Goal: Task Accomplishment & Management: Manage account settings

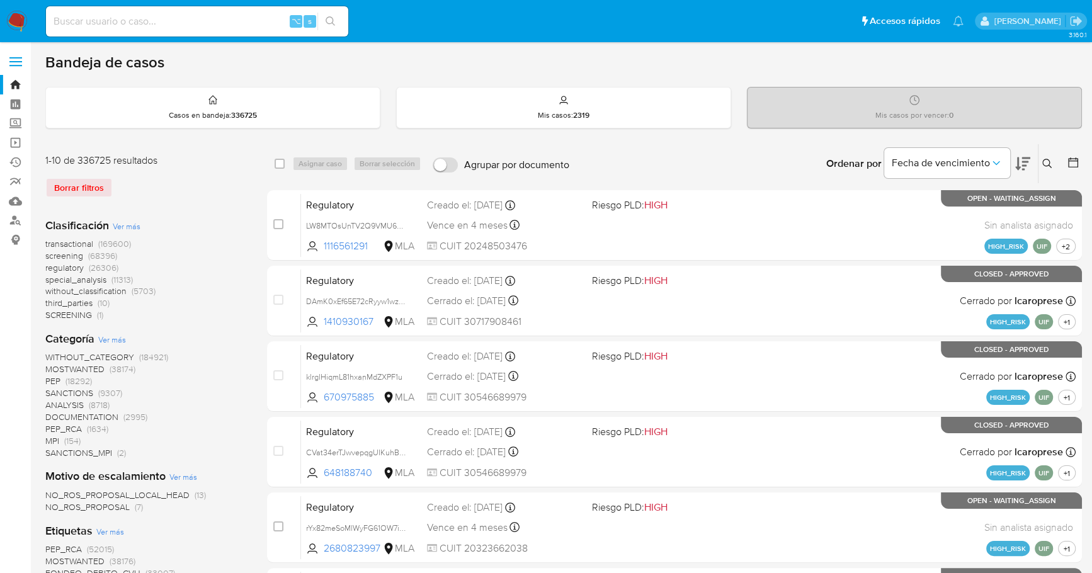
click at [166, 23] on input at bounding box center [197, 21] width 302 height 16
paste input "543294579"
type input "543294579"
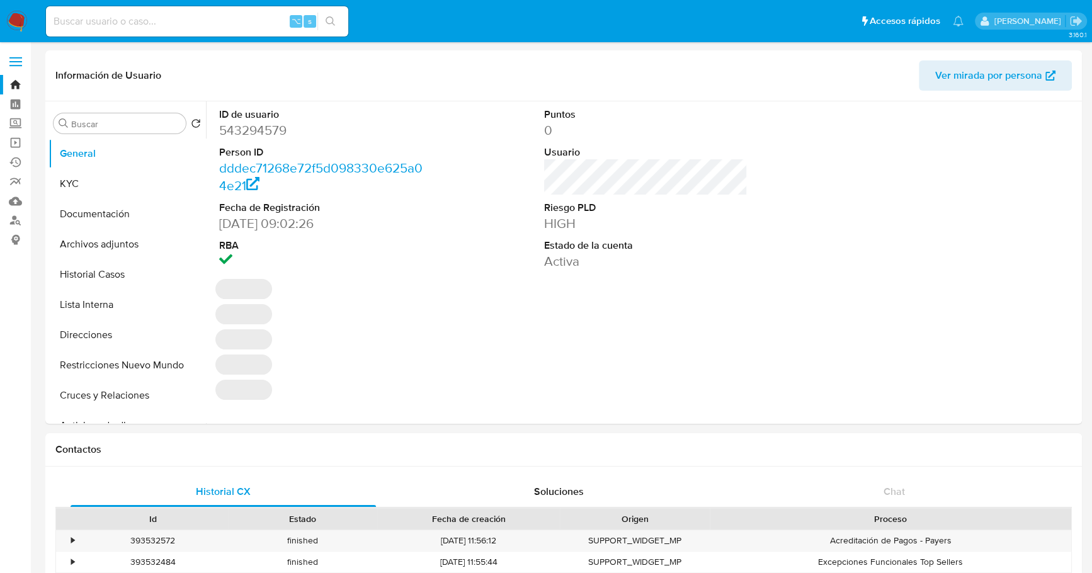
select select "10"
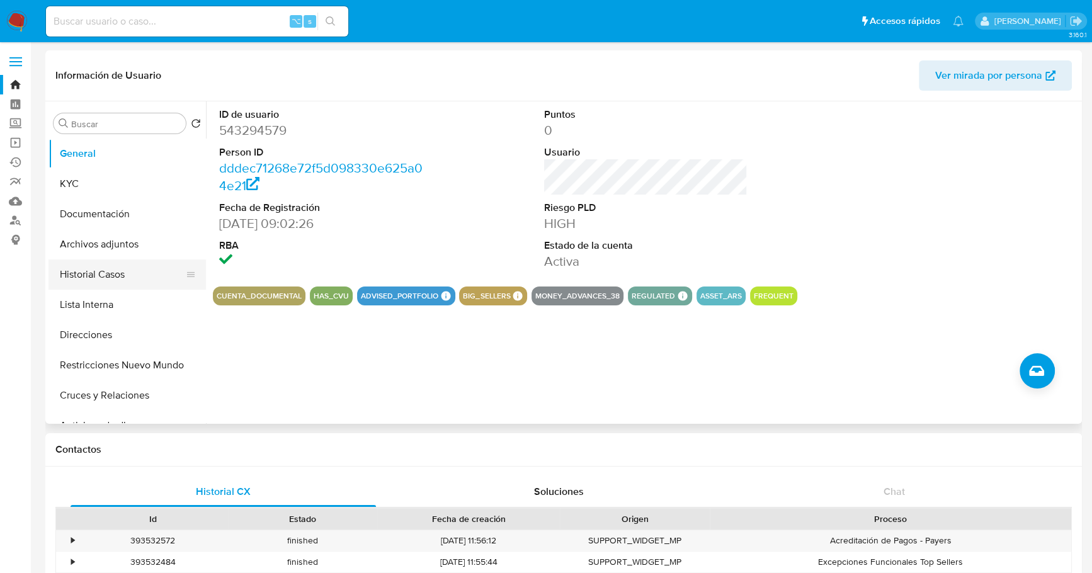
click at [120, 262] on button "Historial Casos" at bounding box center [121, 274] width 147 height 30
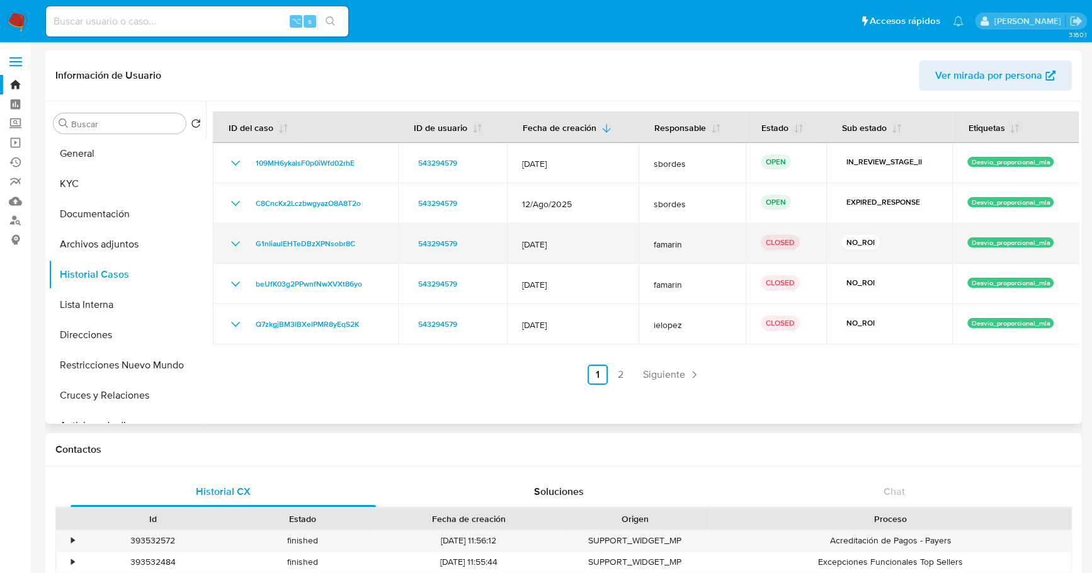
drag, startPoint x: 302, startPoint y: 247, endPoint x: 302, endPoint y: 256, distance: 9.4
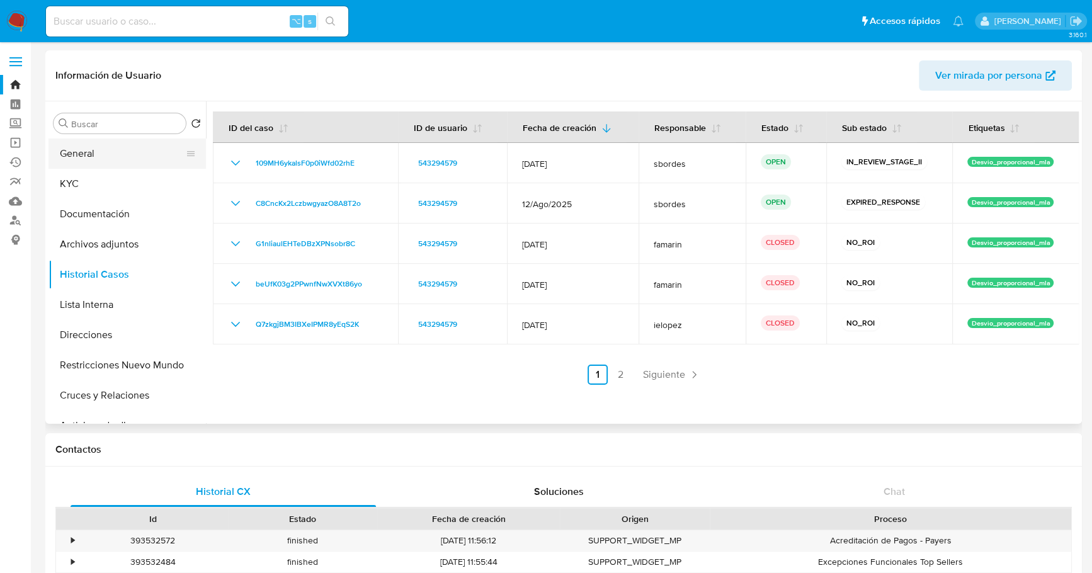
click at [91, 147] on button "General" at bounding box center [121, 153] width 147 height 30
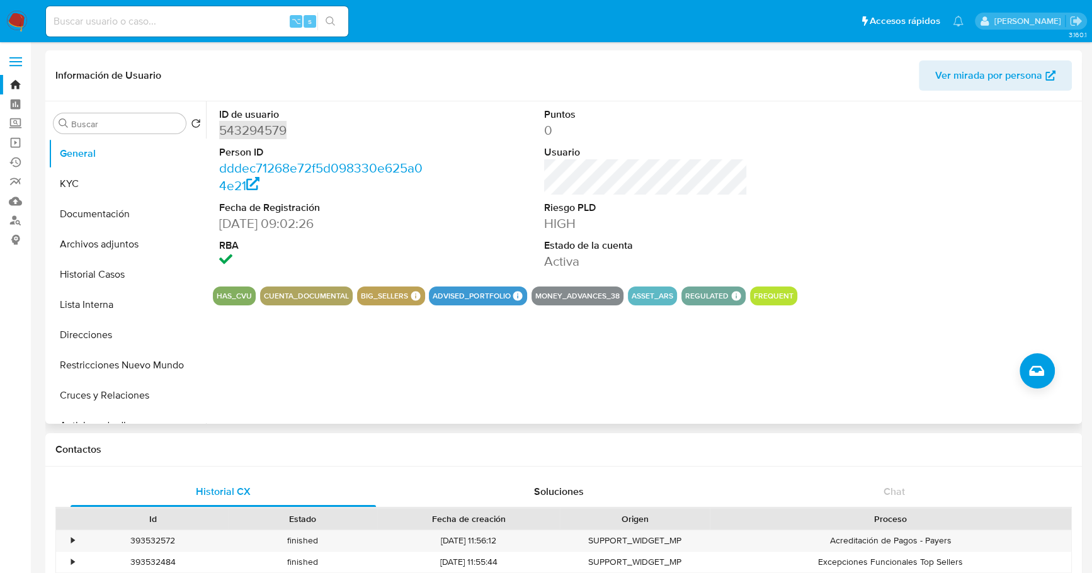
copy dd "543294579"
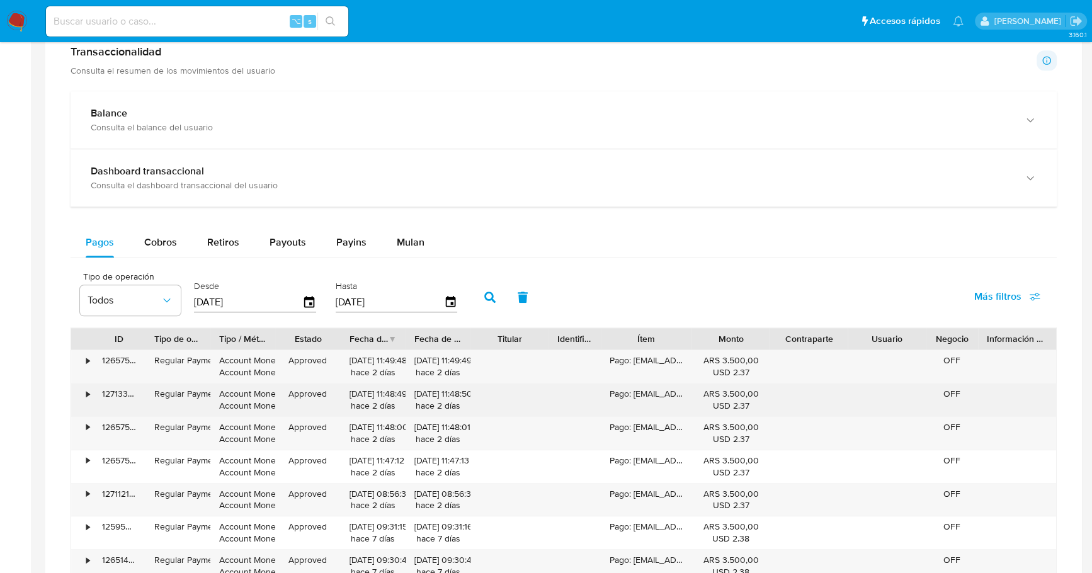
scroll to position [729, 0]
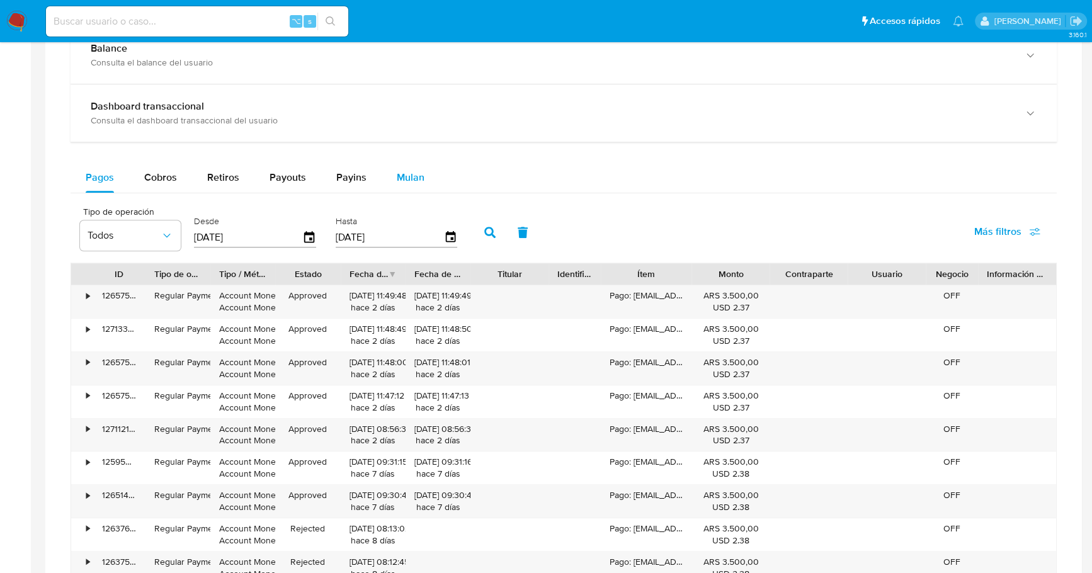
click at [409, 181] on span "Mulan" at bounding box center [411, 177] width 28 height 14
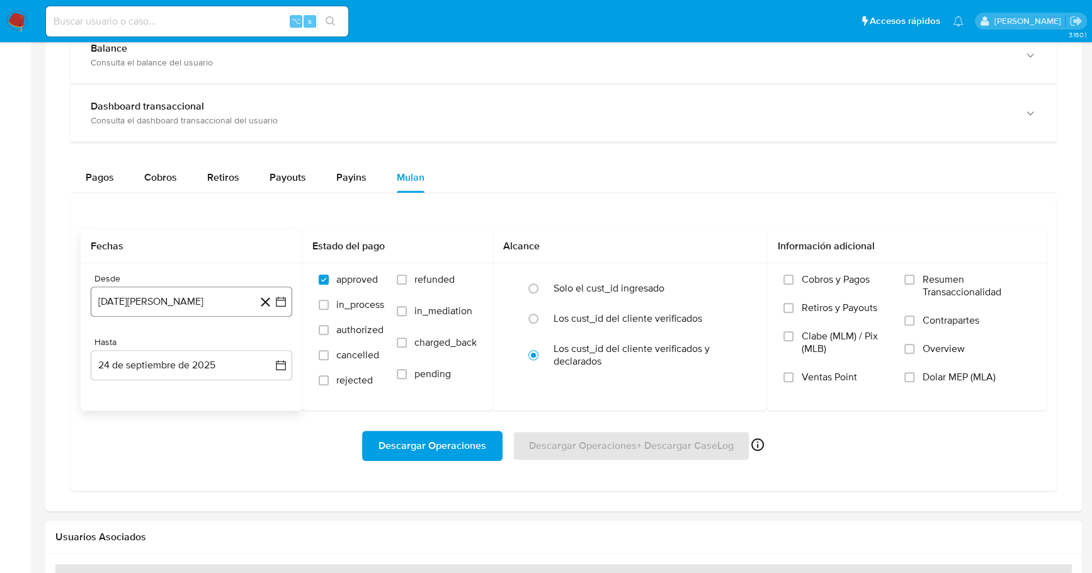
click at [133, 288] on button "24 de agosto de 2024" at bounding box center [191, 301] width 201 height 30
click at [195, 346] on span "agosto 2024" at bounding box center [185, 347] width 57 height 13
click at [270, 347] on icon "Año siguiente" at bounding box center [266, 346] width 15 height 15
click at [139, 458] on span "jul" at bounding box center [136, 463] width 28 height 10
click at [138, 388] on button "1" at bounding box center [141, 393] width 20 height 20
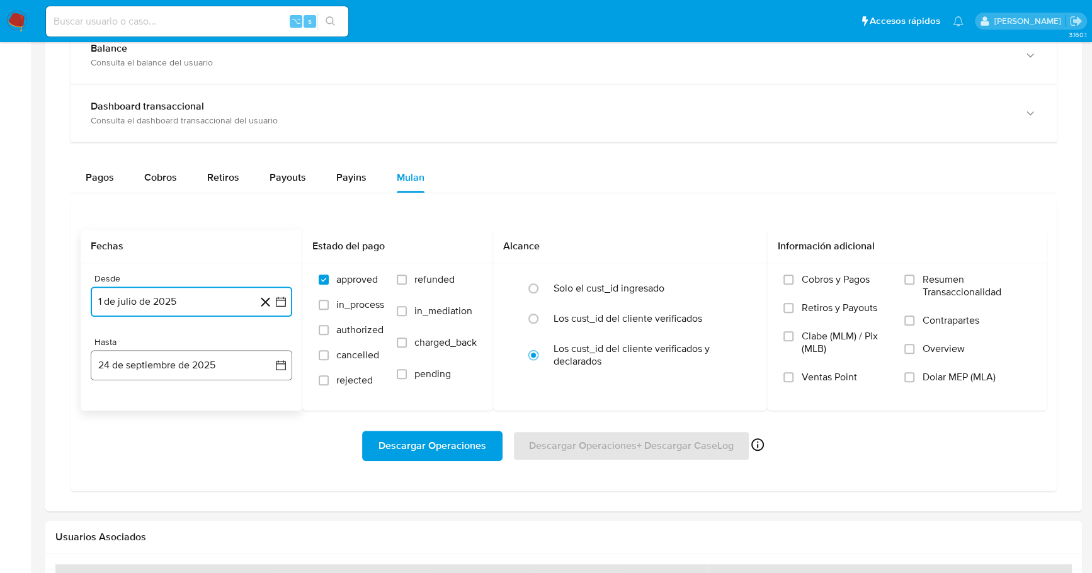
click at [188, 359] on button "24 de septiembre de 2025" at bounding box center [191, 365] width 201 height 30
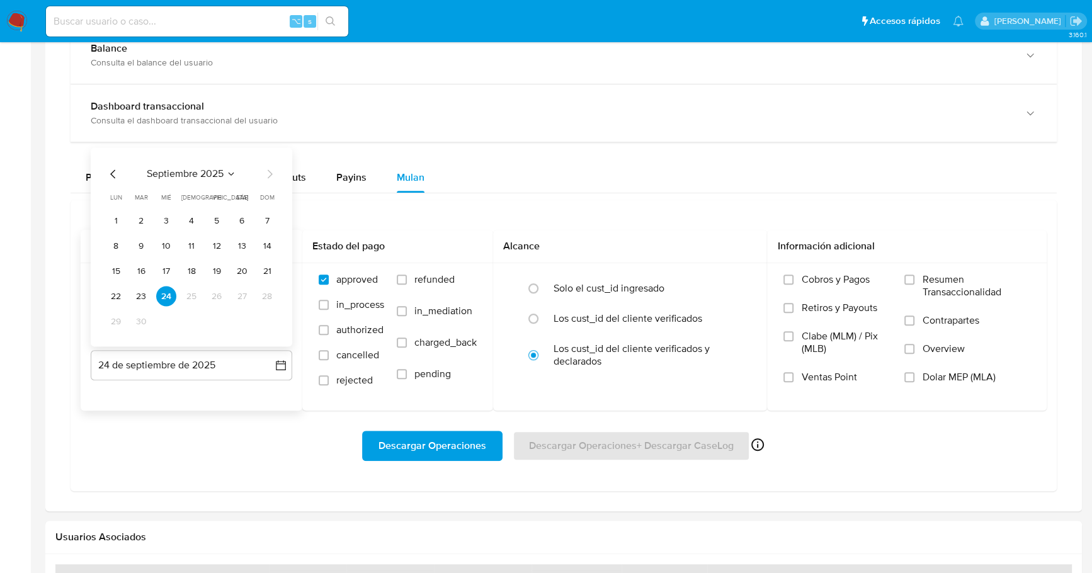
click at [115, 159] on div "septiembre 2025 septiembre 2025 lun lunes mar martes mié miércoles jue jueves v…" at bounding box center [191, 247] width 201 height 199
click at [112, 167] on icon "Mes anterior" at bounding box center [113, 174] width 15 height 15
click at [271, 320] on button "31" at bounding box center [267, 322] width 20 height 20
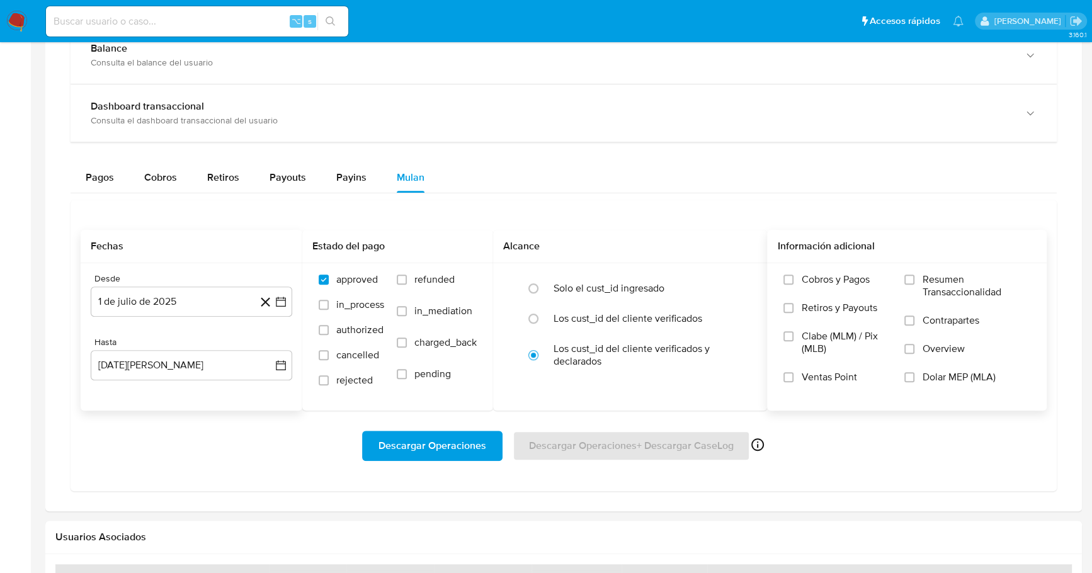
click at [1010, 373] on label "Dolar MEP (MLA)" at bounding box center [967, 385] width 126 height 28
click at [914, 373] on input "Dolar MEP (MLA)" at bounding box center [909, 377] width 10 height 10
click at [982, 375] on span "Dolar MEP (MLA)" at bounding box center [958, 377] width 73 height 13
click at [914, 375] on input "Dolar MEP (MLA)" at bounding box center [909, 377] width 10 height 10
click at [983, 375] on span "Dolar MEP (MLA)" at bounding box center [958, 377] width 73 height 13
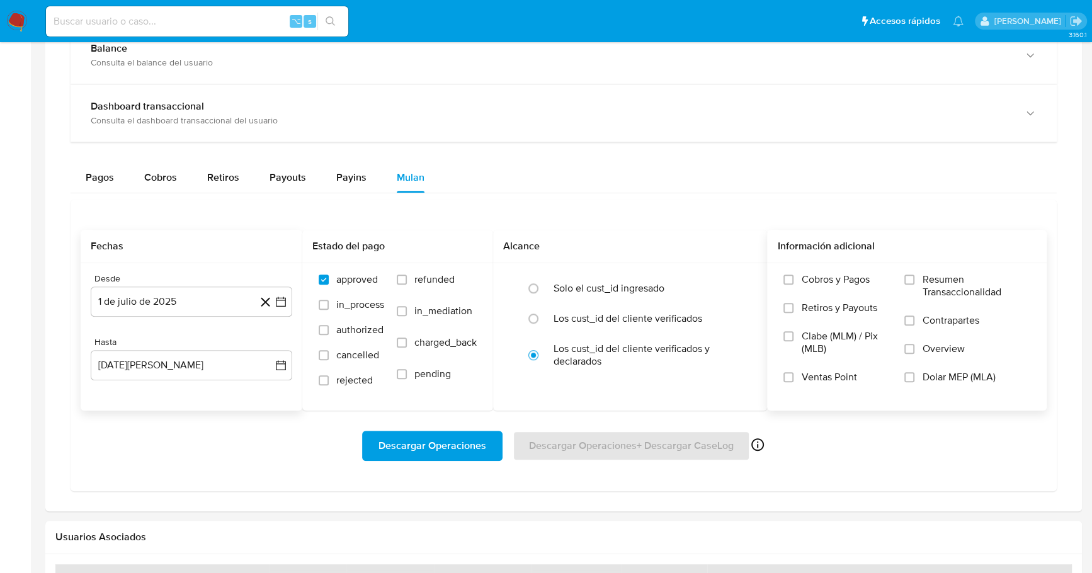
click at [914, 375] on input "Dolar MEP (MLA)" at bounding box center [909, 377] width 10 height 10
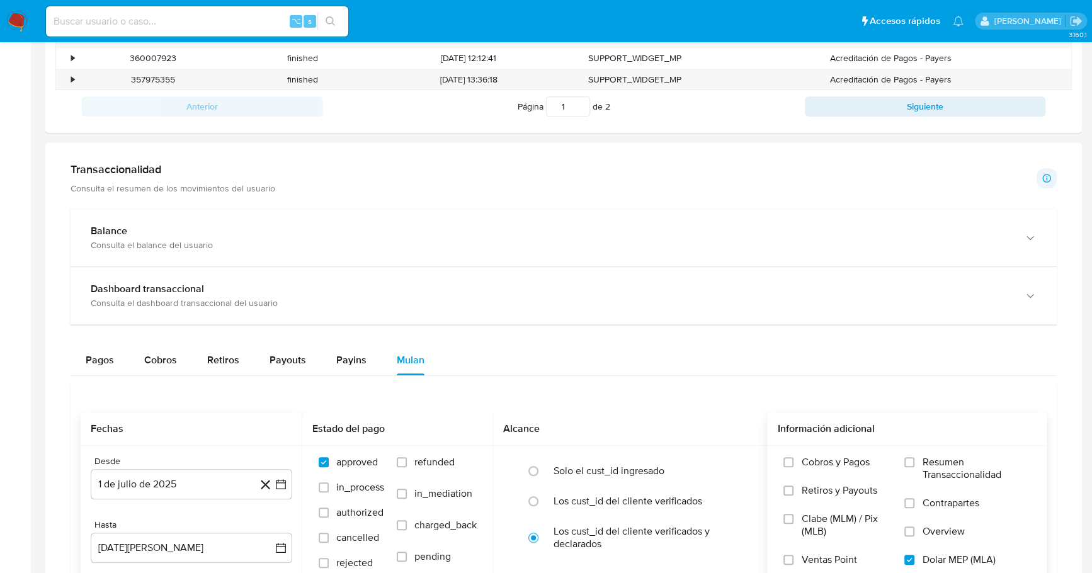
scroll to position [0, 0]
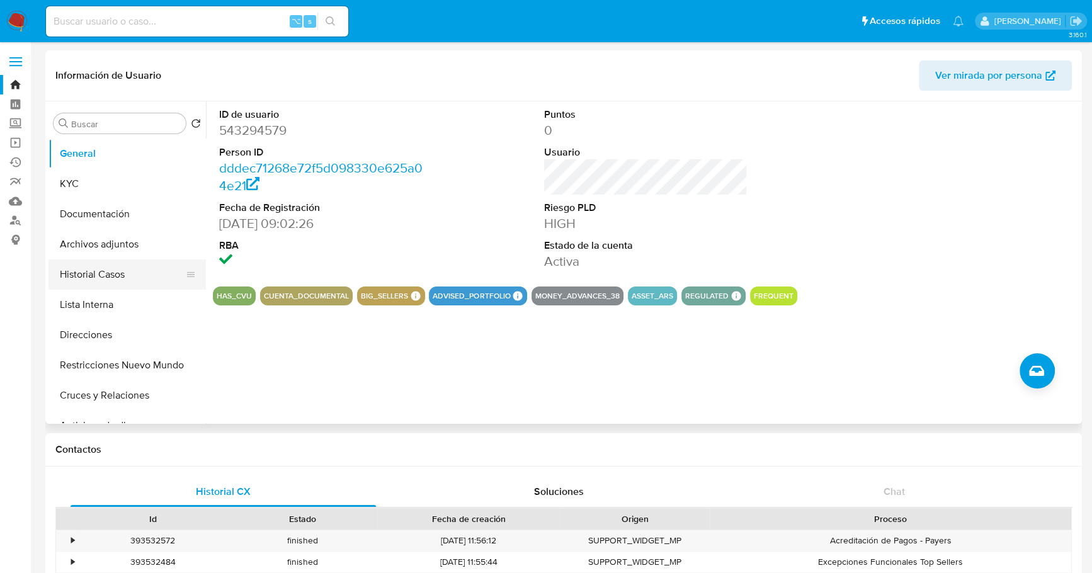
click at [99, 276] on button "Historial Casos" at bounding box center [121, 274] width 147 height 30
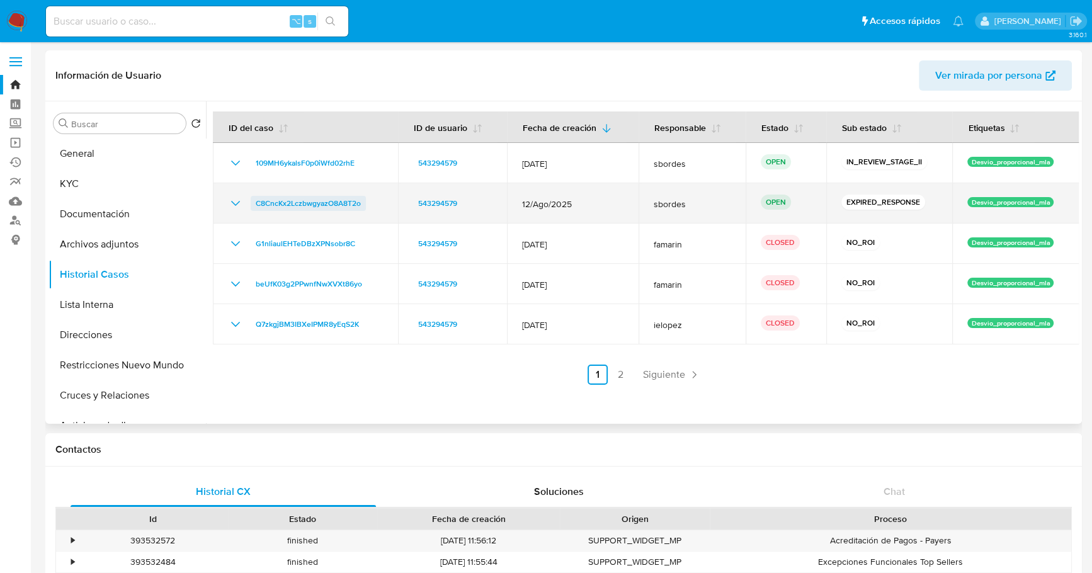
click at [280, 205] on span "C8CncKx2LczbwgyazO8A8T2o" at bounding box center [308, 203] width 105 height 15
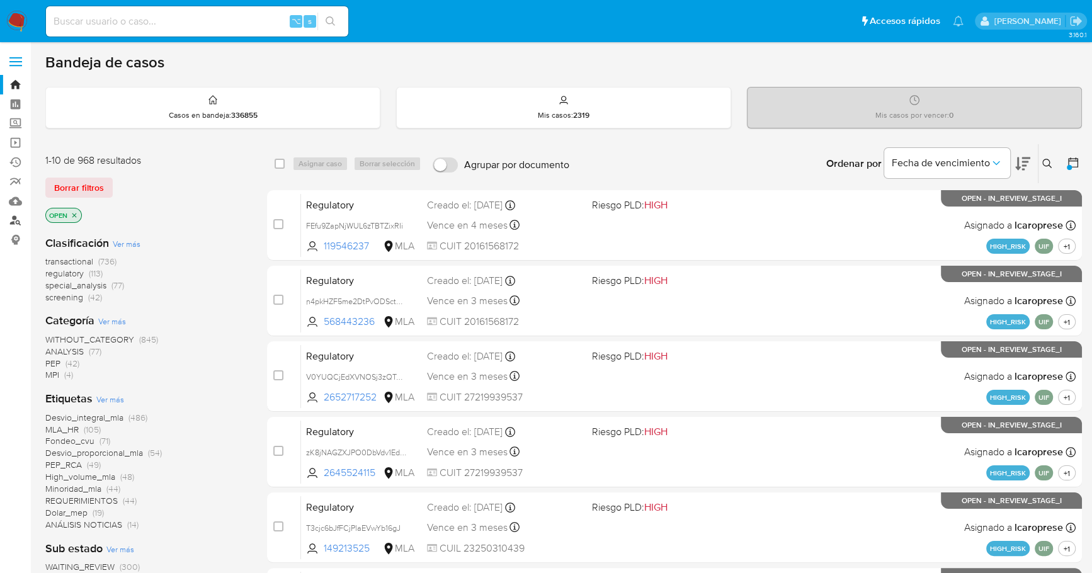
click at [18, 218] on link "Buscador de personas" at bounding box center [75, 221] width 150 height 20
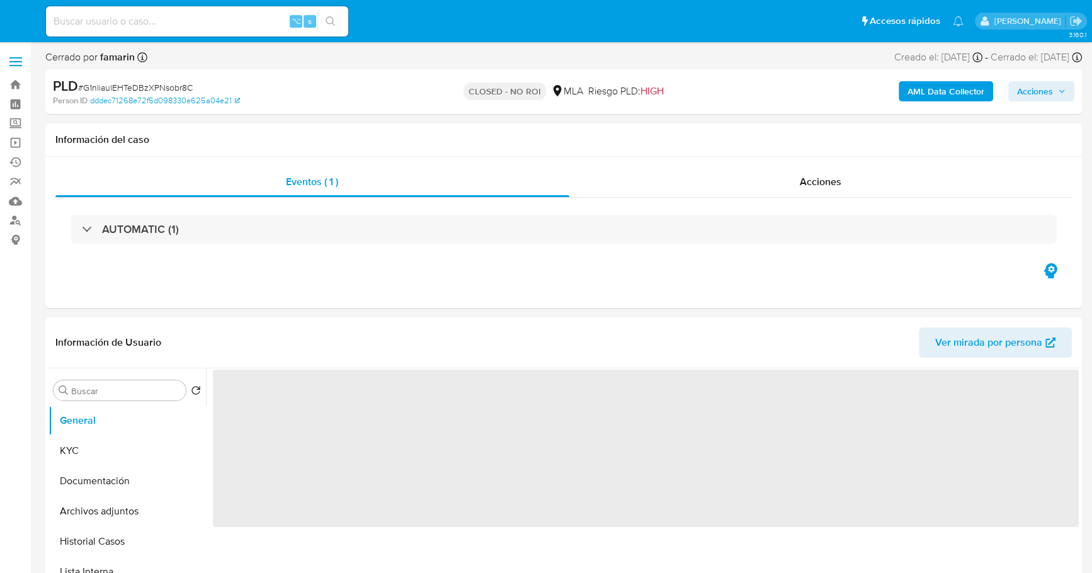
select select "10"
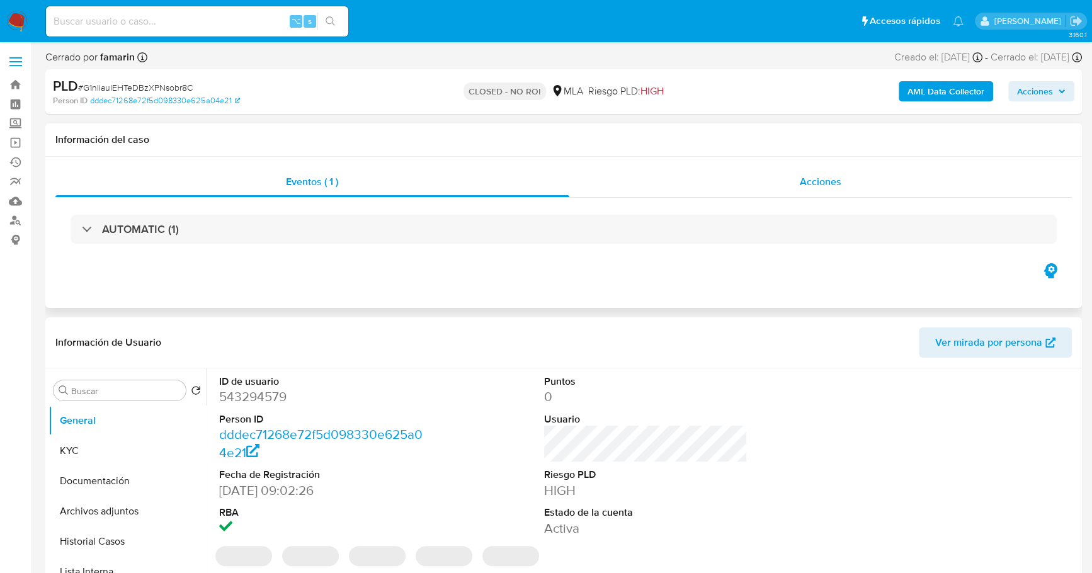
click at [785, 181] on div "Acciones" at bounding box center [820, 182] width 503 height 30
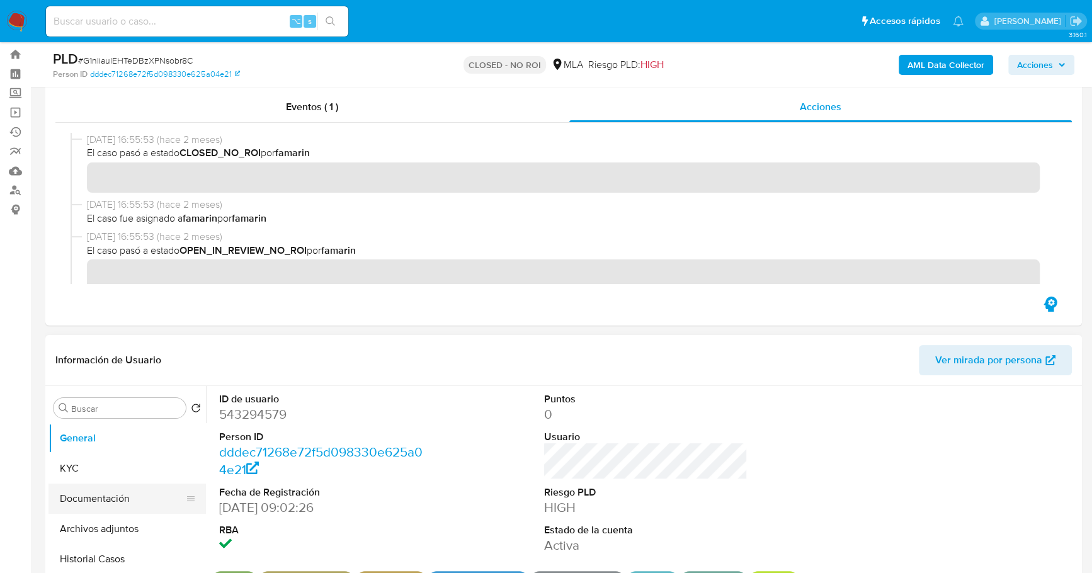
scroll to position [27, 0]
click at [123, 504] on button "Archivos adjuntos" at bounding box center [121, 502] width 147 height 30
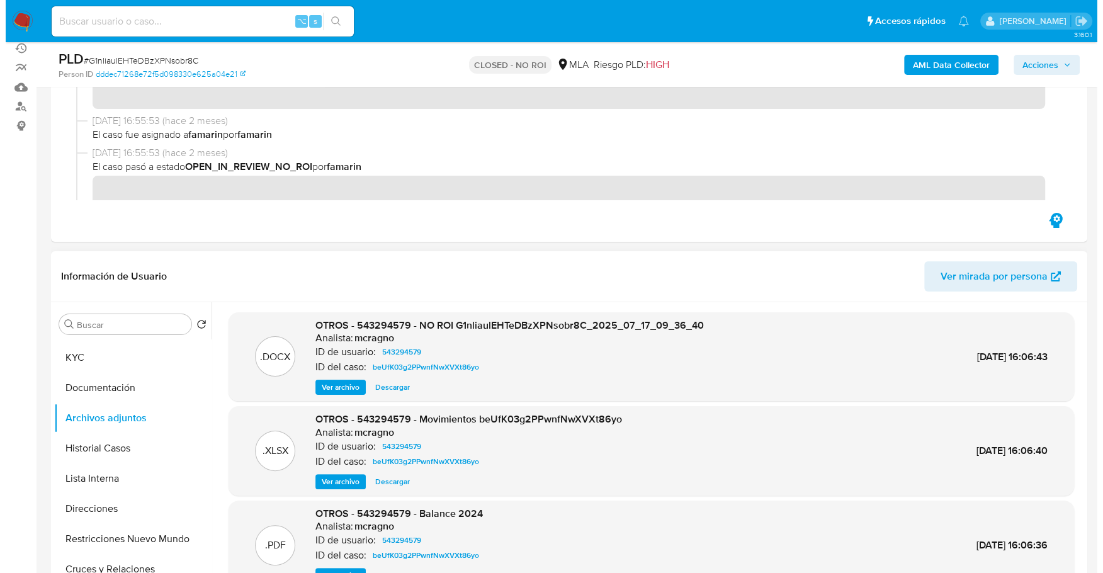
scroll to position [121, 0]
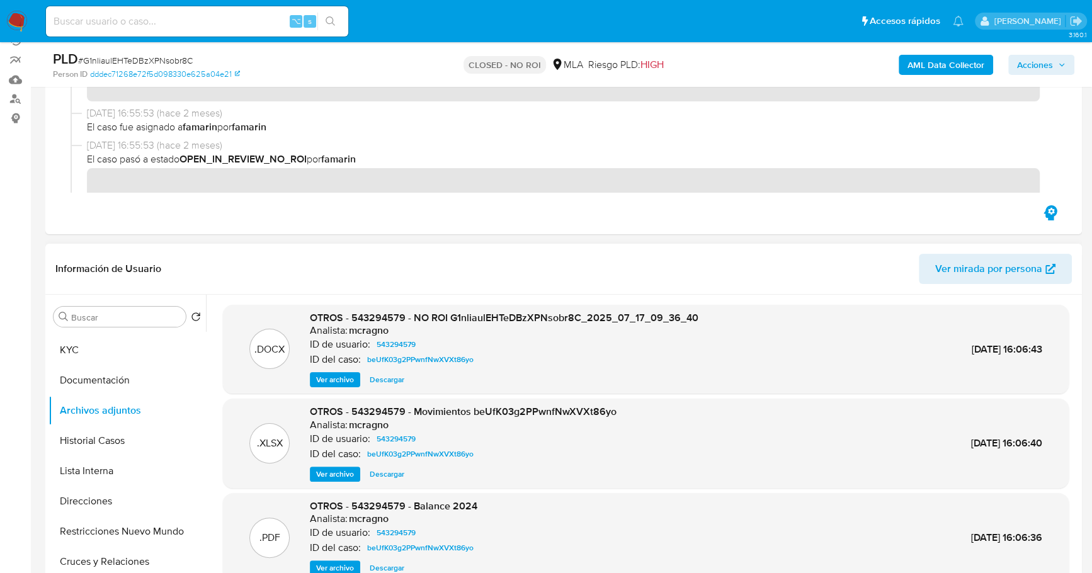
click at [328, 382] on span "Ver archivo" at bounding box center [335, 379] width 38 height 13
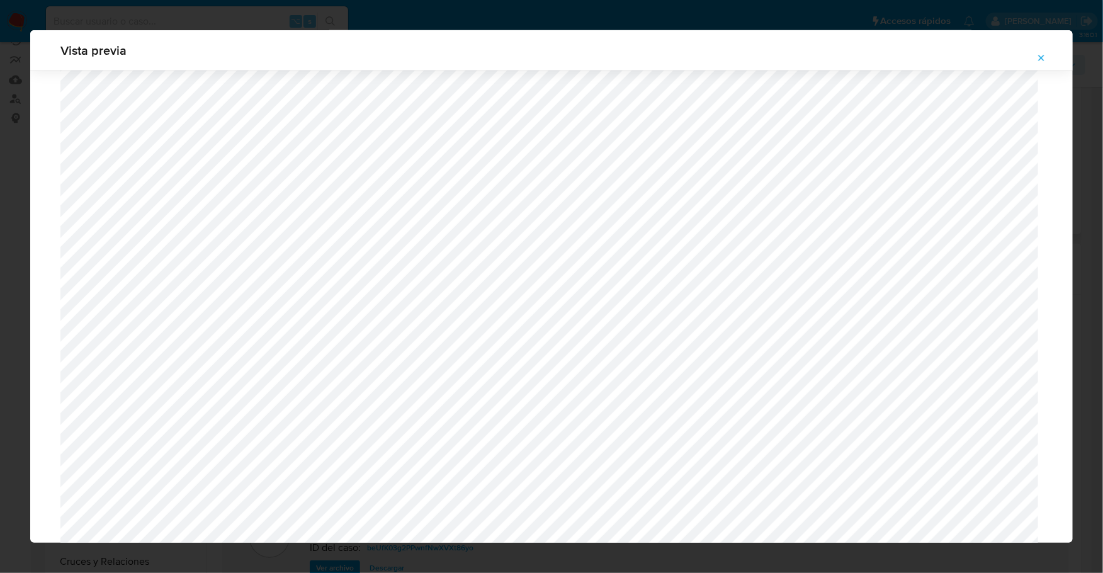
scroll to position [454, 0]
click at [1043, 54] on icon "Attachment preview" at bounding box center [1041, 58] width 10 height 10
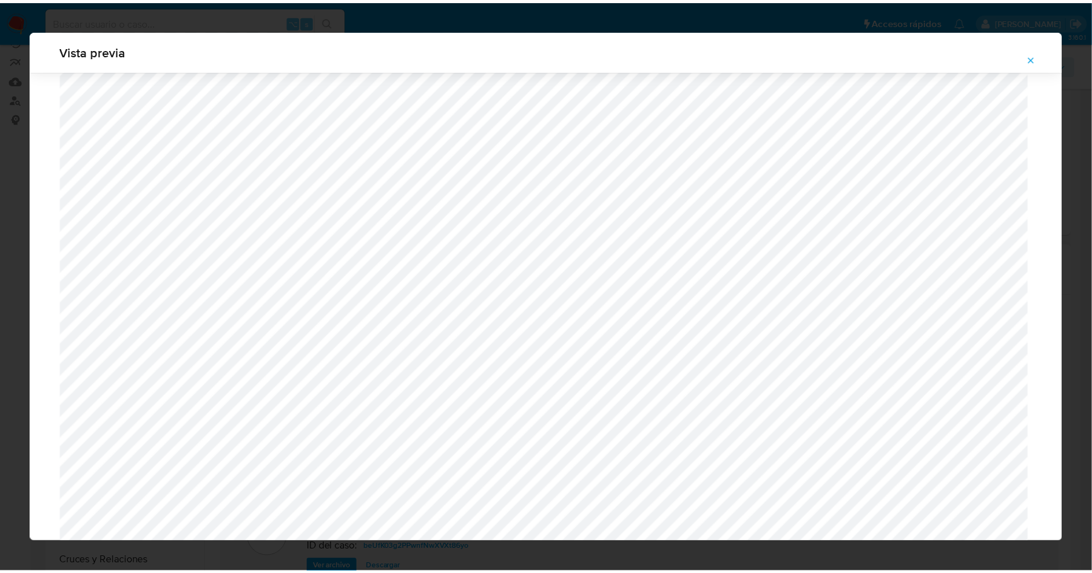
scroll to position [0, 0]
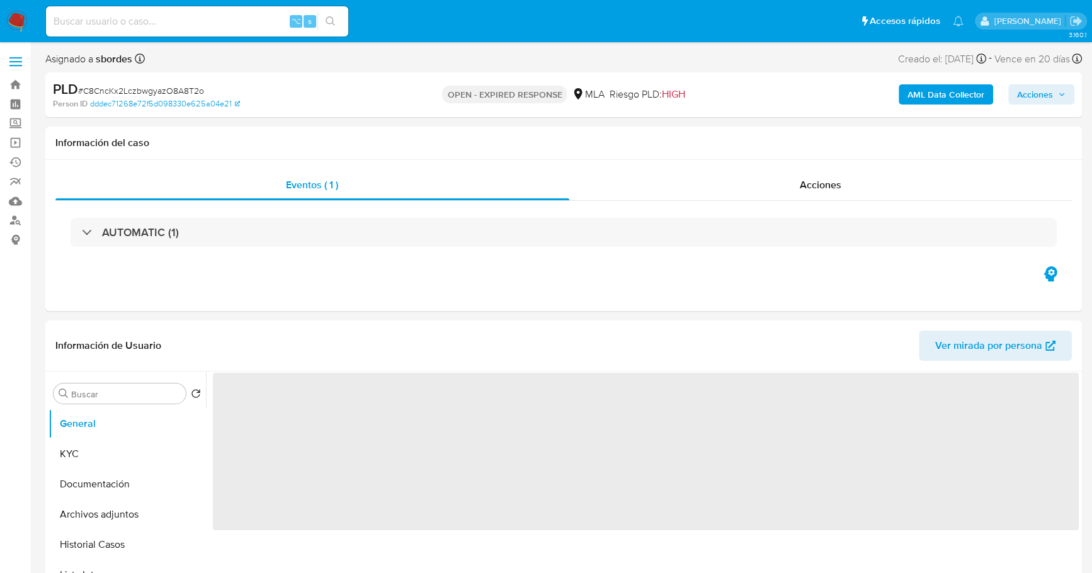
select select "10"
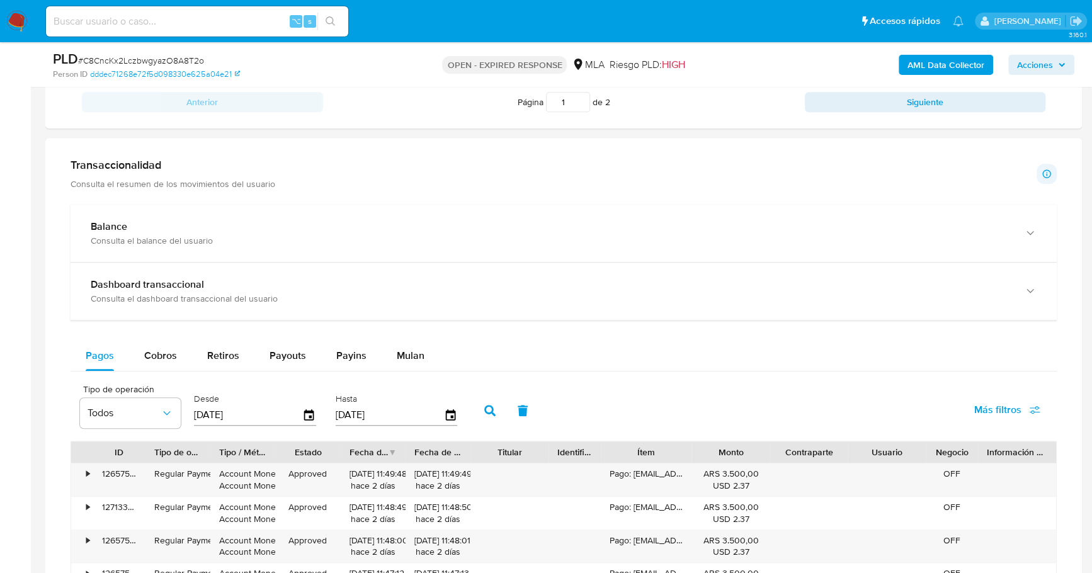
scroll to position [891, 0]
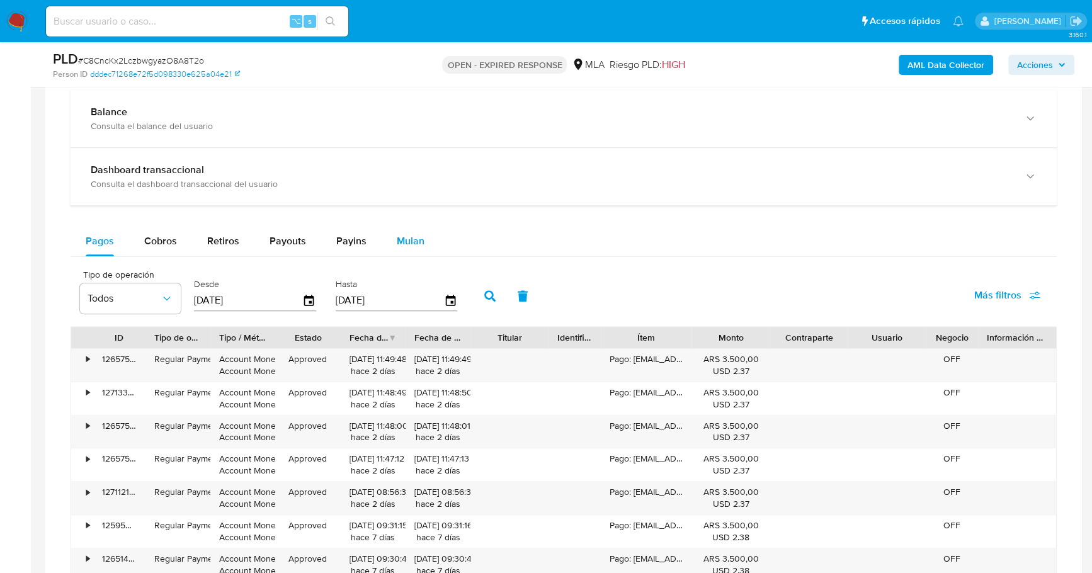
click at [416, 237] on span "Mulan" at bounding box center [411, 241] width 28 height 14
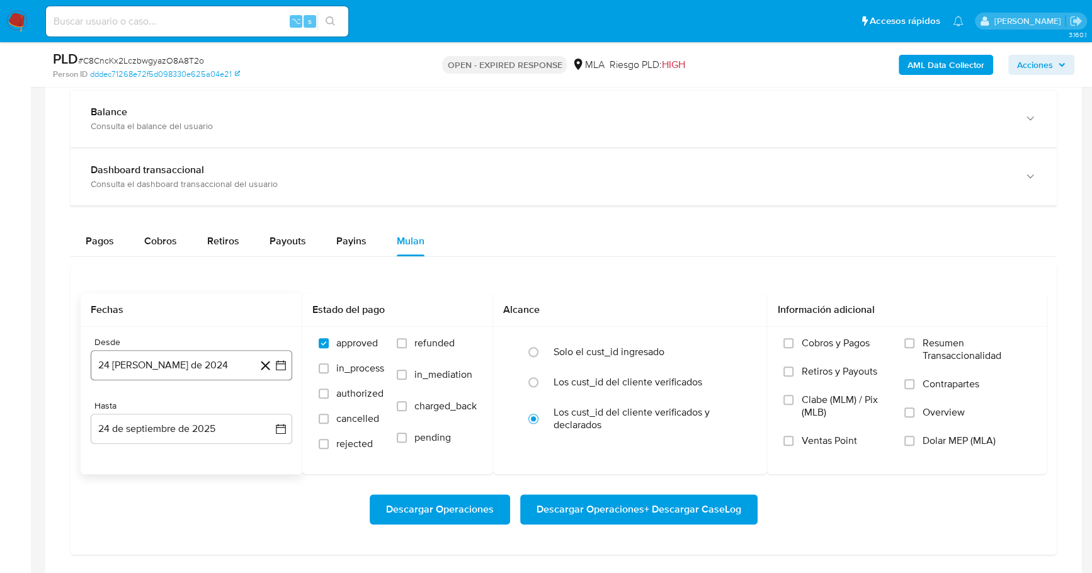
click at [164, 368] on button "24 de agosto de 2024" at bounding box center [191, 365] width 201 height 30
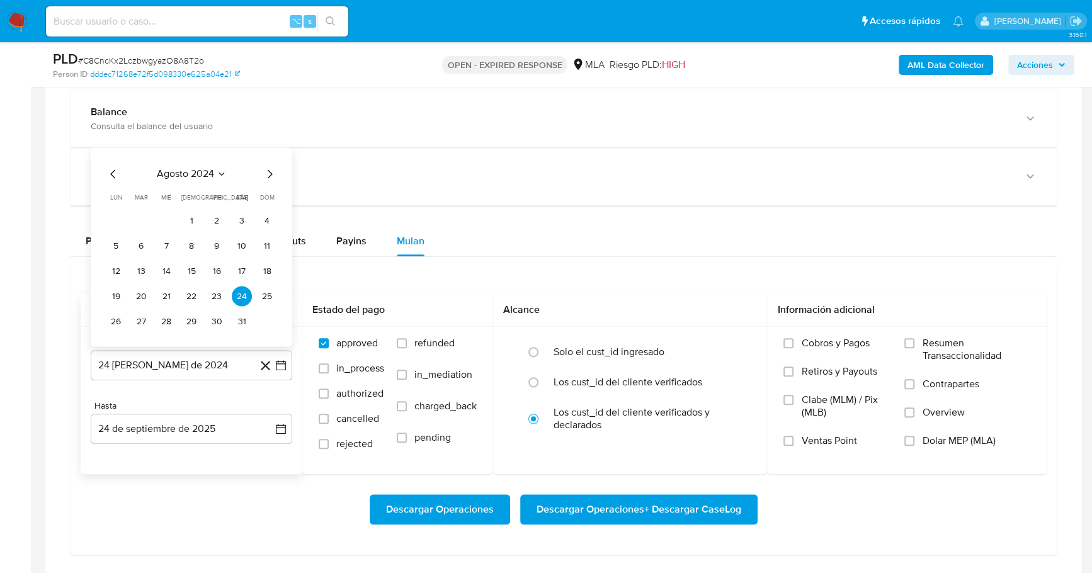
click at [193, 167] on span "agosto 2024" at bounding box center [185, 173] width 57 height 13
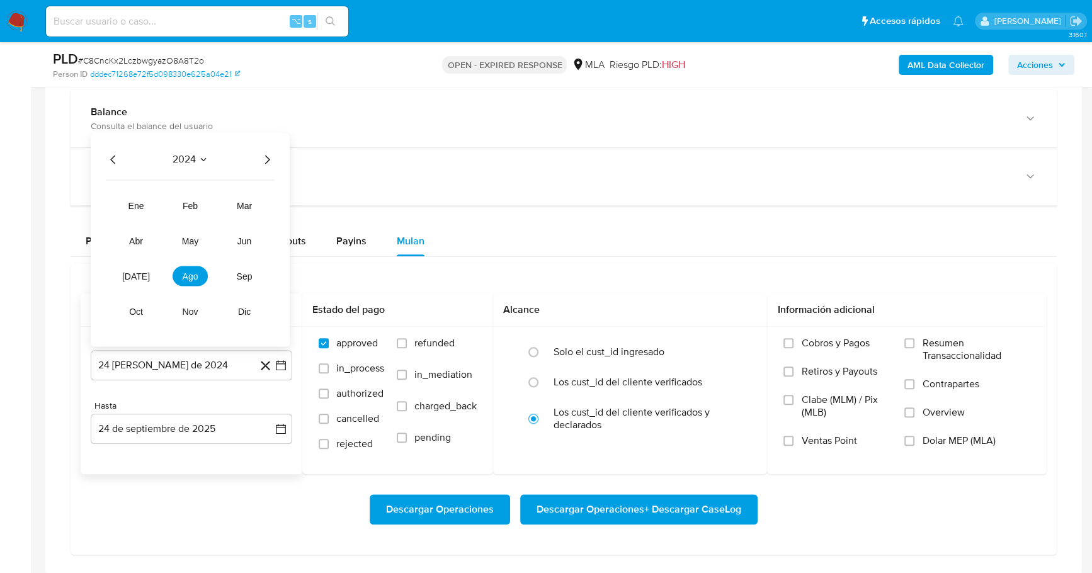
drag, startPoint x: 130, startPoint y: 274, endPoint x: 166, endPoint y: 149, distance: 130.9
click at [164, 148] on div "2024 2024 ene feb mar abr may jun jul ago sep oct nov dic" at bounding box center [190, 239] width 199 height 213
click at [268, 158] on icon "Año siguiente" at bounding box center [266, 159] width 15 height 15
click at [131, 271] on span "jul" at bounding box center [136, 276] width 28 height 10
click at [145, 217] on button "1" at bounding box center [141, 220] width 20 height 20
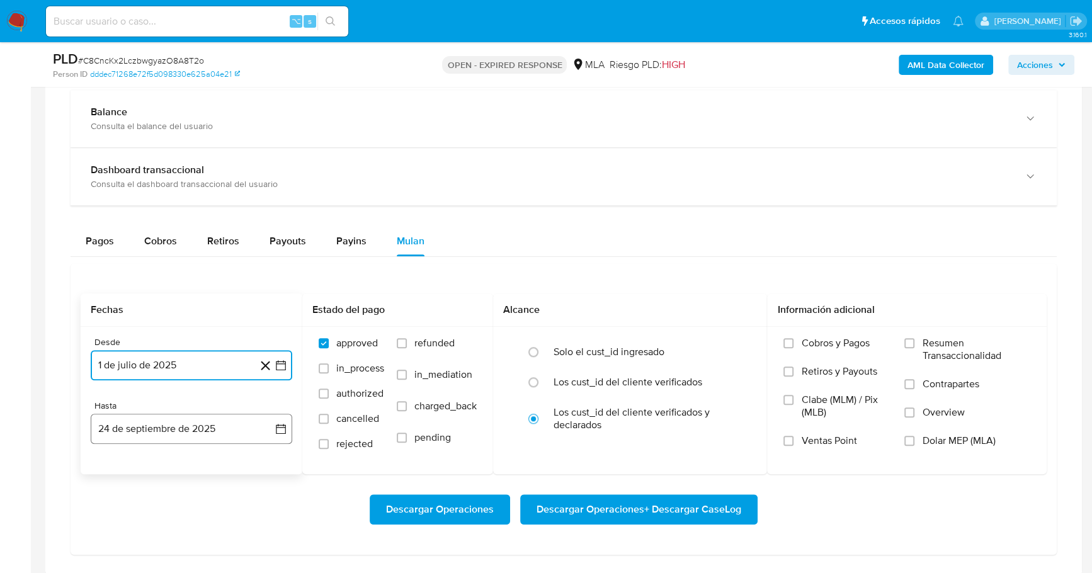
click at [178, 431] on button "24 de septiembre de 2025" at bounding box center [191, 429] width 201 height 30
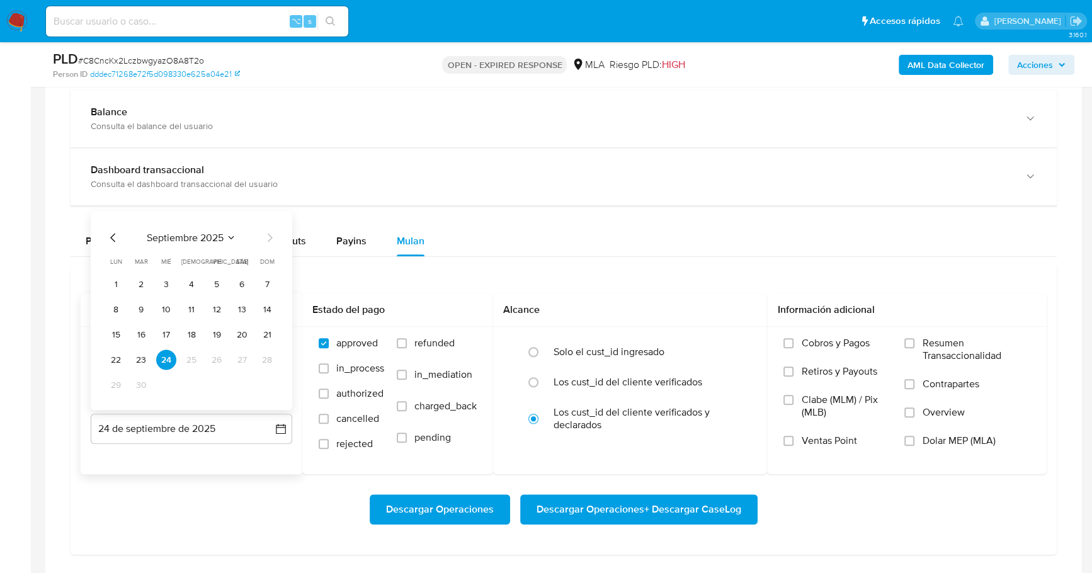
click at [110, 230] on icon "Mes anterior" at bounding box center [113, 237] width 15 height 15
click at [262, 384] on button "31" at bounding box center [267, 385] width 20 height 20
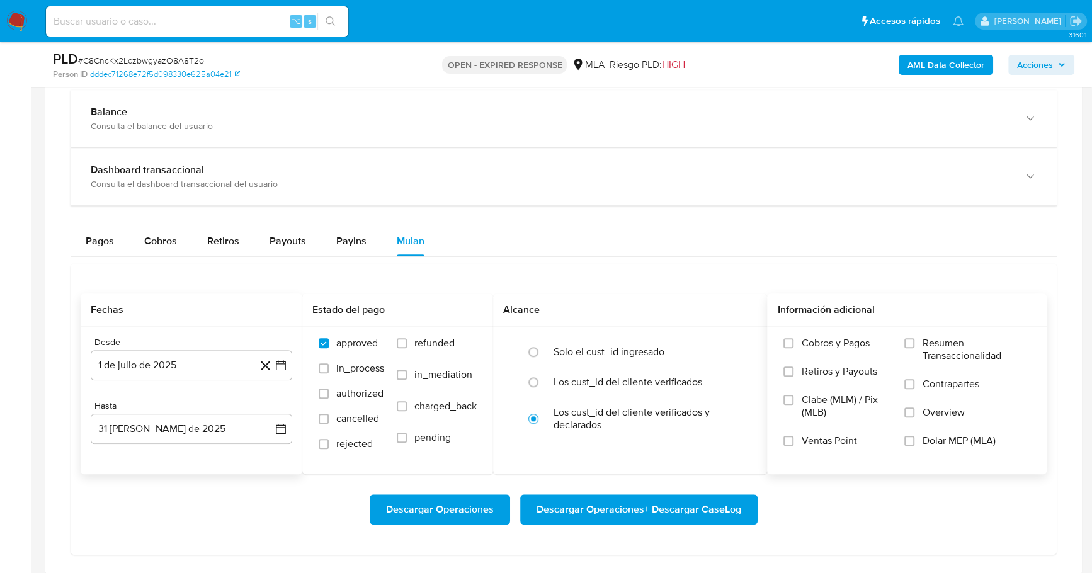
click at [917, 429] on label "Overview" at bounding box center [967, 420] width 126 height 28
click at [914, 417] on input "Overview" at bounding box center [909, 412] width 10 height 10
click at [918, 438] on label "Dolar MEP (MLA)" at bounding box center [967, 448] width 126 height 28
click at [914, 438] on input "Dolar MEP (MLA)" at bounding box center [909, 441] width 10 height 10
click at [915, 408] on label "Overview" at bounding box center [967, 420] width 126 height 28
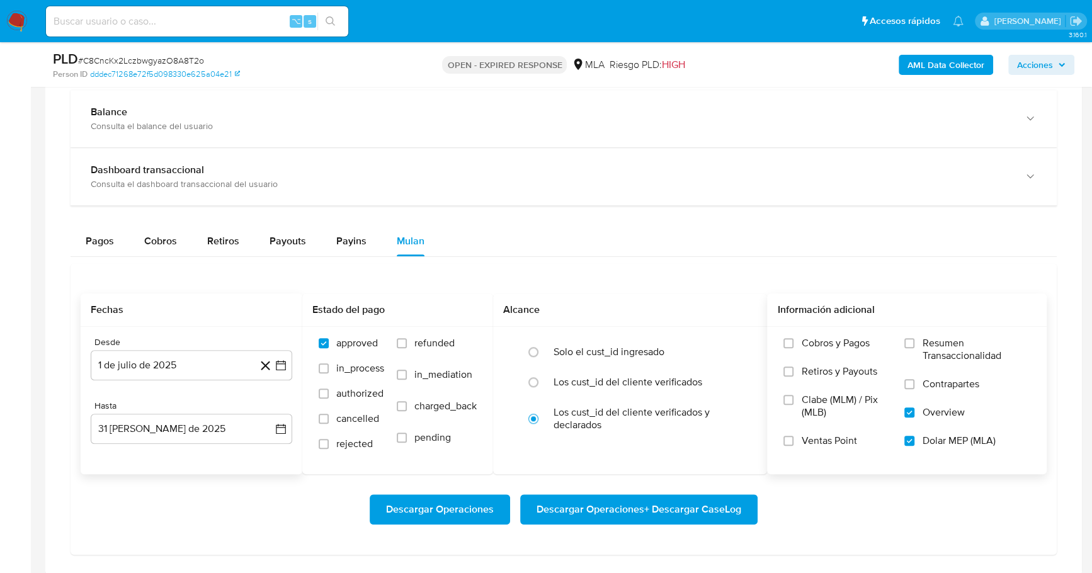
click at [914, 408] on input "Overview" at bounding box center [909, 412] width 10 height 10
click at [624, 511] on span "Descargar Operaciones + Descargar CaseLog" at bounding box center [638, 509] width 205 height 28
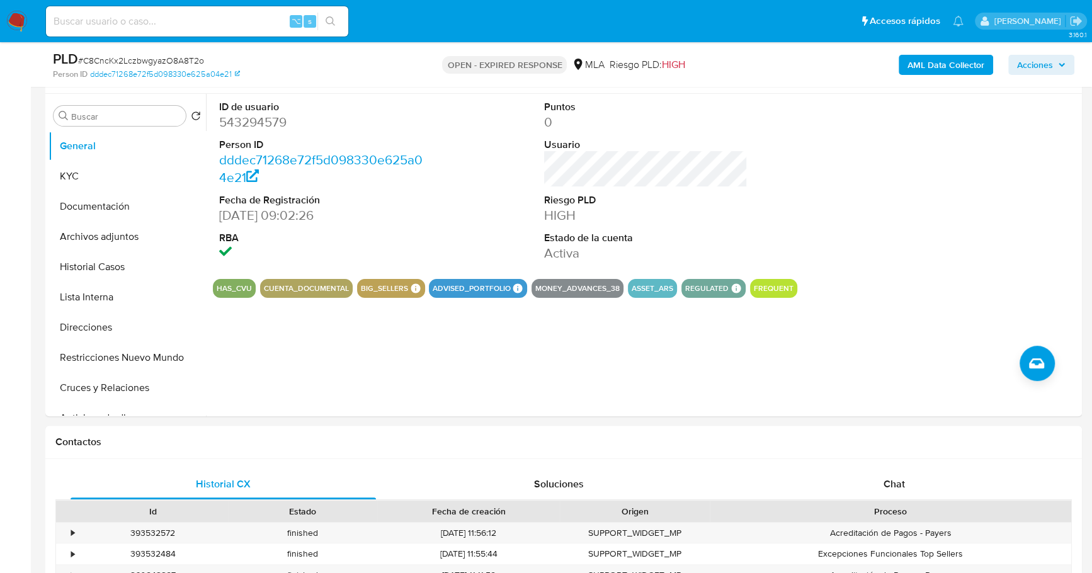
scroll to position [0, 0]
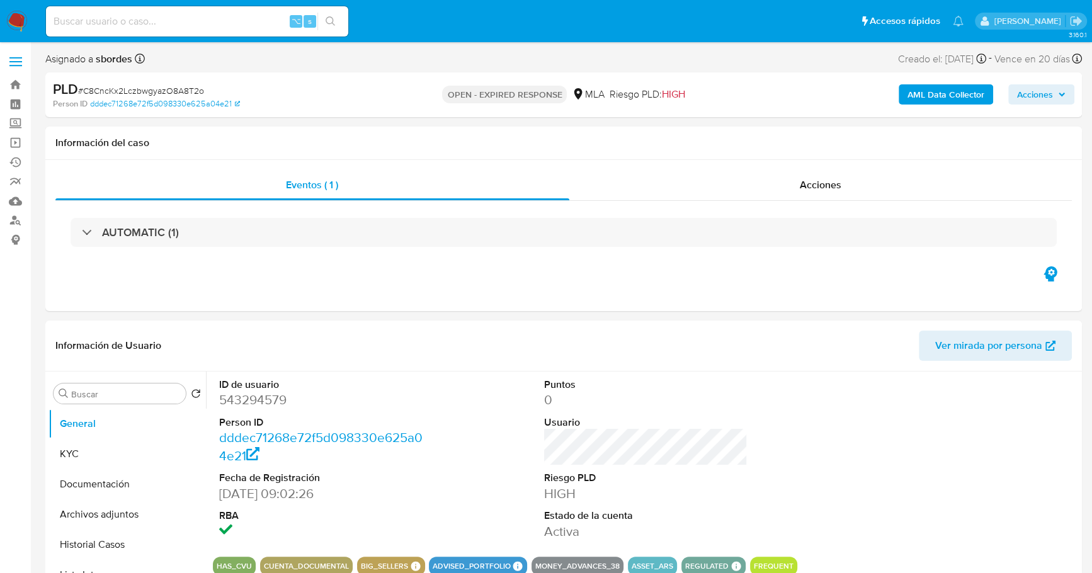
click at [147, 16] on input at bounding box center [197, 21] width 302 height 16
paste input "840025771"
type input "840025771"
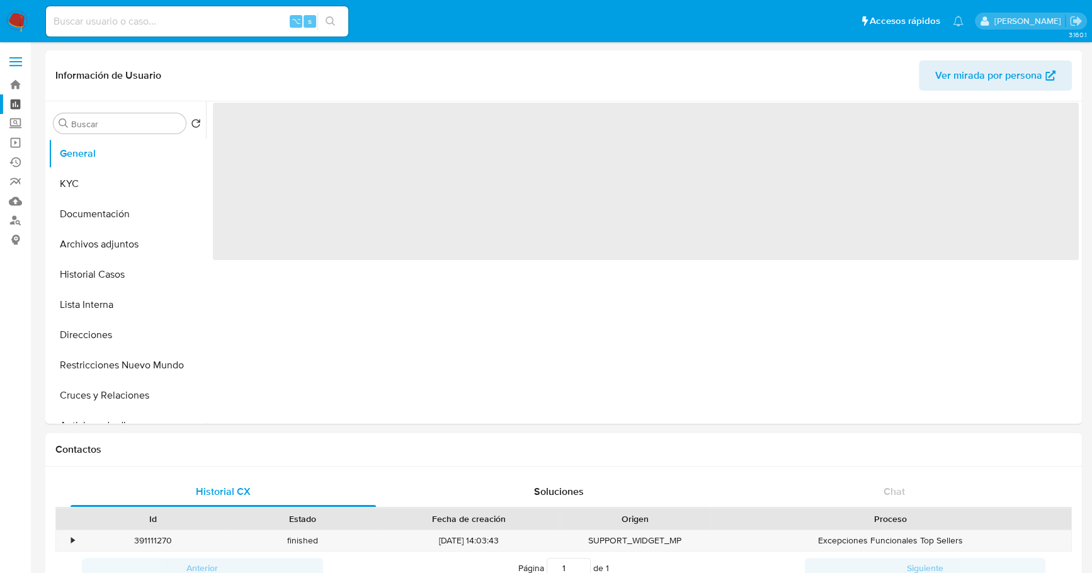
select select "10"
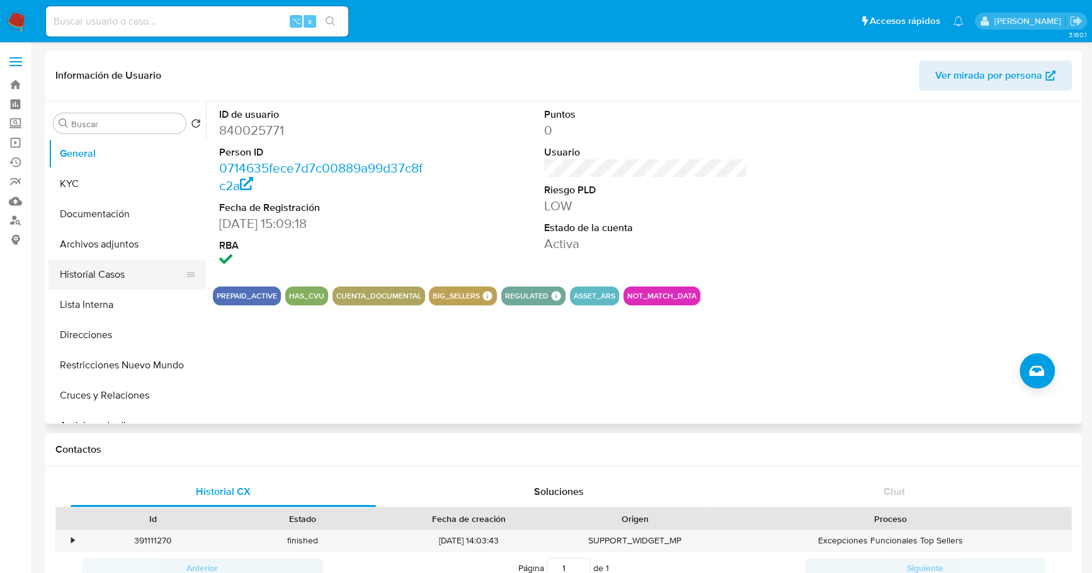
click at [105, 269] on button "Historial Casos" at bounding box center [121, 274] width 147 height 30
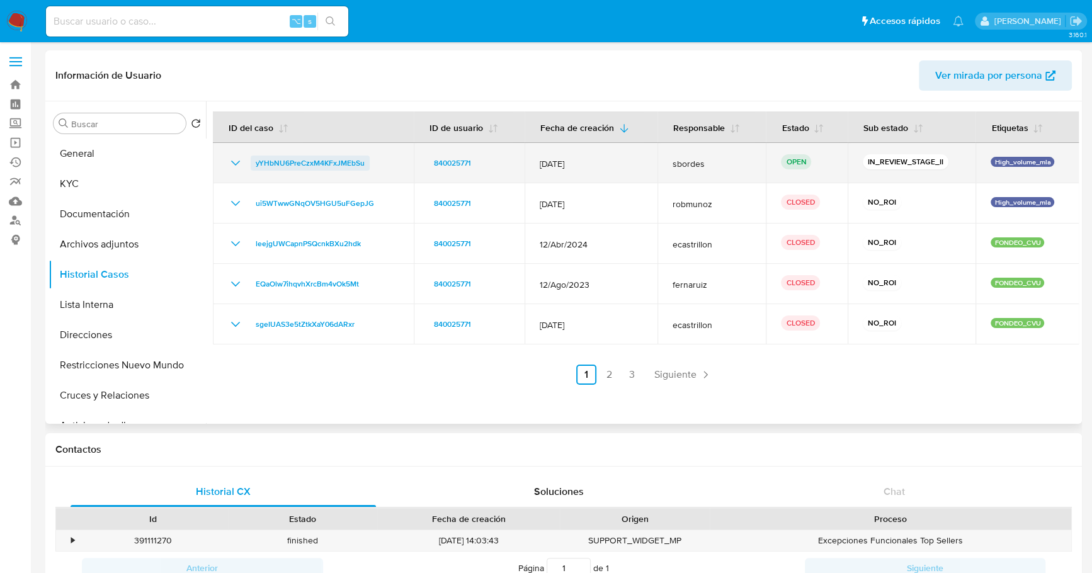
click at [301, 162] on span "yYHbNU6PreCzxM4KFxJMEbSu" at bounding box center [310, 162] width 109 height 15
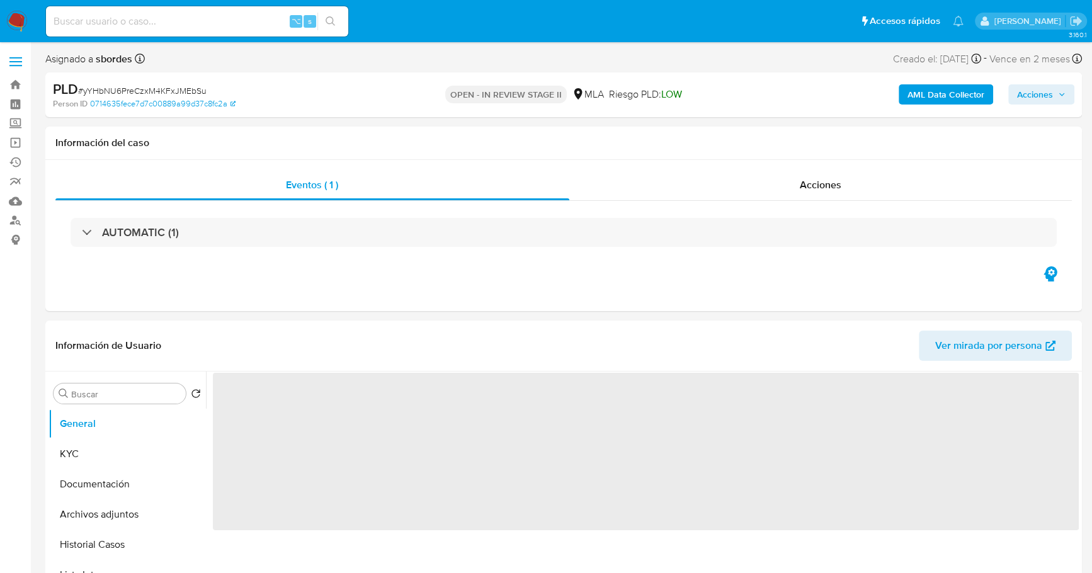
select select "10"
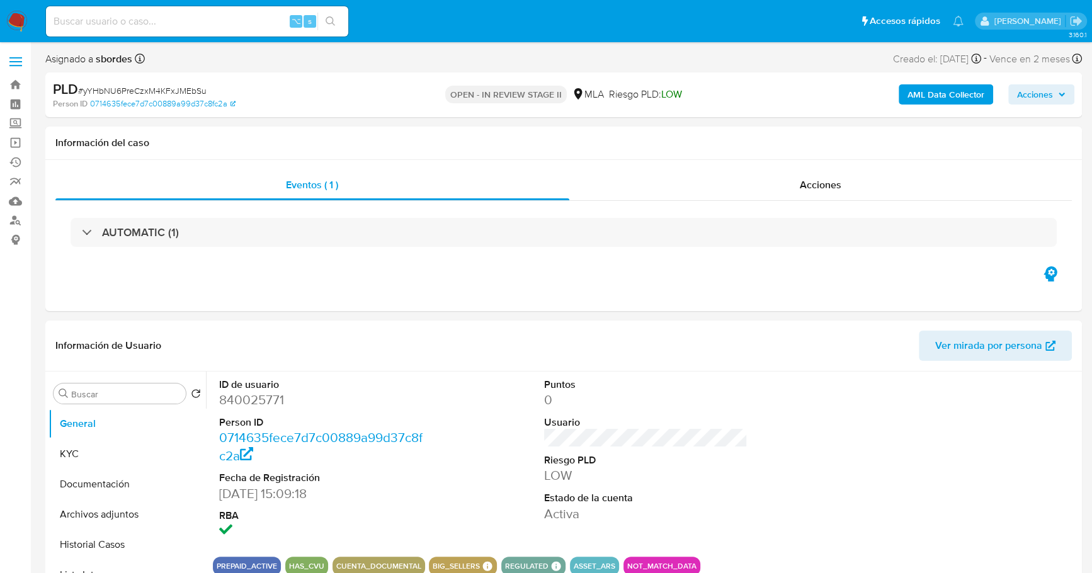
click at [96, 19] on input at bounding box center [197, 21] width 302 height 16
paste input "840025771"
type input "840025771"
click at [101, 459] on button "KYC" at bounding box center [121, 454] width 147 height 30
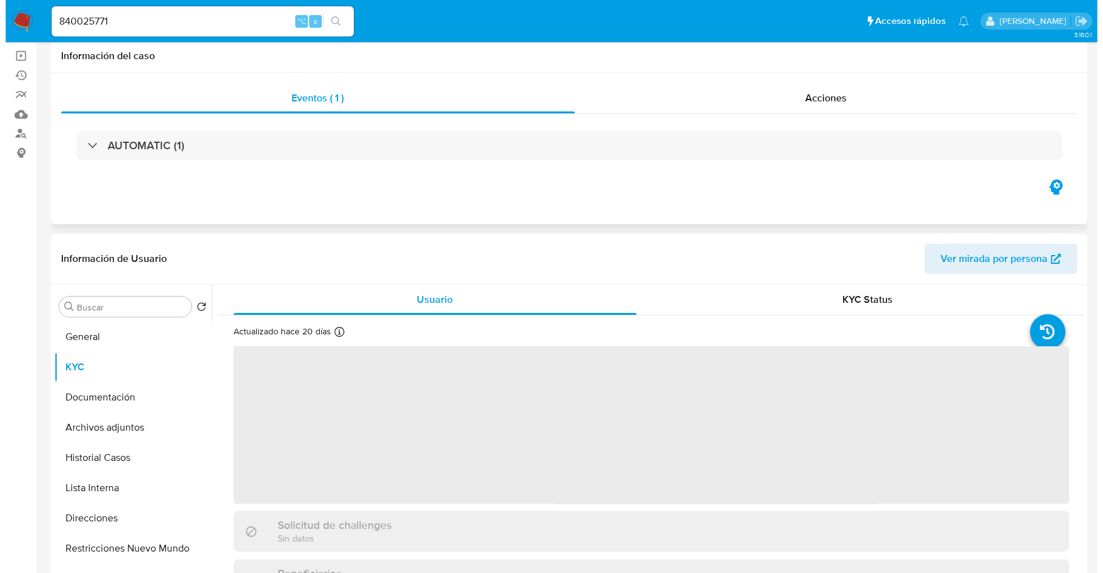
scroll to position [130, 0]
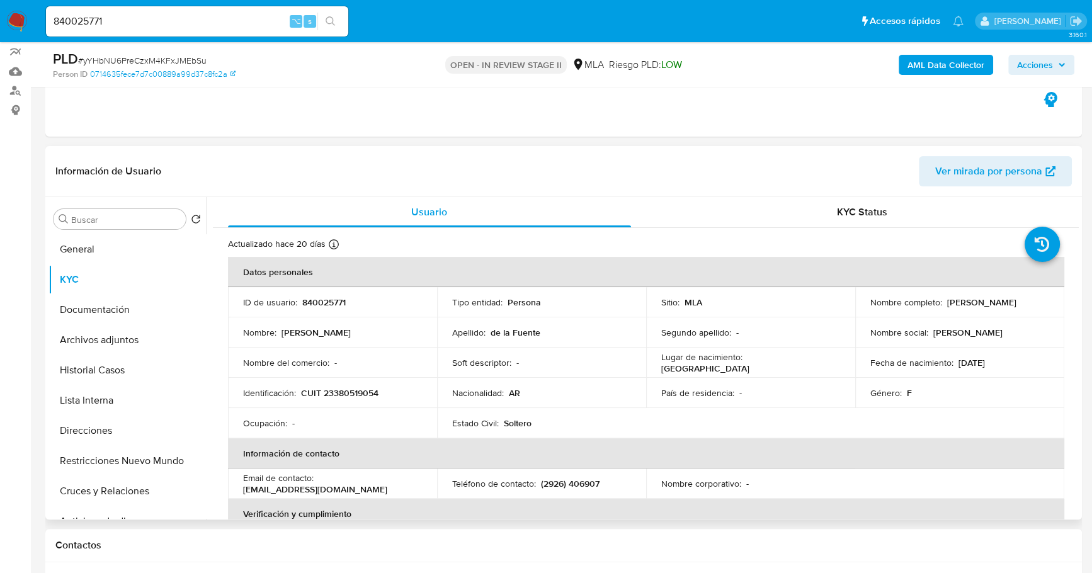
click at [329, 302] on p "840025771" at bounding box center [323, 302] width 43 height 11
copy p "840025771"
click at [908, 62] on b "AML Data Collector" at bounding box center [945, 65] width 77 height 20
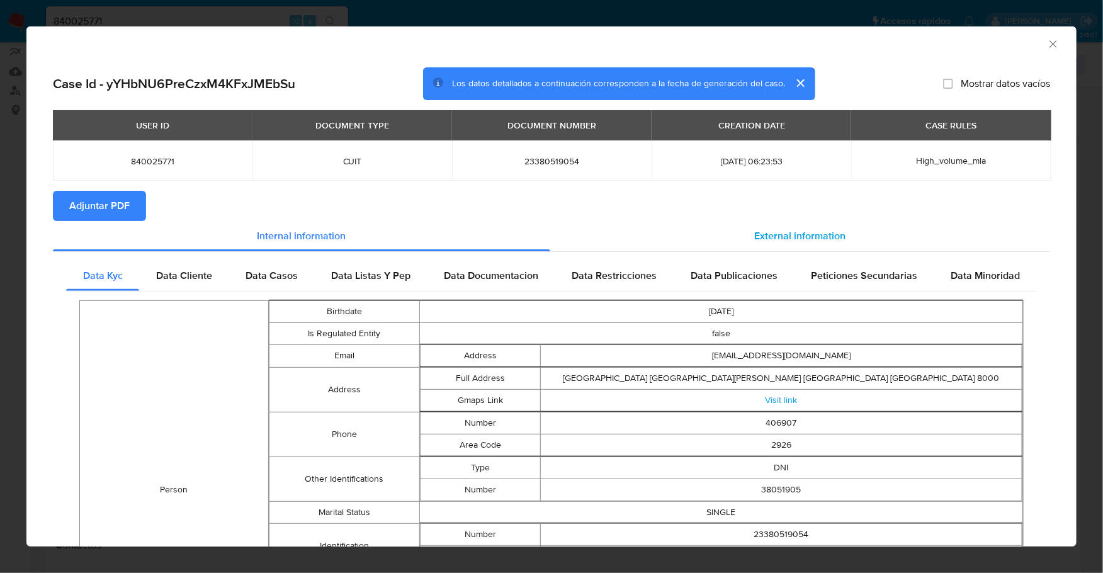
click at [733, 226] on div "External information" at bounding box center [800, 236] width 500 height 30
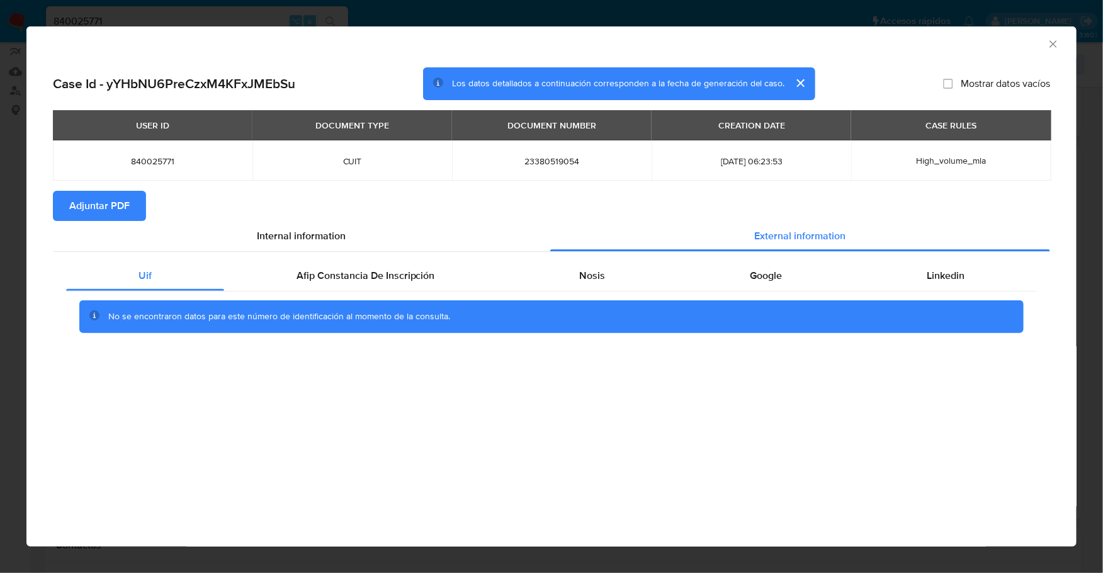
click at [341, 293] on div "No se encontraron datos para este número de identificación al momento de la con…" at bounding box center [551, 316] width 971 height 50
click at [344, 282] on span "Afip Constancia De Inscripción" at bounding box center [366, 275] width 138 height 14
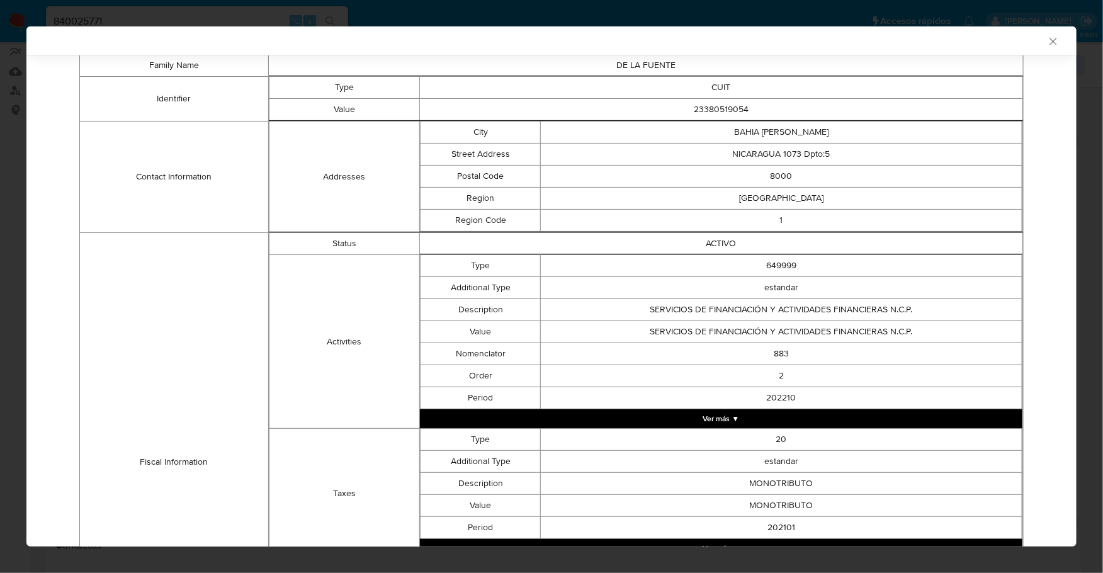
scroll to position [162, 0]
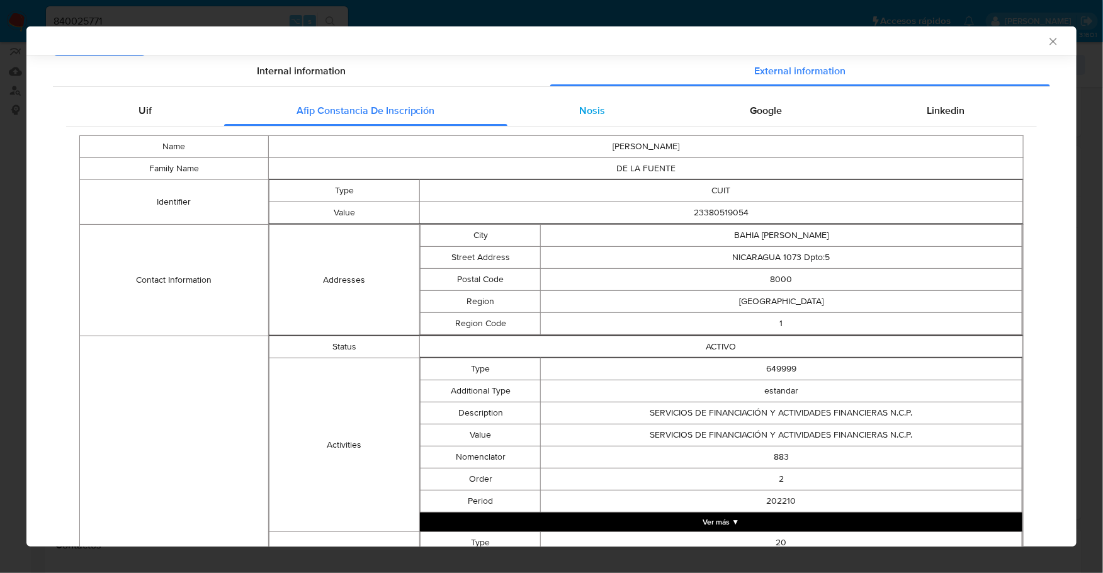
click at [562, 120] on div "Nosis" at bounding box center [592, 111] width 171 height 30
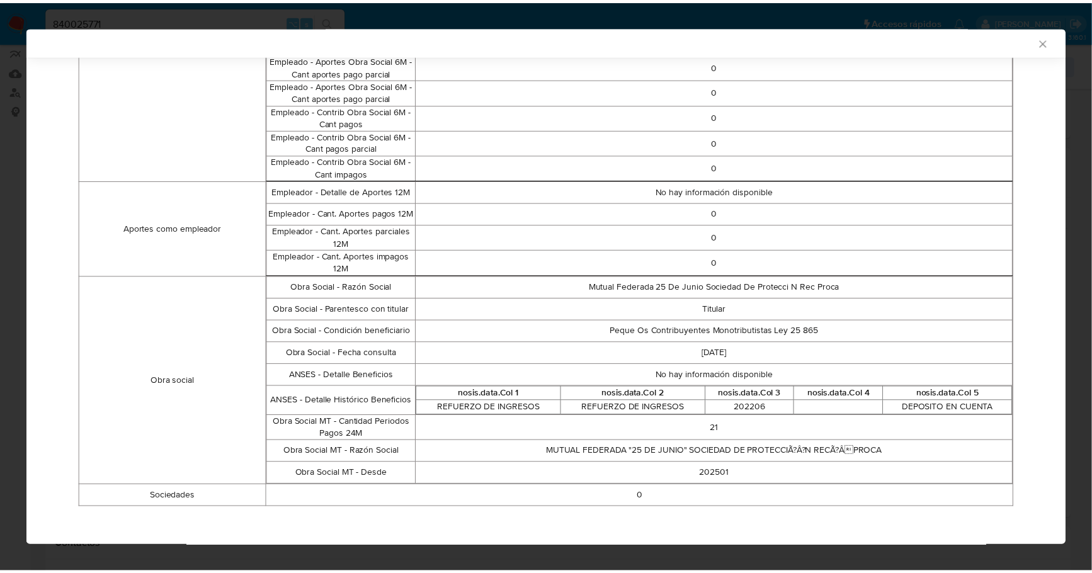
scroll to position [0, 0]
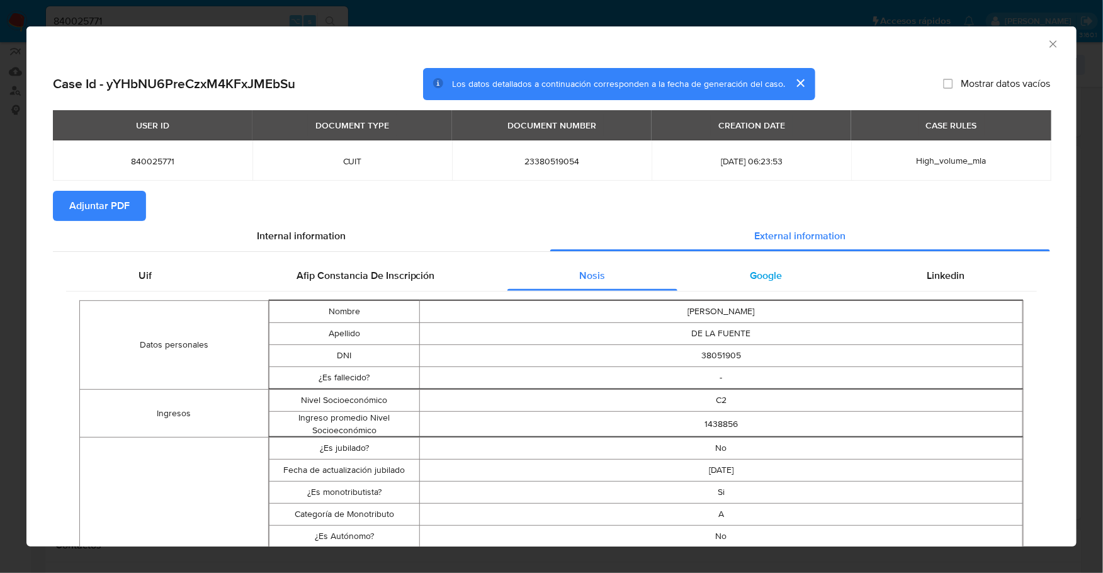
click at [772, 273] on span "Google" at bounding box center [766, 275] width 32 height 14
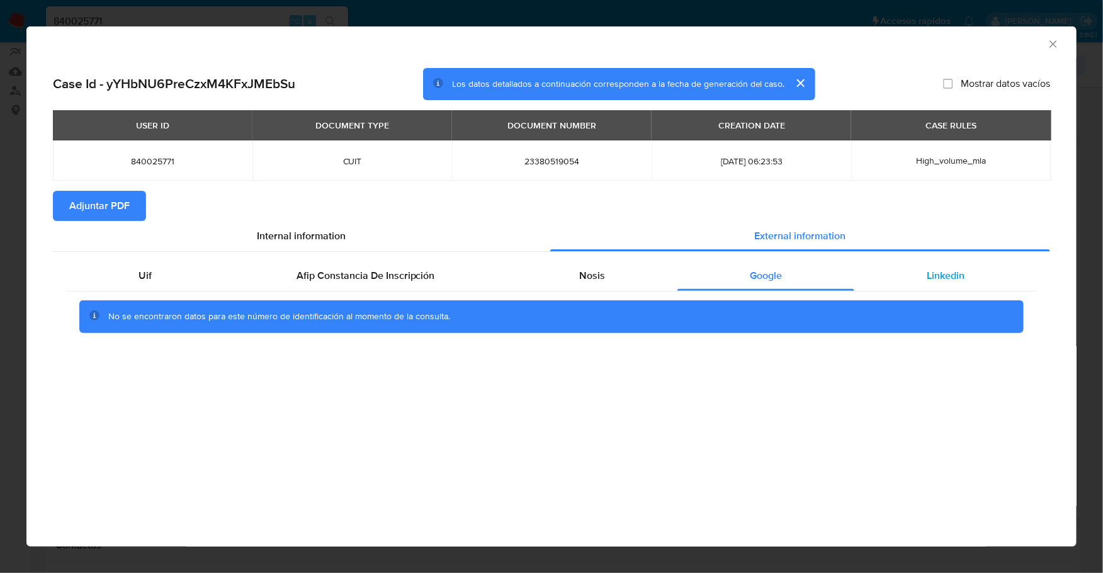
click at [923, 274] on div "Linkedin" at bounding box center [945, 276] width 183 height 30
click at [129, 206] on button "Adjuntar PDF" at bounding box center [99, 206] width 93 height 30
click at [1058, 40] on icon "Cerrar ventana" at bounding box center [1053, 44] width 13 height 13
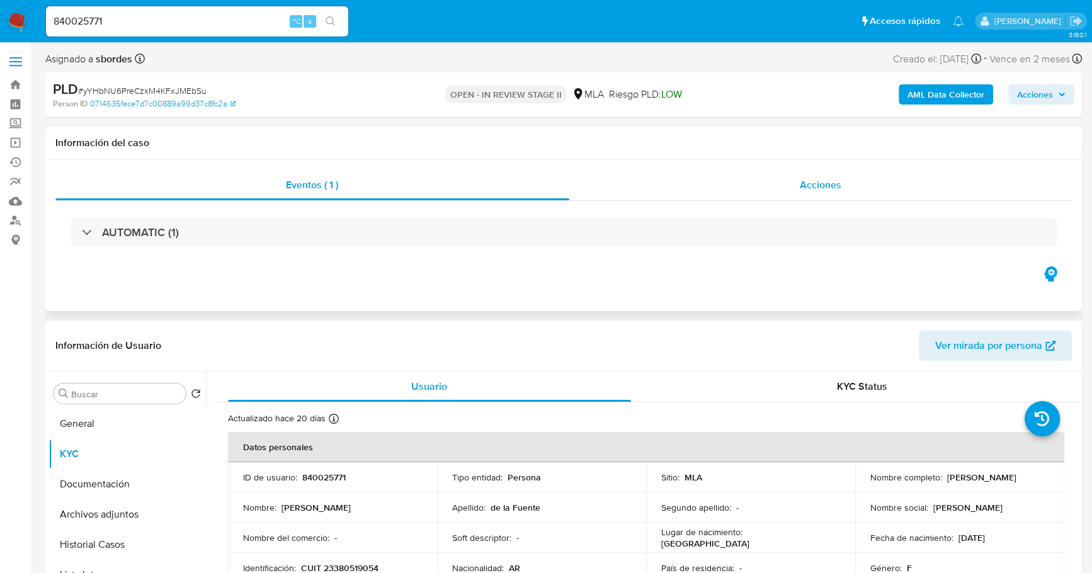
click at [837, 181] on span "Acciones" at bounding box center [820, 185] width 42 height 14
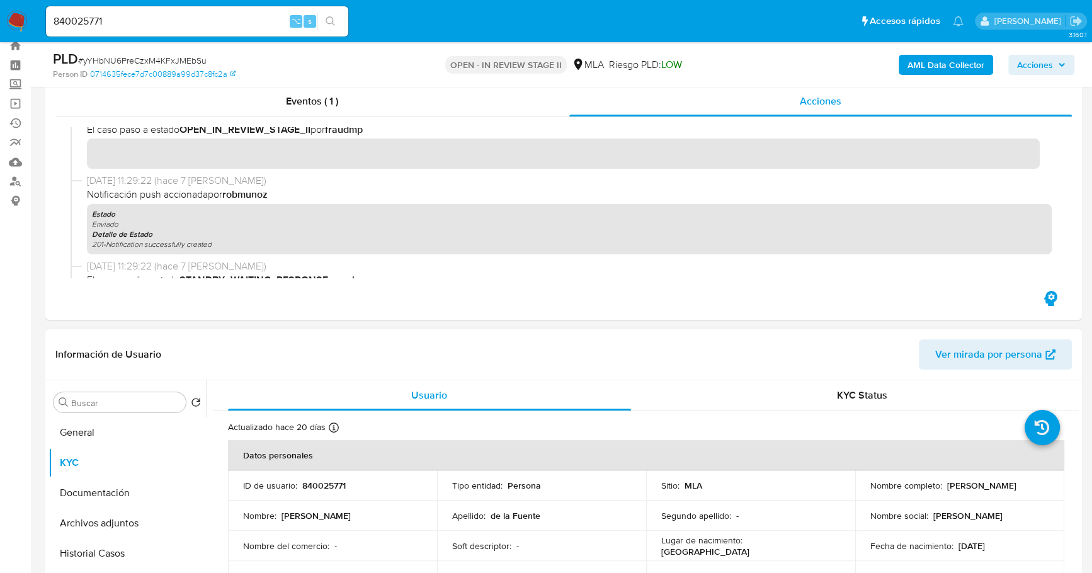
scroll to position [126, 0]
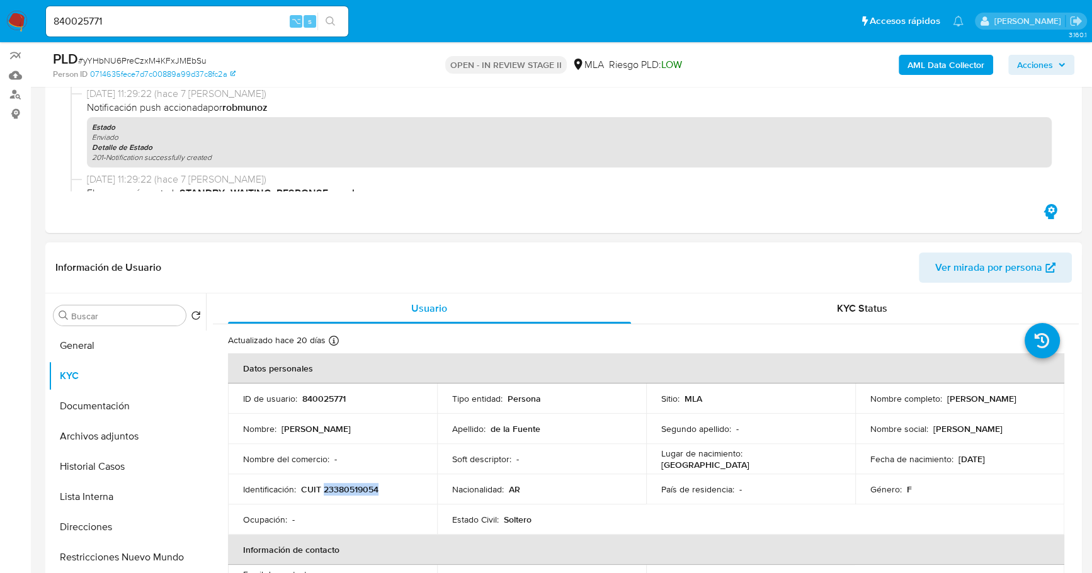
copy p "23380519054"
click at [98, 461] on button "Historial Casos" at bounding box center [121, 466] width 147 height 30
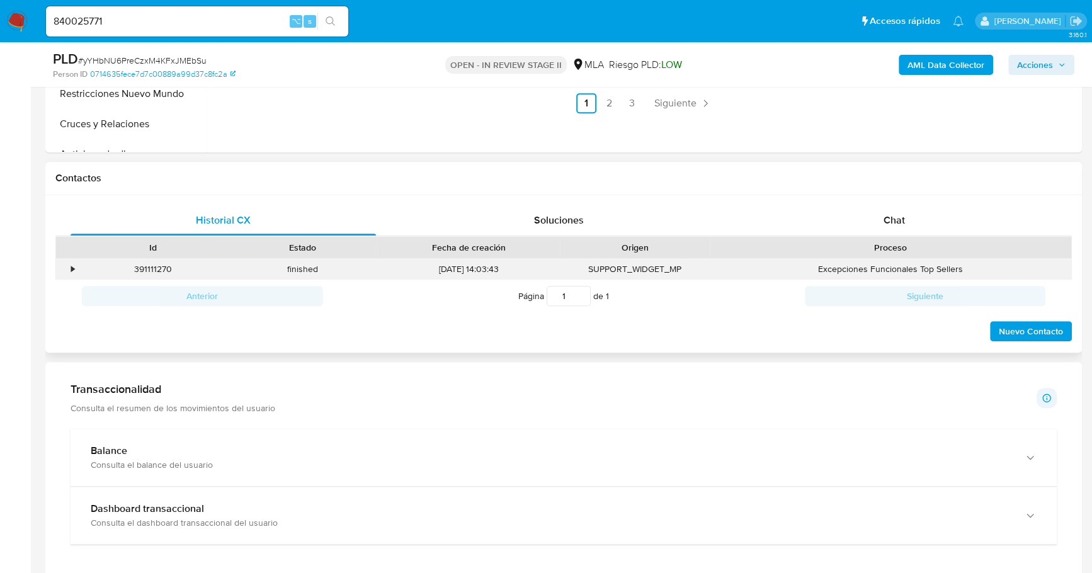
scroll to position [626, 0]
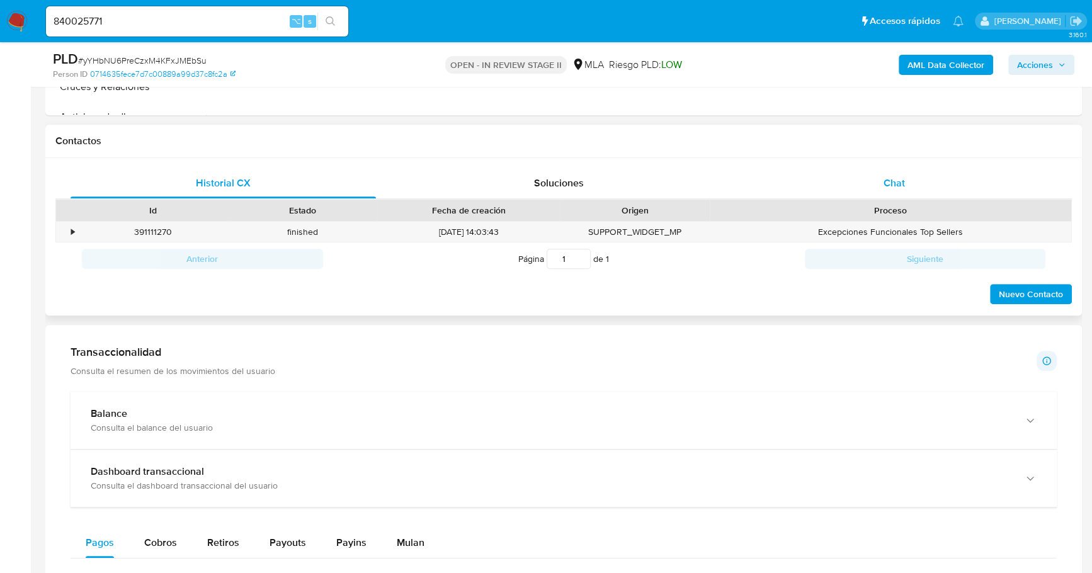
click at [898, 182] on span "Chat" at bounding box center [893, 183] width 21 height 14
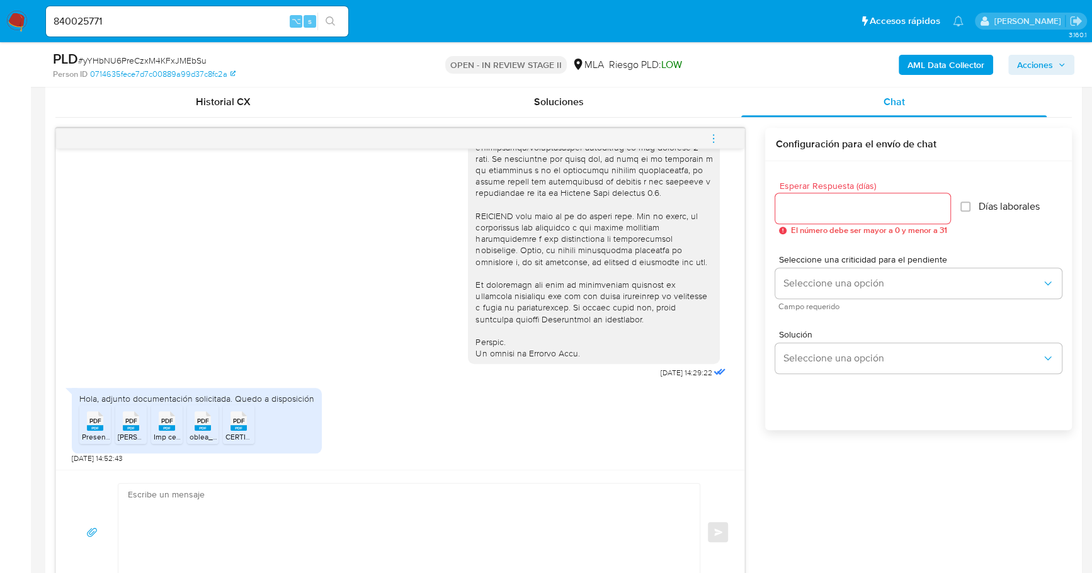
scroll to position [713, 0]
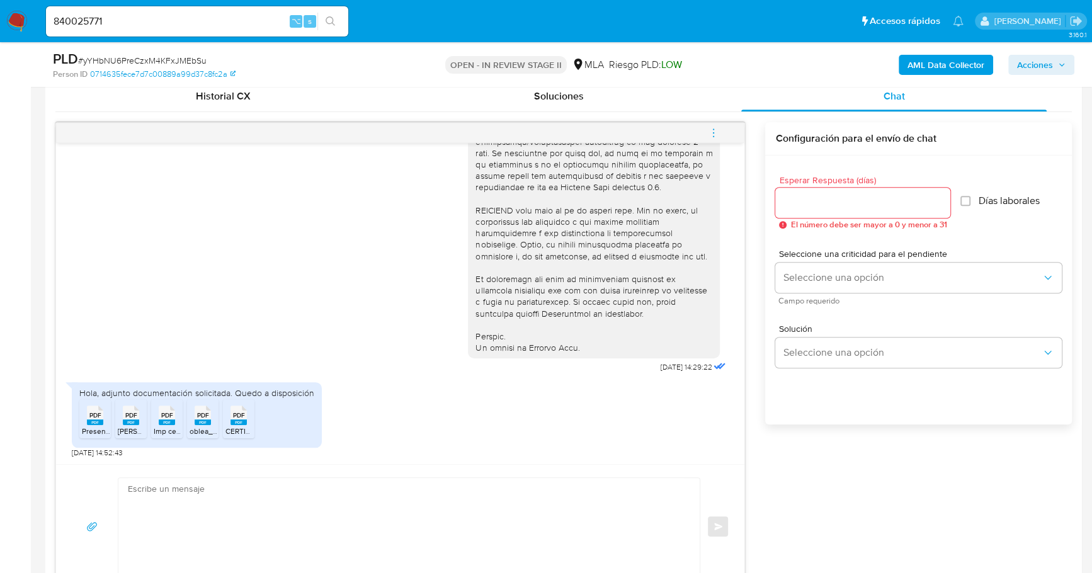
click at [91, 411] on span "PDF" at bounding box center [95, 415] width 12 height 8
click at [124, 412] on icon at bounding box center [131, 415] width 16 height 20
click at [152, 414] on li "PDF PDF Imp cedular.pdf" at bounding box center [166, 418] width 31 height 39
click at [196, 419] on rect at bounding box center [203, 422] width 16 height 6
click at [231, 417] on div "PDF PDF" at bounding box center [238, 414] width 26 height 25
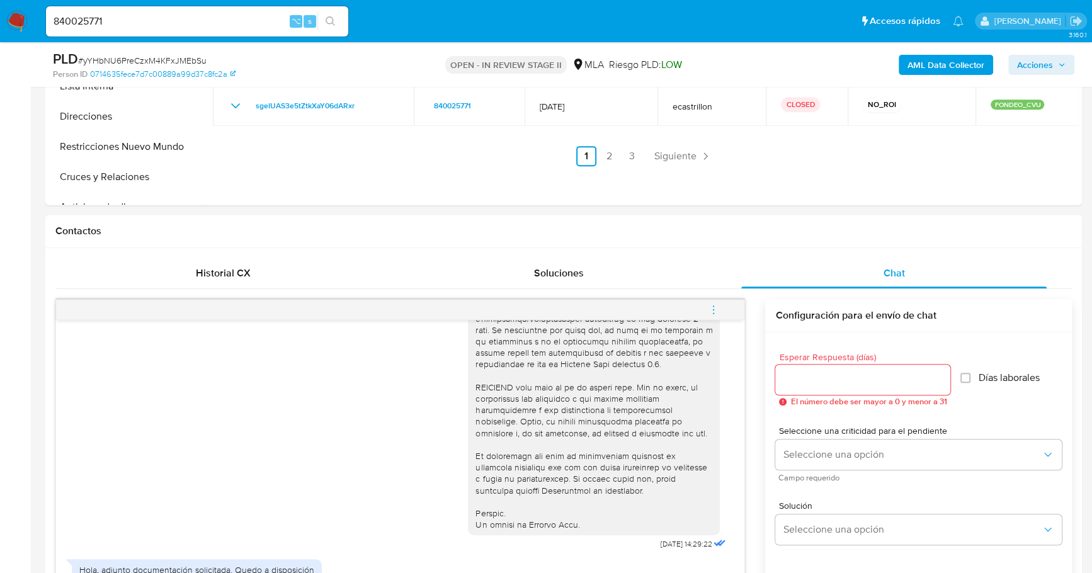
scroll to position [230, 0]
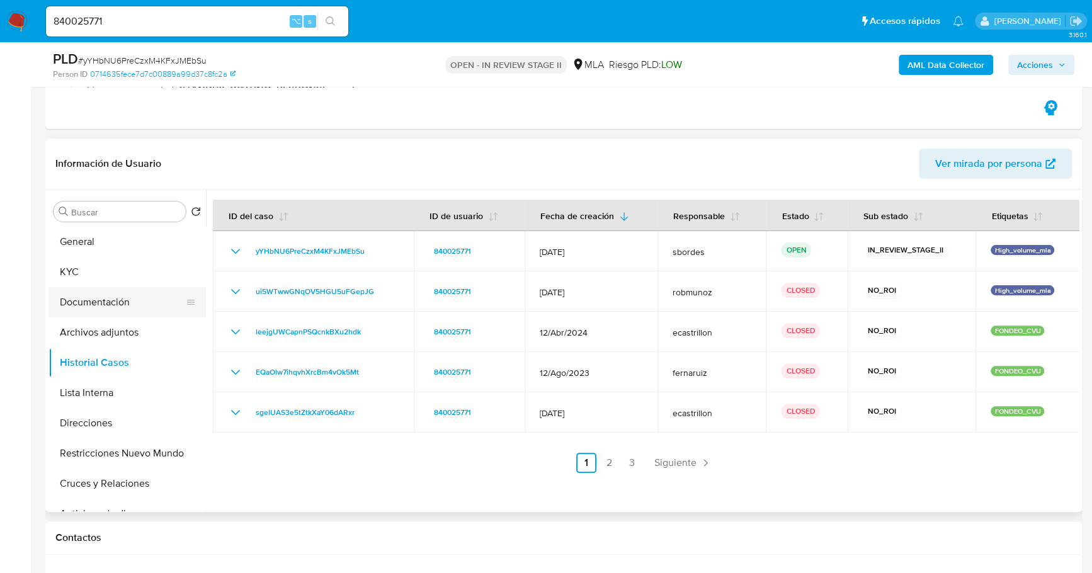
click at [104, 307] on button "Documentación" at bounding box center [121, 302] width 147 height 30
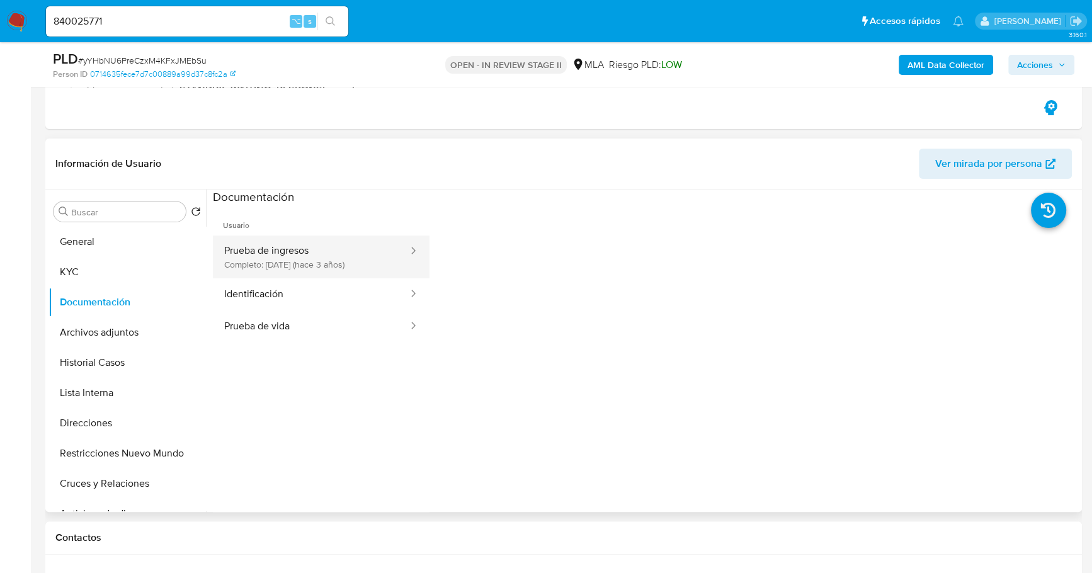
click at [327, 248] on button "Prueba de ingresos Completo: 21/03/2023 (hace 3 años)" at bounding box center [311, 256] width 196 height 43
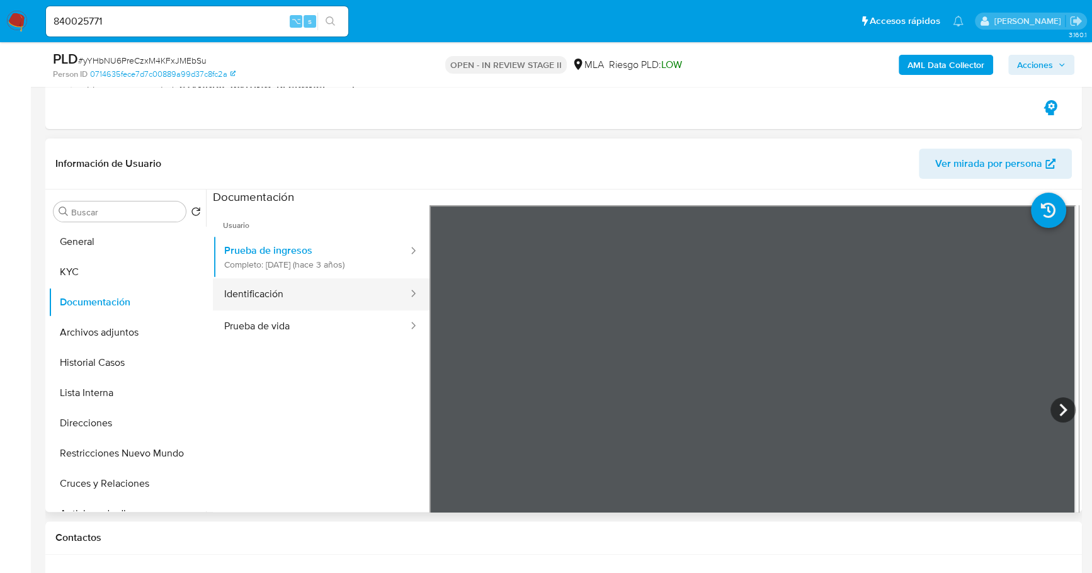
click at [256, 285] on button "Identificación" at bounding box center [311, 294] width 196 height 32
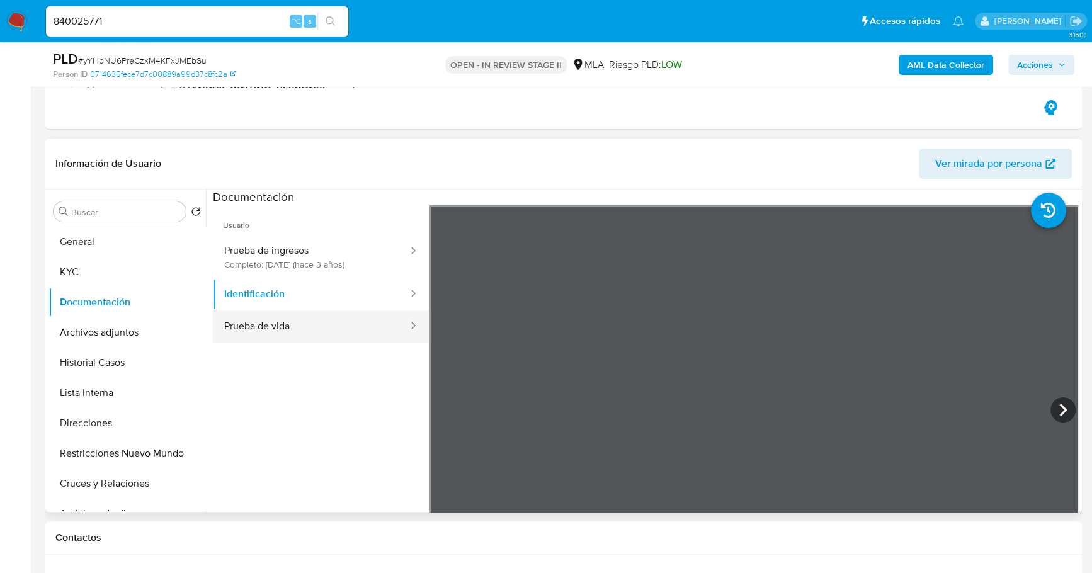
click at [314, 315] on button "Prueba de vida" at bounding box center [311, 326] width 196 height 32
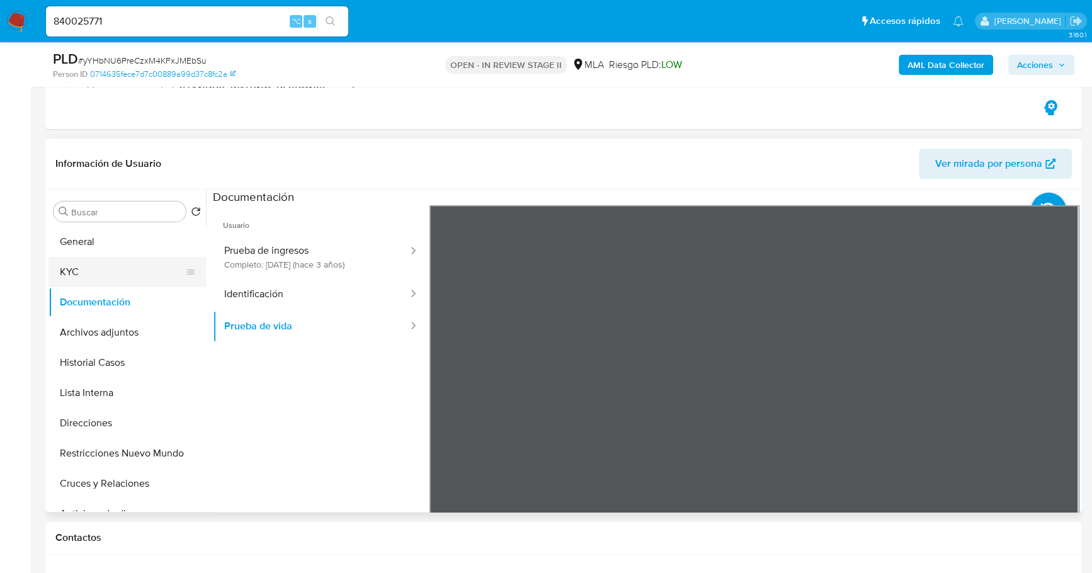
click at [116, 267] on button "KYC" at bounding box center [121, 272] width 147 height 30
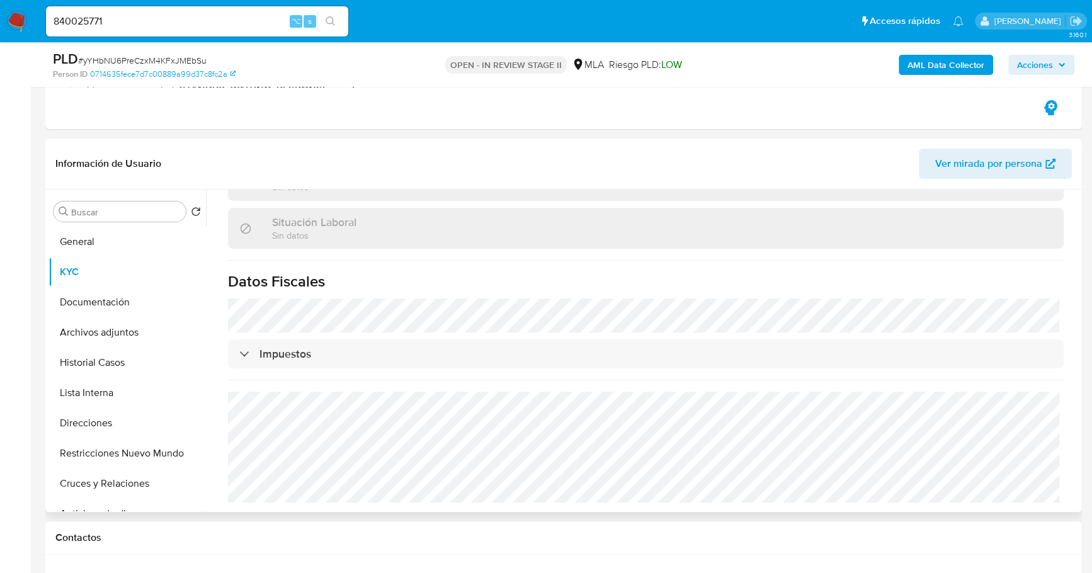
scroll to position [0, 0]
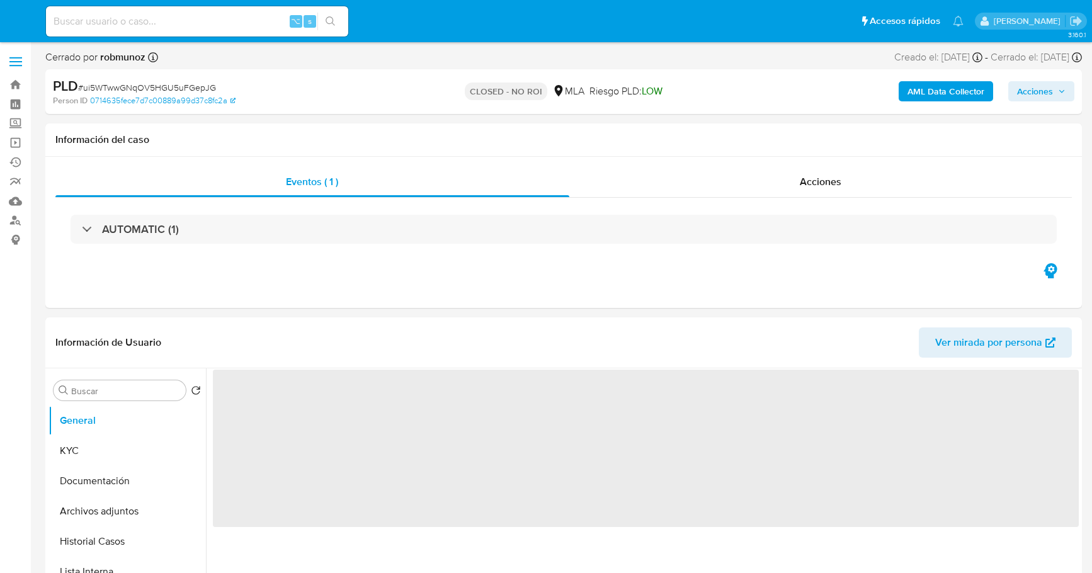
select select "10"
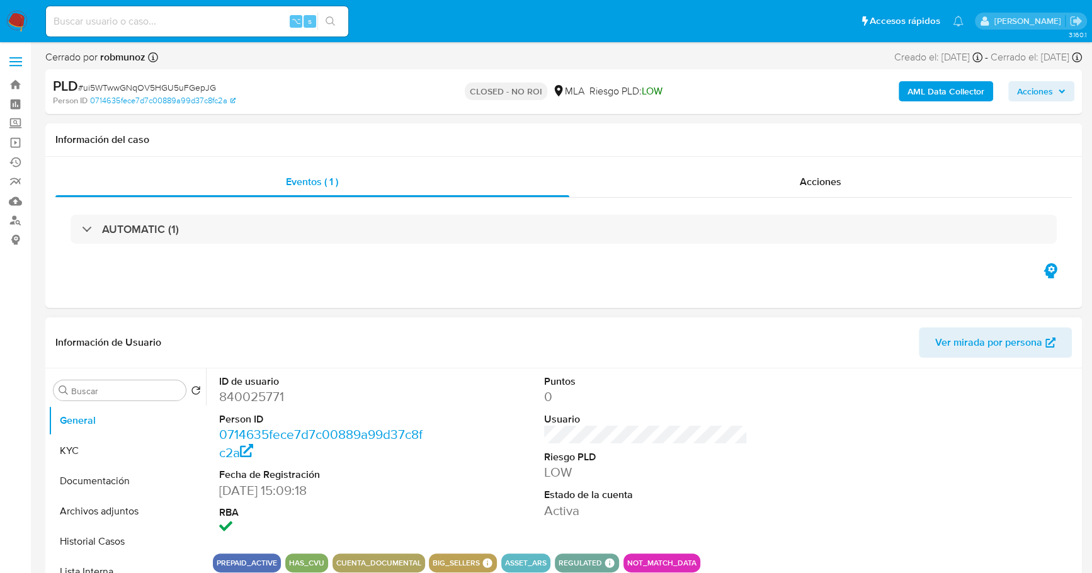
scroll to position [273, 0]
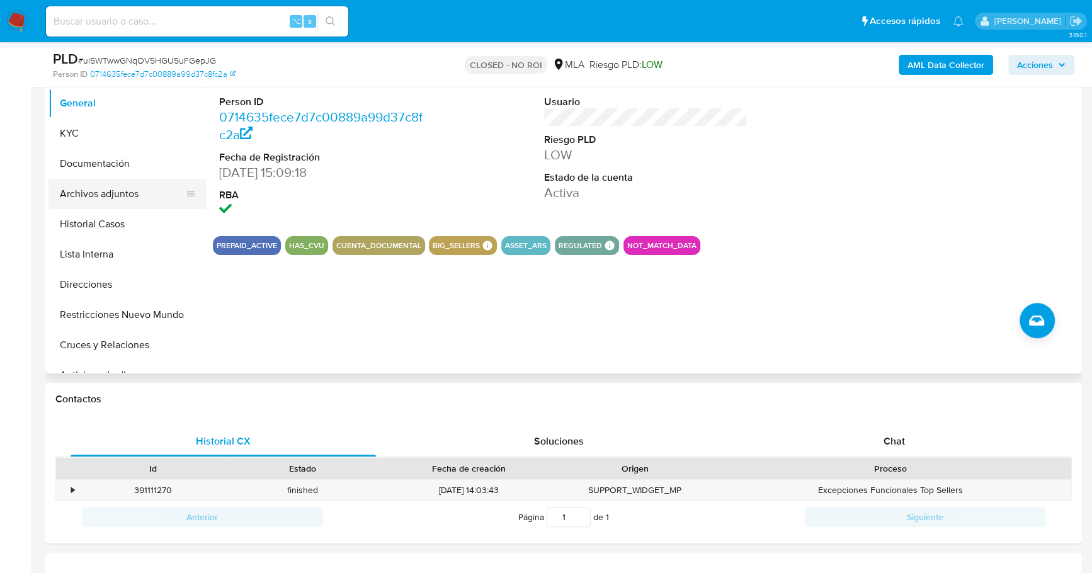
click at [106, 193] on button "Archivos adjuntos" at bounding box center [121, 194] width 147 height 30
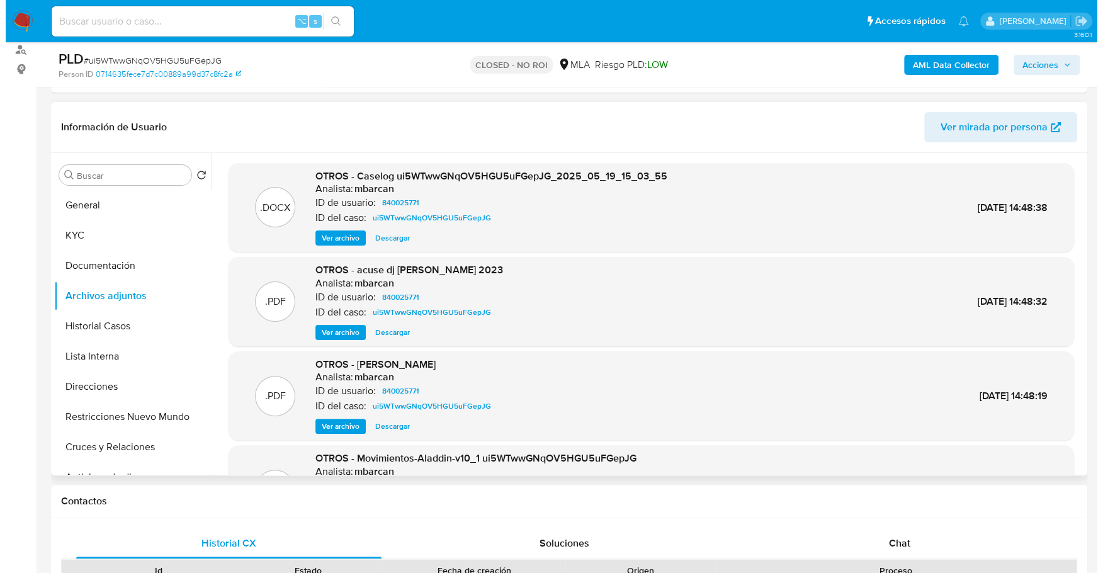
scroll to position [167, 0]
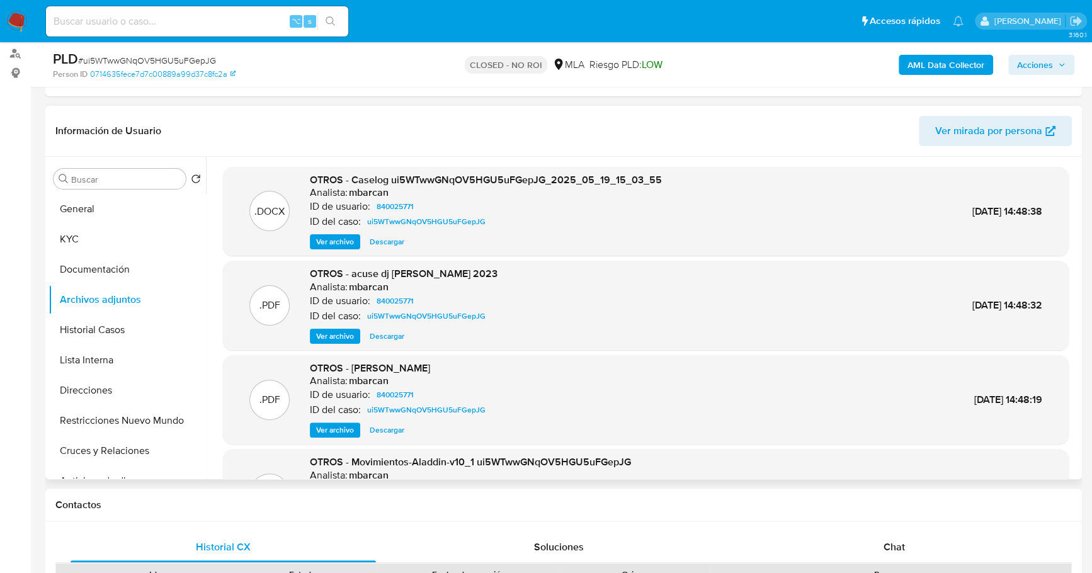
click at [332, 243] on span "Ver archivo" at bounding box center [335, 241] width 38 height 13
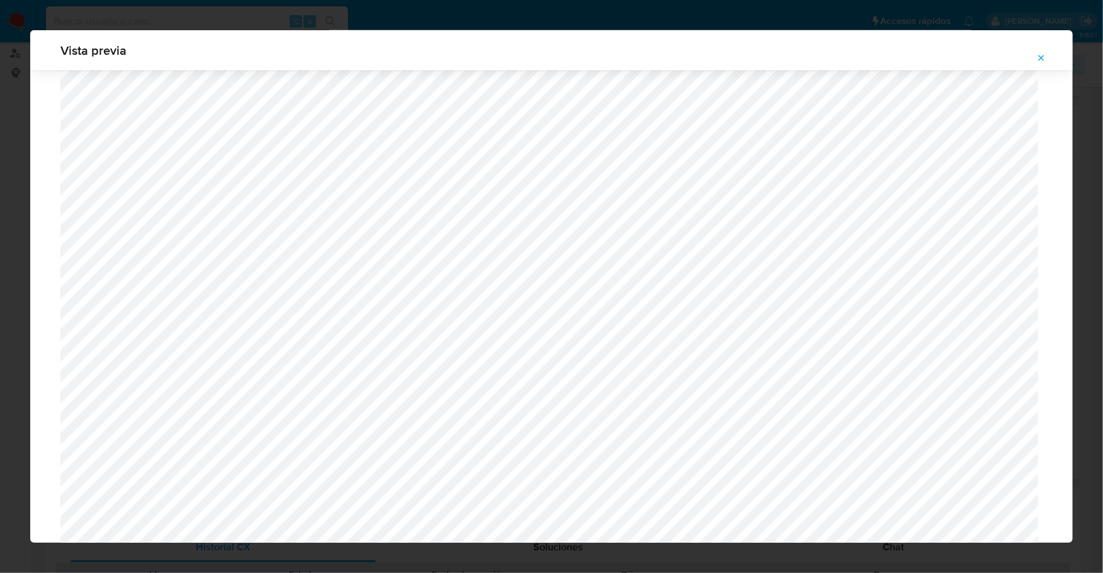
scroll to position [283, 0]
click at [1039, 52] on span "Attachment preview" at bounding box center [1041, 58] width 10 height 18
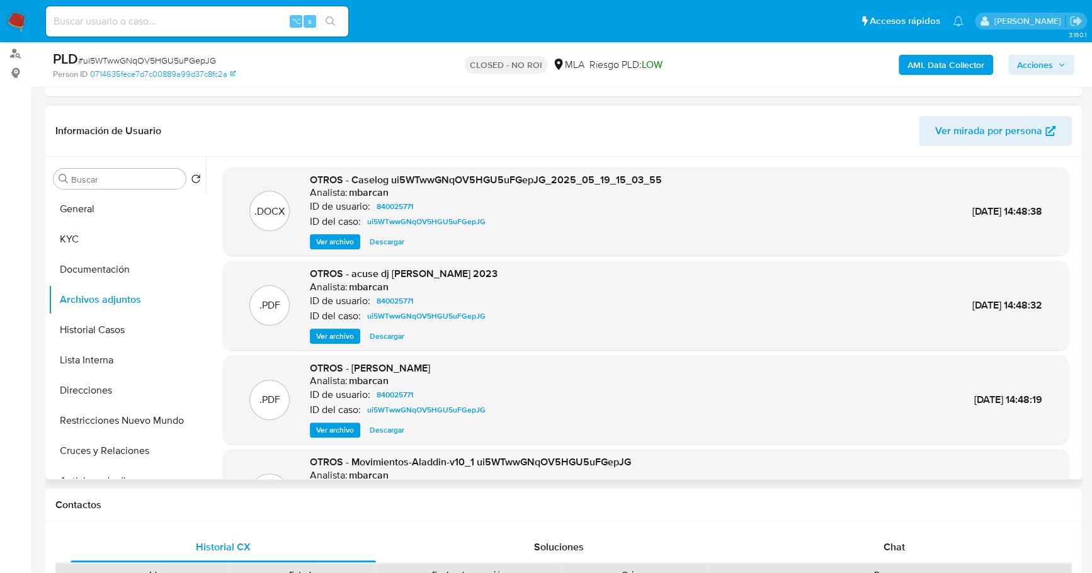
click at [326, 245] on span "Ver archivo" at bounding box center [335, 241] width 38 height 13
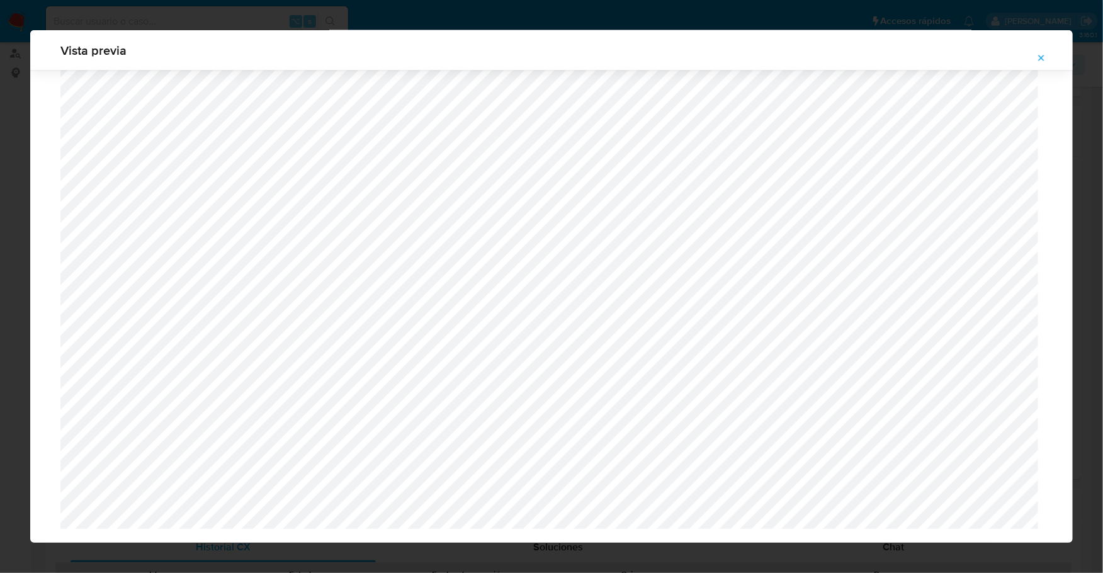
scroll to position [1024, 0]
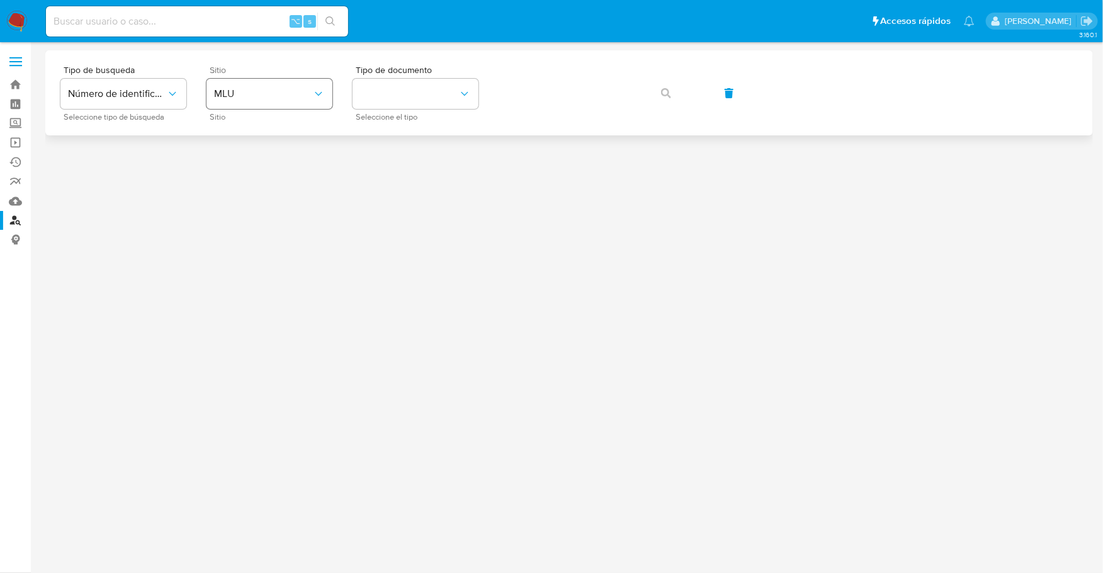
click at [274, 78] on div "Sitio MLU Sitio" at bounding box center [269, 92] width 126 height 55
click at [270, 88] on span "MLU" at bounding box center [263, 94] width 98 height 13
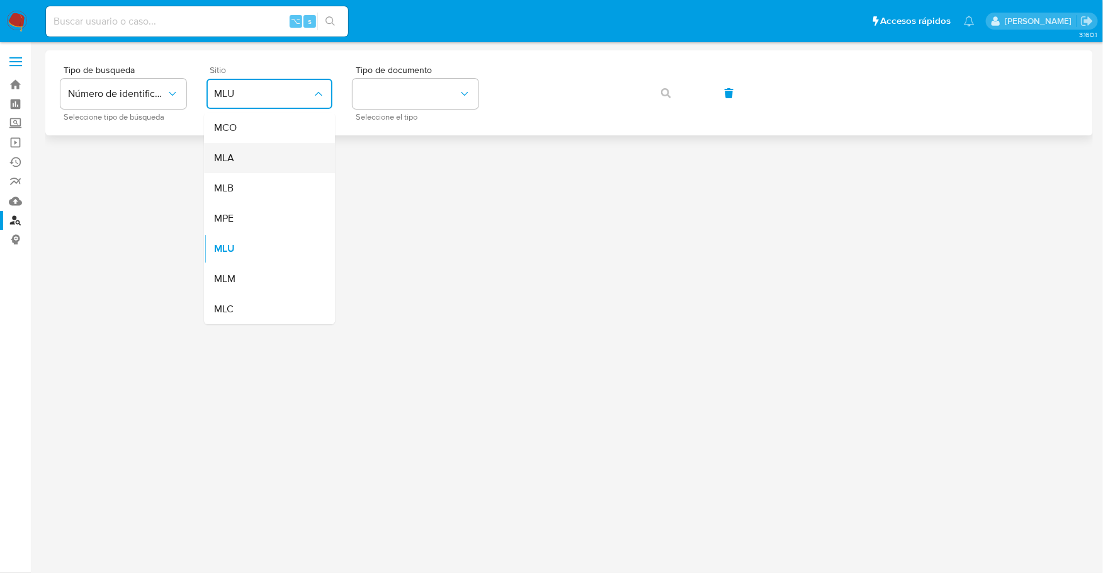
click at [239, 160] on div "MLA" at bounding box center [265, 158] width 103 height 30
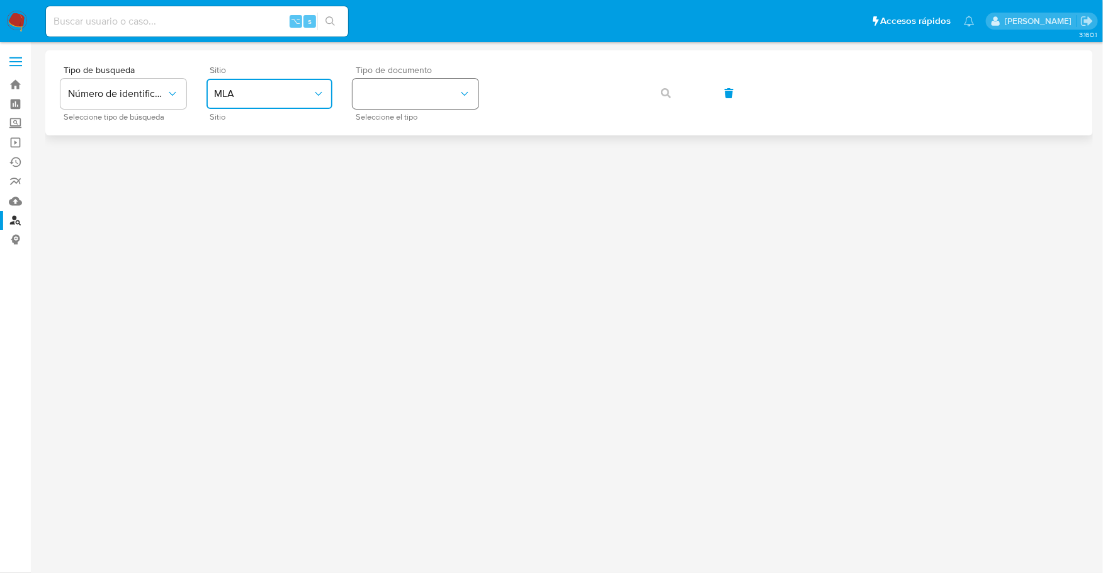
click at [419, 86] on button "identificationType" at bounding box center [416, 94] width 126 height 30
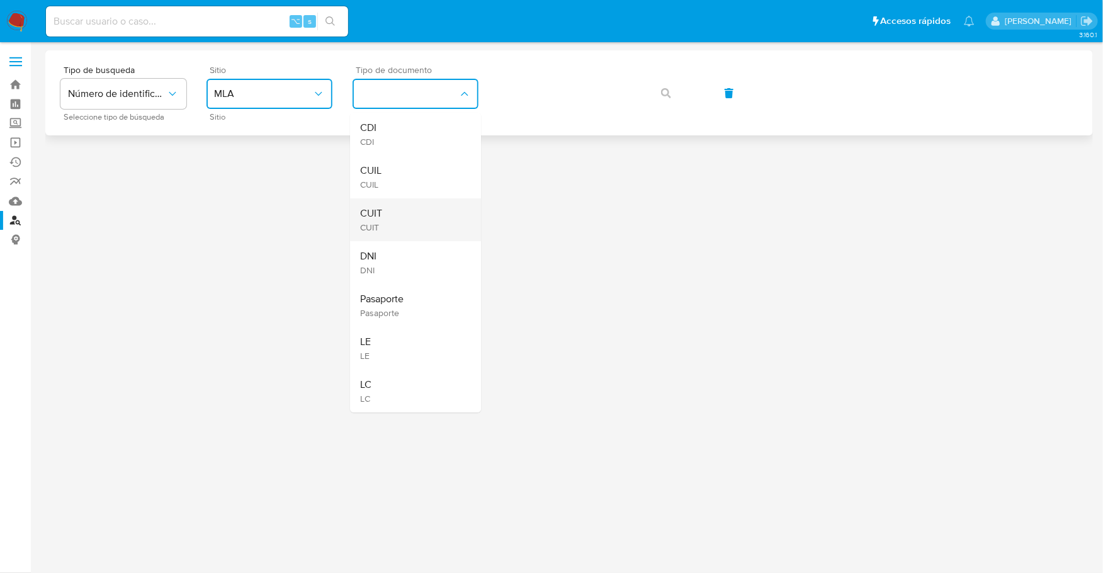
click at [383, 218] on div "CUIT CUIT" at bounding box center [411, 219] width 103 height 43
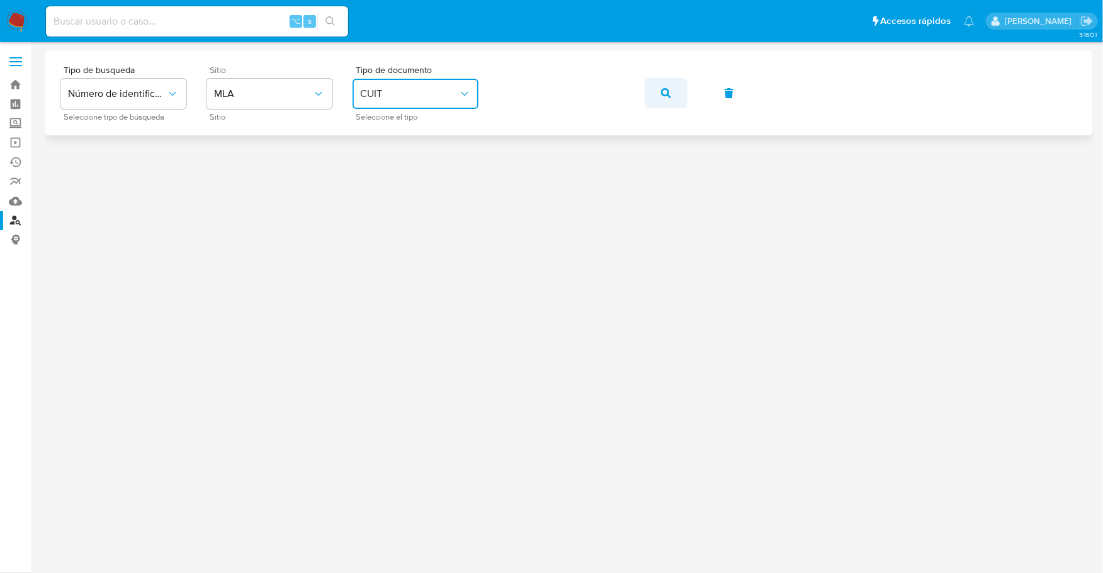
click at [659, 92] on button "button" at bounding box center [666, 93] width 43 height 30
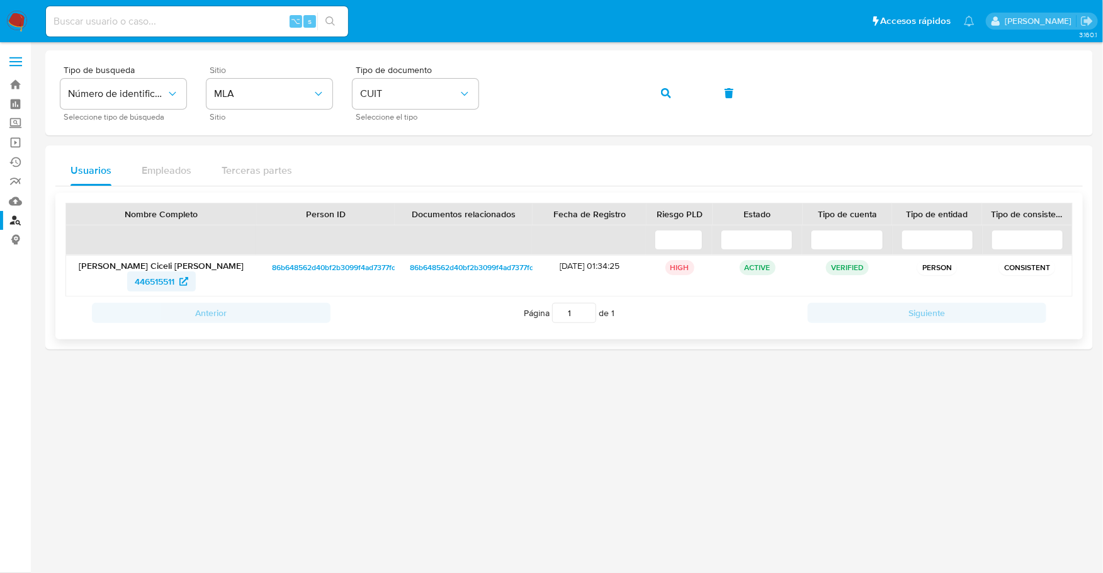
click at [175, 281] on span "446515511" at bounding box center [162, 281] width 54 height 20
click at [422, 79] on div "Tipo de busqueda Número de identificación Seleccione tipo de búsqueda Sitio MLA…" at bounding box center [568, 92] width 1017 height 55
click at [662, 94] on icon "button" at bounding box center [666, 93] width 10 height 10
click at [150, 279] on span "1342741163" at bounding box center [154, 281] width 44 height 20
click at [457, 97] on div "Tipo de busqueda Número de identificación Seleccione tipo de búsqueda Sitio MLA…" at bounding box center [568, 92] width 1017 height 55
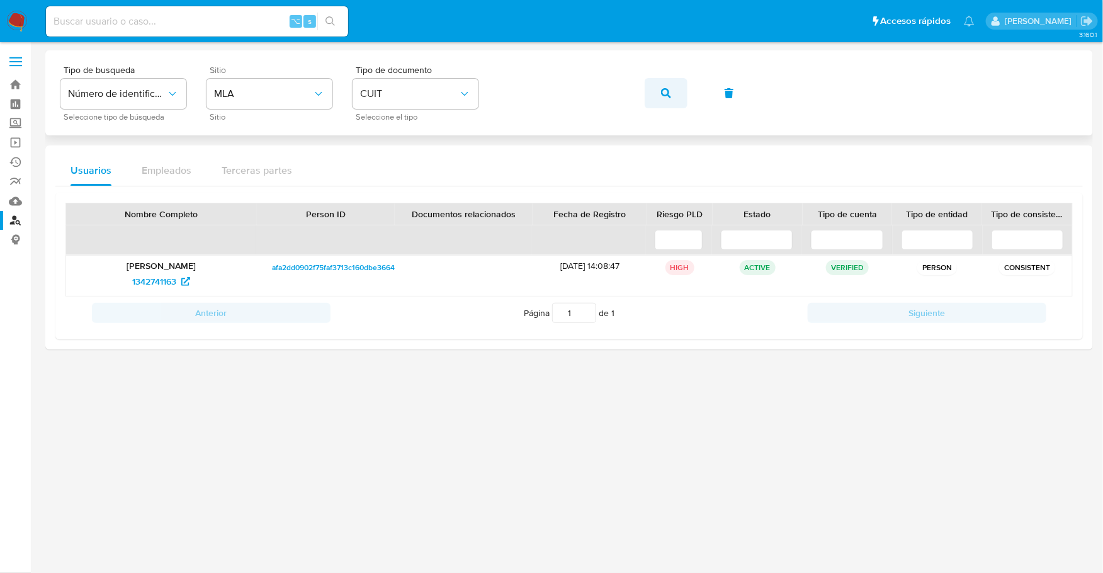
click at [684, 89] on button "button" at bounding box center [666, 93] width 43 height 30
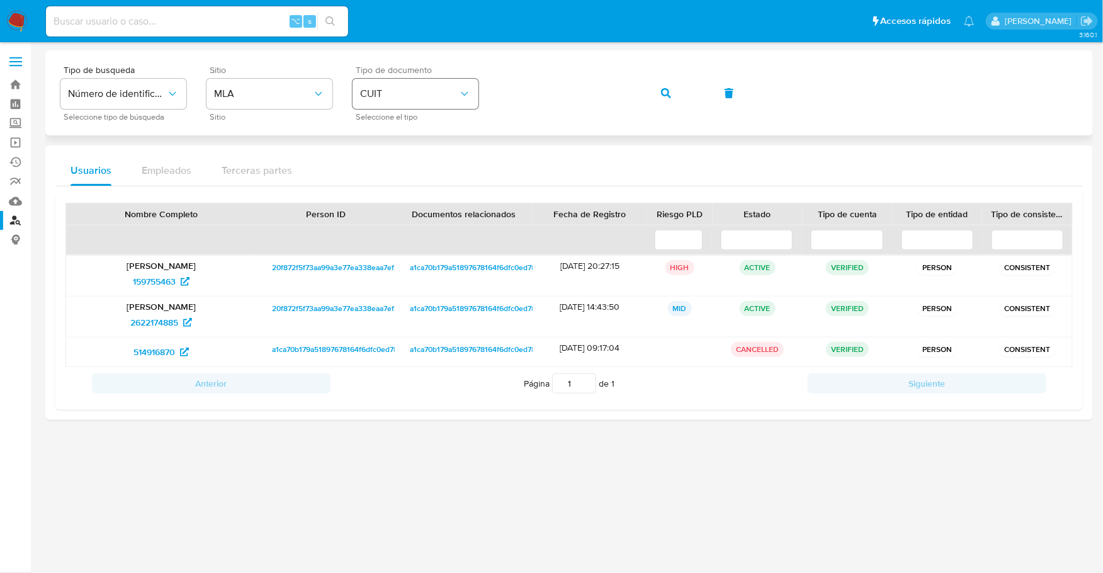
click at [461, 89] on div "Tipo de busqueda Número de identificación Seleccione tipo de búsqueda Sitio MLA…" at bounding box center [568, 92] width 1017 height 55
click at [648, 88] on button "button" at bounding box center [666, 93] width 43 height 30
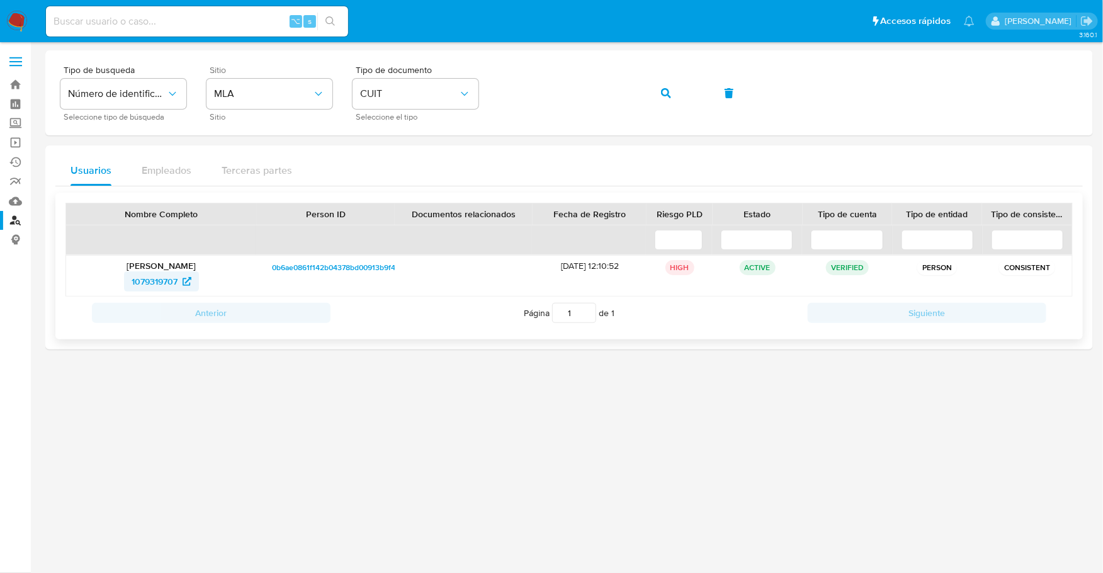
click at [147, 284] on span "1079319707" at bounding box center [155, 281] width 46 height 20
click at [15, 23] on img at bounding box center [16, 21] width 21 height 21
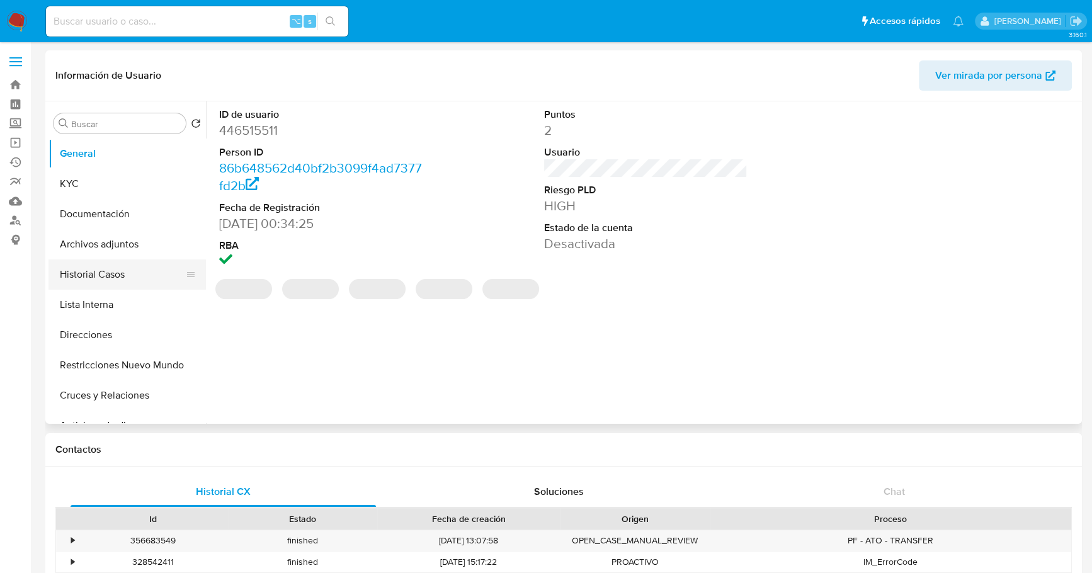
select select "10"
click at [91, 275] on button "Historial Casos" at bounding box center [121, 274] width 147 height 30
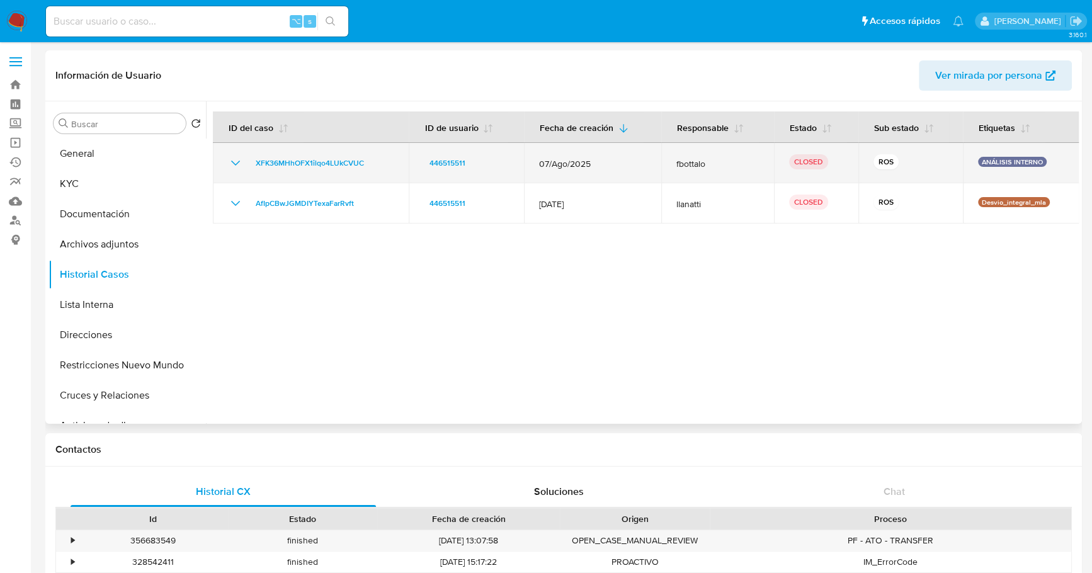
click at [237, 166] on icon "Mostrar/Ocultar" at bounding box center [235, 162] width 15 height 15
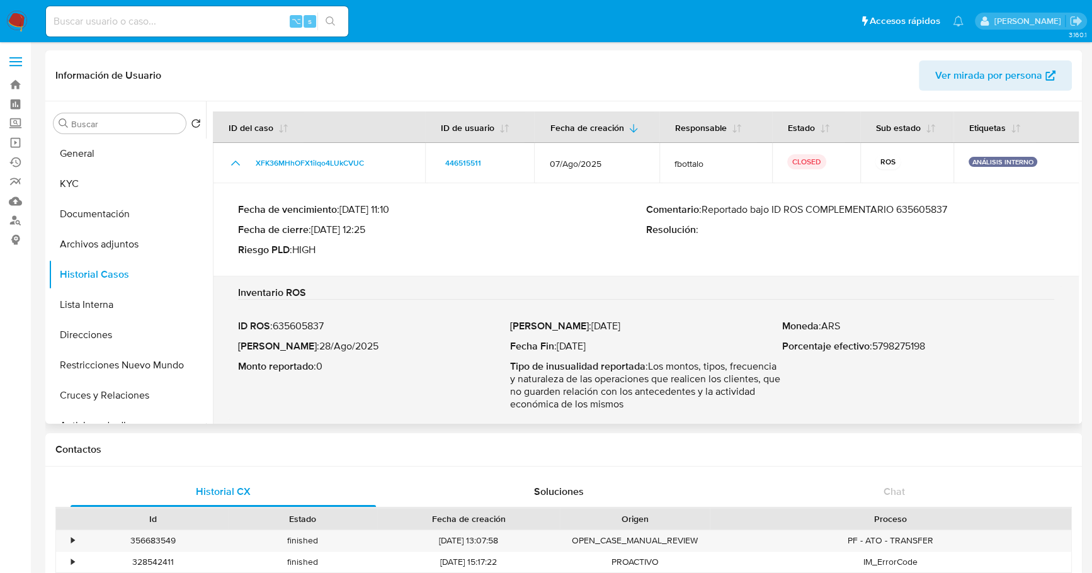
drag, startPoint x: 776, startPoint y: 208, endPoint x: 982, endPoint y: 208, distance: 206.5
click at [982, 208] on p "Comentario : Reportado bajo ID ROS COMPLEMENTARIO 635605837" at bounding box center [850, 209] width 408 height 13
drag, startPoint x: 703, startPoint y: 209, endPoint x: 966, endPoint y: 208, distance: 263.1
click at [966, 208] on p "Comentario : Reportado bajo ID ROS COMPLEMENTARIO 635605837" at bounding box center [850, 209] width 408 height 13
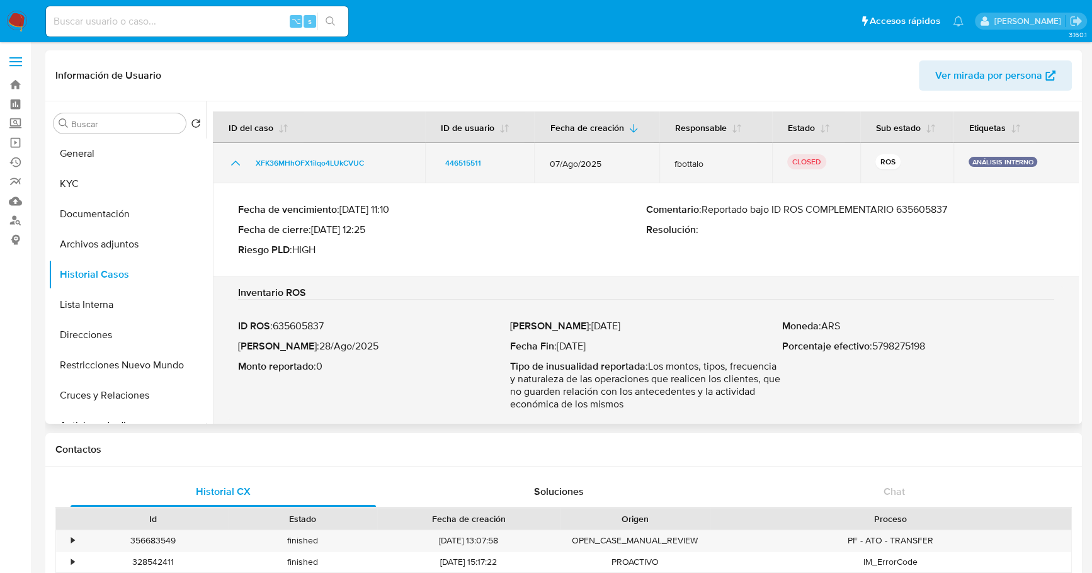
click at [233, 162] on icon "Mostrar/Ocultar" at bounding box center [235, 162] width 15 height 15
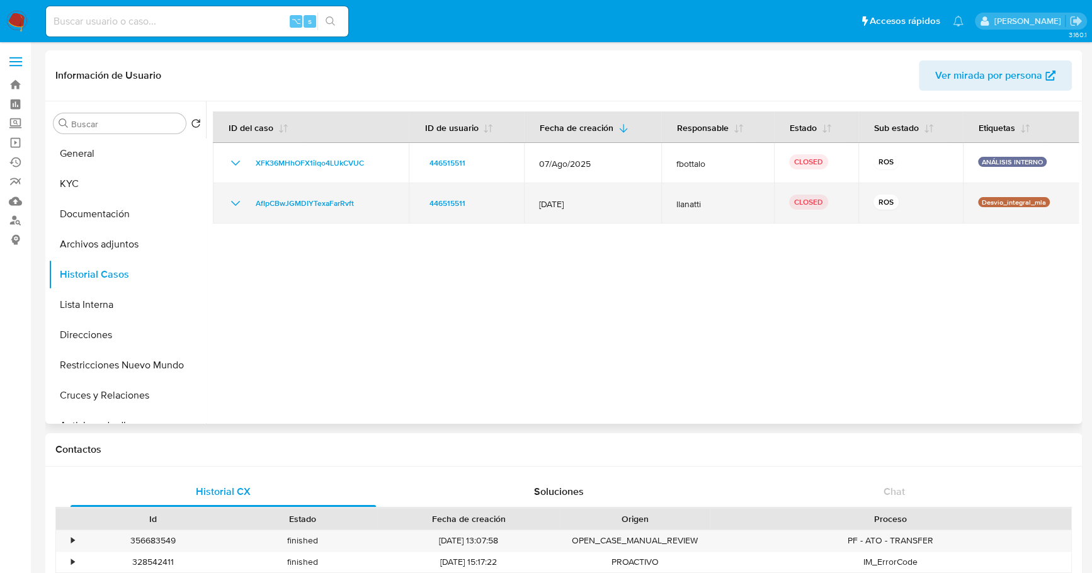
click at [234, 200] on icon "Mostrar/Ocultar" at bounding box center [235, 203] width 15 height 15
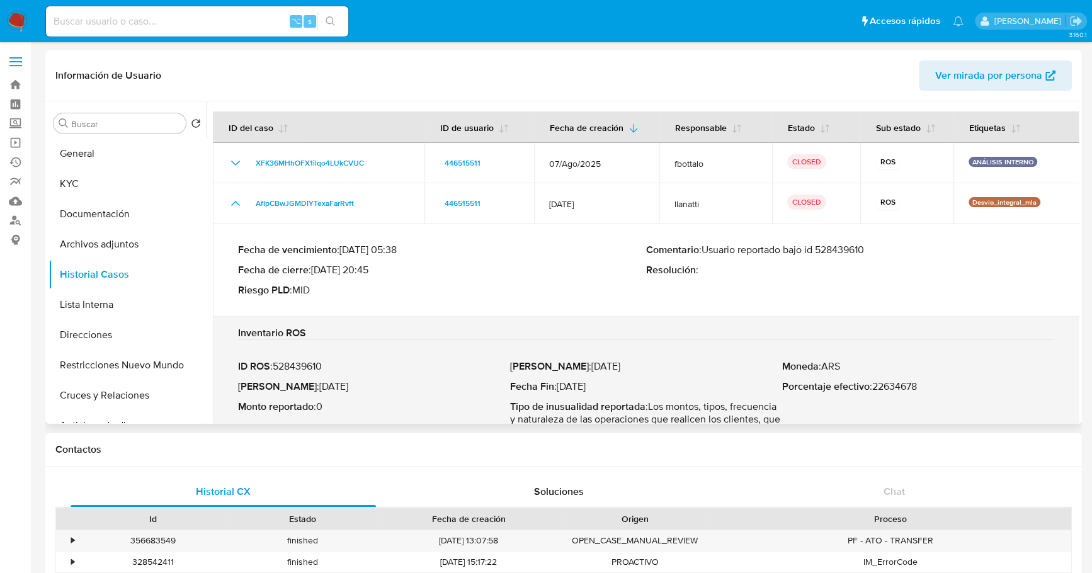
drag, startPoint x: 820, startPoint y: 249, endPoint x: 908, endPoint y: 251, distance: 88.8
click at [908, 251] on p "Comentario : Usuario reportado bajo id 528439610" at bounding box center [850, 250] width 408 height 13
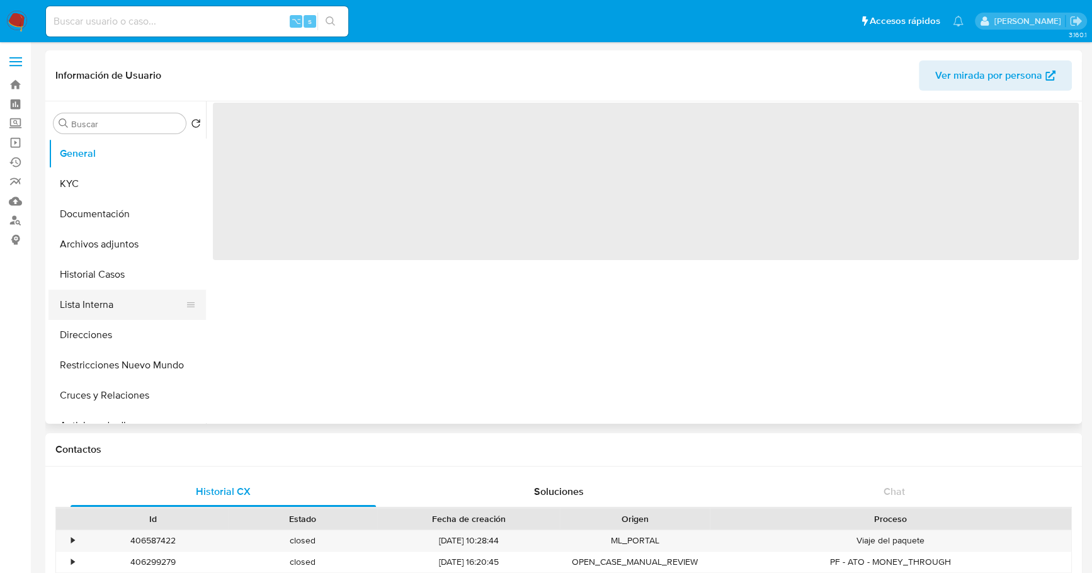
select select "10"
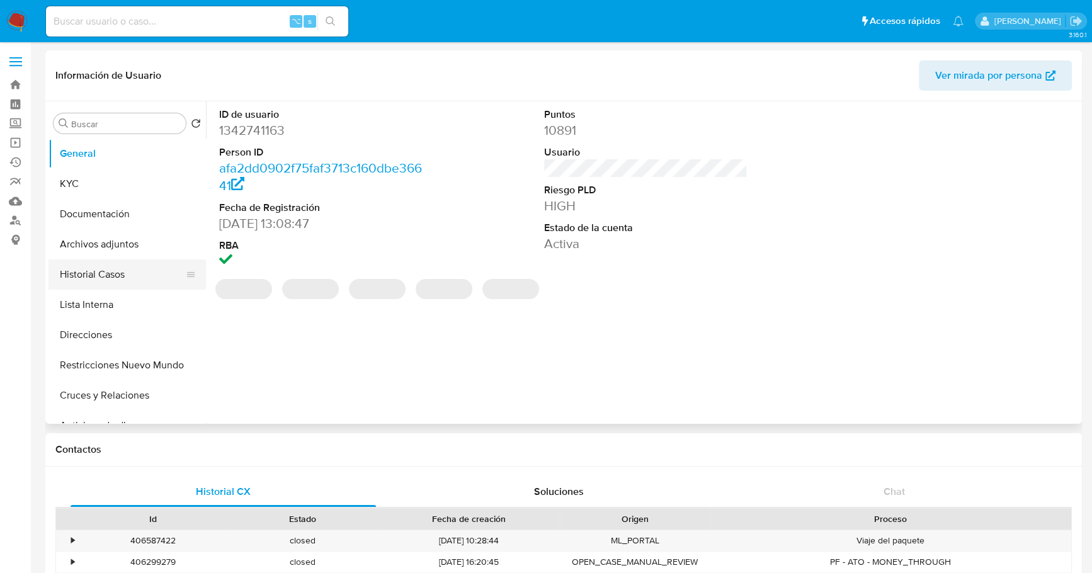
click at [104, 281] on button "Historial Casos" at bounding box center [121, 274] width 147 height 30
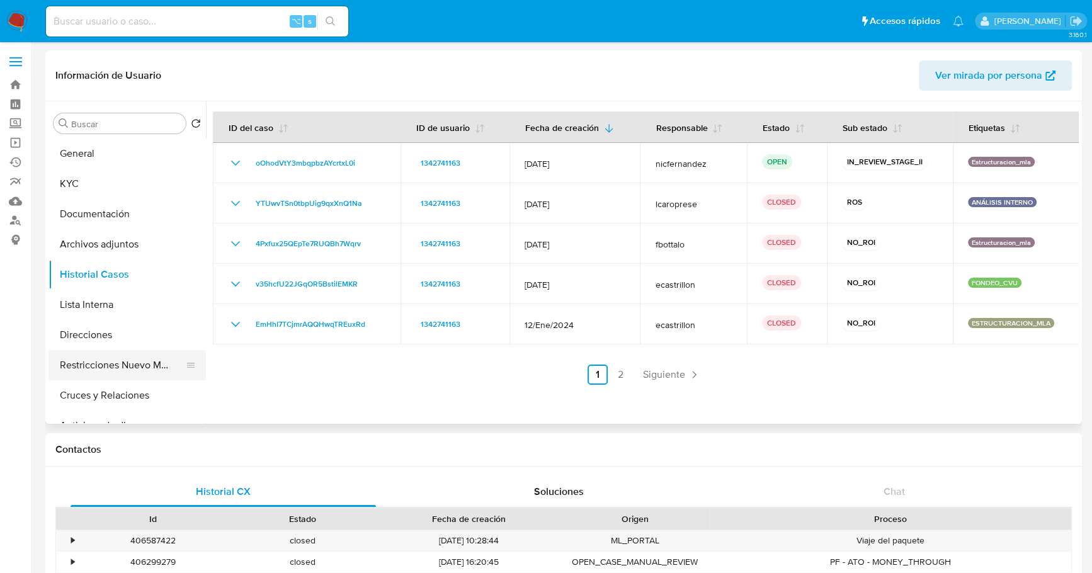
click at [91, 367] on button "Restricciones Nuevo Mundo" at bounding box center [121, 365] width 147 height 30
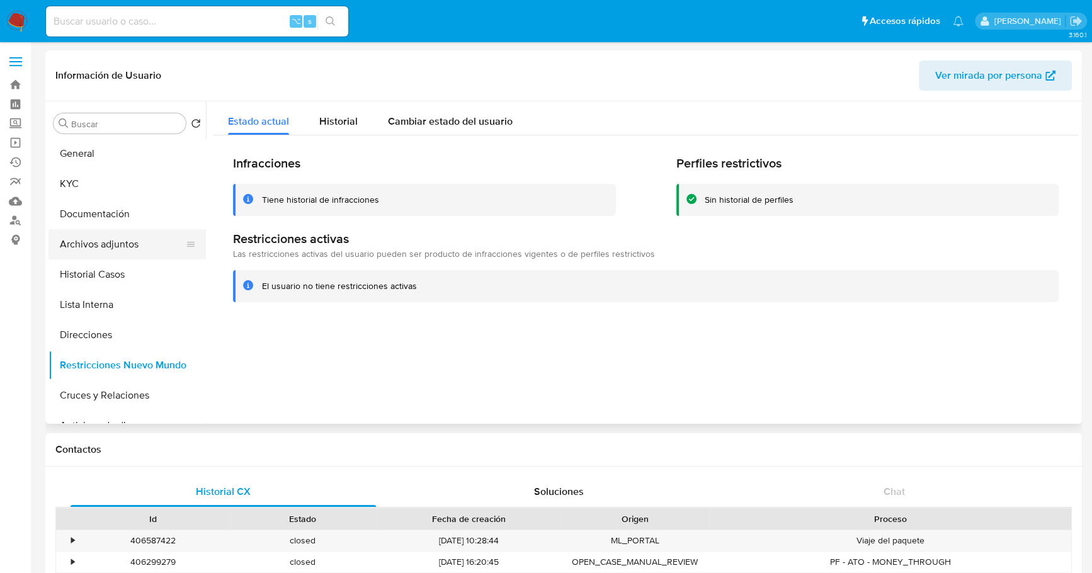
click at [108, 245] on button "Archivos adjuntos" at bounding box center [121, 244] width 147 height 30
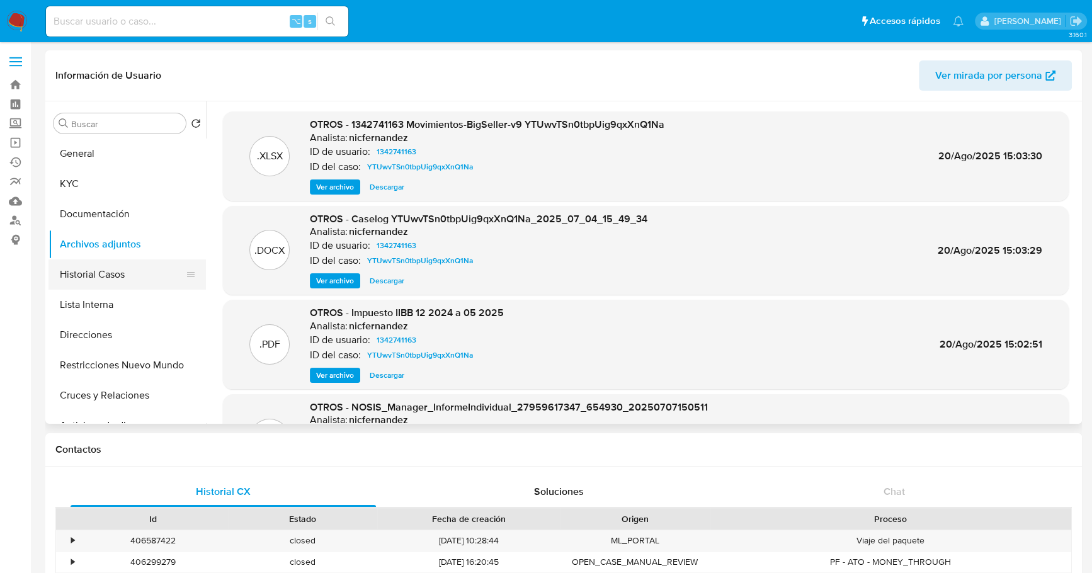
click at [111, 274] on button "Historial Casos" at bounding box center [121, 274] width 147 height 30
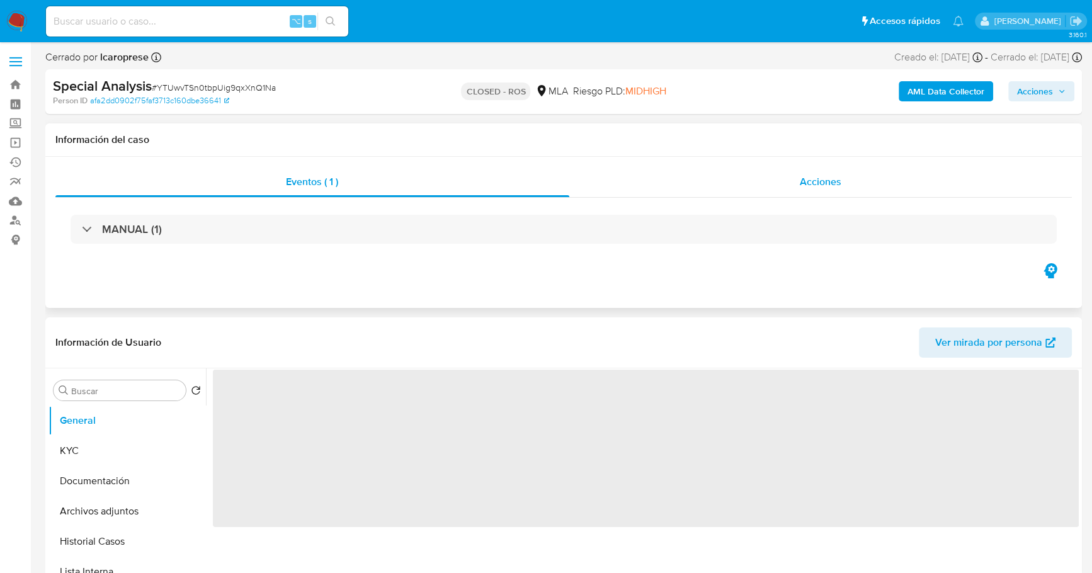
select select "10"
click at [775, 175] on div "Acciones" at bounding box center [820, 182] width 503 height 30
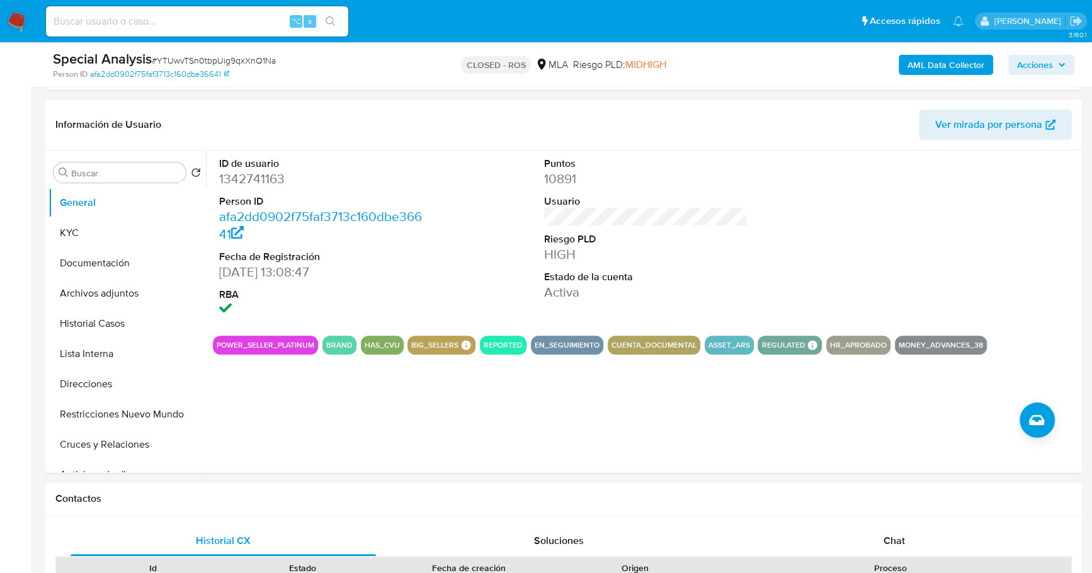
scroll to position [271, 0]
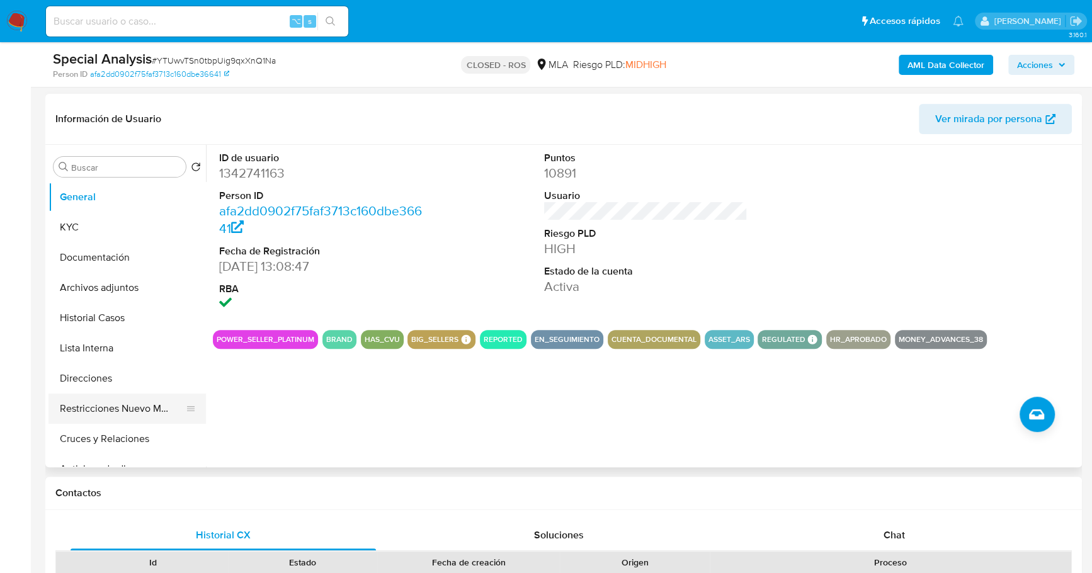
click at [126, 404] on button "Restricciones Nuevo Mundo" at bounding box center [121, 408] width 147 height 30
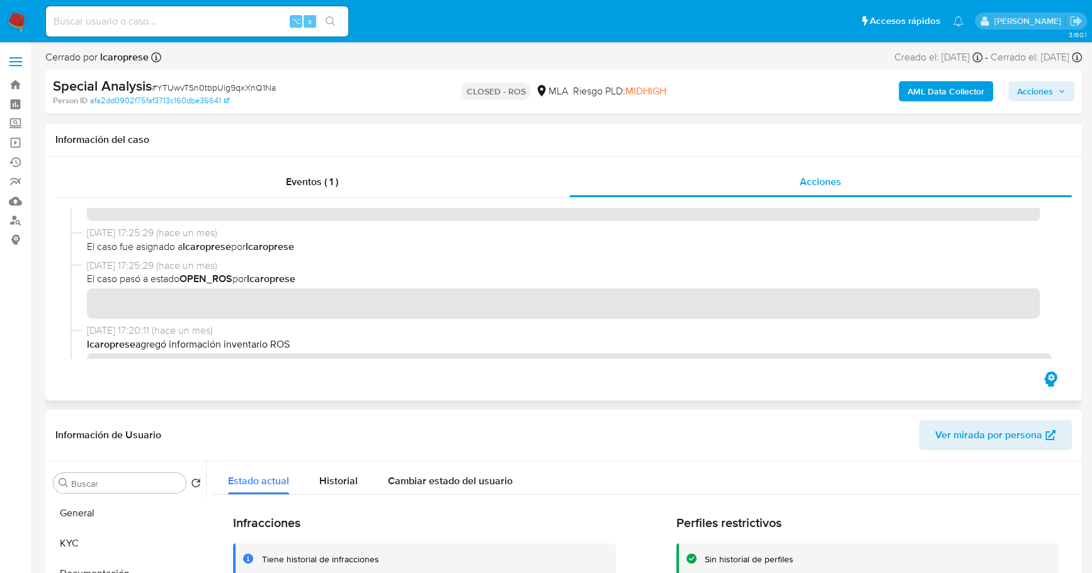
scroll to position [0, 0]
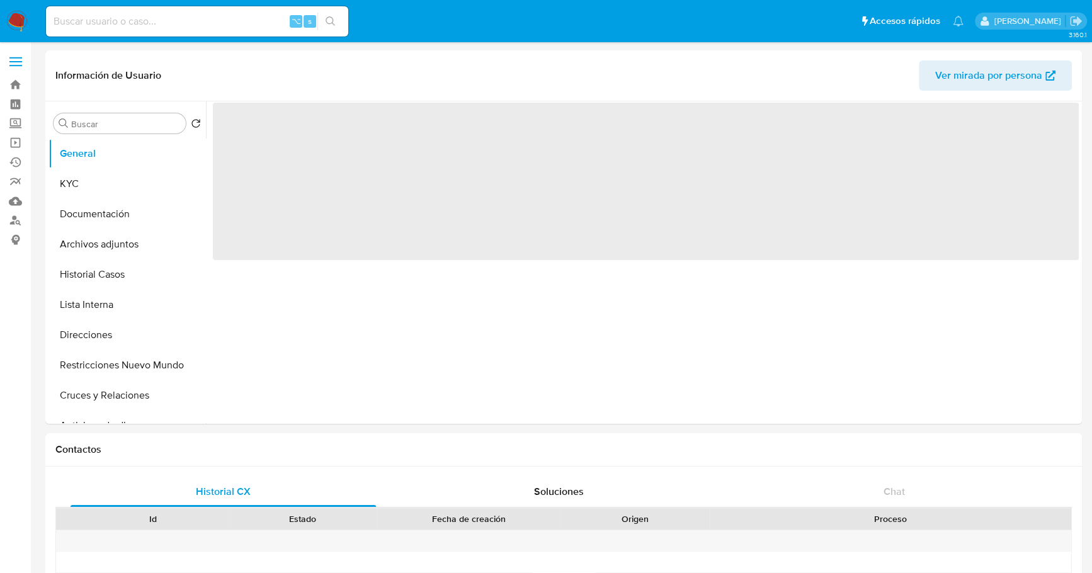
select select "10"
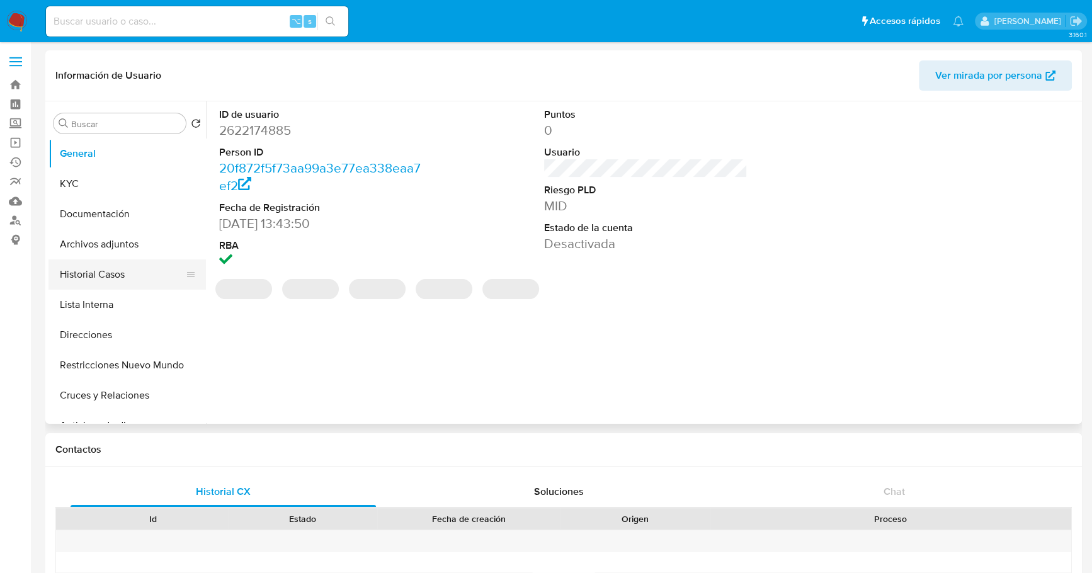
click at [117, 274] on button "Historial Casos" at bounding box center [121, 274] width 147 height 30
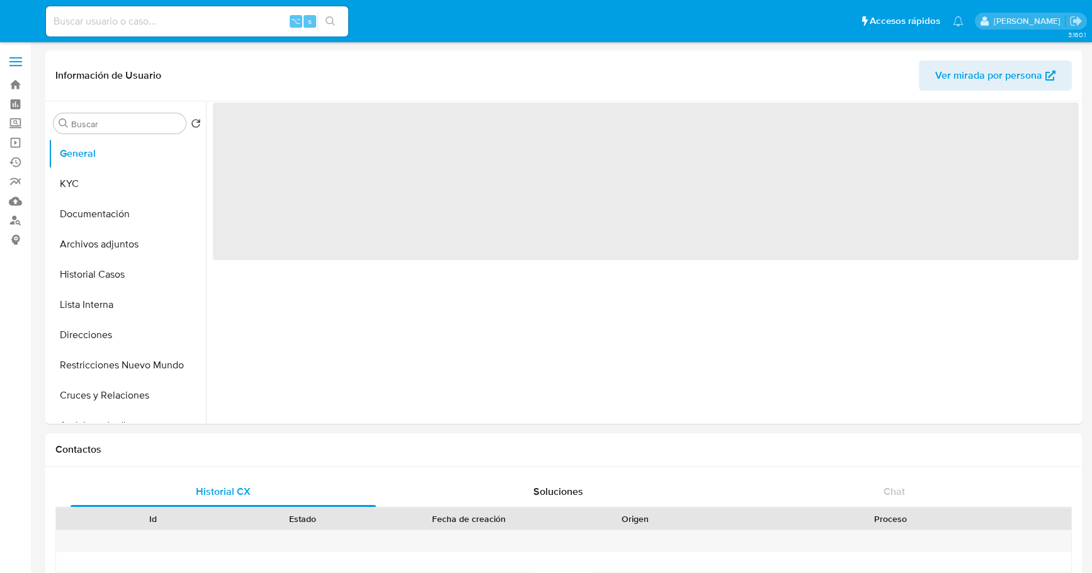
select select "10"
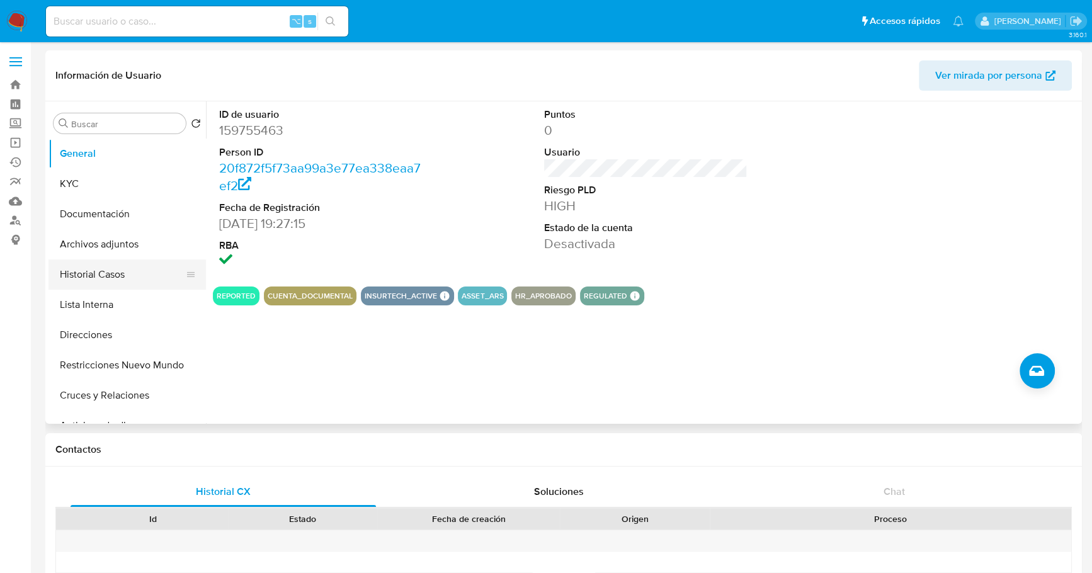
click at [94, 268] on button "Historial Casos" at bounding box center [121, 274] width 147 height 30
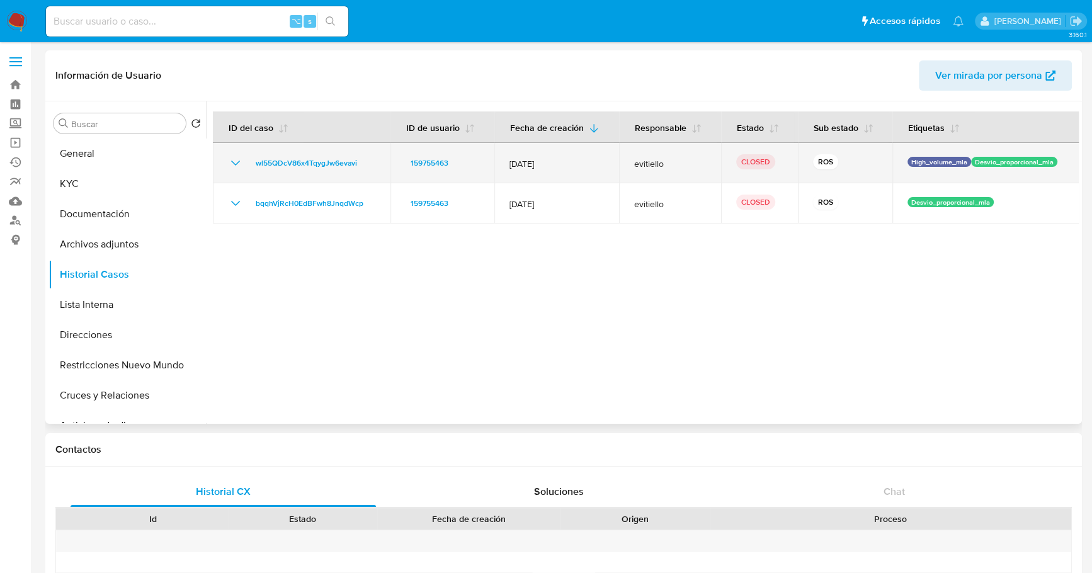
click at [239, 164] on icon "Mostrar/Ocultar" at bounding box center [235, 162] width 15 height 15
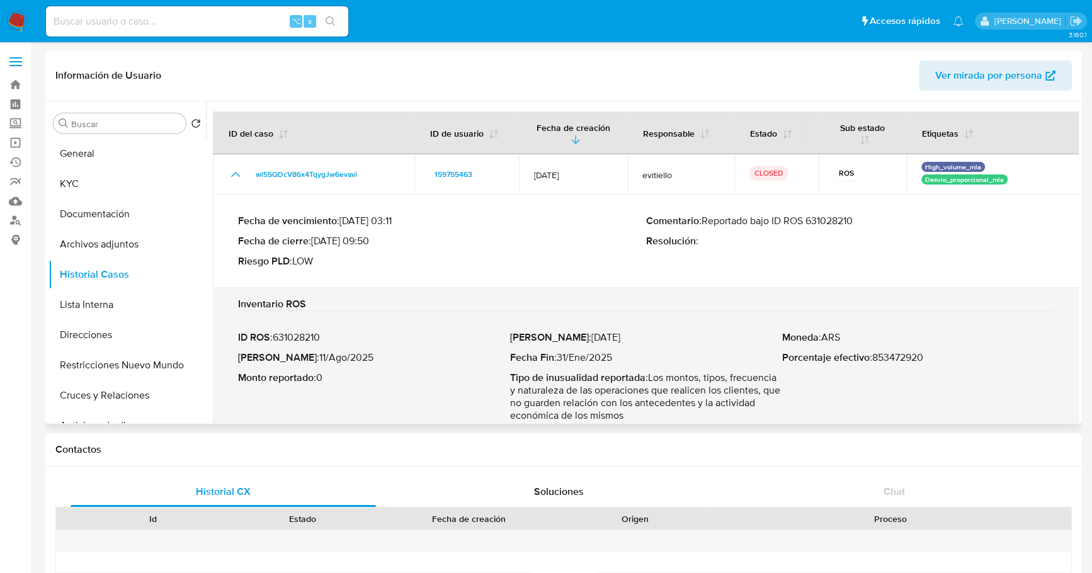
drag, startPoint x: 702, startPoint y: 217, endPoint x: 879, endPoint y: 220, distance: 177.6
click at [891, 221] on p "Comentario : Reportado bajo ID ROS 631028210" at bounding box center [850, 221] width 408 height 13
drag, startPoint x: 850, startPoint y: 220, endPoint x: 857, endPoint y: 221, distance: 6.3
click at [854, 221] on p "Comentario : Reportado bajo ID ROS 631028210" at bounding box center [850, 221] width 408 height 13
drag, startPoint x: 860, startPoint y: 221, endPoint x: 698, endPoint y: 220, distance: 162.4
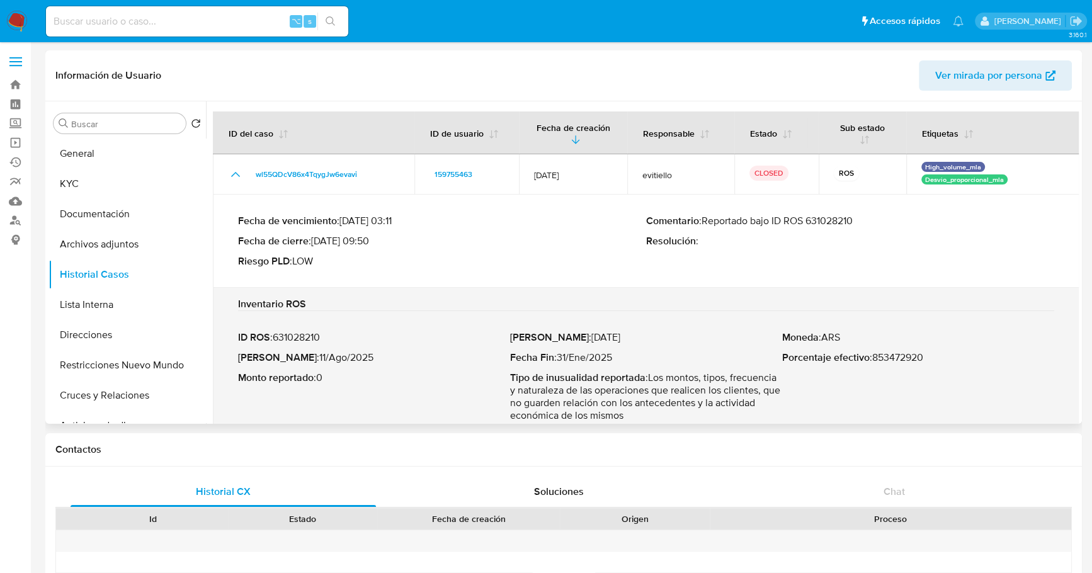
click at [698, 220] on p "Comentario : Reportado bajo ID ROS 631028210" at bounding box center [850, 221] width 408 height 13
click at [705, 220] on p "Comentario : Reportado bajo ID ROS 631028210" at bounding box center [850, 221] width 408 height 13
drag, startPoint x: 704, startPoint y: 220, endPoint x: 867, endPoint y: 221, distance: 162.4
click at [867, 221] on p "Comentario : Reportado bajo ID ROS 631028210" at bounding box center [850, 221] width 408 height 13
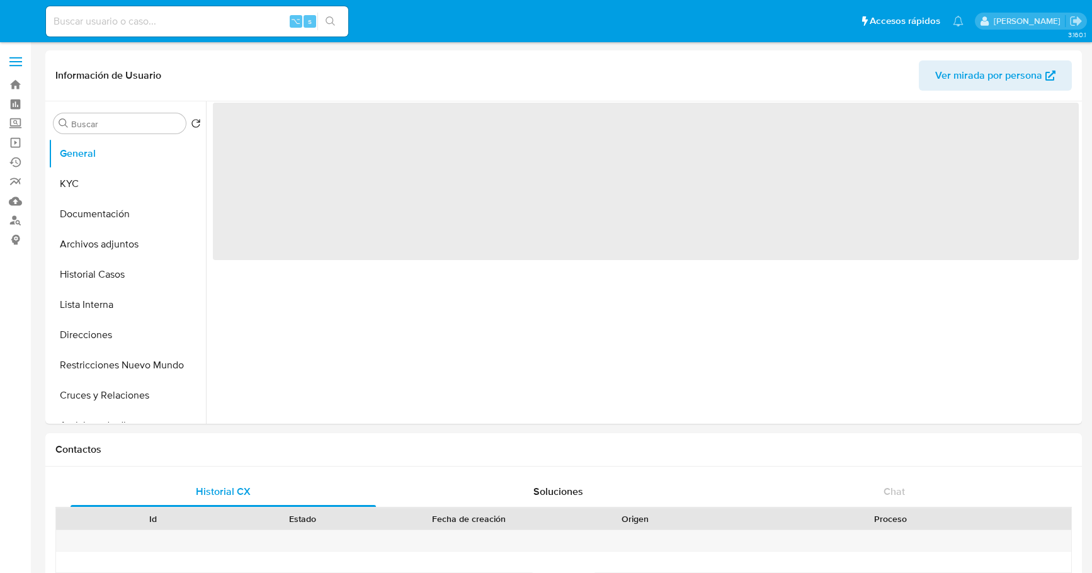
select select "10"
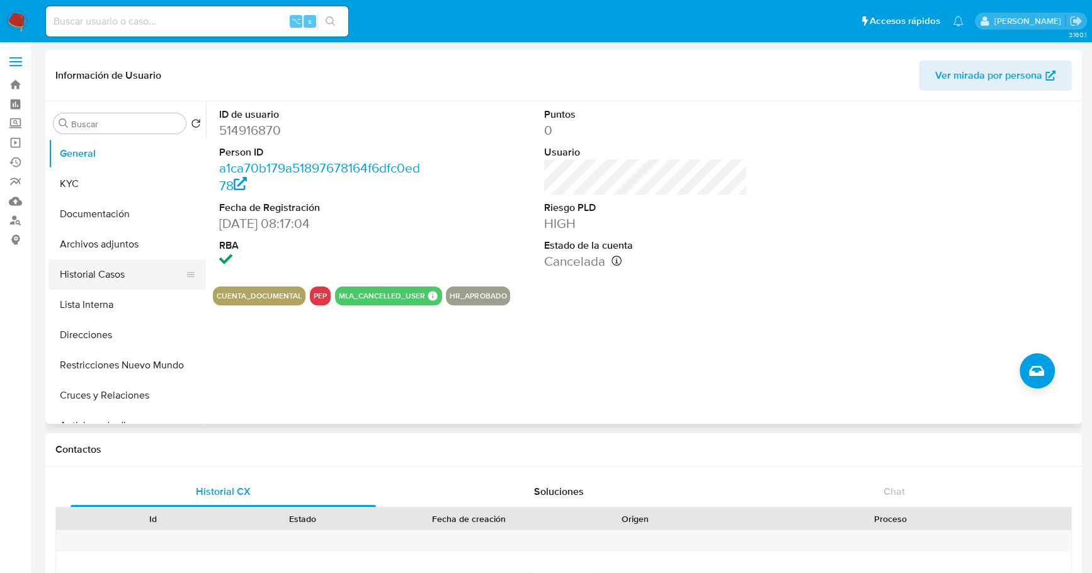
click at [93, 278] on button "Historial Casos" at bounding box center [121, 274] width 147 height 30
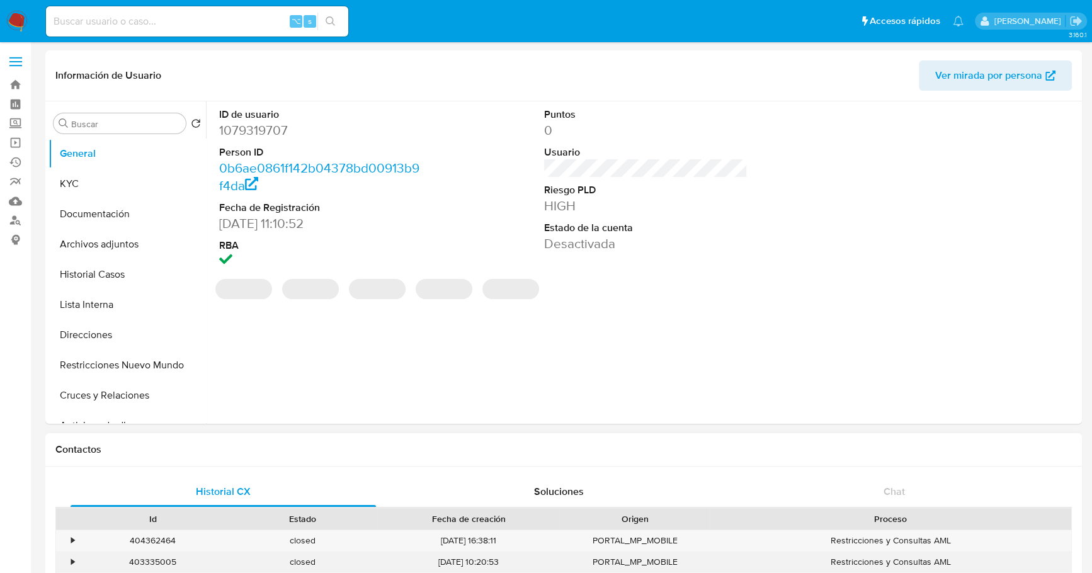
select select "10"
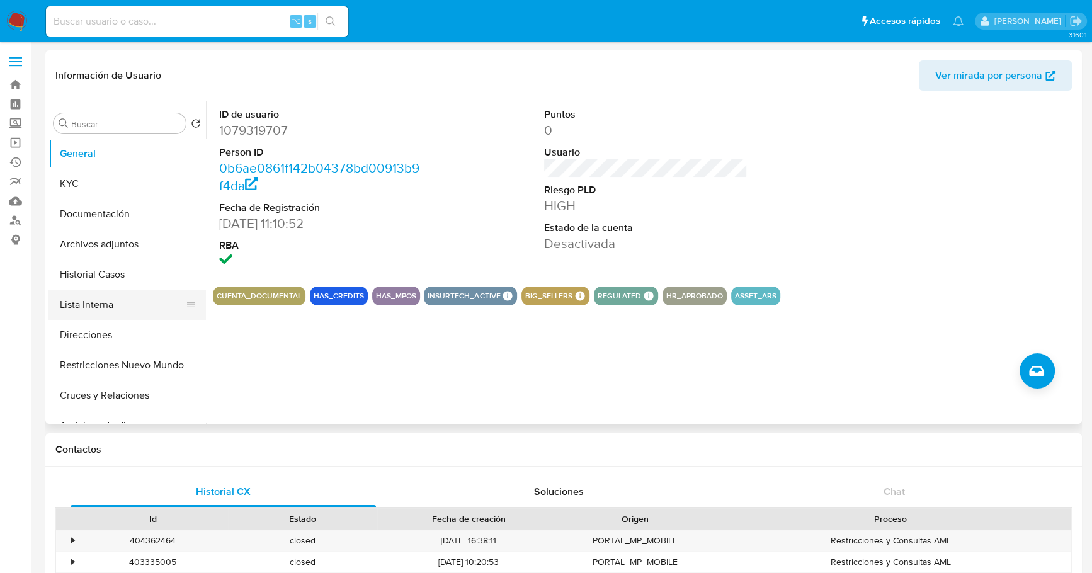
click at [81, 301] on button "Lista Interna" at bounding box center [121, 305] width 147 height 30
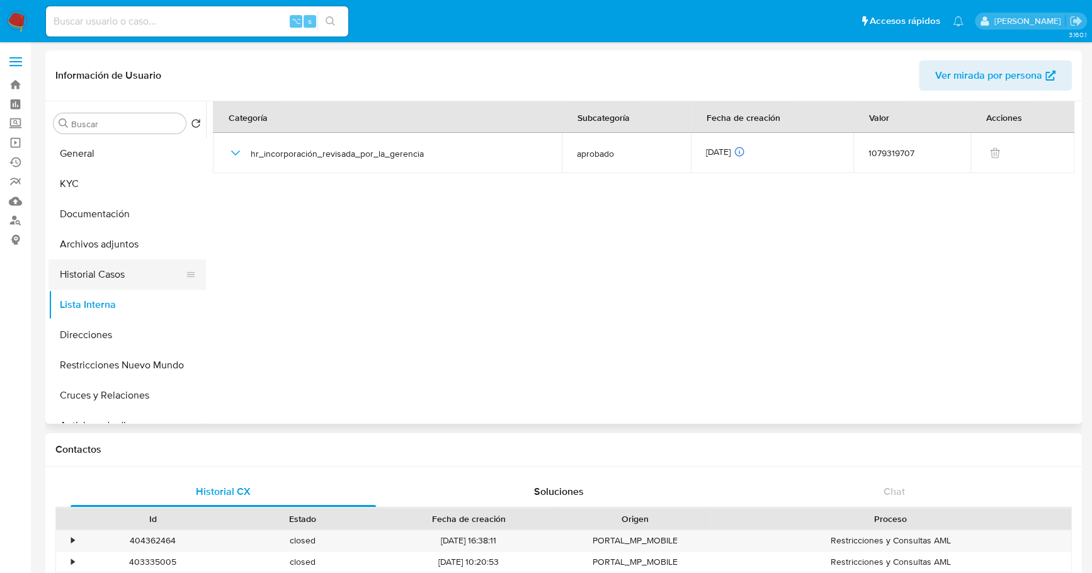
click at [91, 268] on button "Historial Casos" at bounding box center [121, 274] width 147 height 30
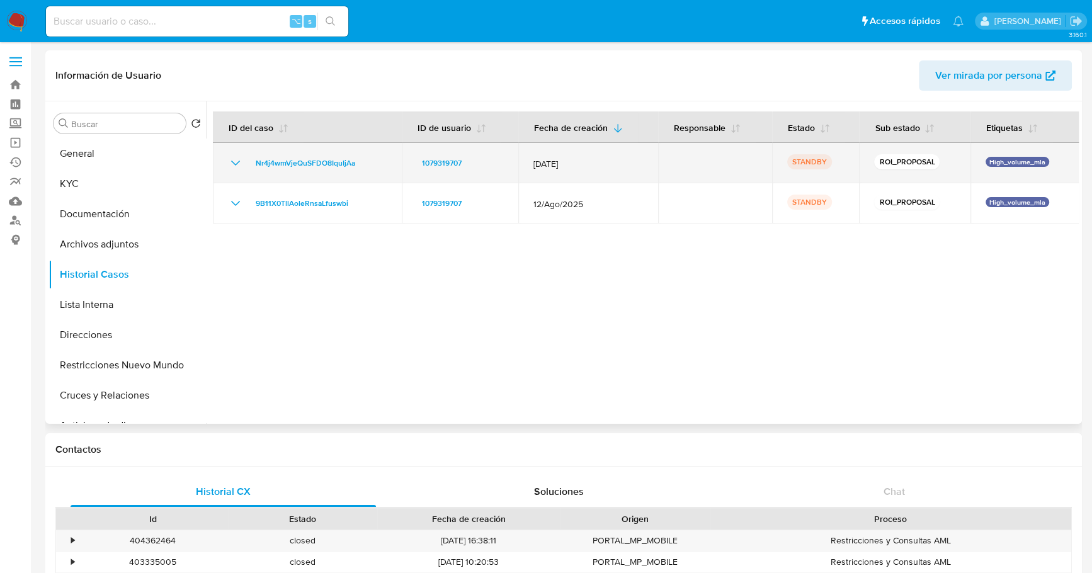
click at [233, 159] on icon "Mostrar/Ocultar" at bounding box center [235, 162] width 15 height 15
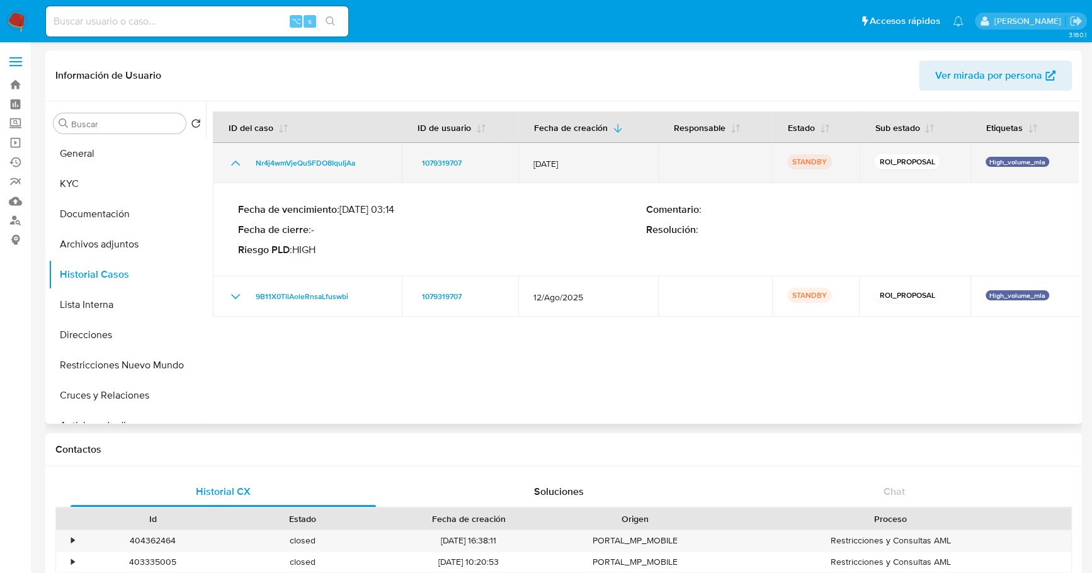
click at [233, 159] on icon "Mostrar/Ocultar" at bounding box center [235, 162] width 15 height 15
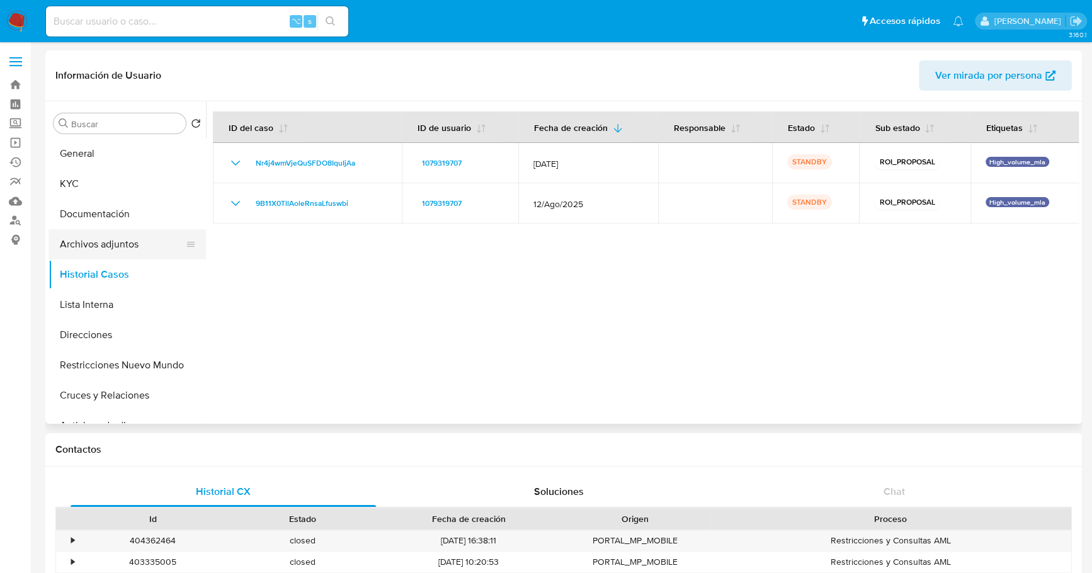
click at [118, 250] on button "Archivos adjuntos" at bounding box center [121, 244] width 147 height 30
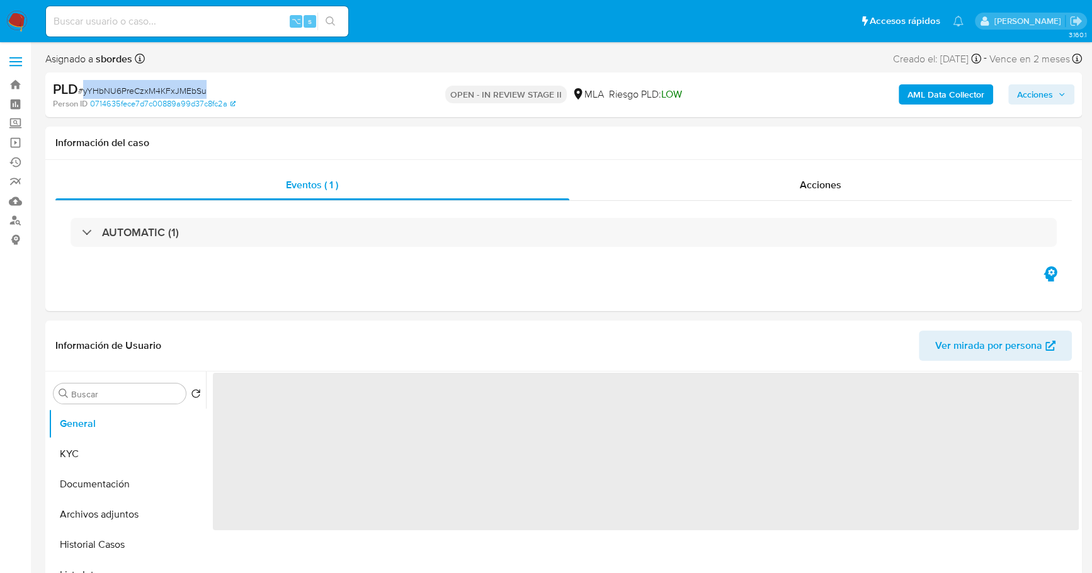
select select "10"
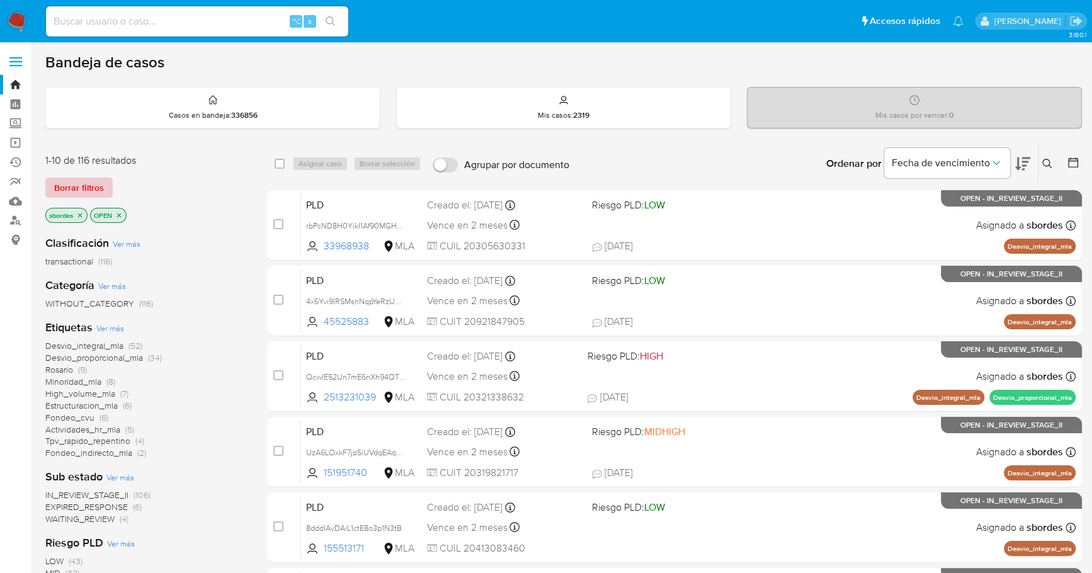
click at [58, 184] on span "Borrar filtros" at bounding box center [79, 188] width 50 height 18
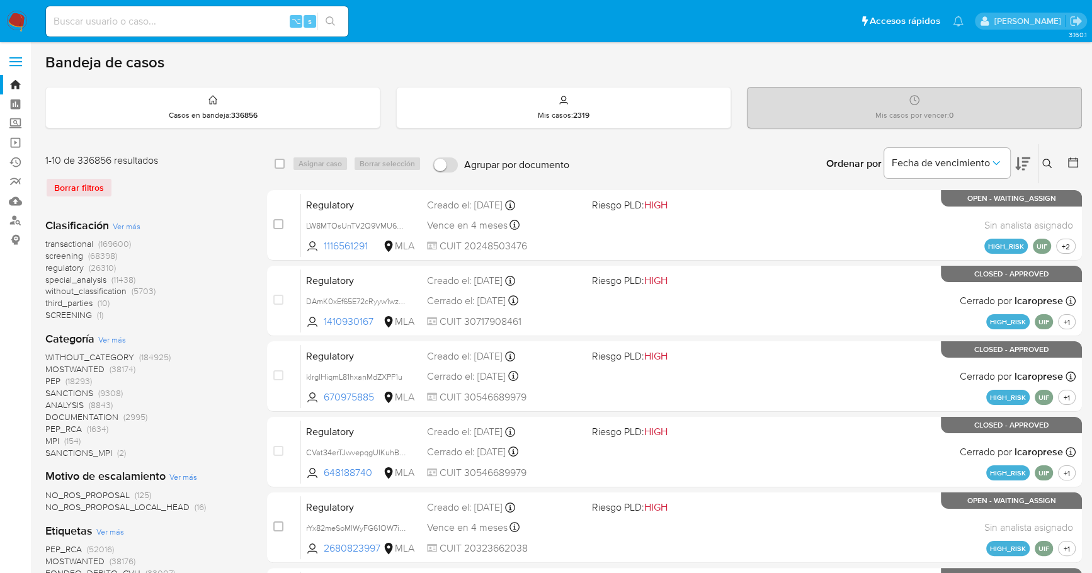
click at [1051, 162] on icon at bounding box center [1047, 164] width 10 height 10
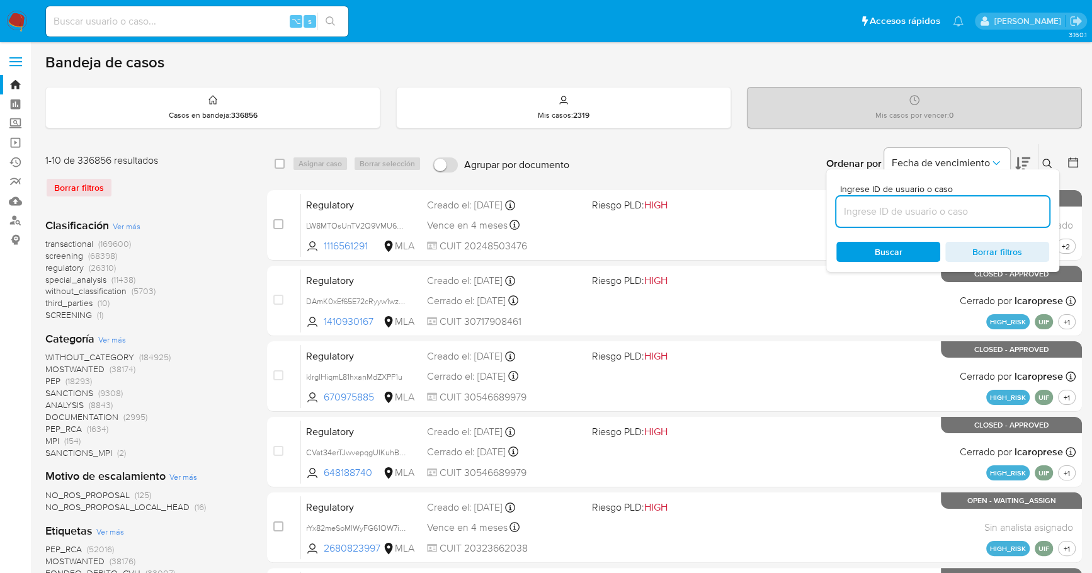
click at [896, 215] on input at bounding box center [942, 211] width 213 height 16
type input "yYHbNU6PreCzxM4KFxJMEbSu"
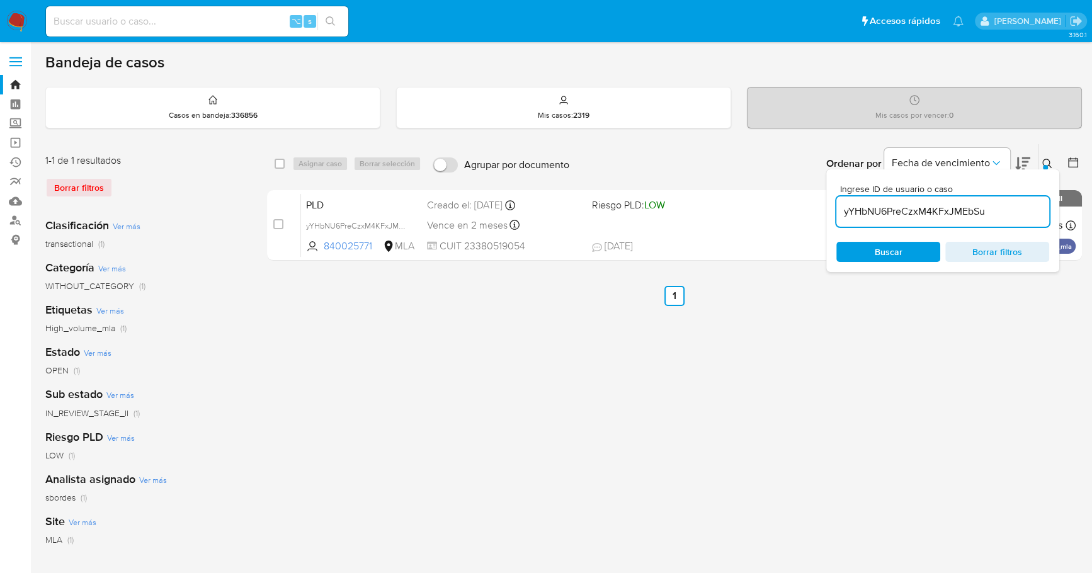
click at [1042, 166] on button at bounding box center [1048, 163] width 21 height 15
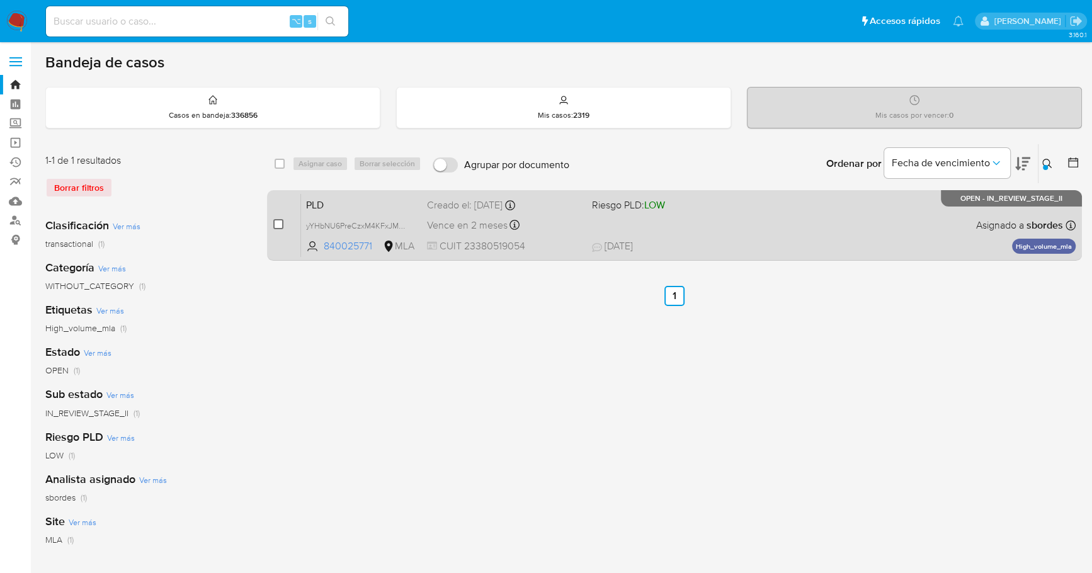
click at [280, 222] on input "checkbox" at bounding box center [278, 224] width 10 height 10
checkbox input "true"
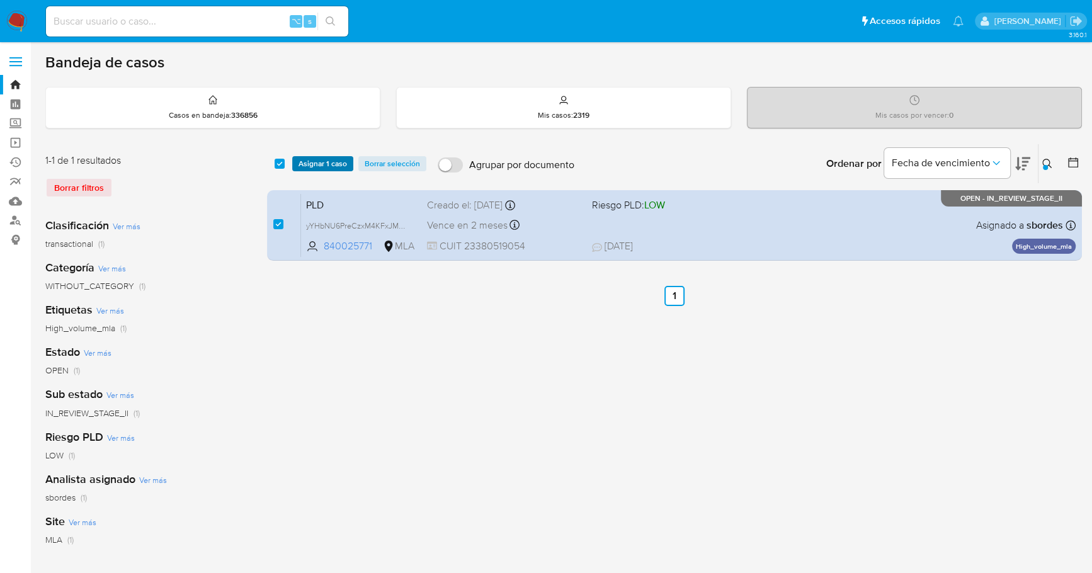
click at [304, 165] on span "Asignar 1 caso" at bounding box center [322, 163] width 48 height 13
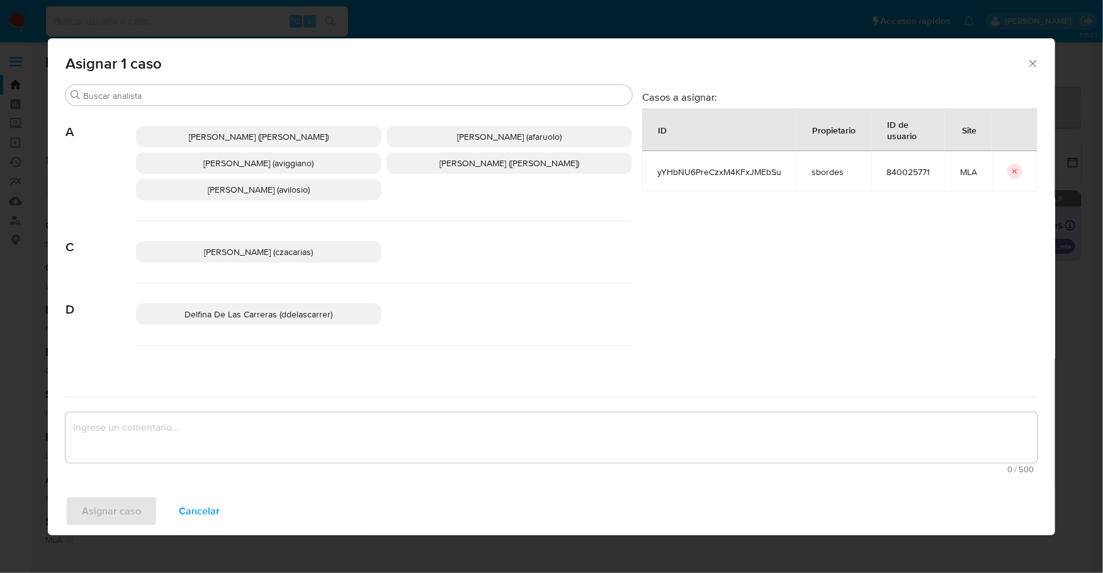
click at [149, 106] on div "Abril Karina Medzovich (amedzovich) Agostina Dinora Faruolo (afaruolo) Agustina…" at bounding box center [384, 163] width 496 height 115
click at [150, 99] on input "Buscar" at bounding box center [355, 95] width 544 height 11
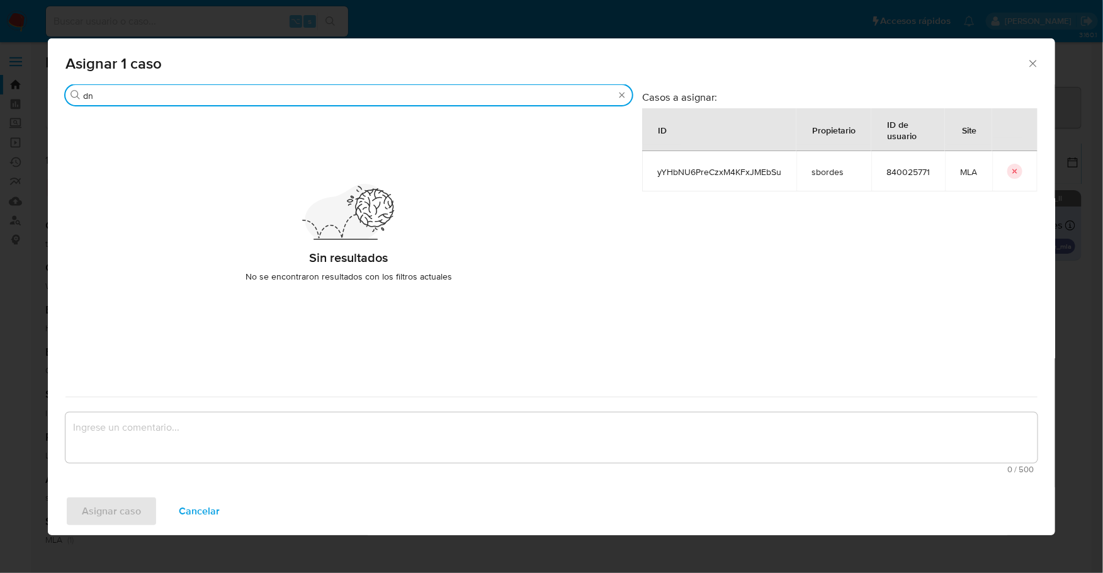
type input "d"
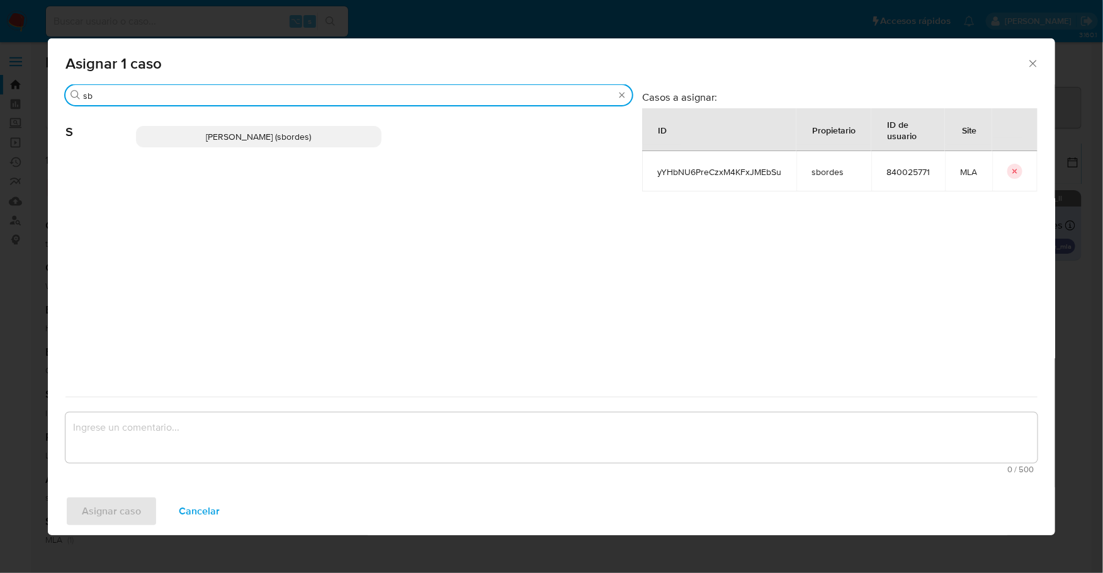
type input "sb"
click at [313, 149] on div "Stefania Bordes (sbordes)" at bounding box center [384, 137] width 496 height 62
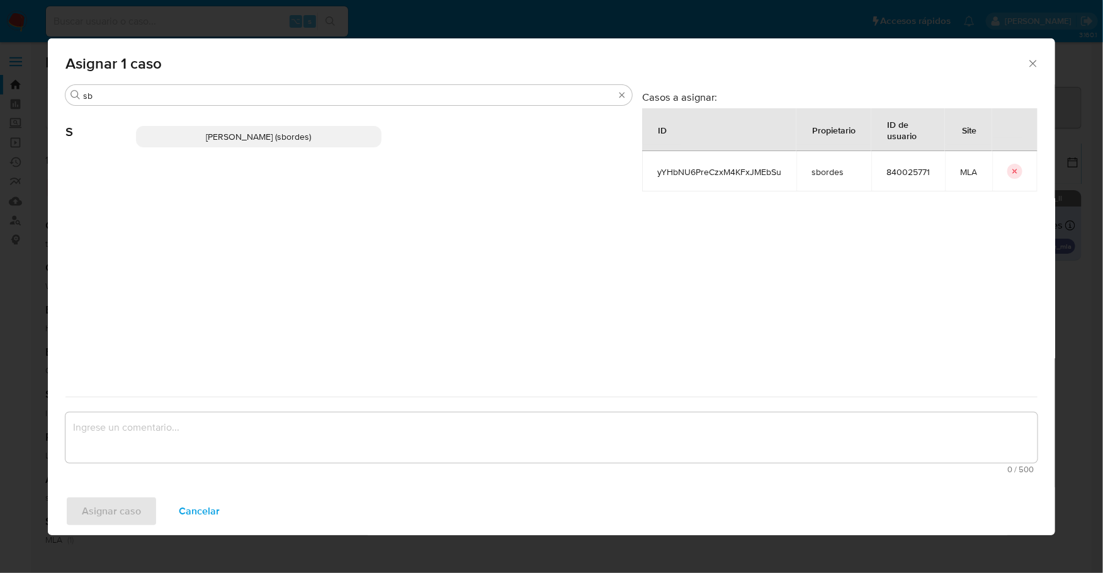
click at [315, 145] on p "Stefania Bordes (sbordes)" at bounding box center [259, 136] width 246 height 21
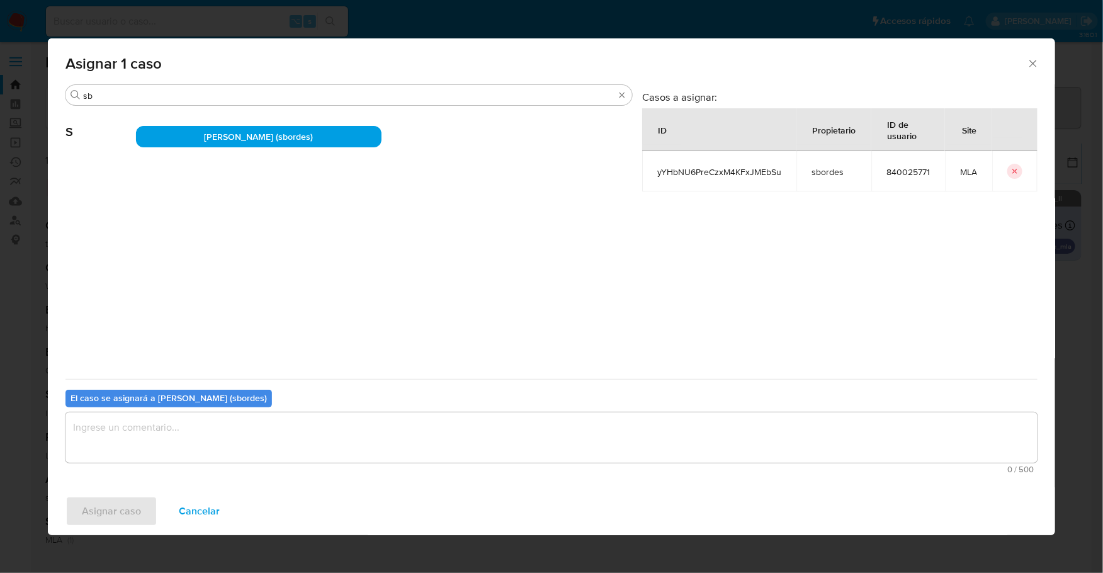
click at [232, 441] on textarea "assign-modal" at bounding box center [551, 437] width 972 height 50
click at [91, 516] on span "Asignar caso" at bounding box center [111, 511] width 59 height 28
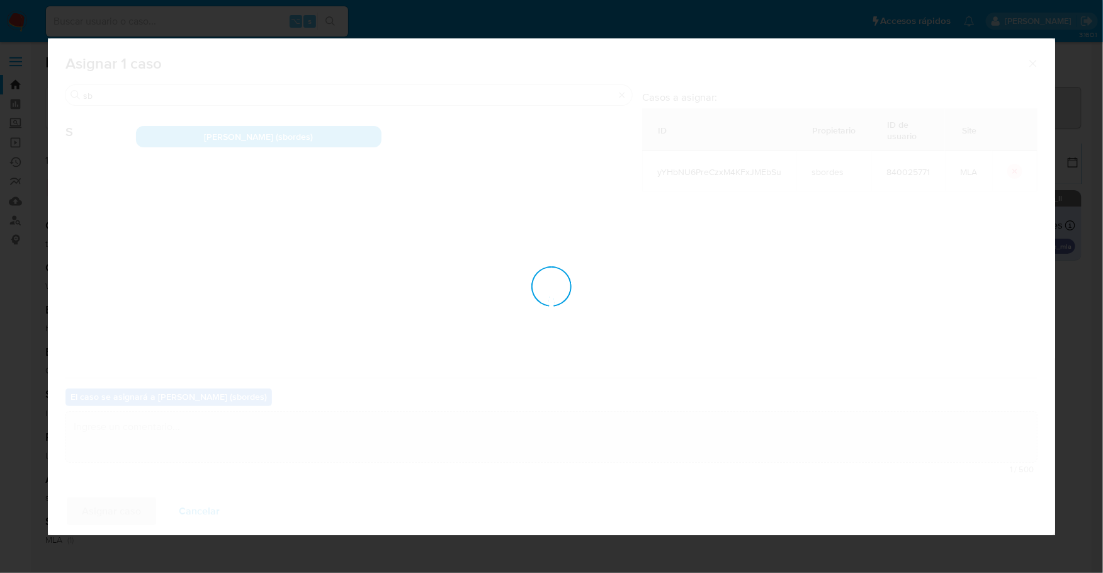
checkbox input "false"
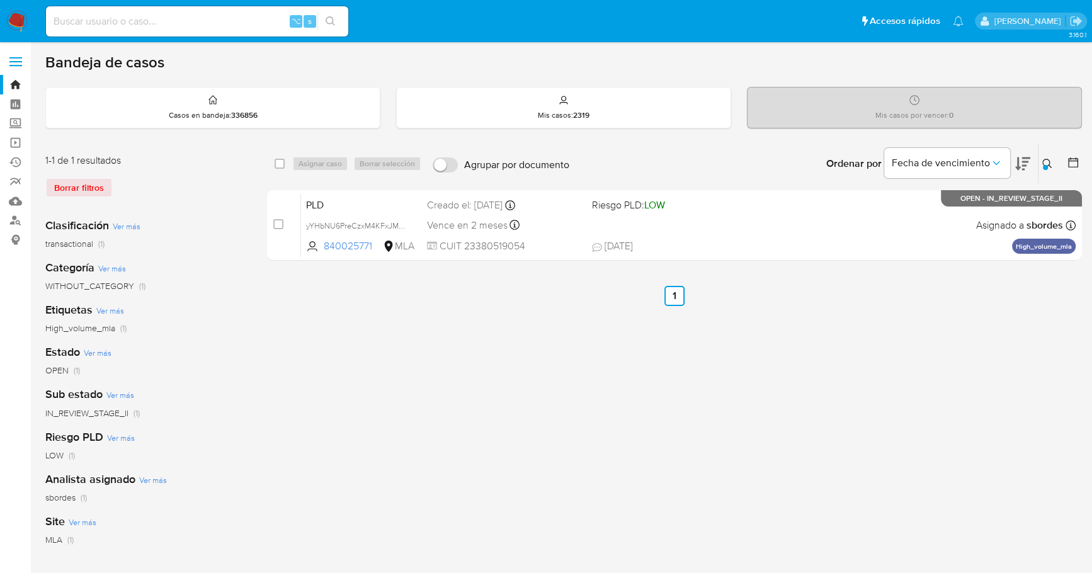
click at [19, 18] on img at bounding box center [16, 21] width 21 height 21
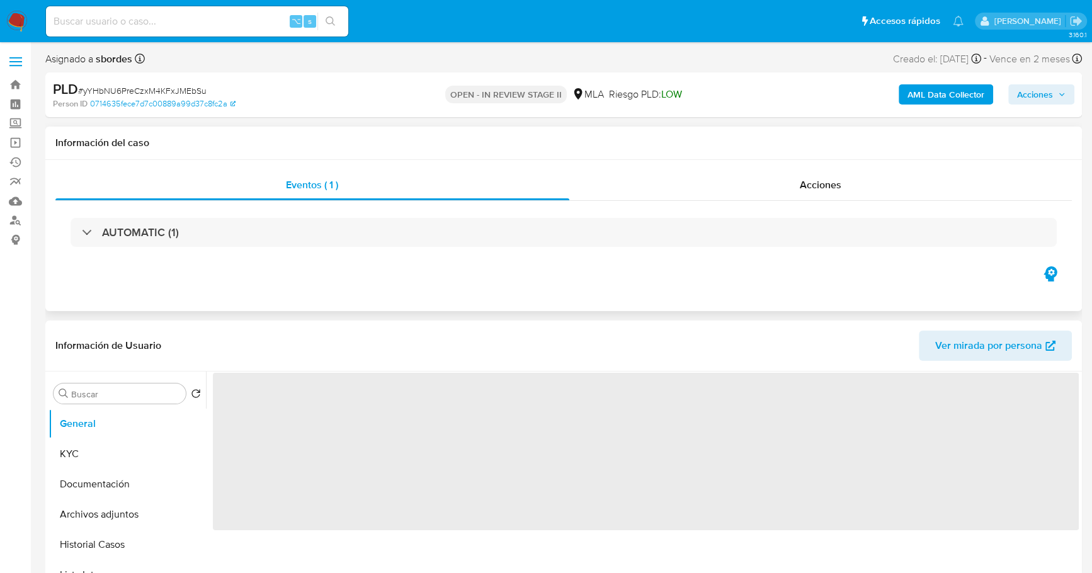
select select "10"
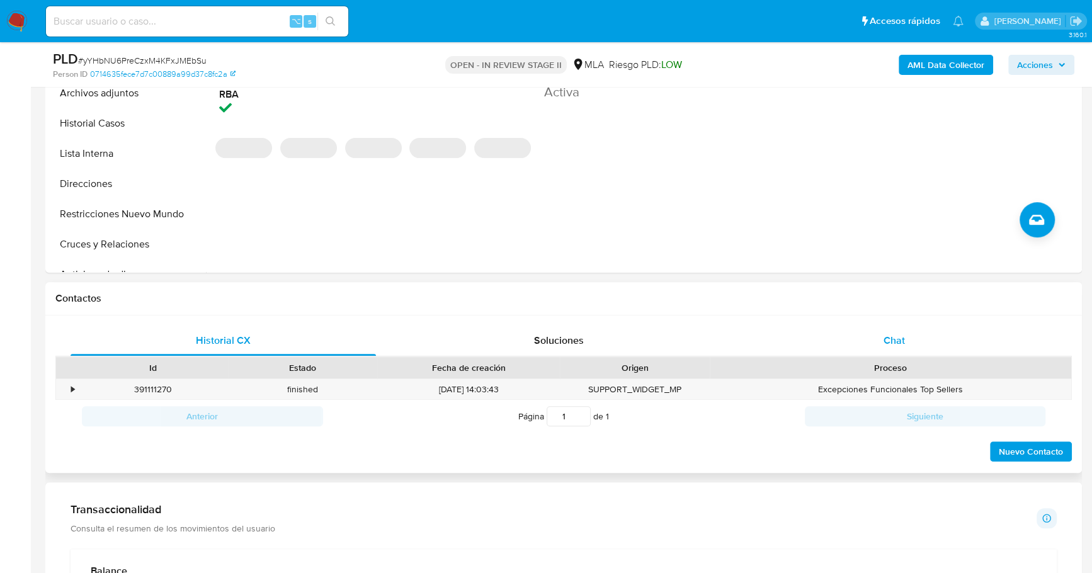
scroll to position [393, 0]
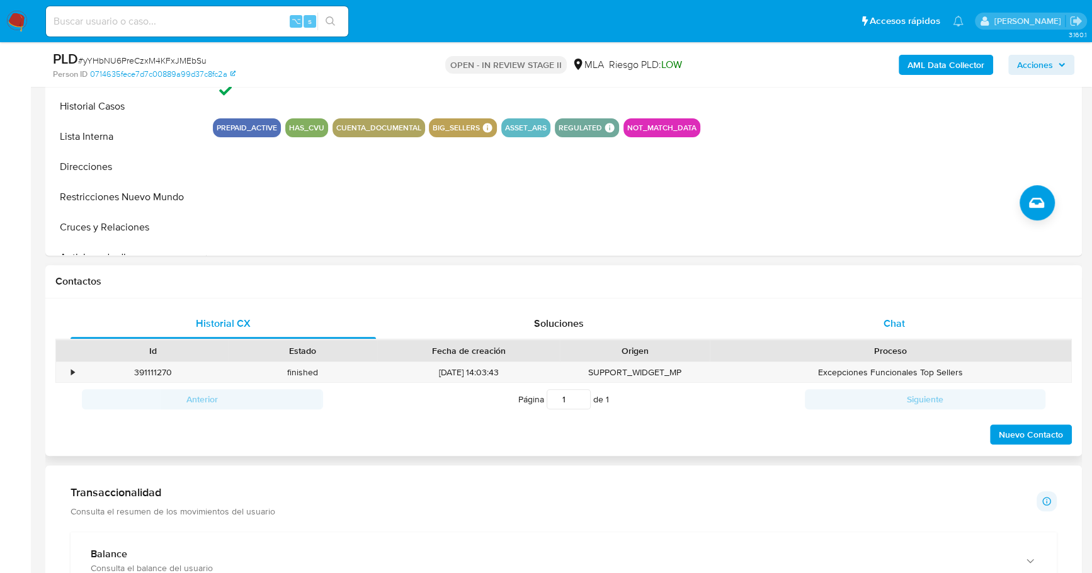
click at [888, 322] on span "Chat" at bounding box center [893, 323] width 21 height 14
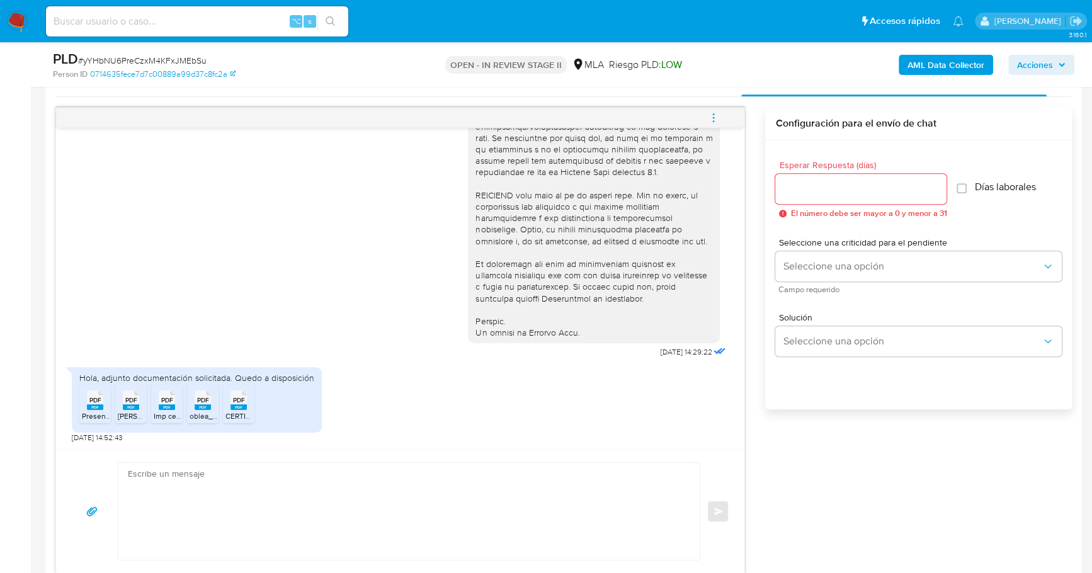
scroll to position [635, 0]
click at [195, 492] on textarea at bounding box center [406, 511] width 556 height 97
paste textarea "Hola, ¡Muchas gracias por tu respuesta! Confirmamos la recepción de la document…"
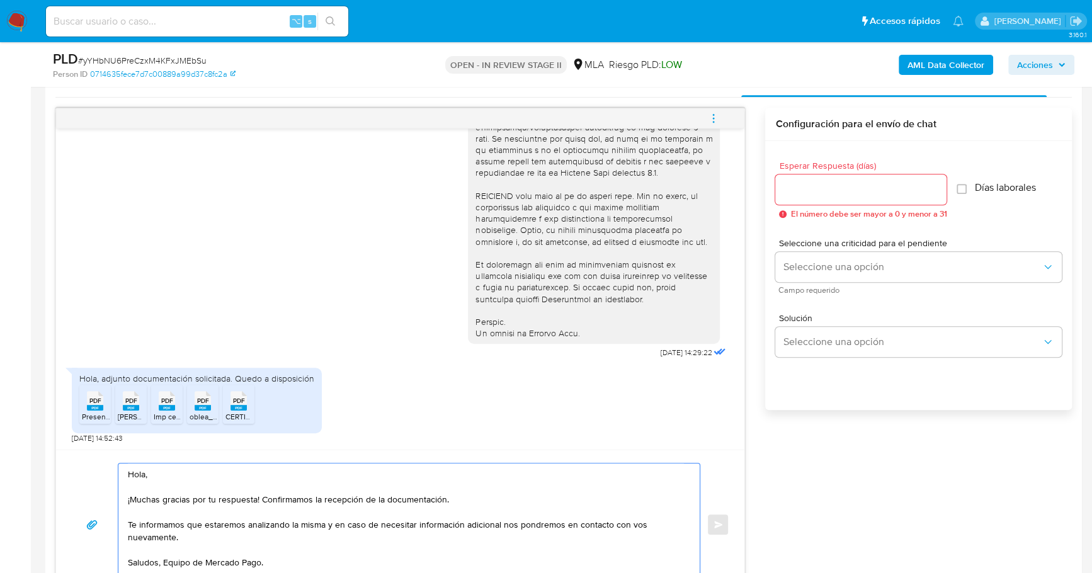
scroll to position [641, 0]
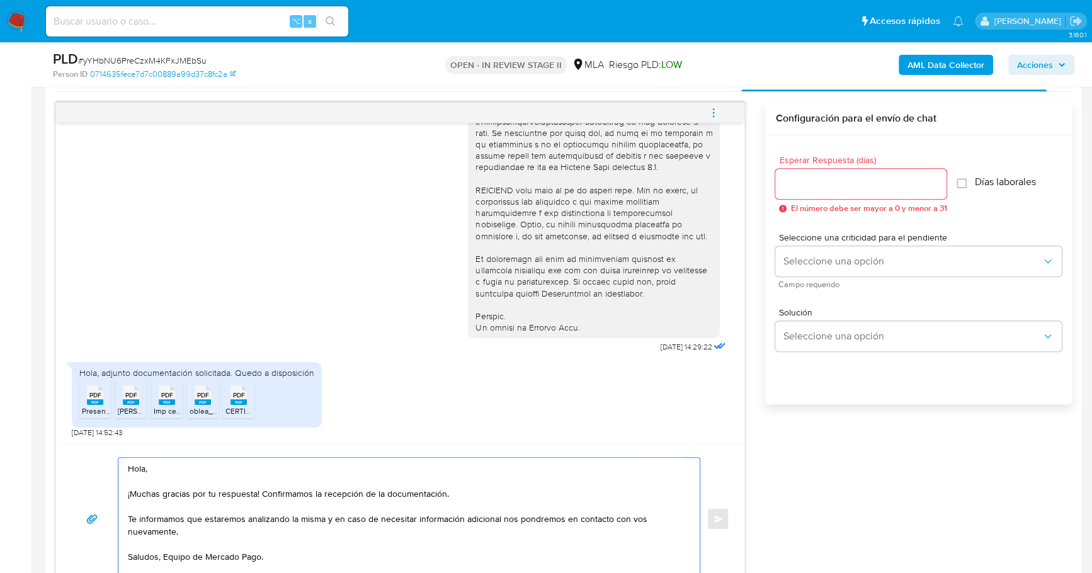
type textarea "Hola, ¡Muchas gracias por tu respuesta! Confirmamos la recepción de la document…"
click at [853, 171] on div at bounding box center [860, 184] width 171 height 30
click at [856, 186] on input "Esperar Respuesta (días)" at bounding box center [860, 184] width 171 height 16
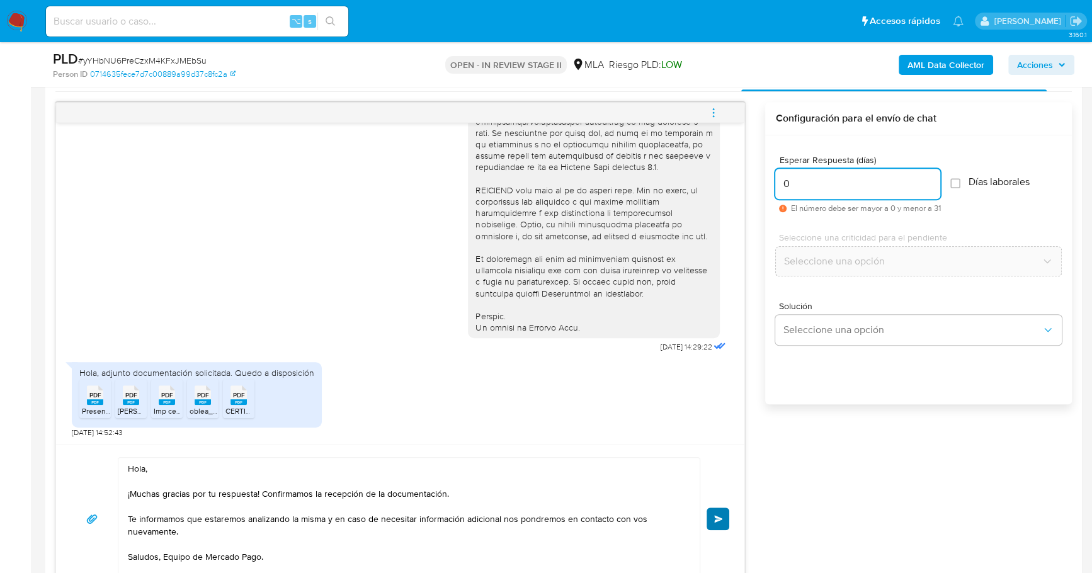
type input "0"
click at [713, 522] on button "Enviar" at bounding box center [717, 518] width 23 height 23
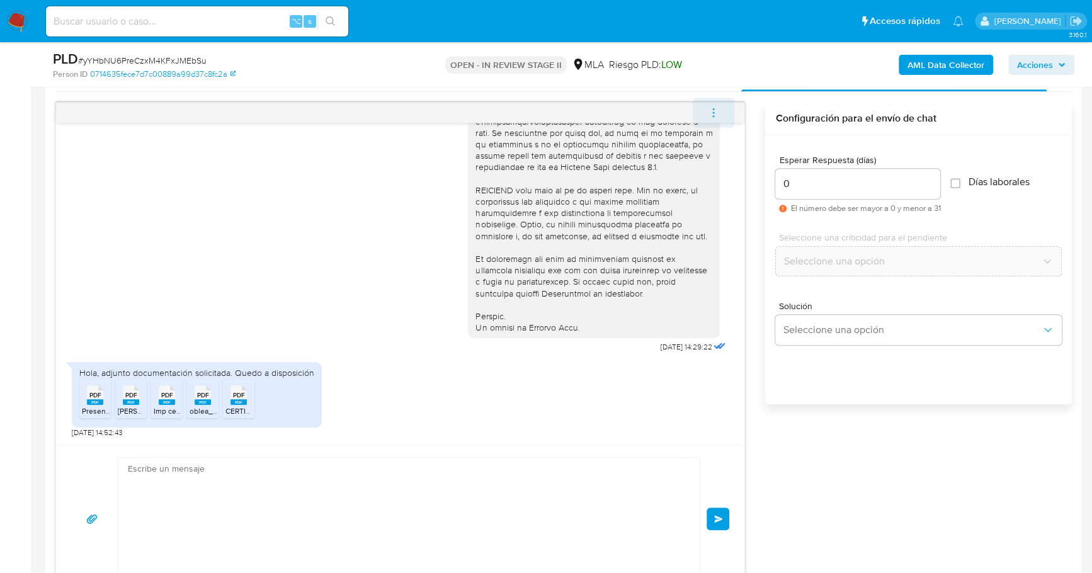
scroll to position [636, 0]
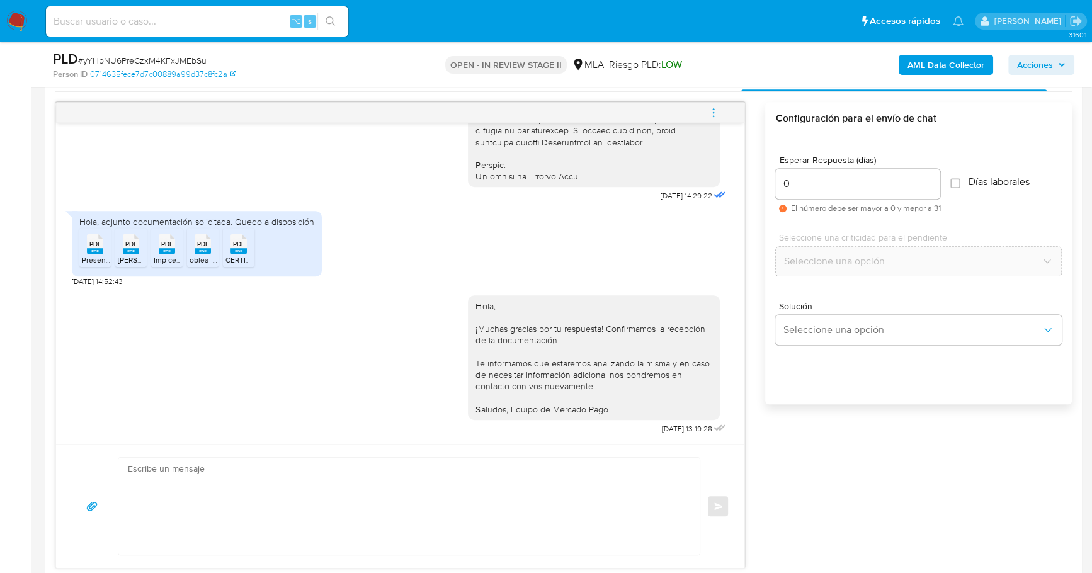
click at [714, 111] on icon "menu-action" at bounding box center [713, 111] width 1 height 1
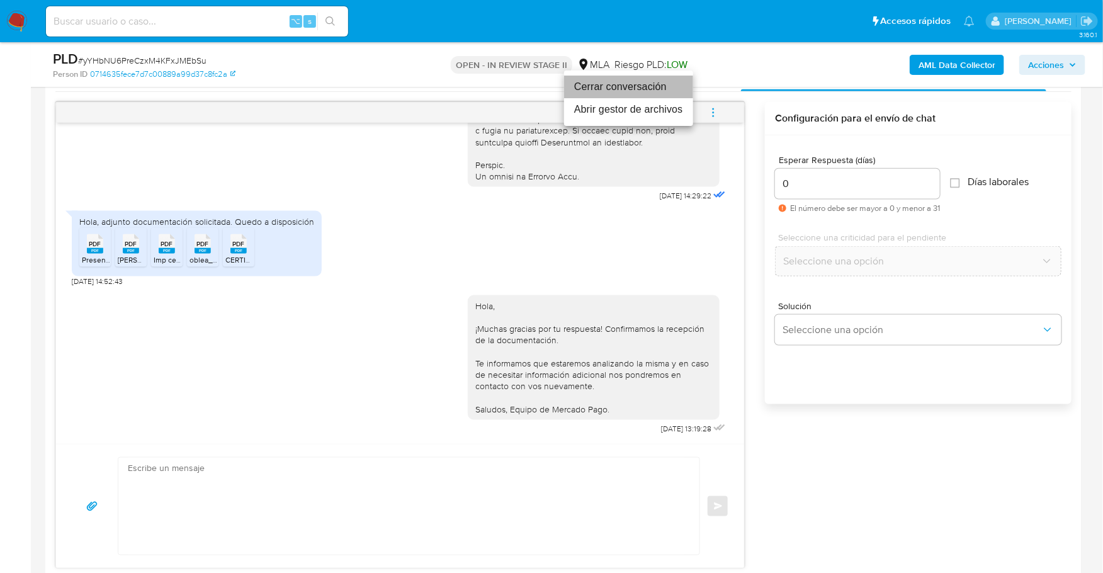
click at [597, 86] on li "Cerrar conversación" at bounding box center [628, 87] width 129 height 23
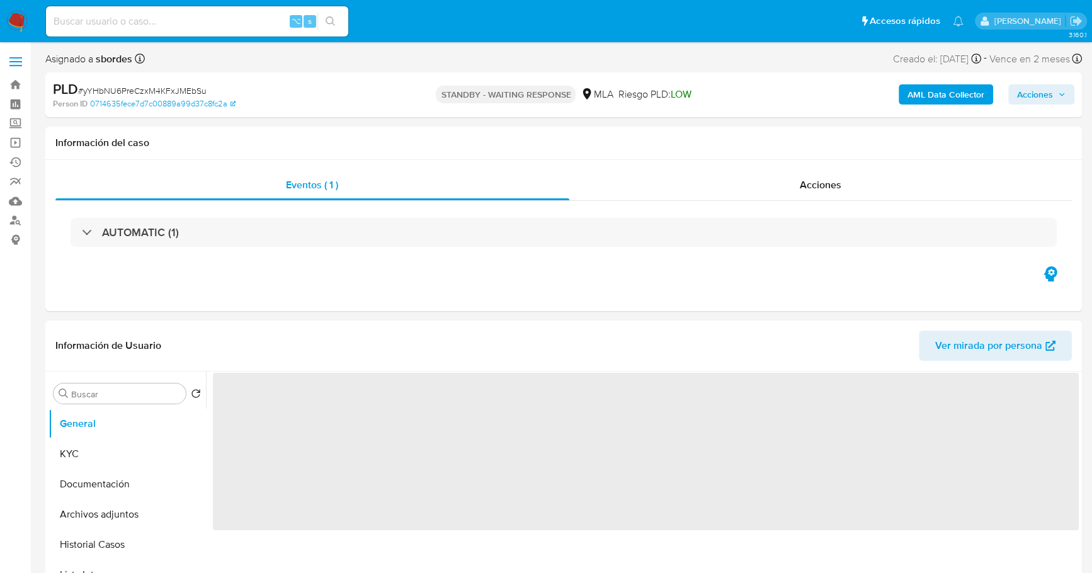
select select "10"
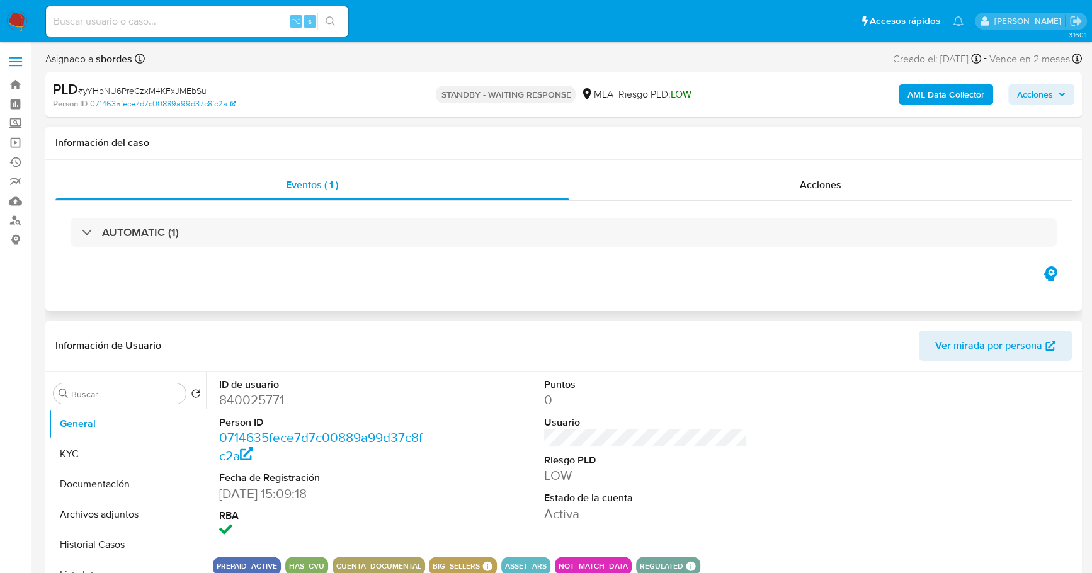
click at [494, 129] on div "Información del caso" at bounding box center [563, 143] width 1036 height 33
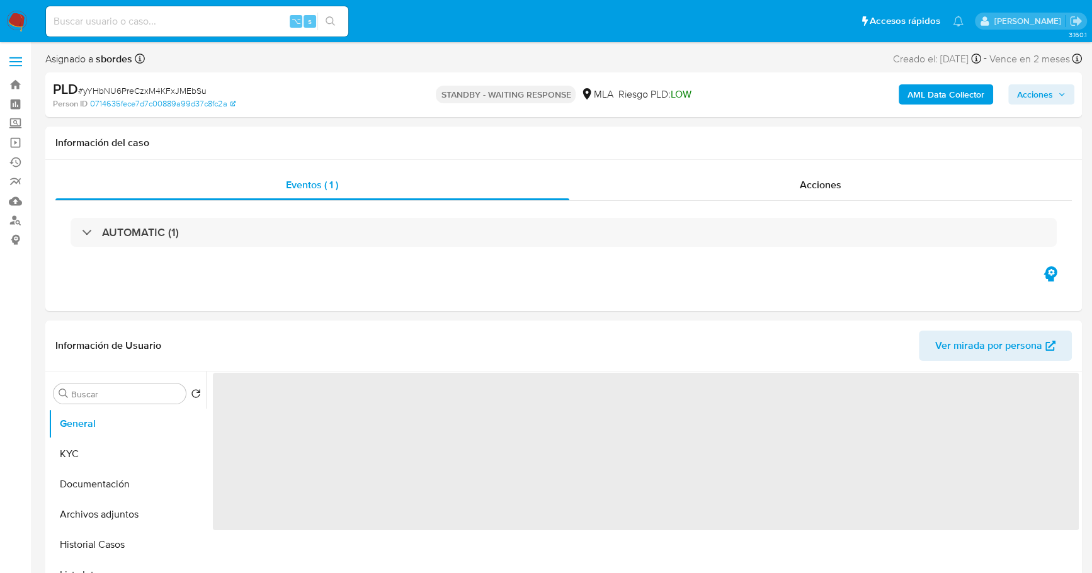
select select "10"
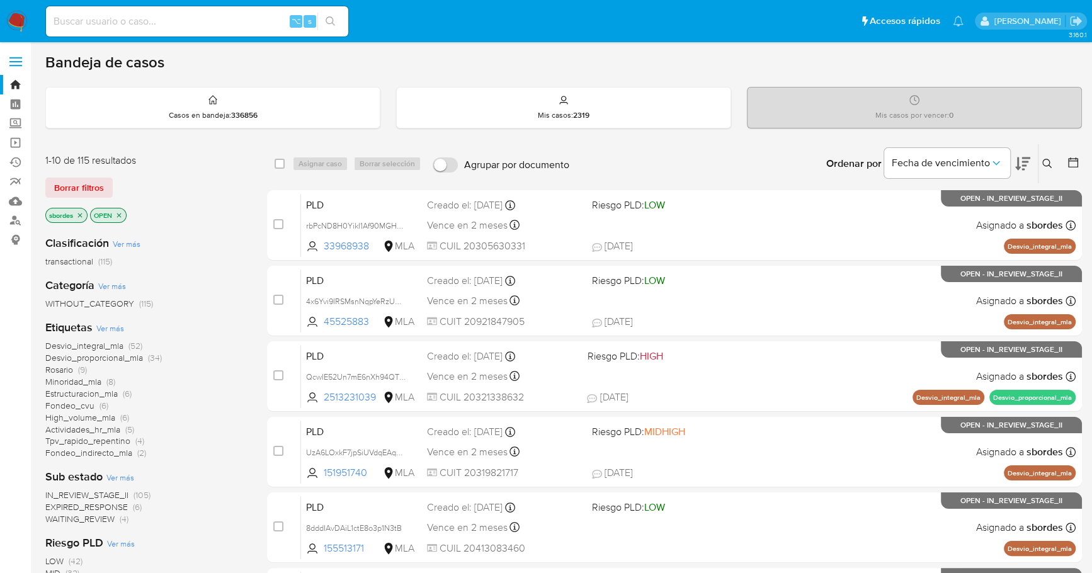
click at [82, 213] on icon "close-filter" at bounding box center [80, 215] width 4 height 4
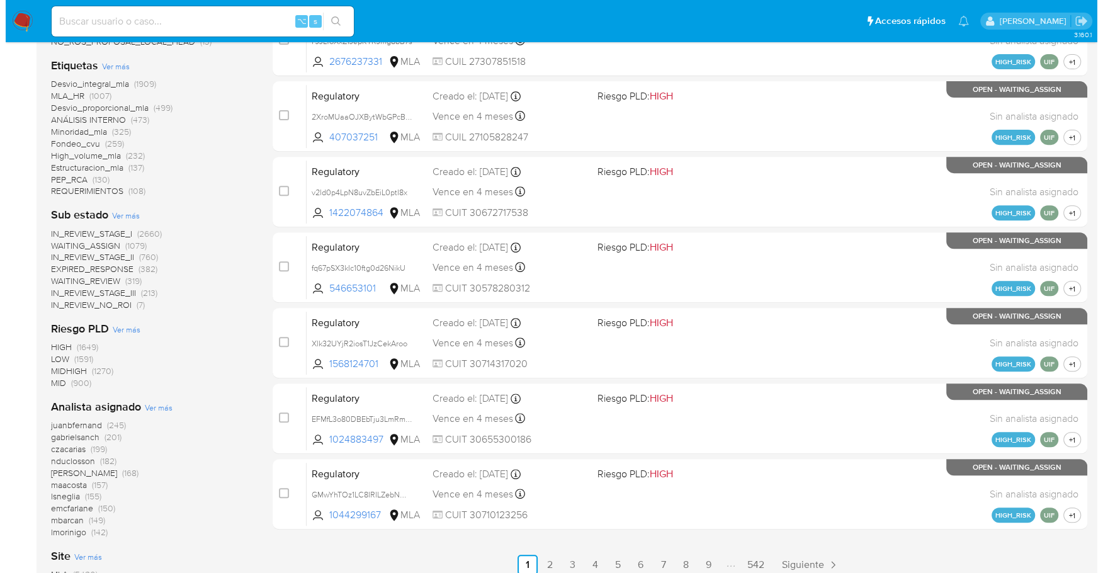
scroll to position [531, 0]
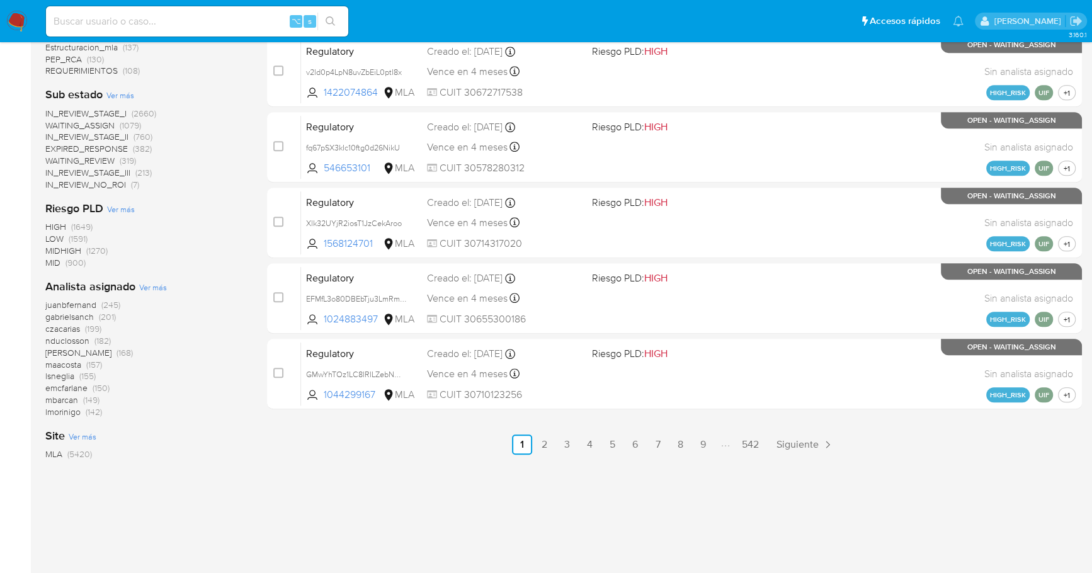
click at [154, 285] on span "Ver más" at bounding box center [153, 286] width 28 height 11
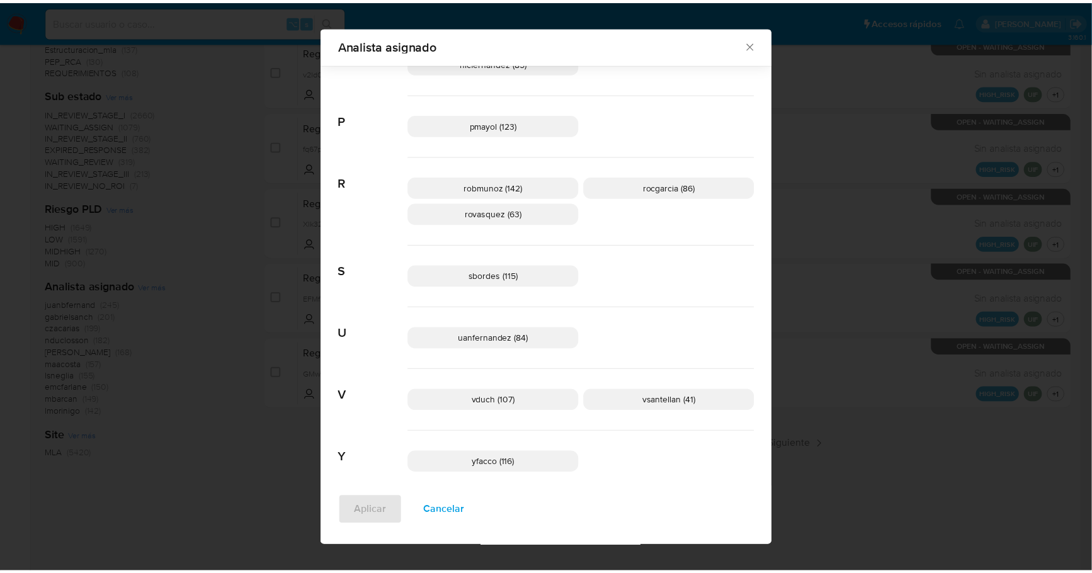
scroll to position [890, 0]
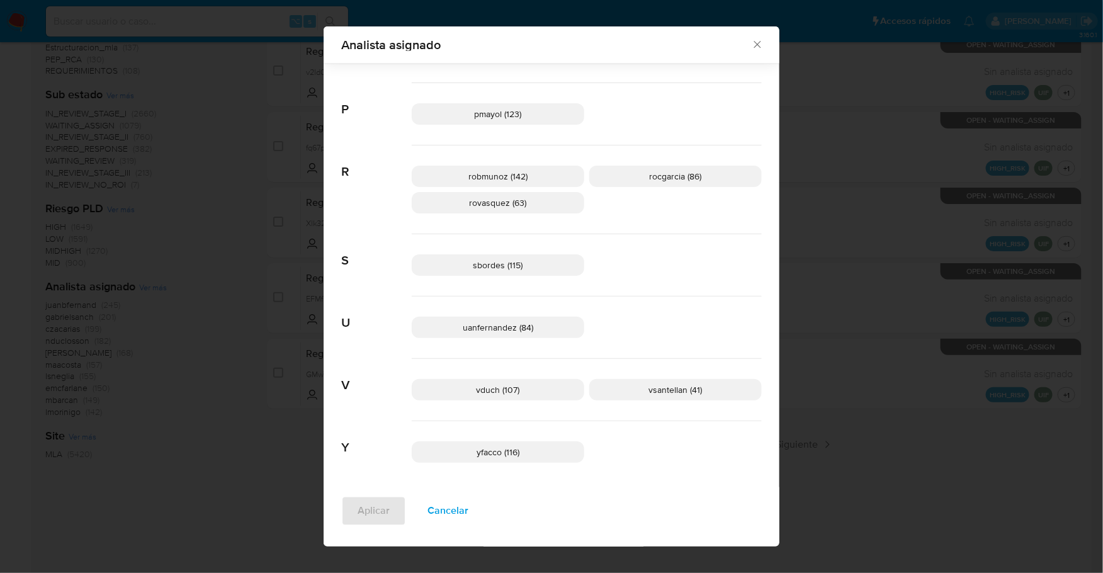
click at [754, 41] on icon "Cerrar" at bounding box center [757, 44] width 13 height 13
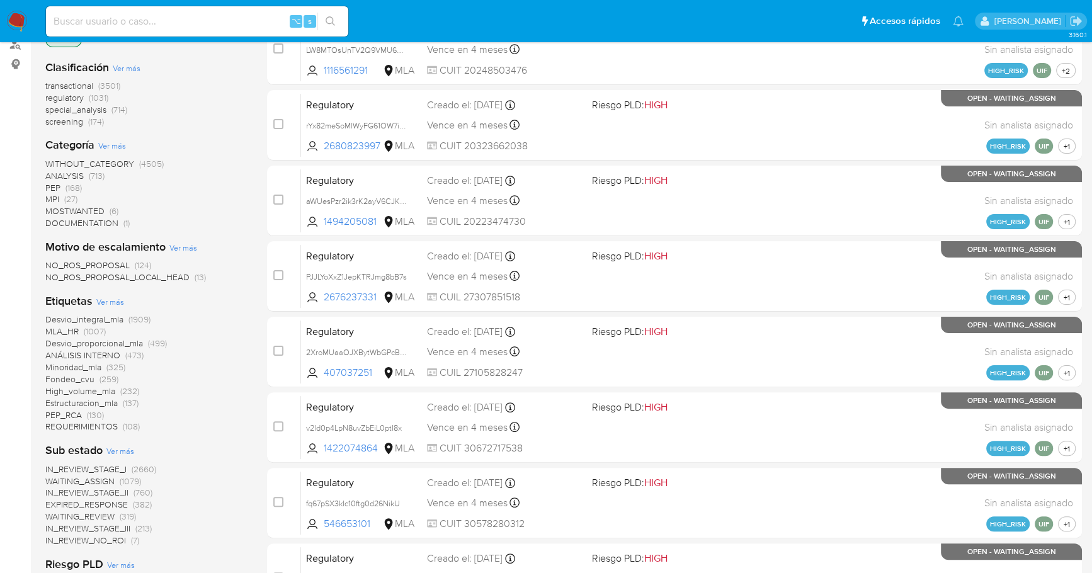
scroll to position [6, 0]
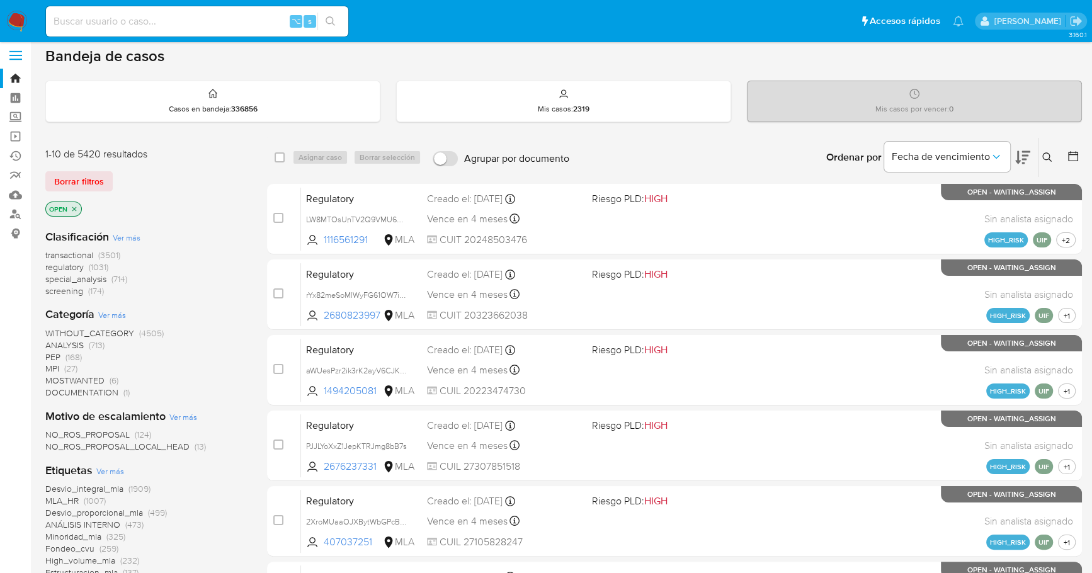
click at [78, 210] on p "OPEN" at bounding box center [63, 209] width 35 height 14
click at [75, 207] on icon "close-filter" at bounding box center [75, 209] width 8 height 8
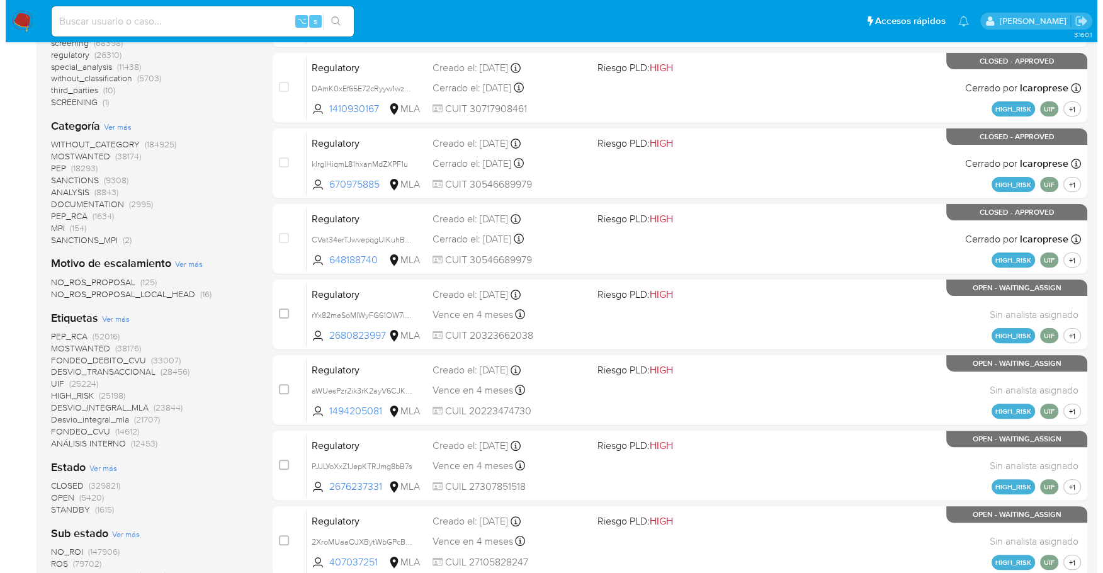
scroll to position [304, 0]
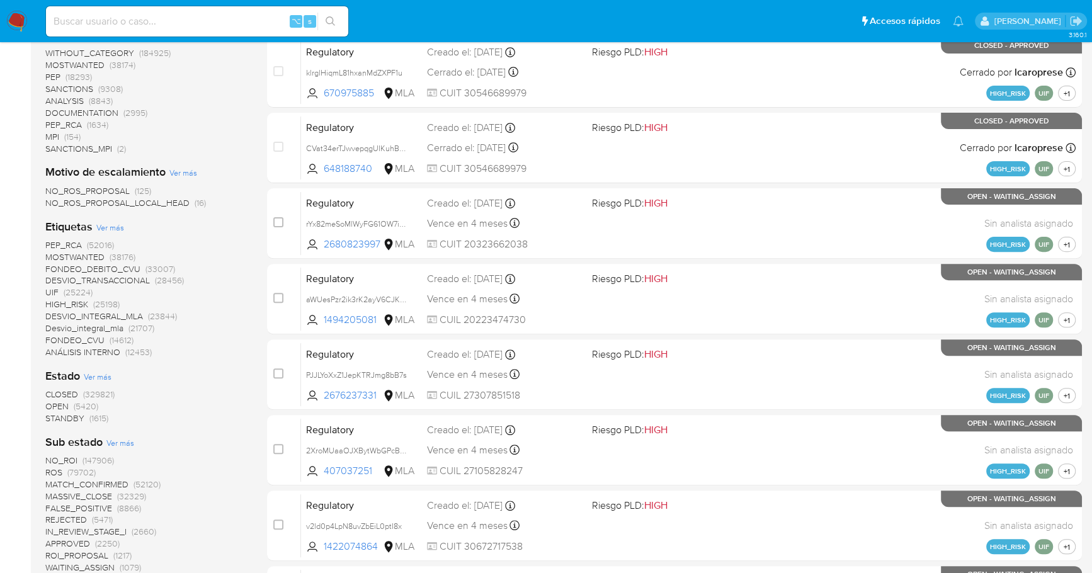
click at [64, 420] on span "STANDBY" at bounding box center [64, 418] width 39 height 13
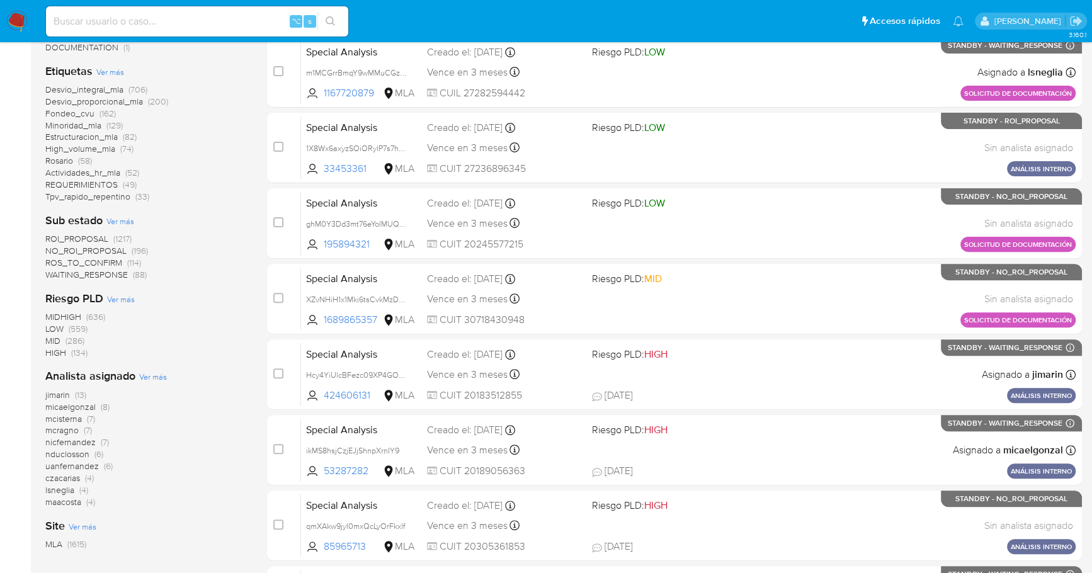
click at [148, 372] on span "Ver más" at bounding box center [153, 376] width 28 height 11
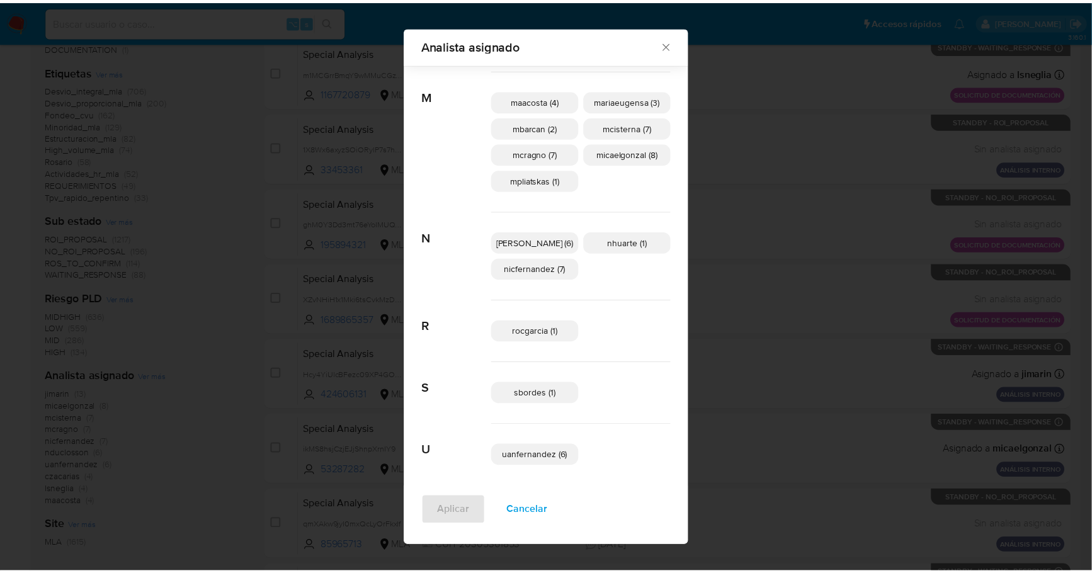
scroll to position [394, 0]
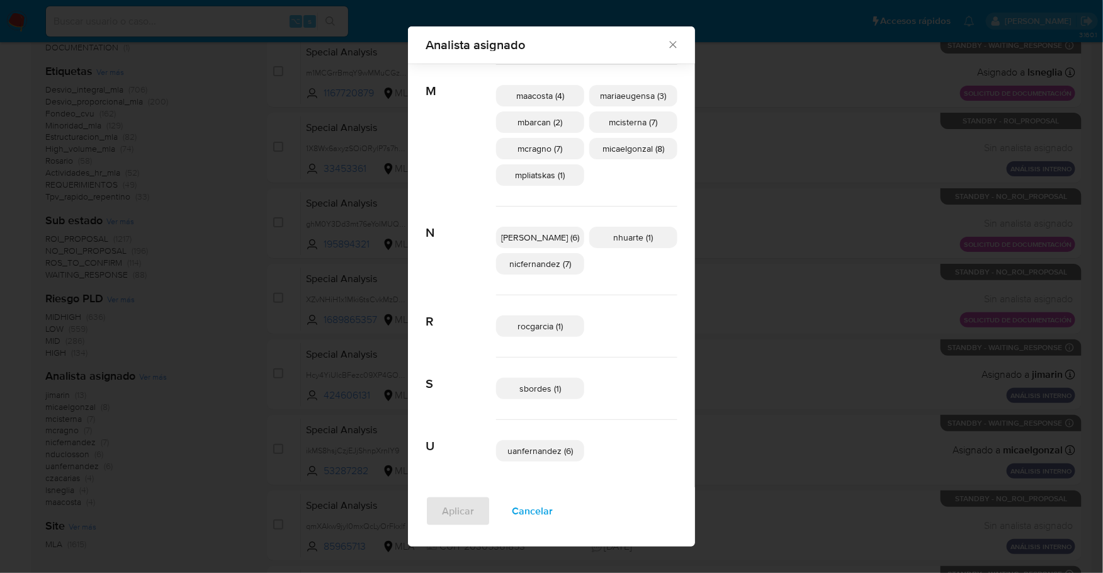
click at [667, 43] on icon "Cerrar" at bounding box center [673, 44] width 13 height 13
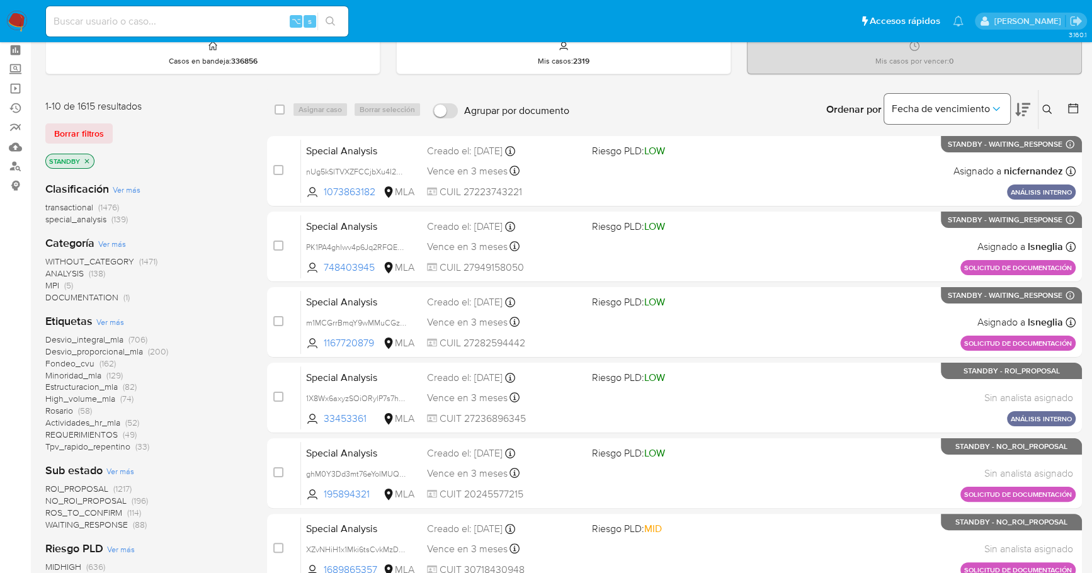
scroll to position [0, 0]
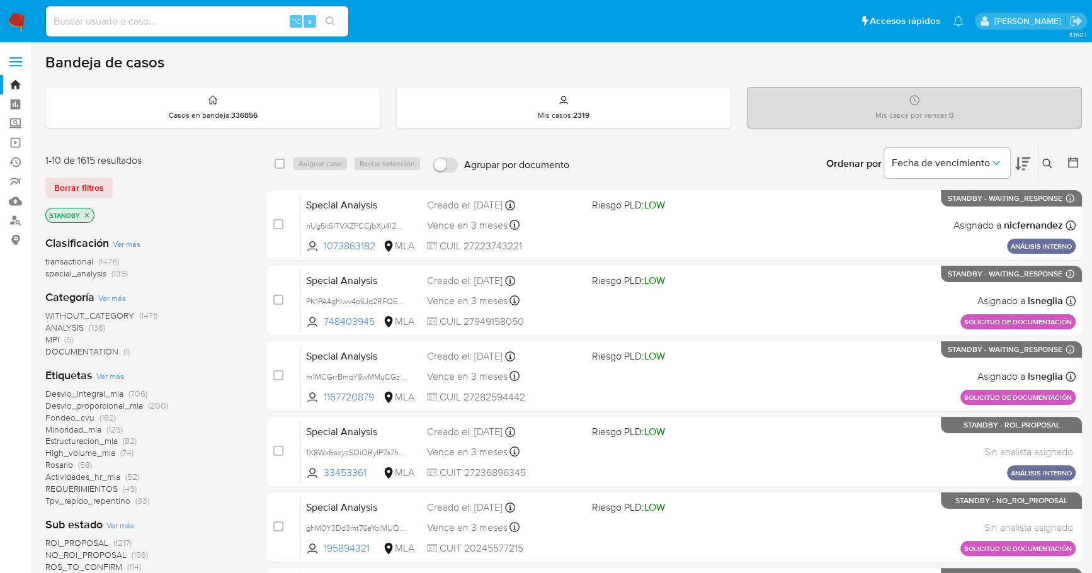
click at [1049, 156] on button at bounding box center [1048, 163] width 21 height 15
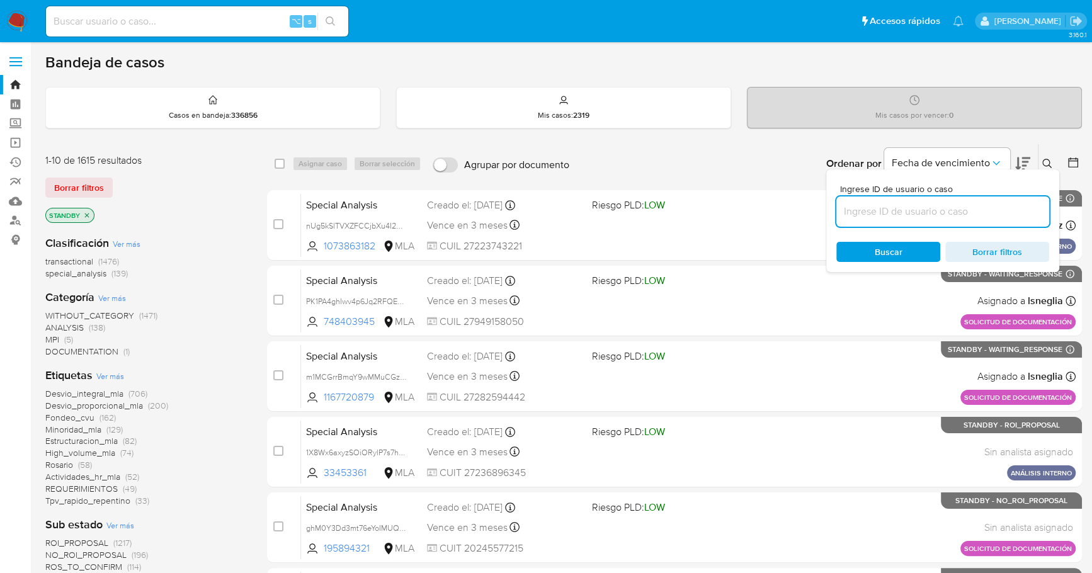
click at [966, 206] on input at bounding box center [942, 211] width 213 height 16
type input "yYHbNU6PreCzxM4KFxJMEbSu"
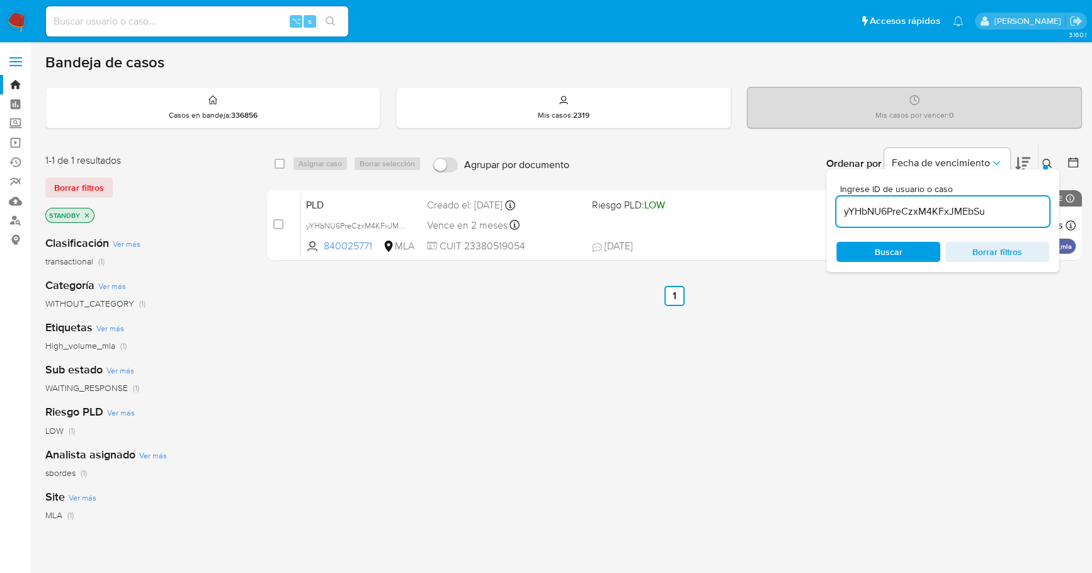
click at [1044, 165] on div at bounding box center [1044, 167] width 5 height 5
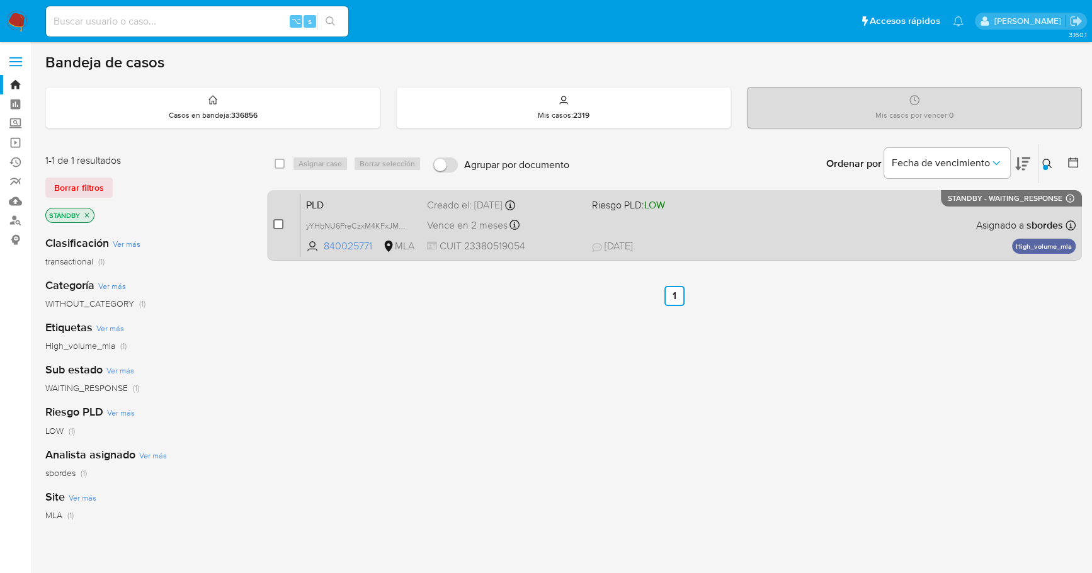
click at [276, 221] on input "checkbox" at bounding box center [278, 224] width 10 height 10
checkbox input "true"
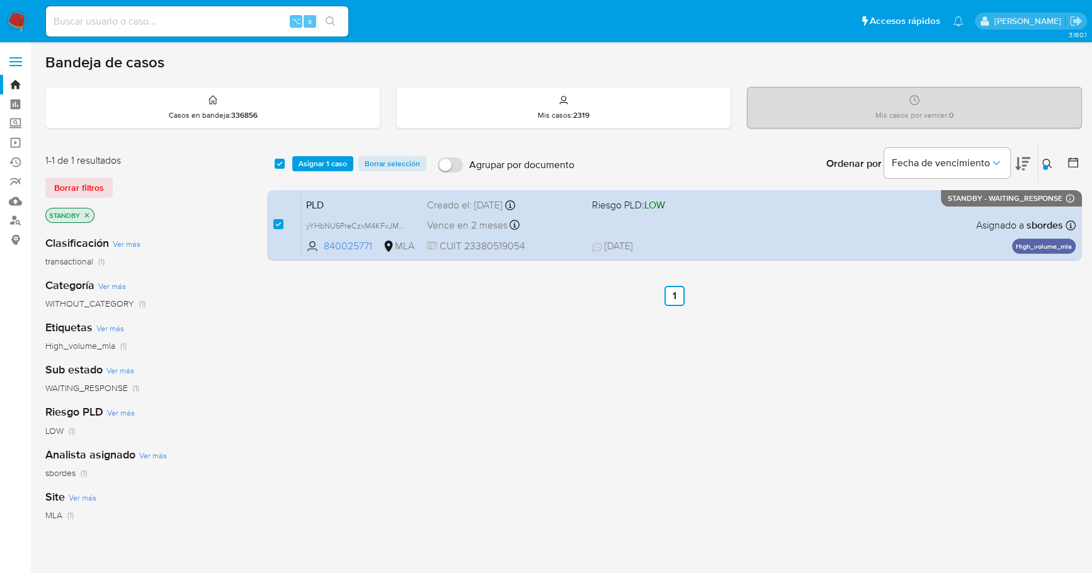
click at [330, 147] on div "select-all-cases-checkbox Asignar 1 caso Borrar selección Agrupar por documento…" at bounding box center [674, 163] width 815 height 39
click at [329, 157] on span "Asignar 1 caso" at bounding box center [322, 163] width 48 height 13
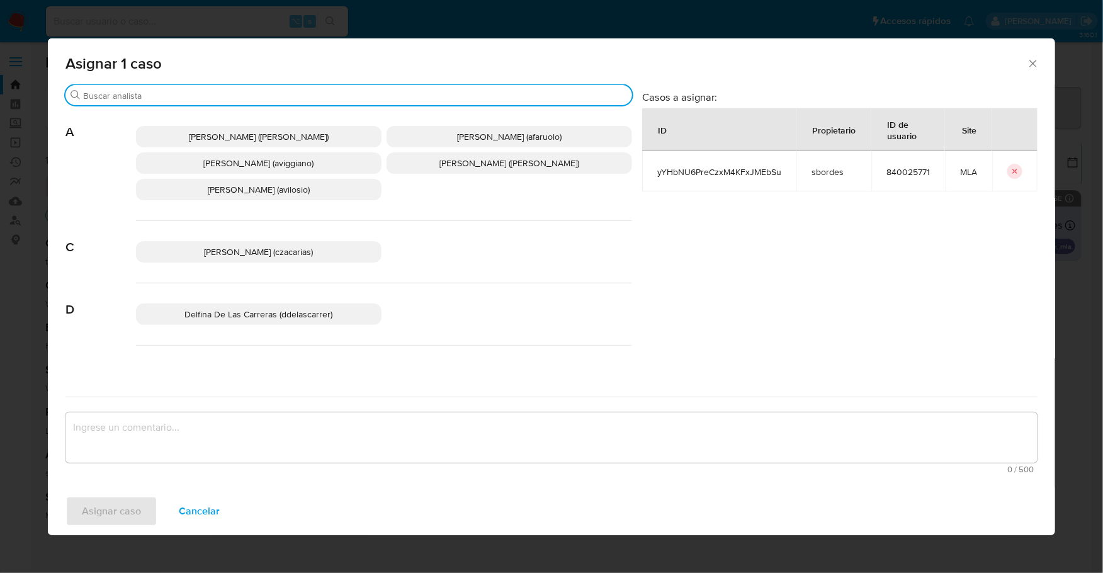
click at [223, 91] on input "Buscar" at bounding box center [355, 95] width 544 height 11
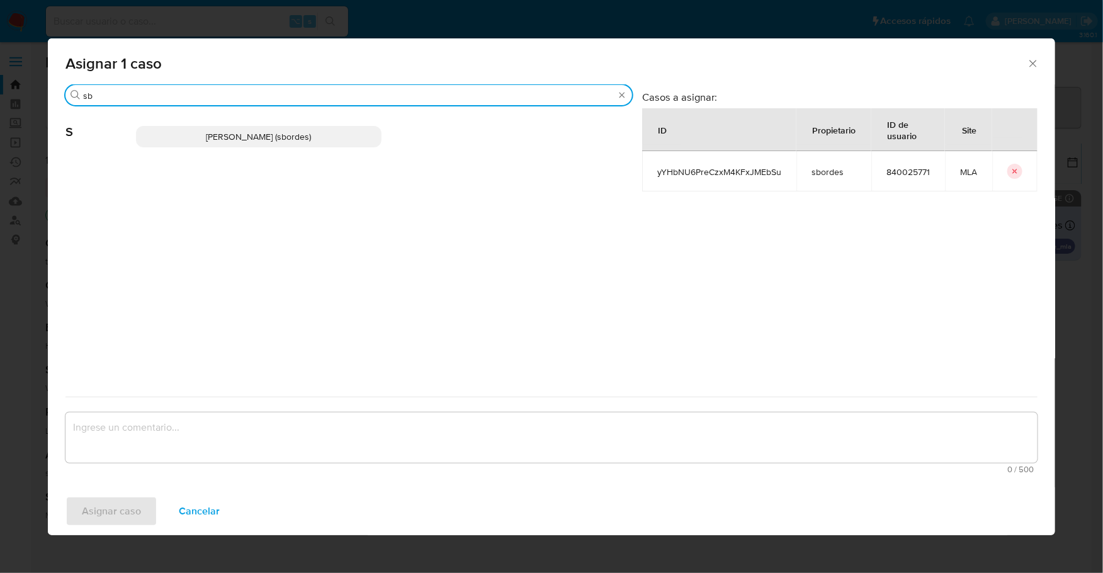
type input "sb"
click at [244, 148] on div "Stefania Bordes (sbordes)" at bounding box center [384, 137] width 496 height 62
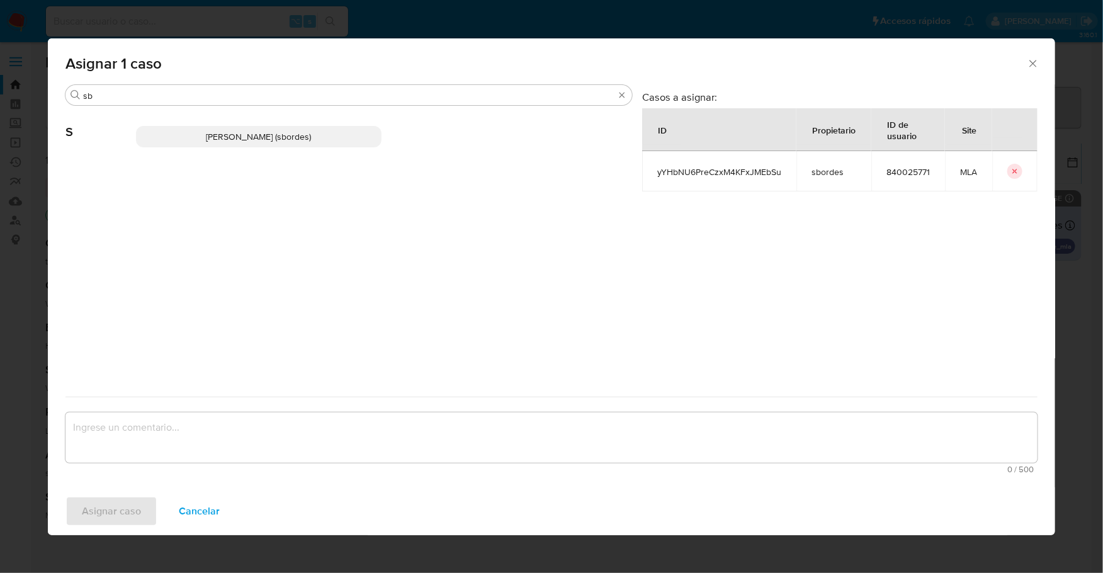
click at [264, 135] on span "Stefania Bordes (sbordes)" at bounding box center [258, 136] width 105 height 13
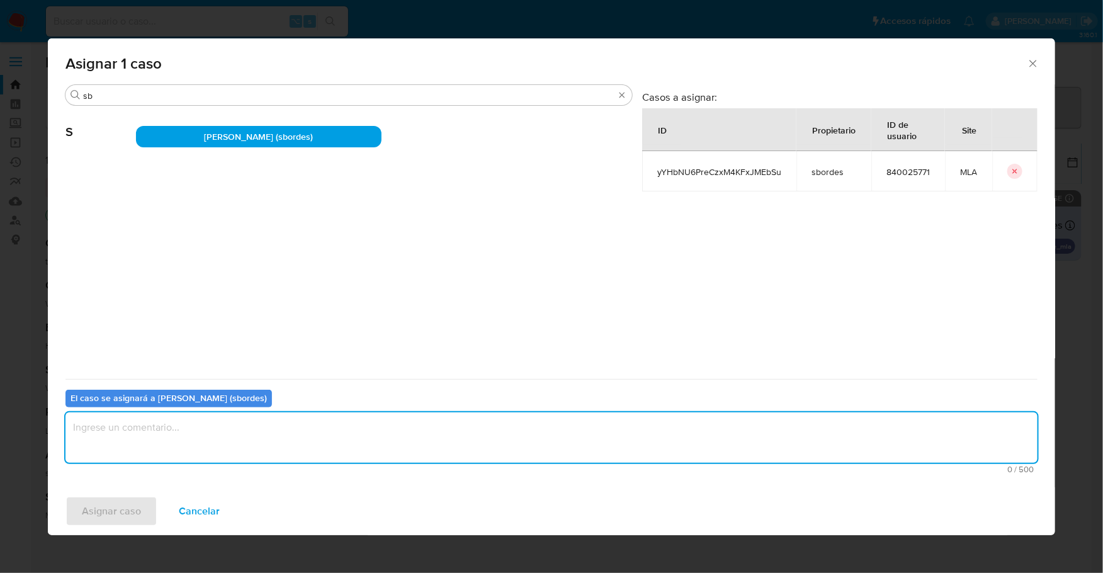
click at [185, 452] on textarea "assign-modal" at bounding box center [551, 437] width 972 height 50
click at [102, 502] on span "Asignar caso" at bounding box center [111, 511] width 59 height 28
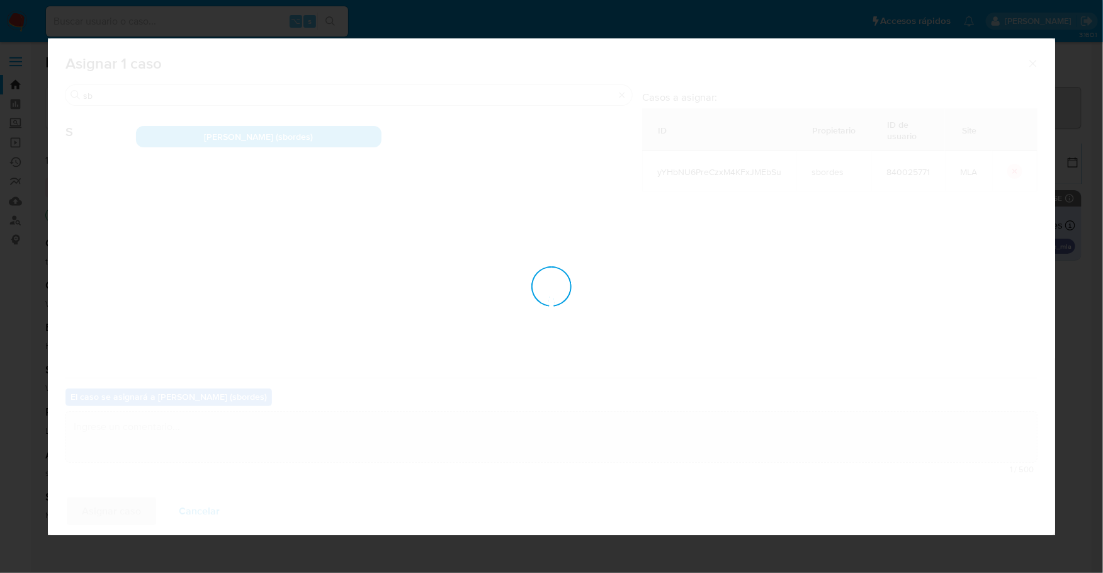
checkbox input "false"
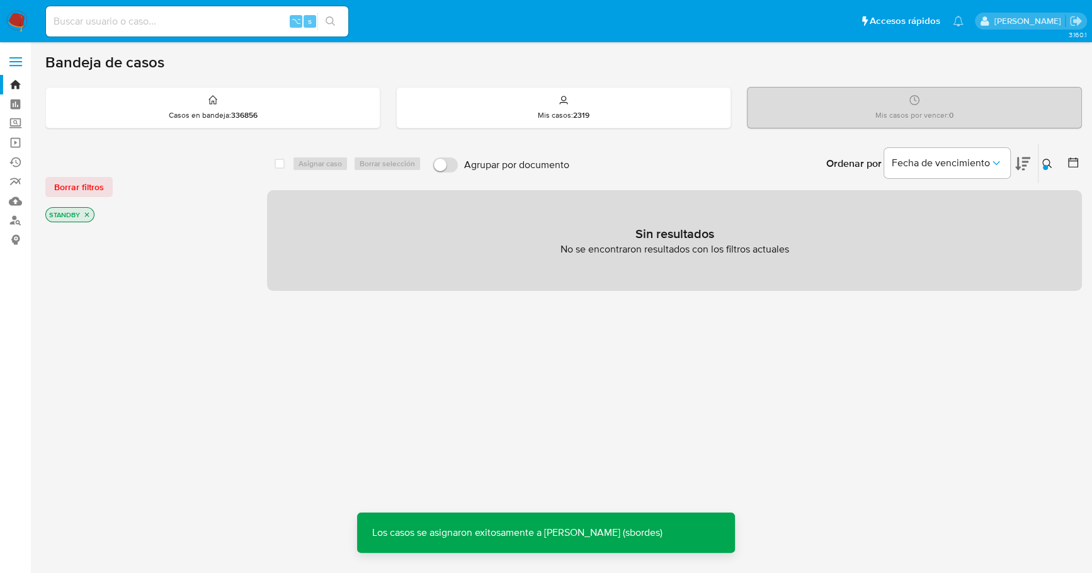
click at [87, 213] on icon "close-filter" at bounding box center [87, 215] width 4 height 4
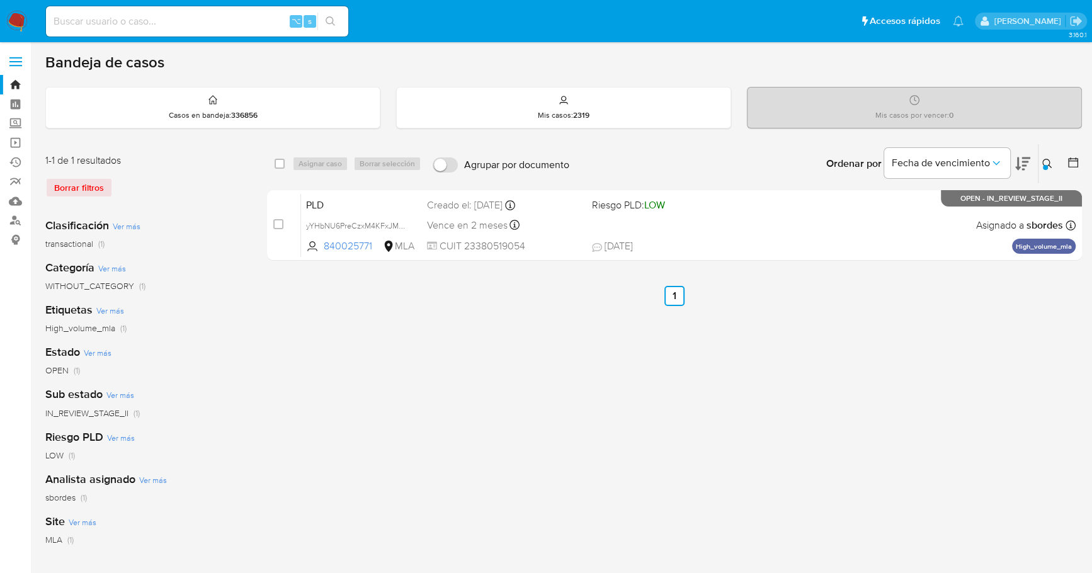
click at [952, 317] on div "select-all-cases-checkbox Asignar caso Borrar selección Agrupar por documento O…" at bounding box center [674, 420] width 815 height 553
click at [558, 378] on div "select-all-cases-checkbox Asignar caso Borrar selección Agrupar por documento O…" at bounding box center [674, 420] width 815 height 553
click at [1051, 163] on icon at bounding box center [1047, 164] width 10 height 10
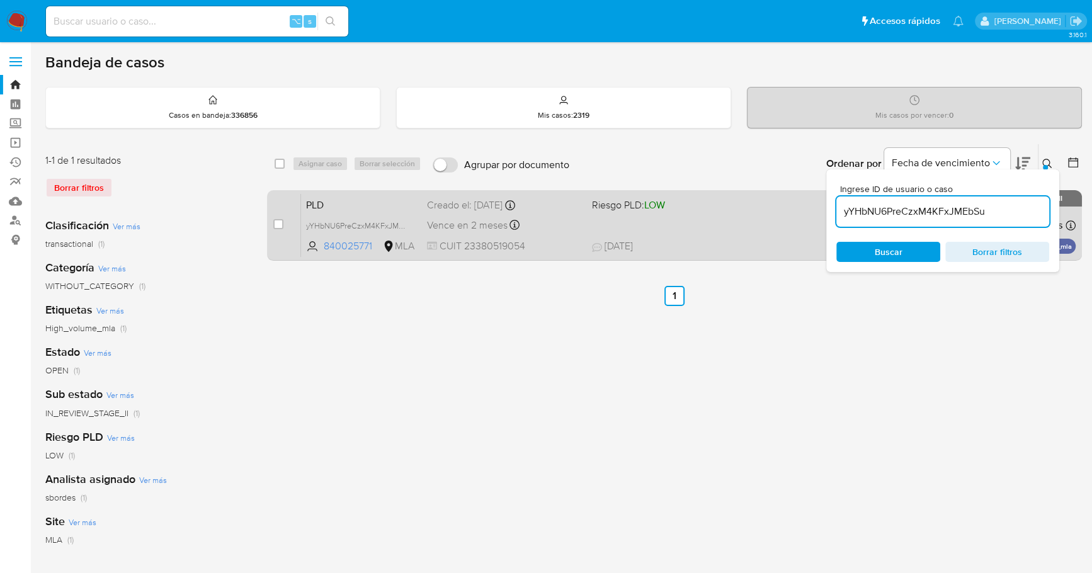
drag, startPoint x: 1012, startPoint y: 210, endPoint x: 816, endPoint y: 210, distance: 195.1
click at [816, 210] on div "select-all-cases-checkbox Asignar caso Borrar selección Agrupar por documento O…" at bounding box center [674, 205] width 815 height 122
type input "C8CncKx2LczbwgyazO8A8T2o"
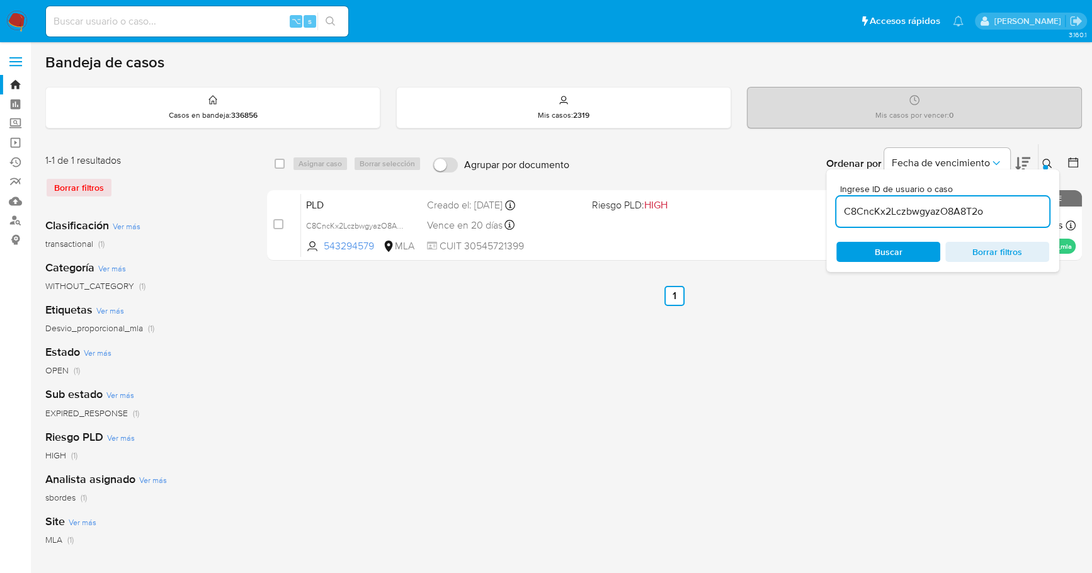
click at [1042, 159] on icon at bounding box center [1047, 164] width 10 height 10
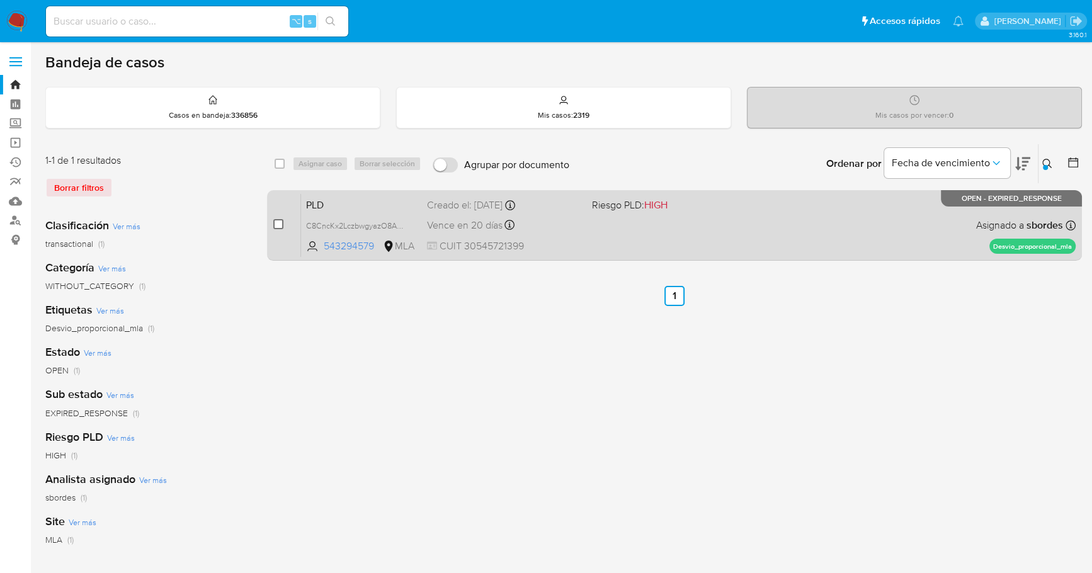
click at [279, 222] on input "checkbox" at bounding box center [278, 224] width 10 height 10
checkbox input "true"
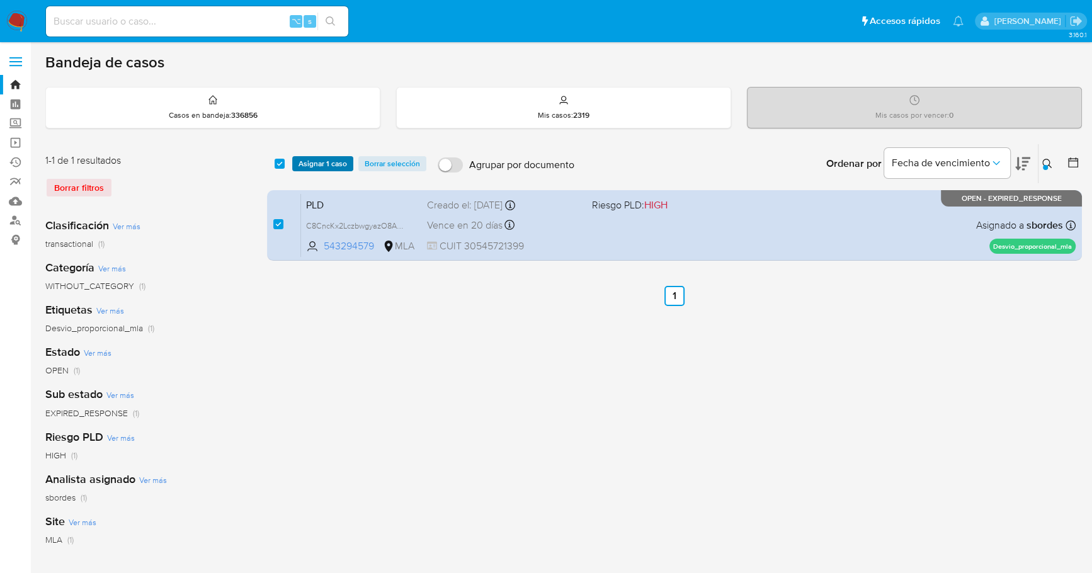
click at [327, 161] on span "Asignar 1 caso" at bounding box center [322, 163] width 48 height 13
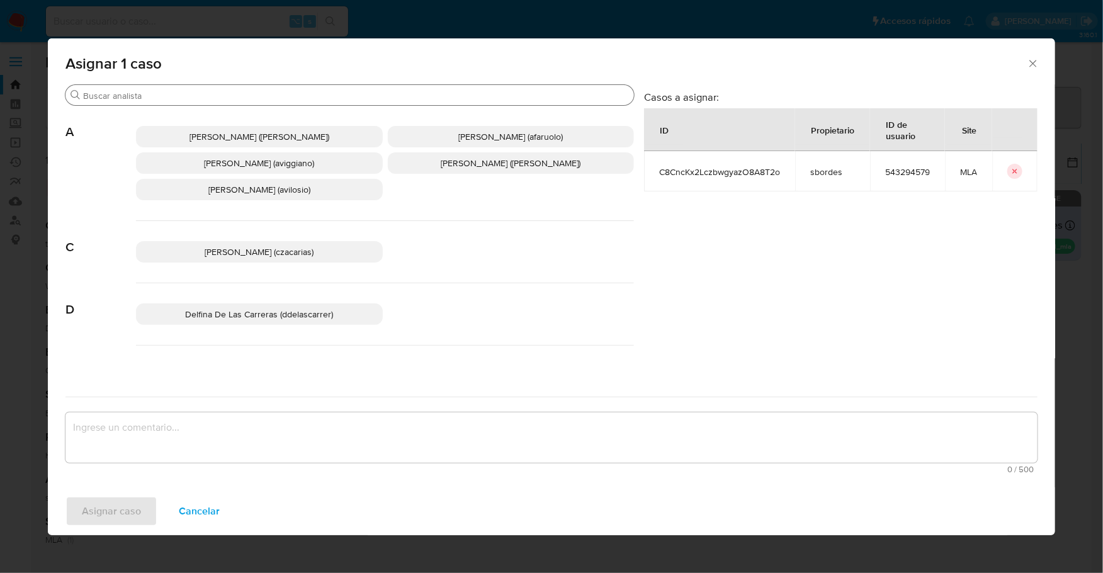
click at [169, 104] on div "Buscar" at bounding box center [349, 95] width 568 height 20
click at [171, 97] on input "Buscar" at bounding box center [356, 95] width 546 height 11
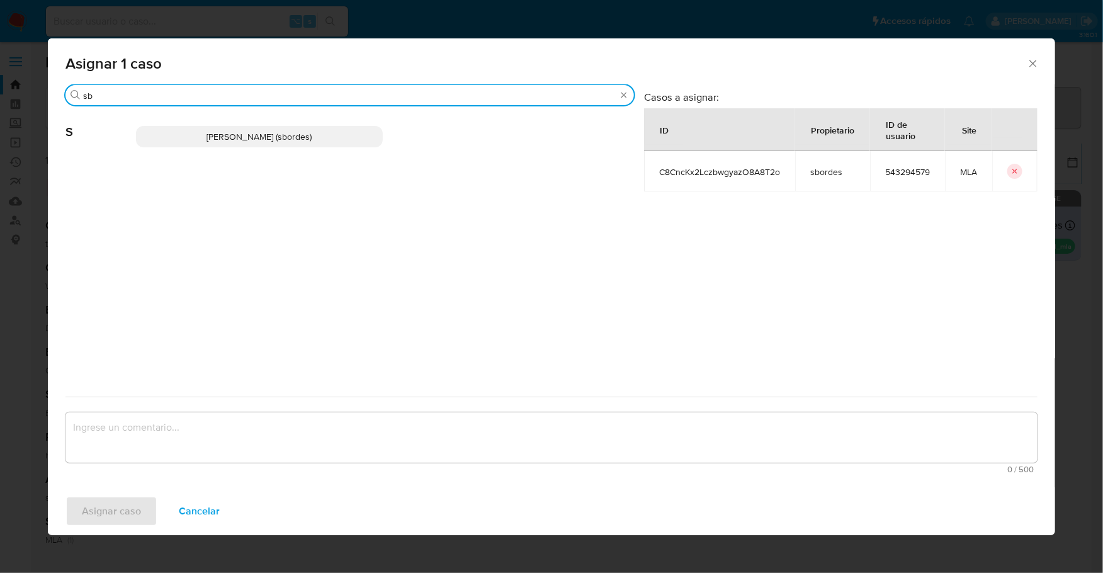
type input "sb"
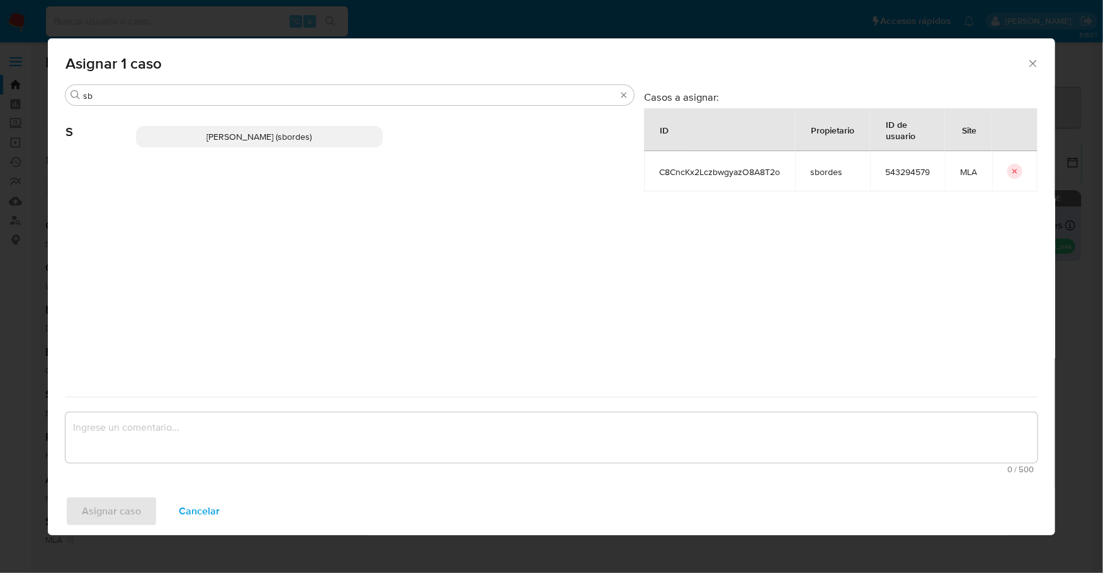
click at [191, 127] on p "Stefania Bordes (sbordes)" at bounding box center [259, 136] width 247 height 21
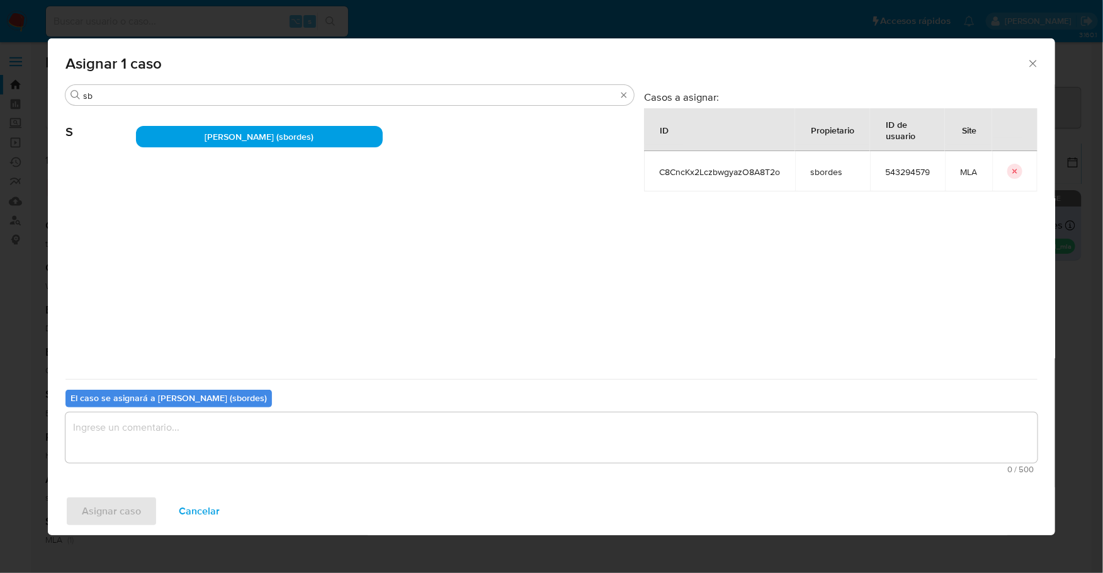
drag, startPoint x: 209, startPoint y: 373, endPoint x: 177, endPoint y: 445, distance: 79.2
click at [208, 376] on div "Buscar sb S Stefania Bordes (sbordes)" at bounding box center [349, 230] width 568 height 293
click at [177, 445] on textarea "assign-modal" at bounding box center [551, 437] width 972 height 50
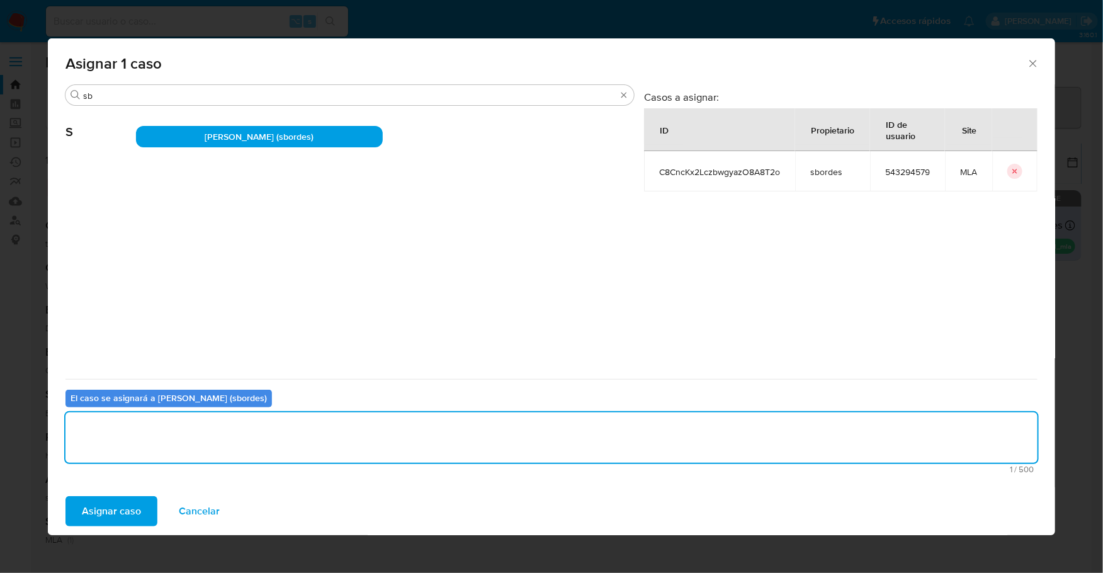
click at [82, 521] on span "Asignar caso" at bounding box center [111, 511] width 59 height 28
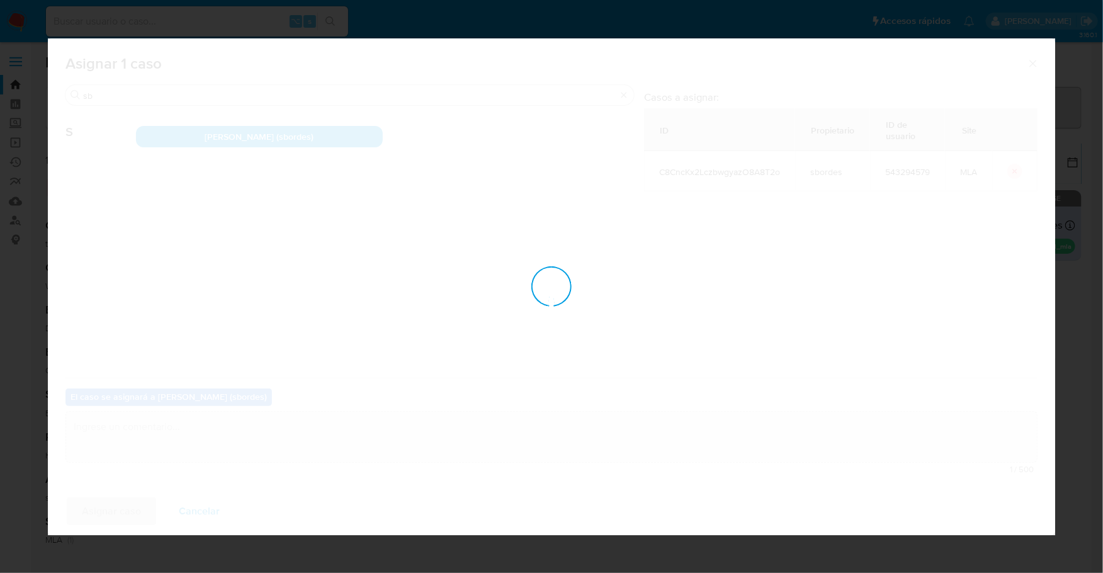
checkbox input "false"
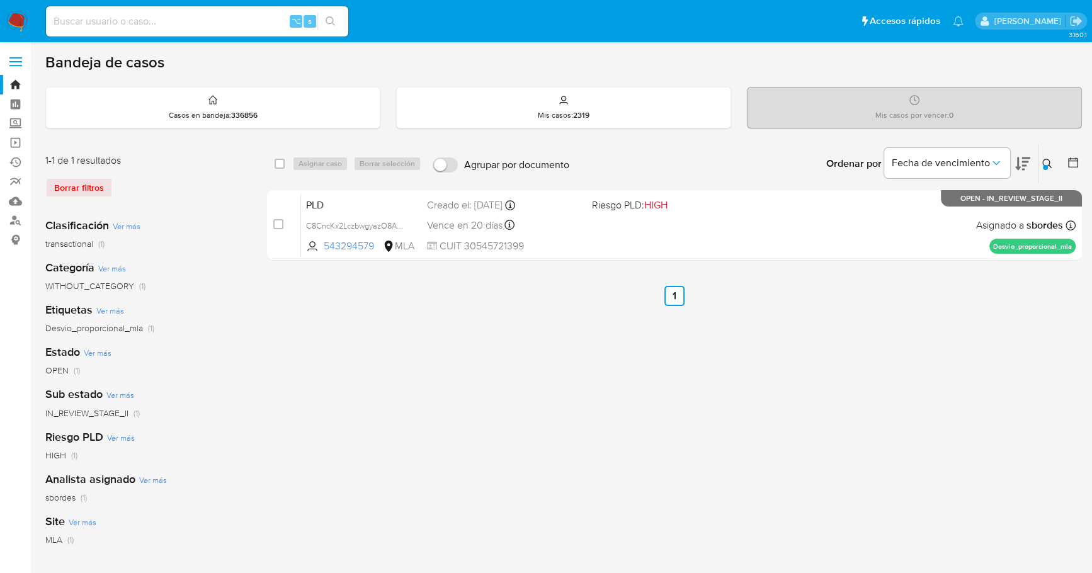
click at [102, 37] on nav "Pausado Ver notificaciones ⌥ s Accesos rápidos Presiona las siguientes teclas p…" at bounding box center [546, 21] width 1092 height 42
click at [104, 16] on input at bounding box center [197, 21] width 302 height 16
paste input "WEmWew8a4OYpxoqz2ut0kXvI"
type input "WEmWew8a4OYpxoqz2ut0kXvI"
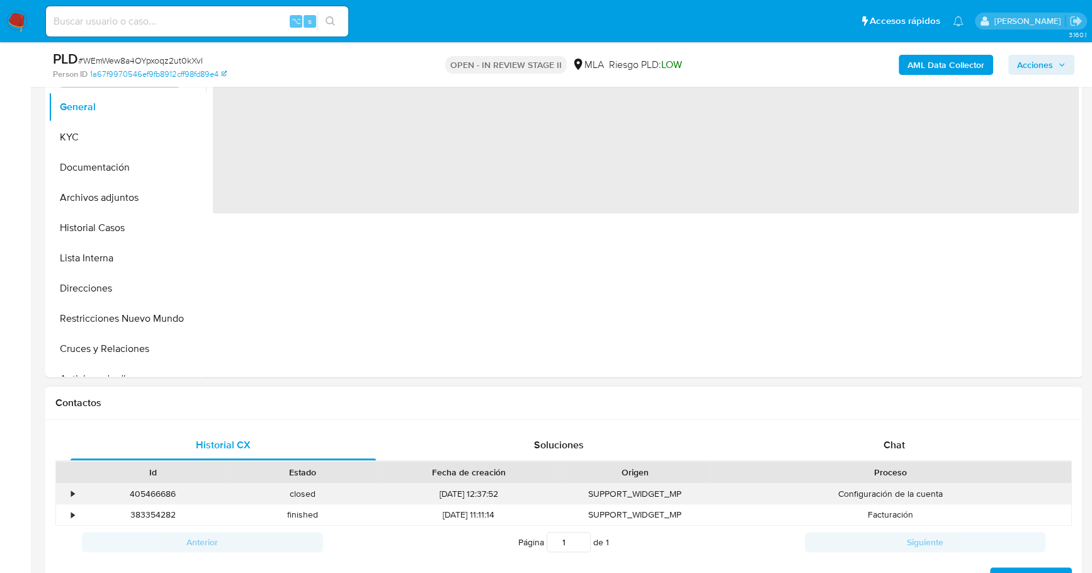
scroll to position [421, 0]
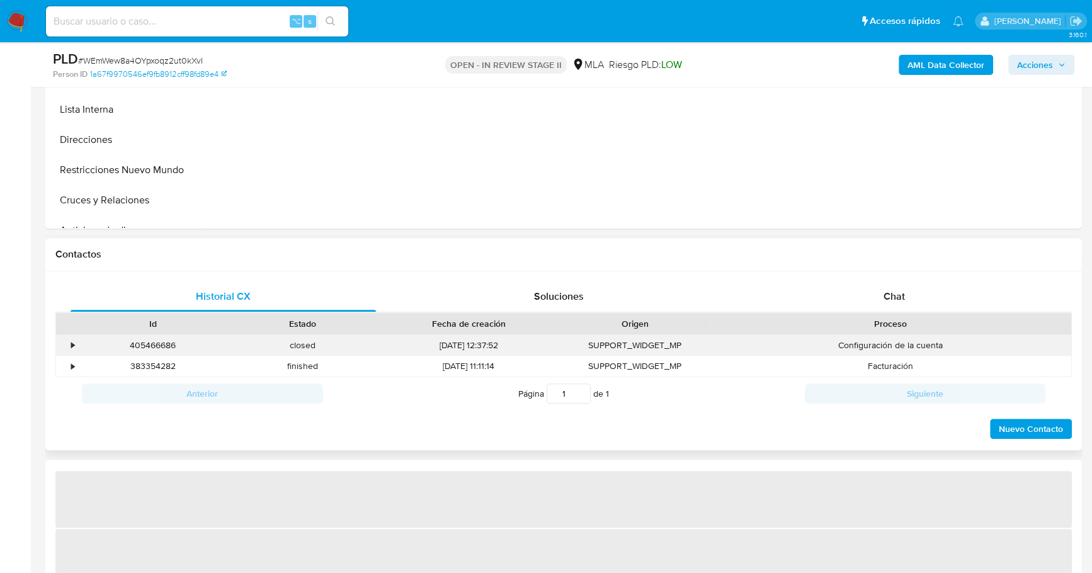
select select "10"
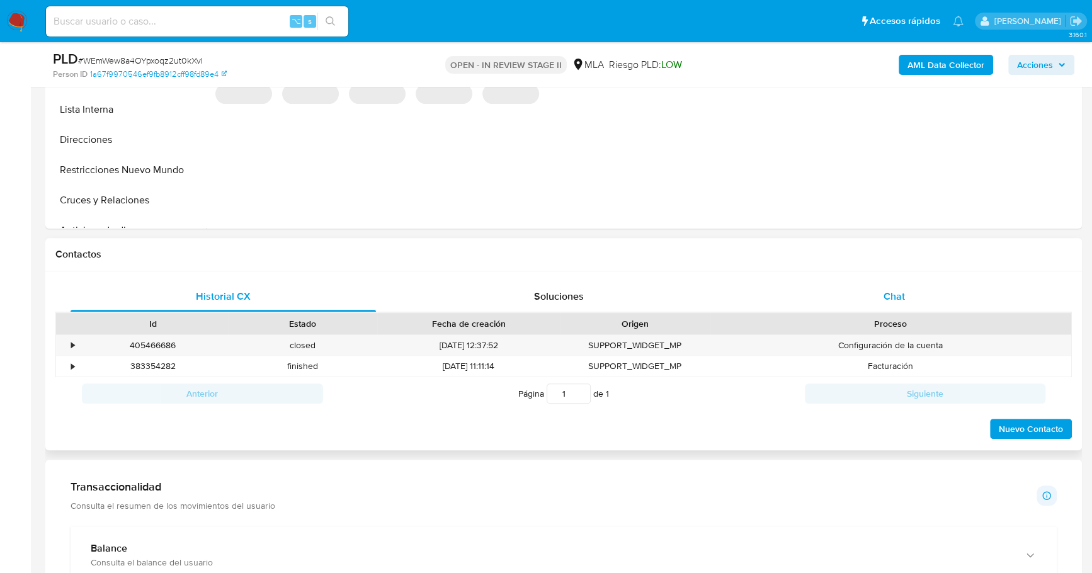
click at [857, 297] on div "Chat" at bounding box center [893, 296] width 305 height 30
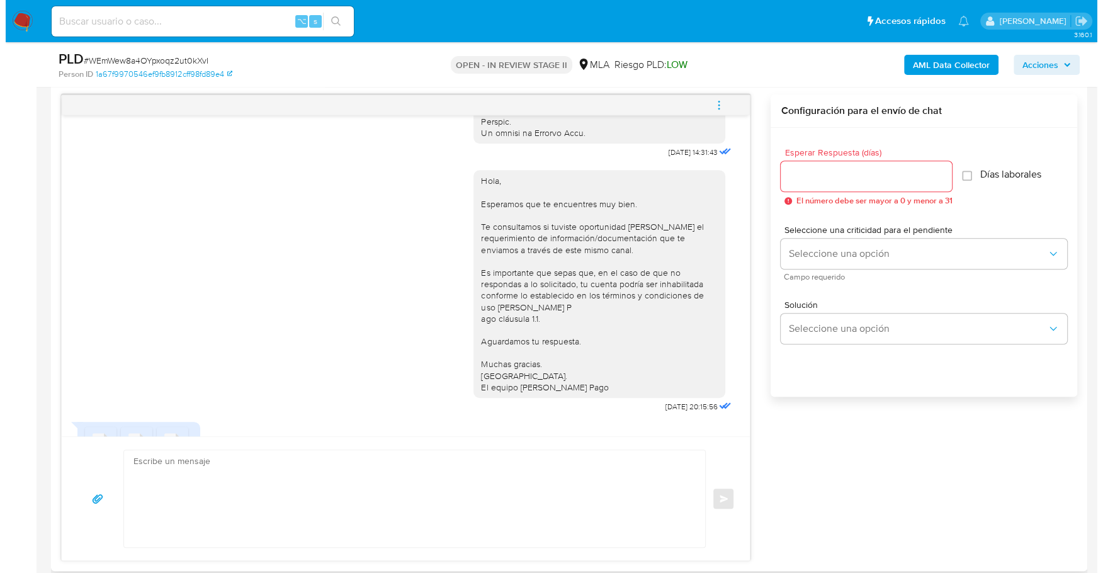
scroll to position [632, 0]
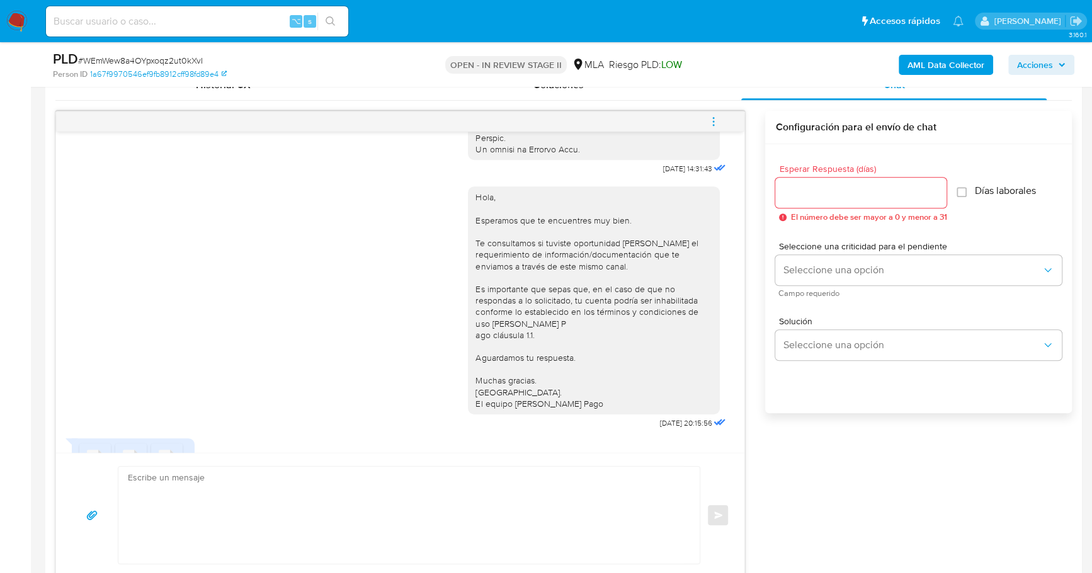
click at [714, 117] on icon "menu-action" at bounding box center [713, 117] width 1 height 1
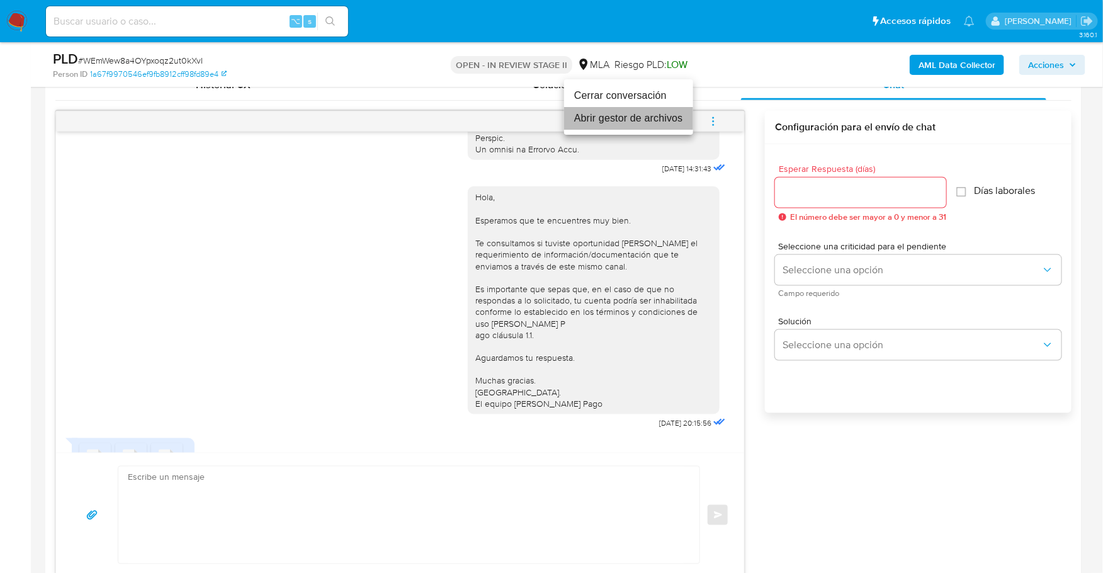
click at [607, 116] on li "Abrir gestor de archivos" at bounding box center [628, 118] width 129 height 23
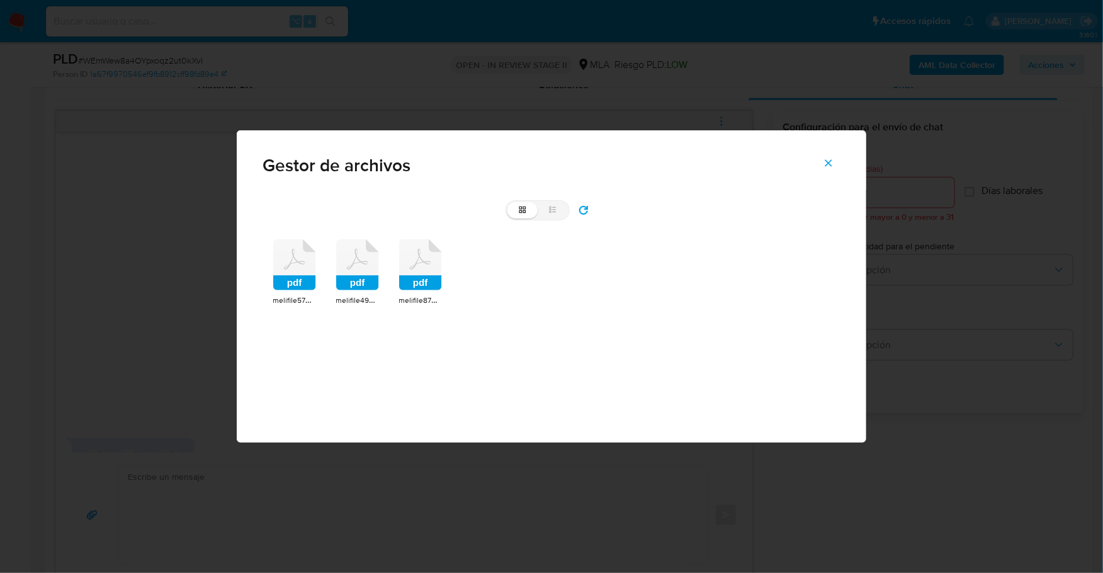
click at [297, 264] on icon at bounding box center [294, 265] width 43 height 52
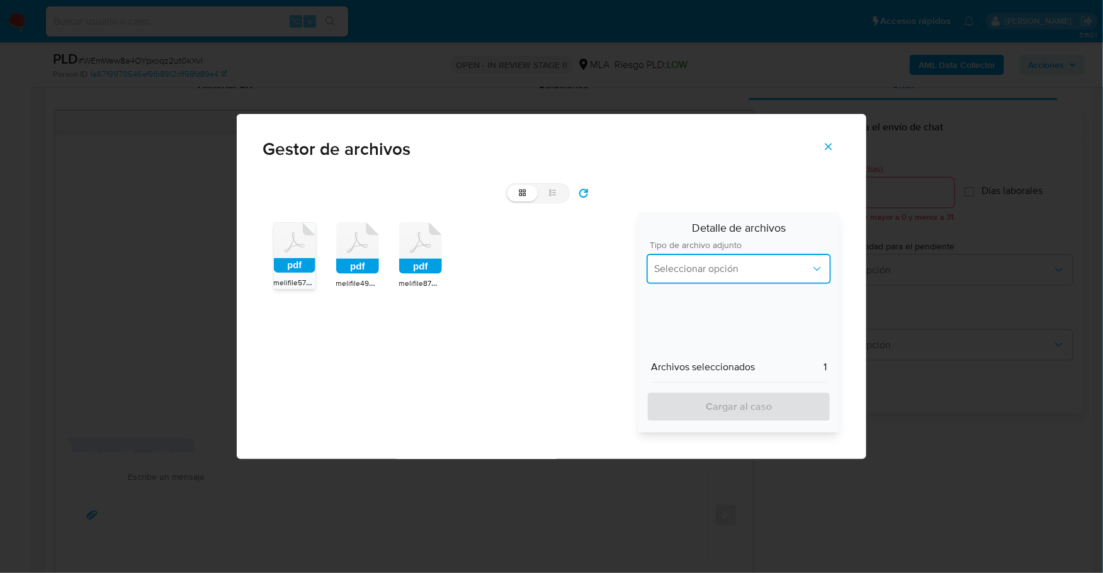
click at [744, 259] on button "Seleccionar opción" at bounding box center [739, 269] width 184 height 30
click at [833, 142] on icon "Cerrar" at bounding box center [828, 146] width 11 height 11
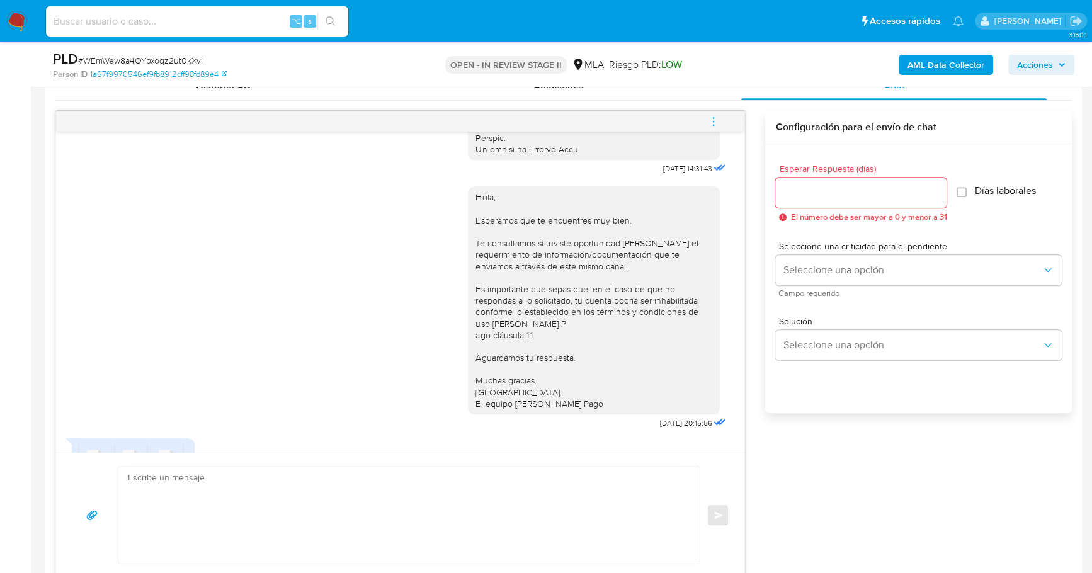
click at [711, 120] on icon "menu-action" at bounding box center [713, 121] width 11 height 11
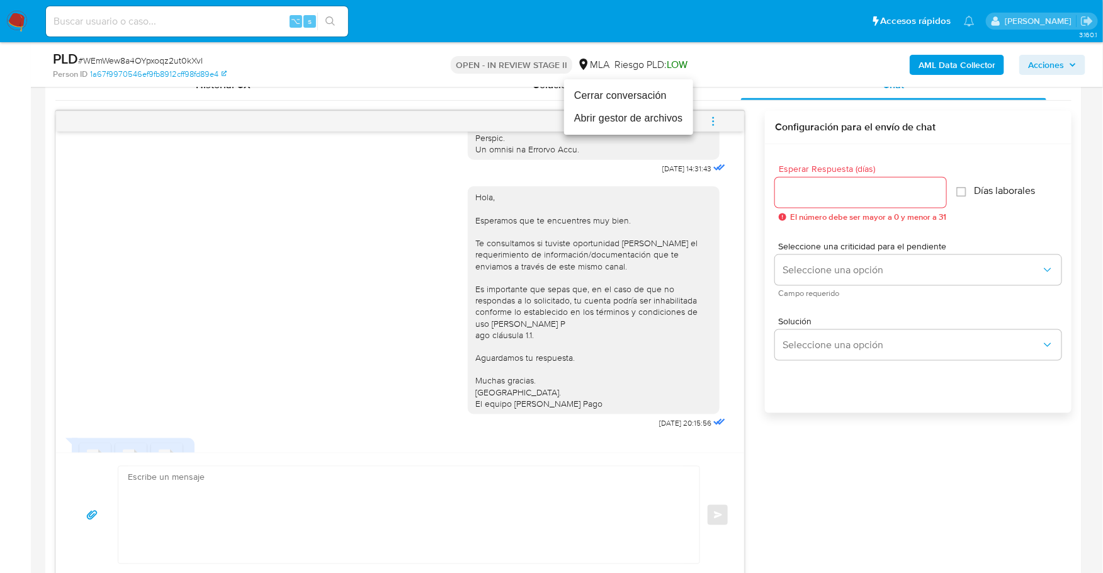
click at [612, 117] on li "Abrir gestor de archivos" at bounding box center [628, 118] width 129 height 23
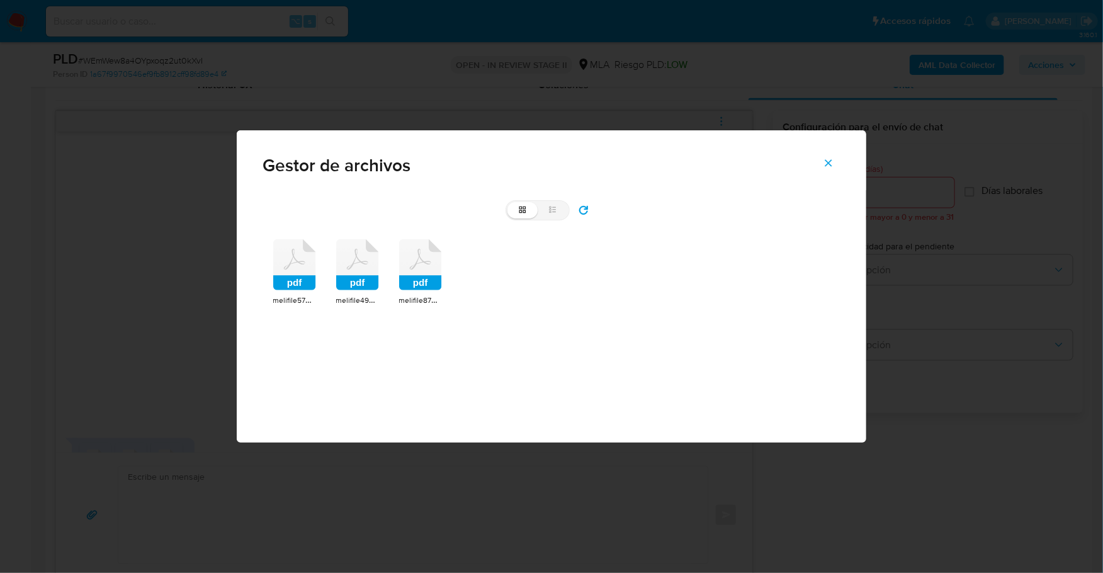
click at [282, 264] on icon at bounding box center [294, 265] width 43 height 52
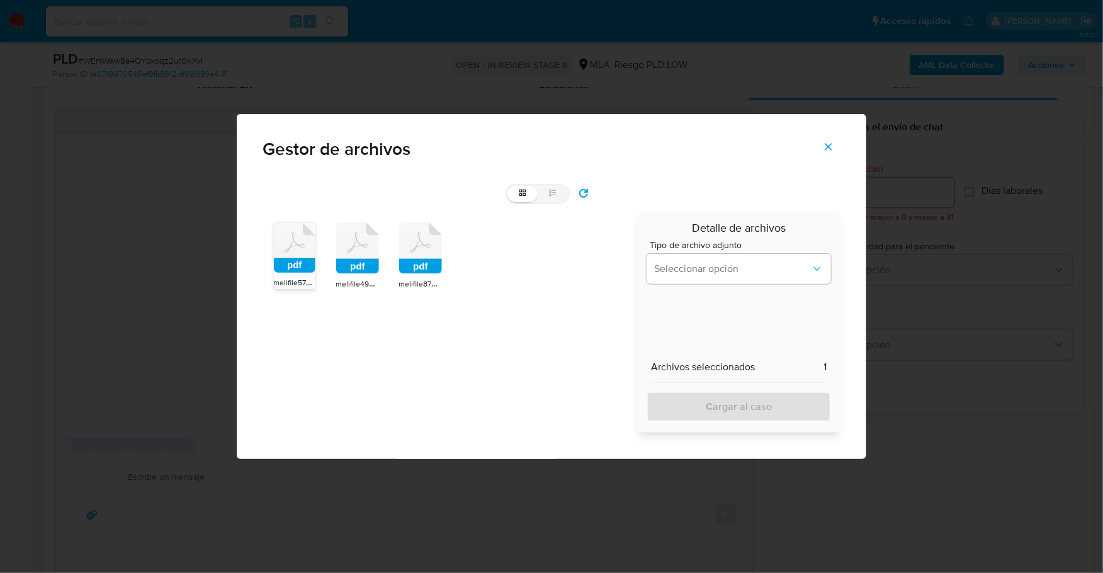
click at [282, 263] on rect at bounding box center [295, 265] width 42 height 14
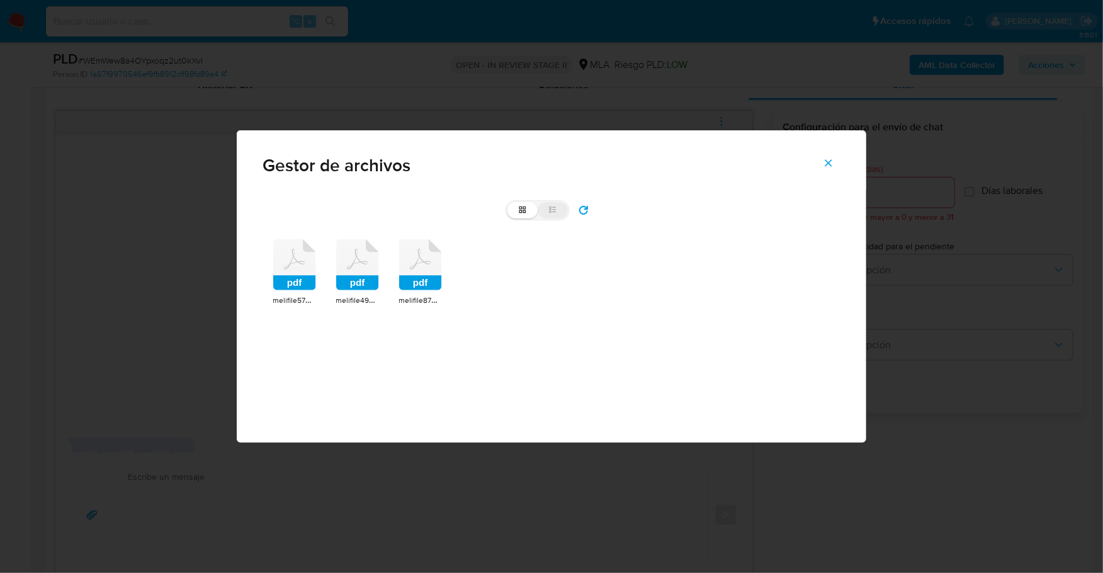
click at [548, 208] on icon at bounding box center [552, 209] width 9 height 9
click at [508, 203] on input "list" at bounding box center [507, 202] width 1 height 1
radio input "true"
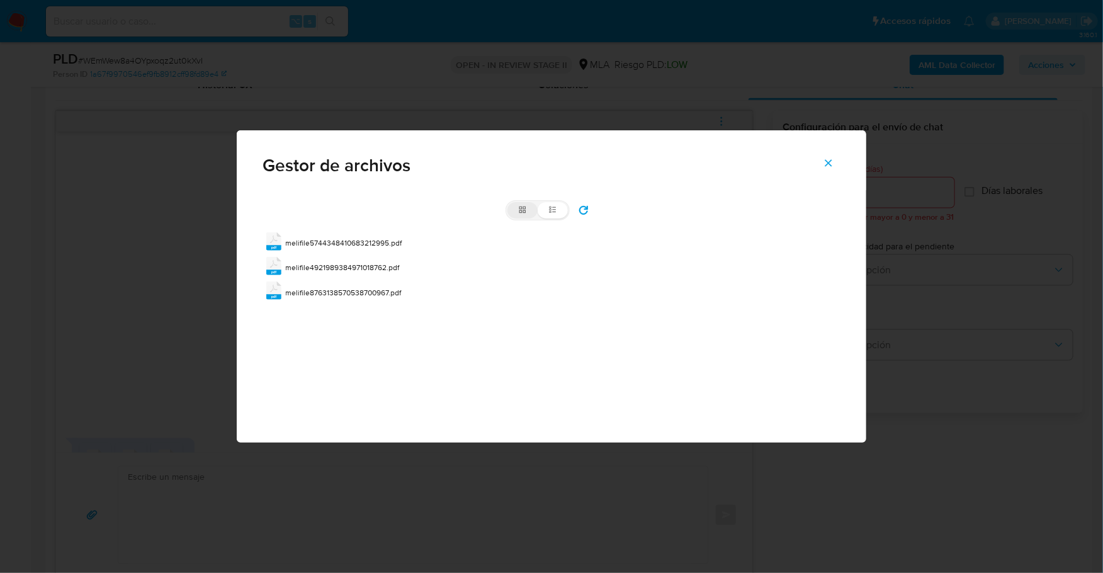
click at [522, 208] on icon at bounding box center [522, 209] width 7 height 7
click at [508, 203] on input "grid" at bounding box center [507, 202] width 1 height 1
radio input "true"
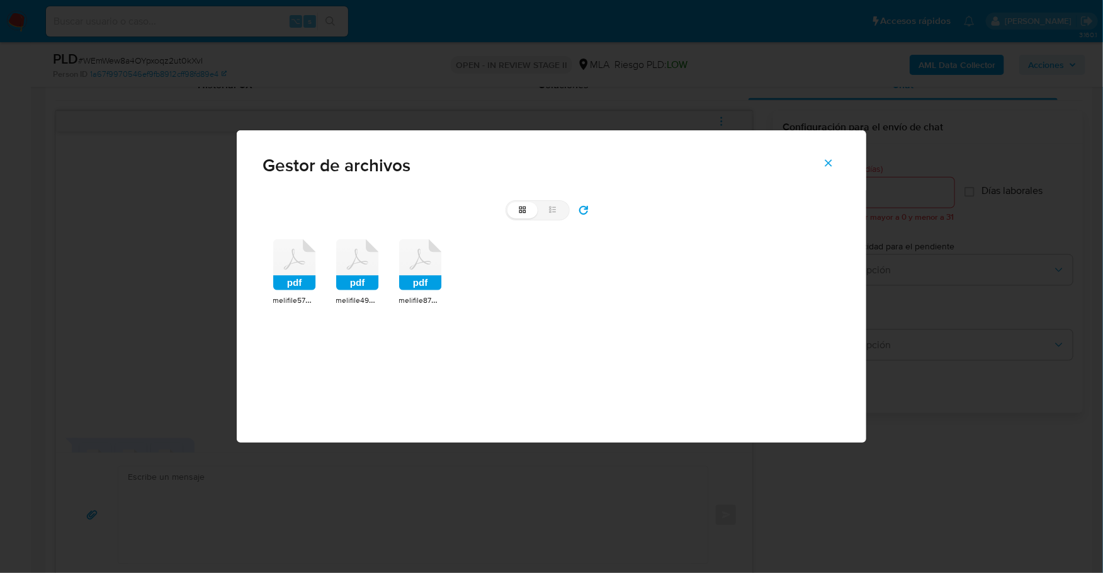
click at [298, 252] on icon at bounding box center [294, 265] width 43 height 52
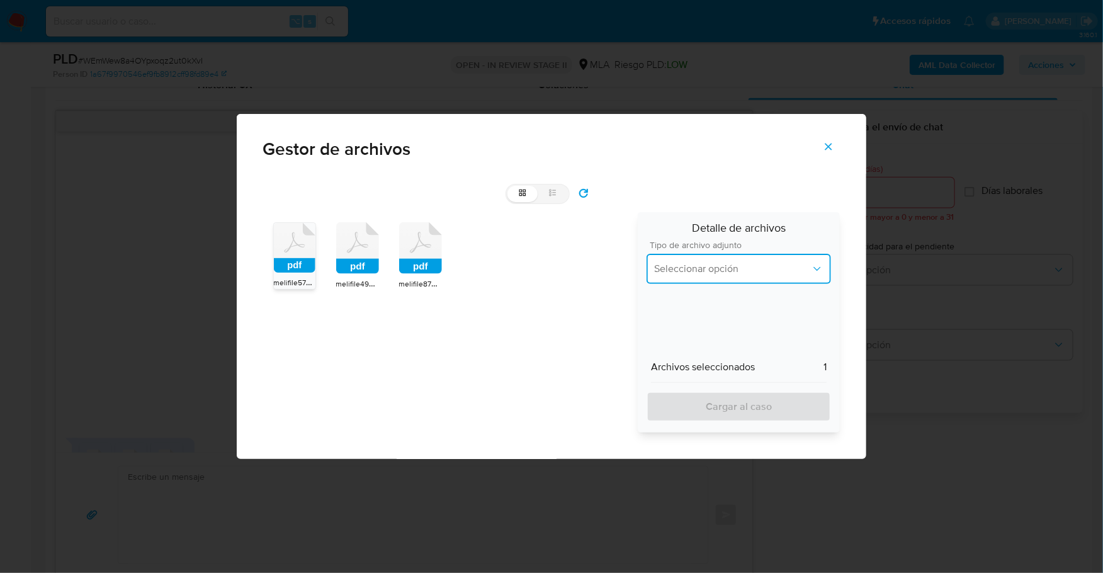
click at [761, 266] on span "Seleccionar opción" at bounding box center [732, 269] width 157 height 13
click at [359, 259] on rect at bounding box center [357, 266] width 43 height 15
click at [426, 261] on rect at bounding box center [420, 266] width 43 height 15
click at [429, 260] on rect at bounding box center [421, 265] width 42 height 14
click at [264, 251] on div "pdf melifile5744348410683212995.pdf pdf melifile4921989384971018762.pdf pdf mel…" at bounding box center [446, 322] width 366 height 220
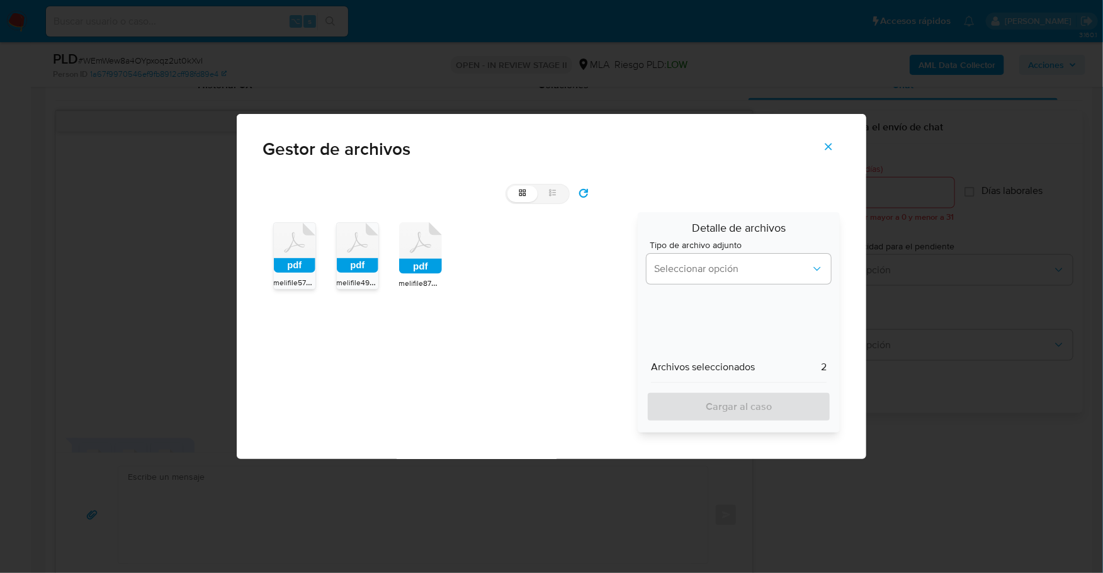
click at [291, 254] on icon at bounding box center [295, 248] width 42 height 50
click at [351, 258] on rect at bounding box center [358, 265] width 42 height 14
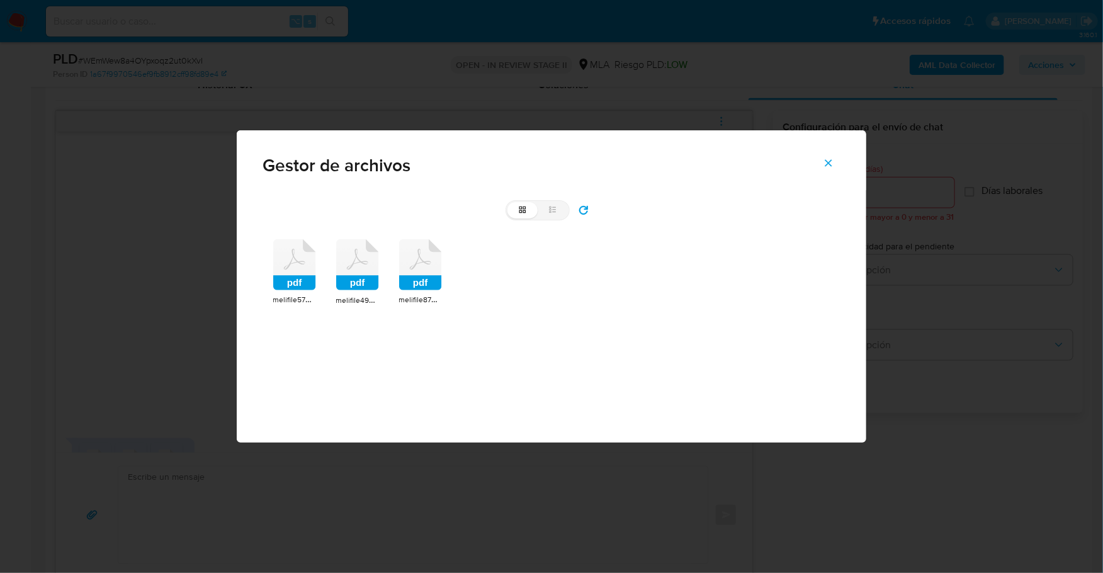
click at [297, 269] on icon at bounding box center [294, 265] width 43 height 52
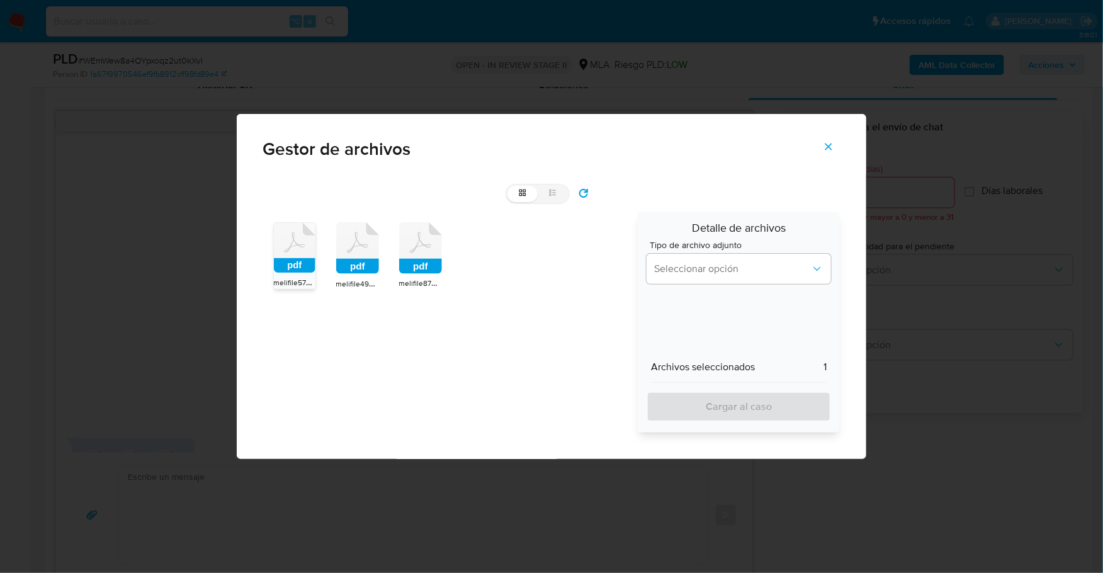
click at [346, 254] on icon at bounding box center [357, 248] width 43 height 52
click at [429, 255] on icon at bounding box center [420, 248] width 43 height 52
click at [705, 277] on button "Seleccionar opción" at bounding box center [739, 269] width 184 height 30
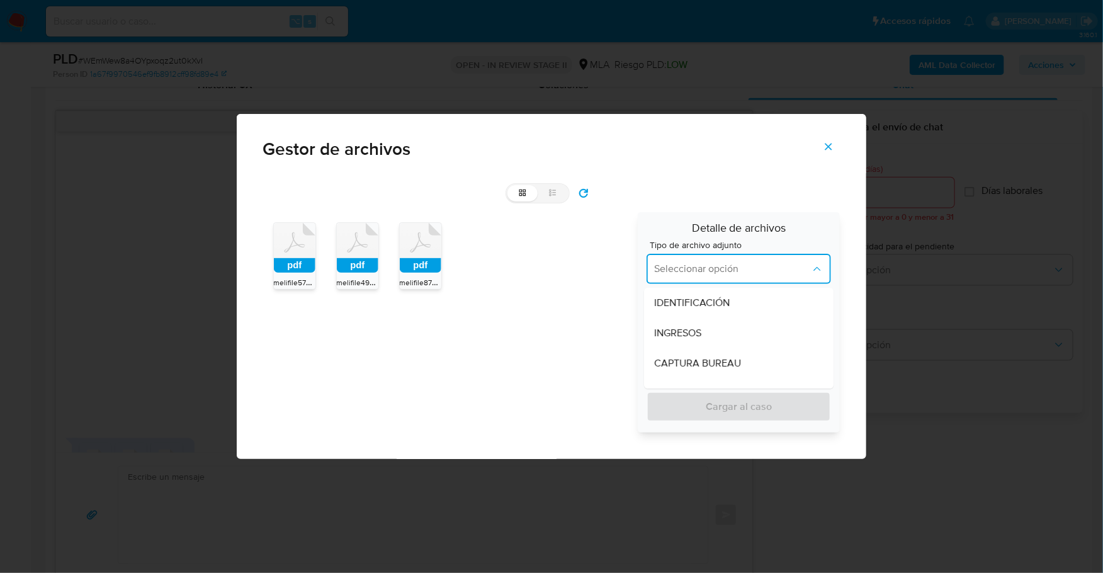
click at [314, 249] on icon at bounding box center [295, 248] width 42 height 50
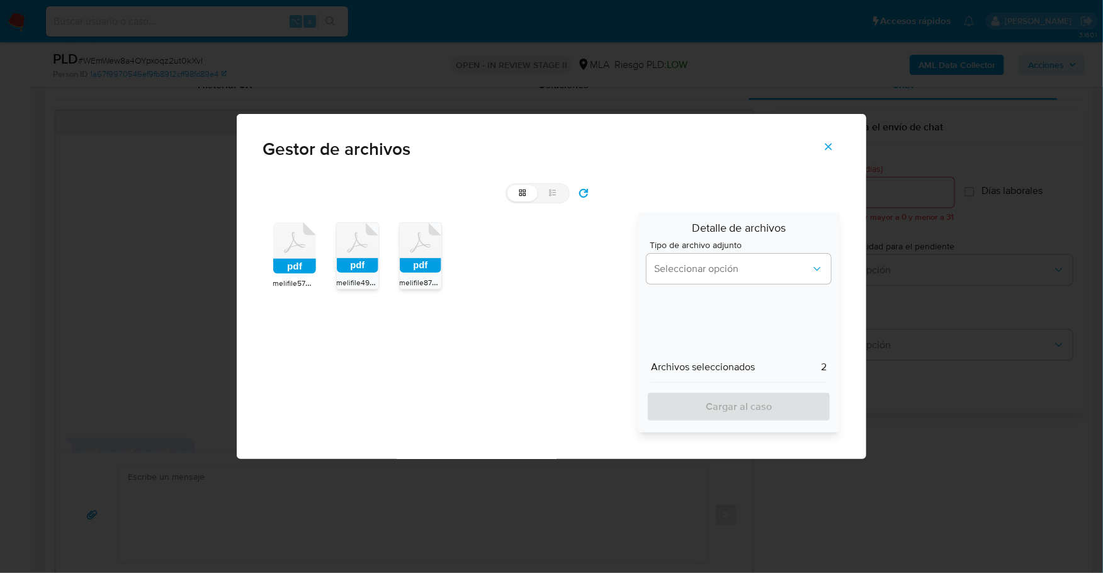
click at [297, 246] on icon at bounding box center [294, 248] width 43 height 52
click at [350, 263] on rect at bounding box center [358, 265] width 42 height 14
click at [421, 262] on rect at bounding box center [421, 265] width 42 height 14
click at [559, 189] on label "list" at bounding box center [553, 193] width 30 height 16
click at [508, 186] on input "list" at bounding box center [507, 185] width 1 height 1
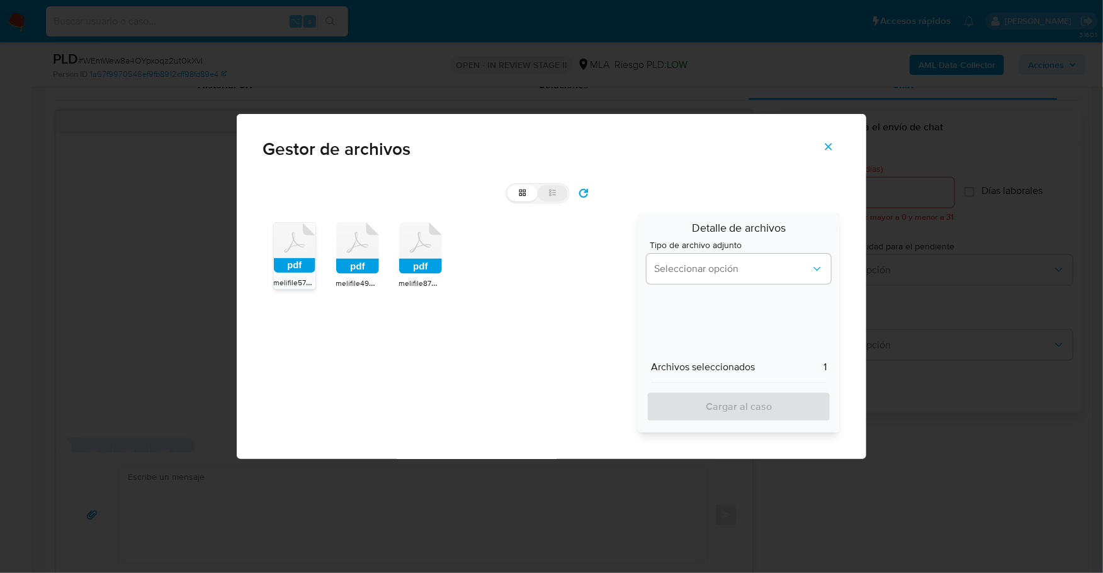
radio input "true"
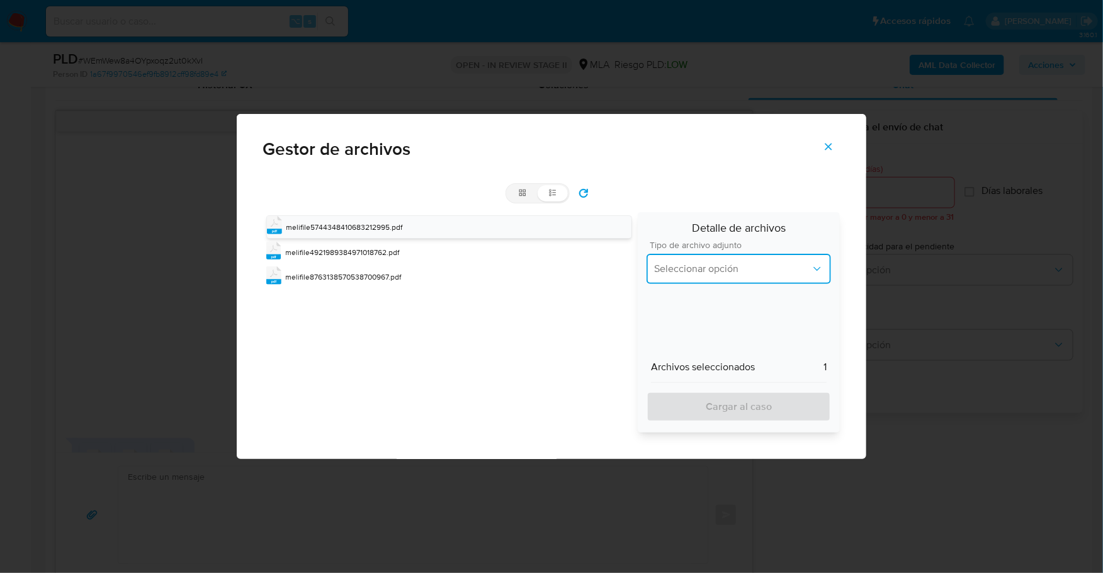
click at [703, 268] on span "Seleccionar opción" at bounding box center [732, 269] width 157 height 13
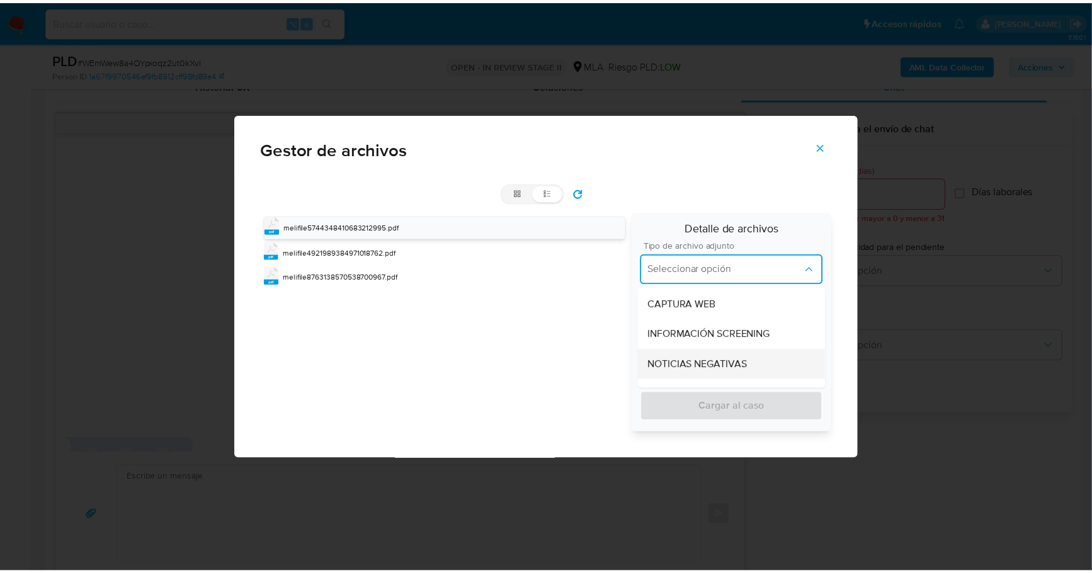
scroll to position [145, 0]
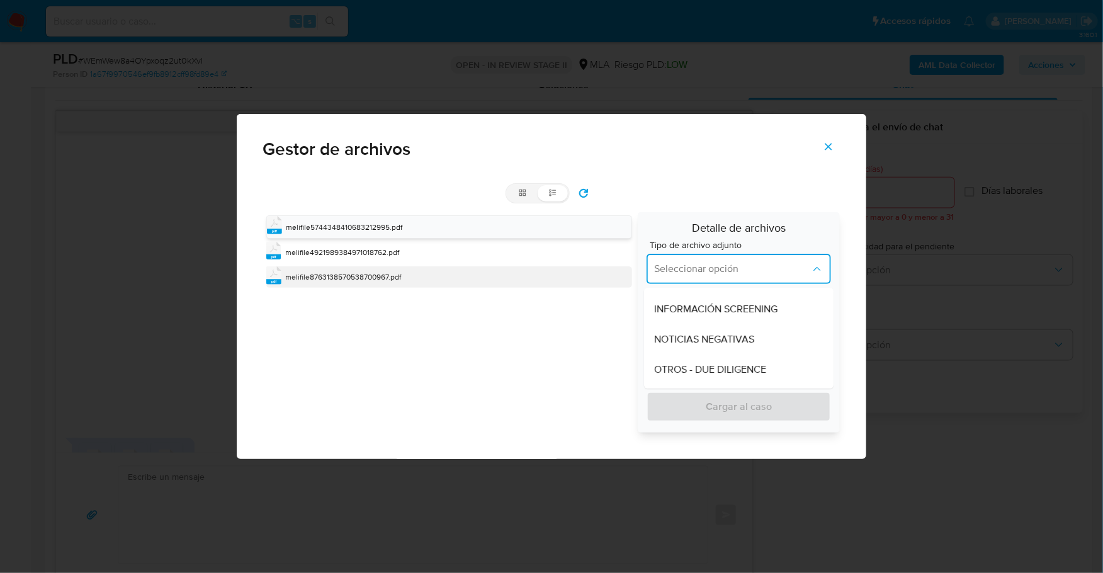
drag, startPoint x: 381, startPoint y: 307, endPoint x: 331, endPoint y: 284, distance: 54.7
click at [381, 307] on div "pdf melifile5744348410683212995.pdf pdf melifile4921989384971018762.pdf pdf mel…" at bounding box center [446, 322] width 366 height 220
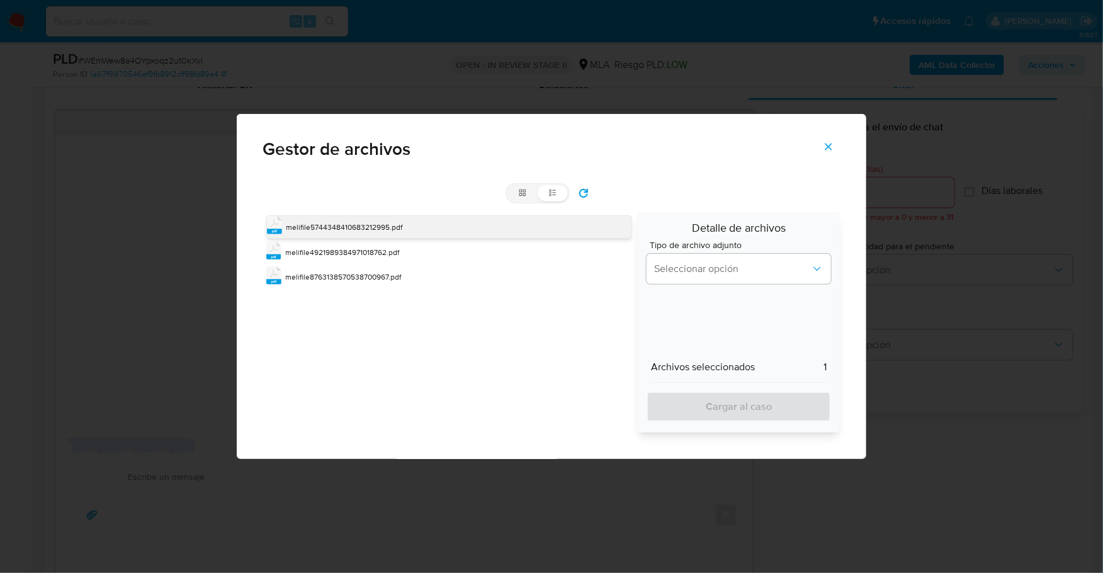
click at [337, 229] on span "melifile5744348410683212995.pdf" at bounding box center [344, 227] width 116 height 11
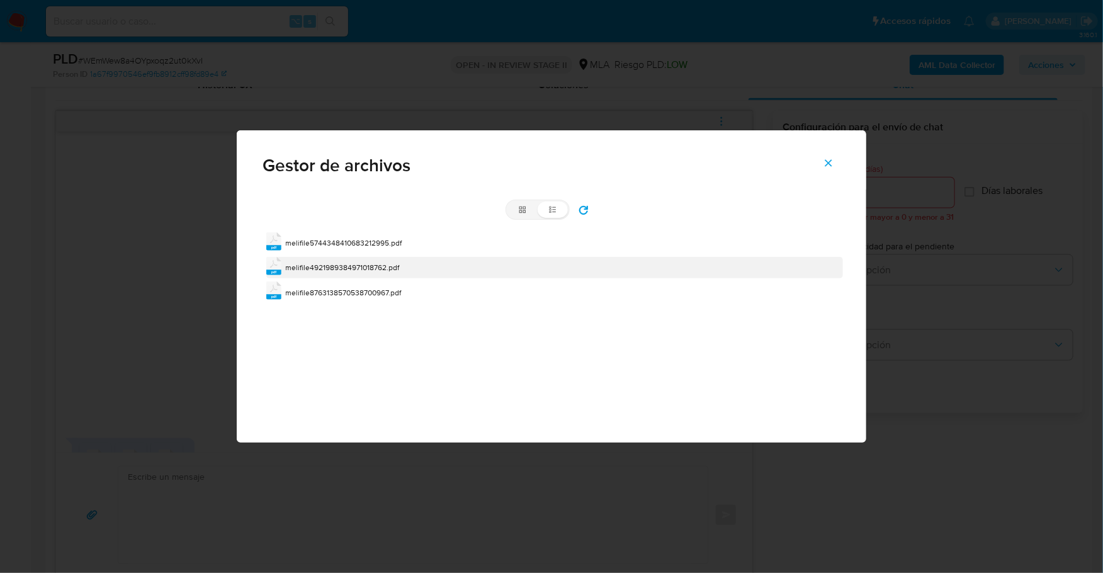
click at [322, 264] on span "melifile4921989384971018762.pdf" at bounding box center [343, 267] width 114 height 11
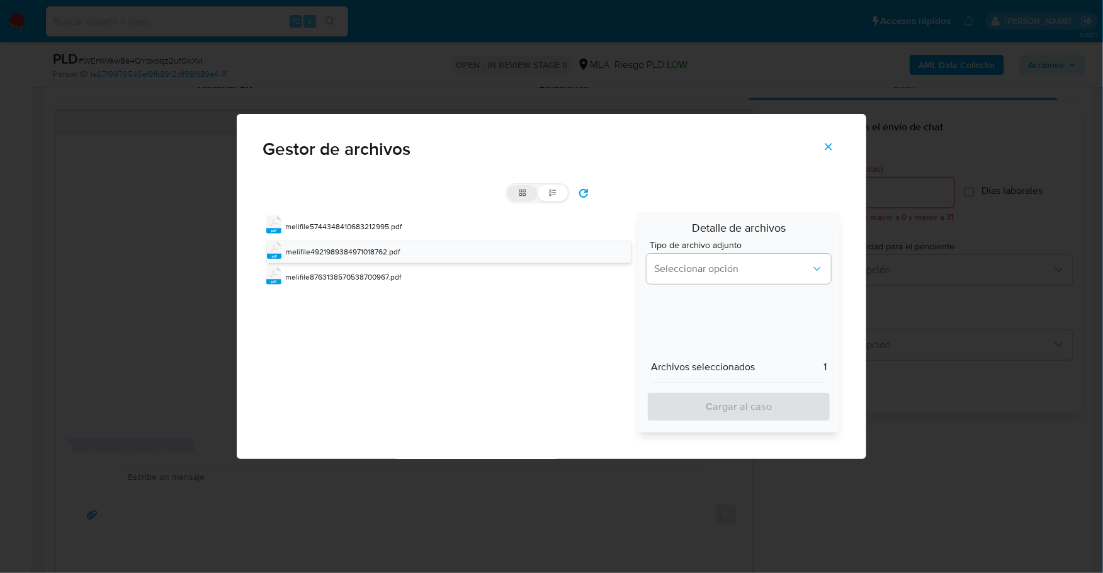
click at [527, 189] on icon at bounding box center [522, 192] width 9 height 9
click at [508, 186] on input "grid" at bounding box center [507, 185] width 1 height 1
radio input "true"
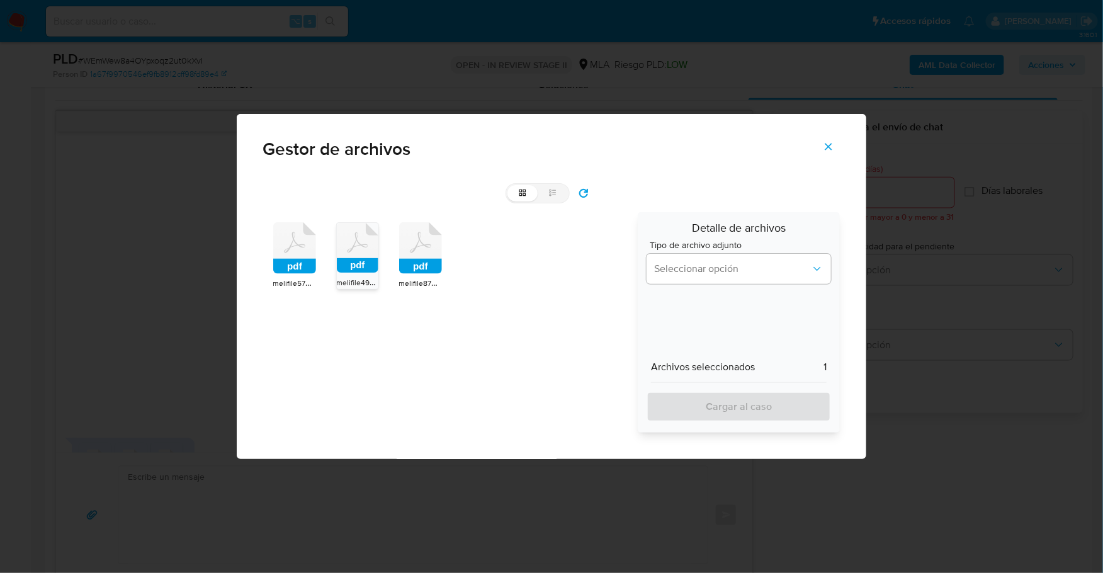
click at [285, 239] on icon at bounding box center [294, 248] width 43 height 52
click at [827, 146] on icon "Cerrar" at bounding box center [828, 146] width 11 height 11
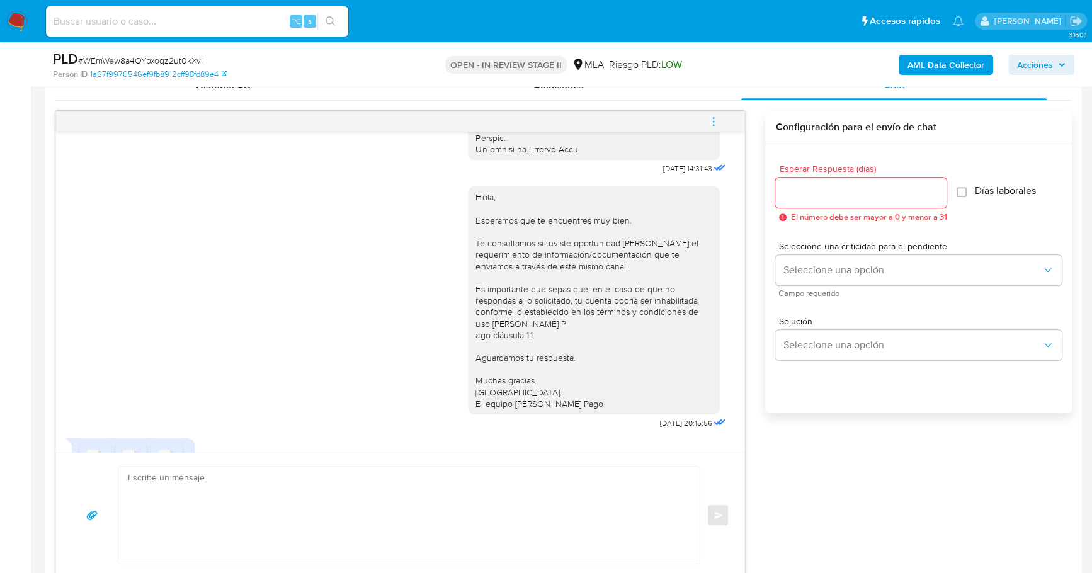
click at [709, 118] on icon "menu-action" at bounding box center [713, 121] width 11 height 11
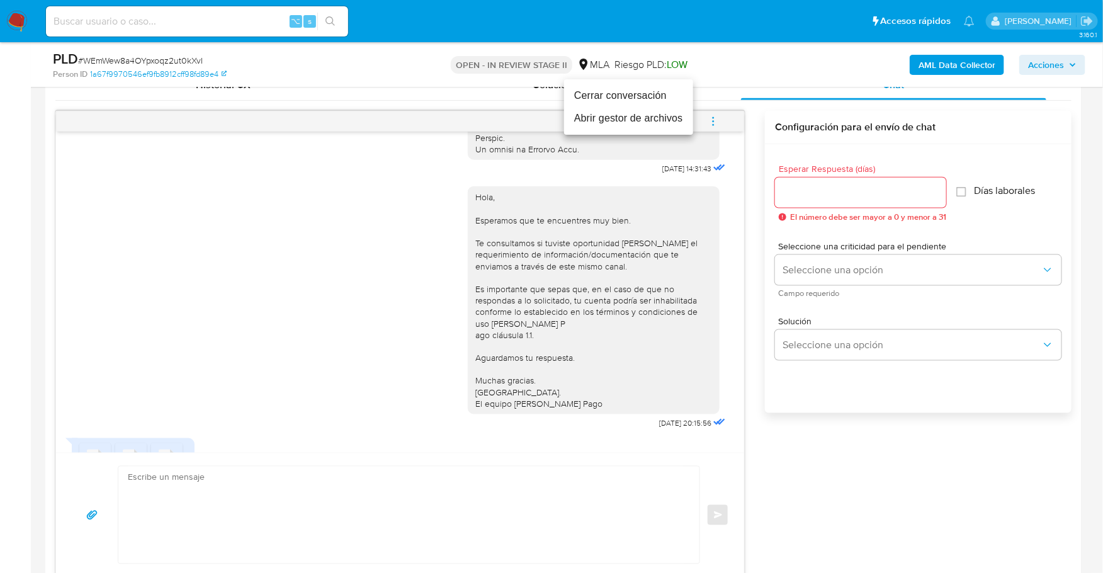
click at [634, 115] on li "Abrir gestor de archivos" at bounding box center [628, 118] width 129 height 23
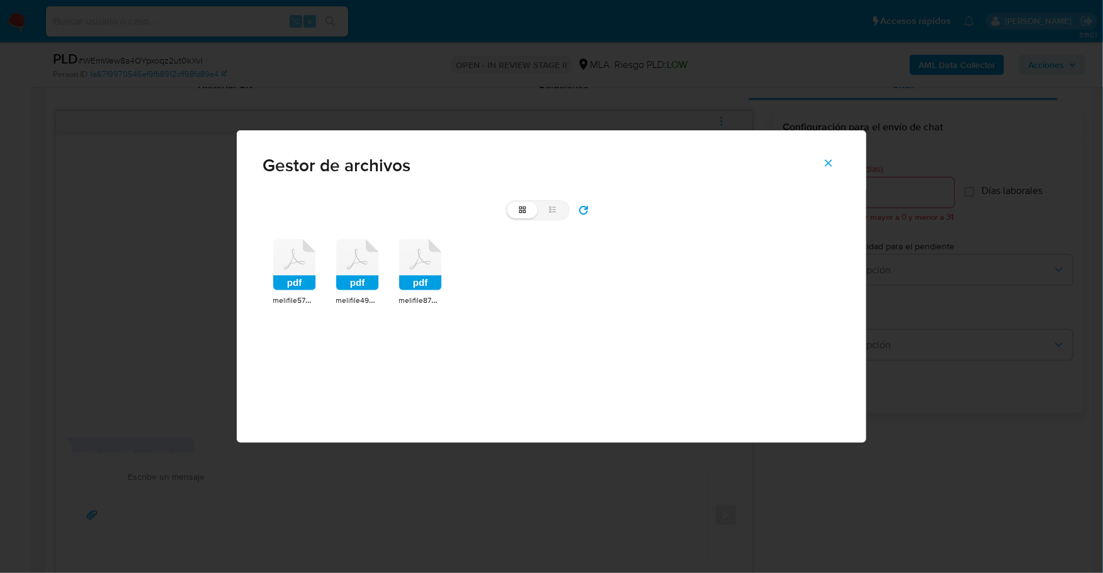
click at [291, 254] on icon at bounding box center [294, 265] width 43 height 52
click at [290, 254] on icon at bounding box center [294, 265] width 43 height 52
click at [290, 253] on icon at bounding box center [294, 265] width 43 height 52
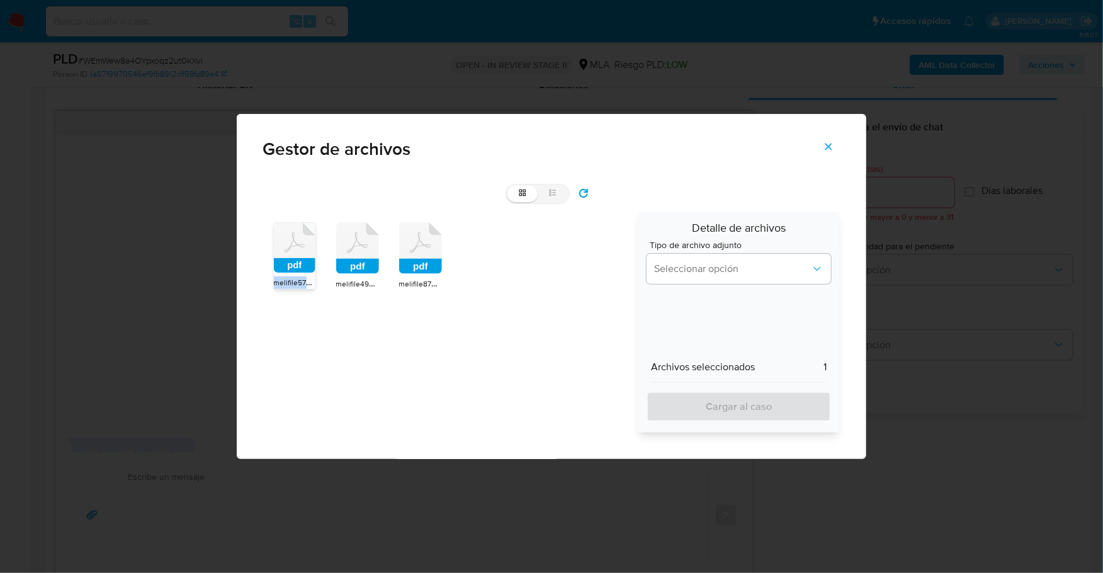
click at [290, 253] on icon at bounding box center [295, 248] width 42 height 50
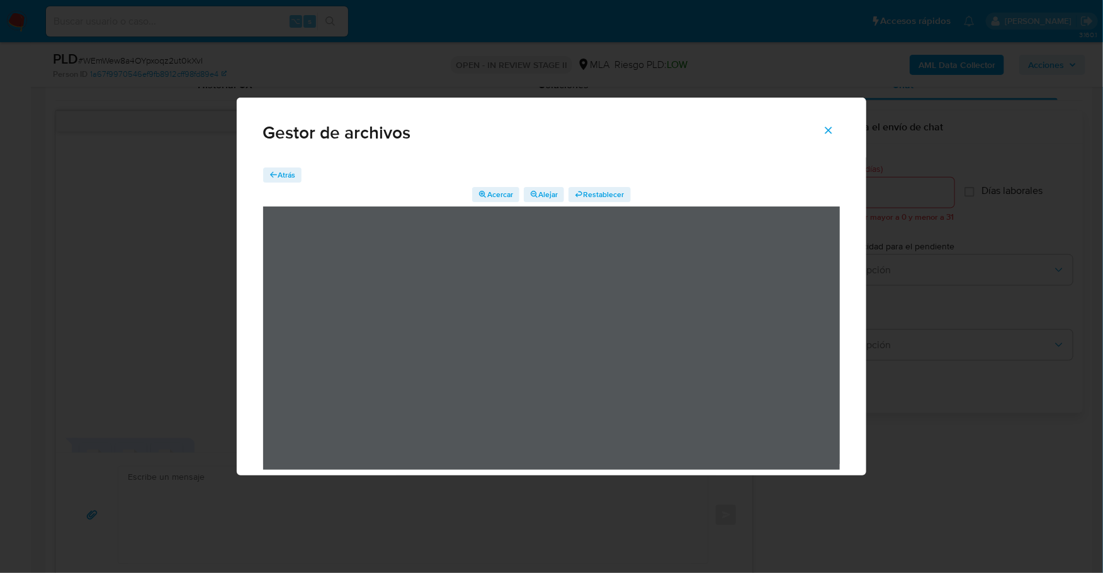
click at [830, 128] on icon "Cerrar" at bounding box center [828, 130] width 11 height 11
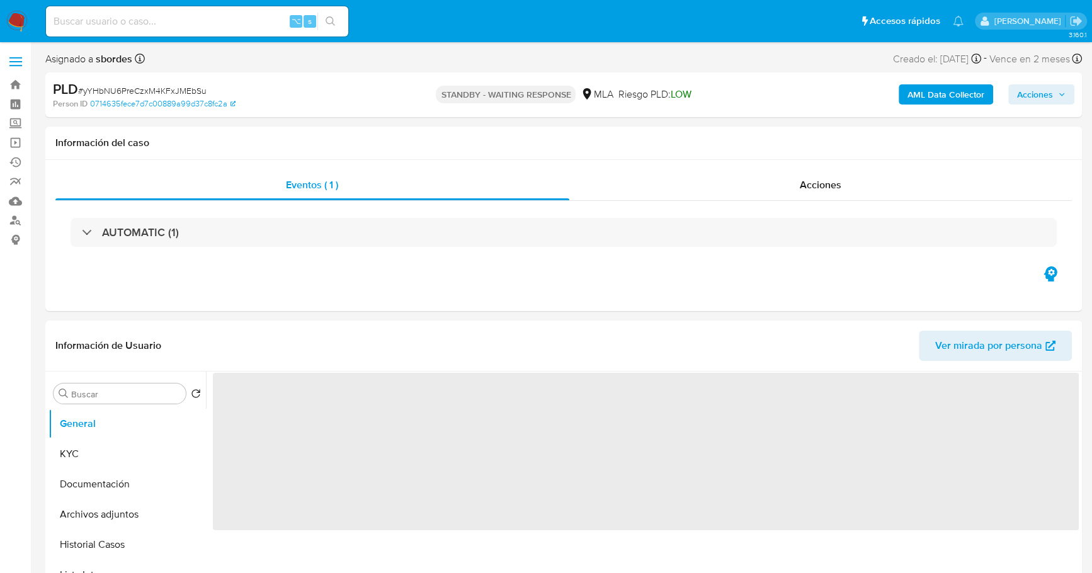
select select "10"
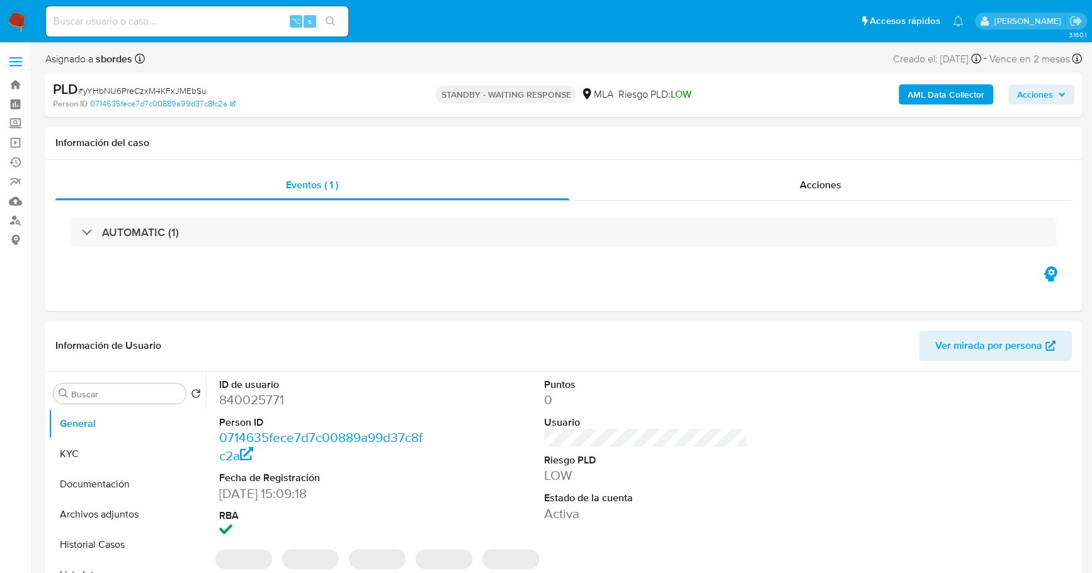
select select "10"
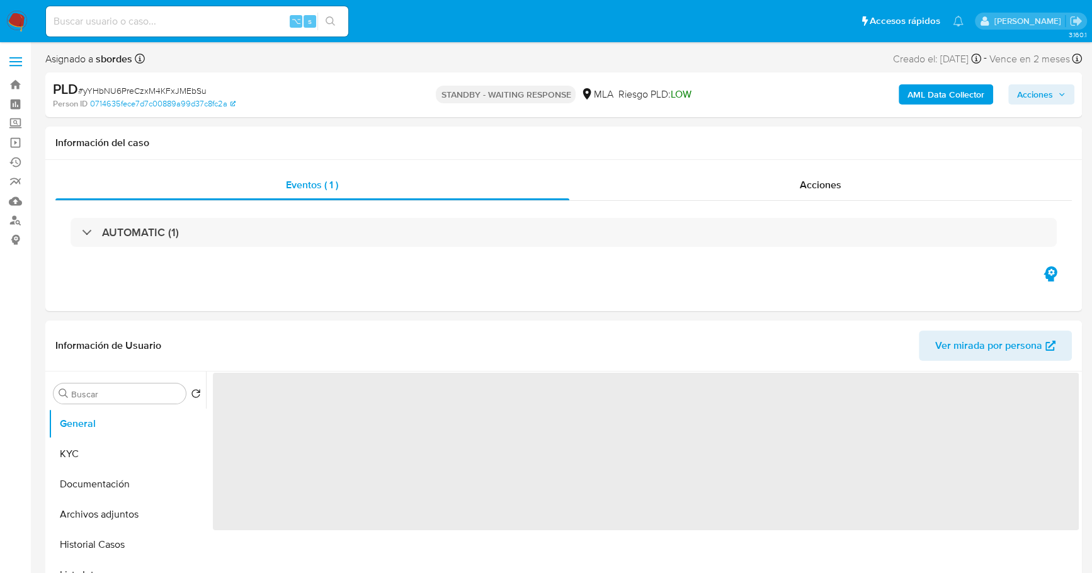
select select "10"
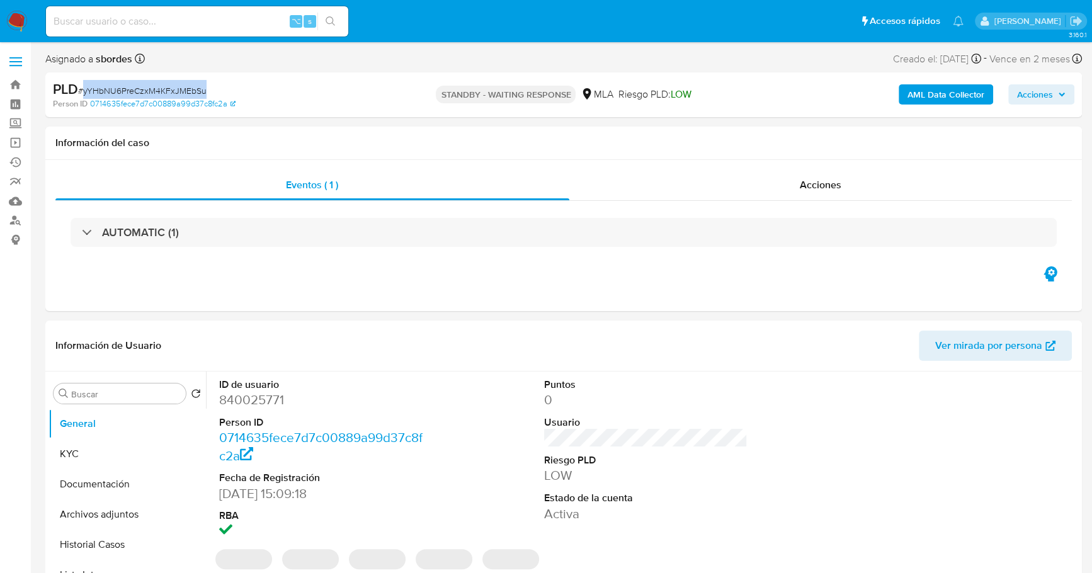
select select "10"
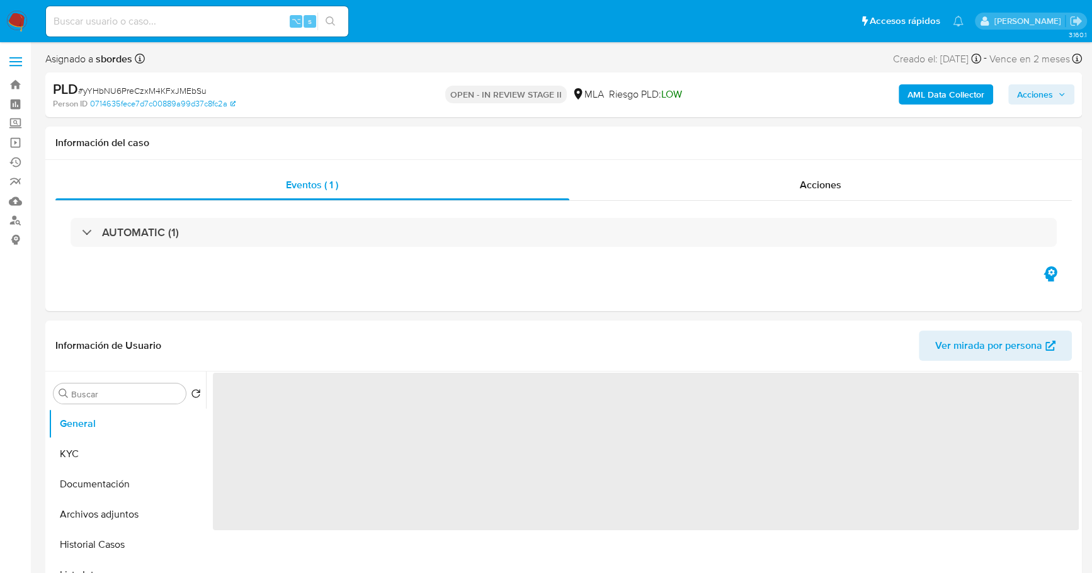
select select "10"
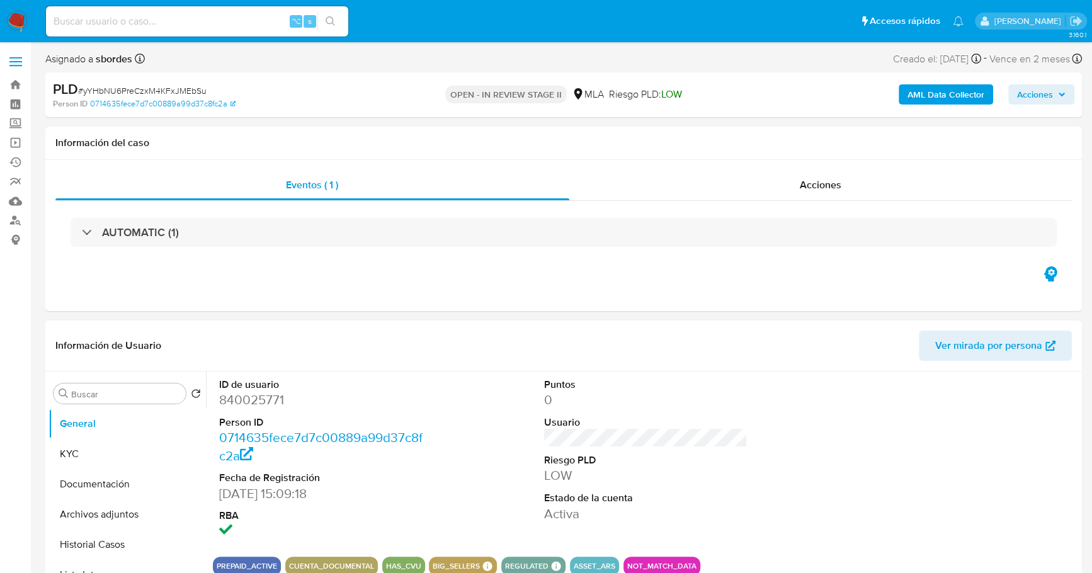
click at [1031, 95] on span "Acciones" at bounding box center [1035, 94] width 36 height 20
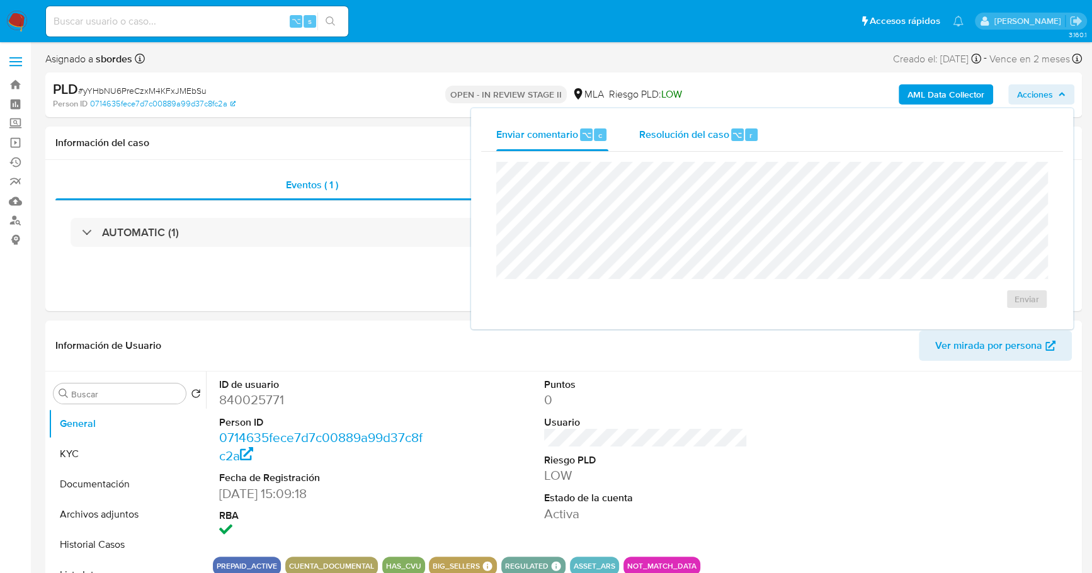
click at [655, 128] on span "Resolución del caso" at bounding box center [683, 134] width 90 height 14
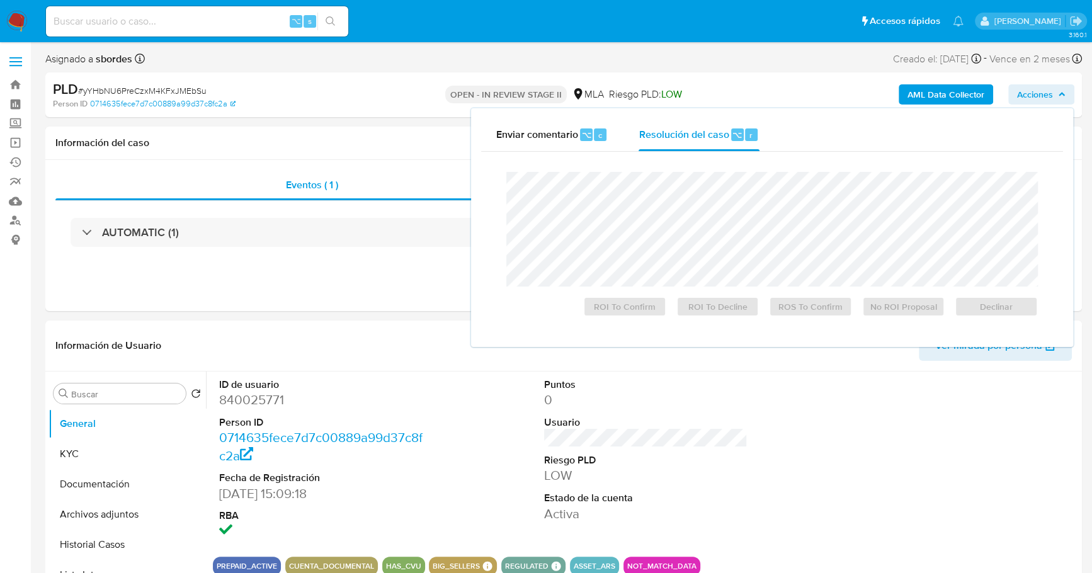
click at [331, 95] on div "PLD # yYHbNU6PreCzxM4KFxJMEbSu" at bounding box center [221, 89] width 336 height 19
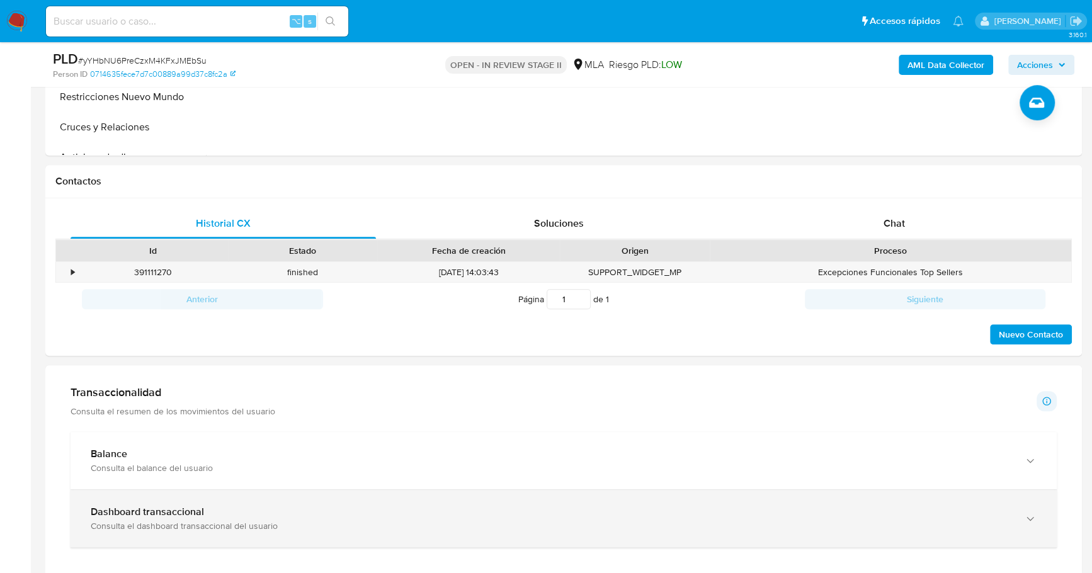
scroll to position [619, 0]
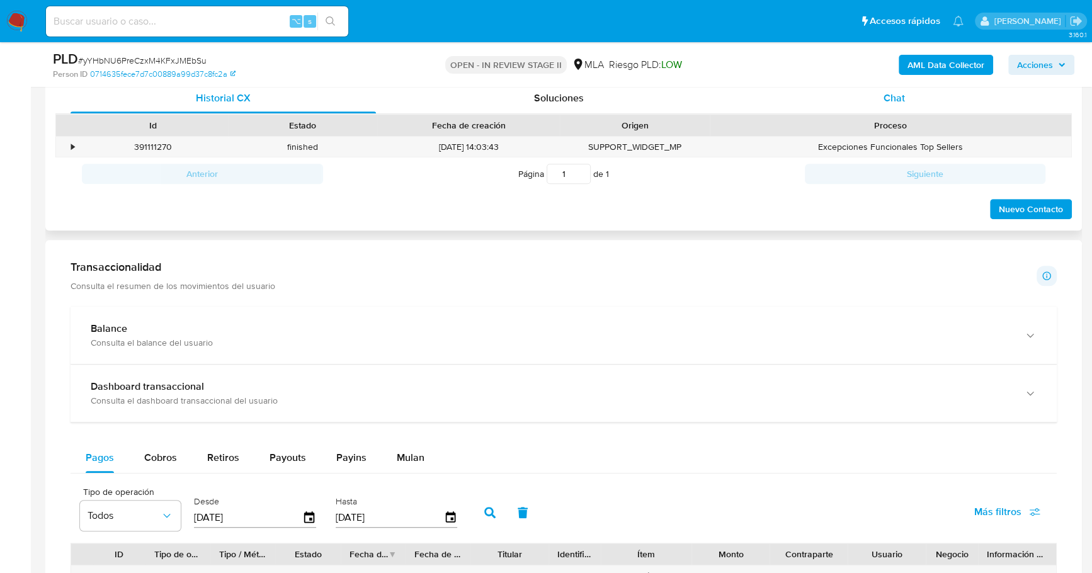
click at [904, 104] on div "Chat" at bounding box center [893, 98] width 305 height 30
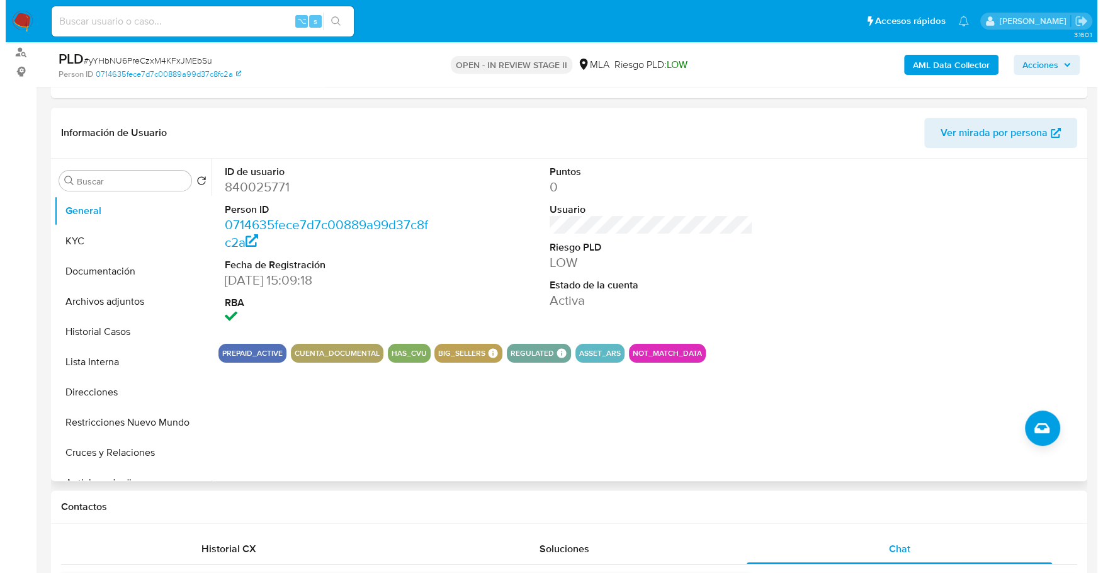
scroll to position [135, 0]
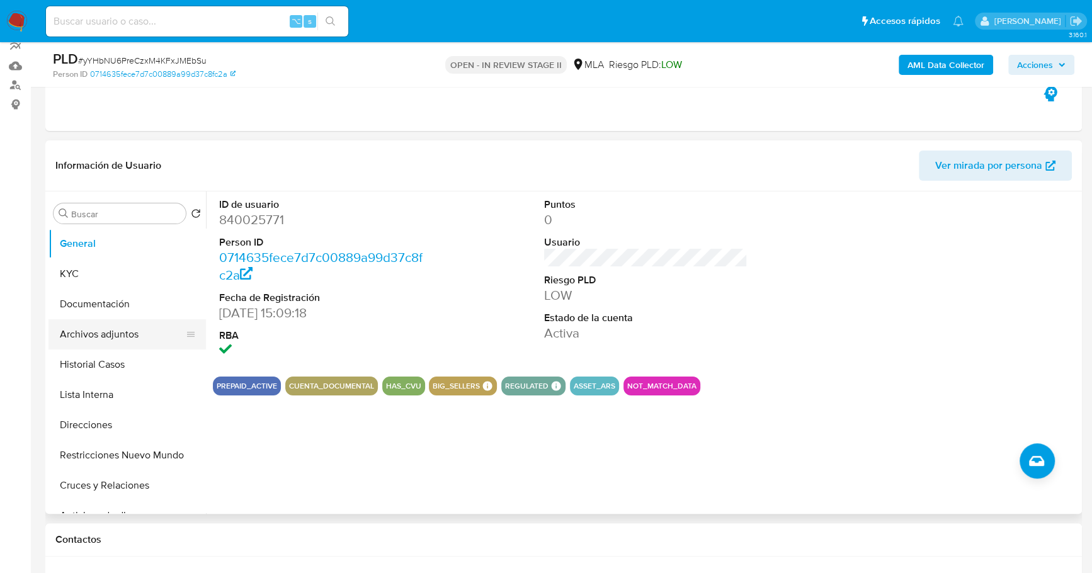
click at [96, 329] on button "Archivos adjuntos" at bounding box center [121, 334] width 147 height 30
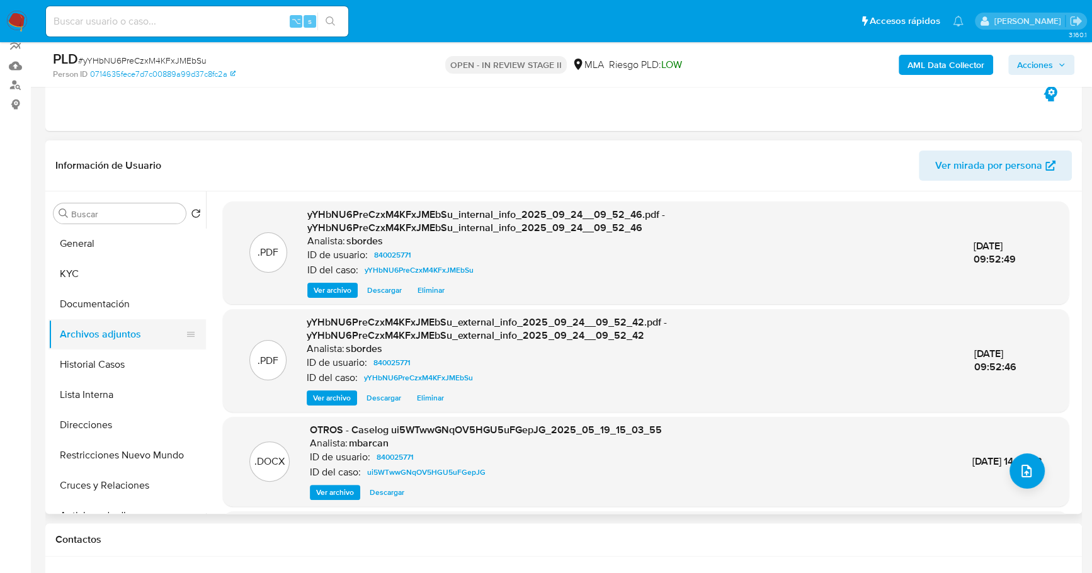
click at [96, 329] on button "Archivos adjuntos" at bounding box center [121, 334] width 147 height 30
click at [1010, 472] on button "upload-file" at bounding box center [1026, 470] width 35 height 35
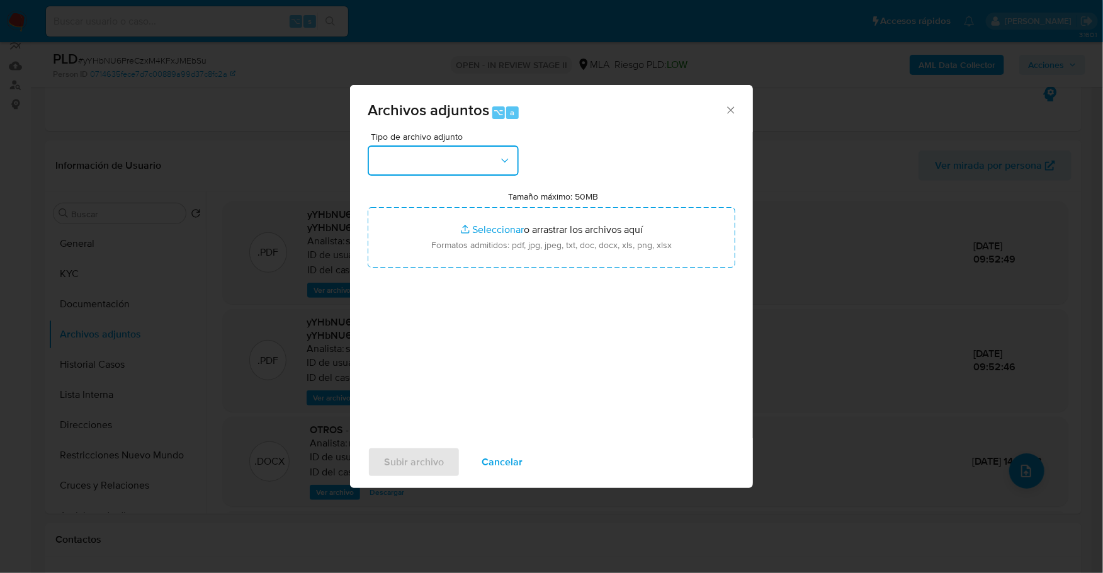
click at [405, 166] on button "button" at bounding box center [443, 160] width 151 height 30
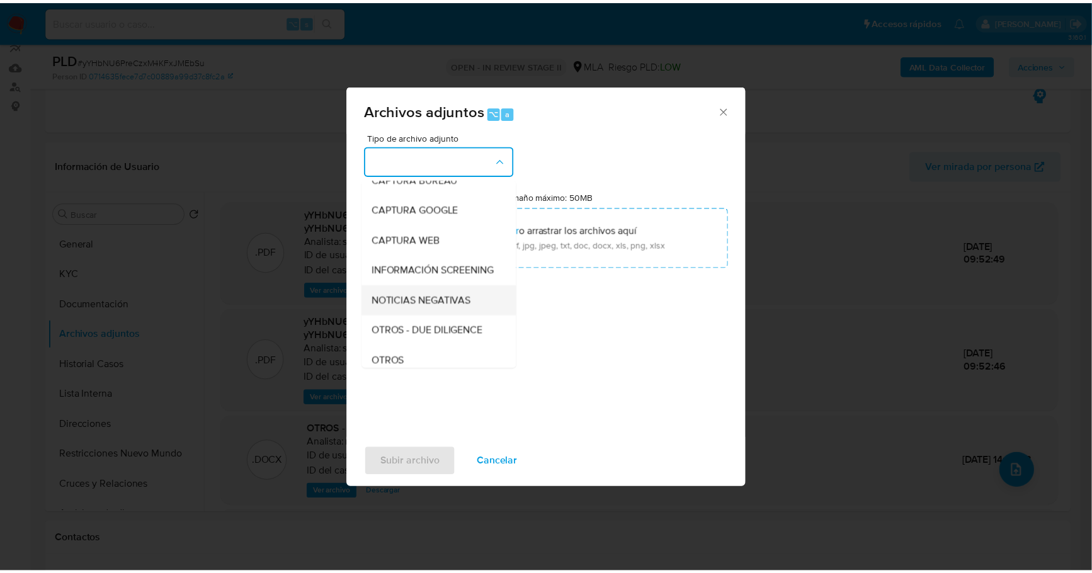
scroll to position [90, 0]
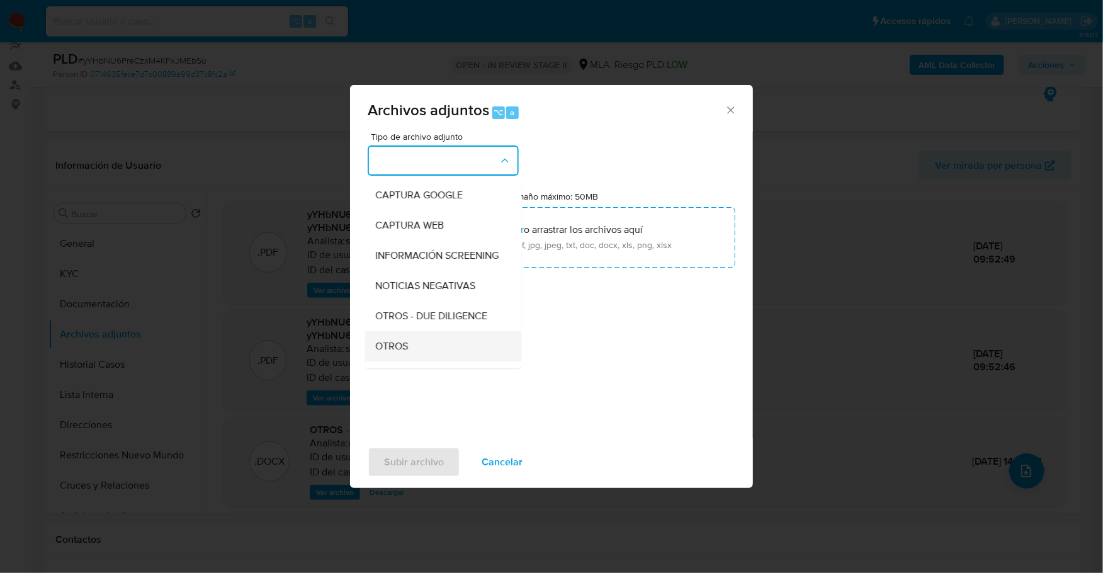
click at [406, 353] on span "OTROS" at bounding box center [391, 346] width 33 height 13
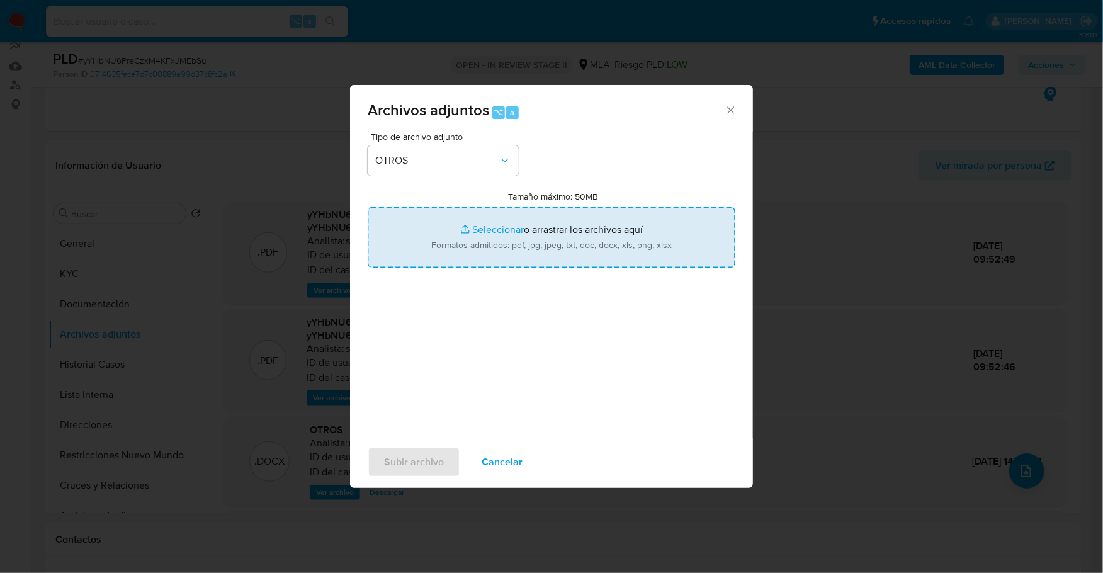
click at [483, 225] on input "Tamaño máximo: 50MB Seleccionar archivos" at bounding box center [552, 237] width 368 height 60
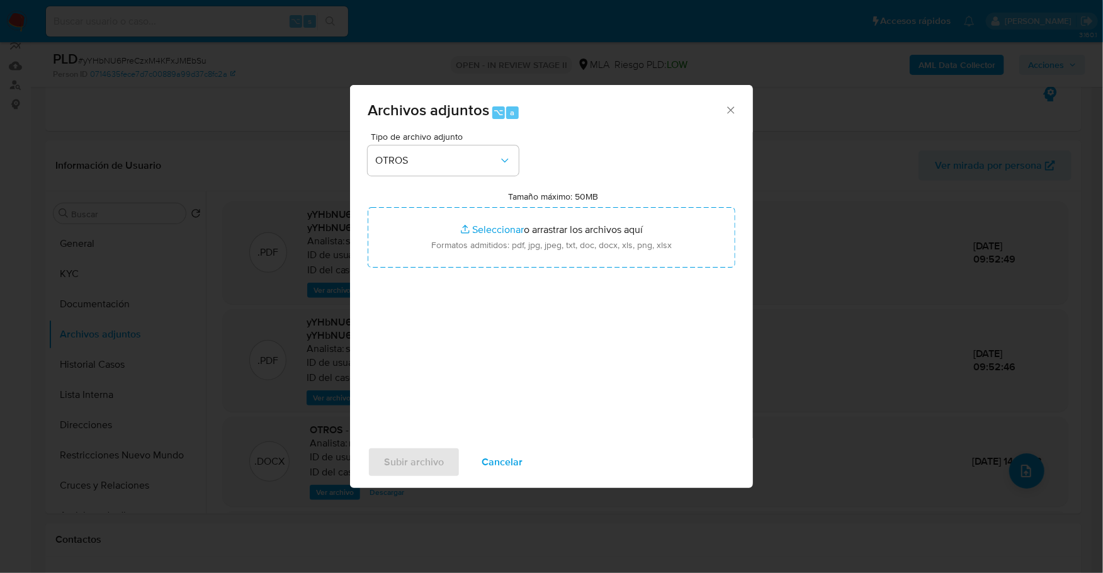
type input "C:\fakepath\Caselog yYHbNU6PreCzxM4KFxJMEbSu_2025_09_19_11_57_47.docx"
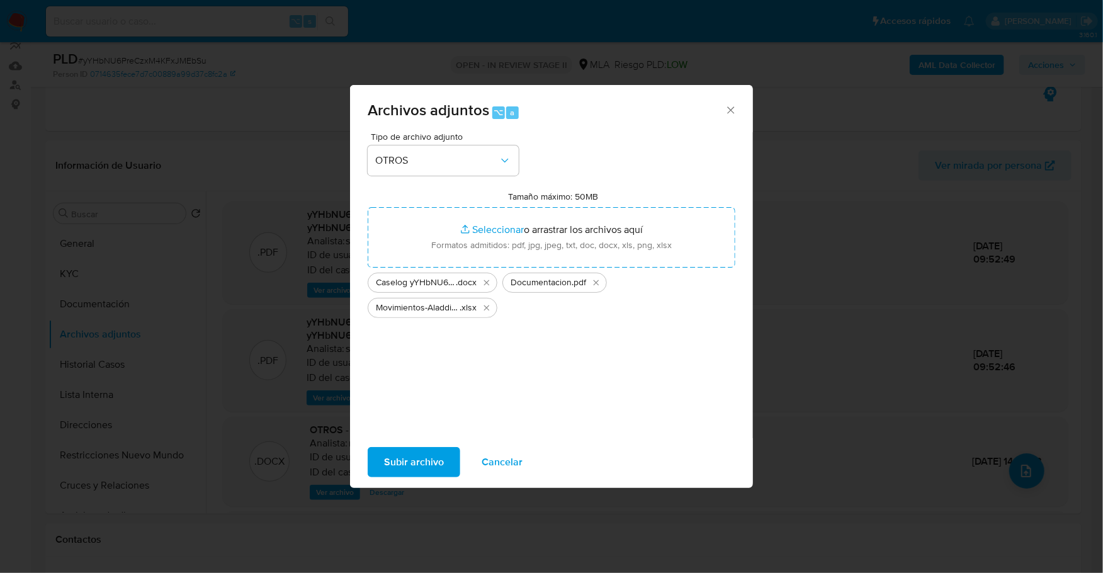
click at [407, 465] on span "Subir archivo" at bounding box center [414, 462] width 60 height 28
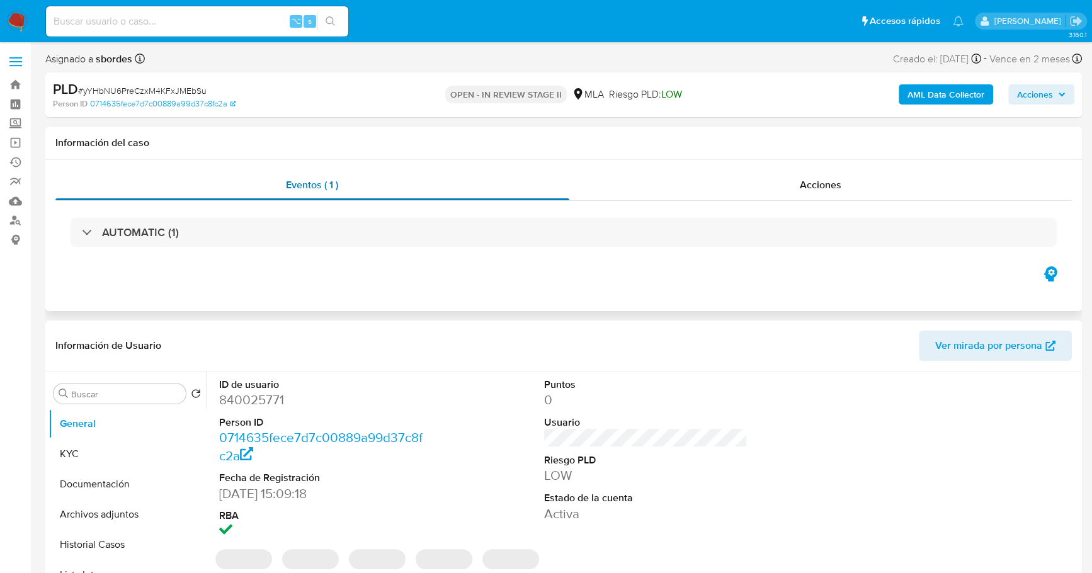
select select "10"
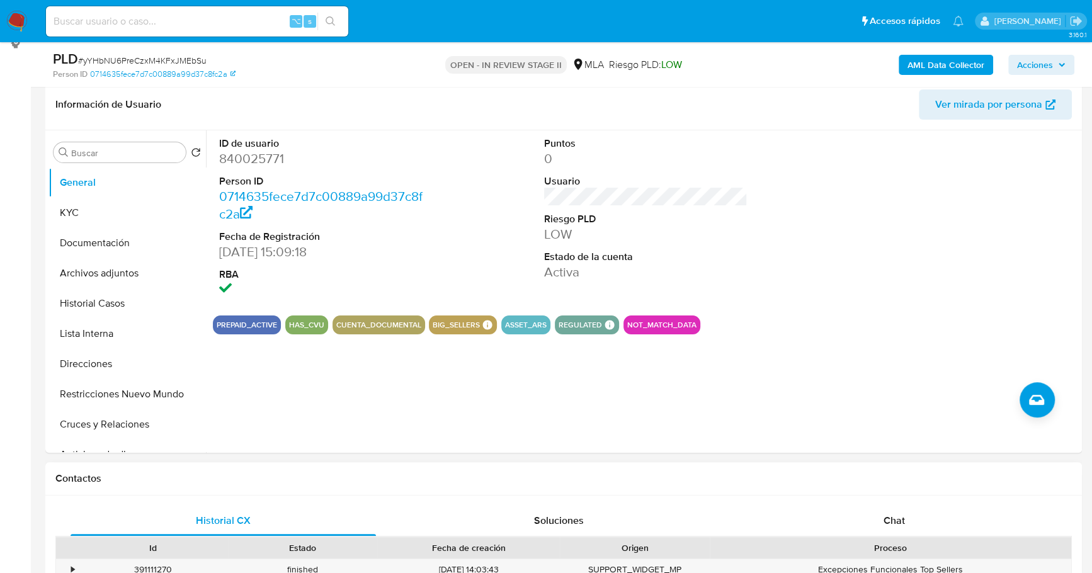
scroll to position [489, 0]
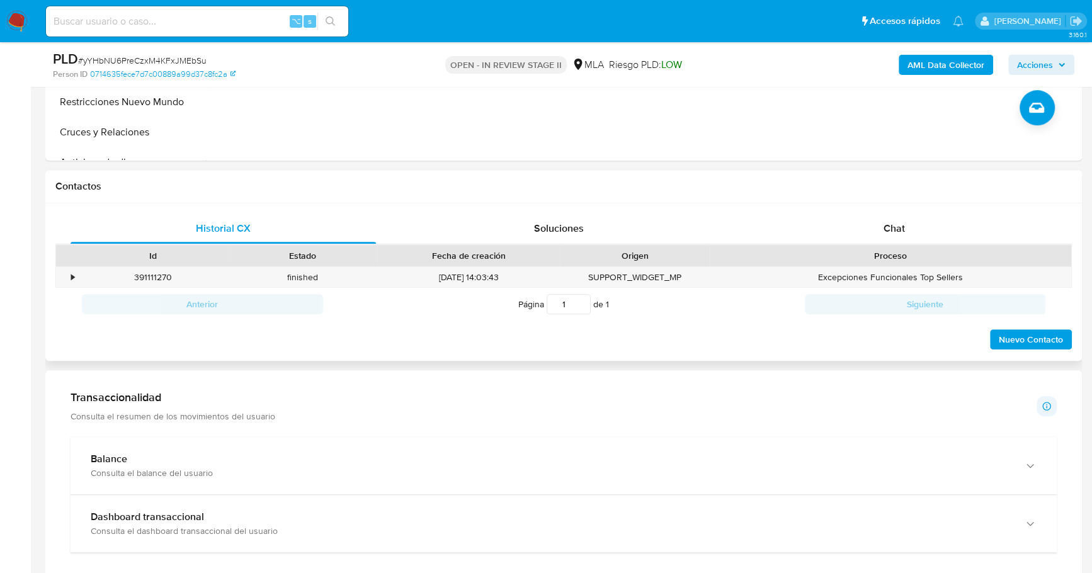
click at [906, 198] on div "Contactos" at bounding box center [563, 186] width 1036 height 33
click at [910, 213] on div "Chat" at bounding box center [893, 228] width 305 height 30
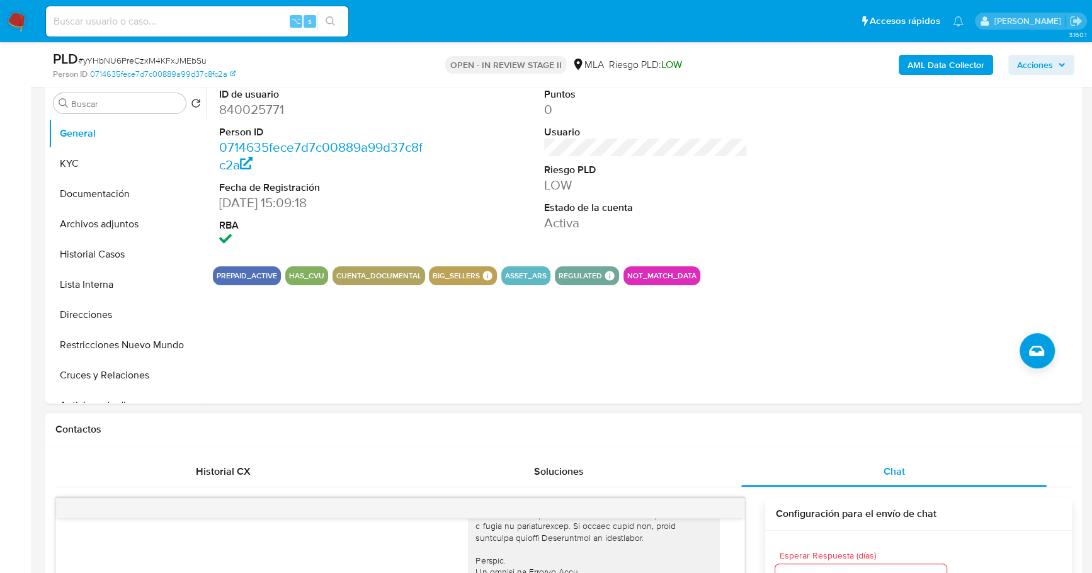
scroll to position [0, 0]
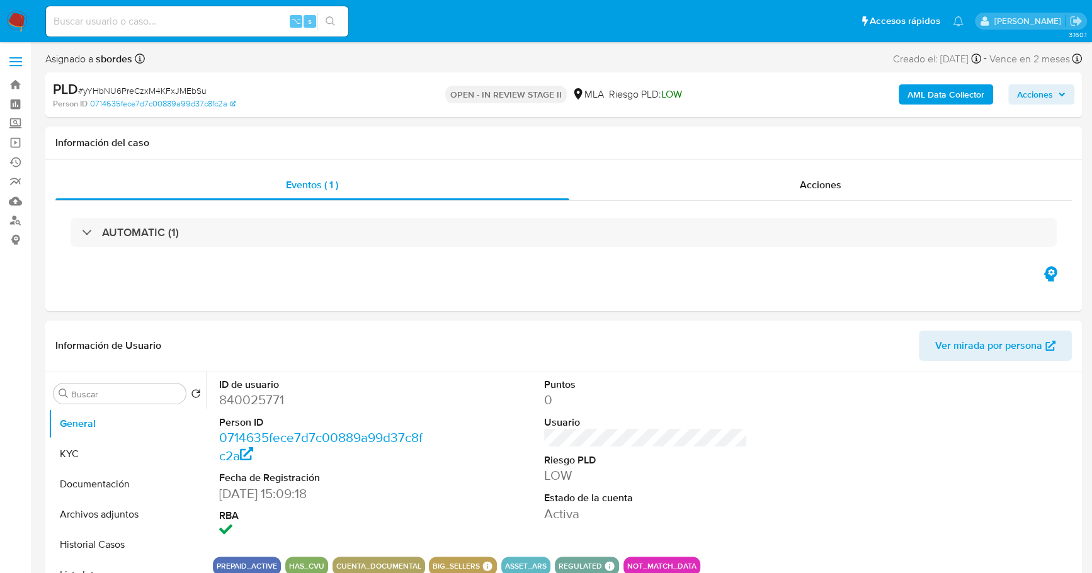
click at [1017, 103] on span "Acciones" at bounding box center [1035, 94] width 36 height 20
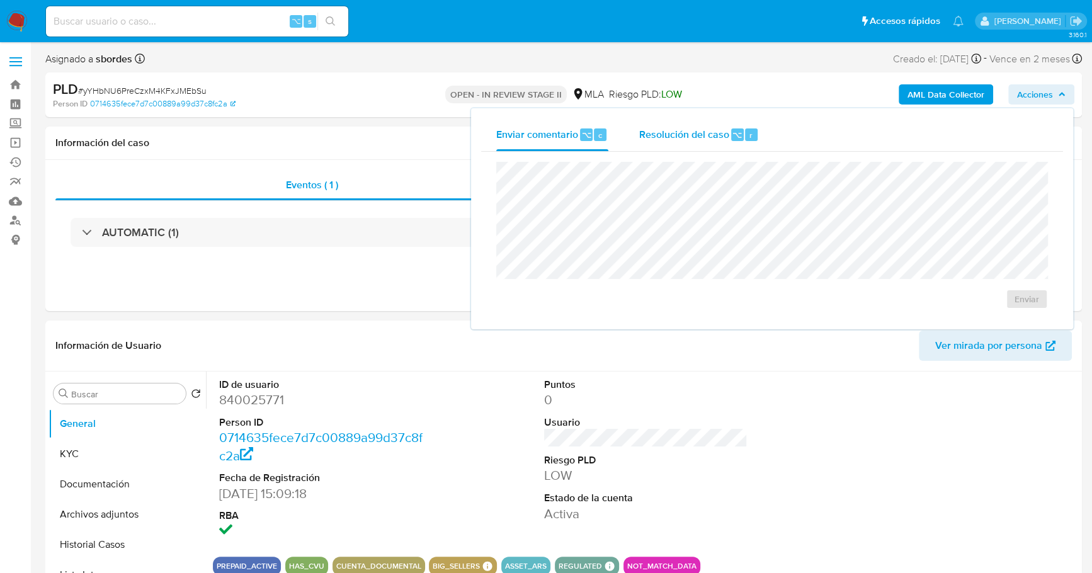
click at [720, 142] on div "Resolución del caso ⌥ r" at bounding box center [698, 134] width 120 height 33
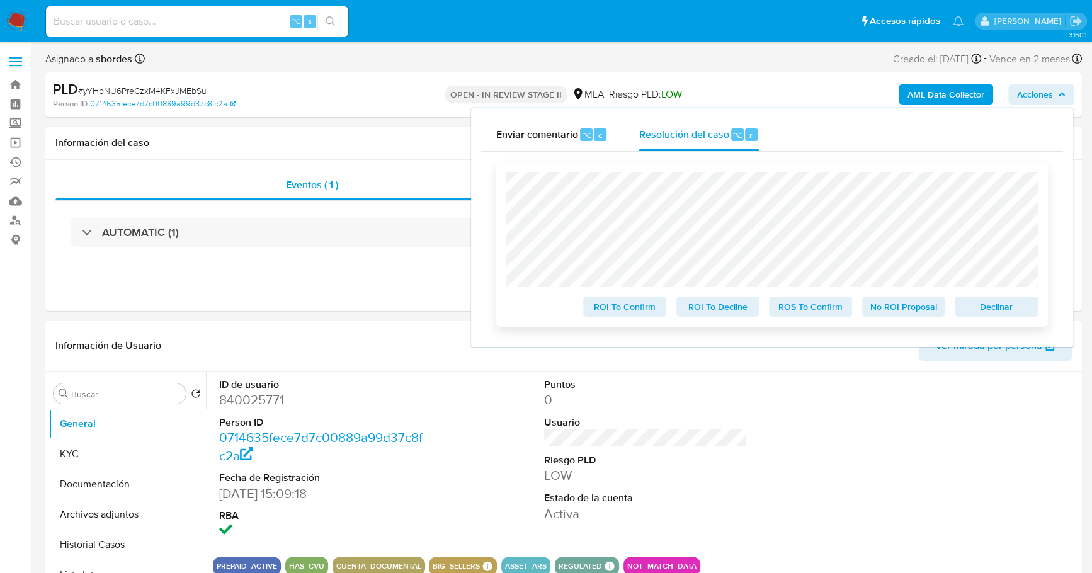
click at [918, 310] on span "No ROI Proposal" at bounding box center [903, 307] width 65 height 18
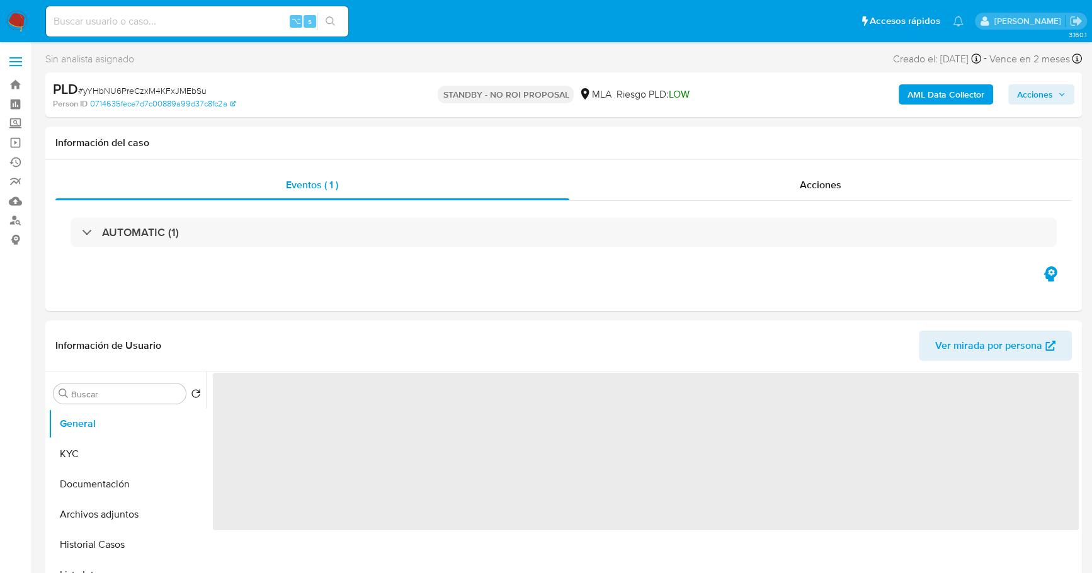
select select "10"
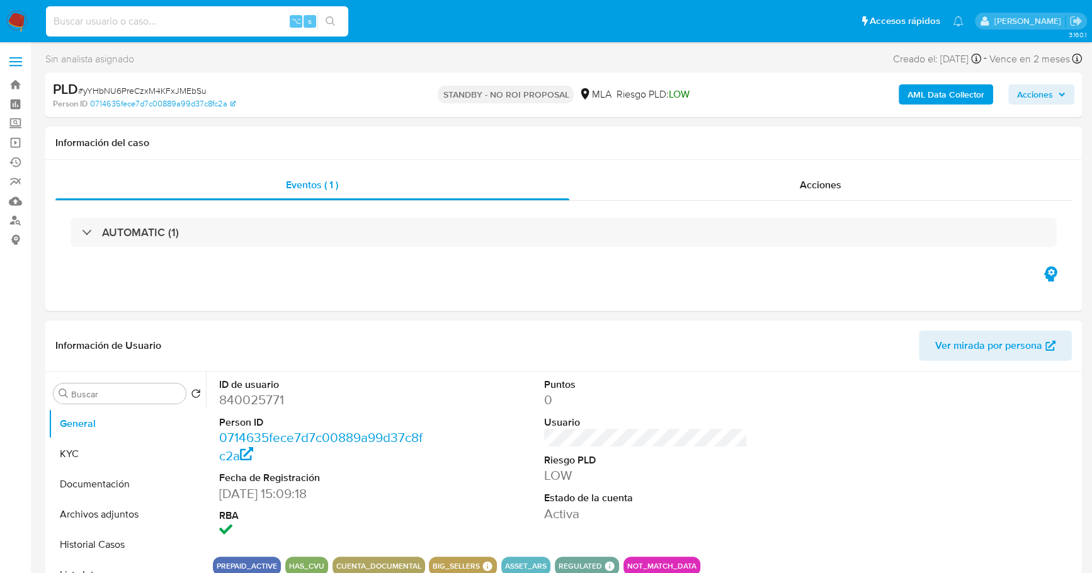
click at [150, 15] on input at bounding box center [197, 21] width 302 height 16
paste input "543294579"
type input "543294579"
click at [103, 538] on button "Historial Casos" at bounding box center [121, 544] width 147 height 30
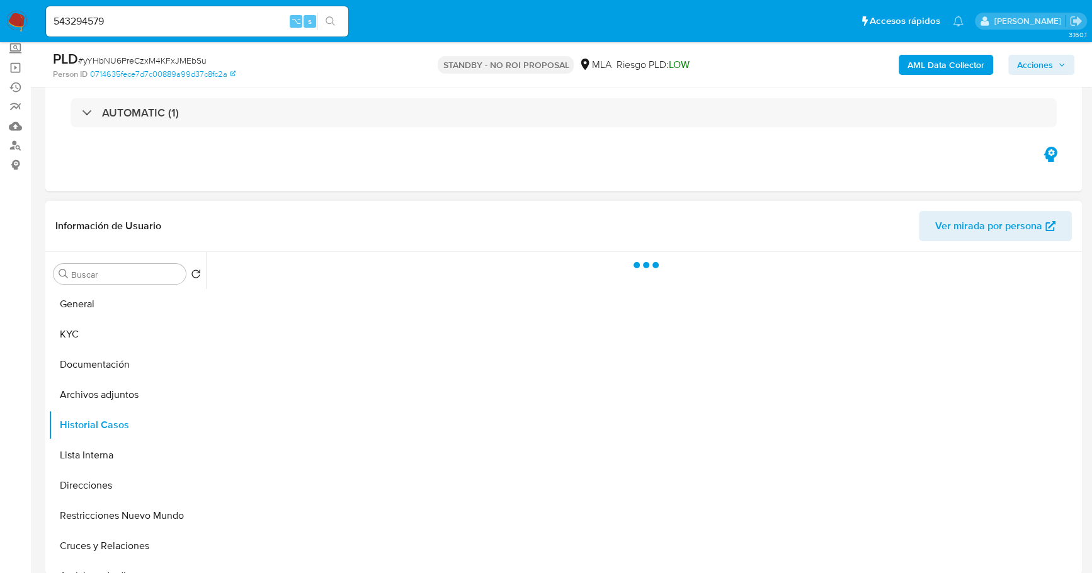
scroll to position [82, 0]
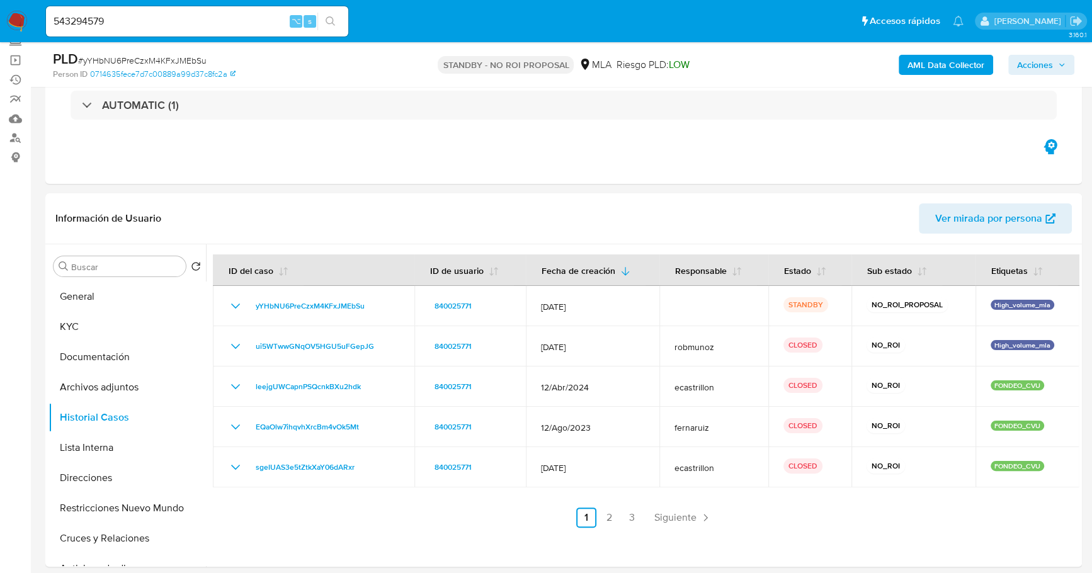
click at [155, 22] on input "543294579" at bounding box center [197, 21] width 302 height 16
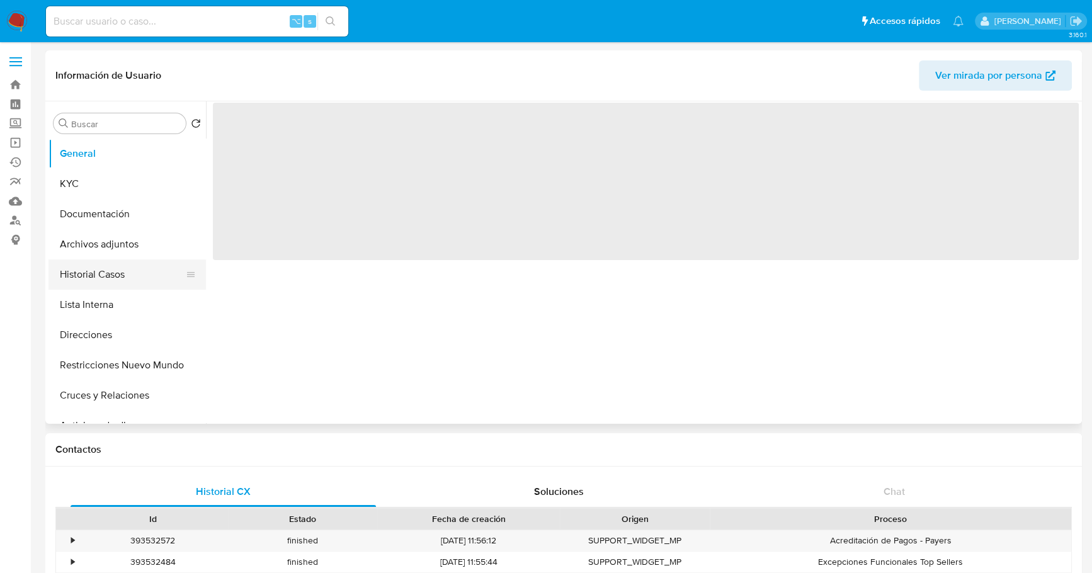
select select "10"
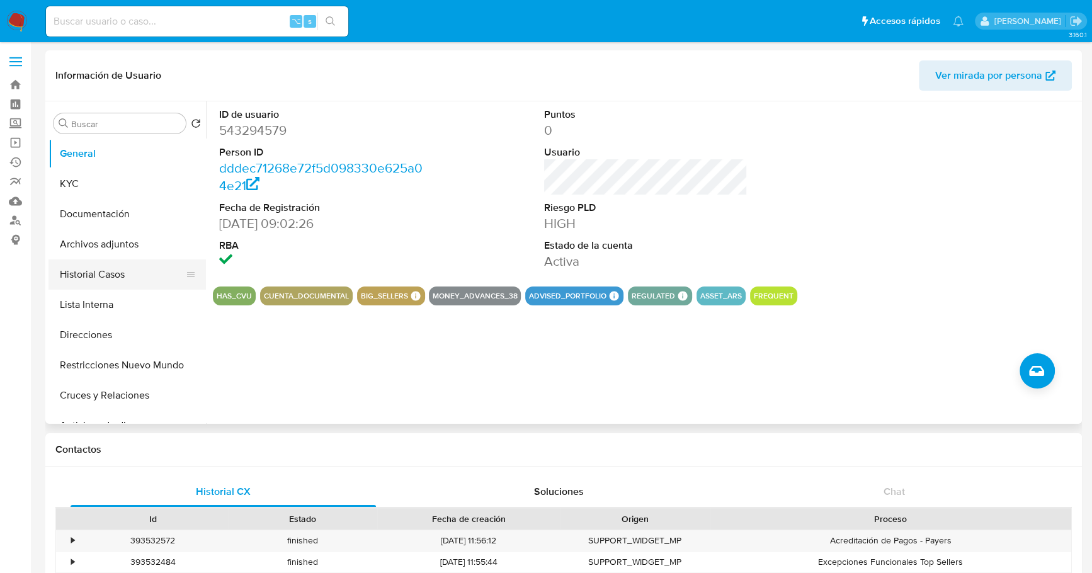
click at [73, 268] on button "Historial Casos" at bounding box center [121, 274] width 147 height 30
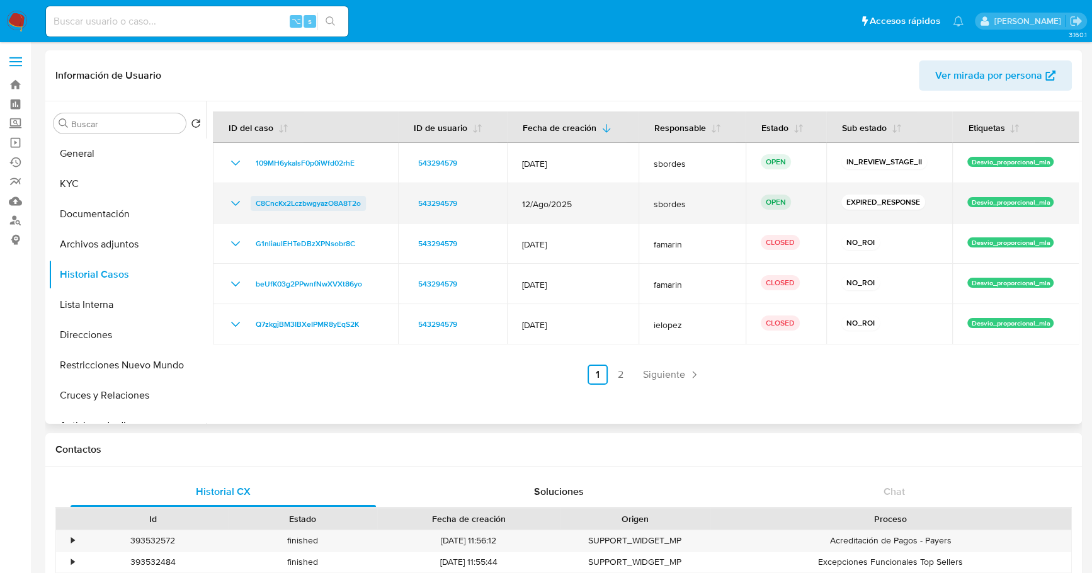
click at [288, 201] on span "C8CncKx2LczbwgyazO8A8T2o" at bounding box center [308, 203] width 105 height 15
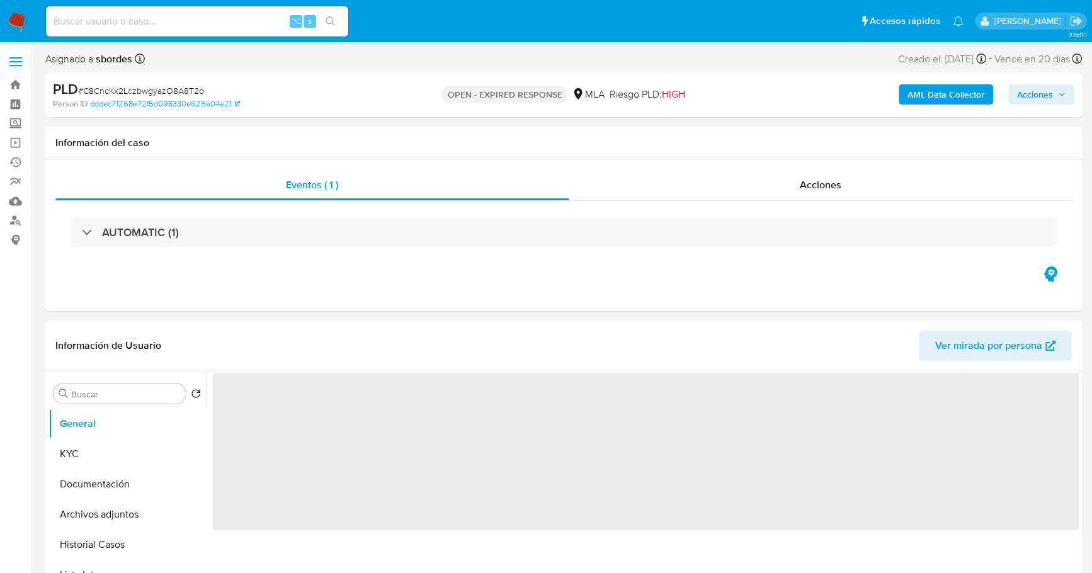
select select "10"
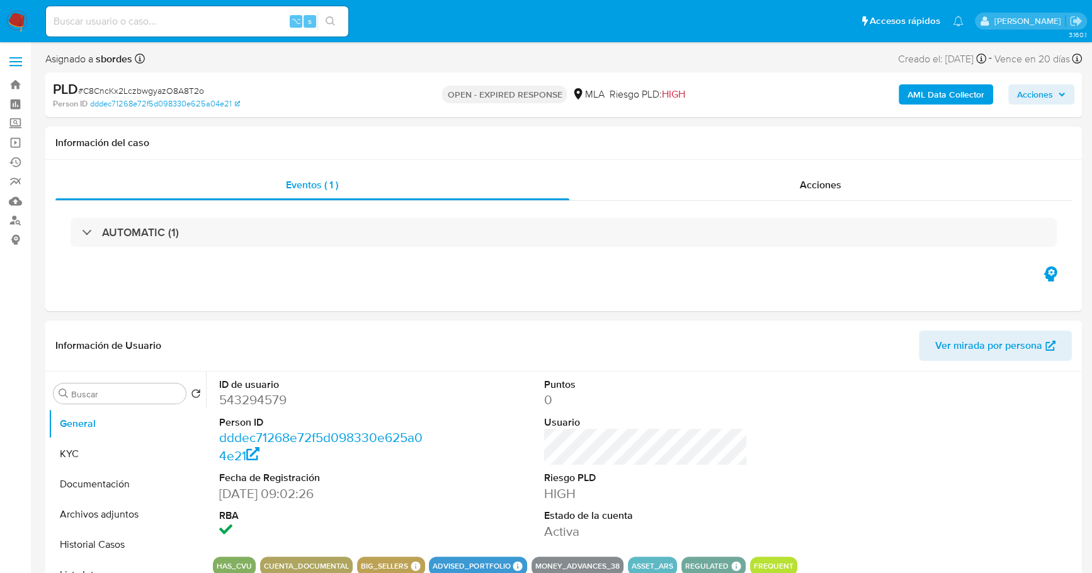
click at [188, 29] on div "⌥ s" at bounding box center [197, 21] width 302 height 30
paste input "543294579"
type input "543294579"
click at [69, 460] on button "KYC" at bounding box center [121, 454] width 147 height 30
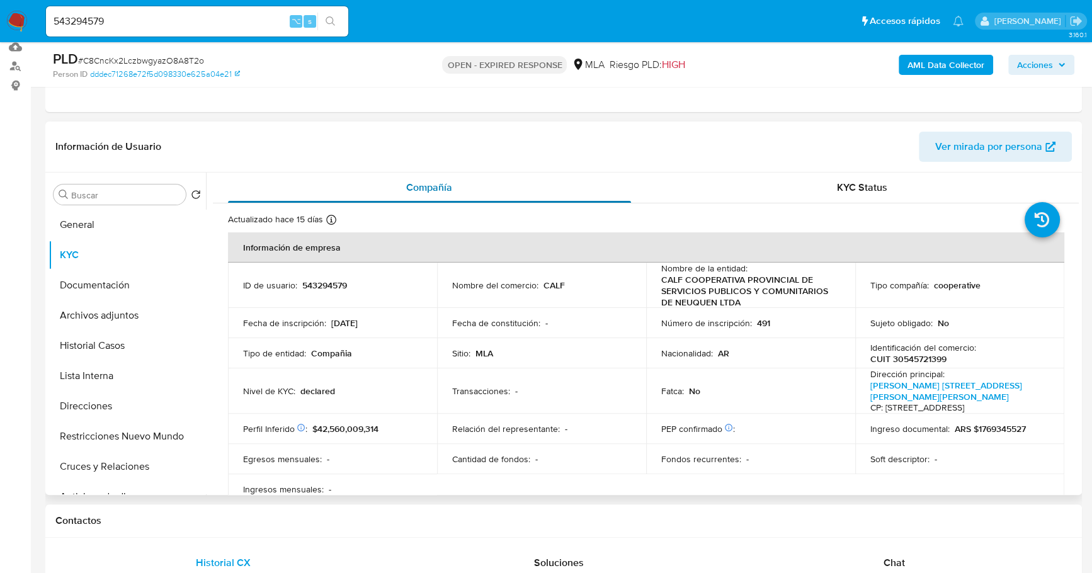
scroll to position [167, 0]
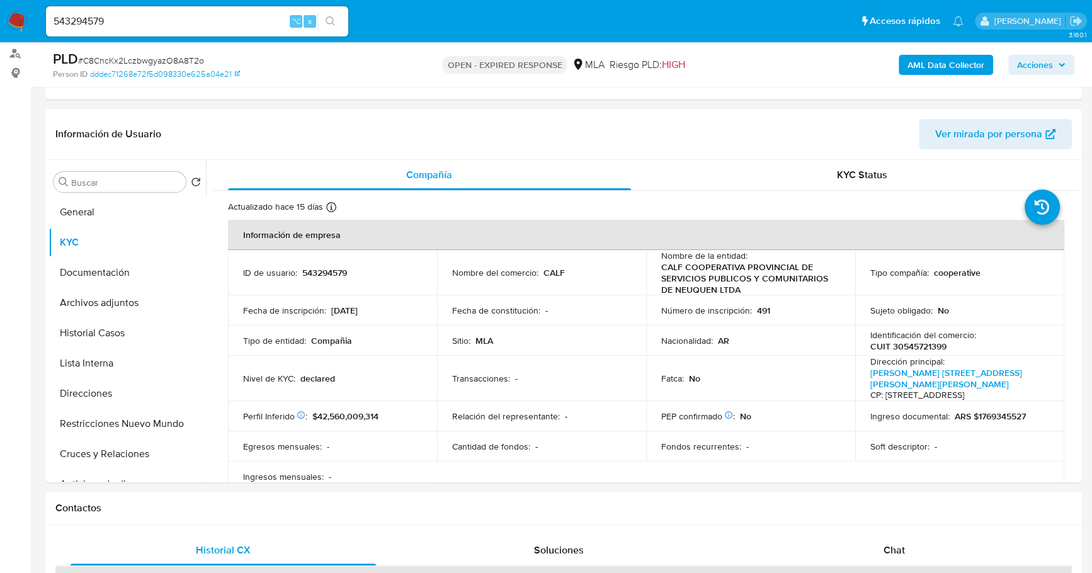
copy p "543294579"
click at [106, 342] on button "Historial Casos" at bounding box center [121, 333] width 147 height 30
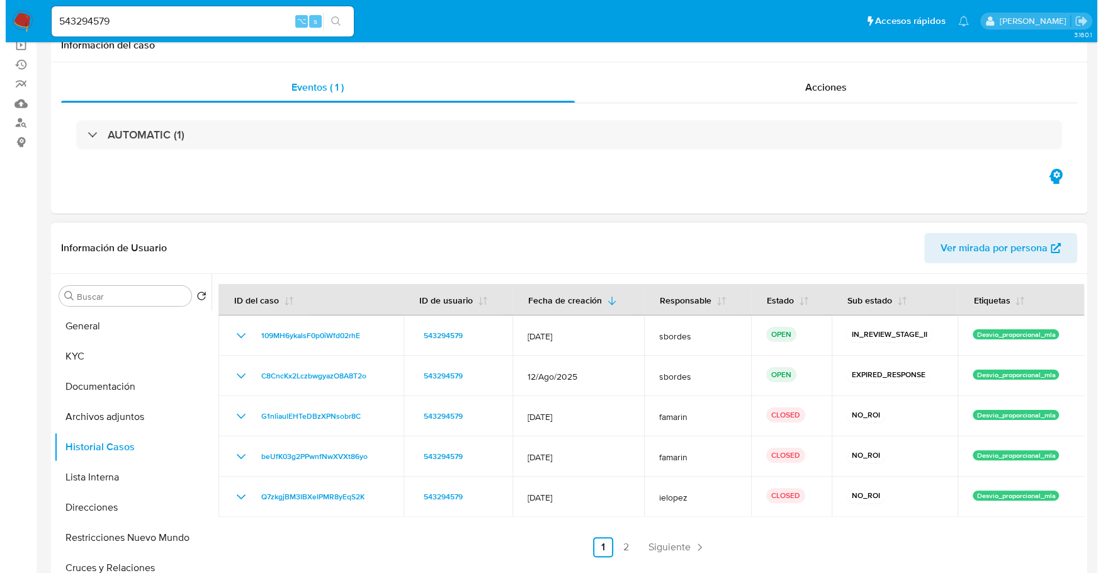
scroll to position [0, 0]
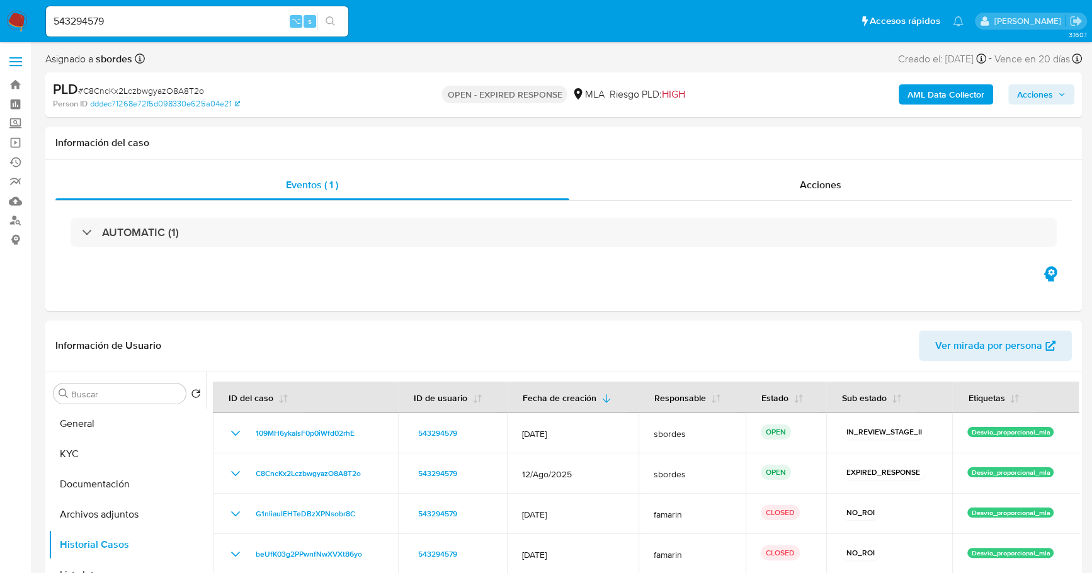
click at [920, 91] on b "AML Data Collector" at bounding box center [945, 94] width 77 height 20
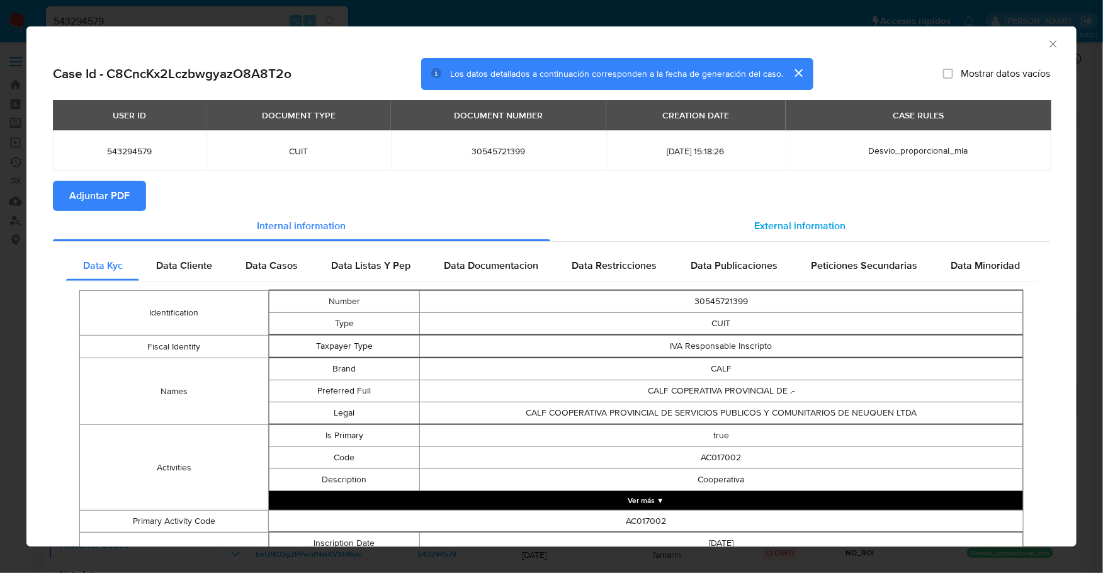
click at [738, 229] on div "External information" at bounding box center [800, 226] width 500 height 30
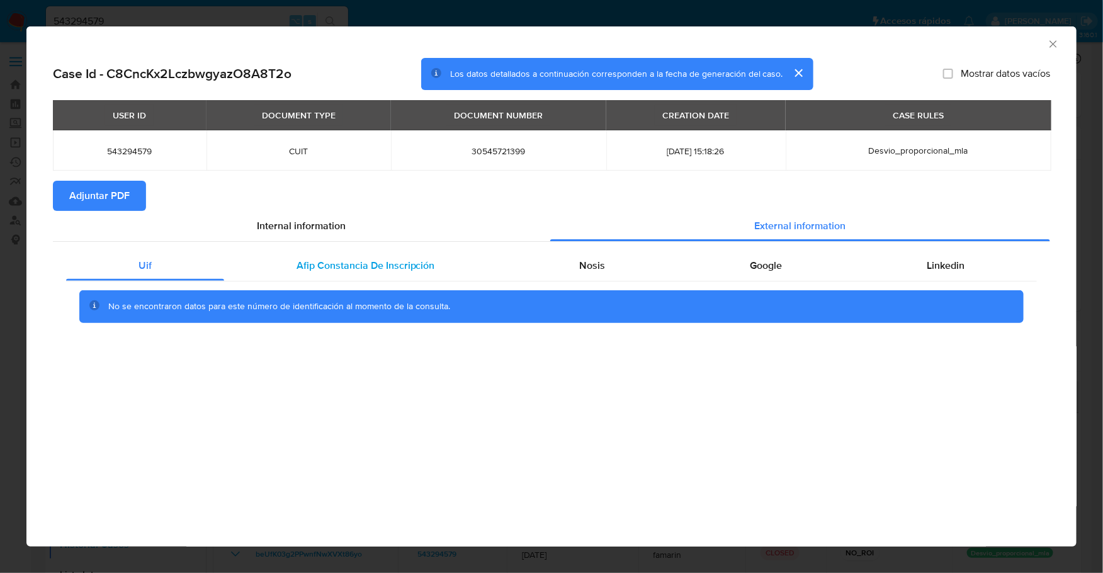
click at [382, 252] on div "Afip Constancia De Inscripción" at bounding box center [365, 266] width 283 height 30
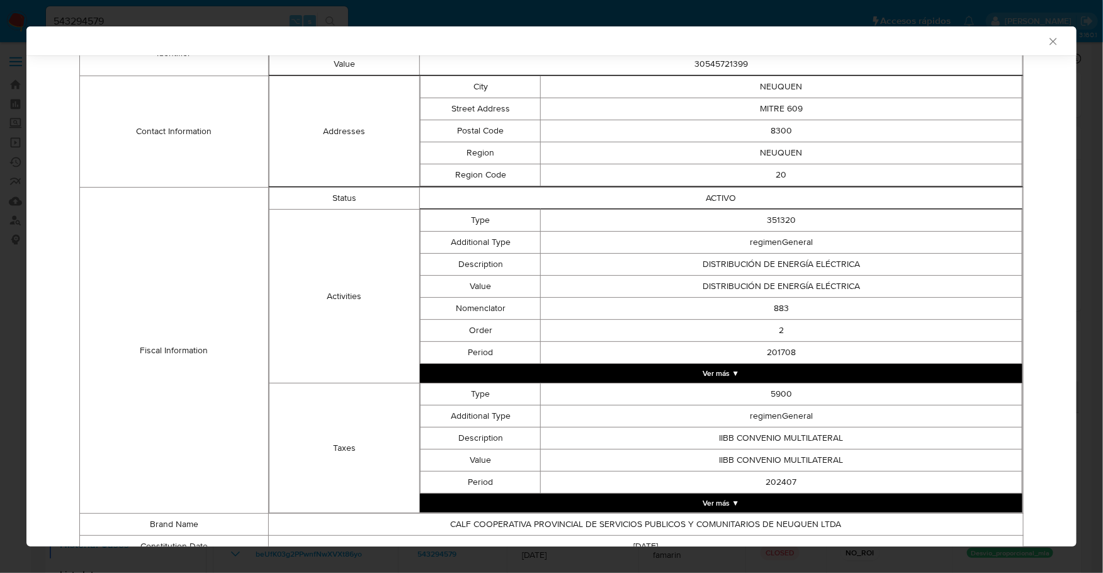
scroll to position [164, 0]
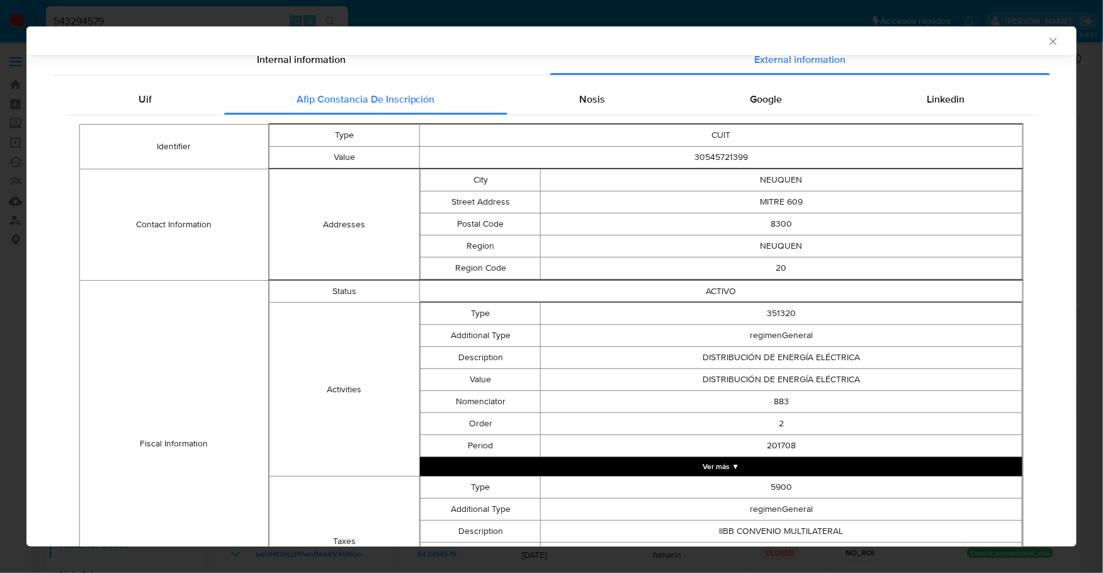
drag, startPoint x: 585, startPoint y: 105, endPoint x: 600, endPoint y: 103, distance: 14.7
click at [585, 105] on span "Nosis" at bounding box center [592, 99] width 26 height 14
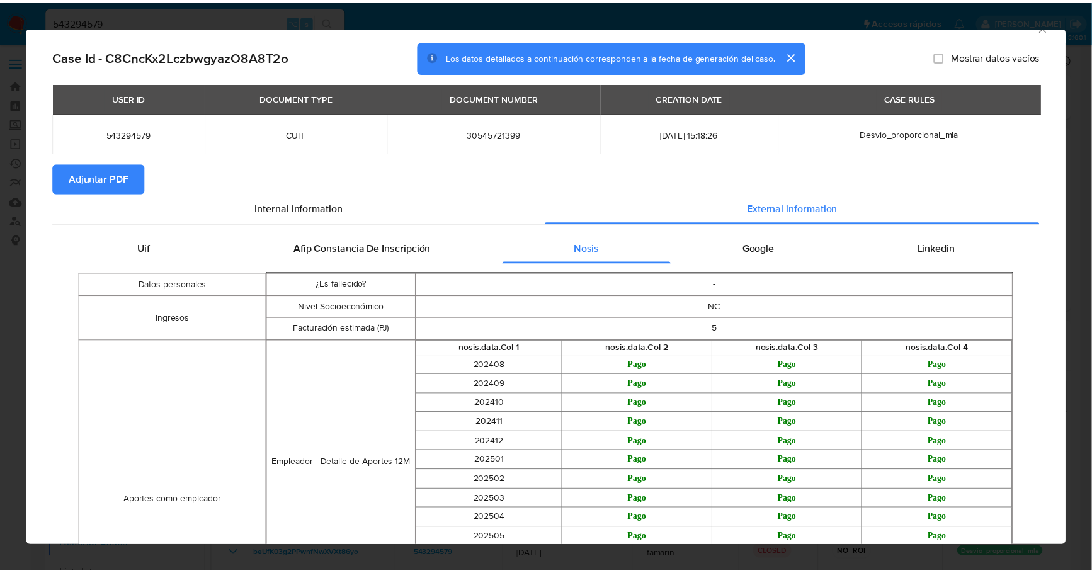
scroll to position [0, 0]
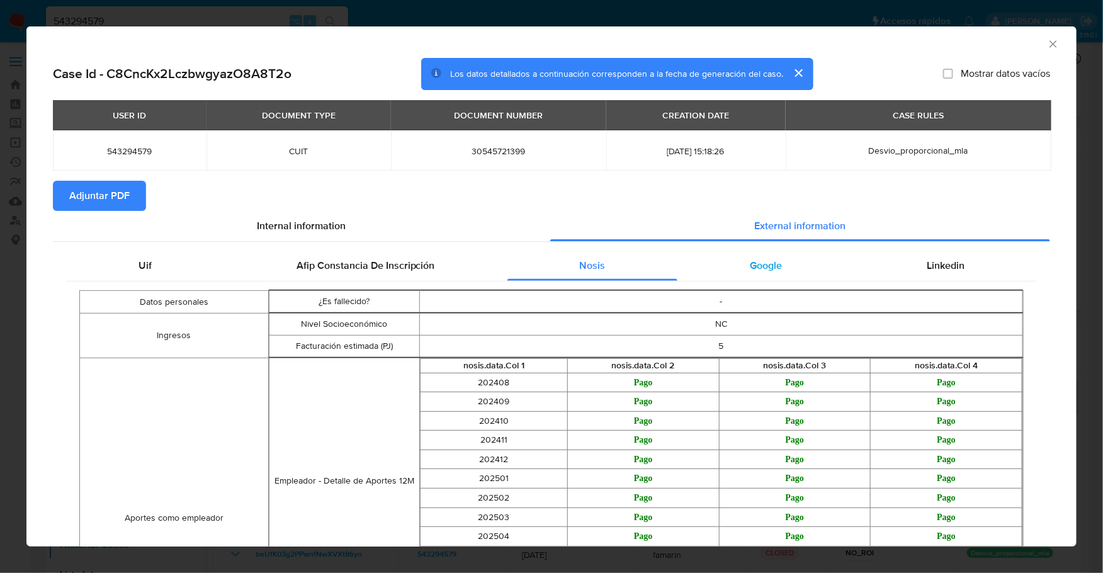
click at [763, 260] on span "Google" at bounding box center [766, 265] width 32 height 14
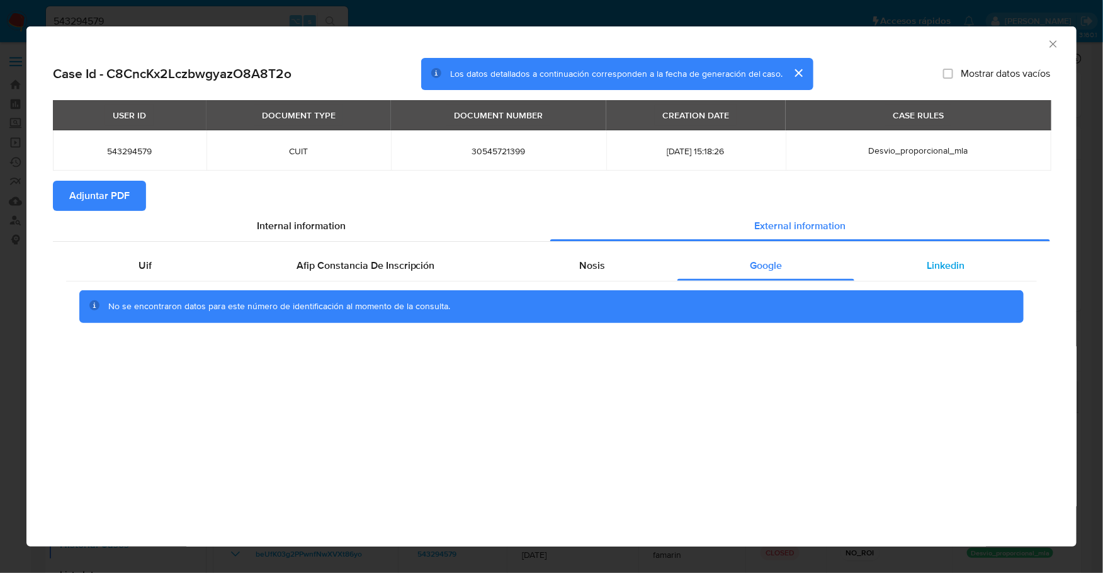
click at [946, 260] on span "Linkedin" at bounding box center [946, 265] width 38 height 14
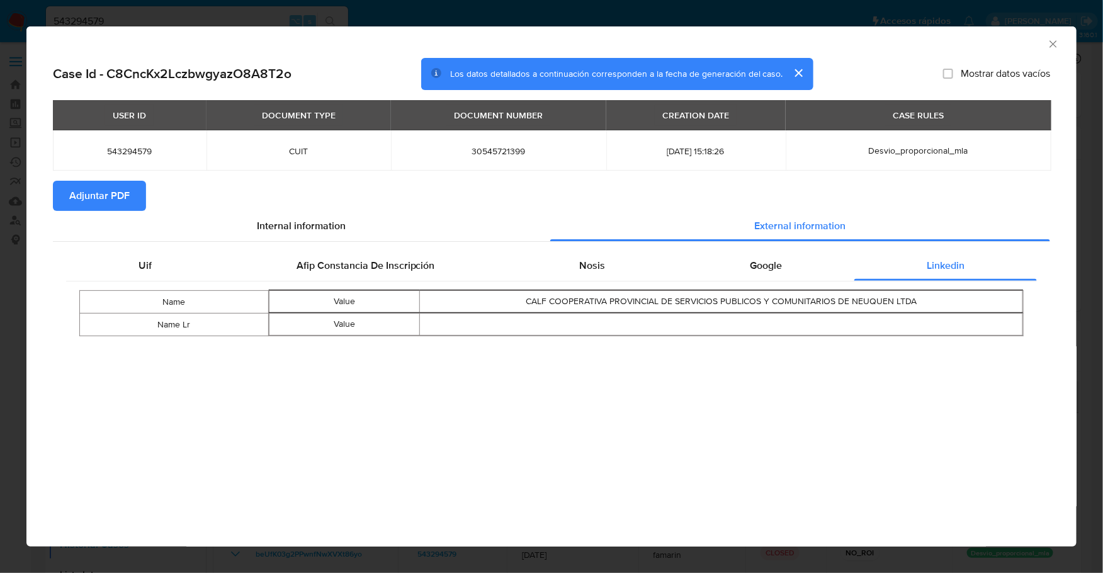
click at [113, 198] on span "Adjuntar PDF" at bounding box center [99, 196] width 60 height 28
click at [1050, 38] on icon "Cerrar ventana" at bounding box center [1053, 44] width 13 height 13
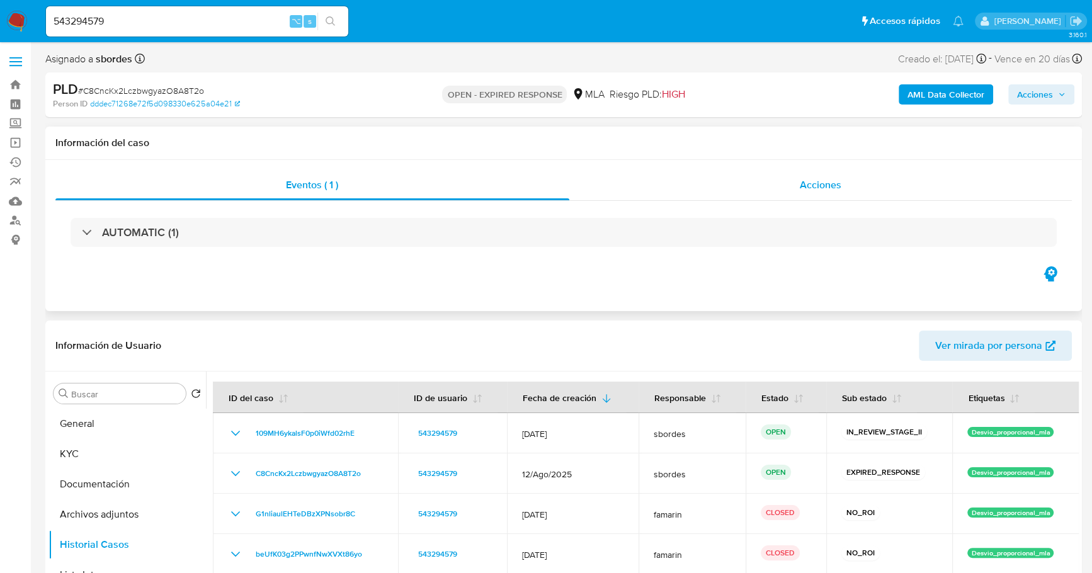
click at [834, 191] on span "Acciones" at bounding box center [820, 185] width 42 height 14
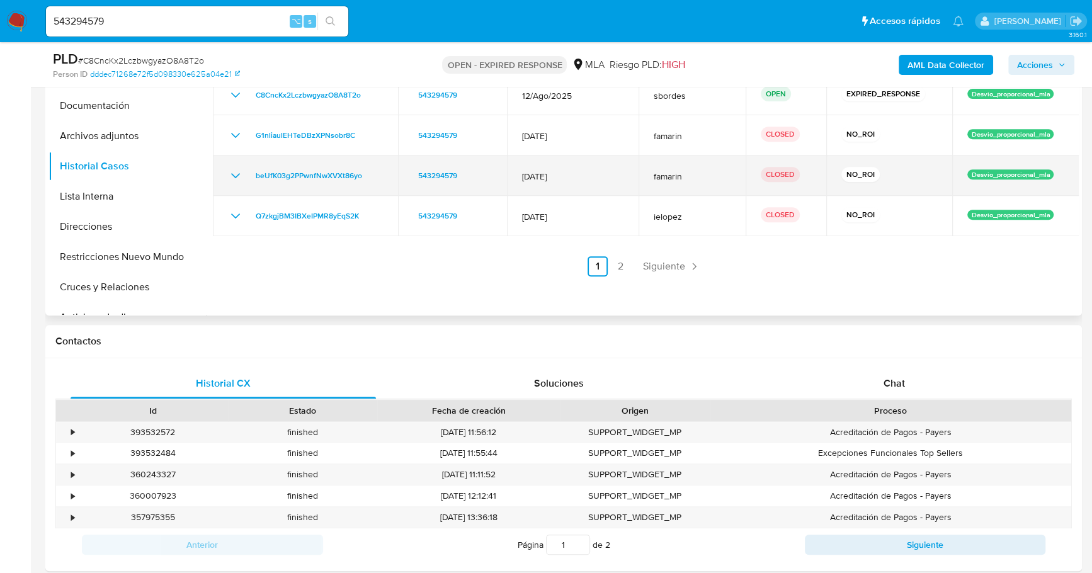
scroll to position [493, 0]
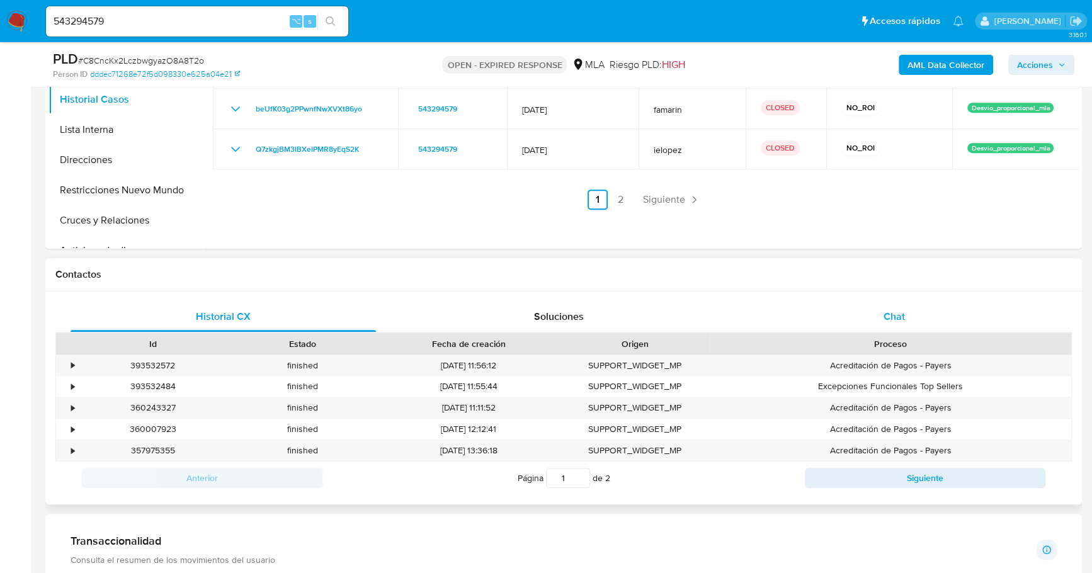
click at [945, 310] on div "Chat" at bounding box center [893, 317] width 305 height 30
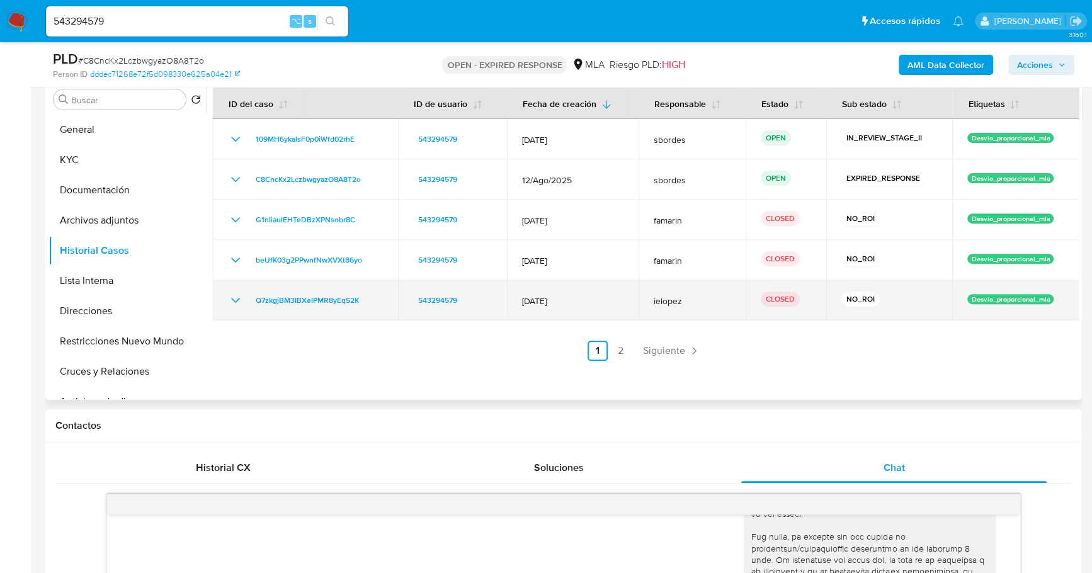
scroll to position [334, 0]
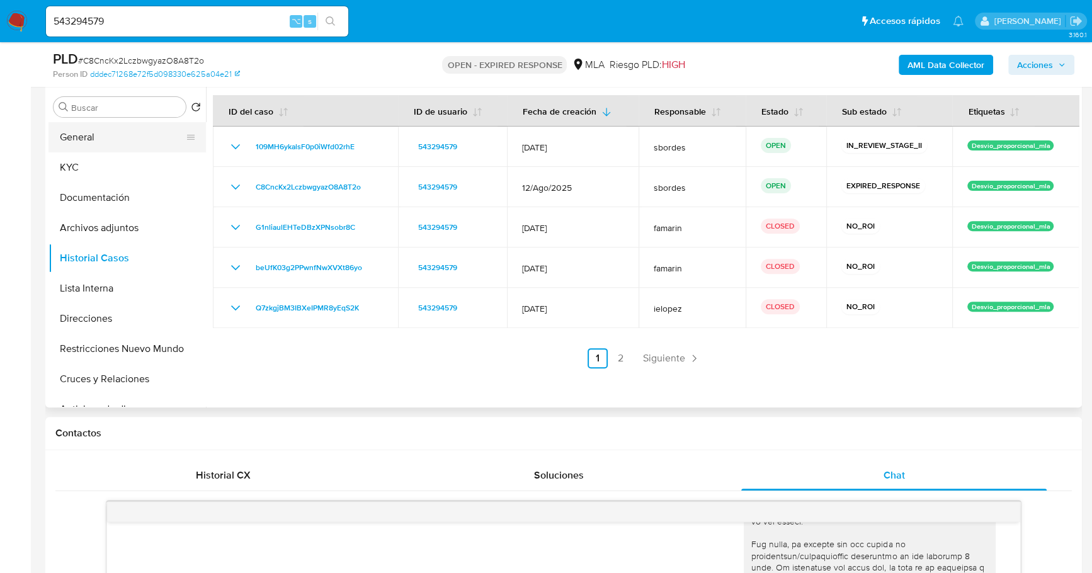
click at [73, 137] on button "General" at bounding box center [121, 137] width 147 height 30
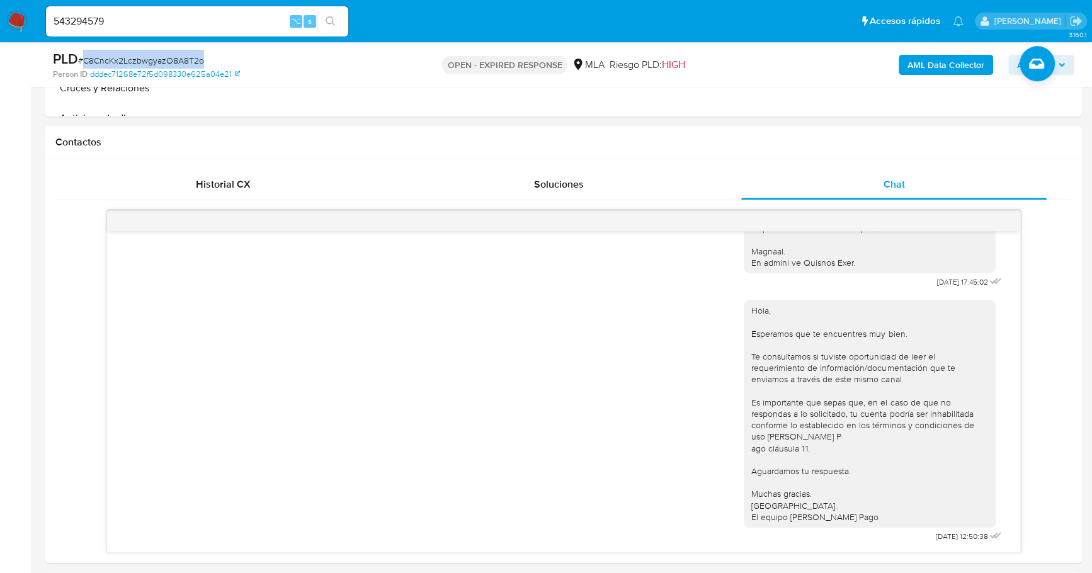
scroll to position [624, 0]
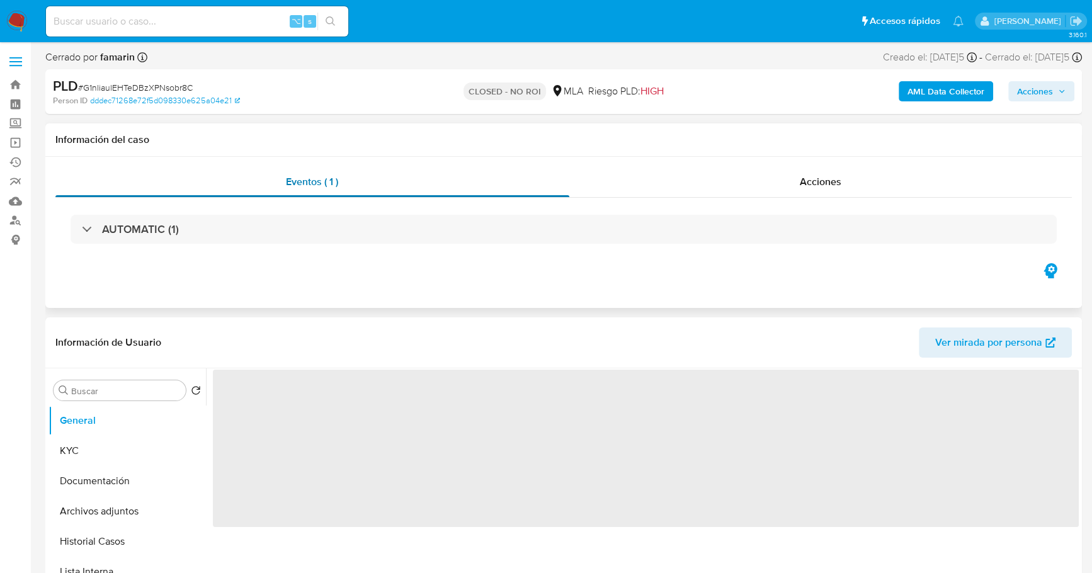
select select "10"
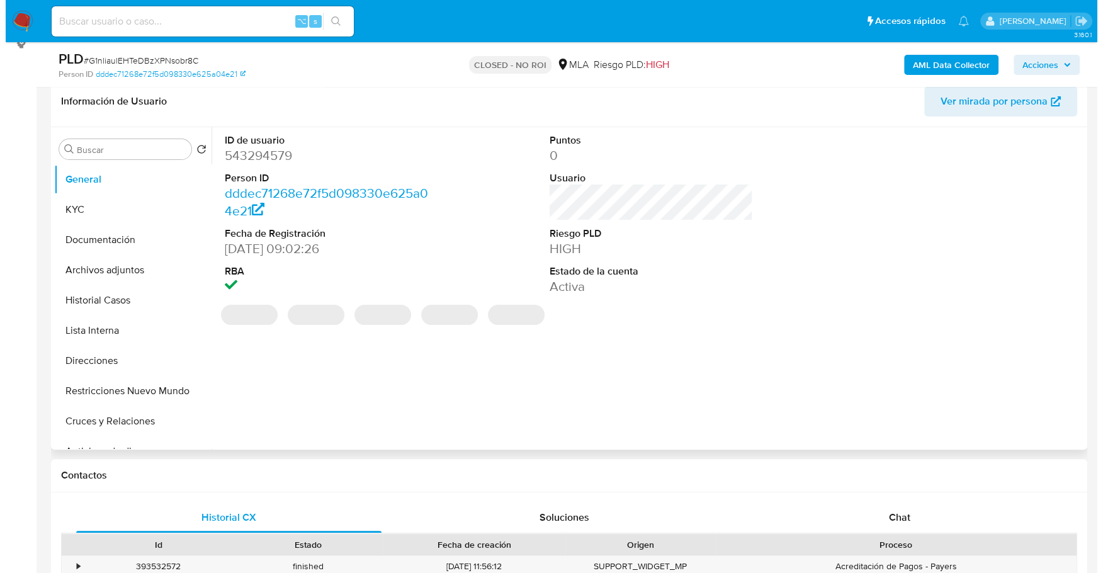
scroll to position [217, 0]
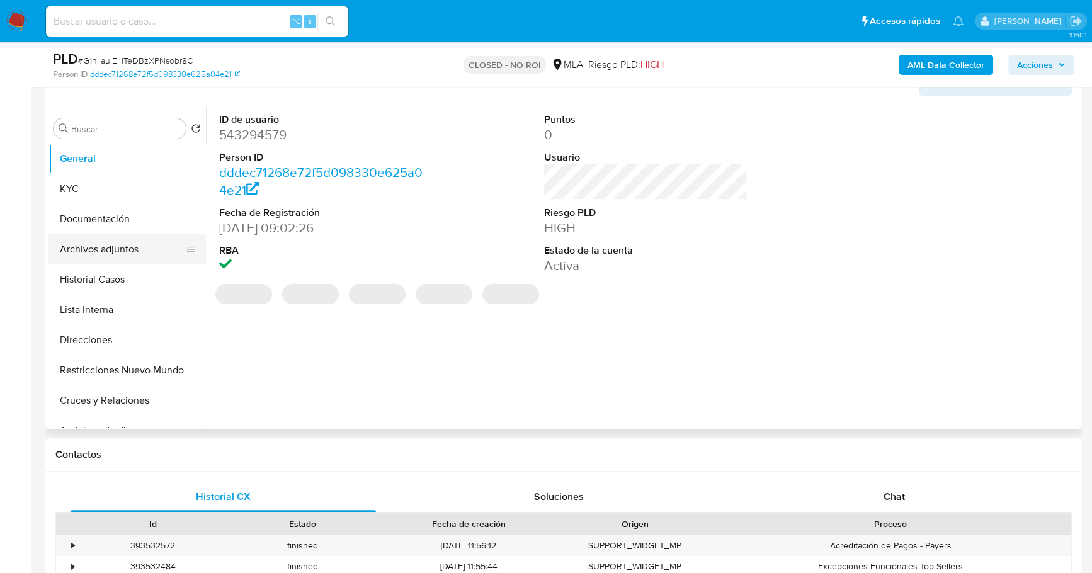
click at [99, 247] on button "Archivos adjuntos" at bounding box center [121, 249] width 147 height 30
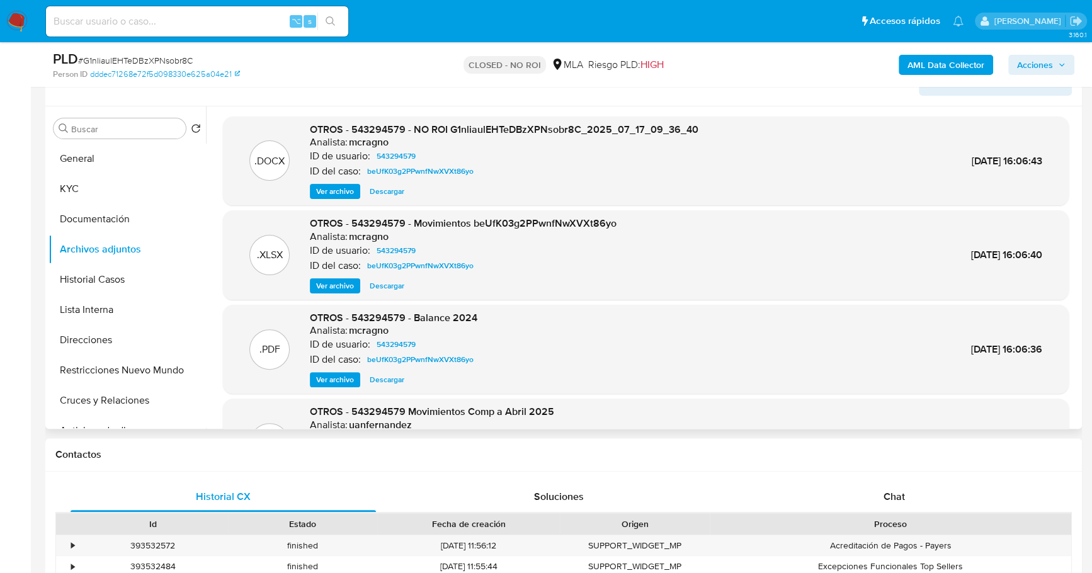
click at [331, 191] on span "Ver archivo" at bounding box center [335, 191] width 38 height 13
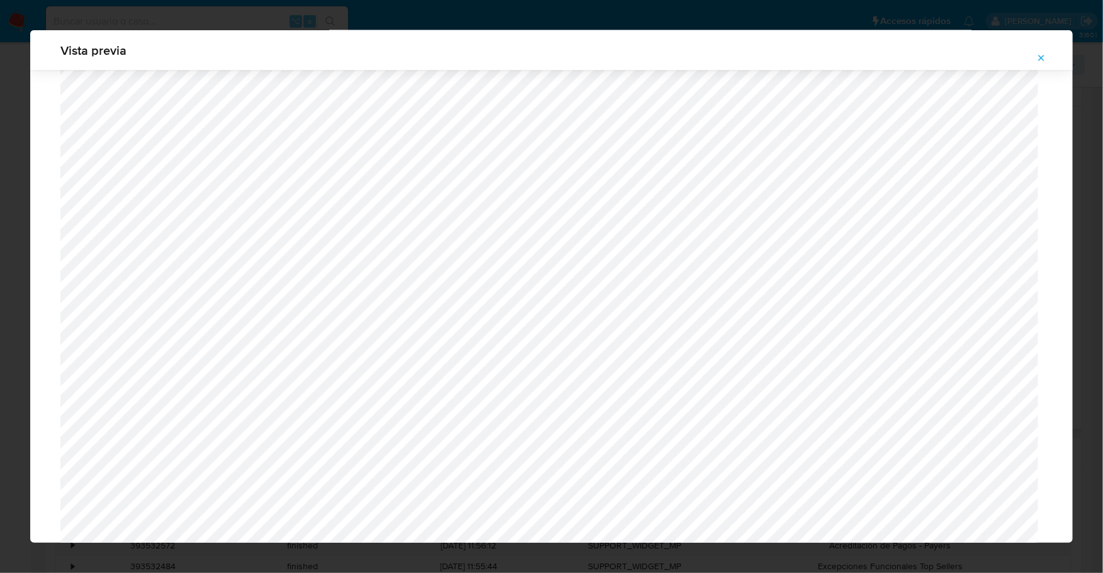
scroll to position [913, 0]
click at [1042, 54] on icon "Attachment preview" at bounding box center [1041, 58] width 10 height 10
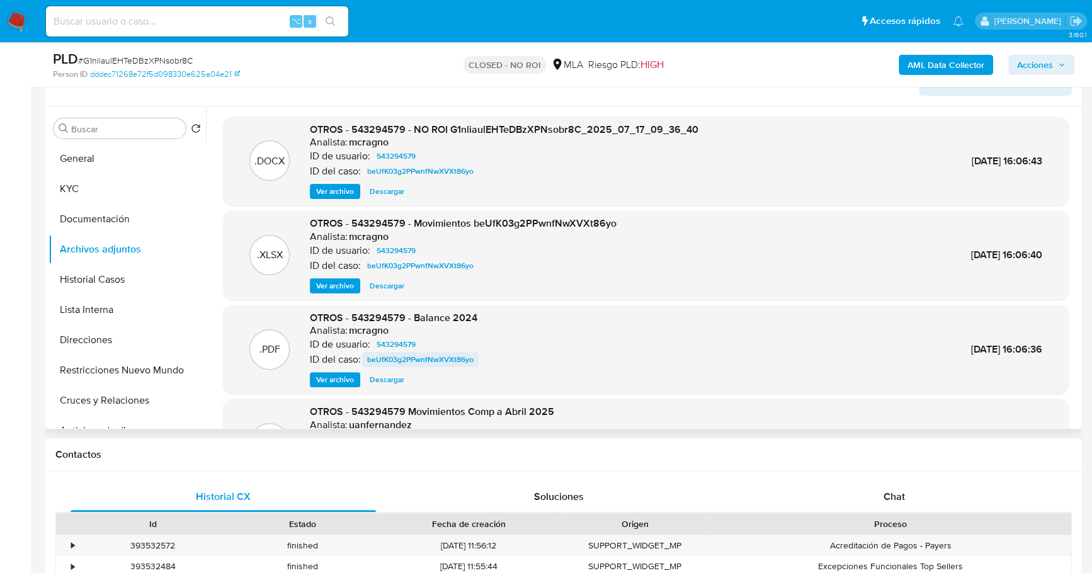
scroll to position [29, 0]
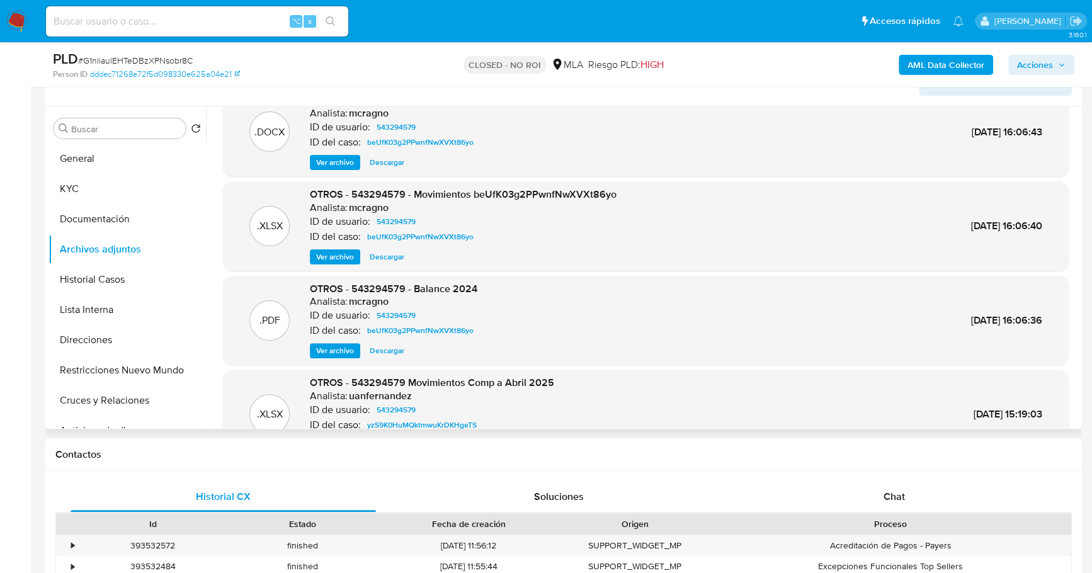
click at [319, 352] on span "Ver archivo" at bounding box center [335, 350] width 38 height 13
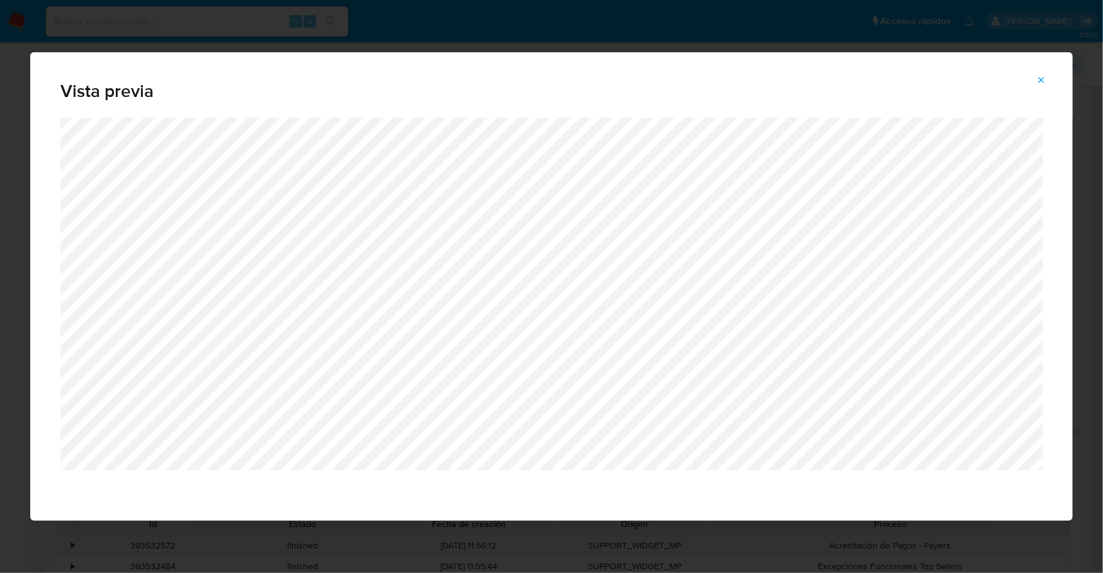
click at [1041, 76] on icon "Attachment preview" at bounding box center [1041, 80] width 10 height 10
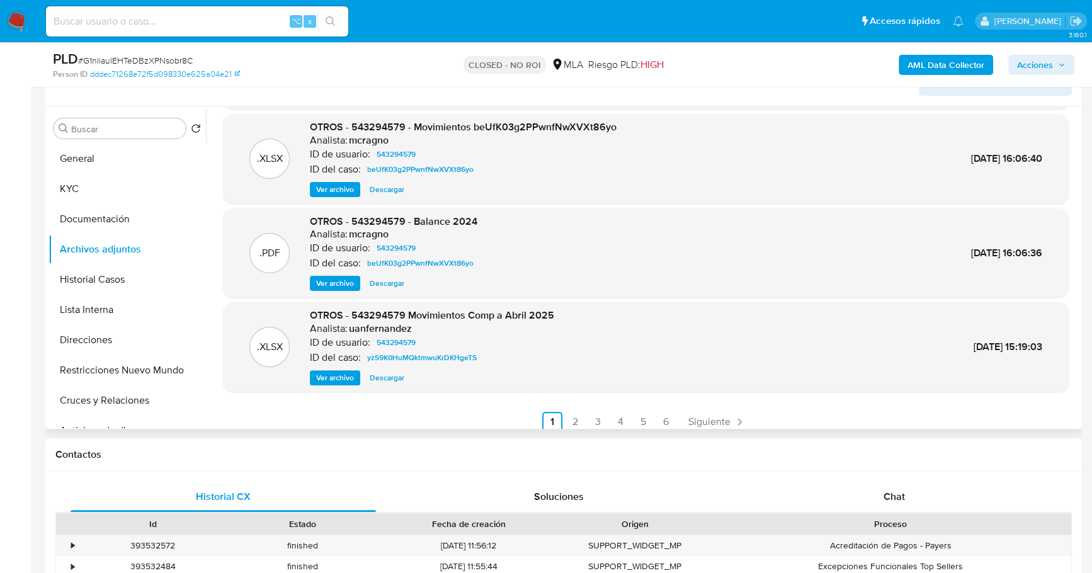
scroll to position [106, 0]
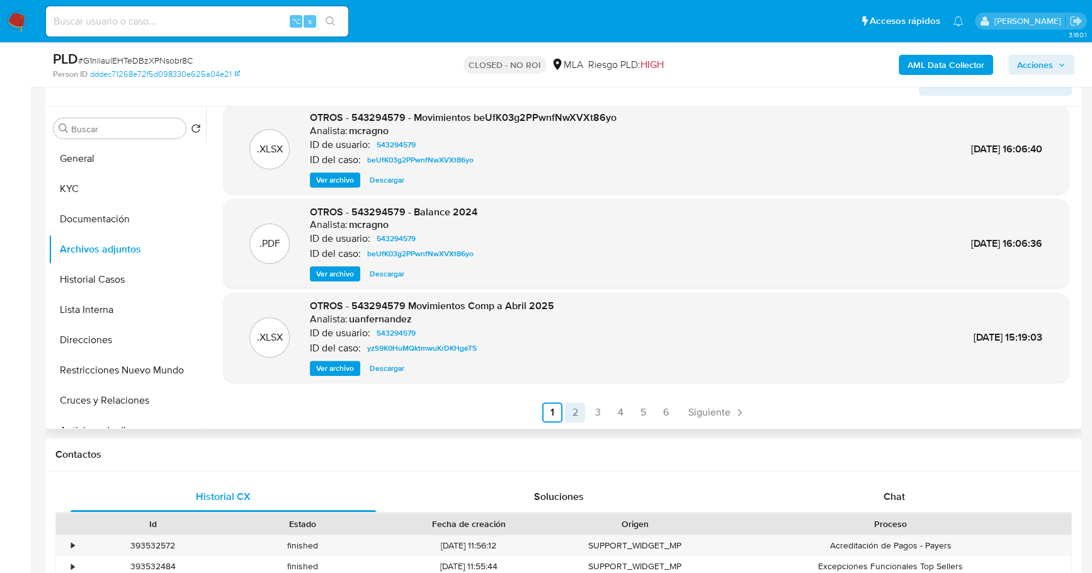
click at [573, 410] on link "2" at bounding box center [575, 412] width 20 height 20
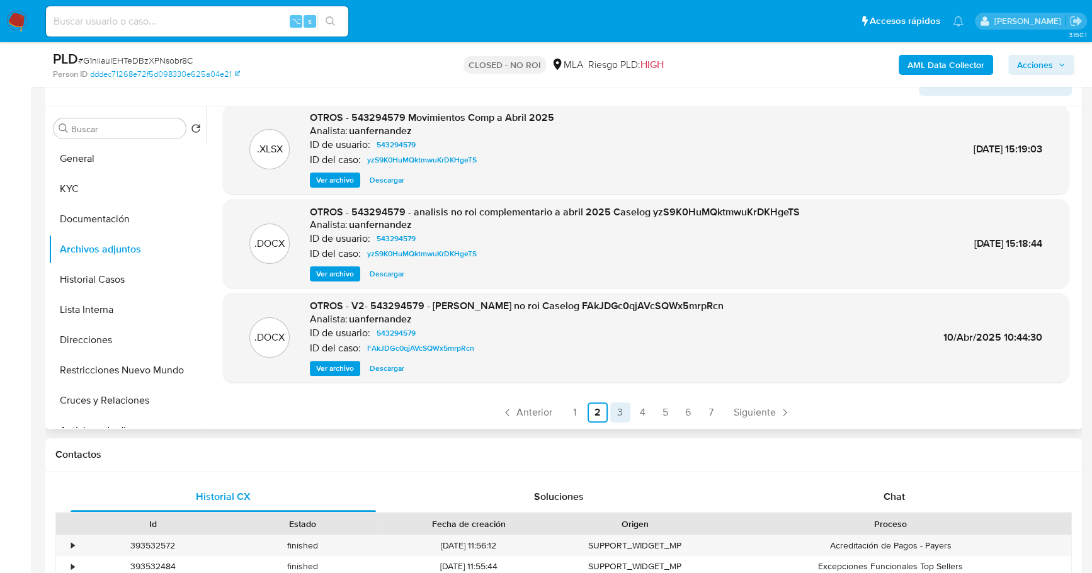
click at [614, 412] on link "3" at bounding box center [620, 412] width 20 height 20
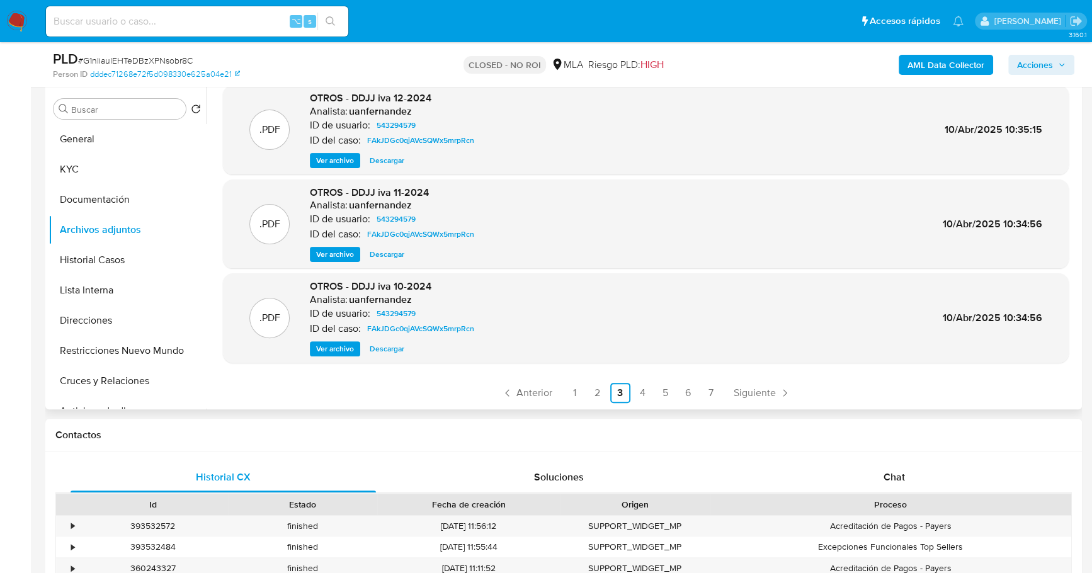
scroll to position [246, 0]
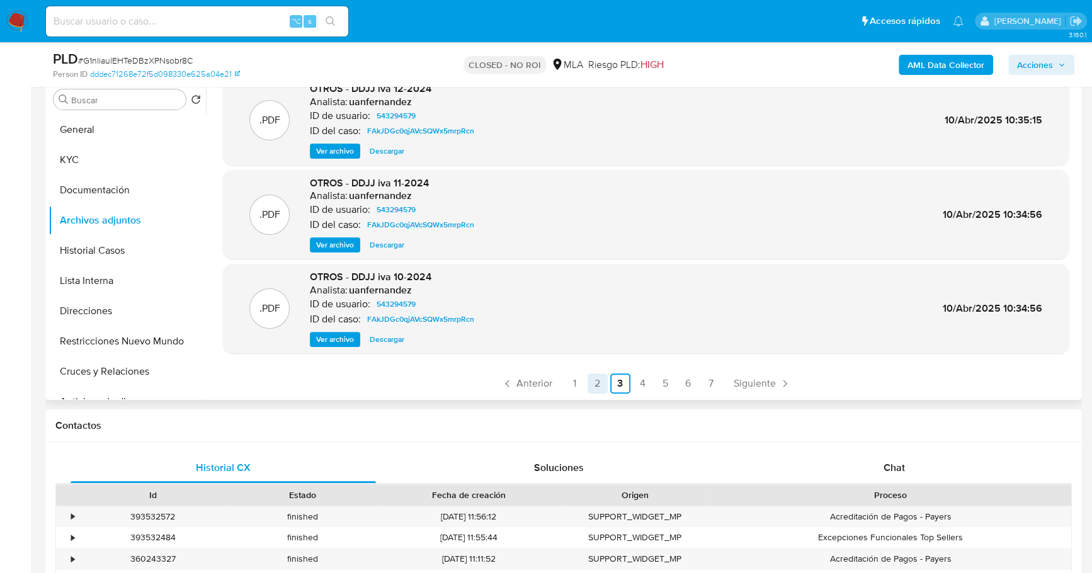
click at [594, 375] on link "2" at bounding box center [597, 383] width 20 height 20
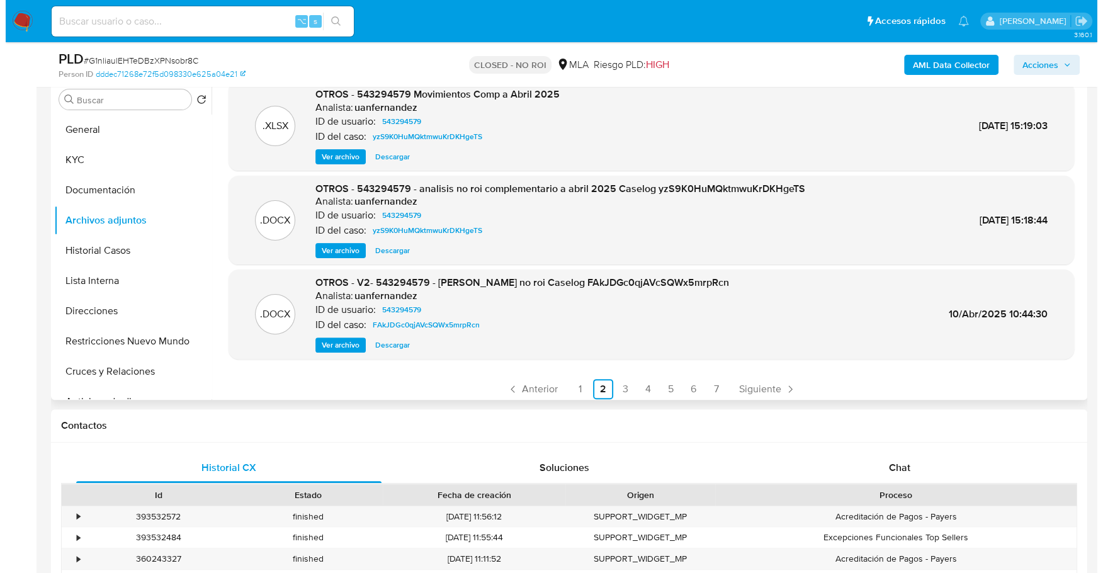
scroll to position [106, 0]
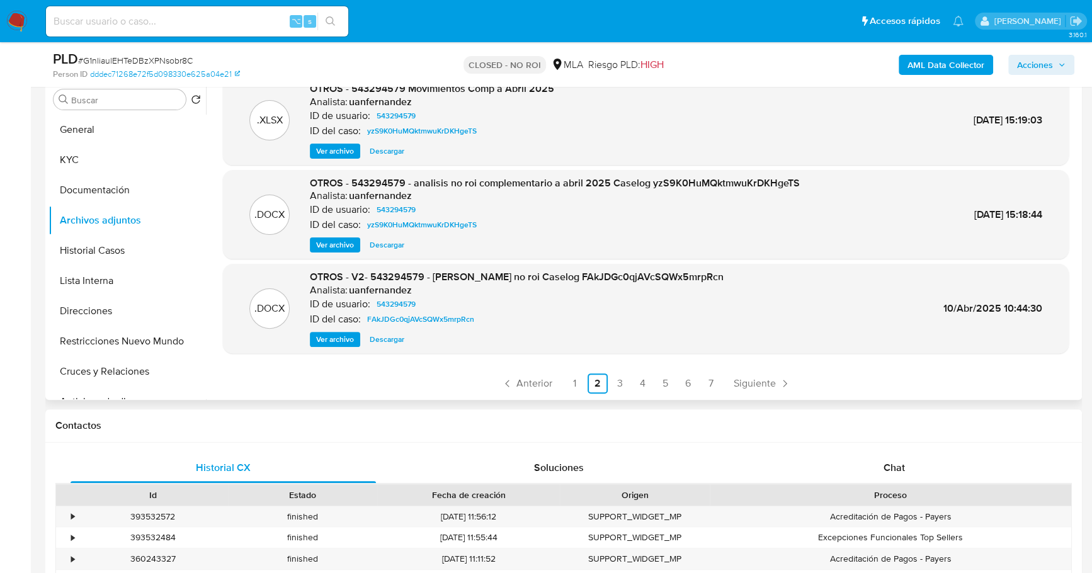
click at [336, 246] on span "Ver archivo" at bounding box center [335, 245] width 38 height 13
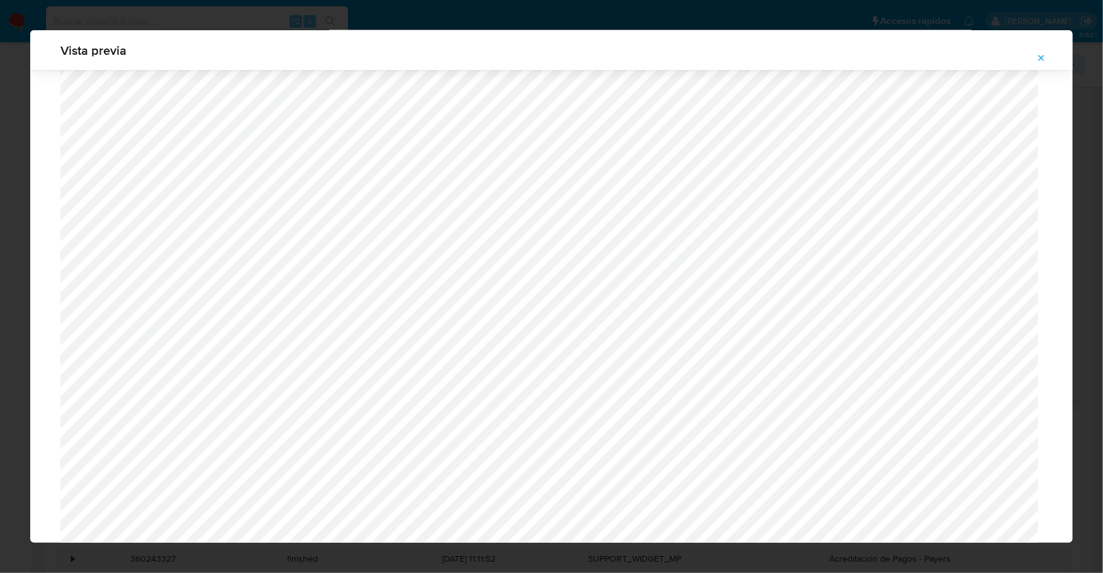
scroll to position [1046, 0]
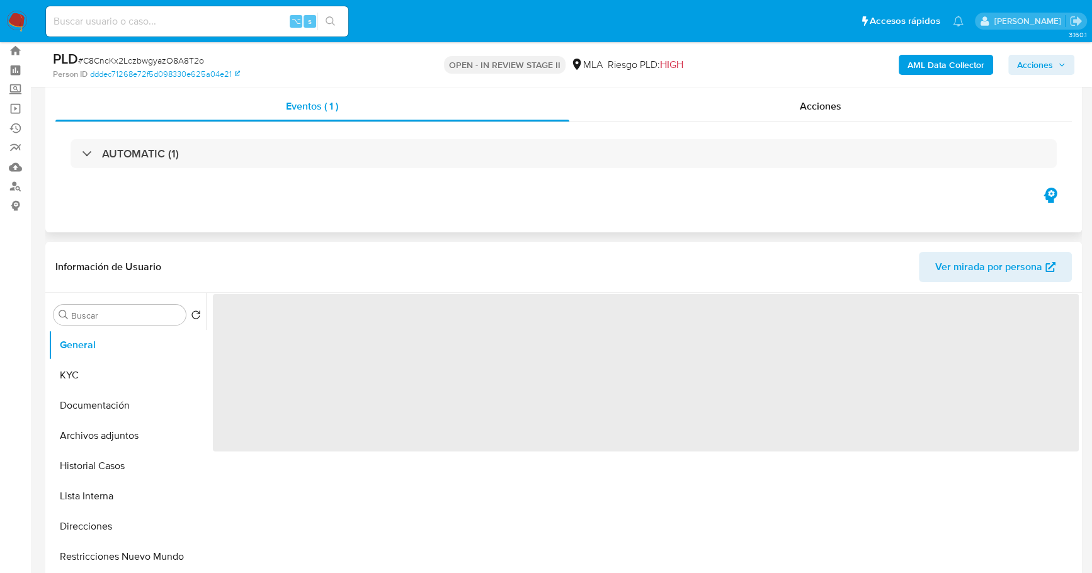
scroll to position [121, 0]
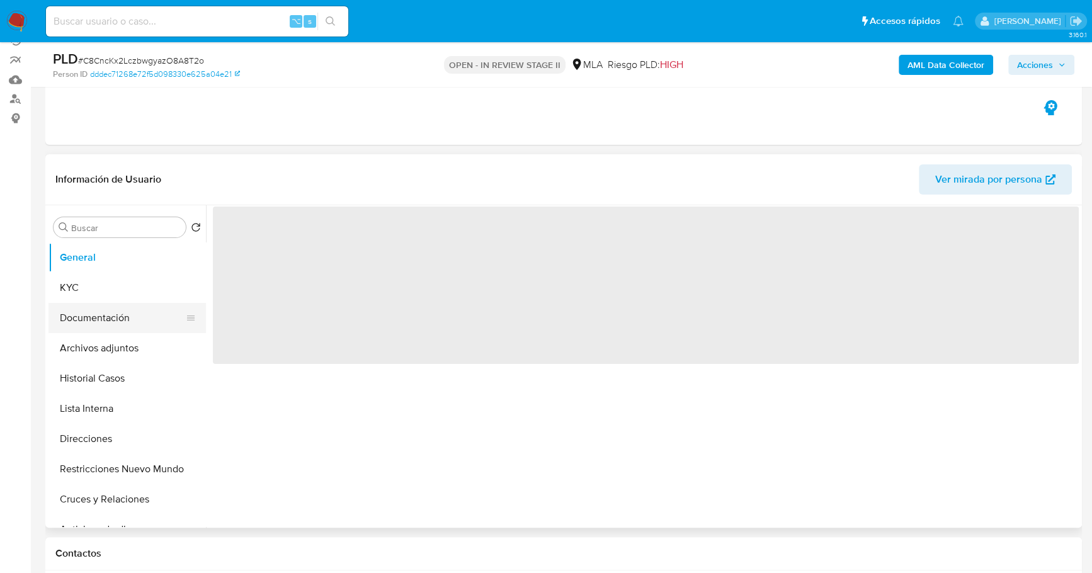
select select "10"
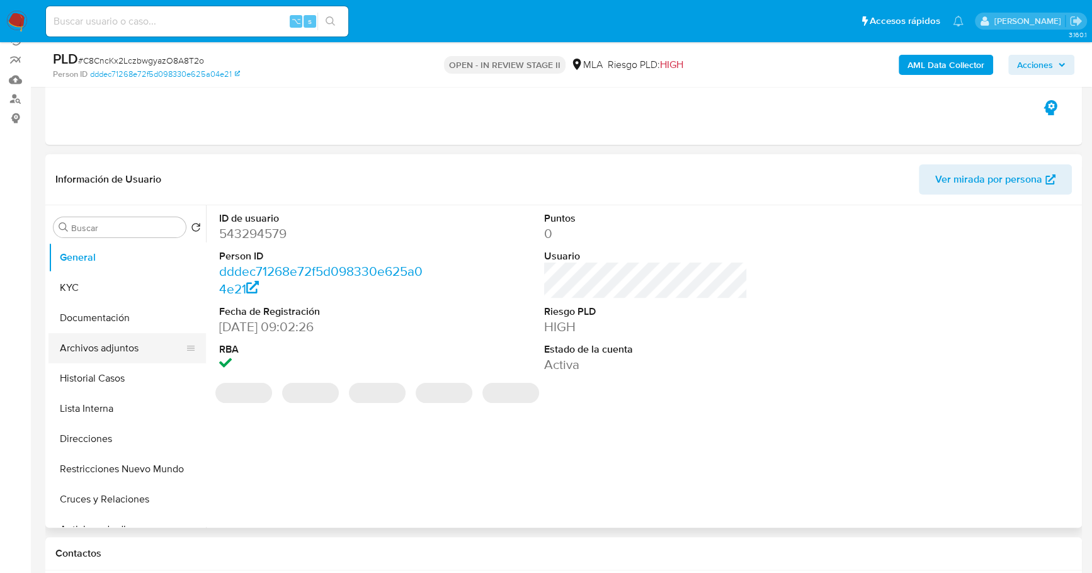
click at [101, 344] on button "Archivos adjuntos" at bounding box center [121, 348] width 147 height 30
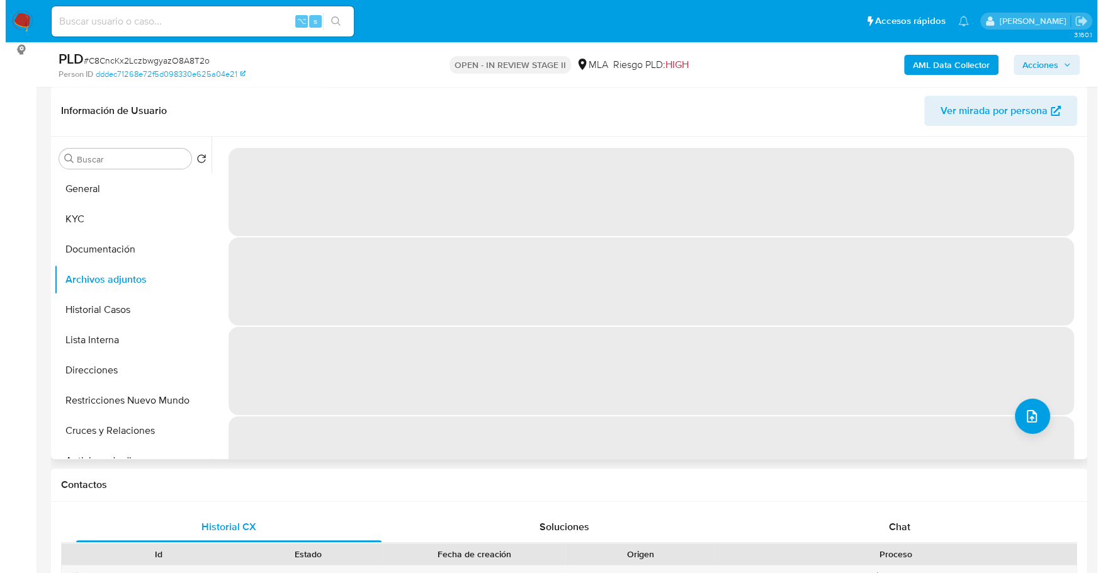
scroll to position [212, 0]
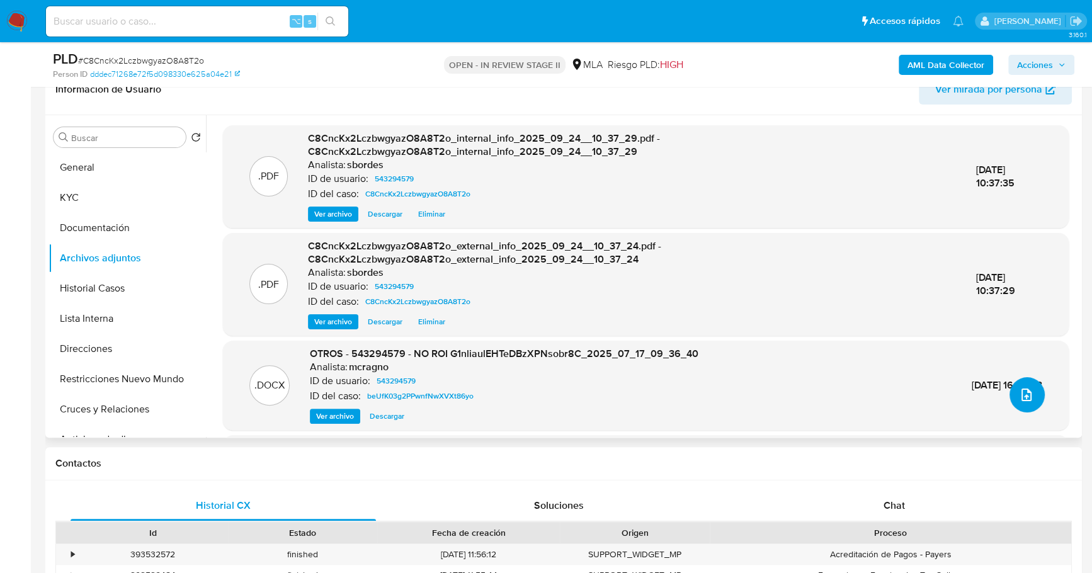
click at [1024, 398] on icon "upload-file" at bounding box center [1026, 394] width 15 height 15
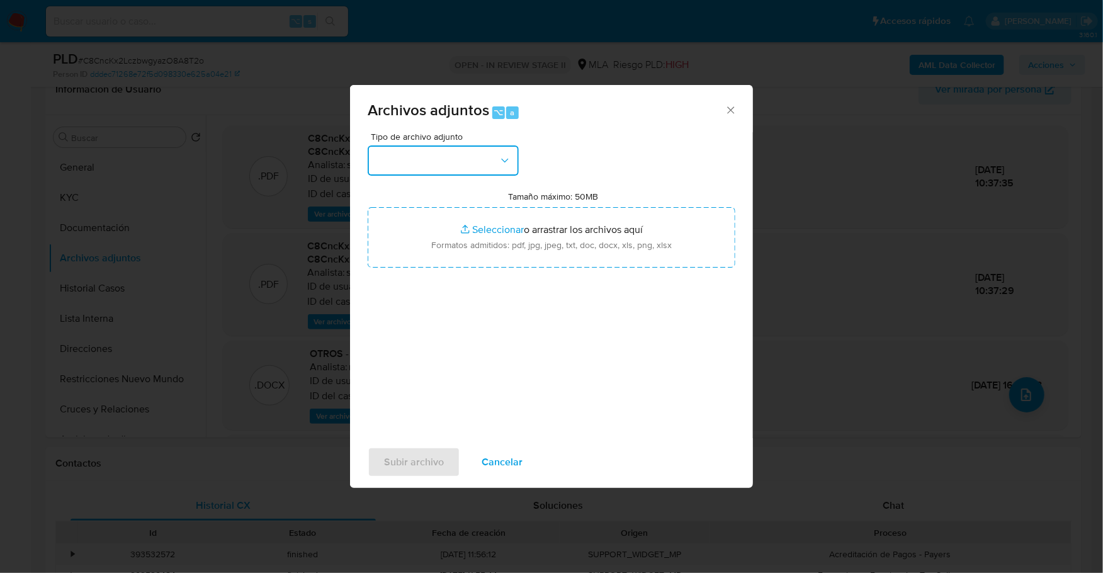
click at [431, 160] on button "button" at bounding box center [443, 160] width 151 height 30
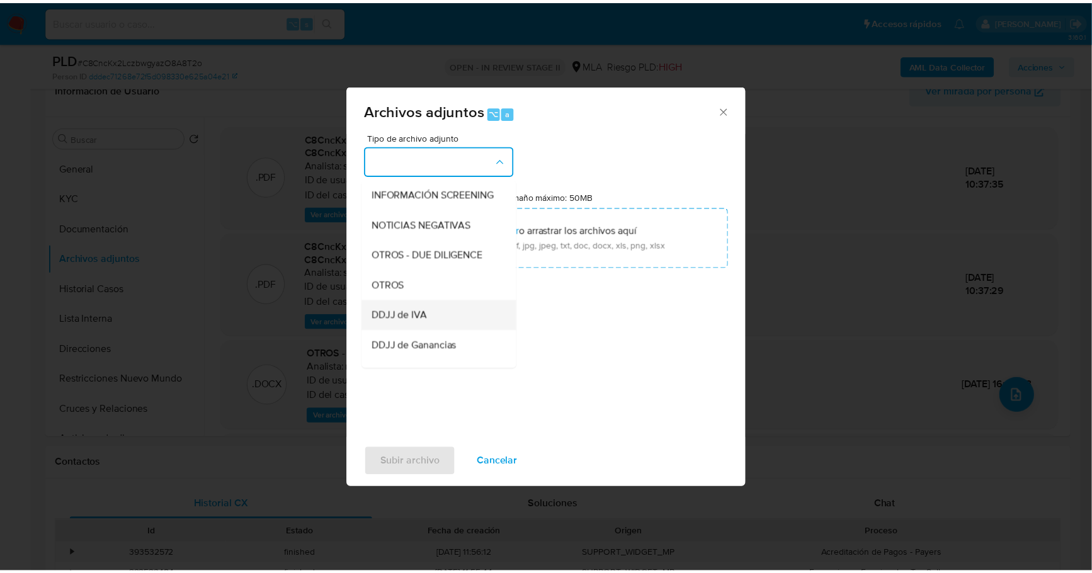
scroll to position [195, 0]
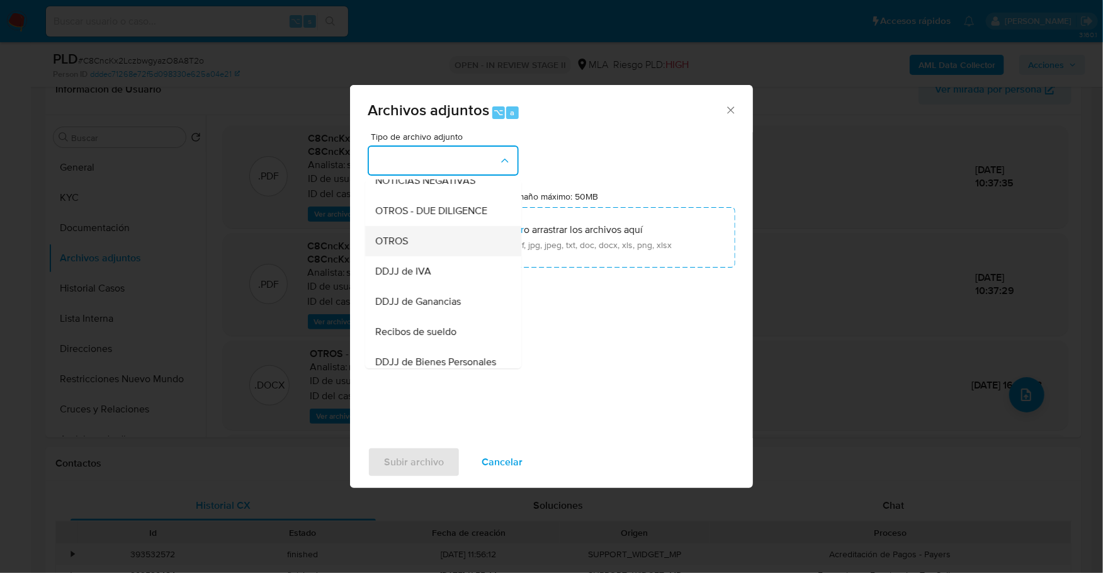
click at [422, 254] on div "OTROS" at bounding box center [439, 241] width 128 height 30
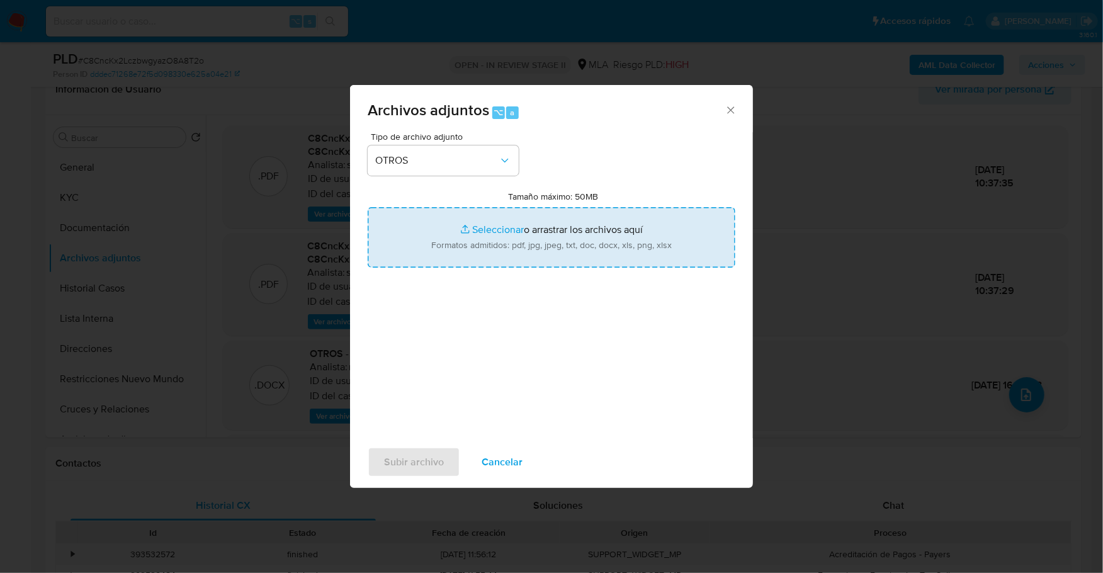
click at [503, 235] on input "Tamaño máximo: 50MB Seleccionar archivos" at bounding box center [552, 237] width 368 height 60
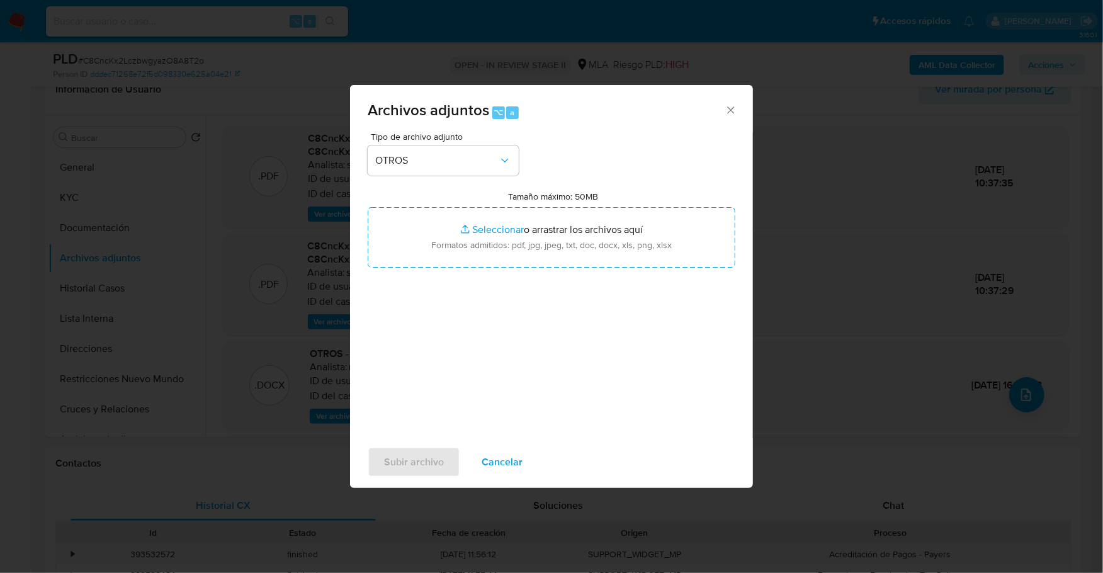
type input "C:\fakepath\Caselog C8CncKx2LczbwgyazO8A8T2o_2025_09_24_08_59_51.docx"
click at [422, 459] on span "Subir archivo" at bounding box center [414, 462] width 60 height 28
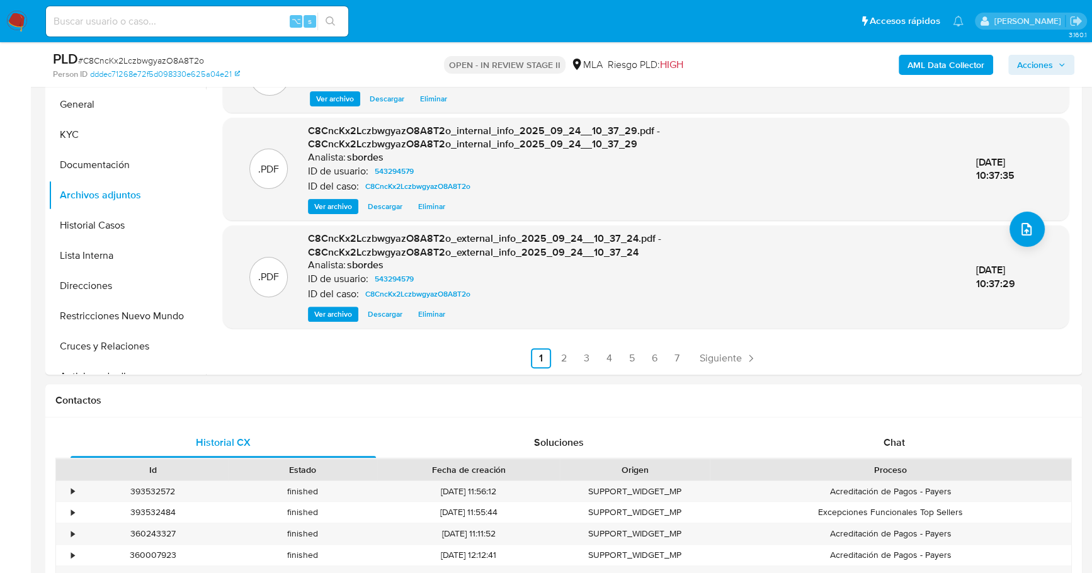
scroll to position [338, 0]
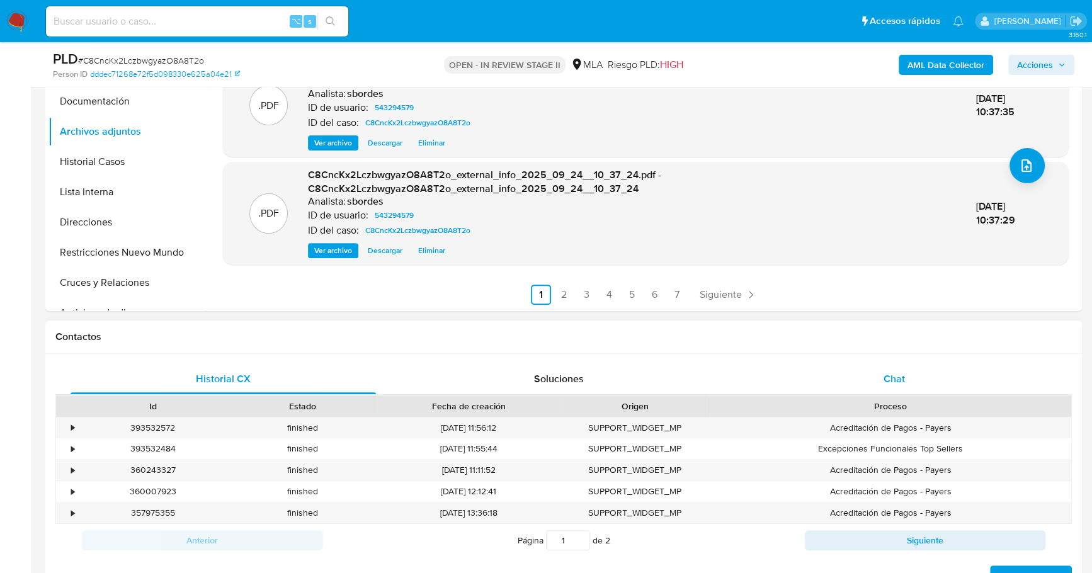
click at [885, 368] on div "Chat" at bounding box center [893, 379] width 305 height 30
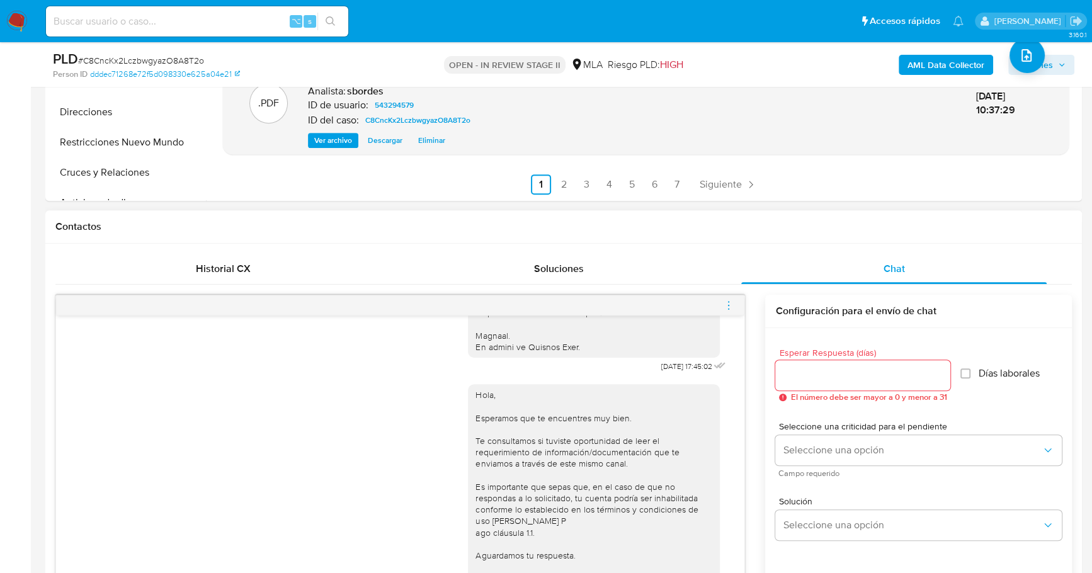
scroll to position [614, 0]
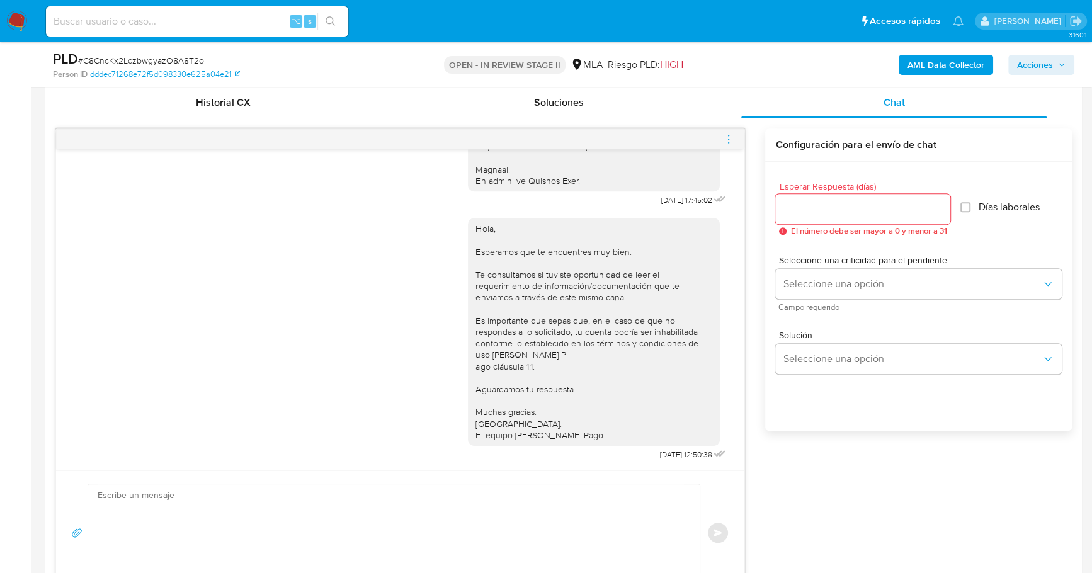
click at [731, 135] on icon "menu-action" at bounding box center [728, 138] width 11 height 11
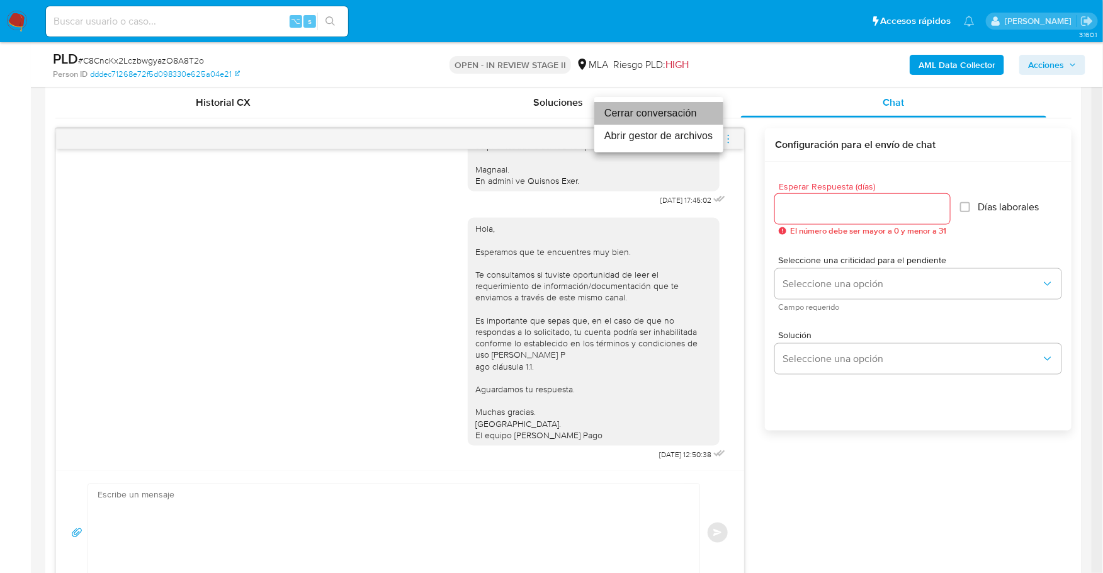
click at [669, 114] on li "Cerrar conversación" at bounding box center [658, 113] width 129 height 23
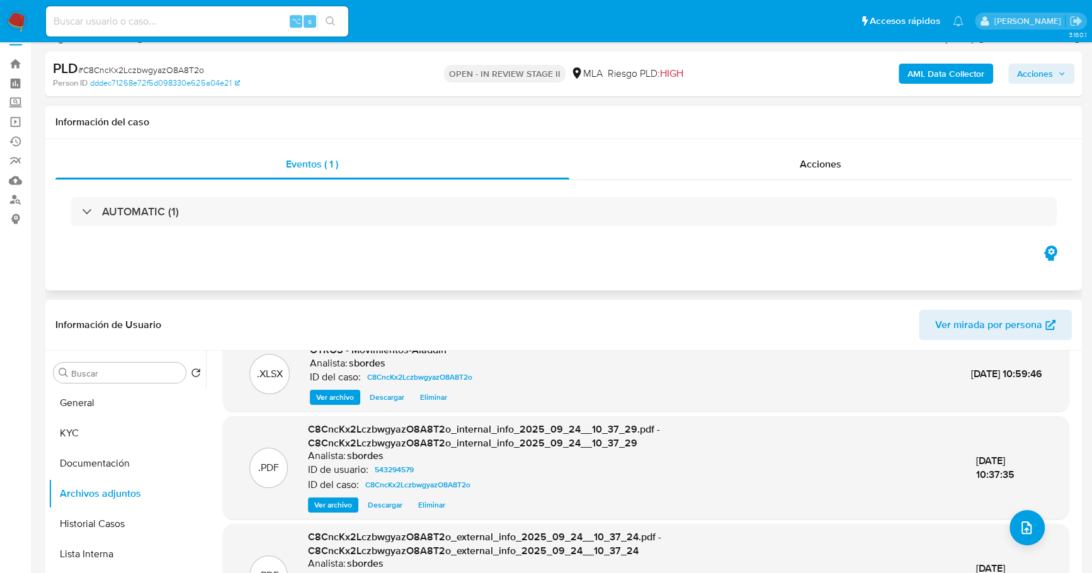
scroll to position [0, 0]
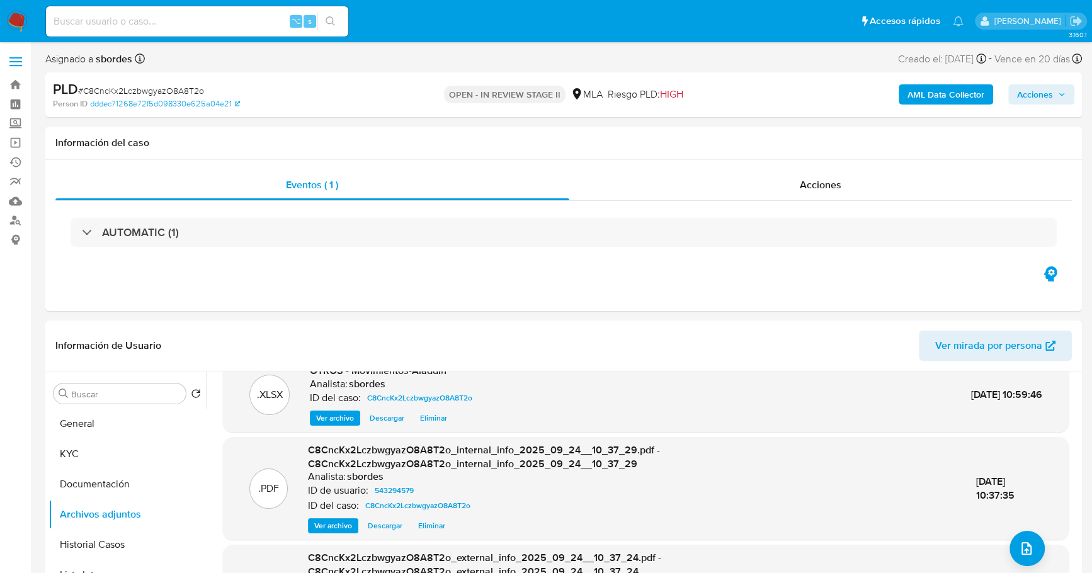
click at [1061, 89] on span "Acciones" at bounding box center [1041, 95] width 48 height 18
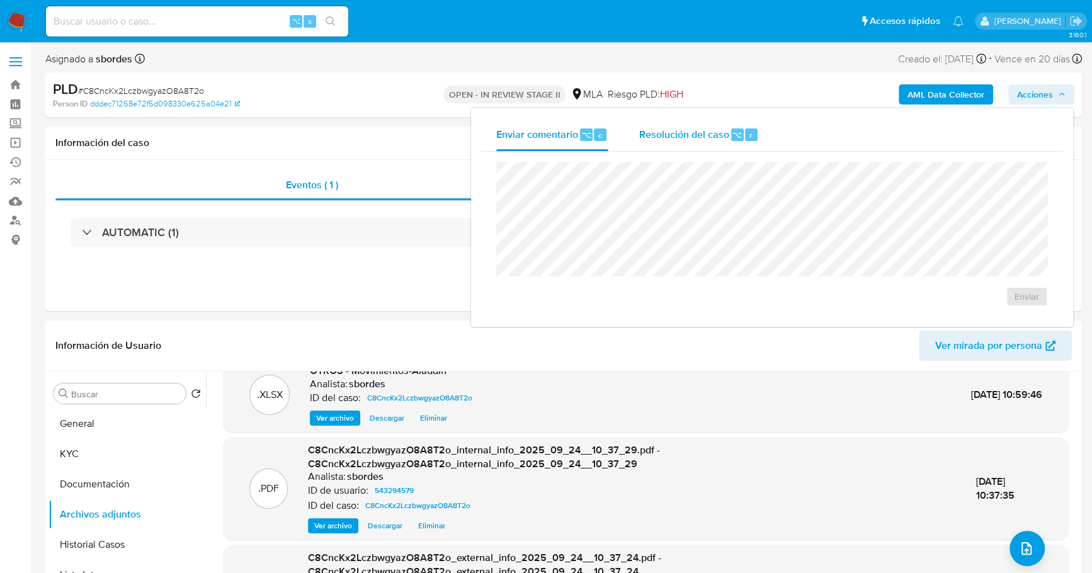
click at [710, 135] on span "Resolución del caso" at bounding box center [683, 134] width 90 height 14
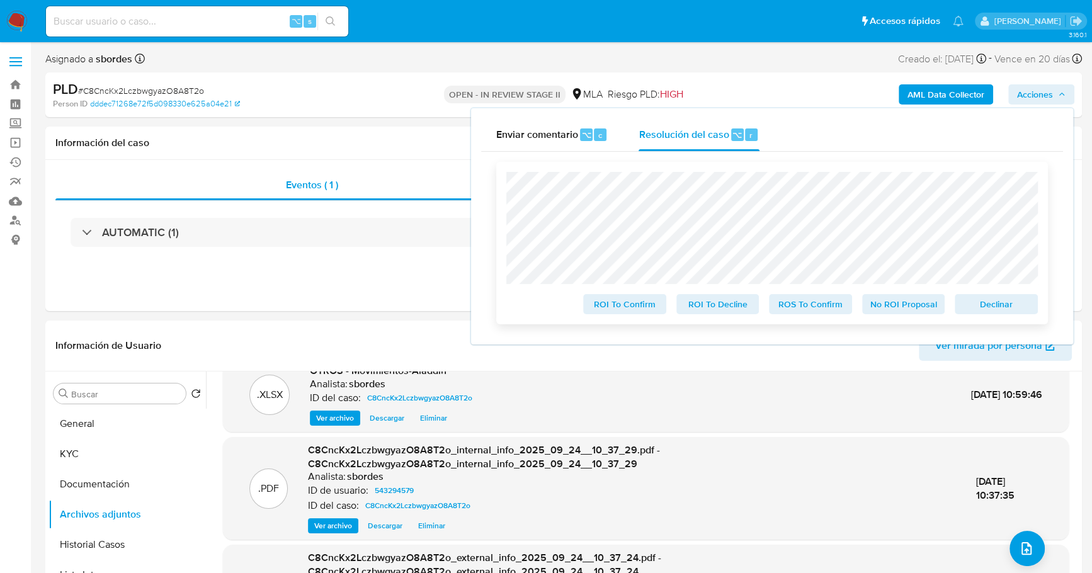
click at [922, 307] on span "No ROI Proposal" at bounding box center [903, 304] width 65 height 18
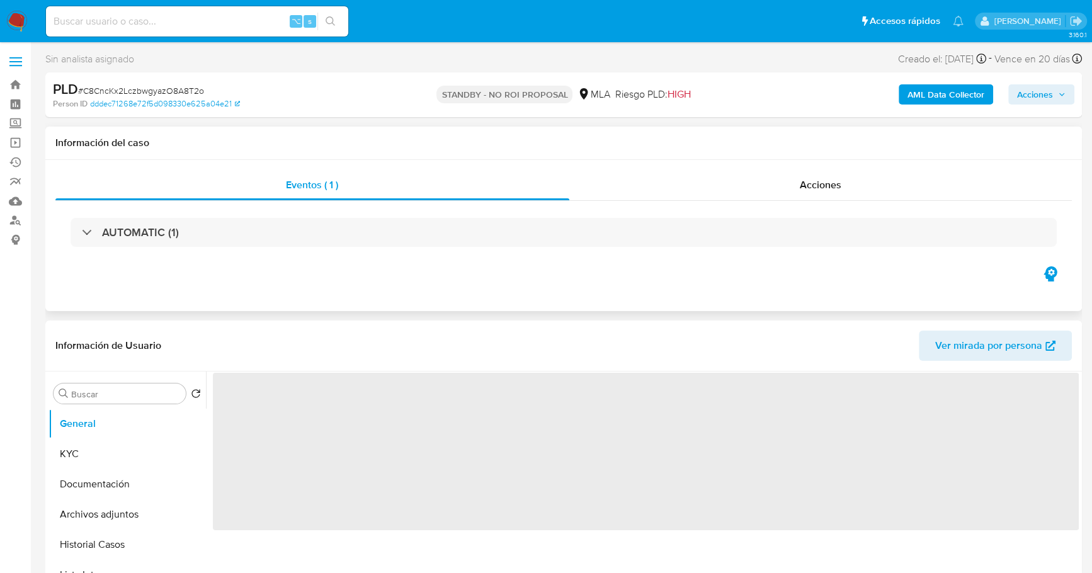
select select "10"
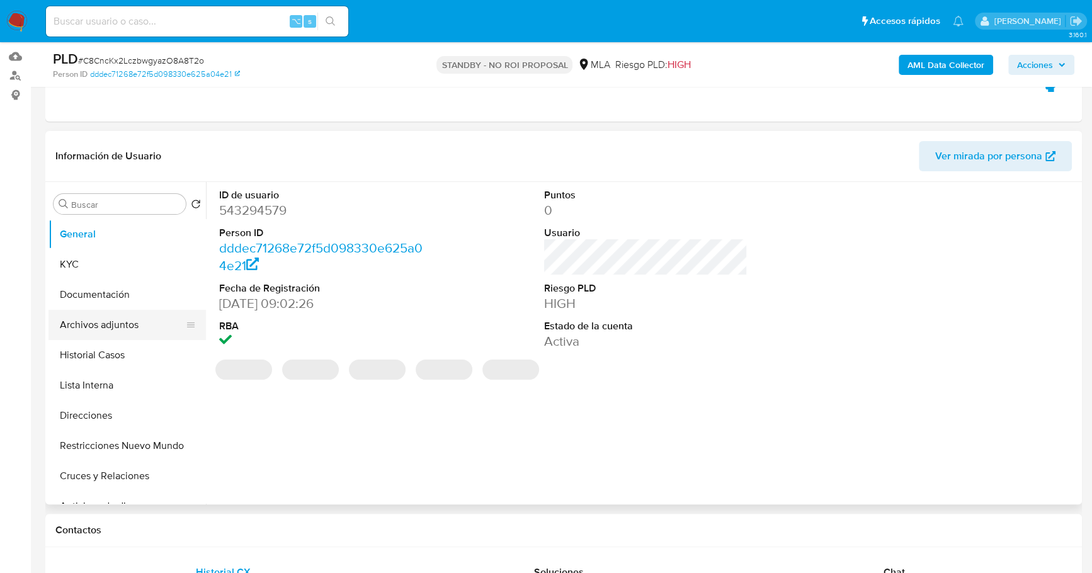
scroll to position [157, 0]
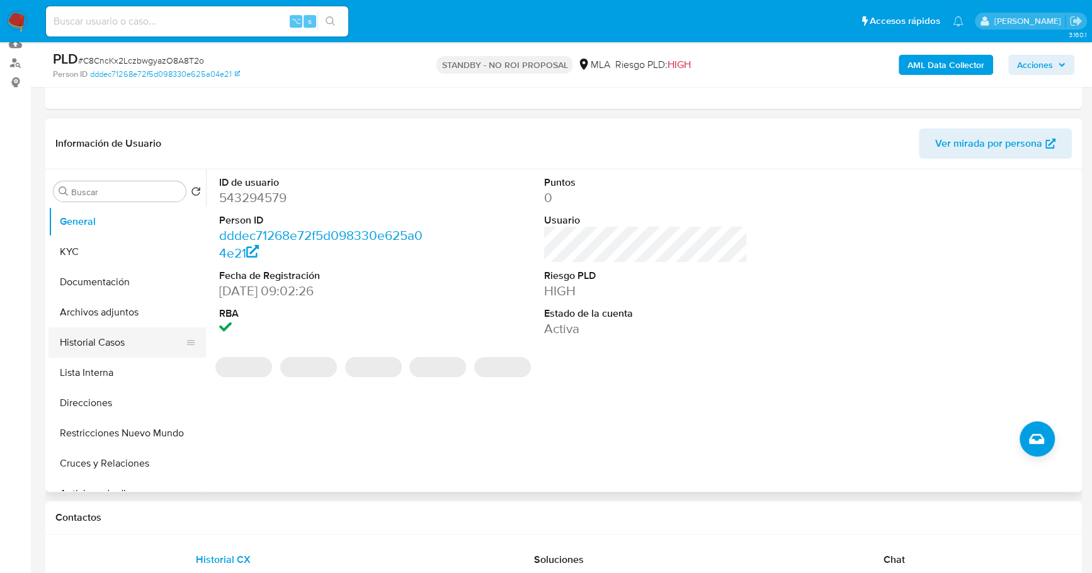
click at [124, 328] on button "Historial Casos" at bounding box center [121, 342] width 147 height 30
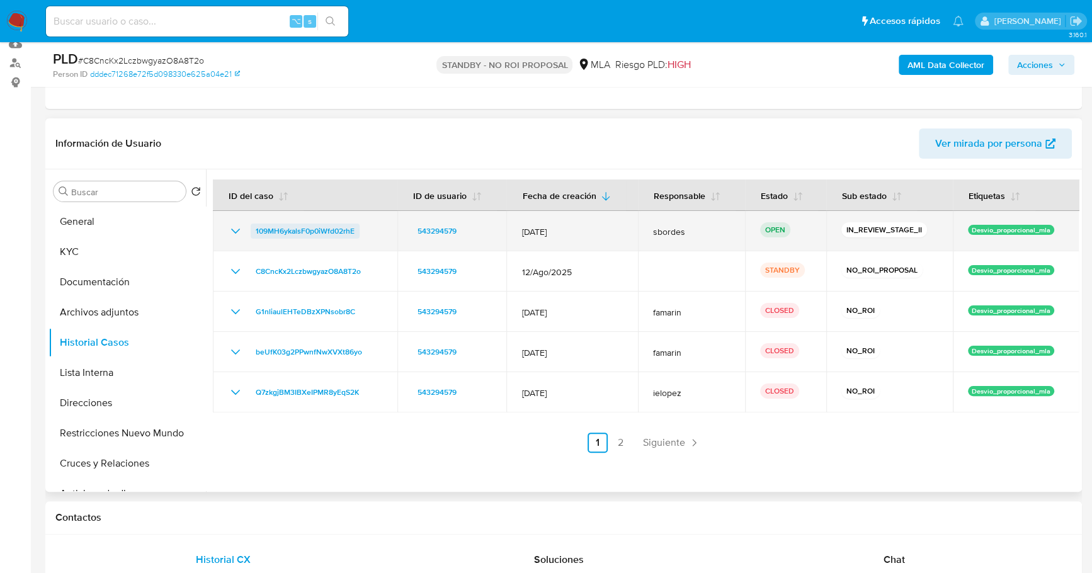
click at [281, 228] on span "109MH6ykalsF0p0iWfd02rhE" at bounding box center [305, 230] width 99 height 15
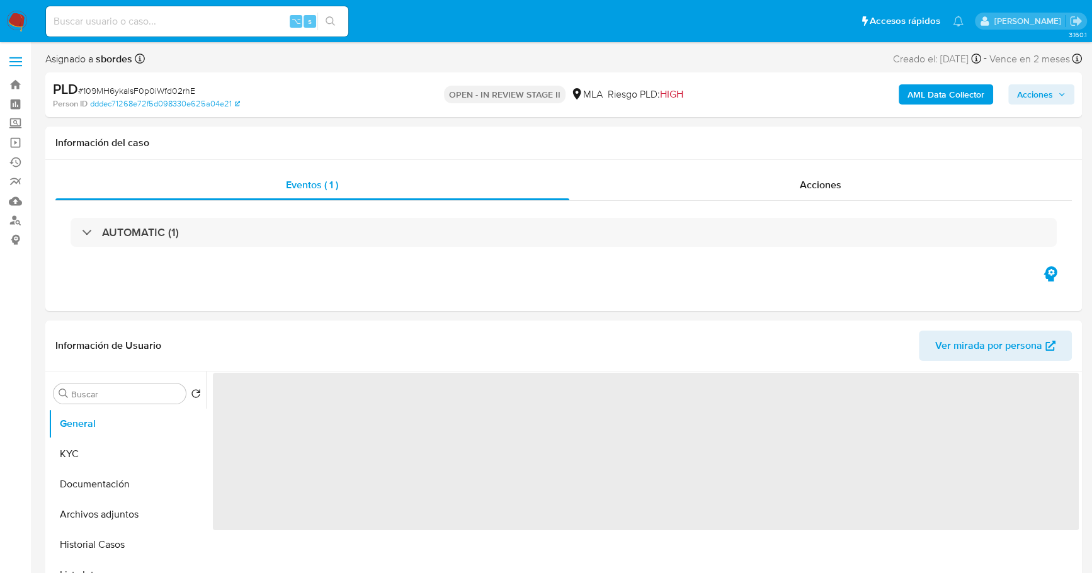
select select "10"
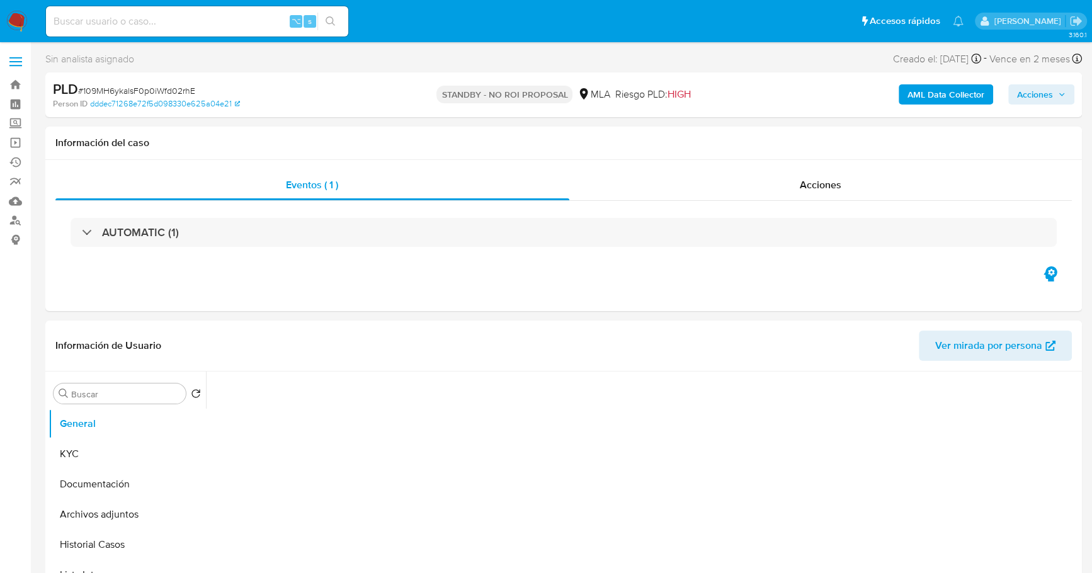
select select "10"
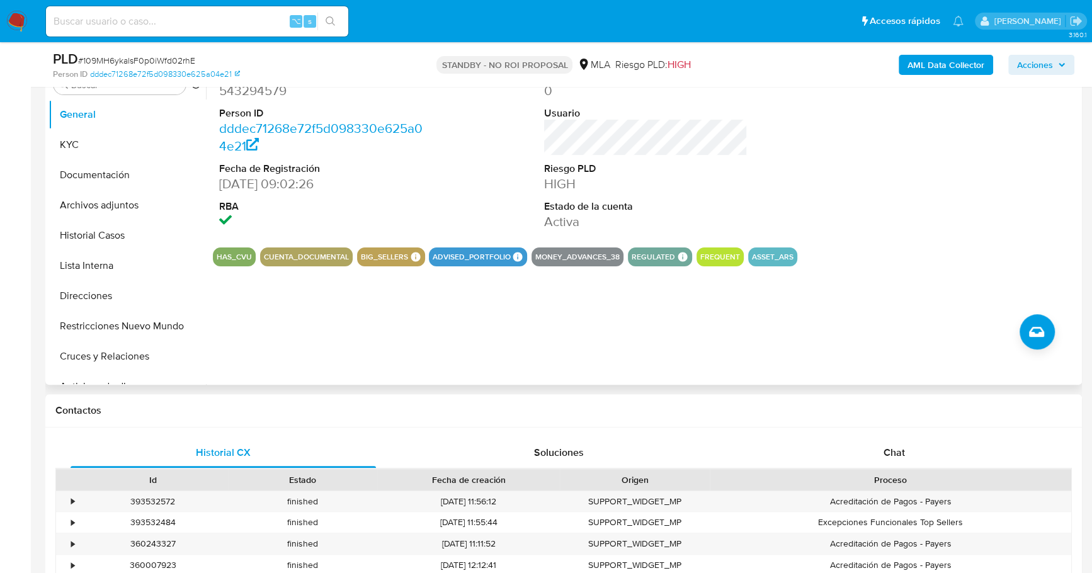
scroll to position [502, 0]
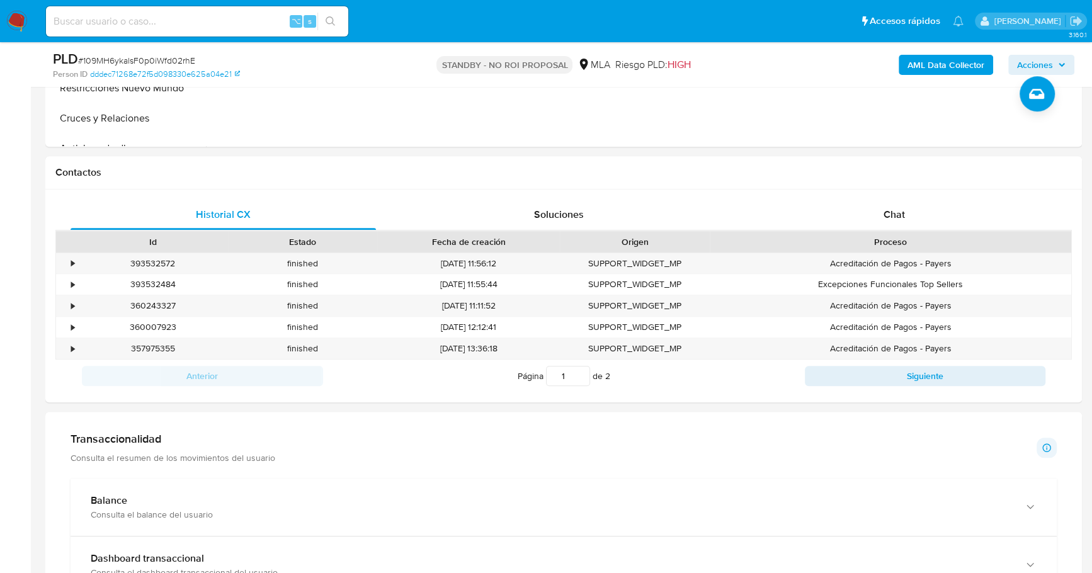
click at [223, 14] on input at bounding box center [197, 21] width 302 height 16
paste input "42417486"
type input "42417486"
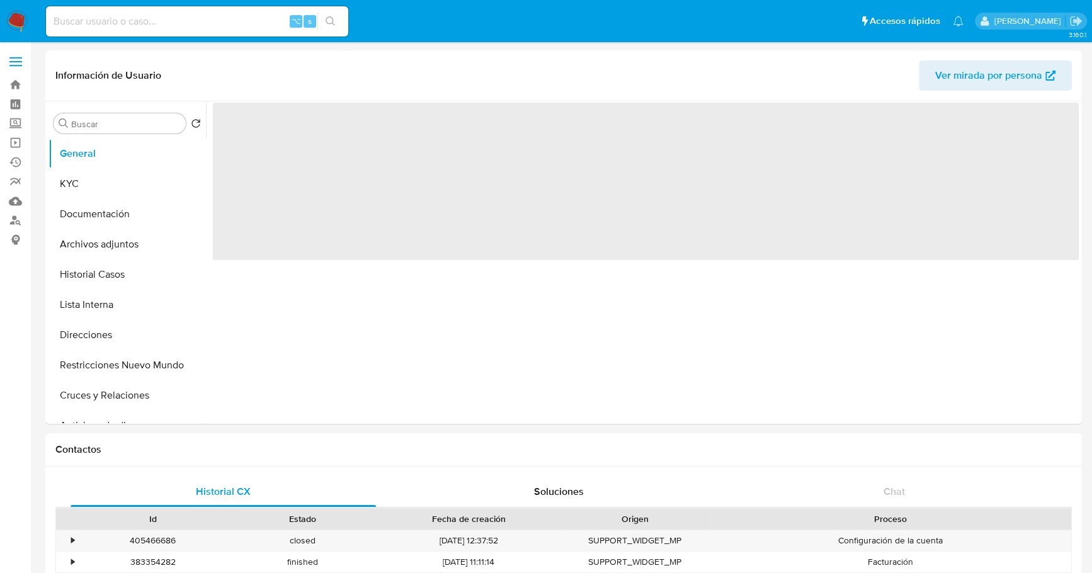
select select "10"
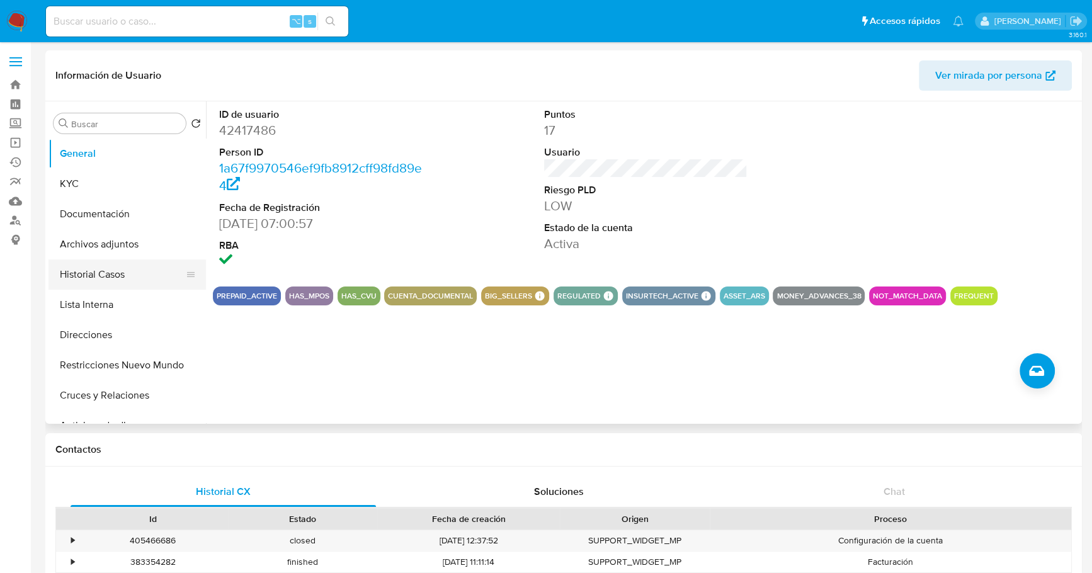
click at [84, 278] on button "Historial Casos" at bounding box center [121, 274] width 147 height 30
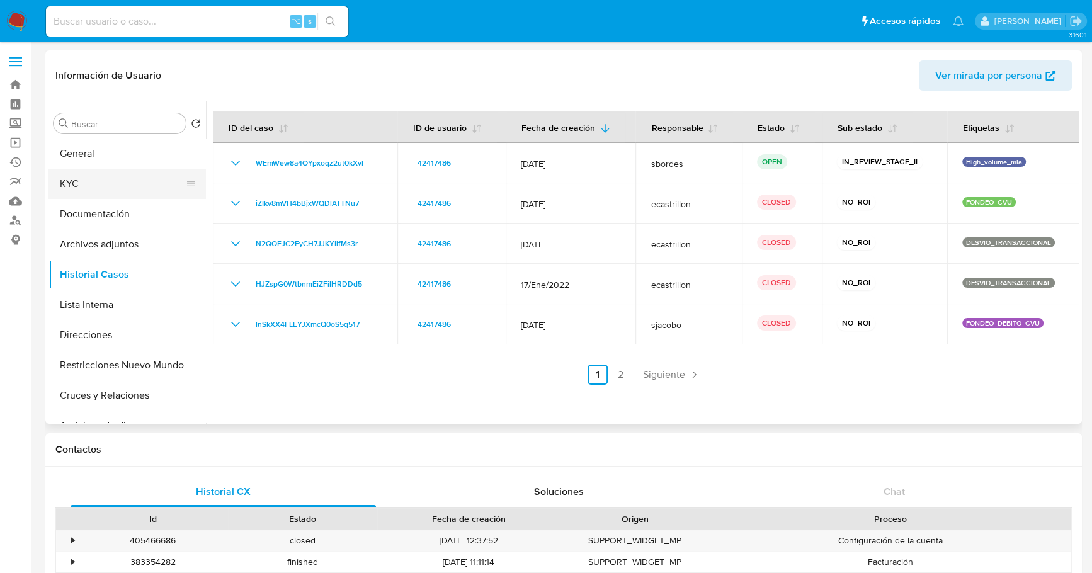
click at [99, 182] on button "KYC" at bounding box center [121, 184] width 147 height 30
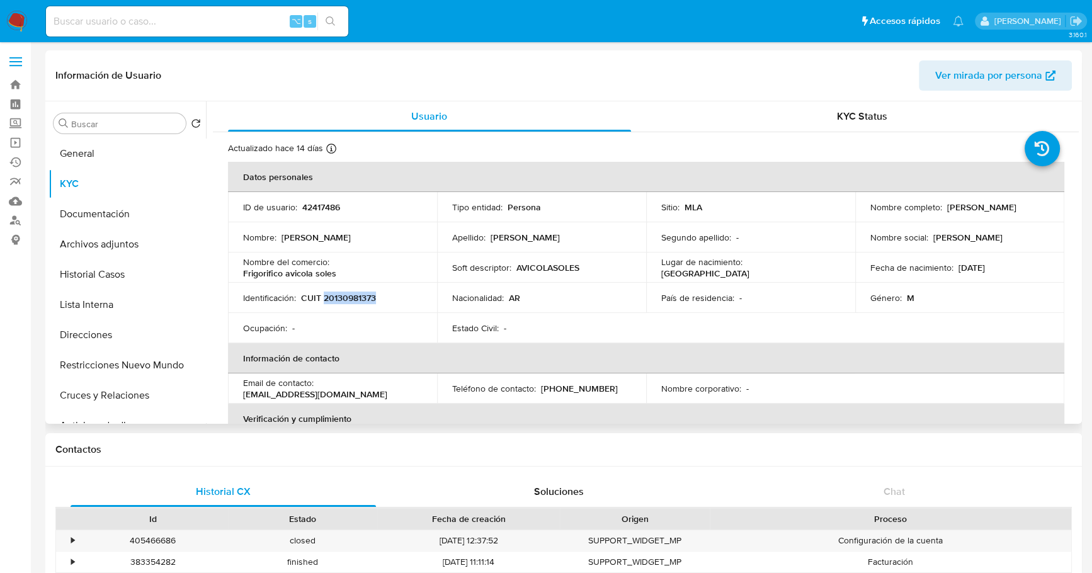
copy p "20130981373"
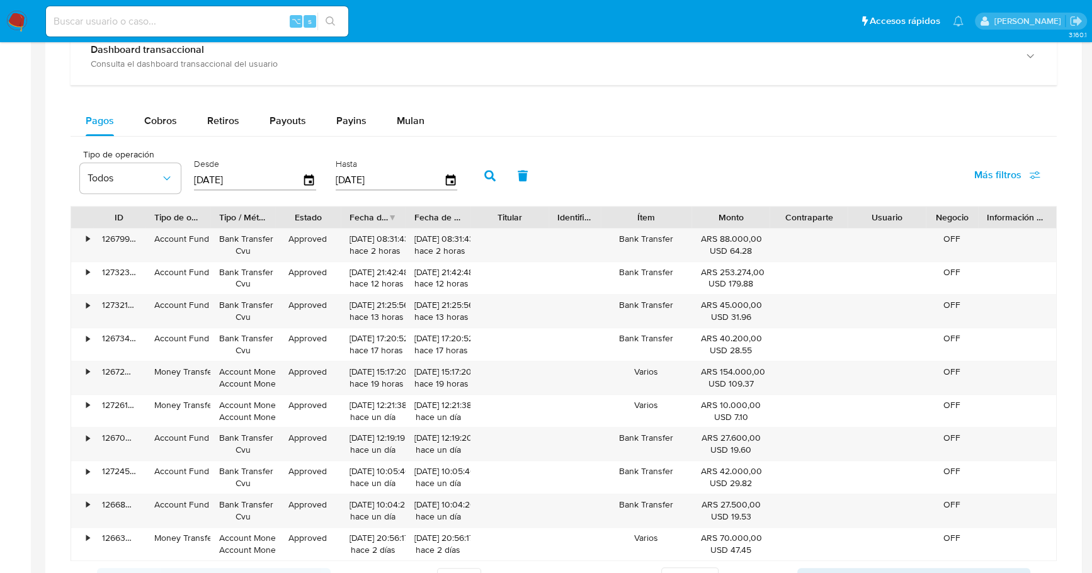
scroll to position [1059, 0]
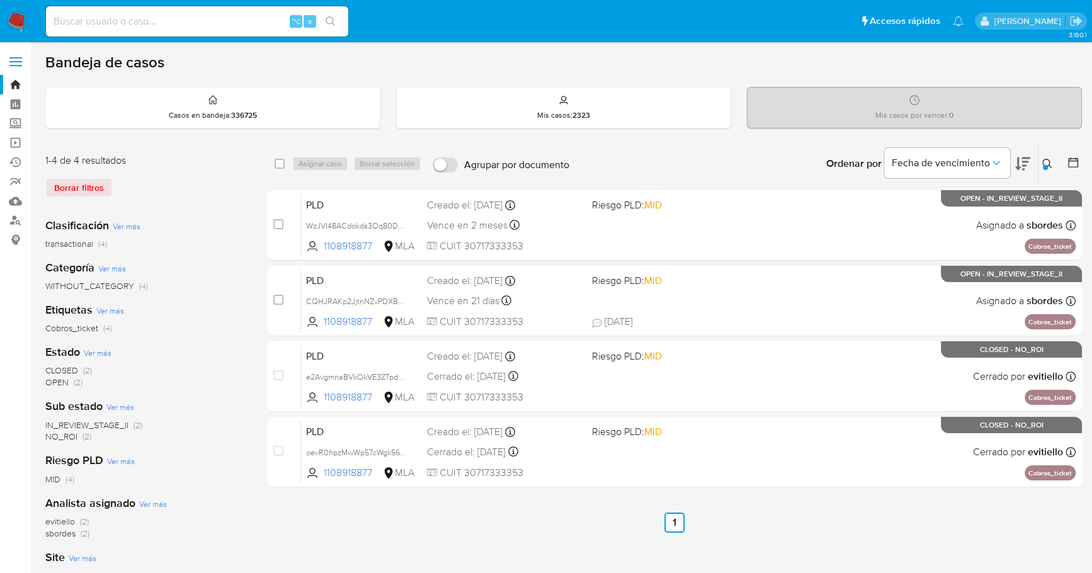
click at [14, 16] on img at bounding box center [16, 21] width 21 height 21
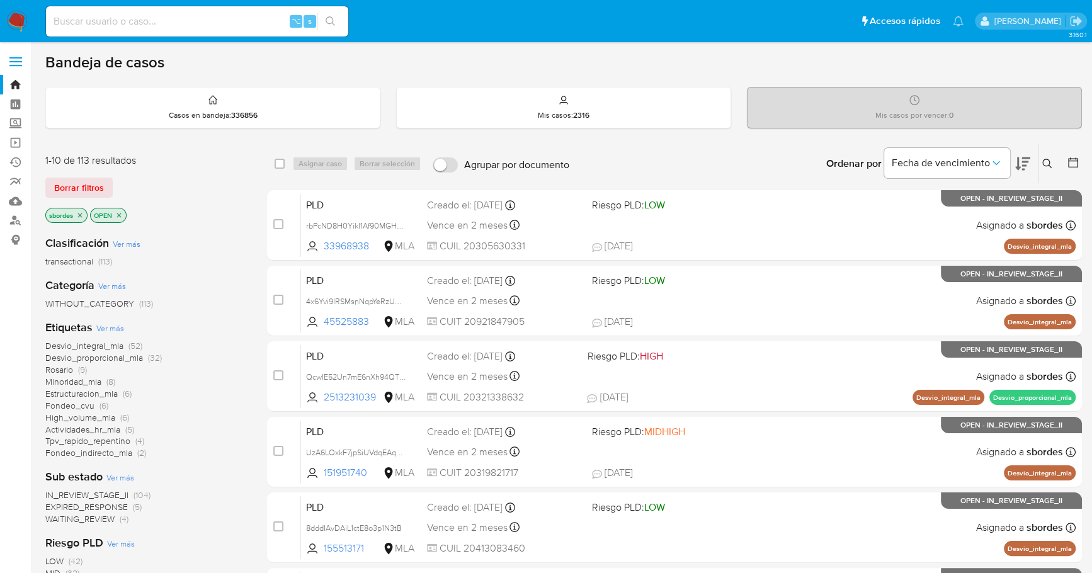
click at [79, 213] on icon "close-filter" at bounding box center [80, 216] width 8 height 8
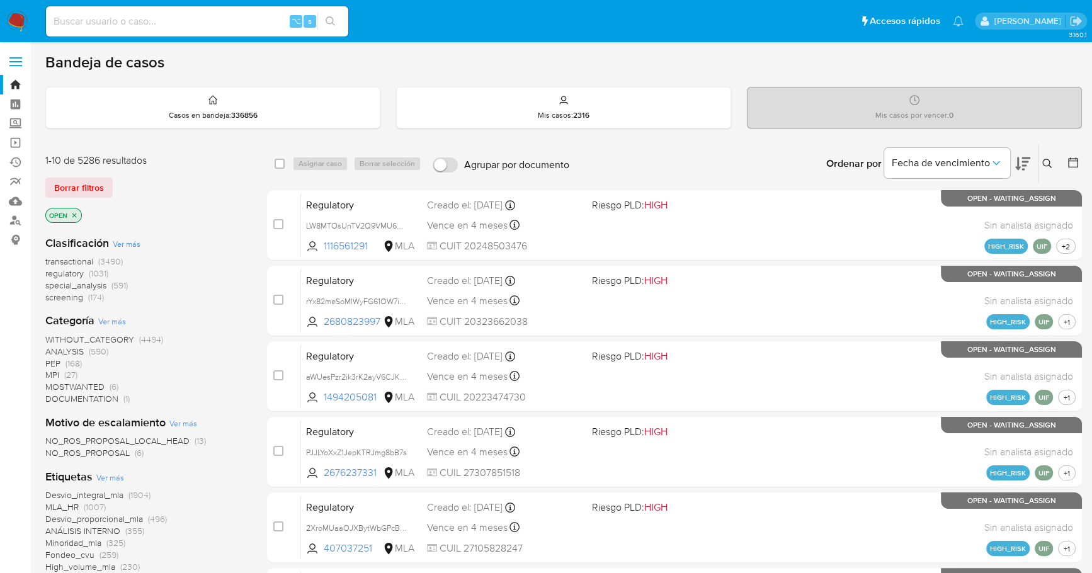
click at [1075, 162] on icon at bounding box center [1072, 162] width 13 height 13
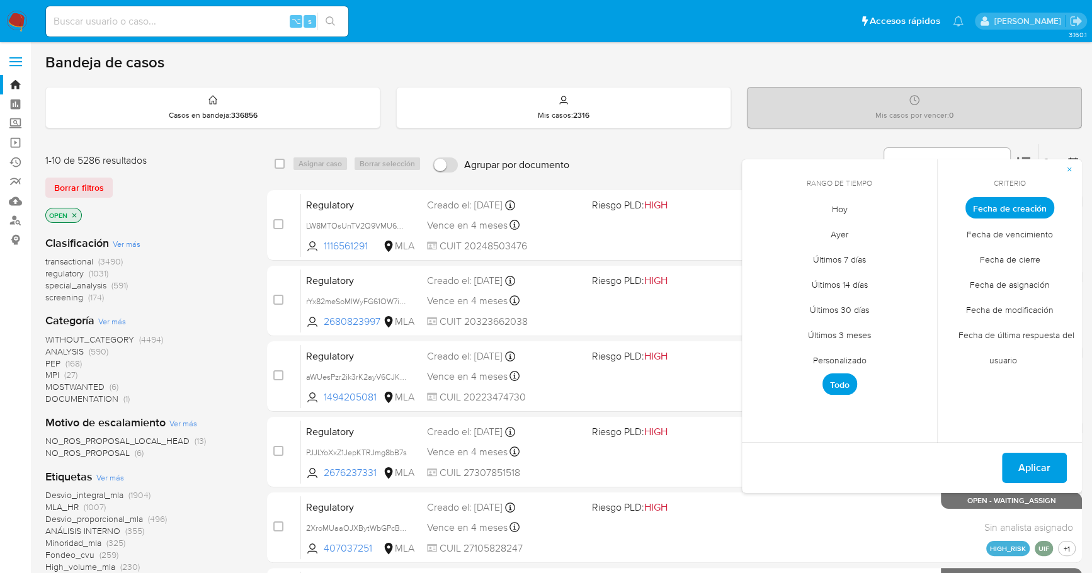
click at [842, 361] on span "Personalizado" at bounding box center [839, 360] width 80 height 26
click at [762, 225] on icon "Mes anterior" at bounding box center [761, 230] width 15 height 15
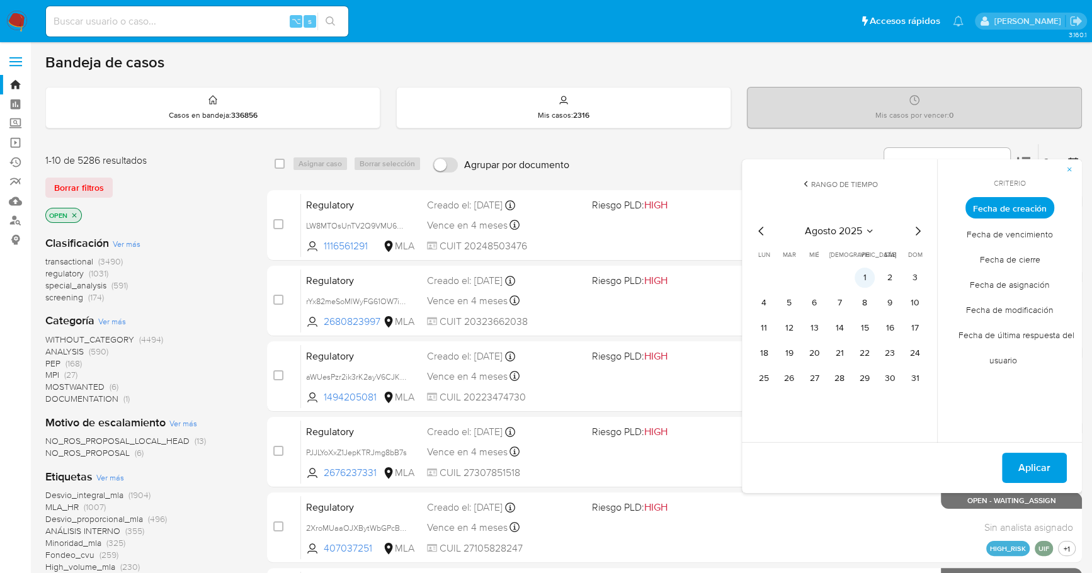
click at [861, 281] on button "1" at bounding box center [864, 278] width 20 height 20
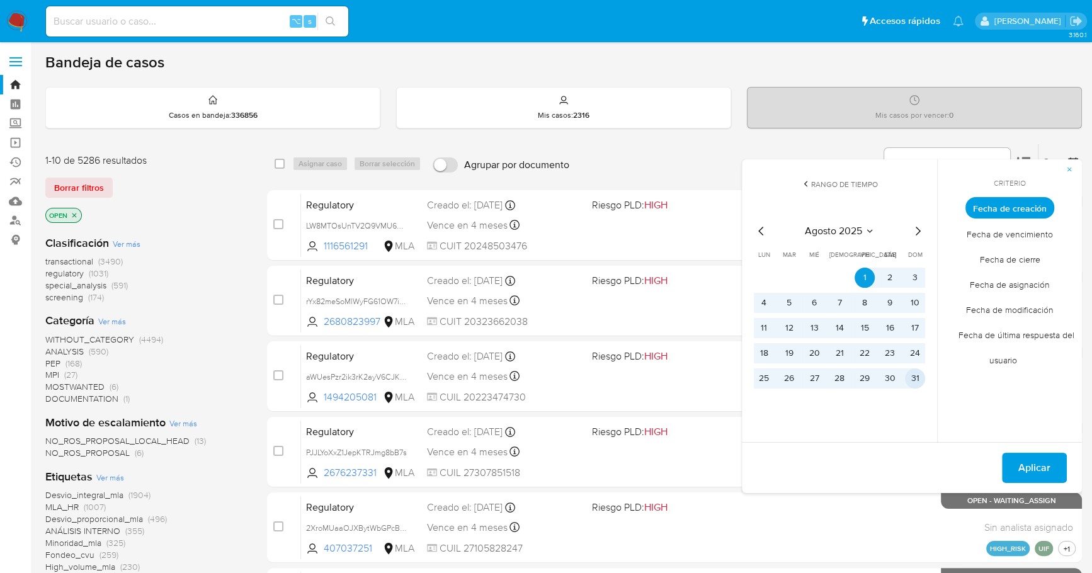
click at [915, 387] on button "31" at bounding box center [915, 378] width 20 height 20
click at [1041, 457] on span "Aplicar" at bounding box center [1034, 468] width 32 height 28
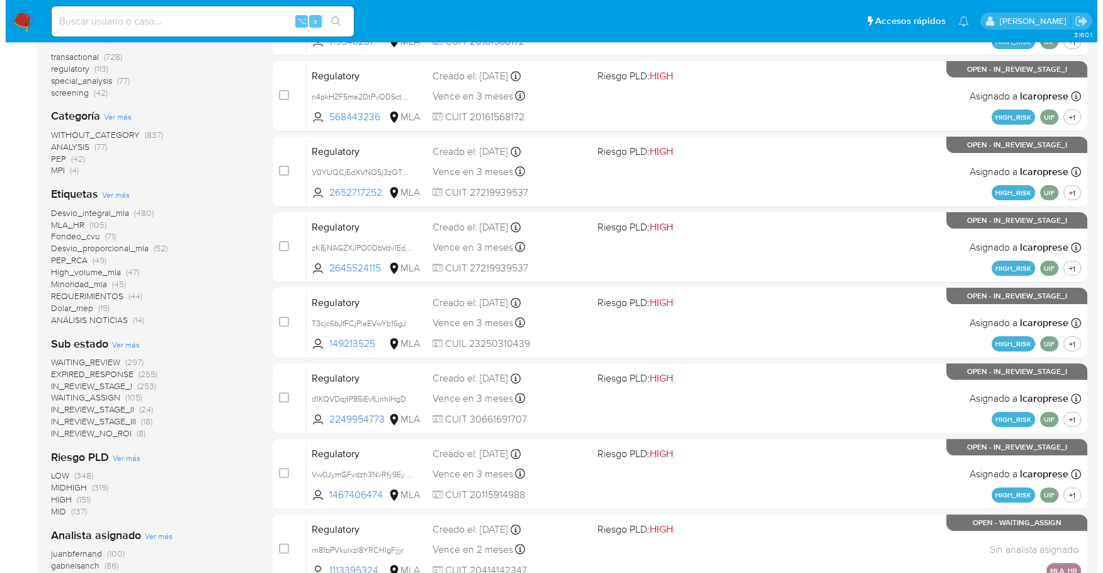
scroll to position [465, 0]
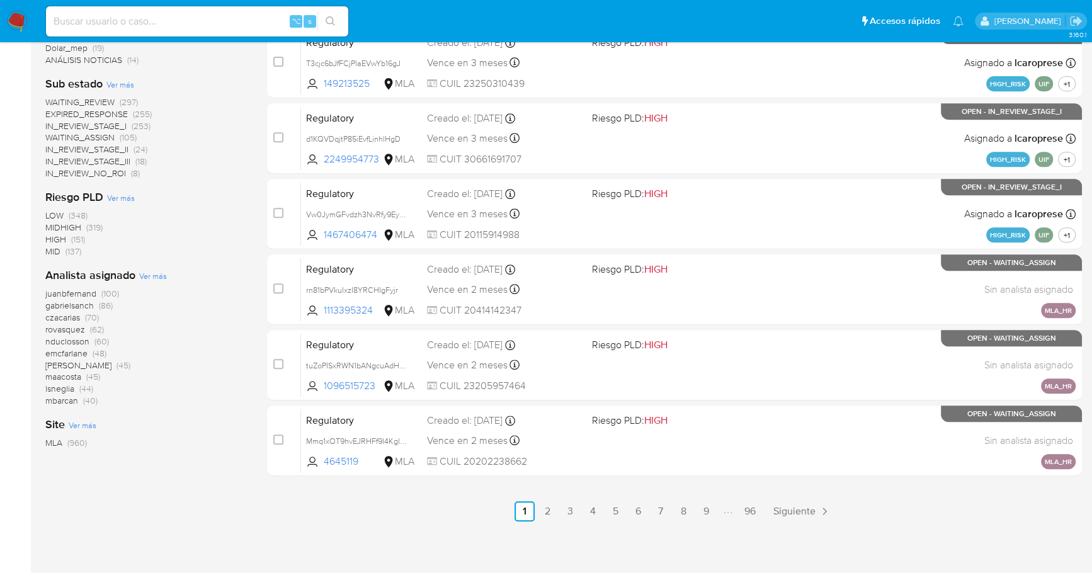
click at [150, 276] on span "Ver más" at bounding box center [153, 275] width 28 height 11
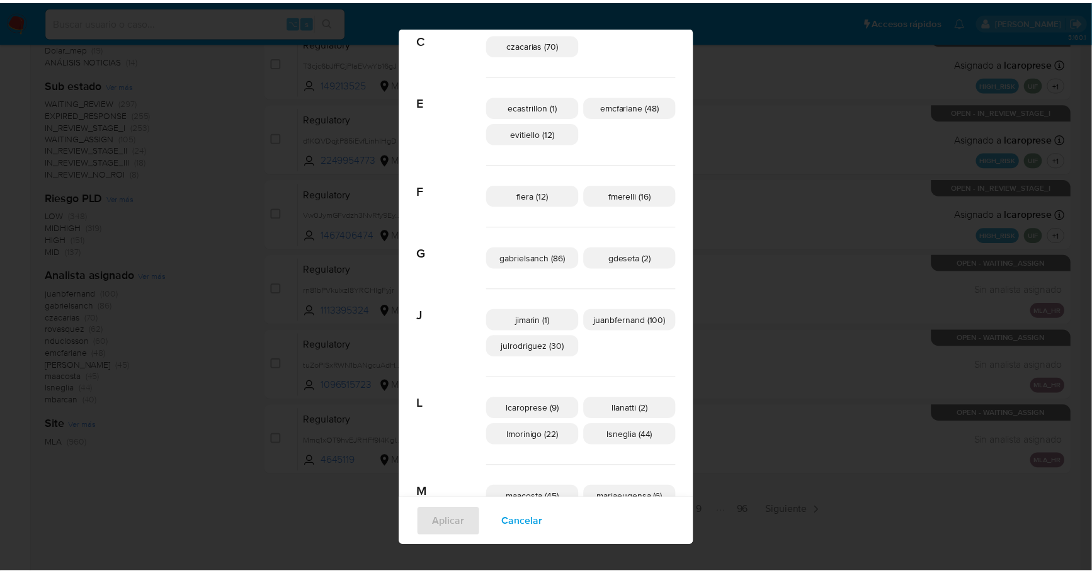
scroll to position [791, 0]
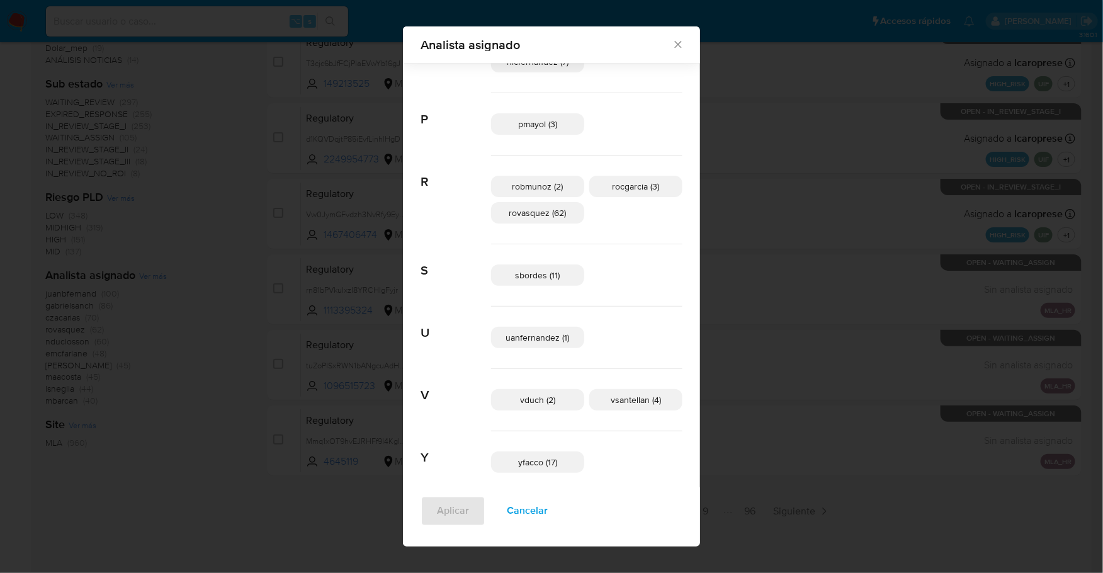
click at [672, 42] on icon "Cerrar" at bounding box center [678, 44] width 13 height 13
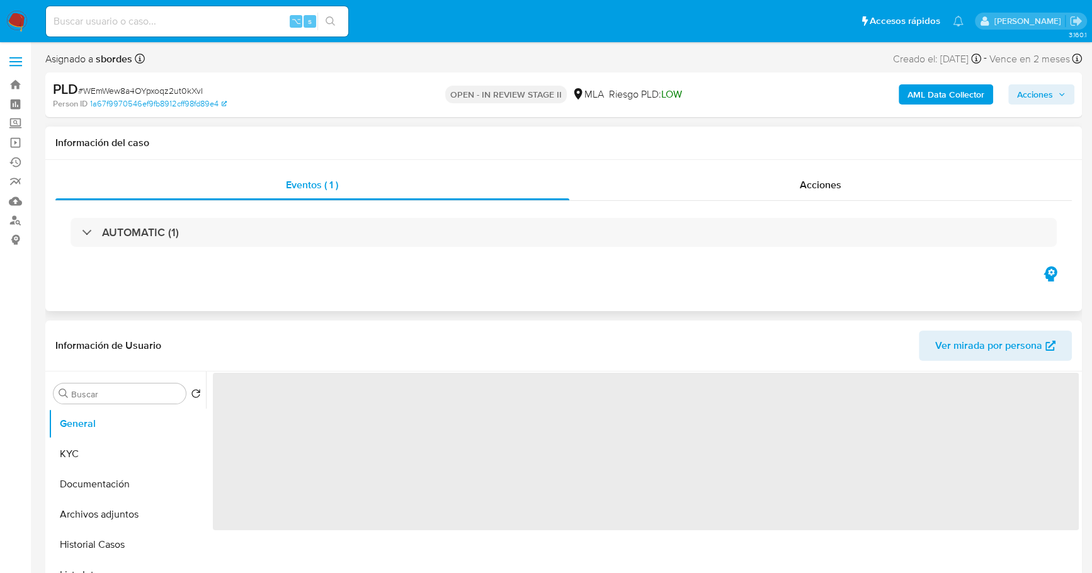
select select "10"
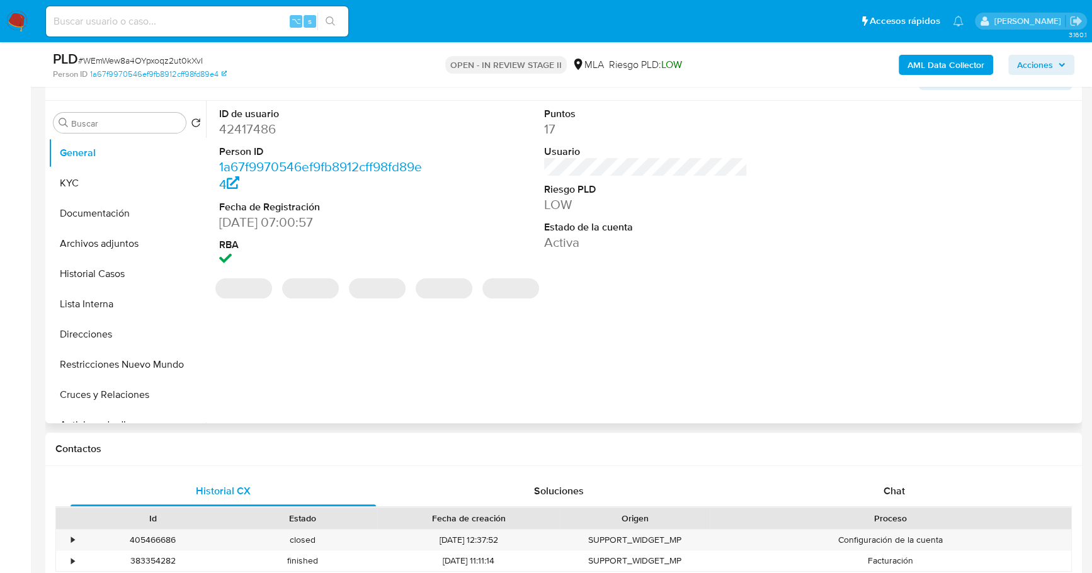
scroll to position [412, 0]
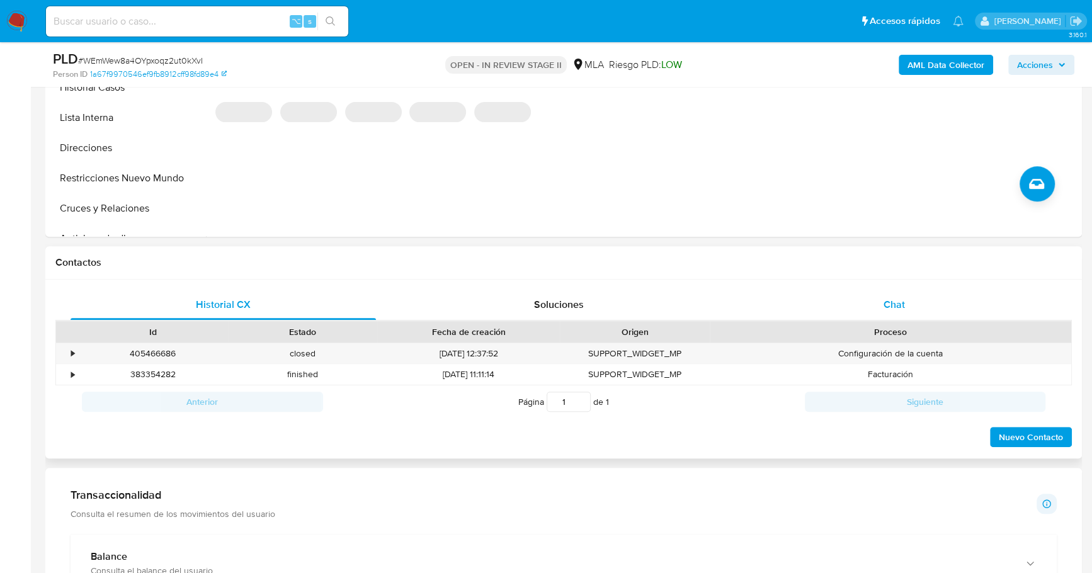
click at [837, 319] on div "Chat" at bounding box center [893, 305] width 305 height 30
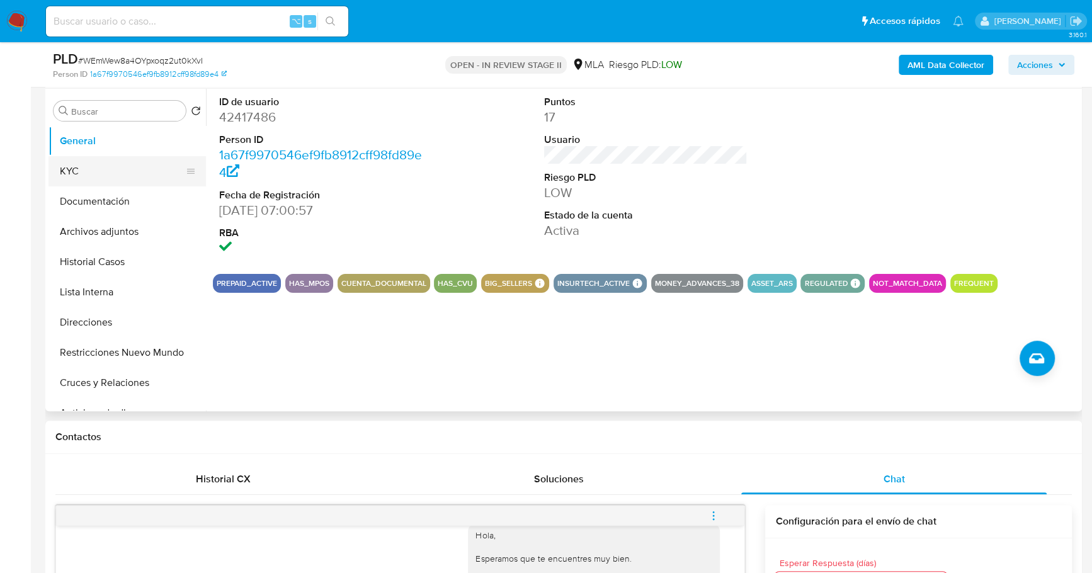
scroll to position [237, 0]
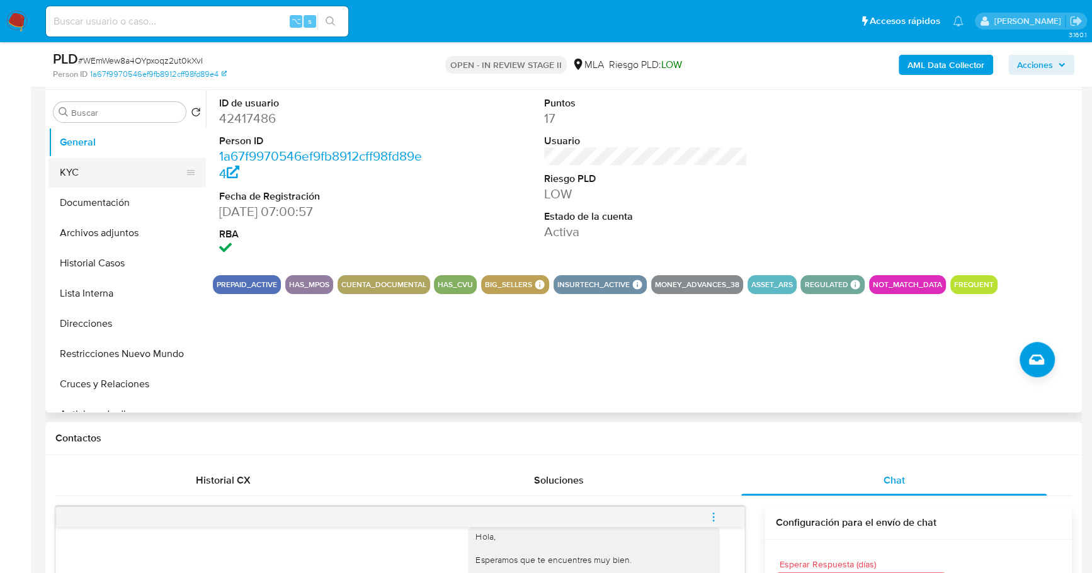
click at [100, 178] on button "KYC" at bounding box center [121, 172] width 147 height 30
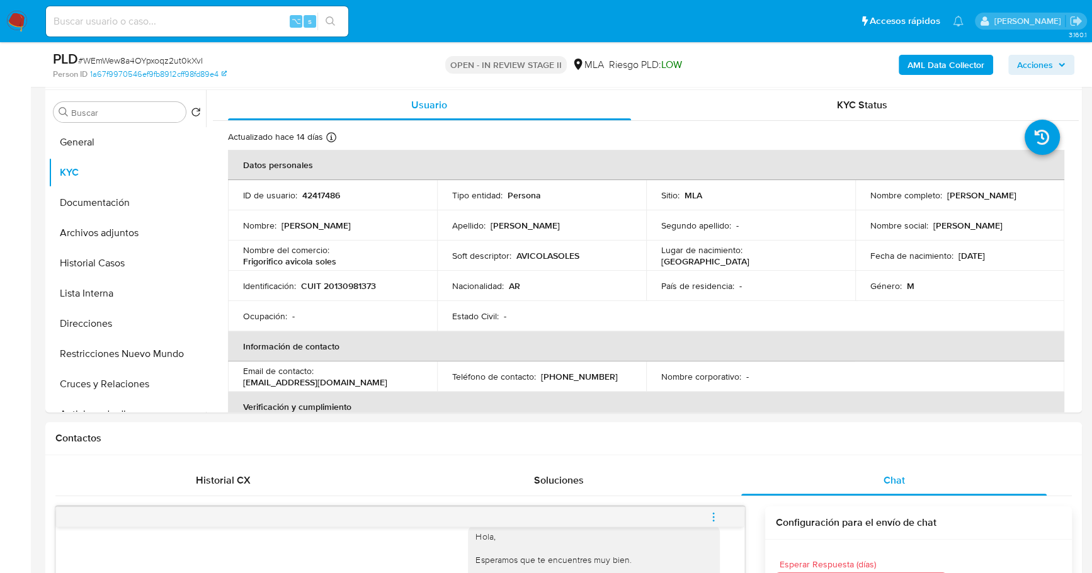
click at [112, 30] on div "⌥ s" at bounding box center [197, 21] width 302 height 30
click at [116, 21] on input at bounding box center [197, 21] width 302 height 16
paste input "42417486"
type input "42417486"
copy p "42417486"
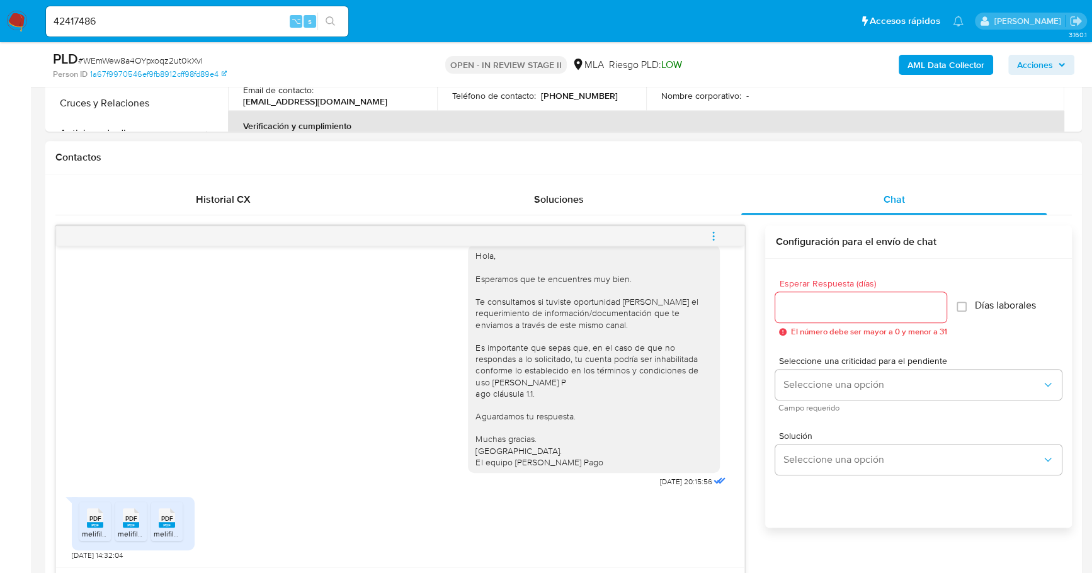
scroll to position [522, 0]
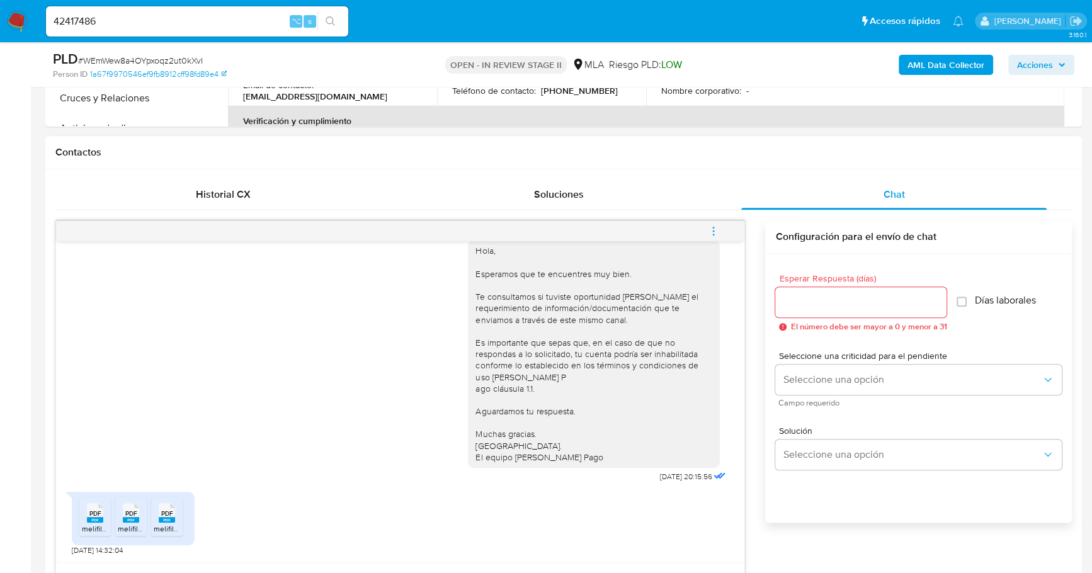
click at [97, 511] on span "PDF" at bounding box center [95, 513] width 12 height 8
click at [127, 521] on icon "PDF" at bounding box center [131, 513] width 16 height 22
click at [177, 519] on div "PDF PDF" at bounding box center [167, 511] width 26 height 25
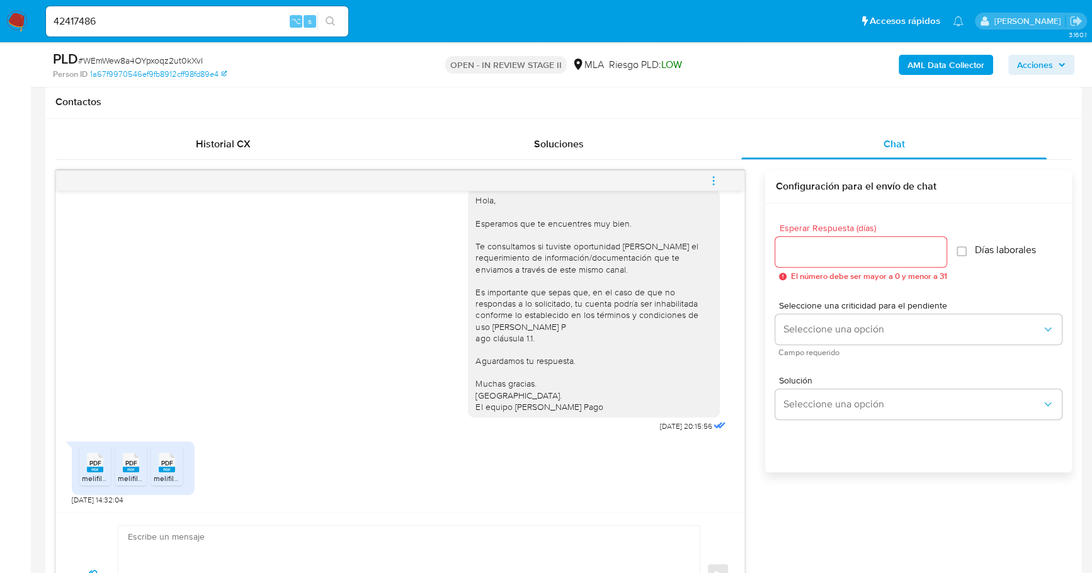
scroll to position [807, 0]
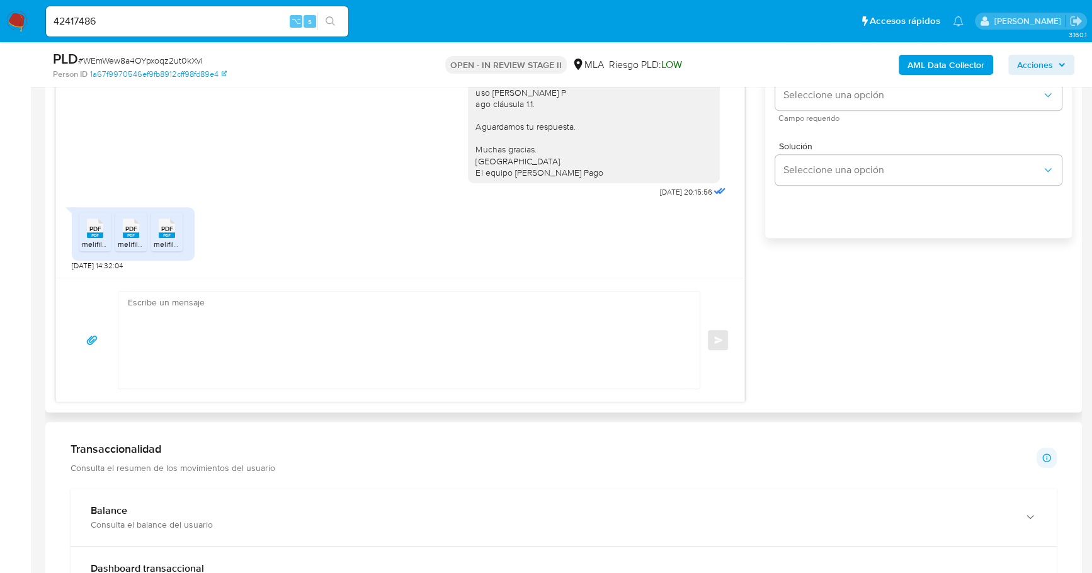
click at [368, 310] on textarea at bounding box center [406, 339] width 556 height 97
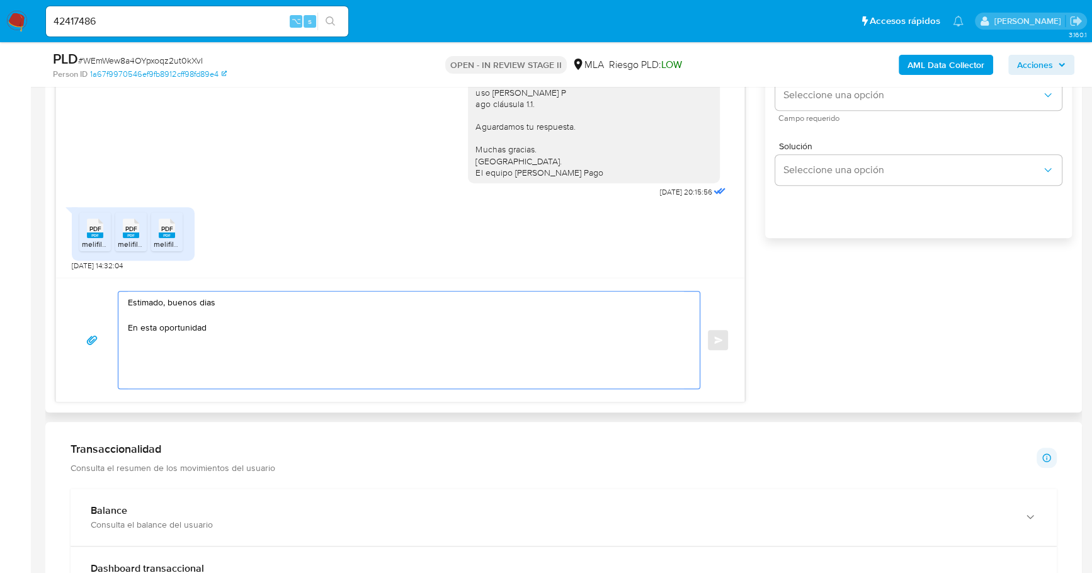
click at [232, 325] on textarea "Estimado, buenos dias En esta oportunidad" at bounding box center [406, 339] width 556 height 97
click at [232, 328] on textarea "Estimado, buenos dias En esta oportunidad" at bounding box center [406, 339] width 556 height 97
paste textarea "- Últimas 6 Declaraciones Juradas de Ingresos Brutos (donde se visualice la bas…"
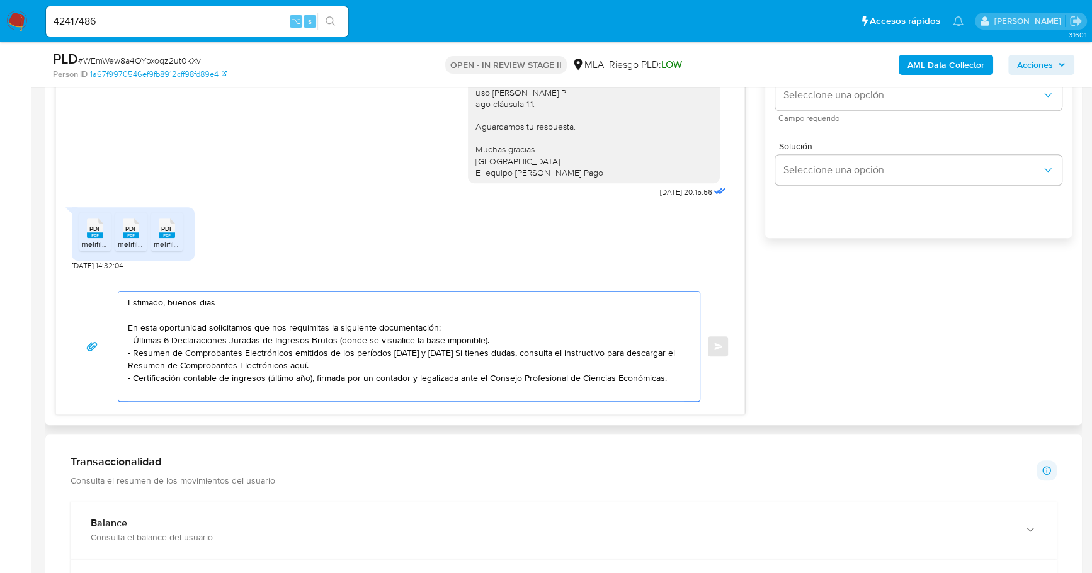
click at [310, 326] on textarea "Estimado, buenos dias En esta oportunidad solicitamos que nos requimitas la sig…" at bounding box center [406, 346] width 556 height 110
click at [293, 327] on textarea "Estimado, buenos dias En esta oportunidad solicitamos que nos requimitas la sig…" at bounding box center [406, 346] width 556 height 110
drag, startPoint x: 545, startPoint y: 363, endPoint x: 456, endPoint y: 353, distance: 90.0
click at [440, 351] on textarea "Estimado, buenos dias En esta oportunidad solicitamos que nos remitas la siguie…" at bounding box center [406, 346] width 556 height 110
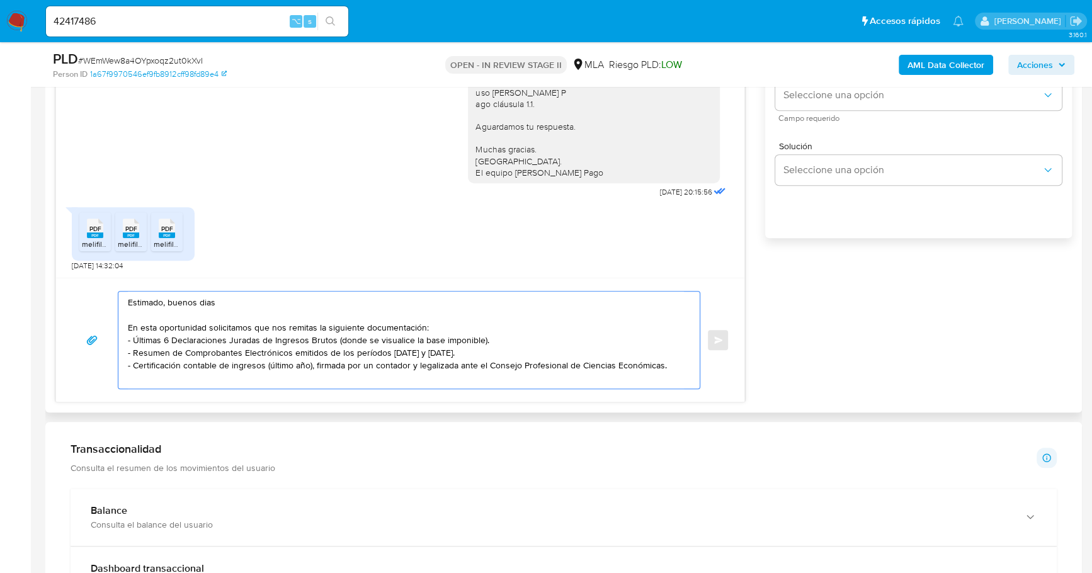
click at [324, 351] on textarea "Estimado, buenos dias En esta oportunidad solicitamos que nos remitas la siguie…" at bounding box center [406, 339] width 556 height 97
click at [313, 323] on textarea "Estimado, buenos dias En esta oportunidad solicitamos que nos remitas la siguie…" at bounding box center [406, 339] width 556 height 97
click at [670, 365] on textarea "Estimado, buenos dias En esta oportunidad solicitamos que nos remitas, a modo d…" at bounding box center [406, 339] width 556 height 97
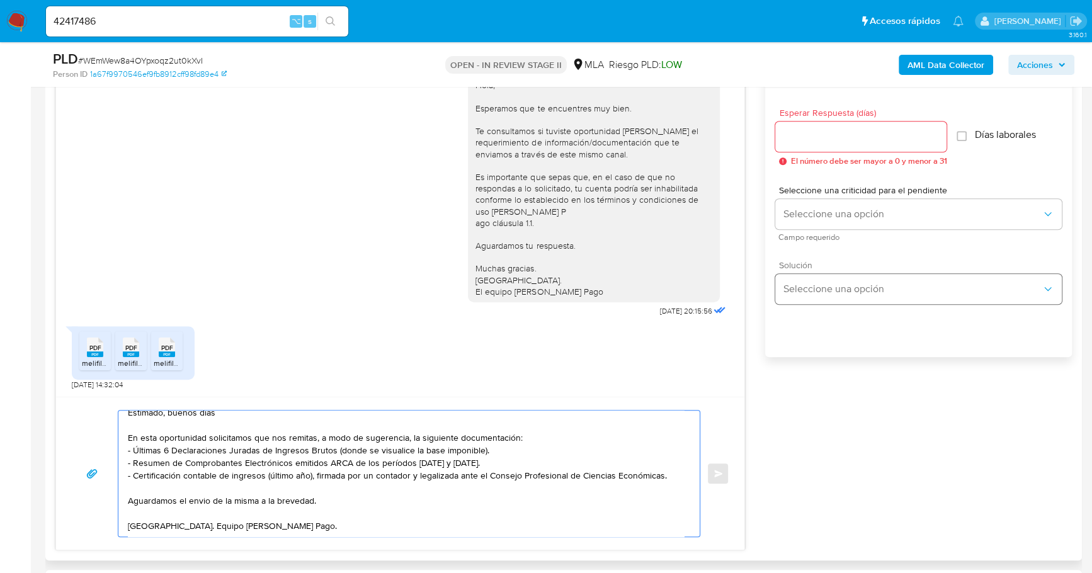
scroll to position [669, 0]
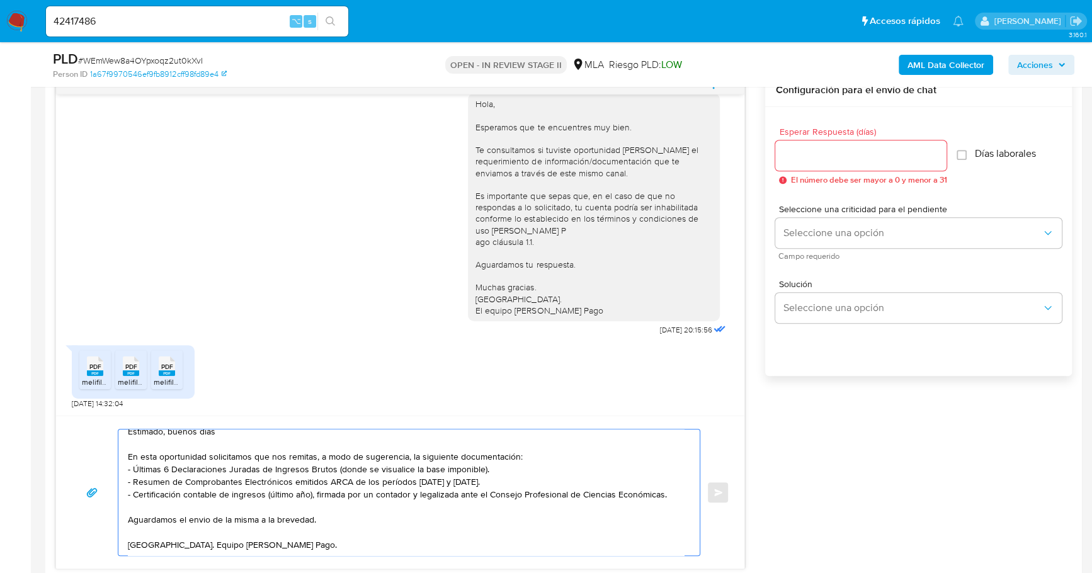
type textarea "Estimado, buenos dias En esta oportunidad solicitamos que nos remitas, a modo d…"
click at [819, 154] on input "Esperar Respuesta (días)" at bounding box center [860, 155] width 171 height 16
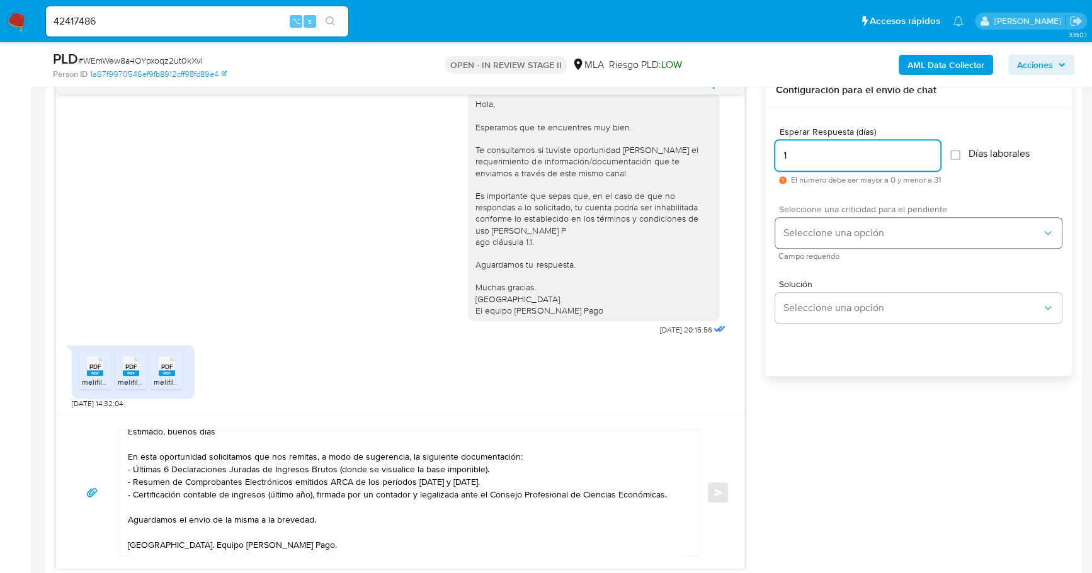
type input "1"
click at [857, 227] on span "Seleccione una opción" at bounding box center [911, 233] width 259 height 13
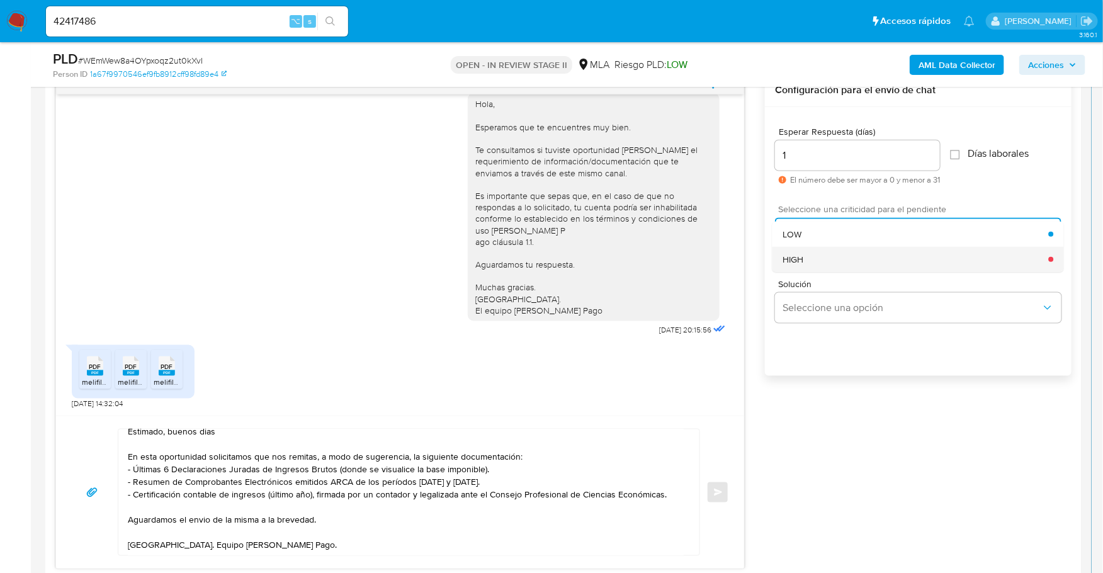
click at [849, 251] on div "HIGH" at bounding box center [915, 259] width 266 height 25
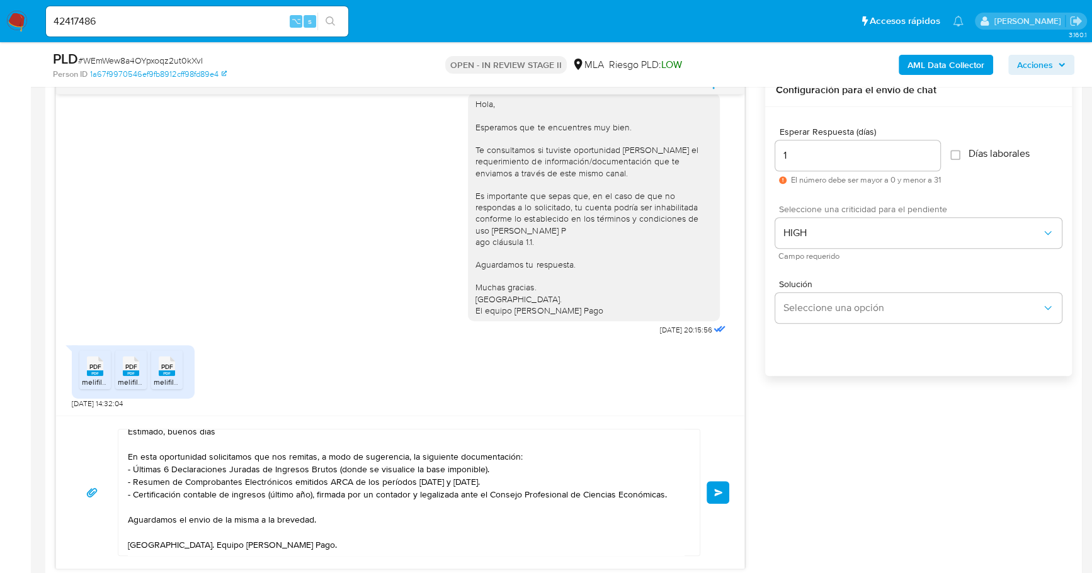
click at [720, 489] on span "Enviar" at bounding box center [718, 493] width 9 height 8
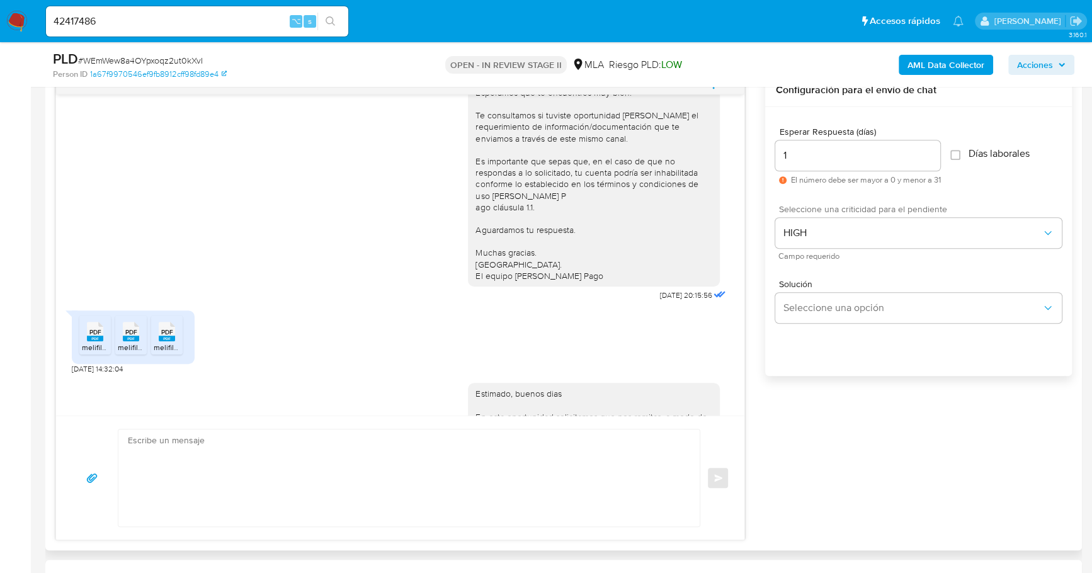
scroll to position [949, 0]
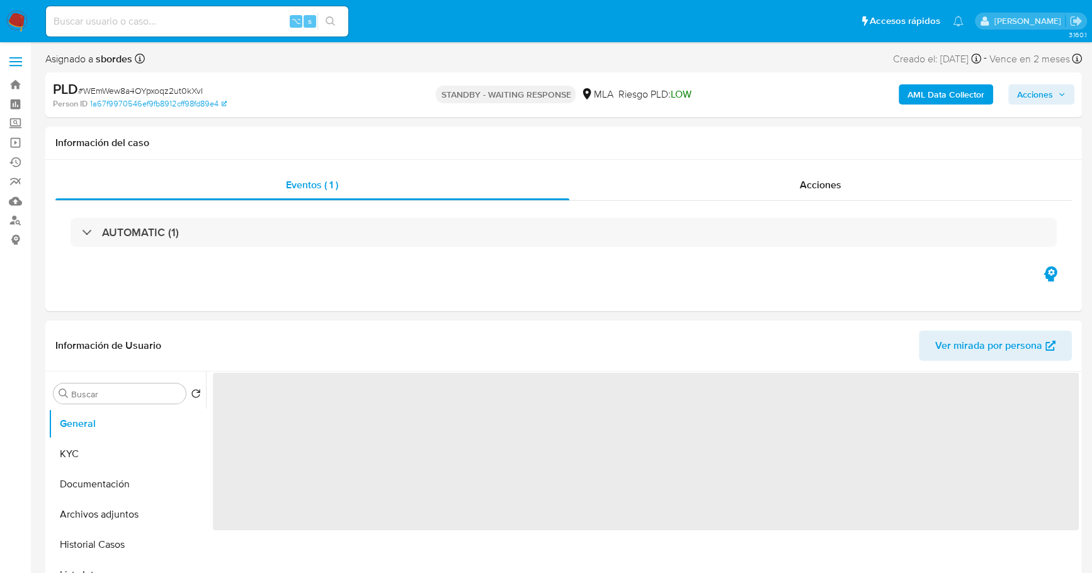
select select "10"
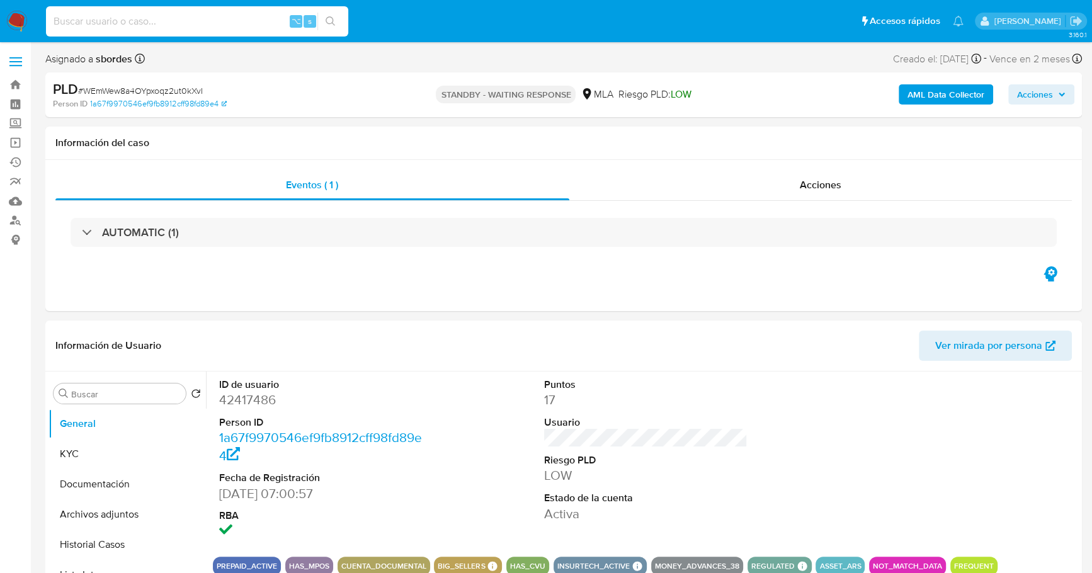
click at [213, 20] on input at bounding box center [197, 21] width 302 height 16
paste input "582333261"
type input "582333261"
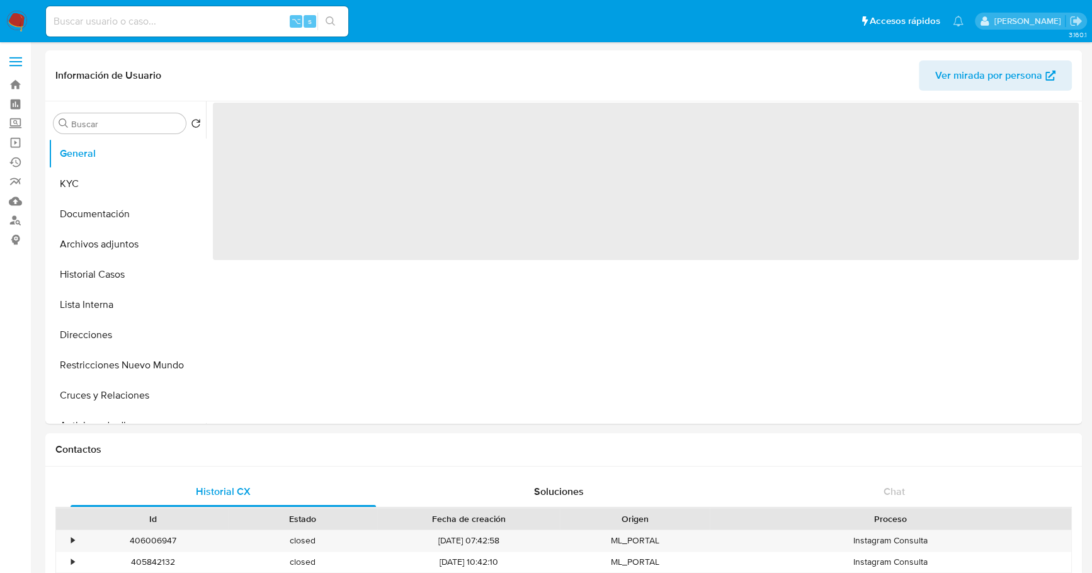
select select "10"
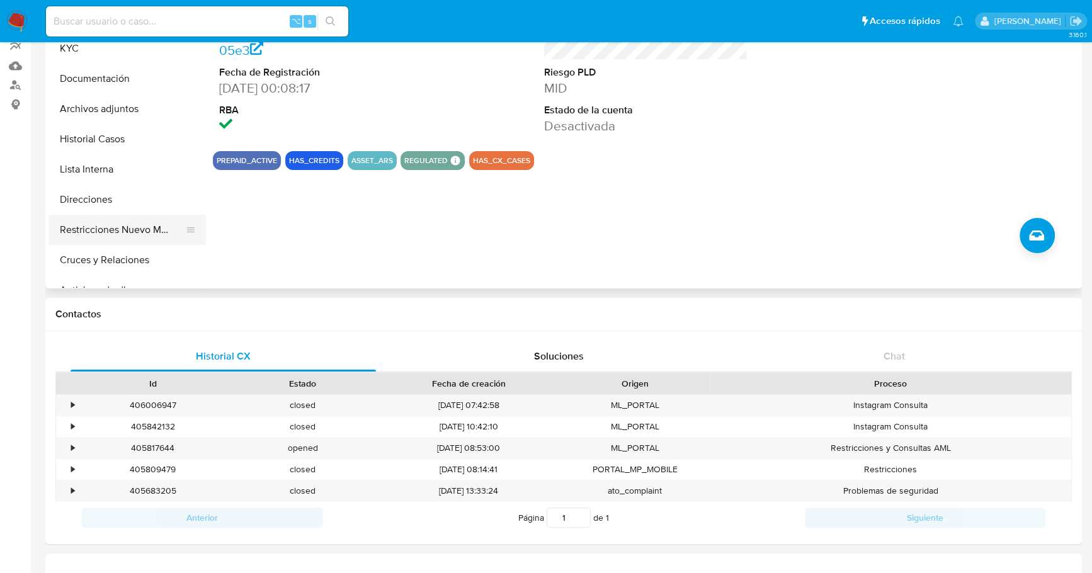
scroll to position [103, 0]
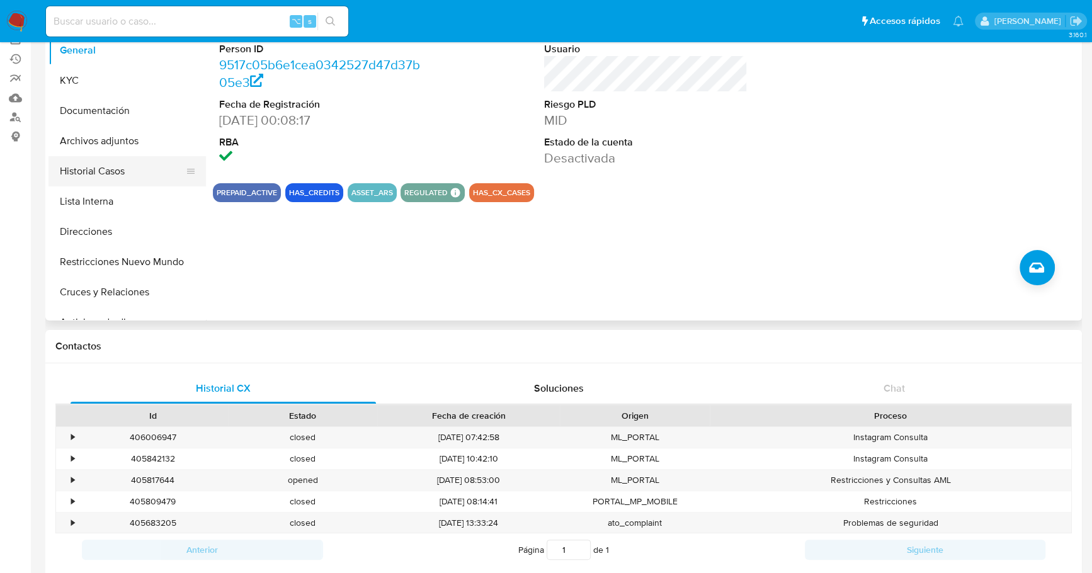
click at [95, 179] on button "Historial Casos" at bounding box center [121, 171] width 147 height 30
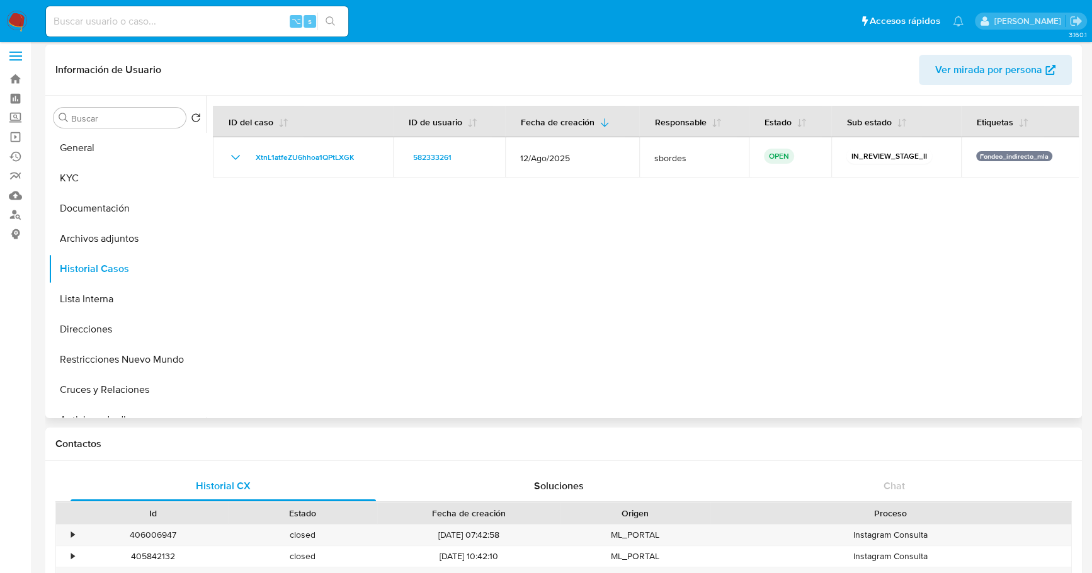
scroll to position [0, 0]
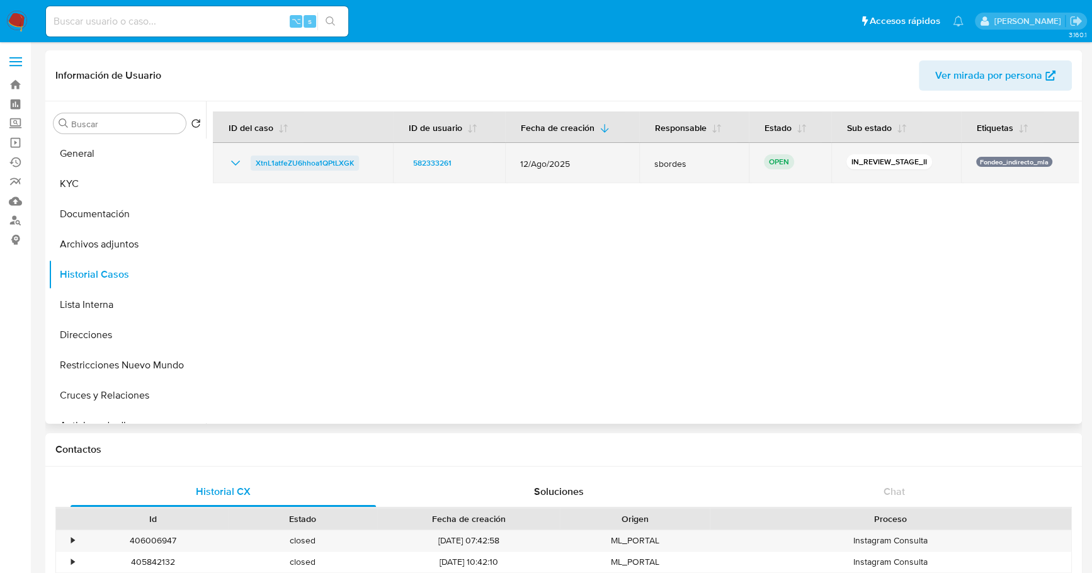
click at [274, 162] on span "XtnL1atfeZU6hhoa1QPtLXGK" at bounding box center [305, 162] width 98 height 15
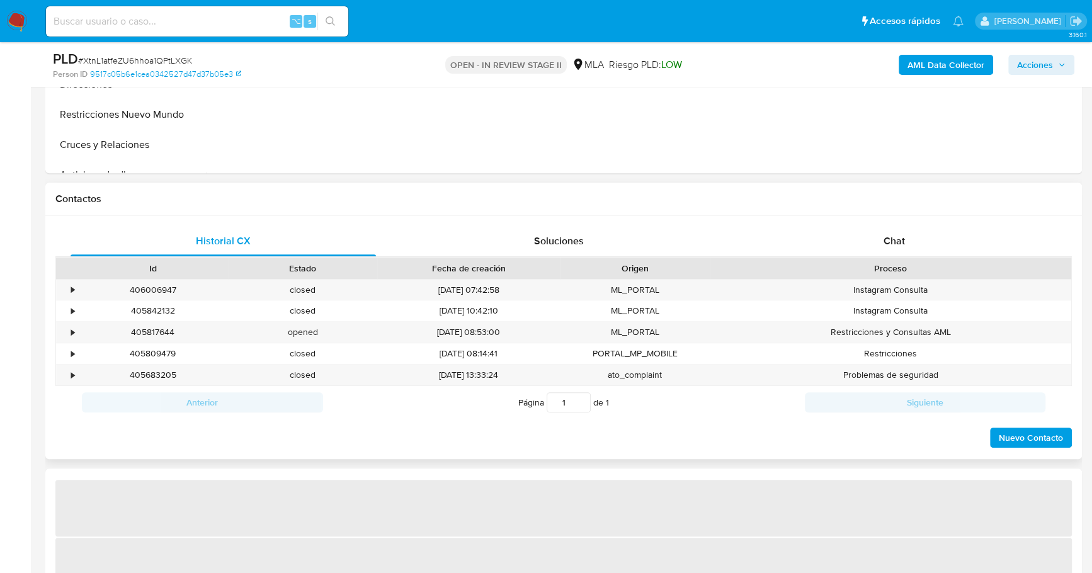
scroll to position [483, 0]
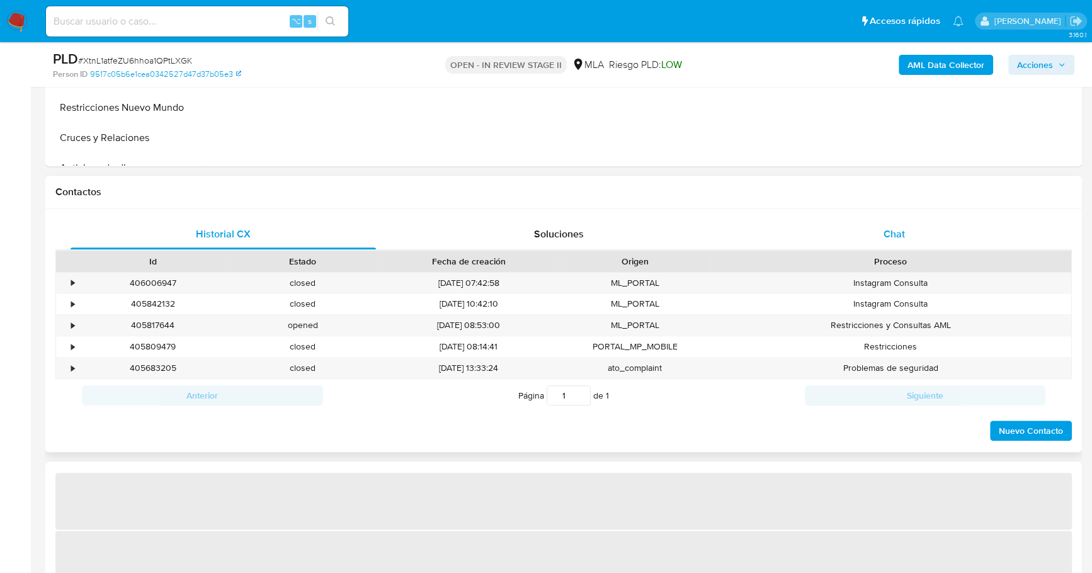
select select "10"
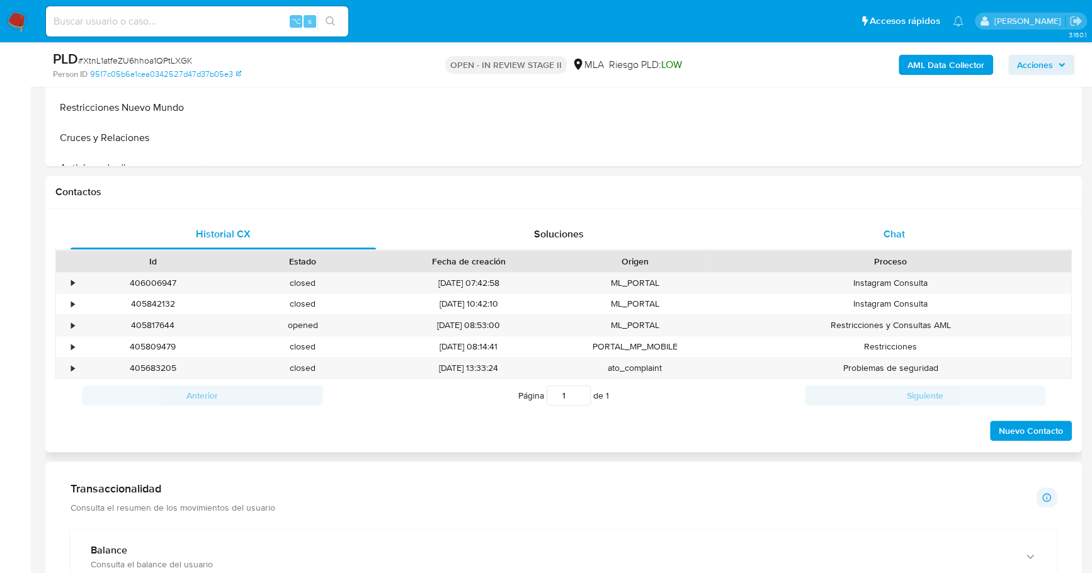
click at [904, 235] on div "Chat" at bounding box center [893, 234] width 305 height 30
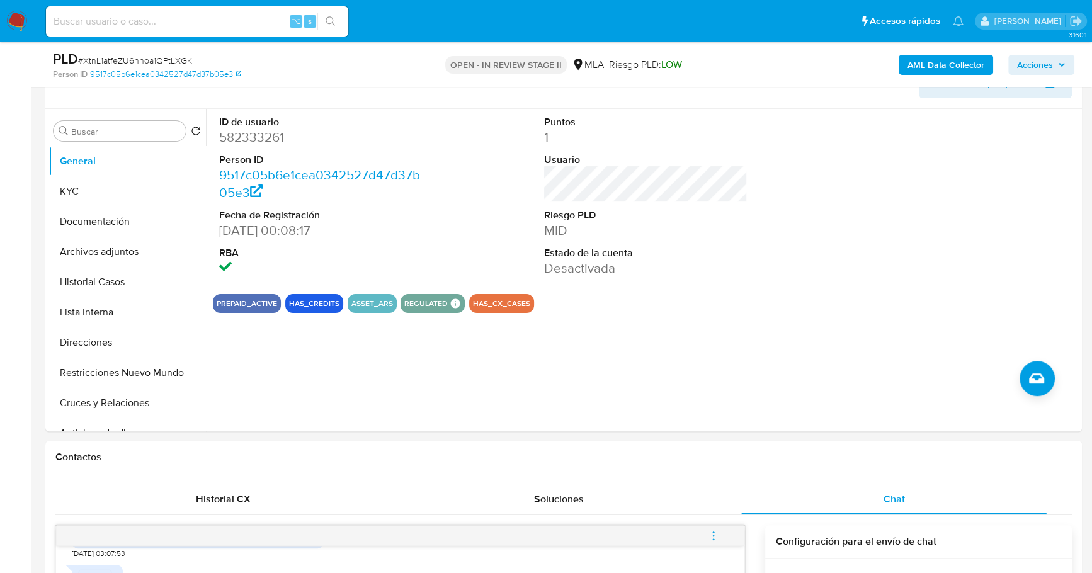
scroll to position [14, 0]
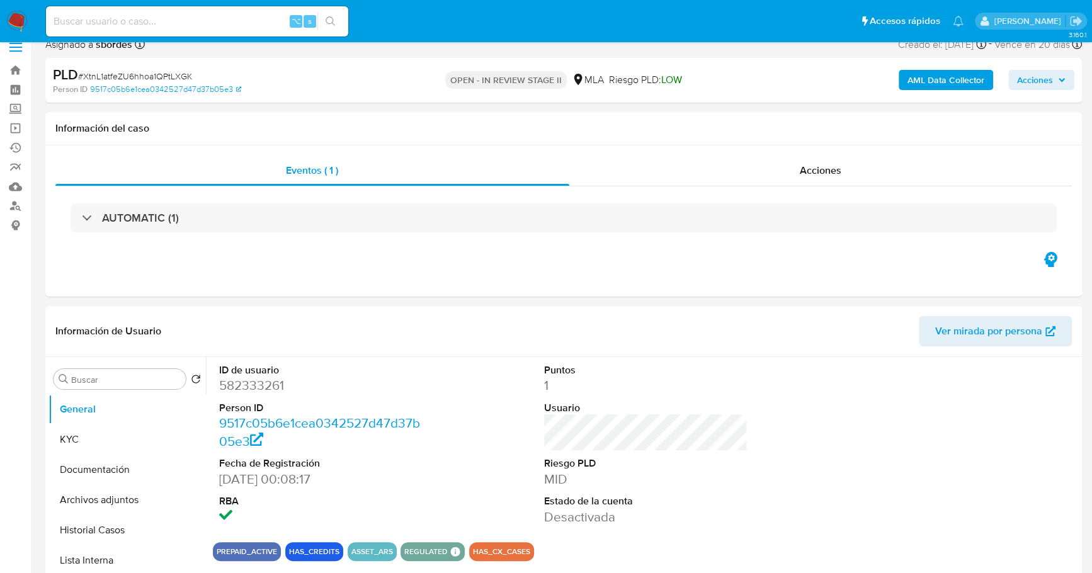
click at [159, 20] on input at bounding box center [197, 21] width 302 height 16
paste input "582333261"
type input "582333261"
click at [81, 441] on button "KYC" at bounding box center [121, 439] width 147 height 30
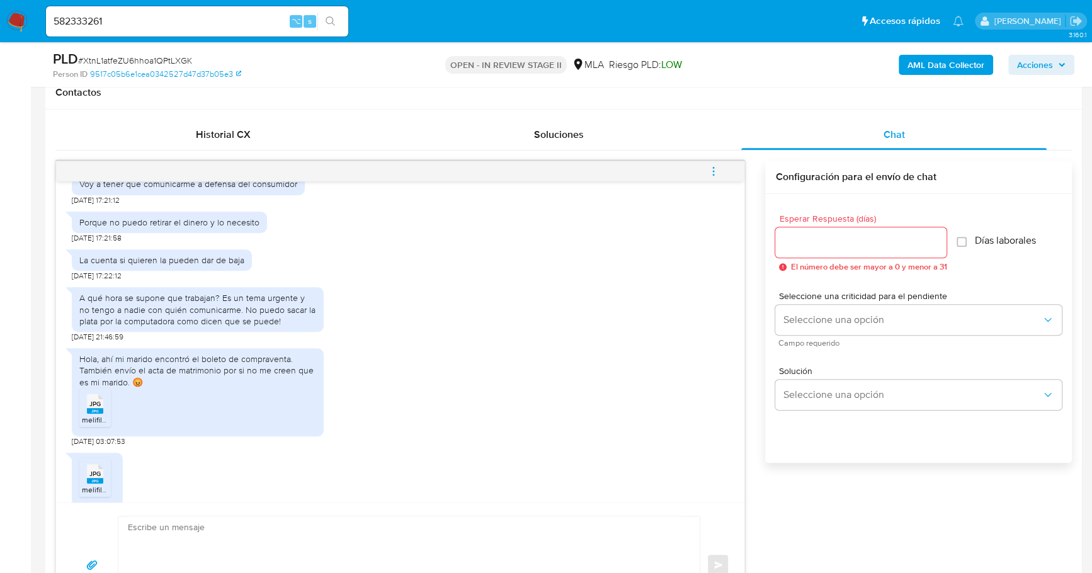
scroll to position [798, 0]
click at [88, 424] on span "melifile1525613726079634842.jpg" at bounding box center [140, 418] width 116 height 11
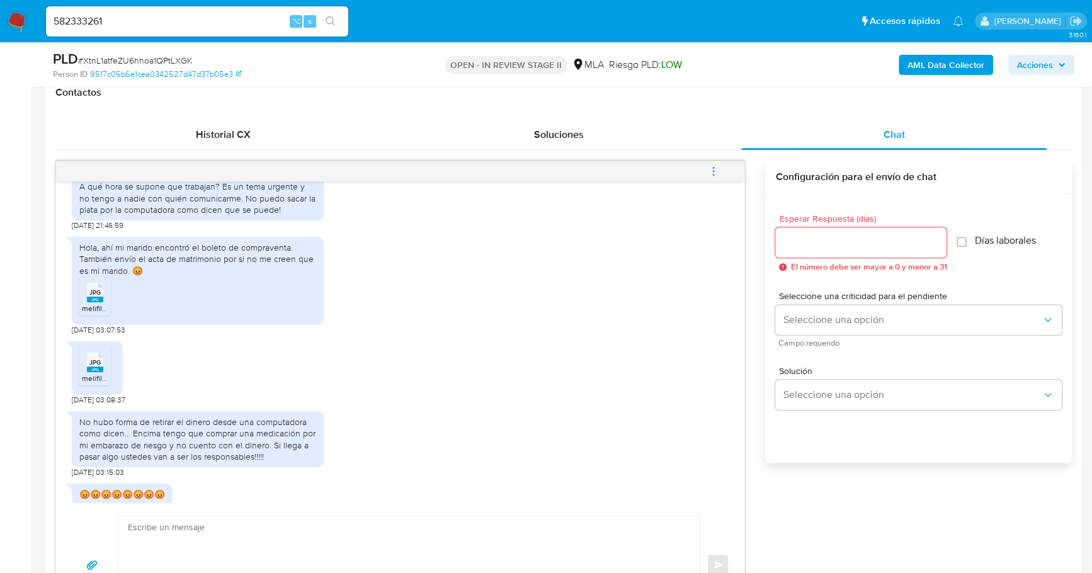
scroll to position [916, 0]
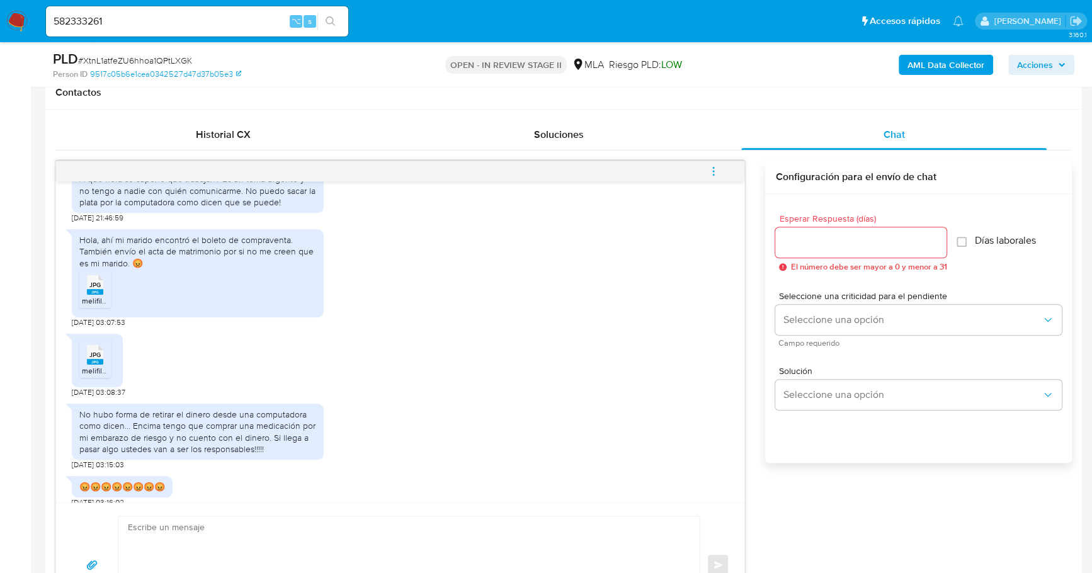
click at [93, 359] on span "JPG" at bounding box center [94, 355] width 11 height 8
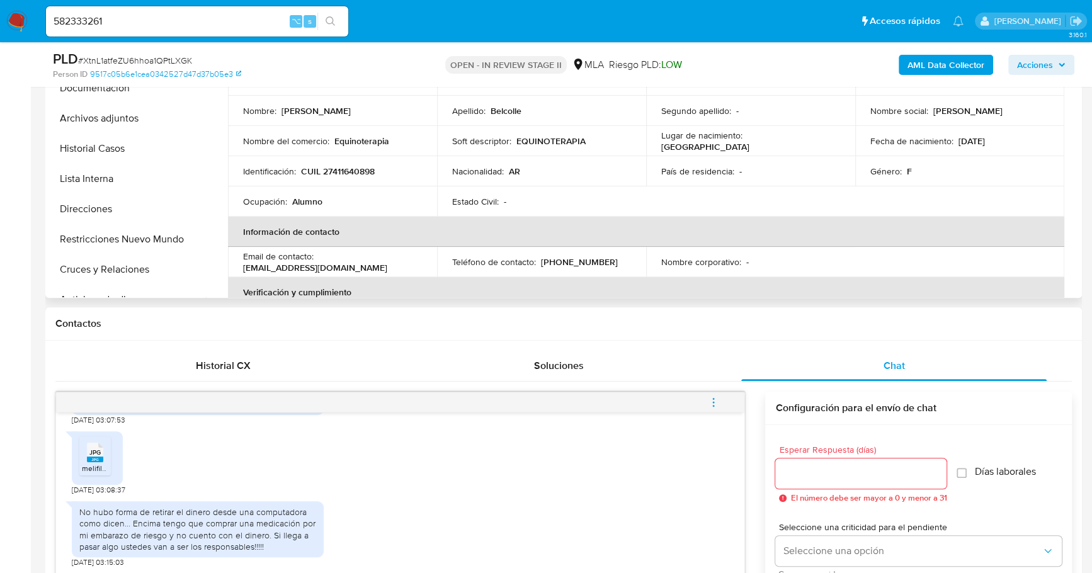
scroll to position [225, 0]
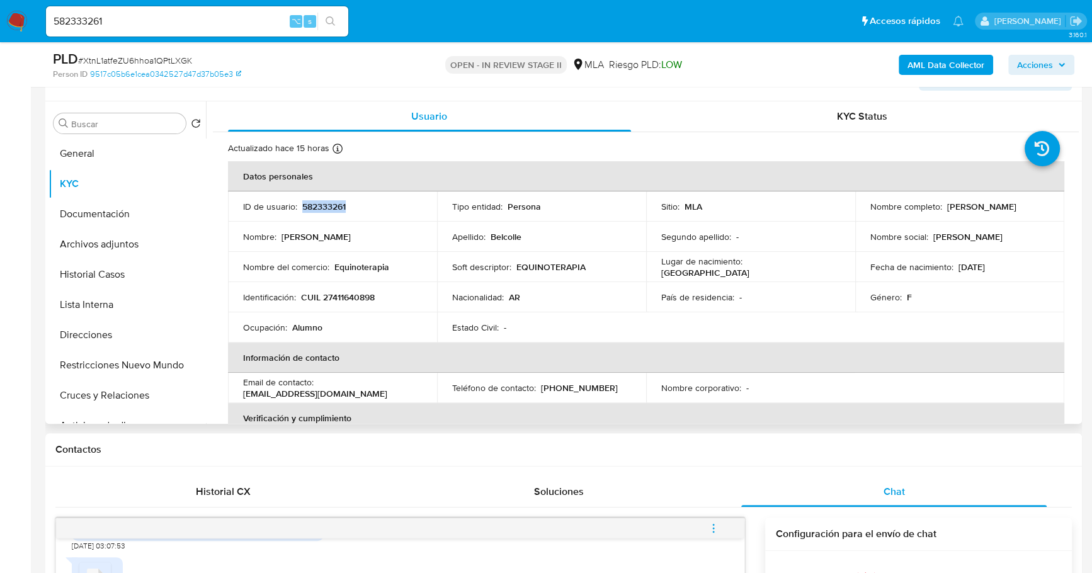
copy p "582333261"
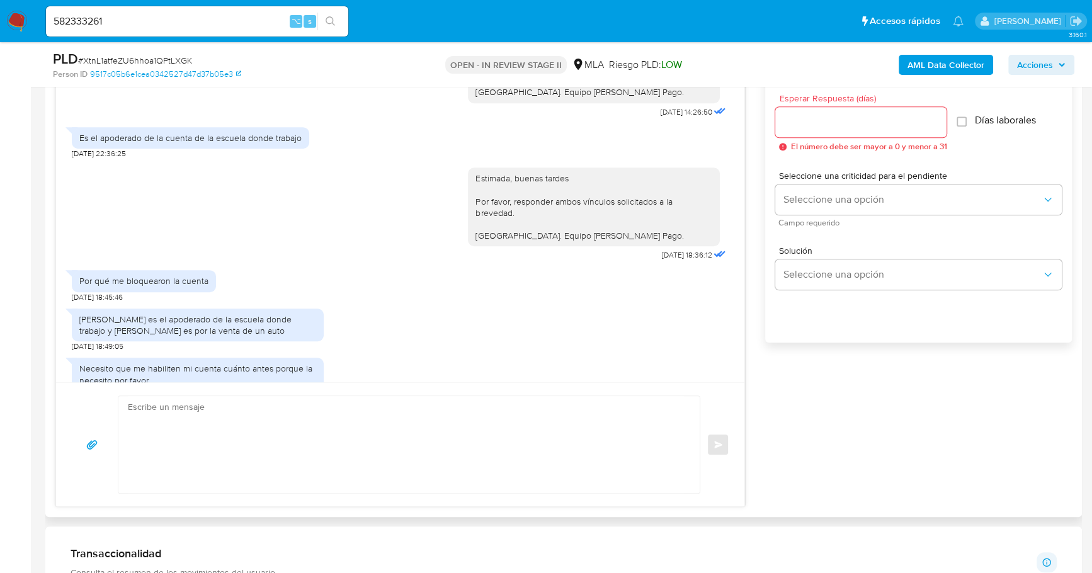
scroll to position [1225, 0]
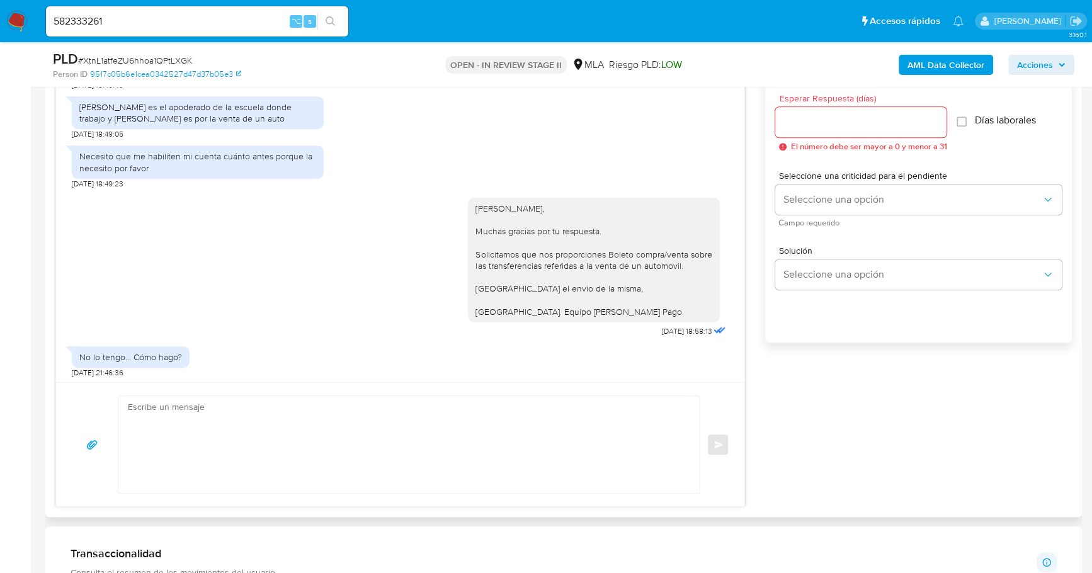
click at [123, 124] on div "[PERSON_NAME] es el apoderado de la escuela donde trabajo y [PERSON_NAME] es po…" at bounding box center [197, 112] width 237 height 23
drag, startPoint x: 78, startPoint y: 150, endPoint x: 236, endPoint y: 166, distance: 158.8
click at [236, 124] on div "[PERSON_NAME] es el apoderado de la escuela donde trabajo y [PERSON_NAME] es po…" at bounding box center [197, 112] width 237 height 23
copy div "[PERSON_NAME] es el apoderado de la escuela donde trabajo y [PERSON_NAME] es po…"
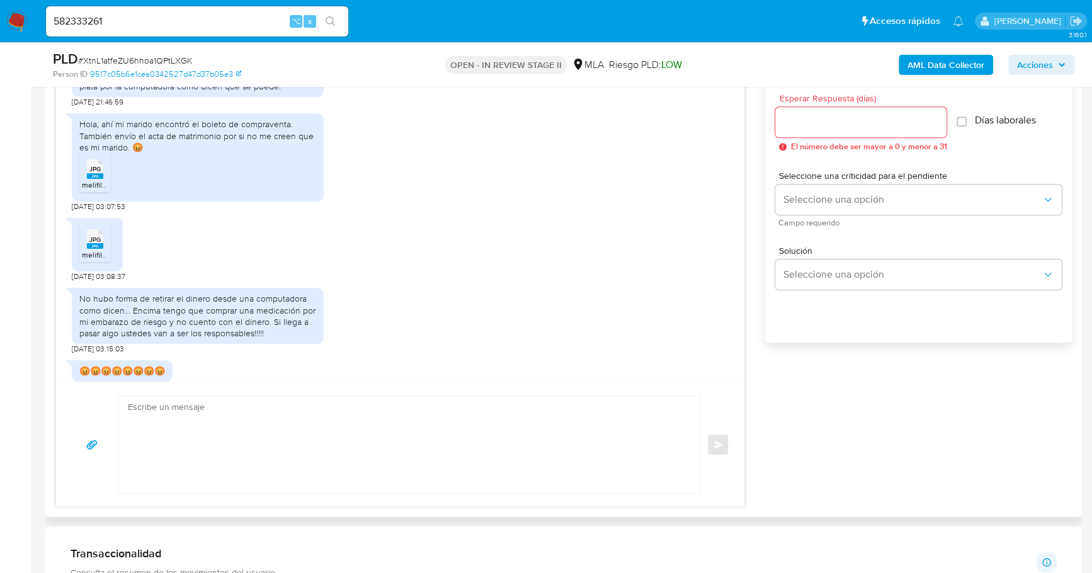
scroll to position [1955, 0]
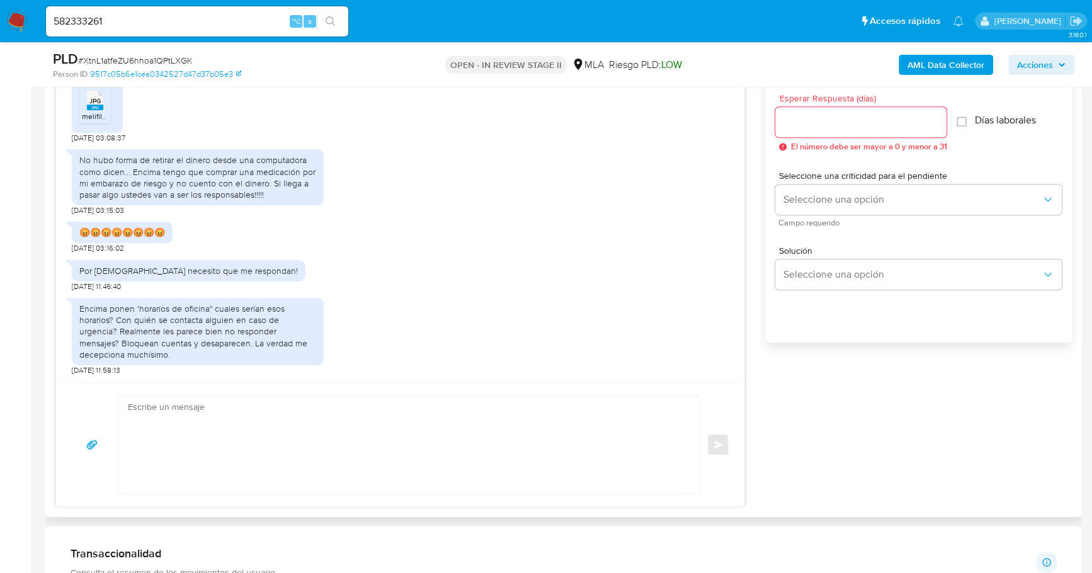
click at [288, 421] on textarea at bounding box center [406, 444] width 556 height 97
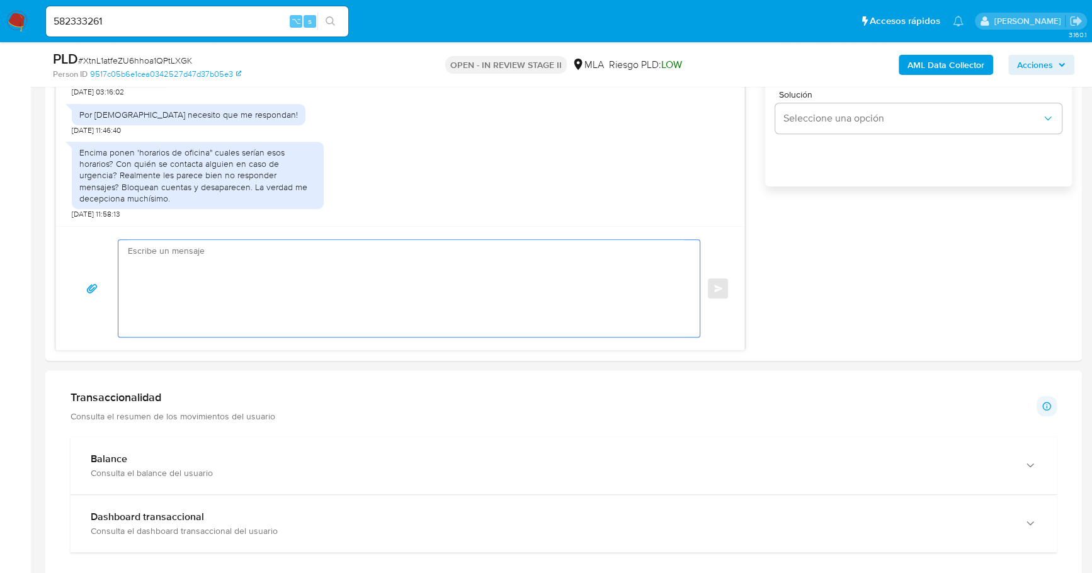
scroll to position [1017, 0]
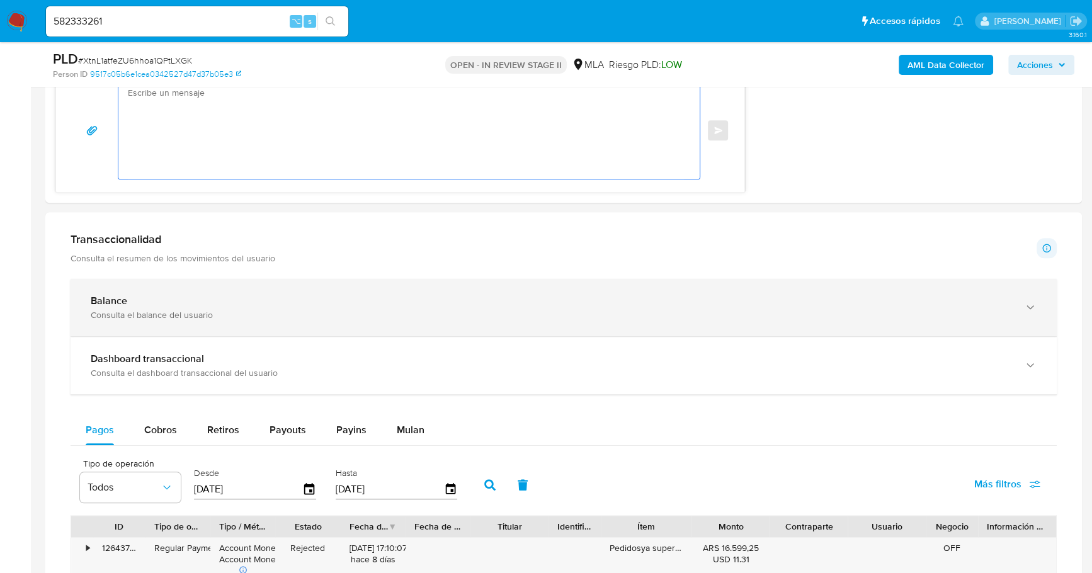
click at [157, 303] on div "Balance" at bounding box center [551, 301] width 920 height 13
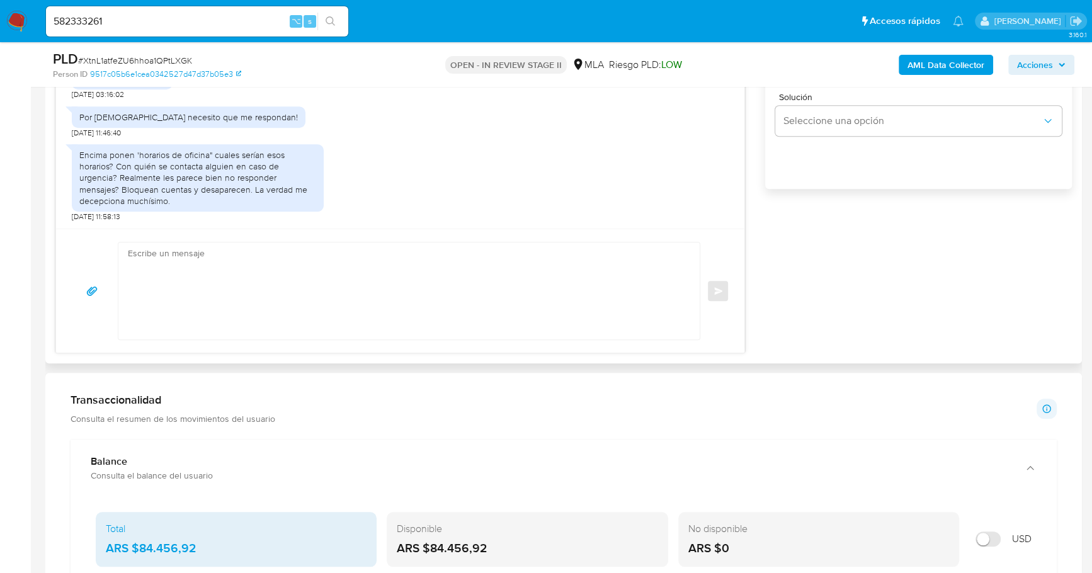
scroll to position [855, 0]
click at [312, 278] on textarea at bounding box center [406, 292] width 556 height 97
paste textarea "Hola XXX, Muchas gracias por la respuesta. ¡Te contamos que tu cuenta ya está a…"
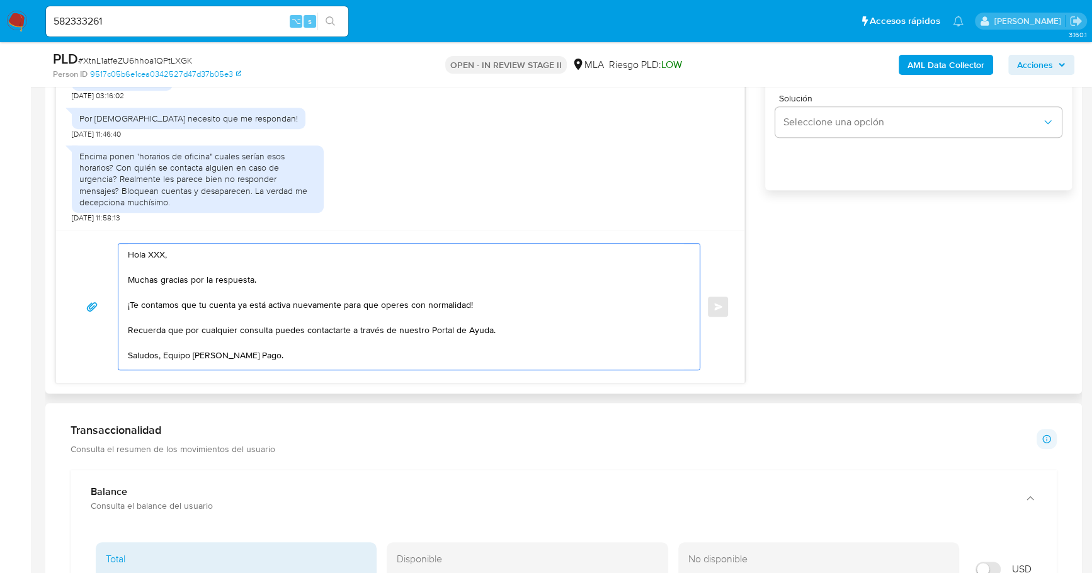
scroll to position [0, 0]
drag, startPoint x: 142, startPoint y: 244, endPoint x: 71, endPoint y: 240, distance: 71.2
click at [71, 240] on div "Hola XXX, Muchas gracias por la respuesta. ¡Te contamos que tu cuenta ya está a…" at bounding box center [400, 306] width 688 height 153
click at [499, 301] on textarea "Estimado, Muchas gracias por la respuesta. ¡Te contamos que tu cuenta ya está a…" at bounding box center [406, 307] width 556 height 126
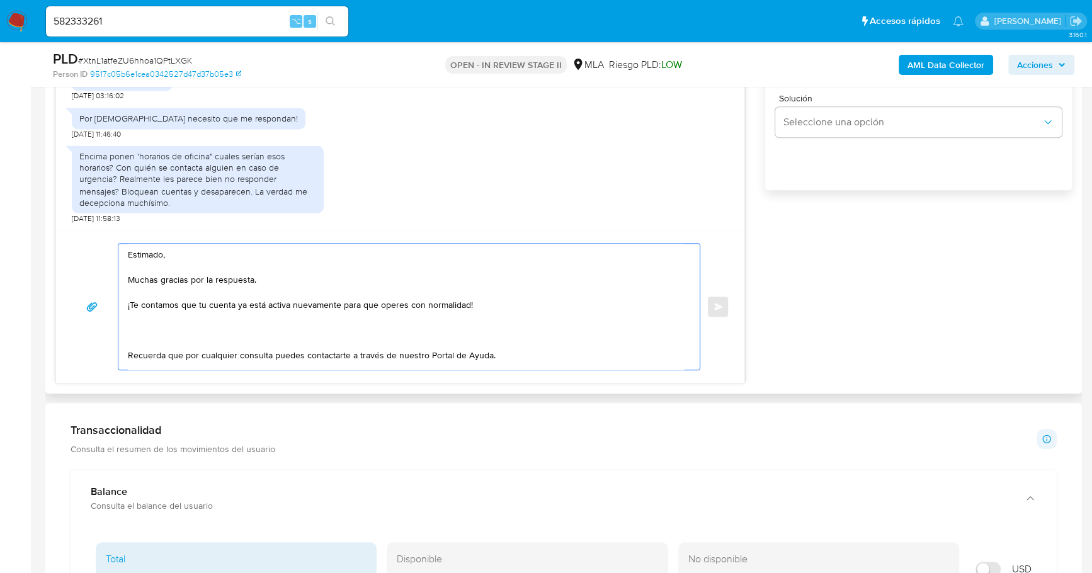
paste textarea "Queremos informarte que el uso de la cuenta es personal y no se deben canalizar…"
click at [129, 302] on textarea "Estimado, Muchas gracias por la respuesta. ¡Te contamos que tu cuenta ya está a…" at bounding box center [406, 307] width 556 height 126
click at [479, 300] on textarea "Estimado, Muchas gracias por la respuesta. Te contamos que tu cuenta ya está ac…" at bounding box center [406, 307] width 556 height 126
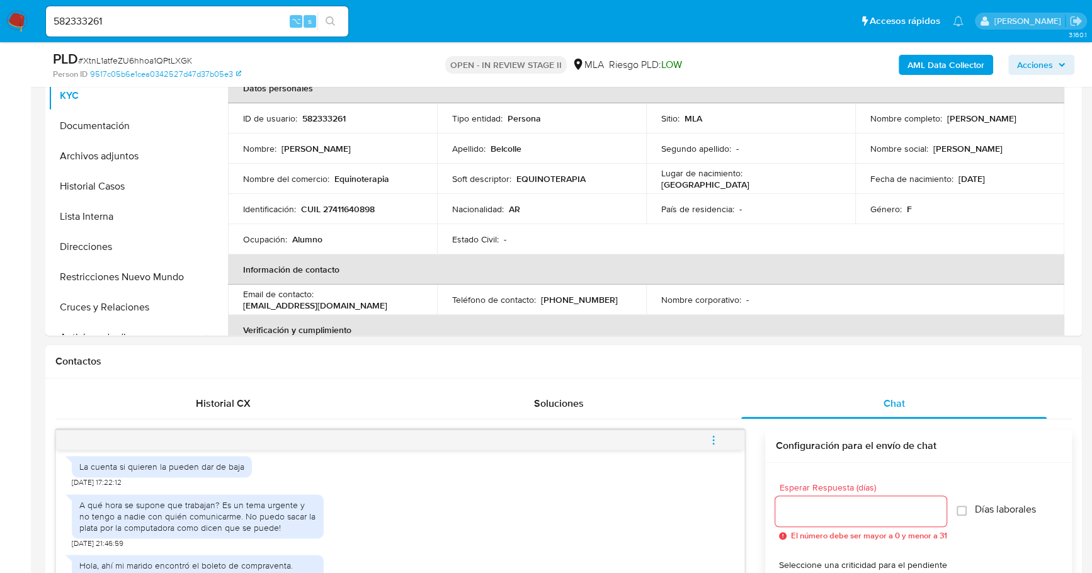
scroll to position [195, 0]
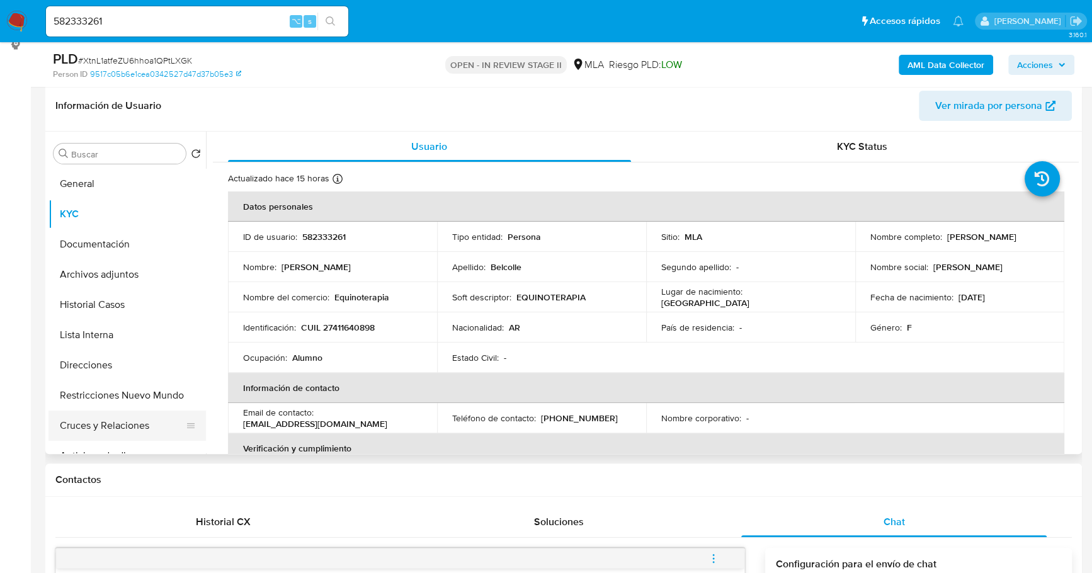
type textarea "Estimado, Muchas gracias por la respuesta. Te contamos que tu cuenta ya está ac…"
drag, startPoint x: 107, startPoint y: 412, endPoint x: 106, endPoint y: 400, distance: 12.0
click at [106, 409] on ul "General KYC Documentación Archivos adjuntos Historial Casos Lista Interna Direc…" at bounding box center [126, 311] width 157 height 284
click at [107, 400] on button "Restricciones Nuevo Mundo" at bounding box center [121, 395] width 147 height 30
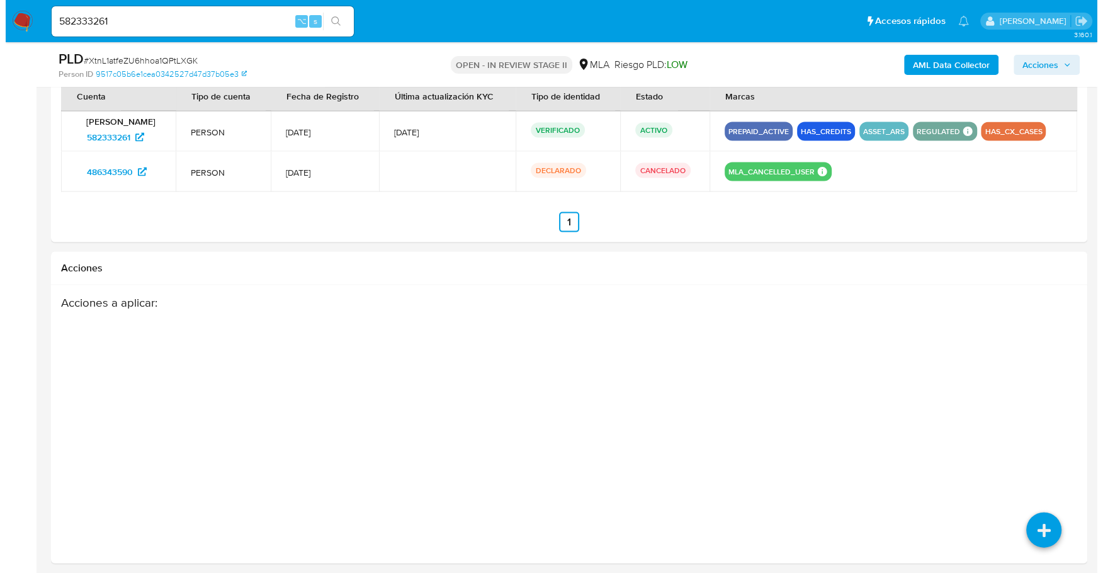
scroll to position [2440, 0]
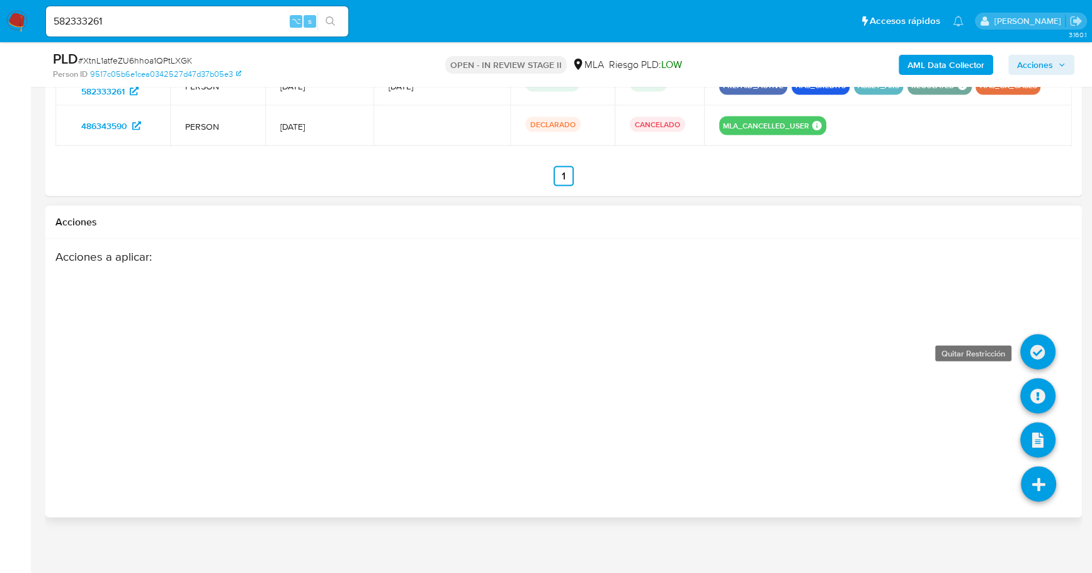
click at [1041, 340] on icon at bounding box center [1037, 351] width 35 height 35
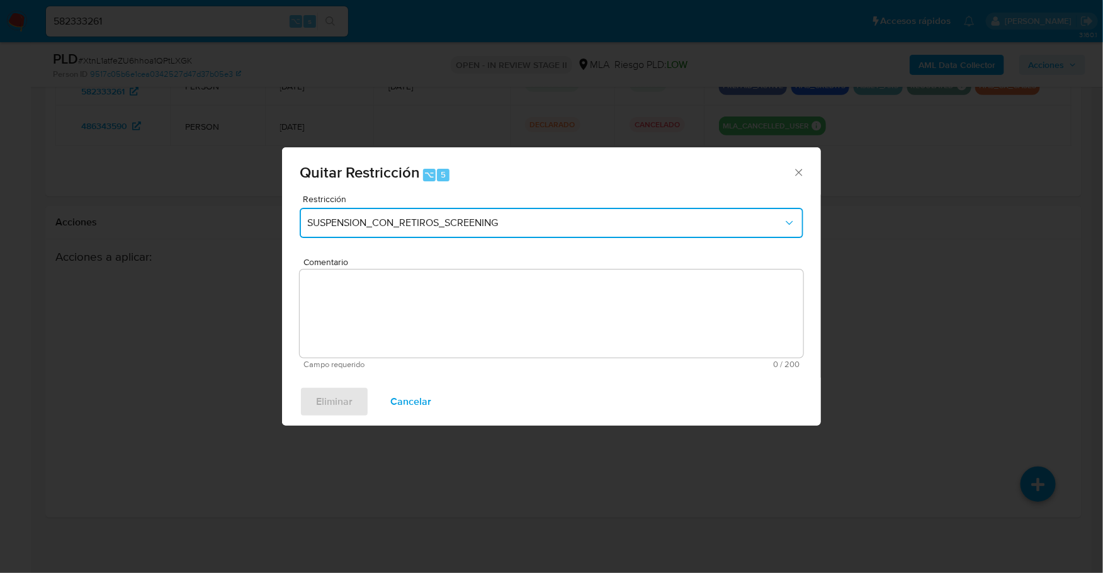
click at [456, 223] on span "SUSPENSION_CON_RETIROS_SCREENING" at bounding box center [545, 223] width 476 height 13
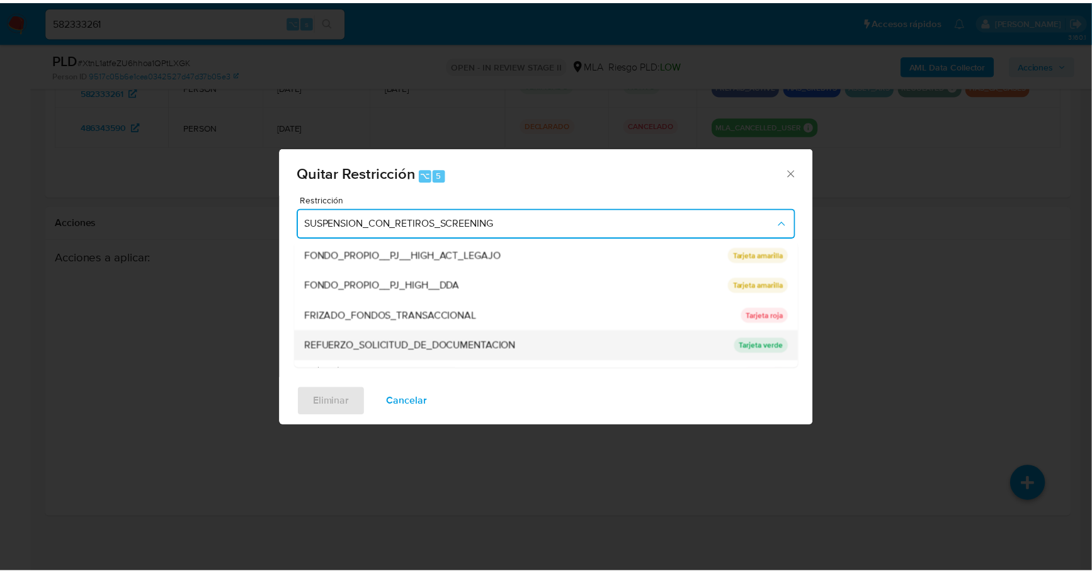
scroll to position [266, 0]
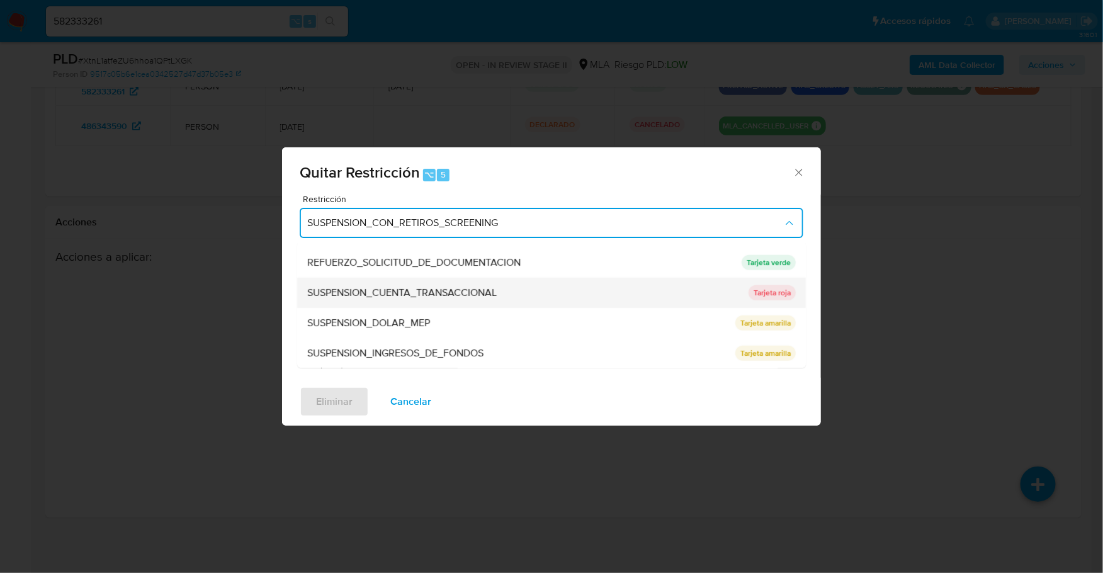
click at [447, 290] on span "SUSPENSION_CUENTA_TRANSACCIONAL" at bounding box center [401, 292] width 189 height 13
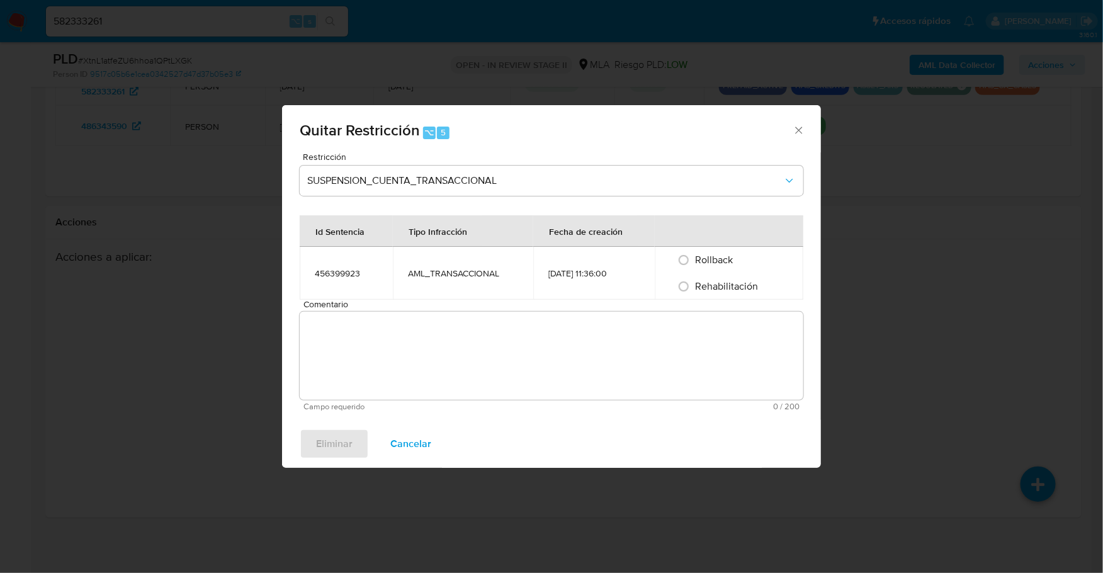
click at [745, 283] on span "Rehabilitación" at bounding box center [726, 286] width 63 height 14
click at [694, 283] on input "Rehabilitación" at bounding box center [684, 286] width 20 height 20
radio input "true"
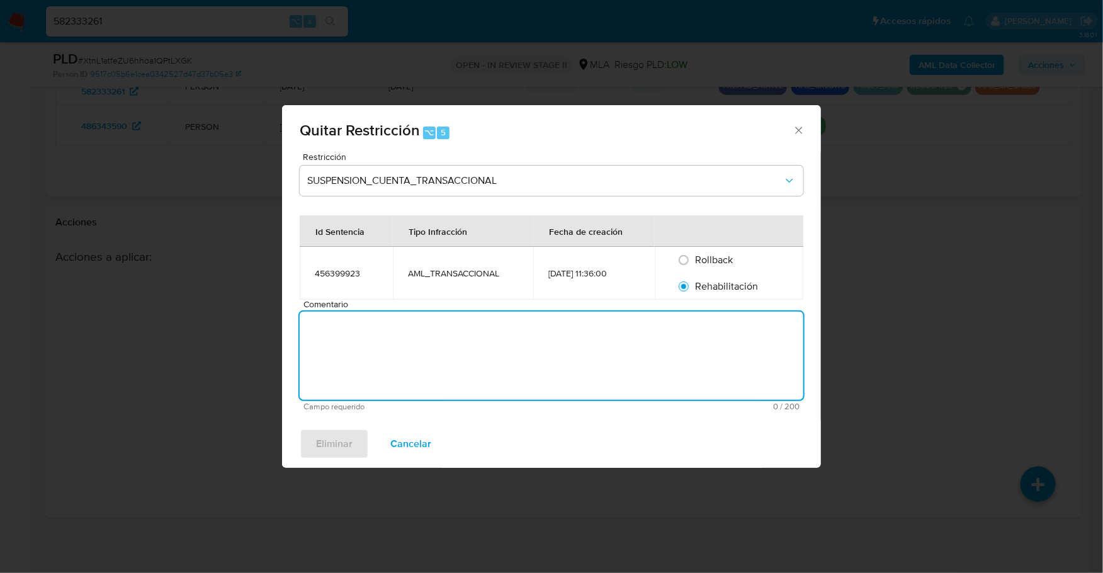
click at [670, 343] on textarea "Comentario" at bounding box center [552, 356] width 504 height 88
type textarea "AML"
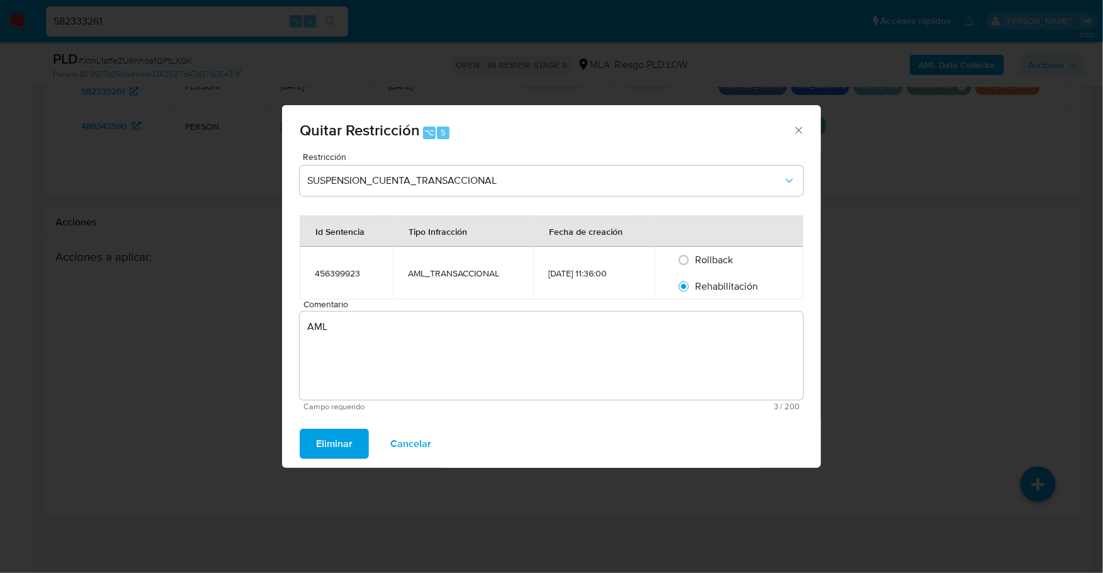
click at [339, 448] on span "Eliminar" at bounding box center [334, 444] width 37 height 28
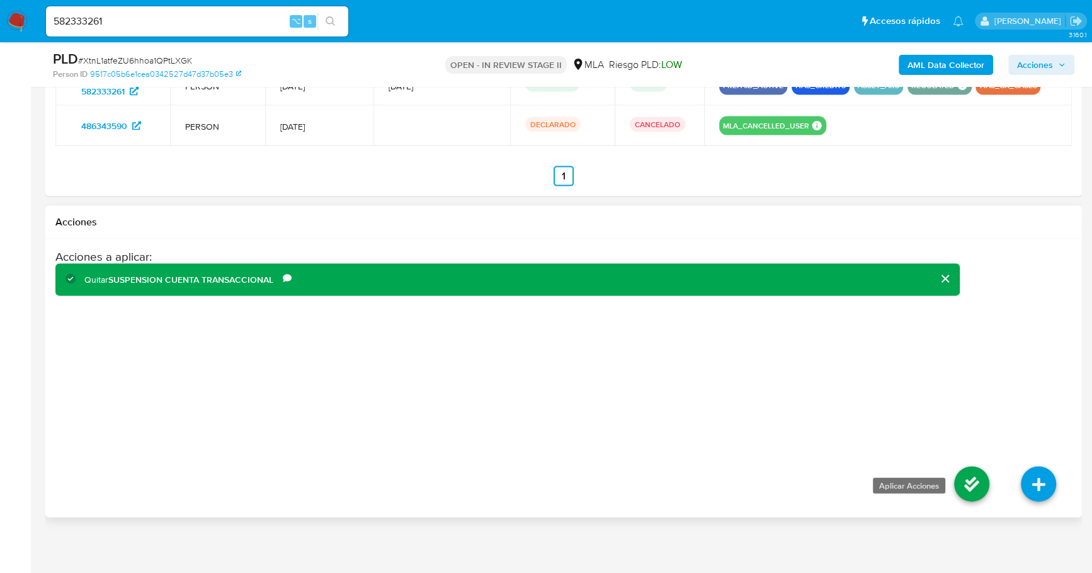
click at [976, 467] on icon at bounding box center [971, 483] width 35 height 35
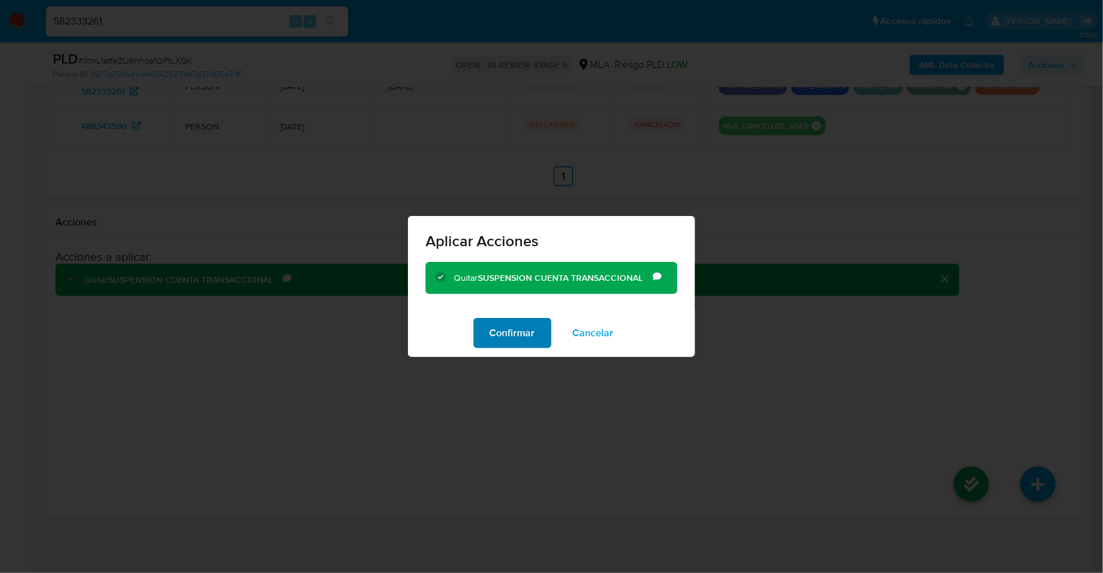
click at [512, 332] on span "Confirmar" at bounding box center [512, 333] width 45 height 28
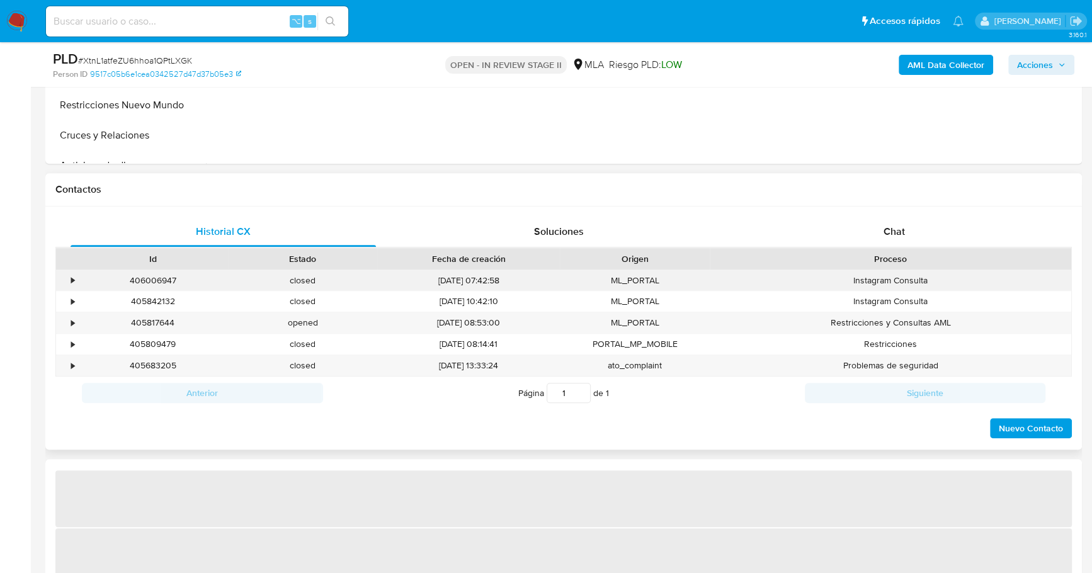
select select "10"
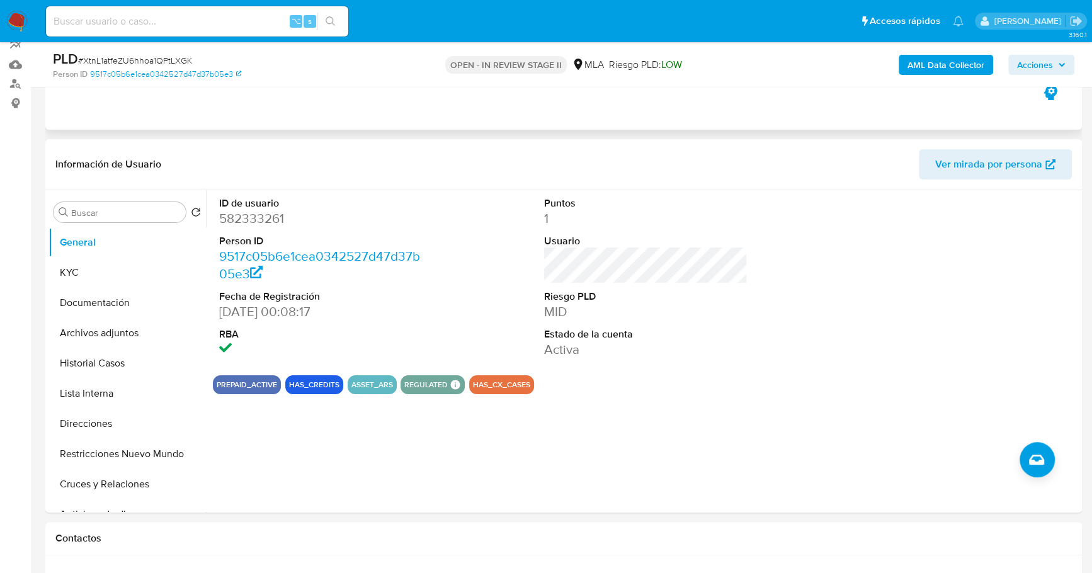
scroll to position [103, 0]
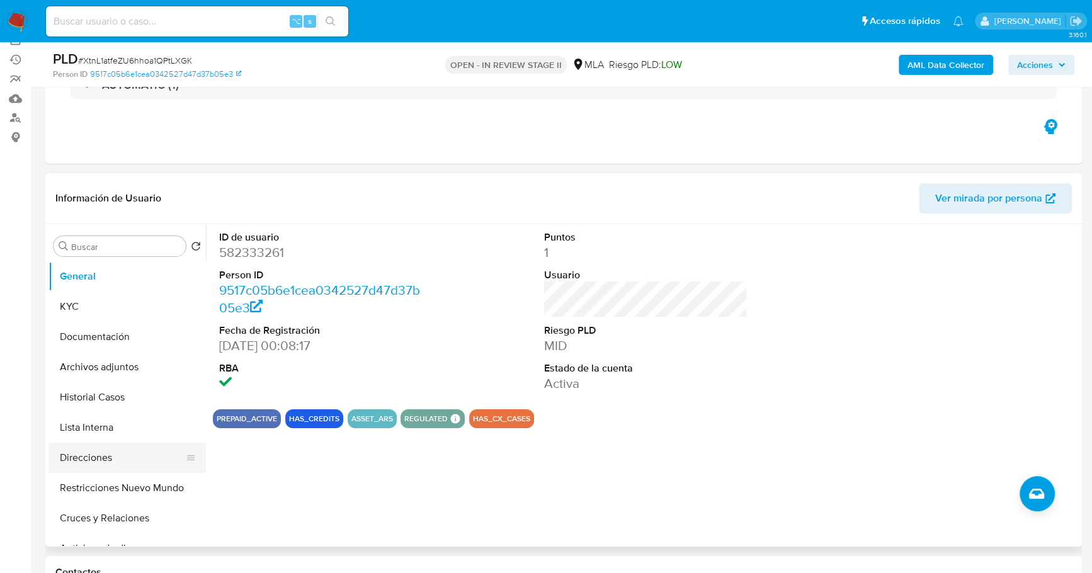
click at [79, 471] on button "Direcciones" at bounding box center [121, 458] width 147 height 30
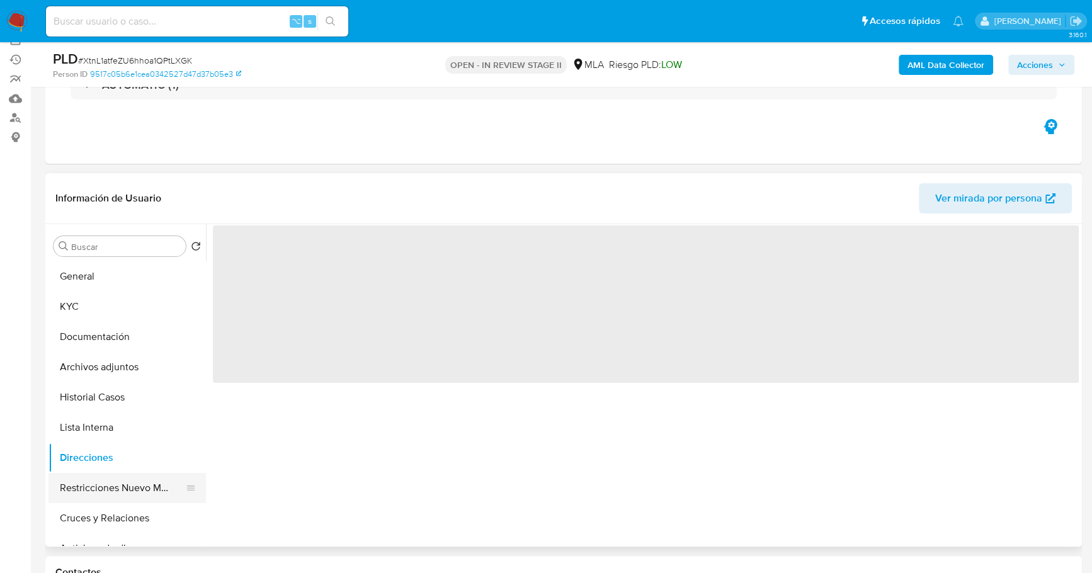
click at [94, 482] on button "Restricciones Nuevo Mundo" at bounding box center [121, 488] width 147 height 30
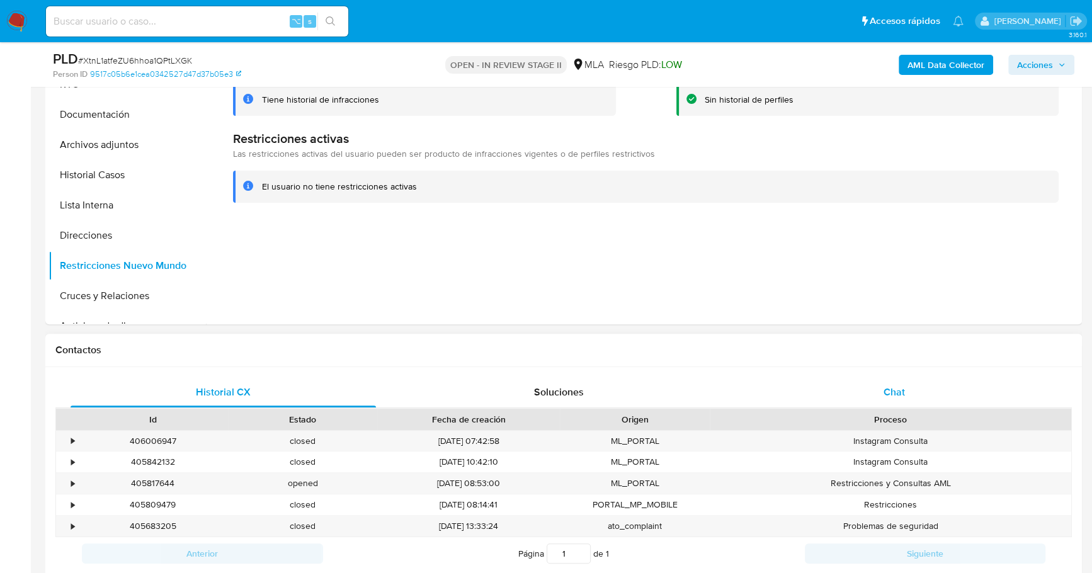
click at [911, 395] on div "Chat" at bounding box center [893, 392] width 305 height 30
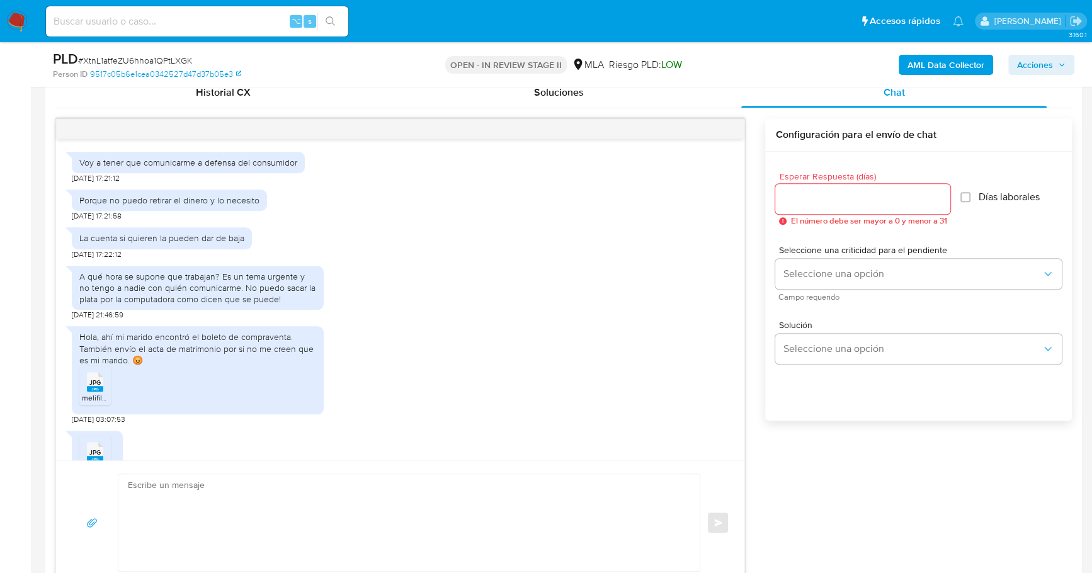
scroll to position [273, 0]
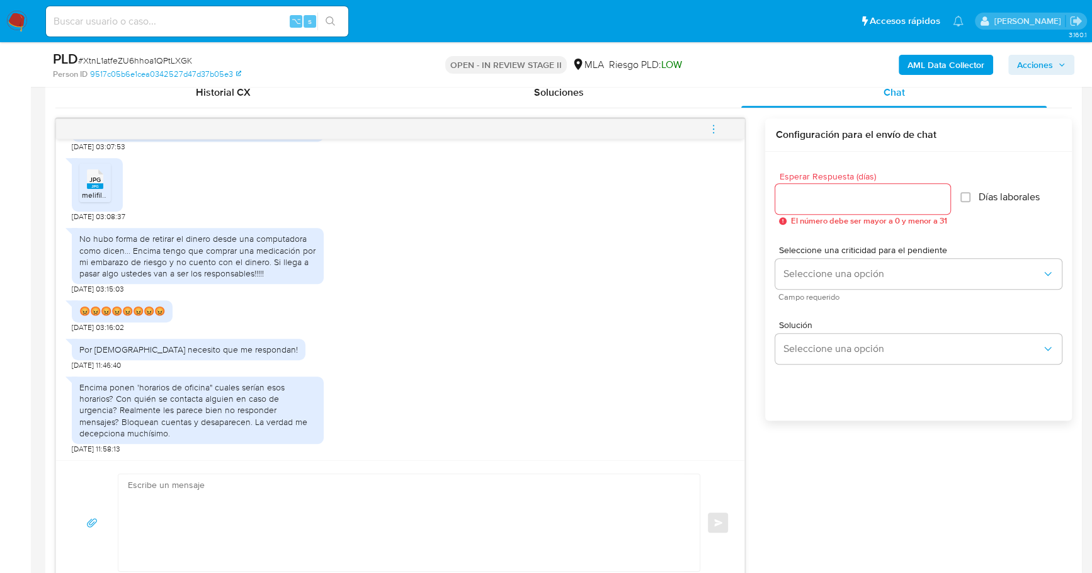
click at [154, 509] on textarea at bounding box center [406, 522] width 556 height 97
paste textarea "Queremos informarte que el uso de la cuenta es personal y no se deben canalizar…"
type textarea "Queremos informarte que el uso de la cuenta es personal y no se deben canalizar…"
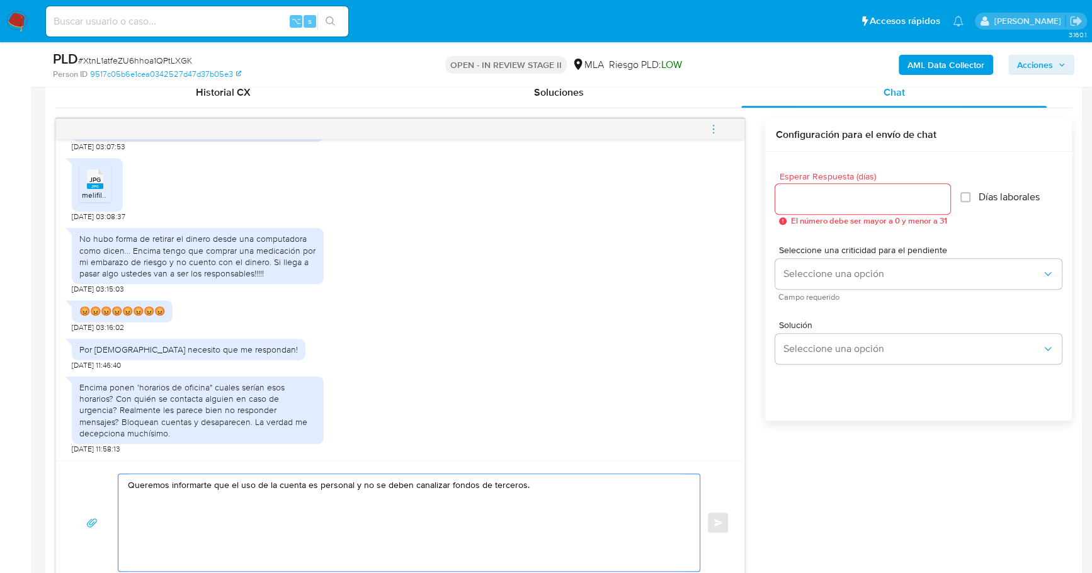
drag, startPoint x: 590, startPoint y: 495, endPoint x: 132, endPoint y: 469, distance: 458.4
click at [133, 469] on div "Queremos informarte que el uso de la cuenta es personal y no se deben canalizar…" at bounding box center [400, 522] width 688 height 124
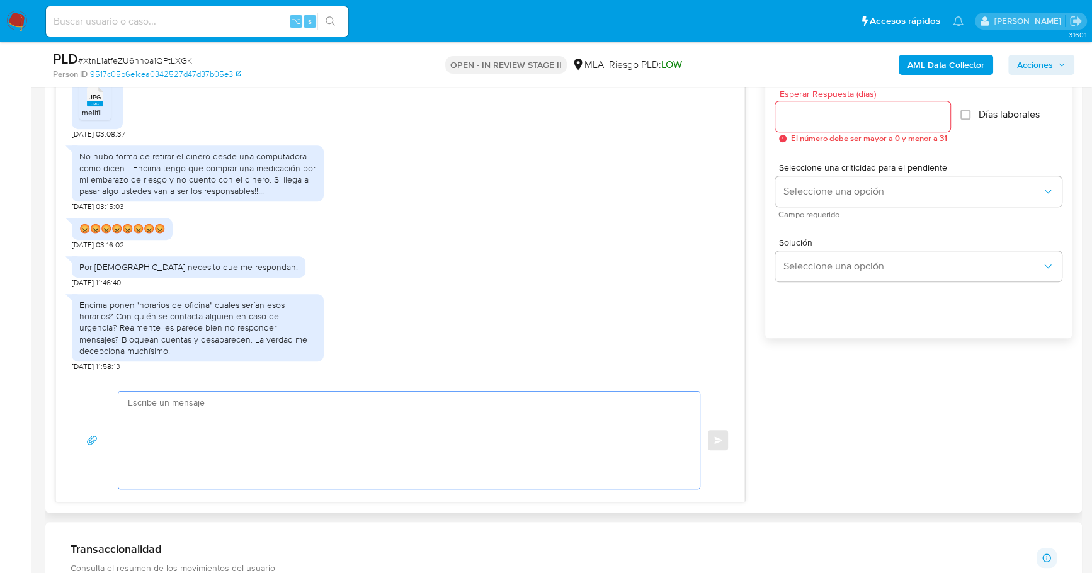
scroll to position [784, 0]
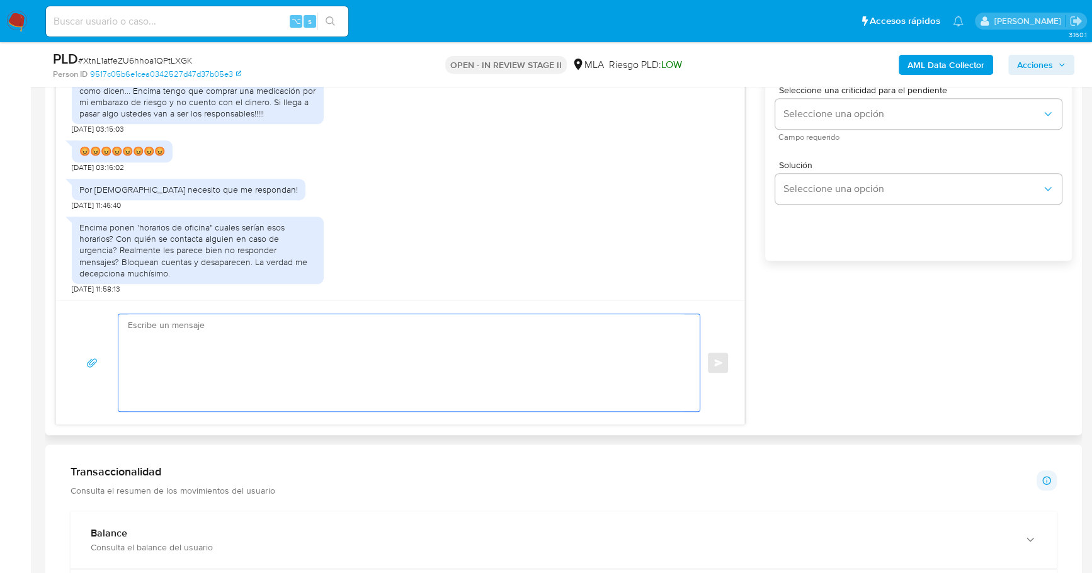
click at [377, 364] on textarea at bounding box center [406, 362] width 556 height 97
paste textarea "Hola XXX, Muchas gracias por la respuesta. ¡Te contamos que tu cuenta ya está a…"
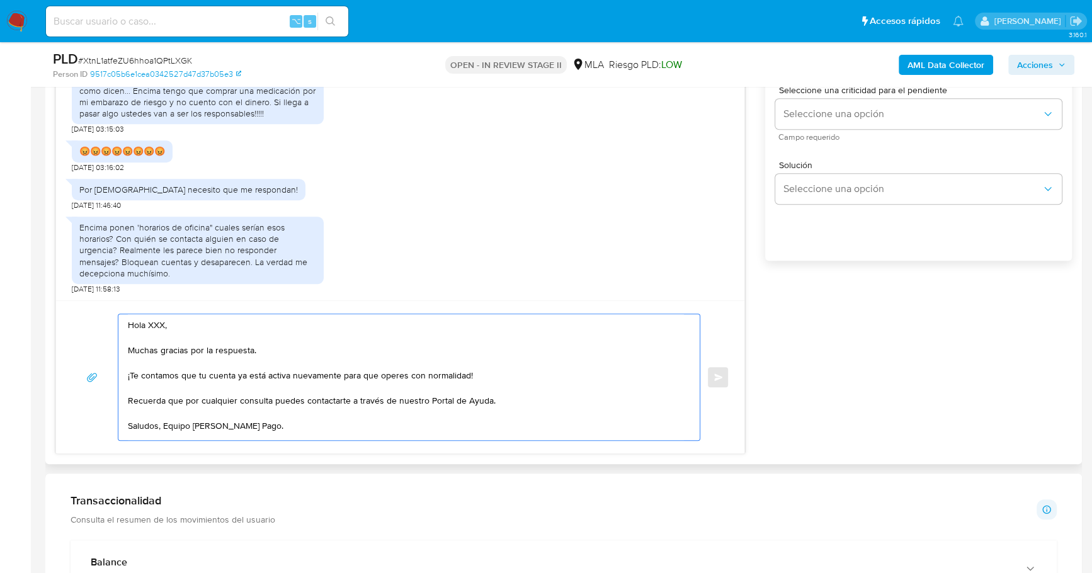
scroll to position [1, 0]
drag, startPoint x: 172, startPoint y: 322, endPoint x: 119, endPoint y: 319, distance: 53.0
click at [119, 319] on div "Hola XXX, Muchas gracias por la respuesta. ¡Te contamos que tu cuenta ya está a…" at bounding box center [405, 377] width 575 height 126
click at [131, 375] on textarea "Estimado, Muchas gracias por la respuesta. ¡Te contamos que tu cuenta ya está a…" at bounding box center [406, 377] width 556 height 126
click at [485, 370] on textarea "Estimado, Muchas gracias por la respuesta. Te contamos que tu cuenta ya está ac…" at bounding box center [406, 377] width 556 height 126
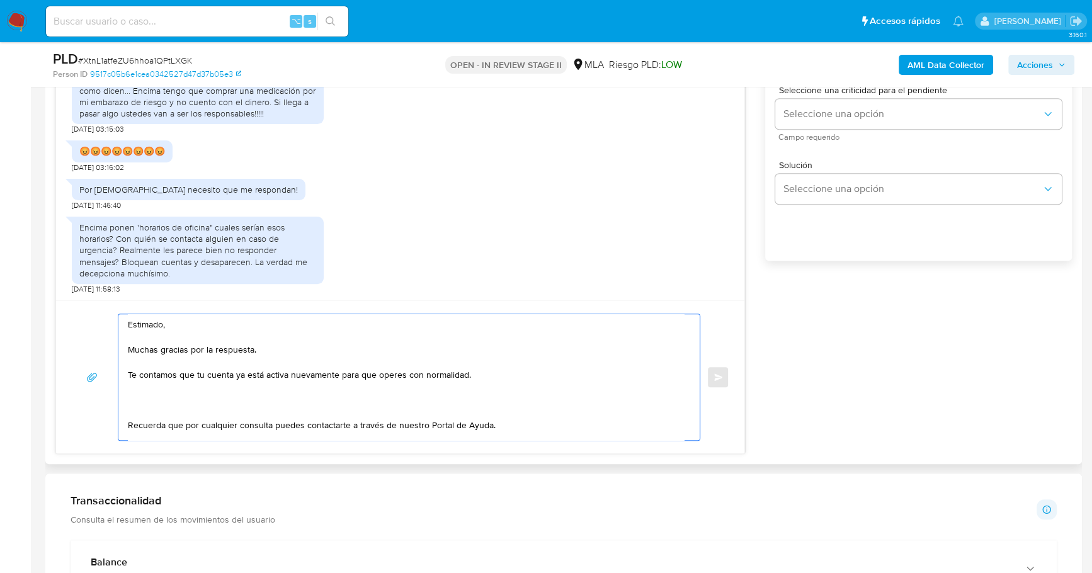
paste textarea "Queremos informarte que el uso de la cuenta es personal y no se deben canalizar…"
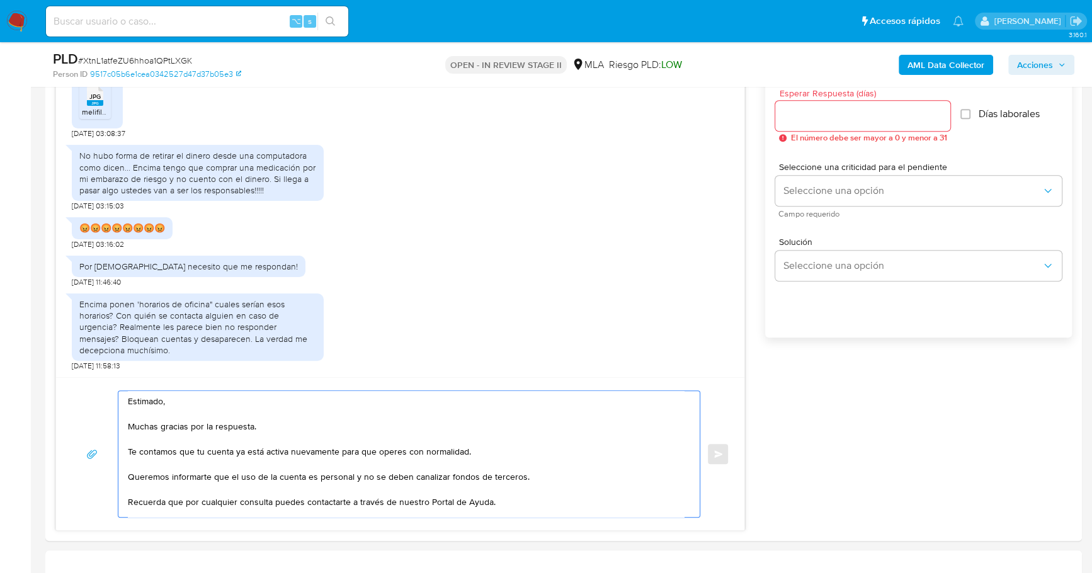
scroll to position [692, 0]
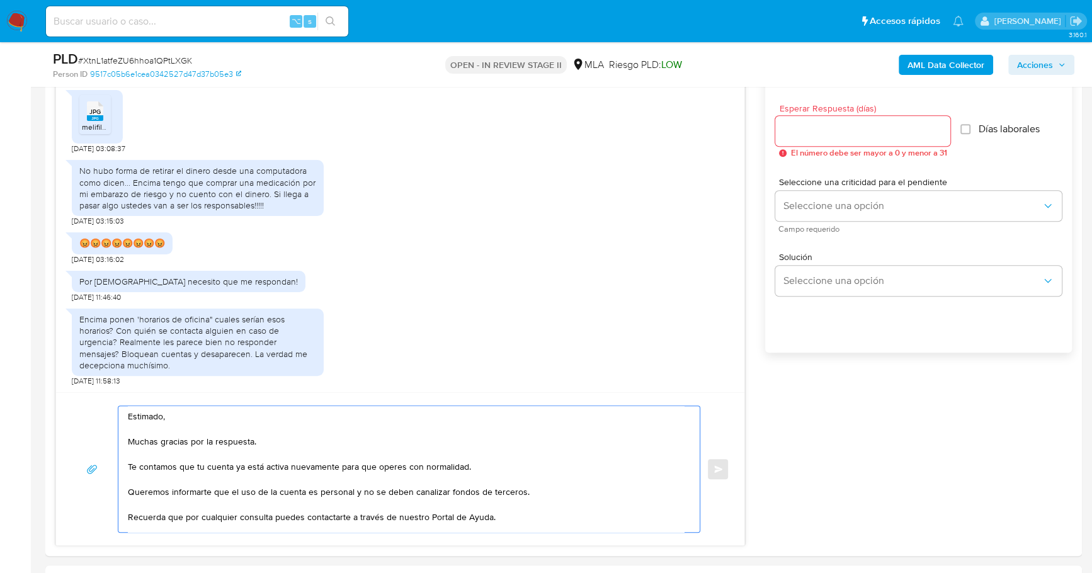
type textarea "Estimado, Muchas gracias por la respuesta. Te contamos que tu cuenta ya está ac…"
drag, startPoint x: 828, startPoint y: 133, endPoint x: 828, endPoint y: 116, distance: 16.4
click at [828, 132] on input "Esperar Respuesta (días)" at bounding box center [862, 131] width 175 height 16
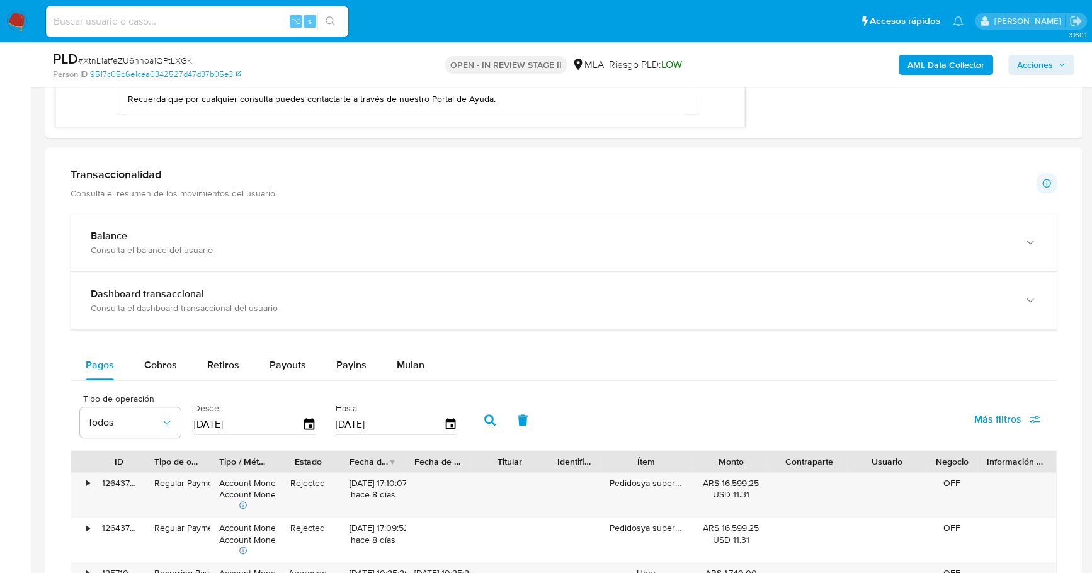
scroll to position [769, 0]
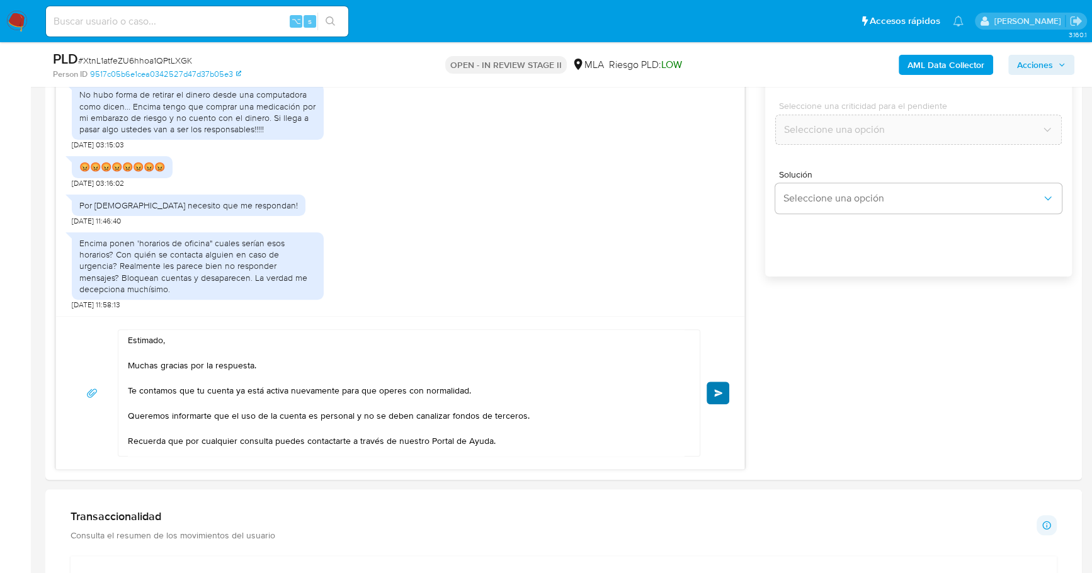
type input "0"
click at [722, 400] on button "Enviar" at bounding box center [717, 392] width 23 height 23
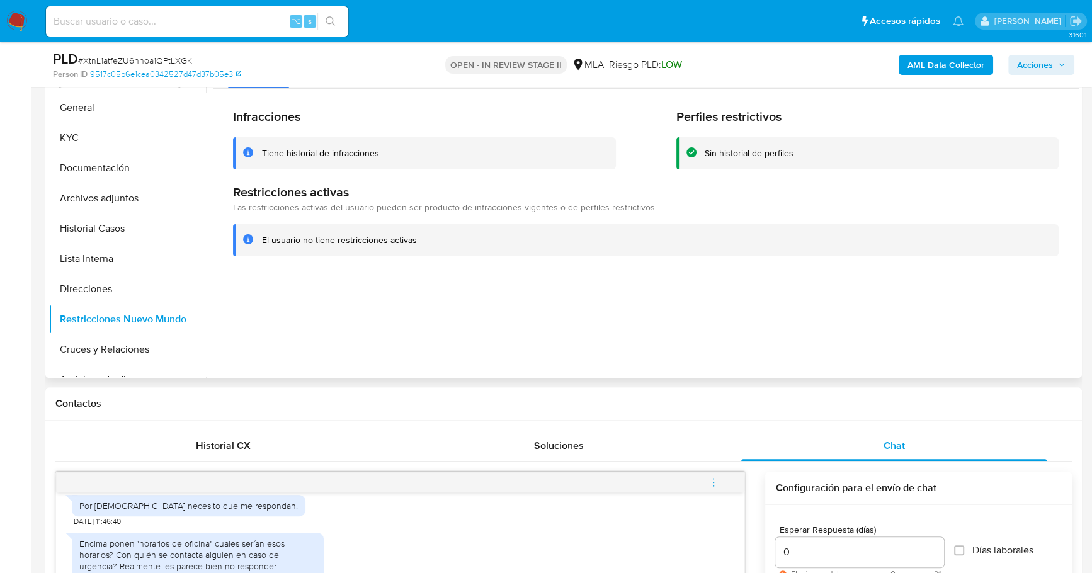
scroll to position [268, 0]
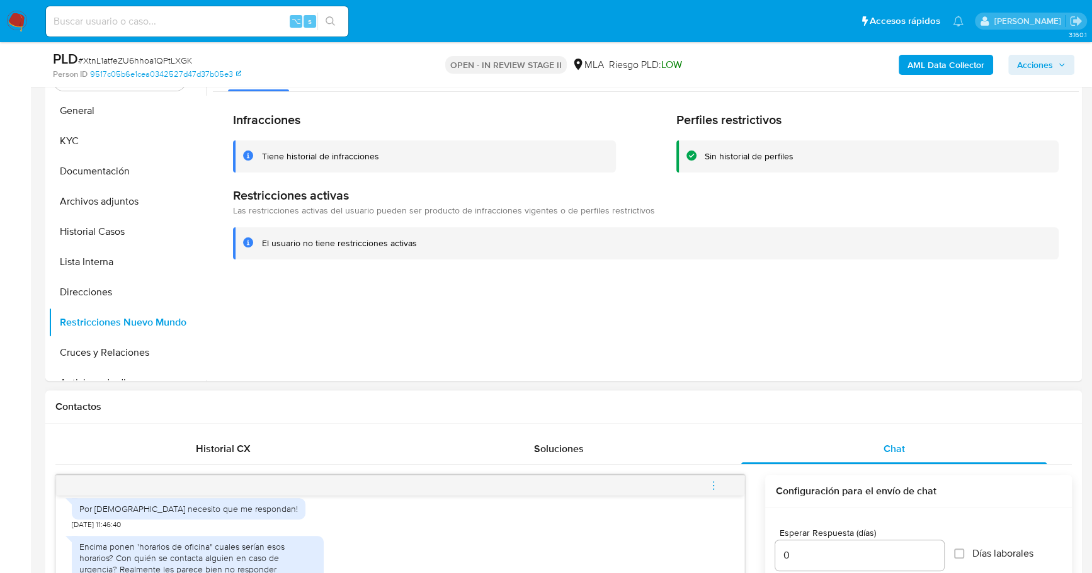
click at [714, 489] on icon "menu-action" at bounding box center [713, 485] width 11 height 11
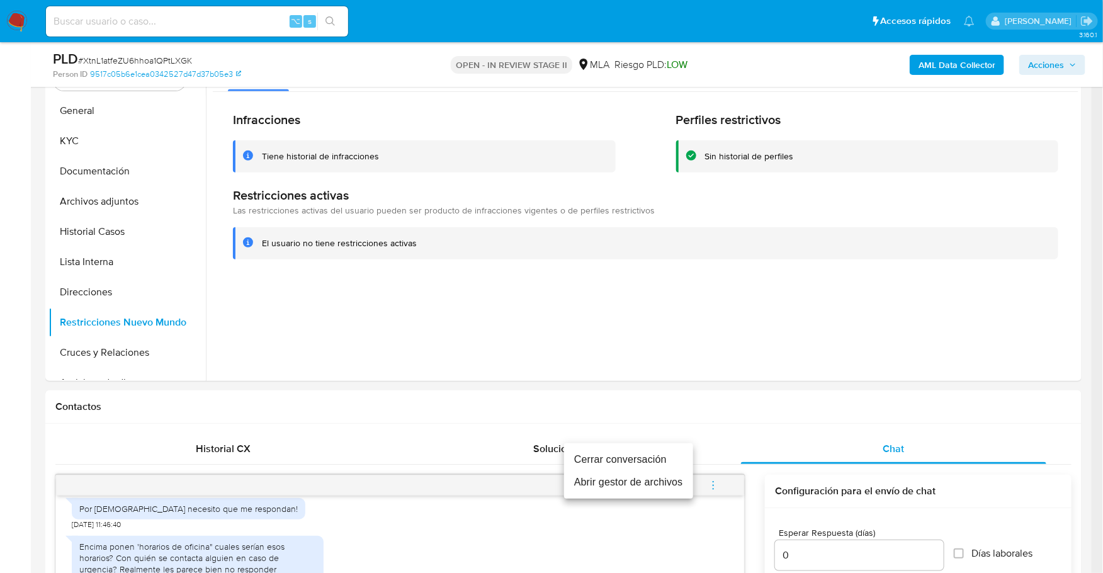
click at [653, 458] on li "Cerrar conversación" at bounding box center [628, 459] width 129 height 23
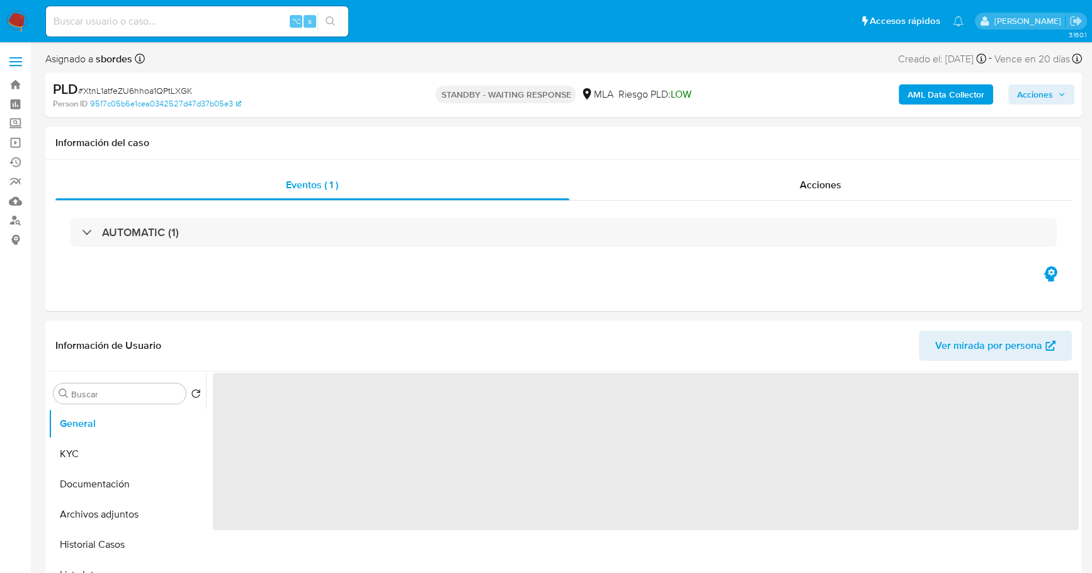
select select "10"
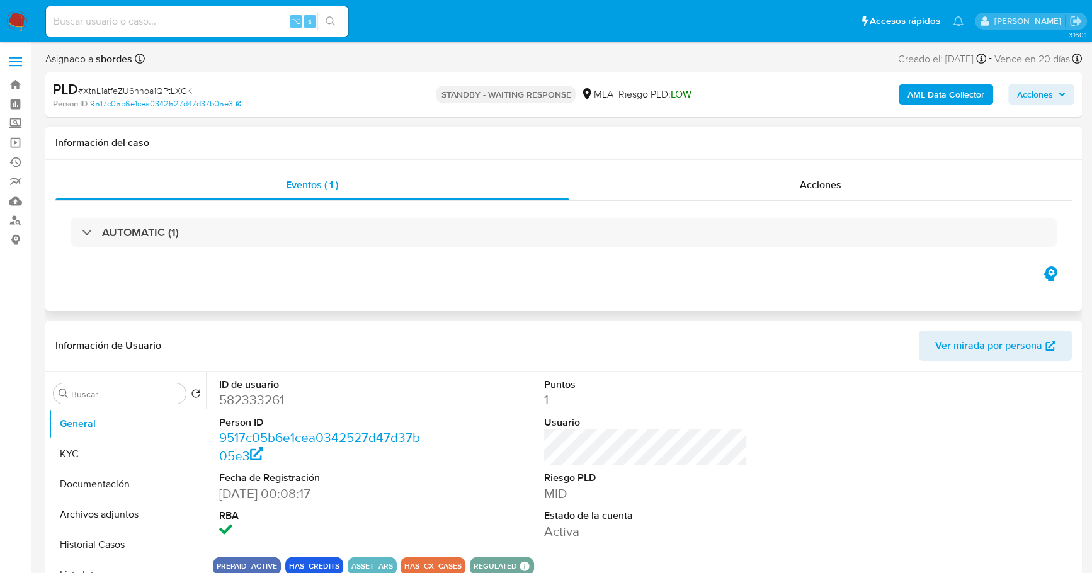
click at [626, 285] on div "Eventos ( 1 ) Acciones AUTOMATIC (1)" at bounding box center [563, 235] width 1036 height 151
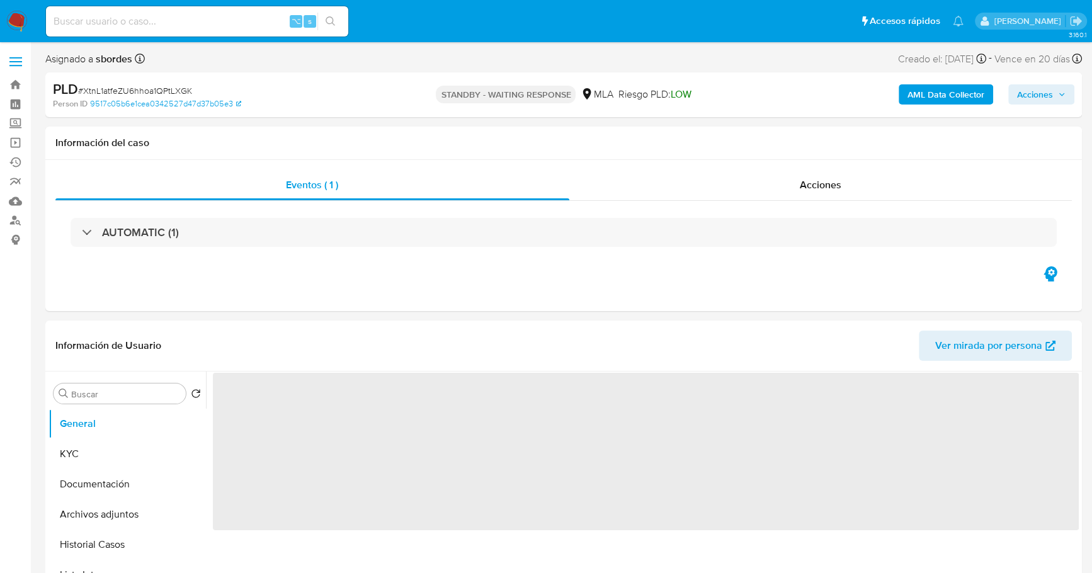
select select "10"
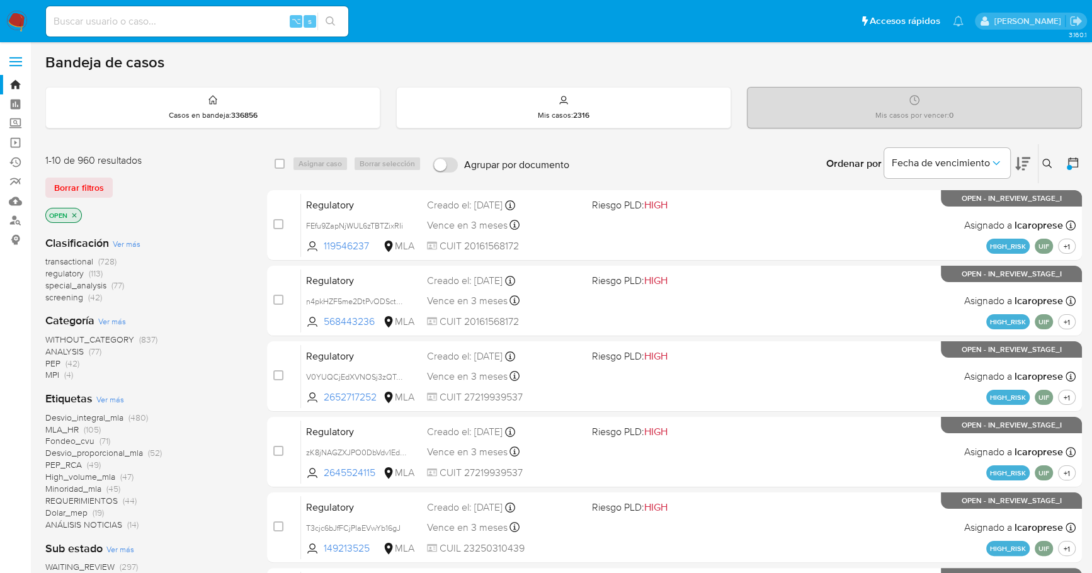
click at [1046, 161] on icon at bounding box center [1047, 164] width 10 height 10
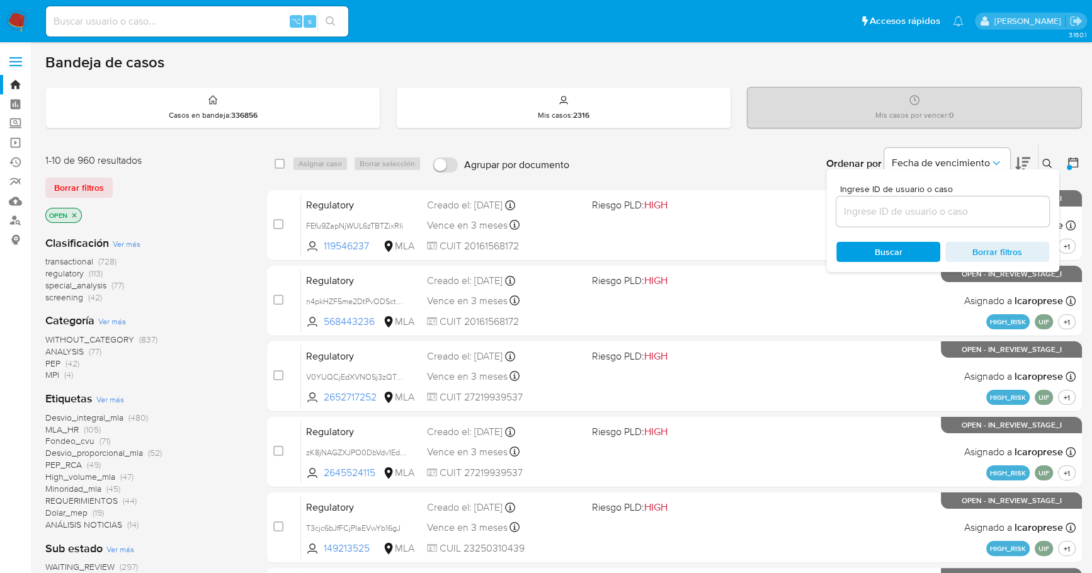
click at [948, 207] on input at bounding box center [942, 211] width 213 height 16
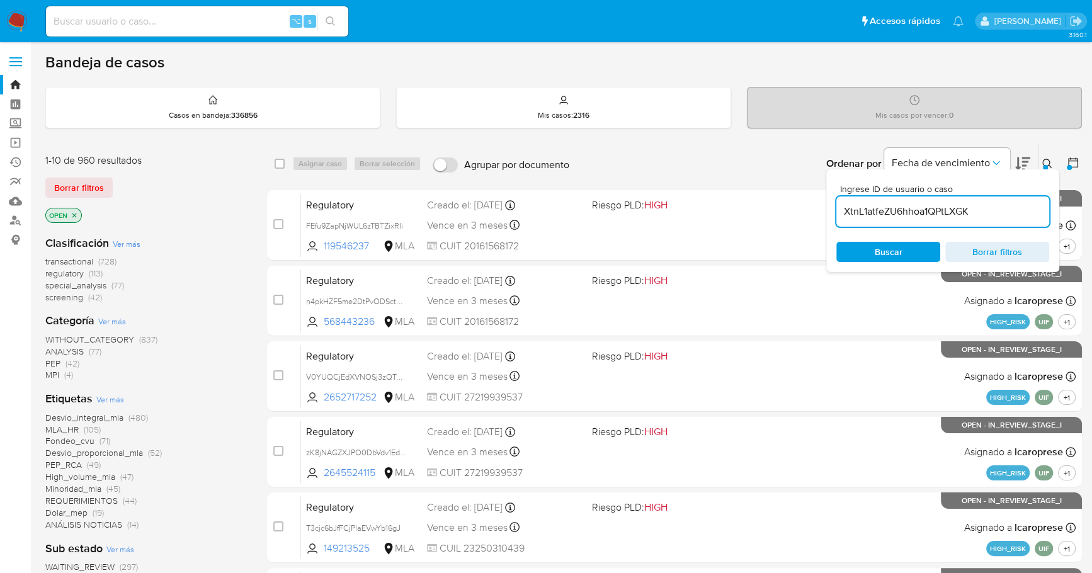
type input "XtnL1atfeZU6hhoa1QPtLXGK"
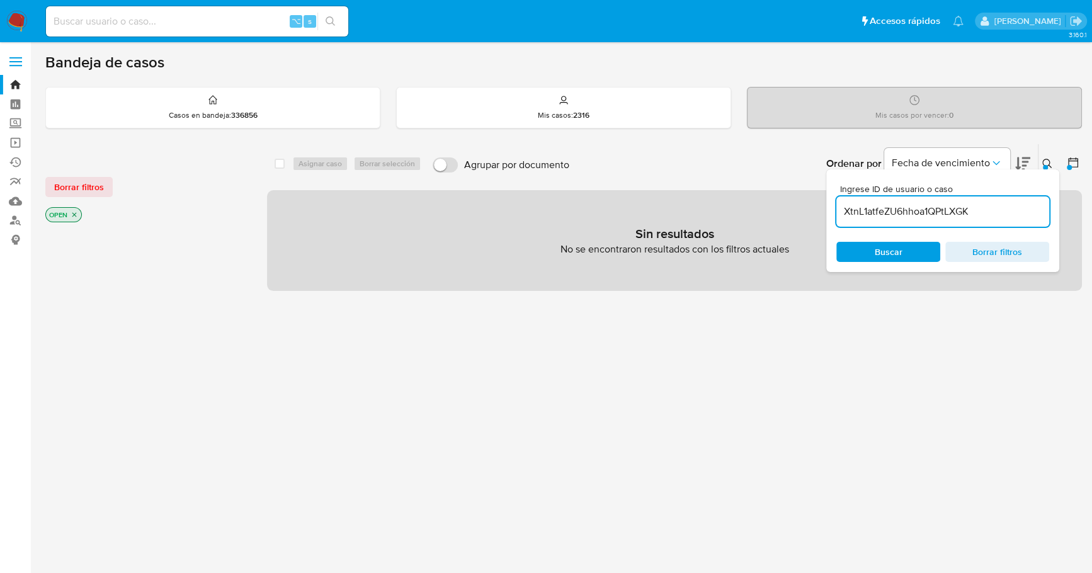
click at [1048, 162] on icon at bounding box center [1046, 163] width 9 height 9
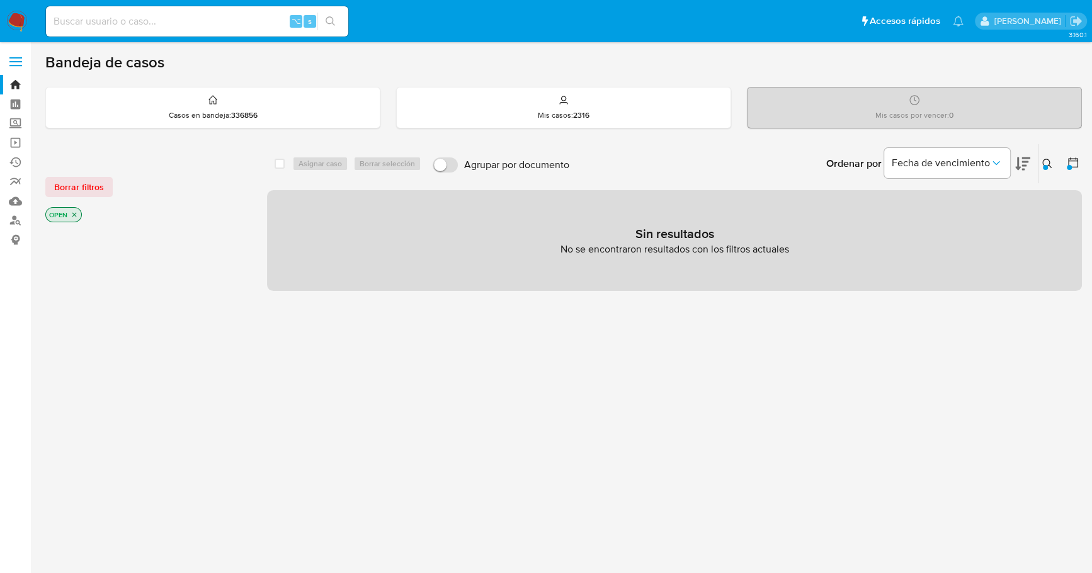
click at [1068, 158] on icon at bounding box center [1072, 162] width 13 height 13
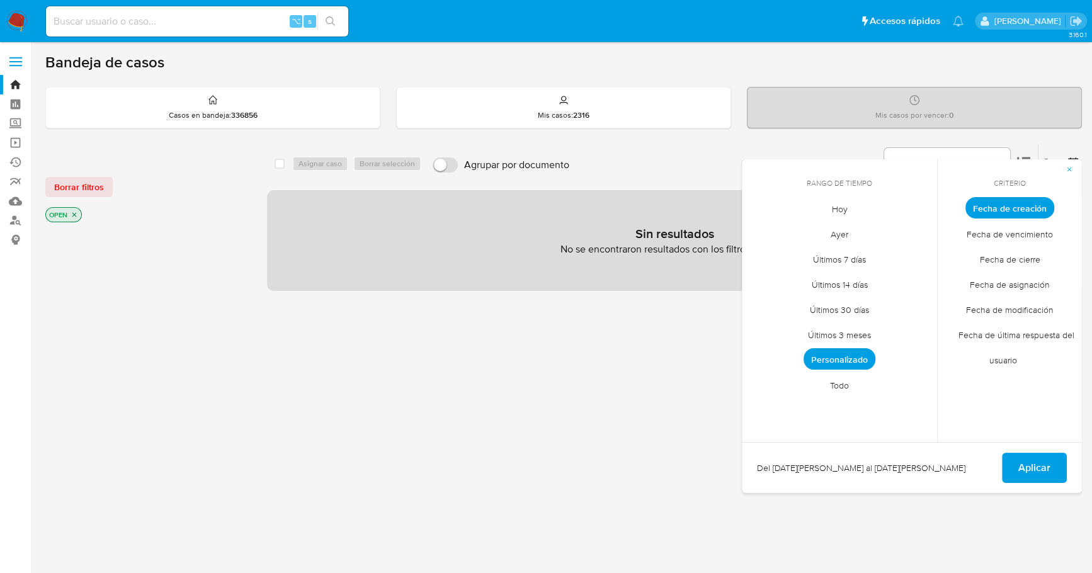
click at [845, 388] on span "Todo" at bounding box center [838, 385] width 45 height 26
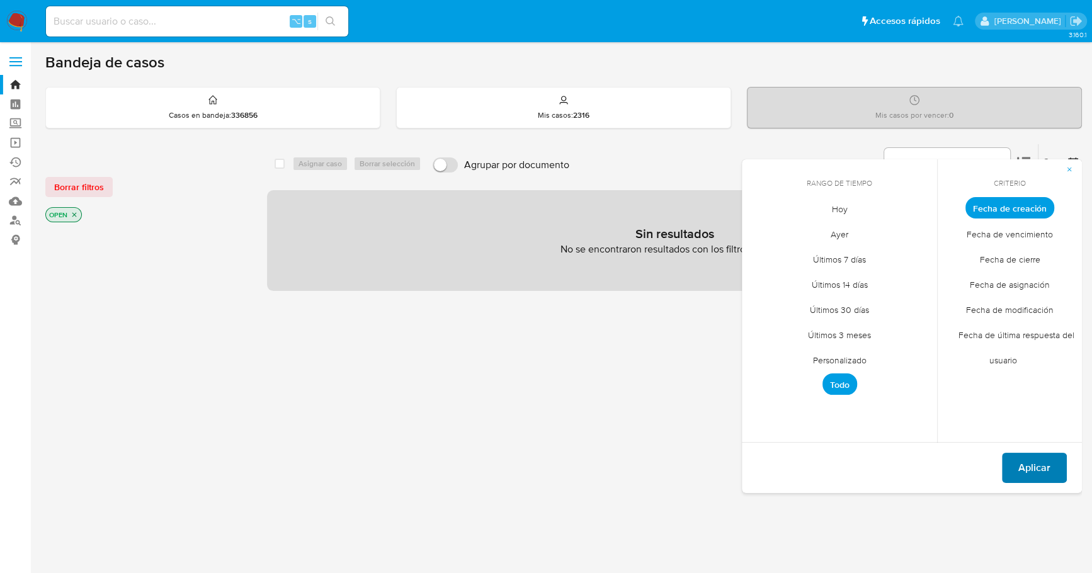
click at [1054, 468] on button "Aplicar" at bounding box center [1034, 468] width 65 height 30
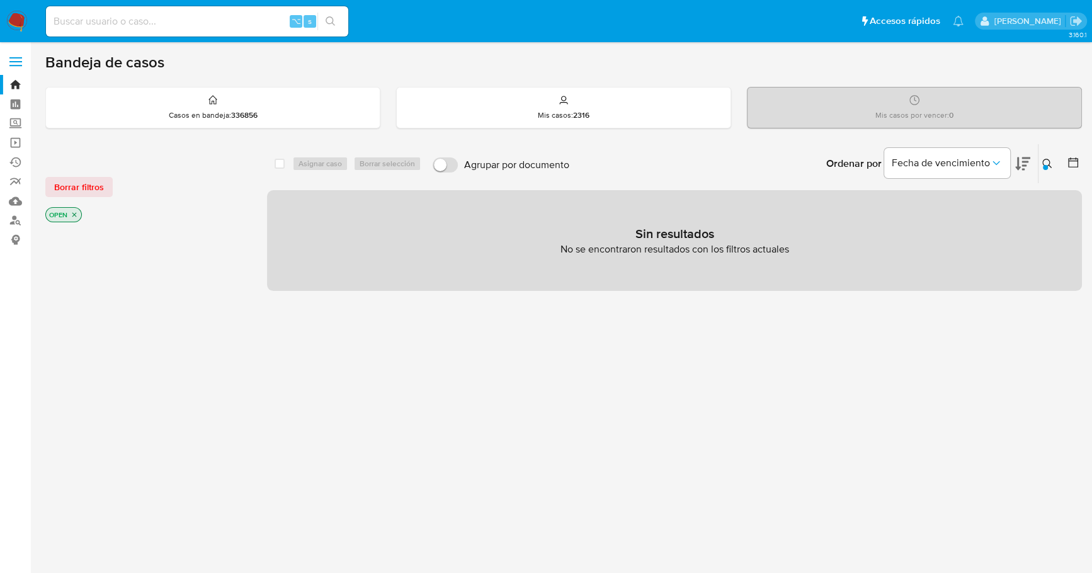
click at [76, 213] on icon "close-filter" at bounding box center [75, 215] width 8 height 8
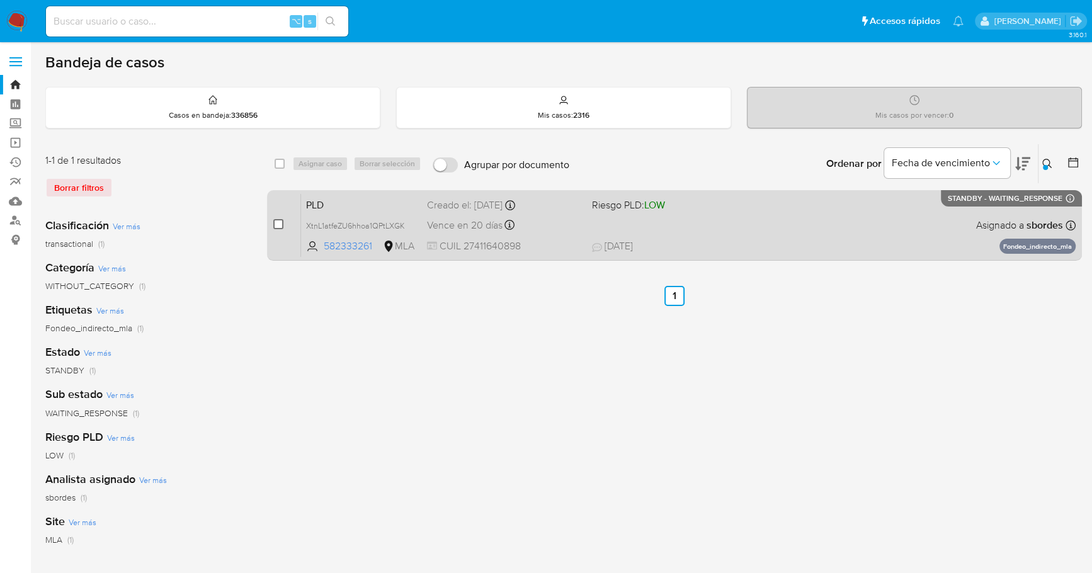
click at [275, 223] on input "checkbox" at bounding box center [278, 224] width 10 height 10
checkbox input "true"
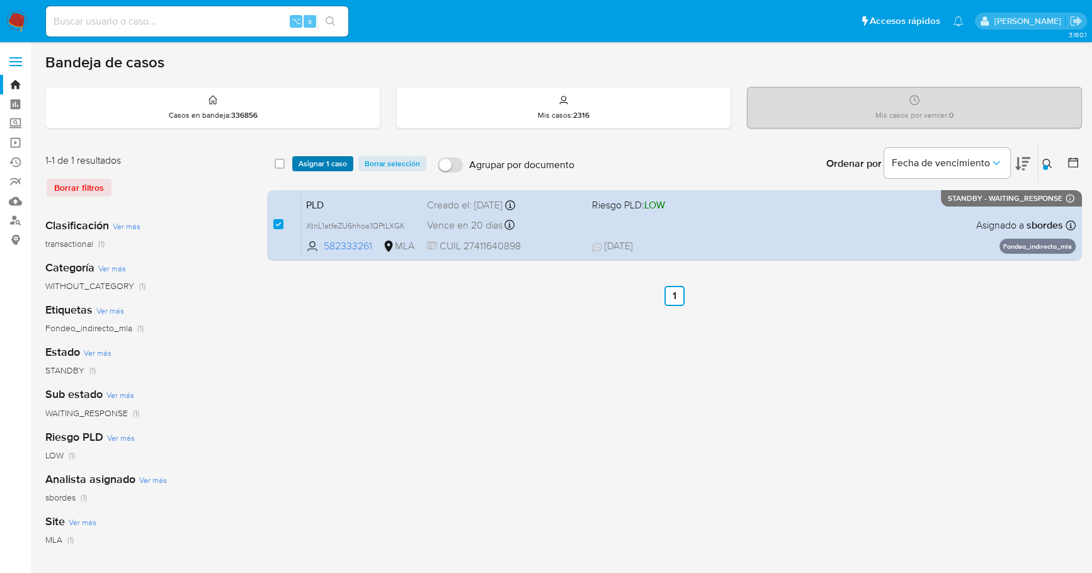
click at [325, 164] on span "Asignar 1 caso" at bounding box center [322, 163] width 48 height 13
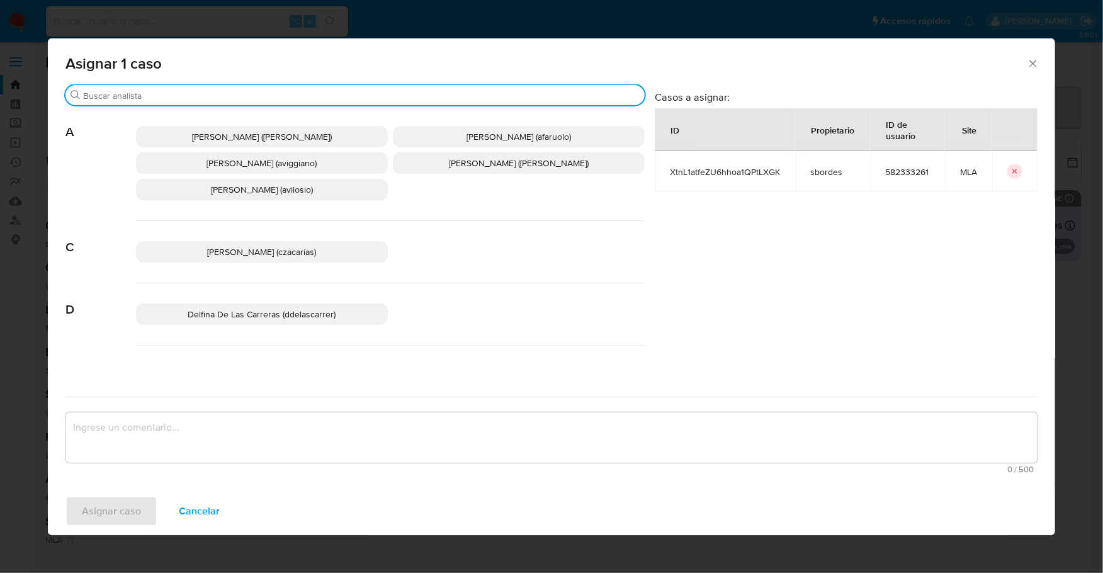
click at [230, 94] on input "Buscar" at bounding box center [361, 95] width 556 height 11
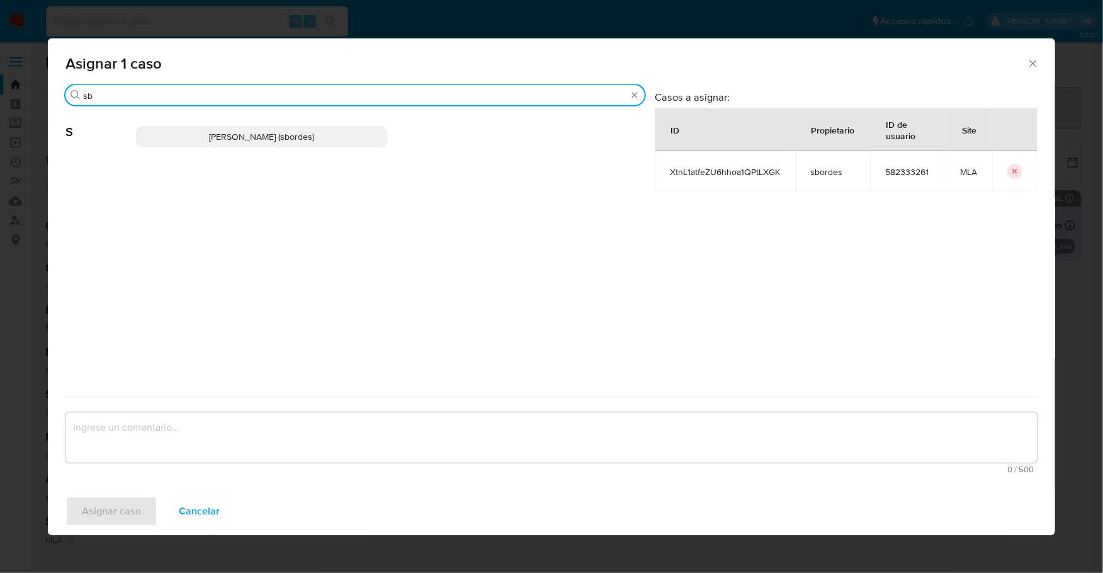
type input "sb"
click at [266, 138] on span "[PERSON_NAME] (sbordes)" at bounding box center [262, 136] width 105 height 13
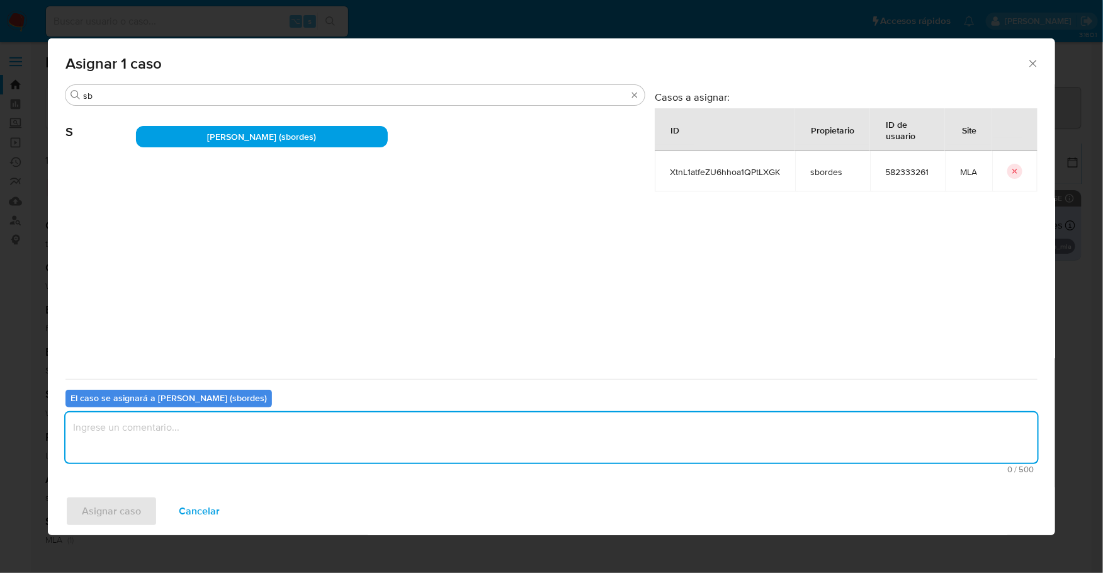
click at [251, 425] on textarea "assign-modal" at bounding box center [551, 437] width 972 height 50
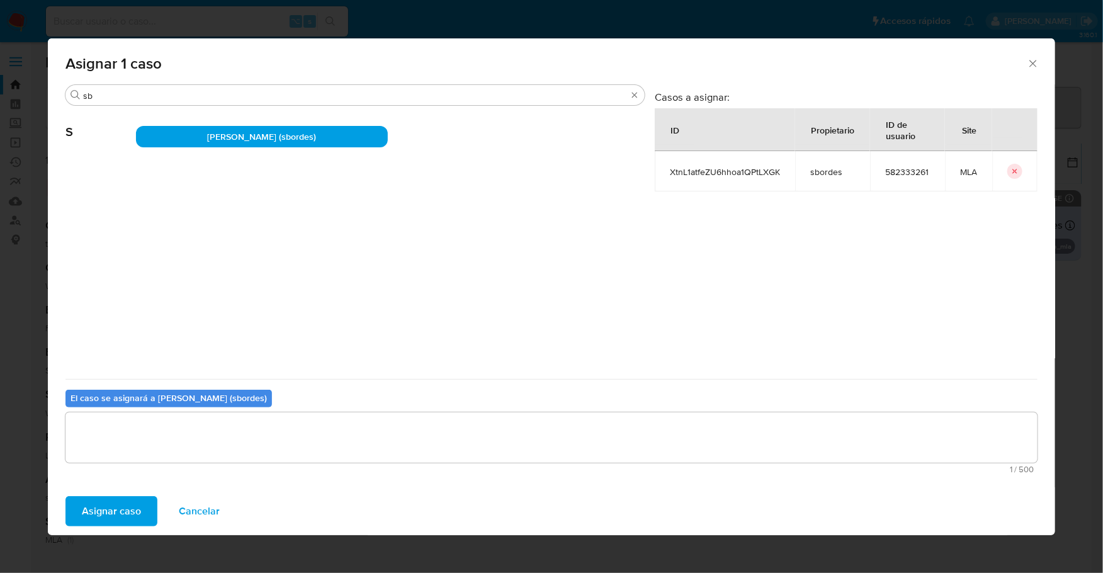
click at [121, 510] on span "Asignar caso" at bounding box center [111, 511] width 59 height 28
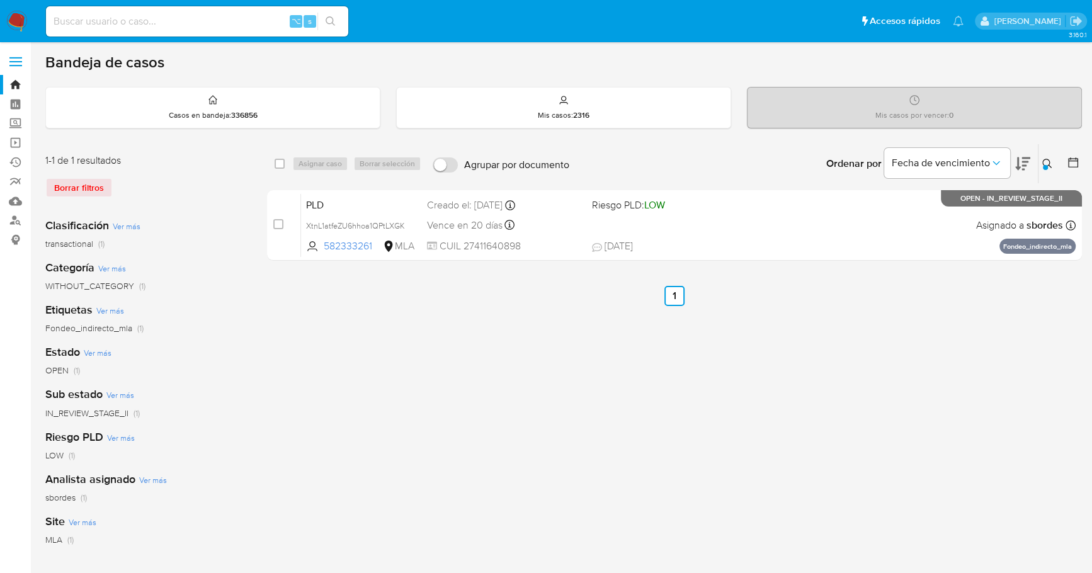
click at [9, 18] on img at bounding box center [16, 21] width 21 height 21
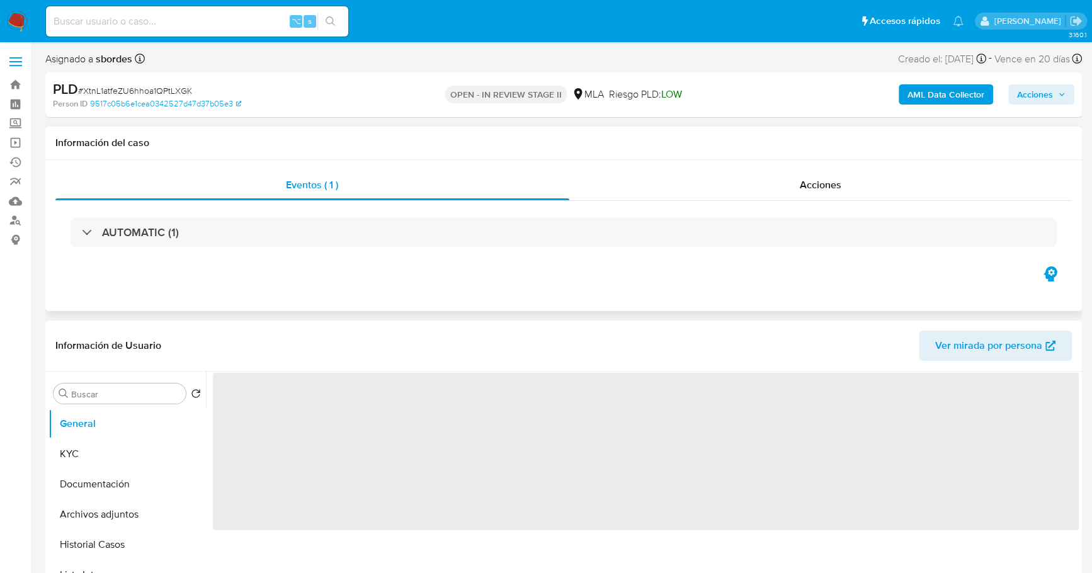
select select "10"
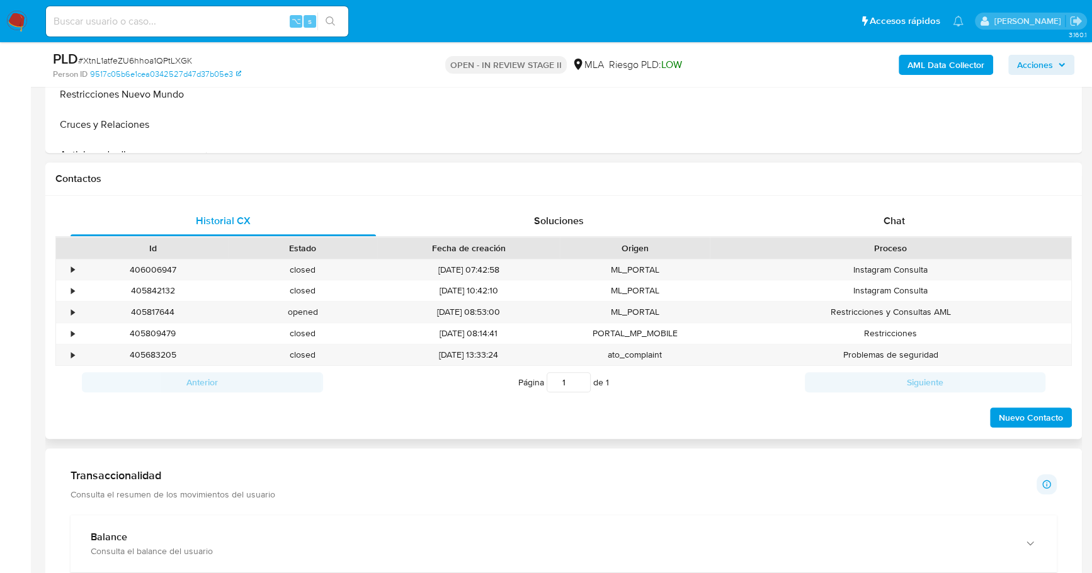
scroll to position [497, 0]
click at [902, 224] on span "Chat" at bounding box center [893, 220] width 21 height 14
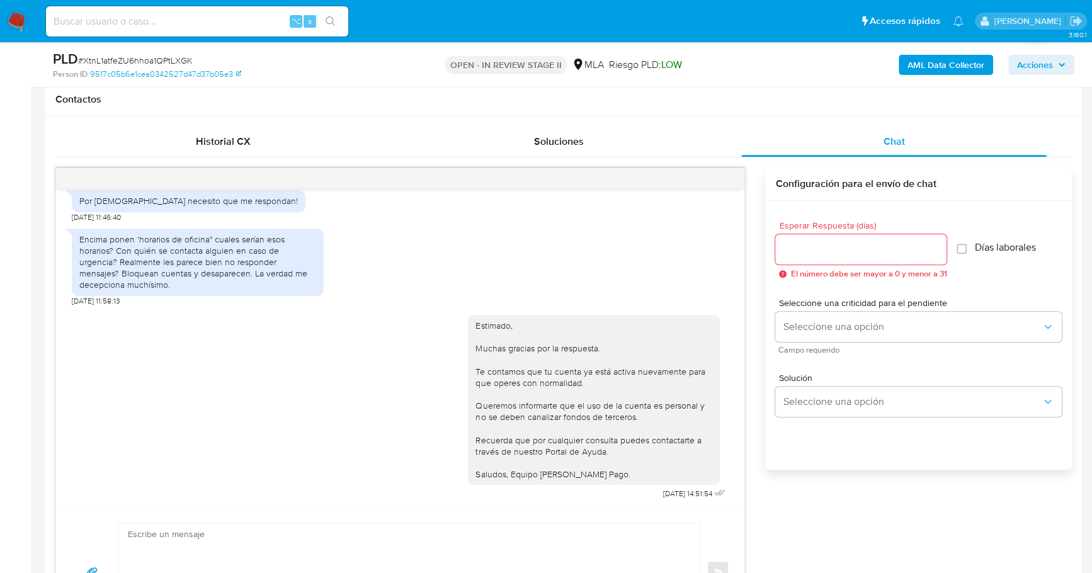
scroll to position [576, 0]
click at [244, 138] on span "Historial CX" at bounding box center [223, 140] width 55 height 14
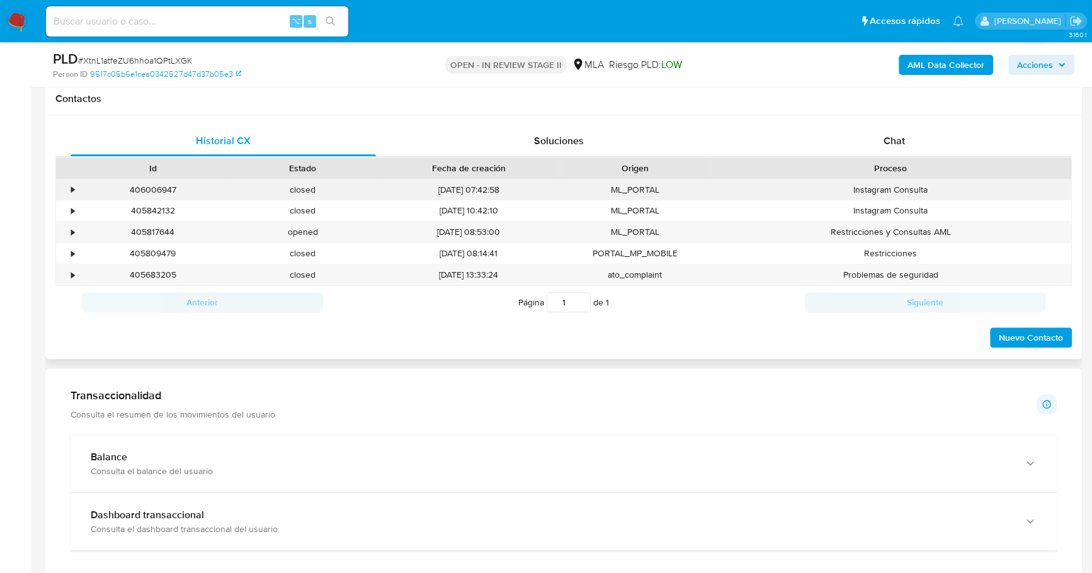
click at [66, 186] on div "•" at bounding box center [67, 189] width 22 height 21
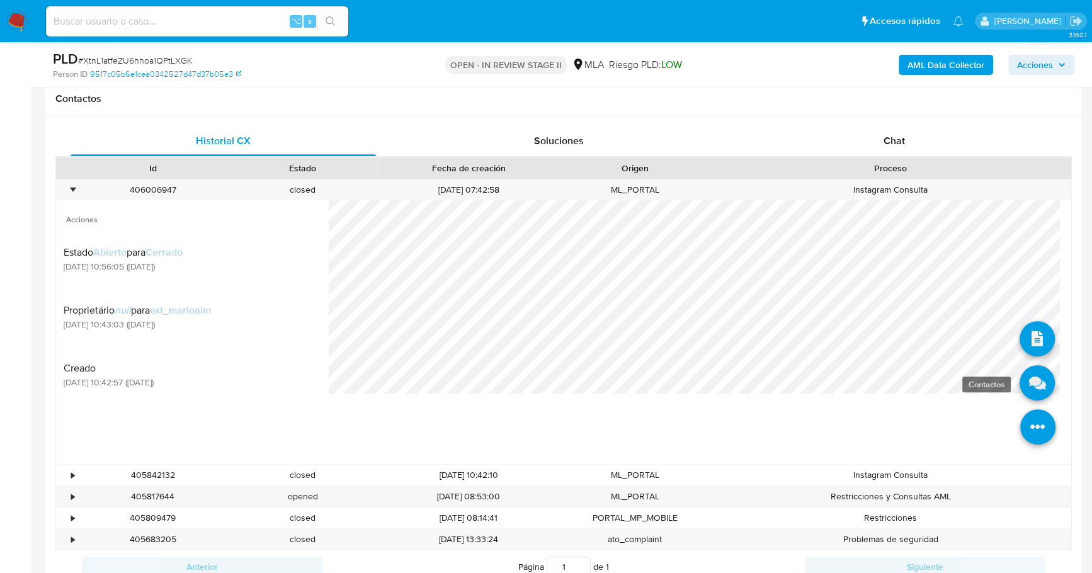
click at [1024, 390] on icon at bounding box center [1036, 382] width 35 height 35
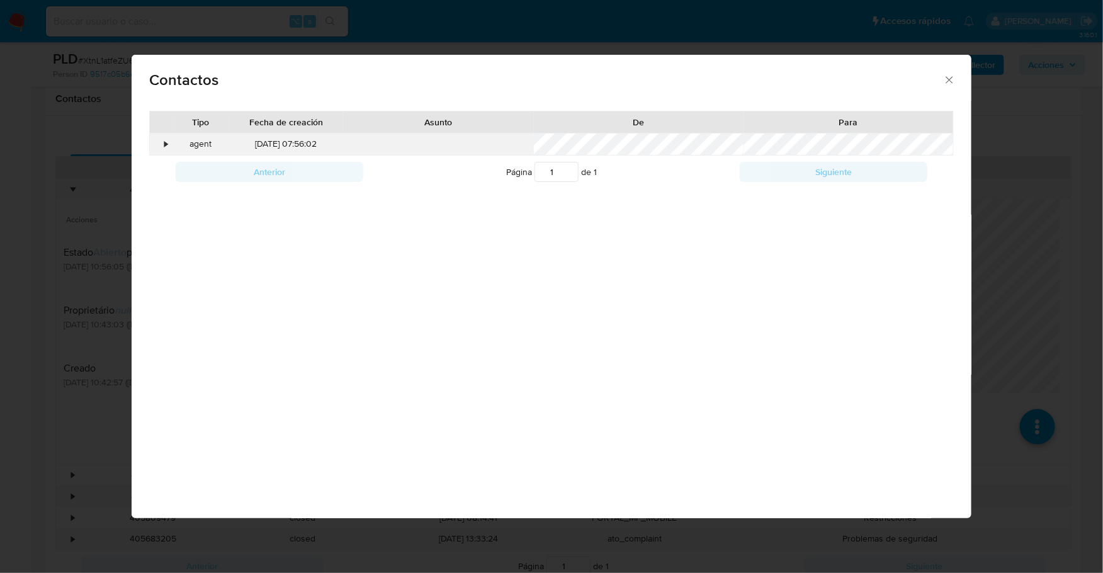
click at [165, 143] on div "•" at bounding box center [166, 144] width 3 height 13
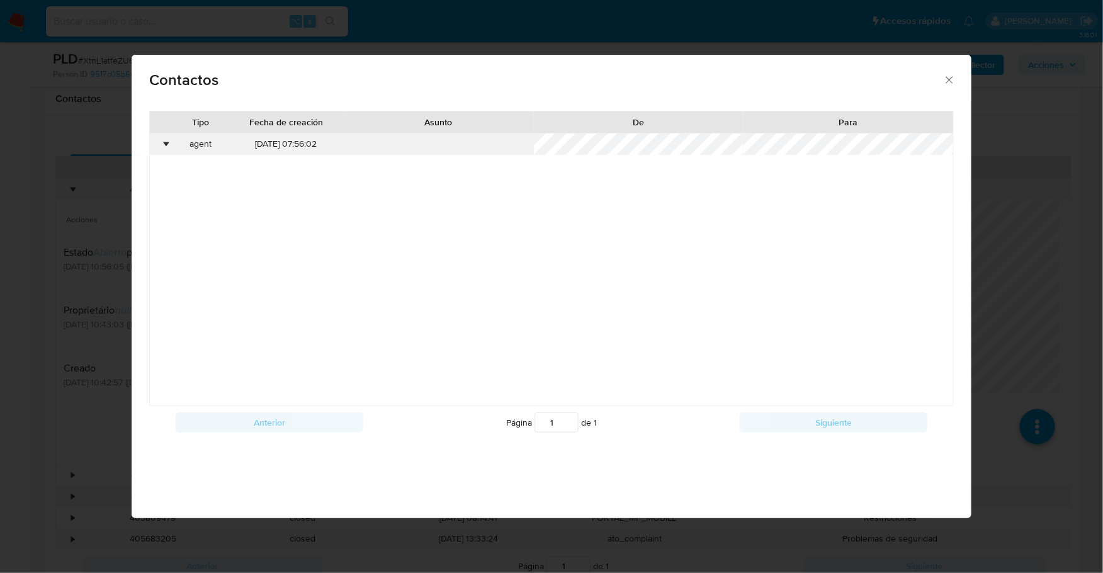
click at [165, 143] on div "•" at bounding box center [166, 144] width 3 height 13
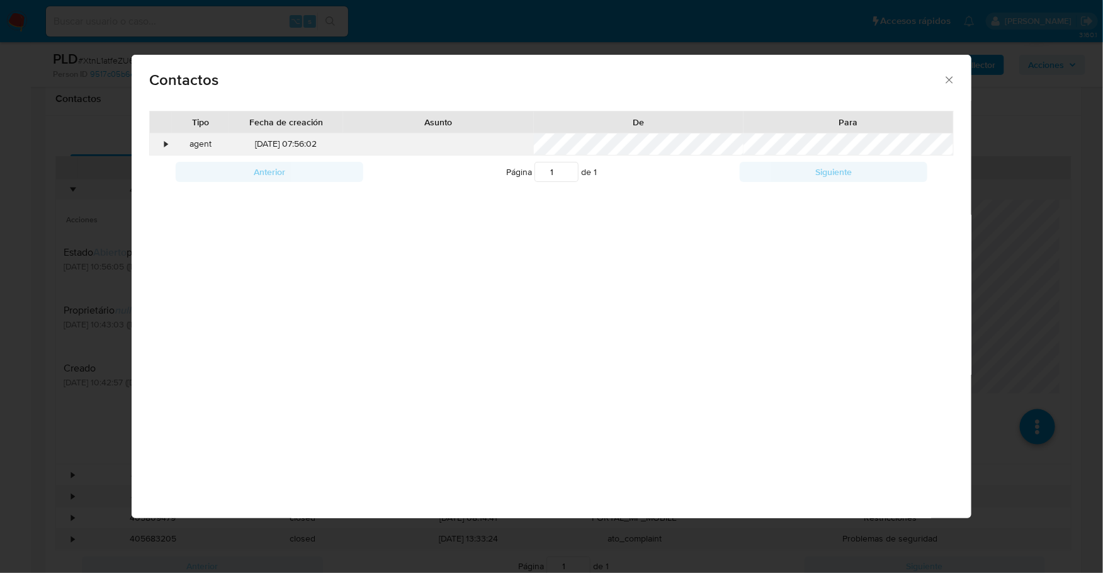
click at [165, 141] on div "•" at bounding box center [166, 144] width 3 height 13
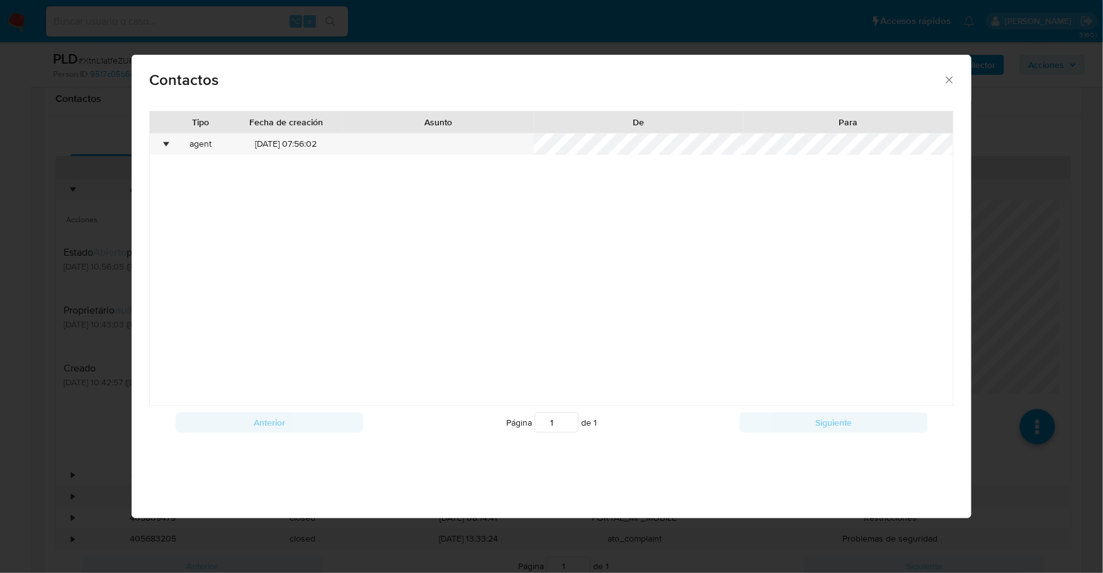
click at [945, 84] on icon "close" at bounding box center [949, 80] width 13 height 13
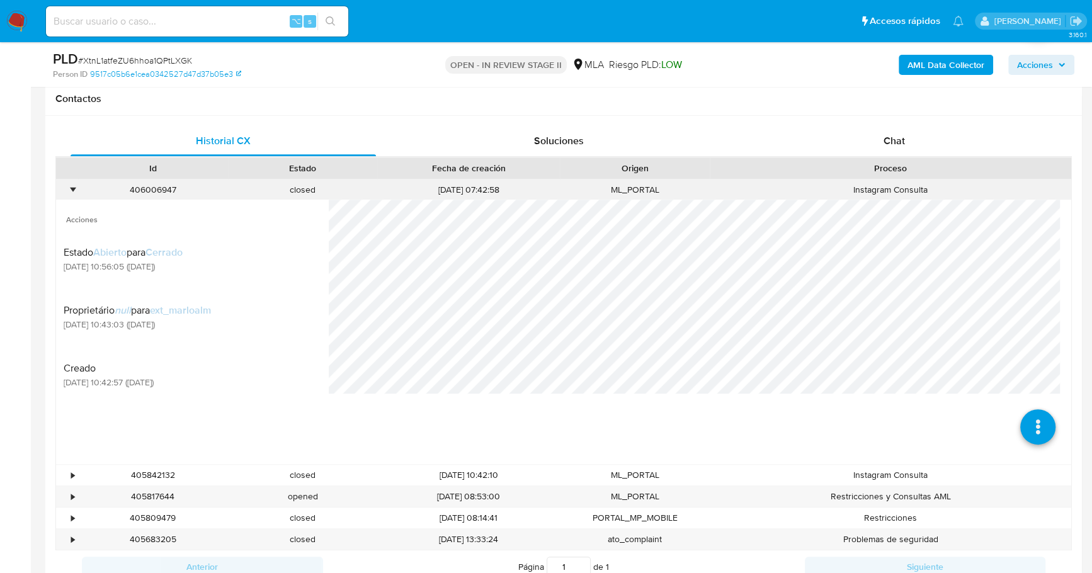
click at [71, 189] on div "•" at bounding box center [72, 190] width 3 height 12
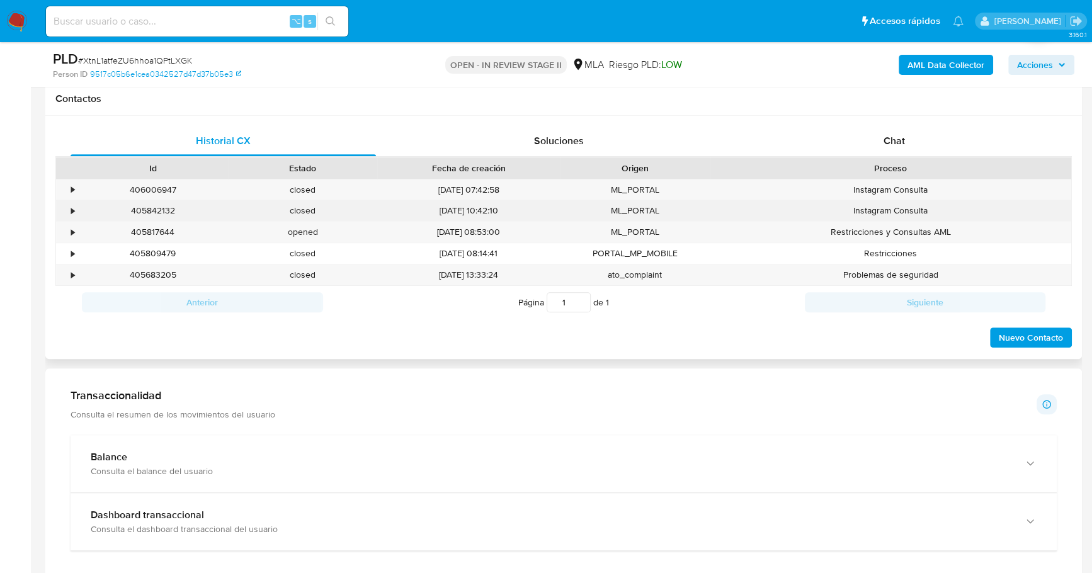
click at [69, 208] on div "•" at bounding box center [67, 210] width 22 height 21
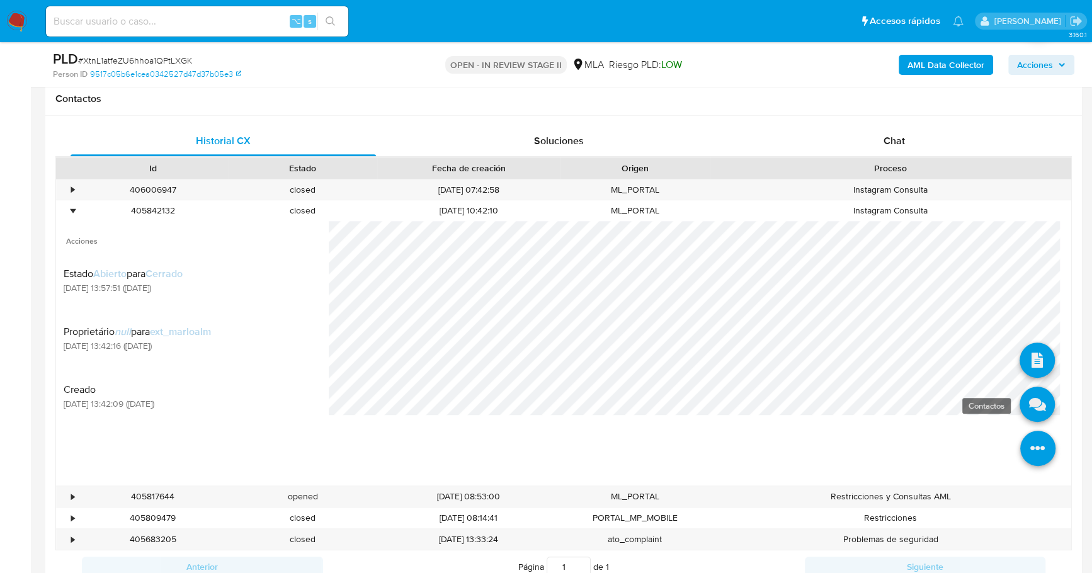
click at [1027, 407] on icon at bounding box center [1036, 404] width 35 height 35
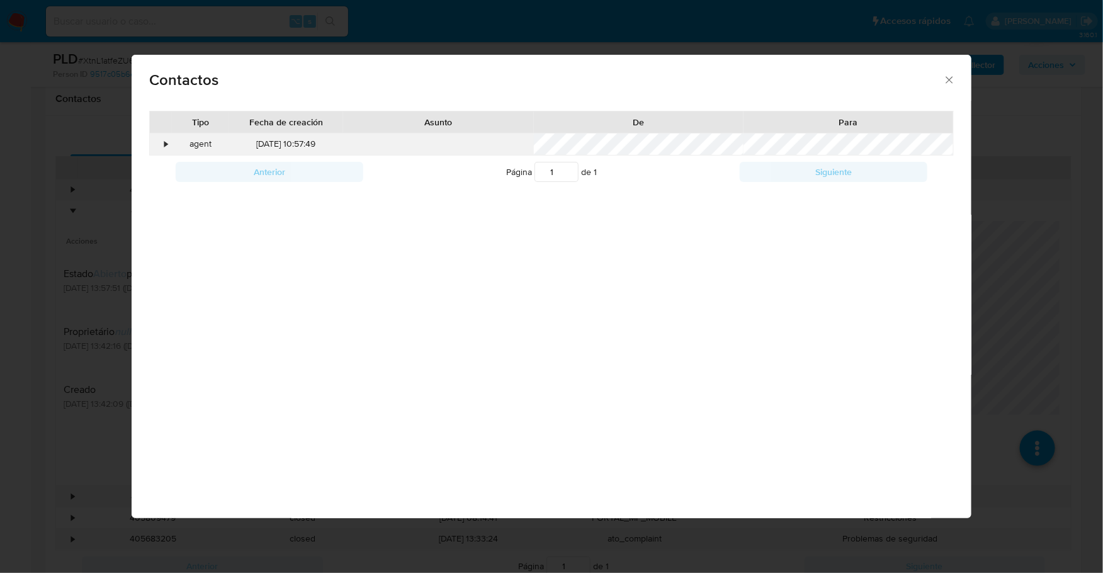
click at [159, 142] on div "•" at bounding box center [161, 143] width 22 height 21
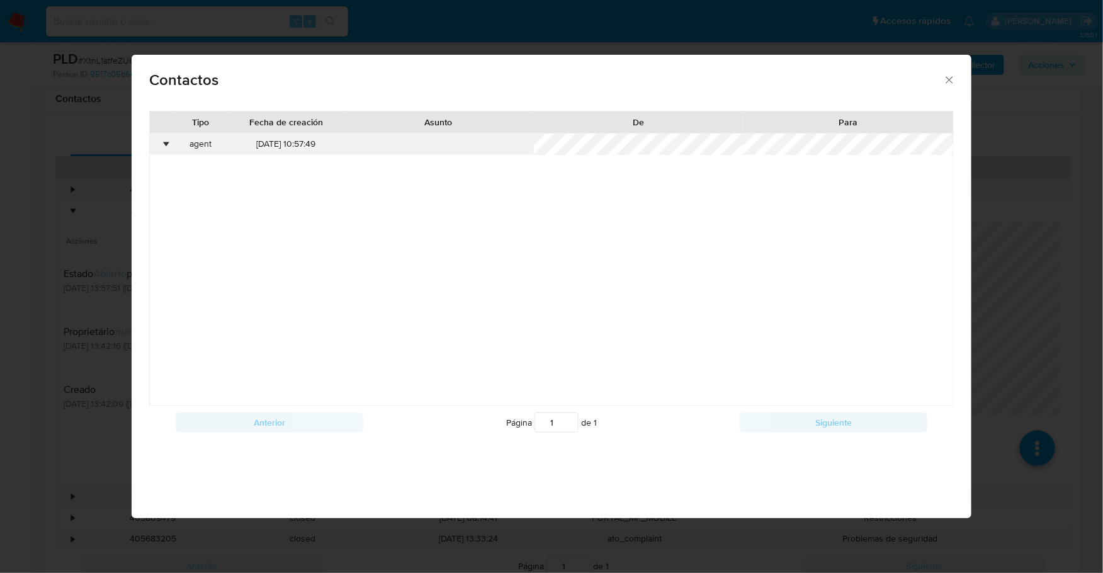
click at [159, 142] on div "•" at bounding box center [161, 143] width 22 height 21
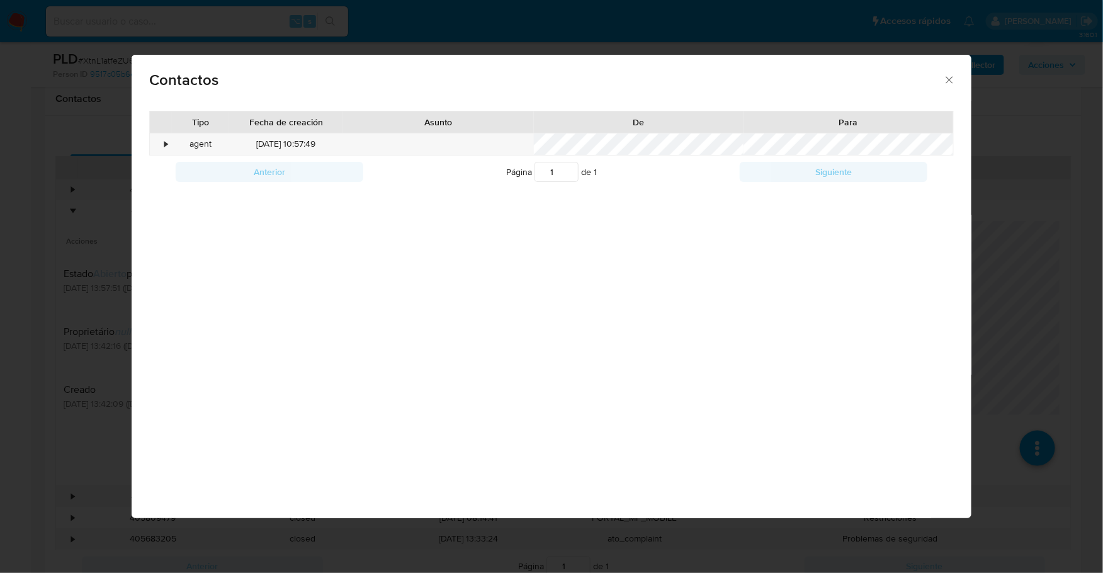
click at [943, 78] on icon "close" at bounding box center [949, 80] width 13 height 13
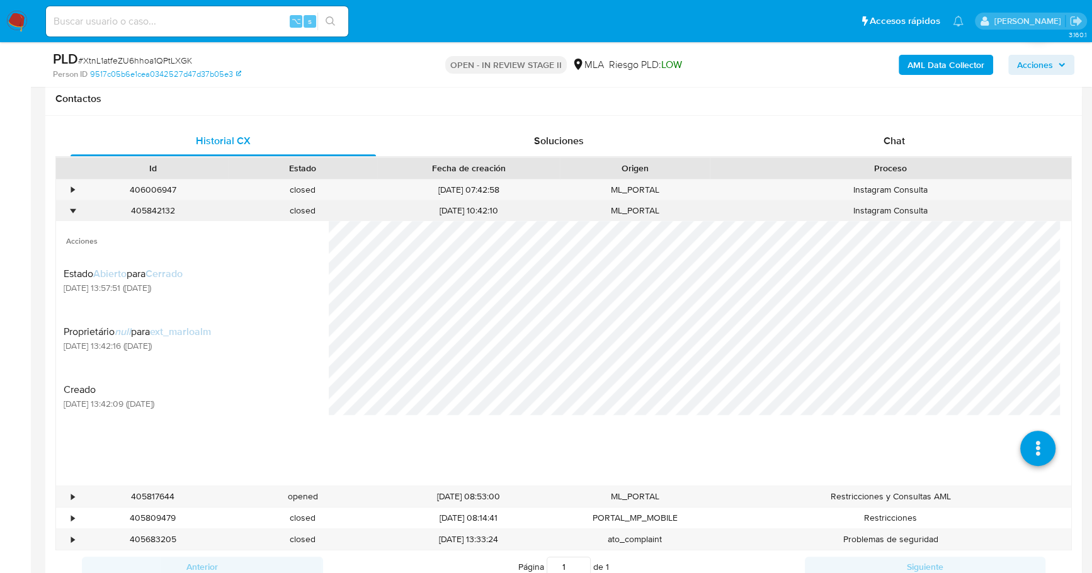
click at [73, 208] on div "•" at bounding box center [72, 211] width 3 height 12
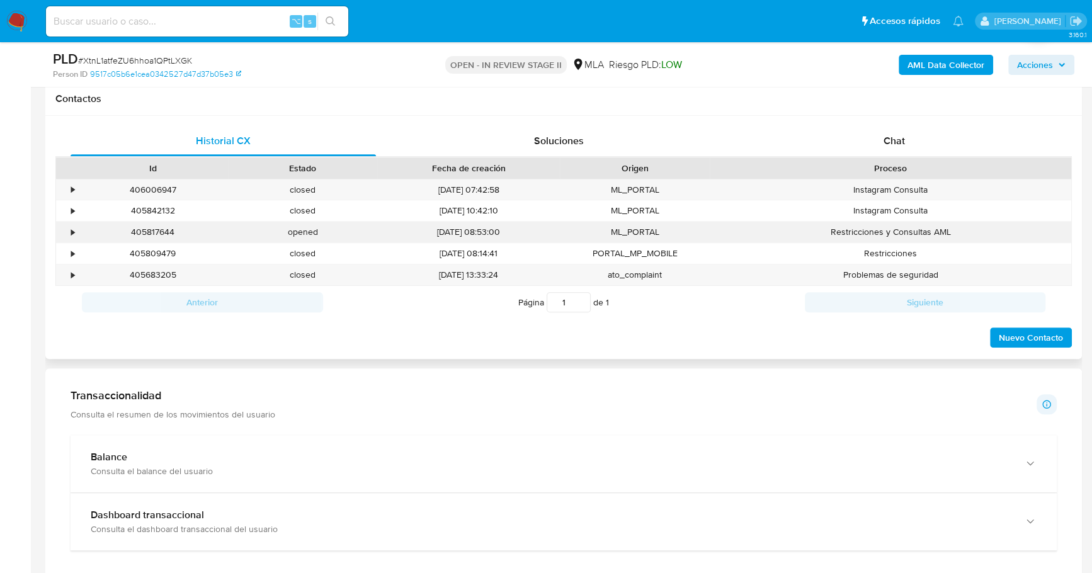
click at [71, 226] on div "•" at bounding box center [72, 232] width 3 height 12
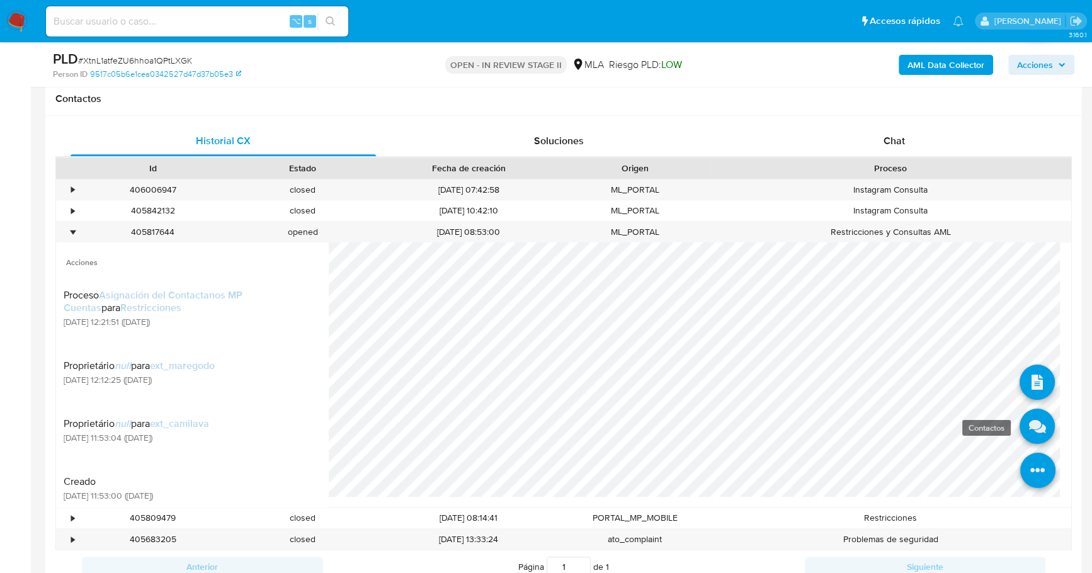
click at [1028, 431] on icon at bounding box center [1036, 426] width 35 height 35
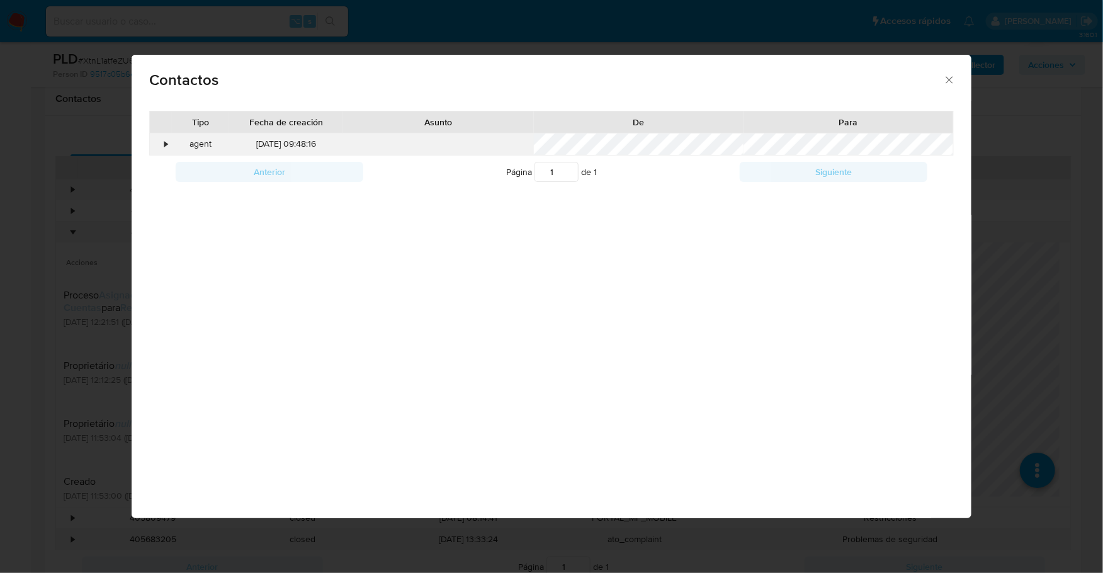
click at [165, 142] on div "•" at bounding box center [166, 144] width 3 height 13
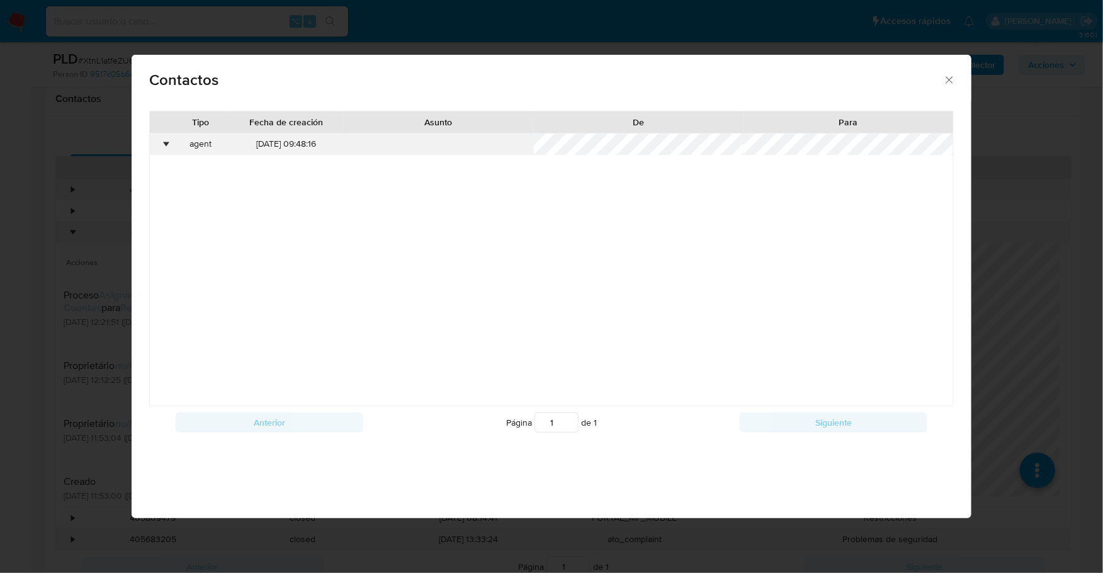
click at [165, 142] on div "•" at bounding box center [166, 144] width 3 height 13
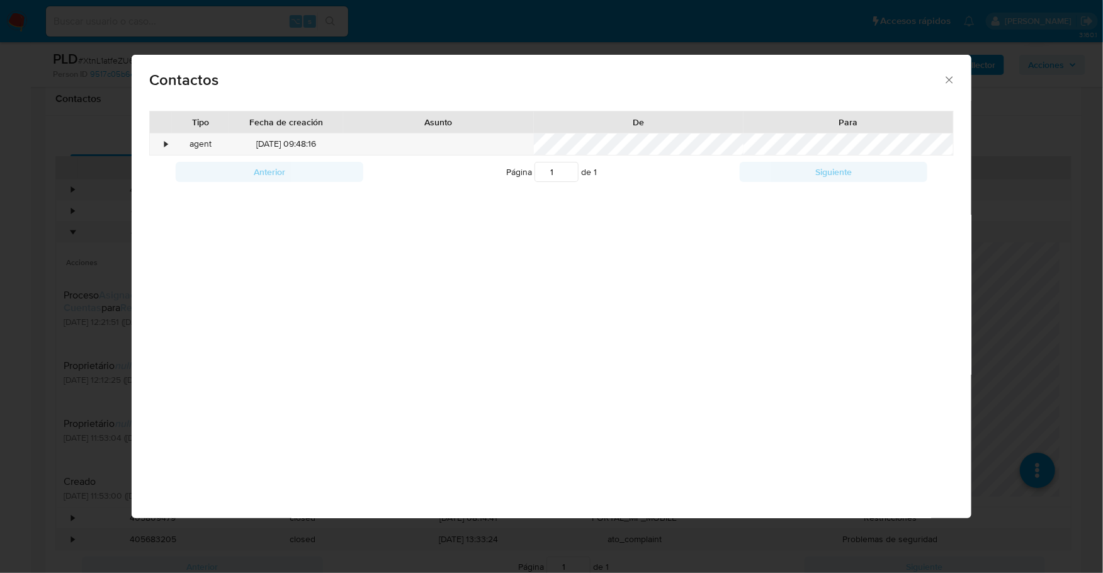
click at [953, 77] on icon "close" at bounding box center [949, 80] width 13 height 13
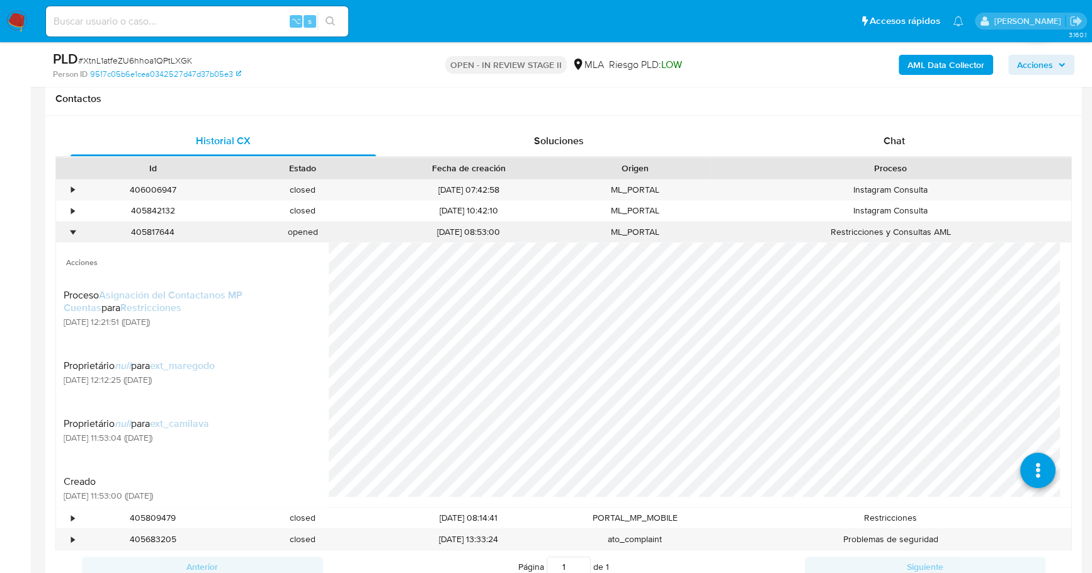
click at [73, 232] on div "•" at bounding box center [72, 232] width 3 height 12
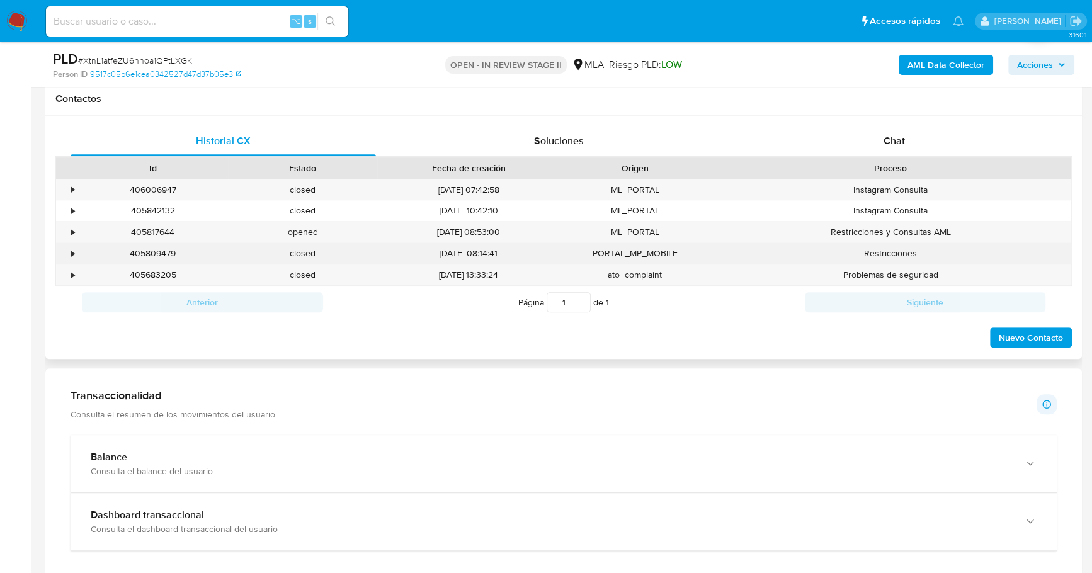
click at [67, 256] on div "•" at bounding box center [67, 253] width 22 height 21
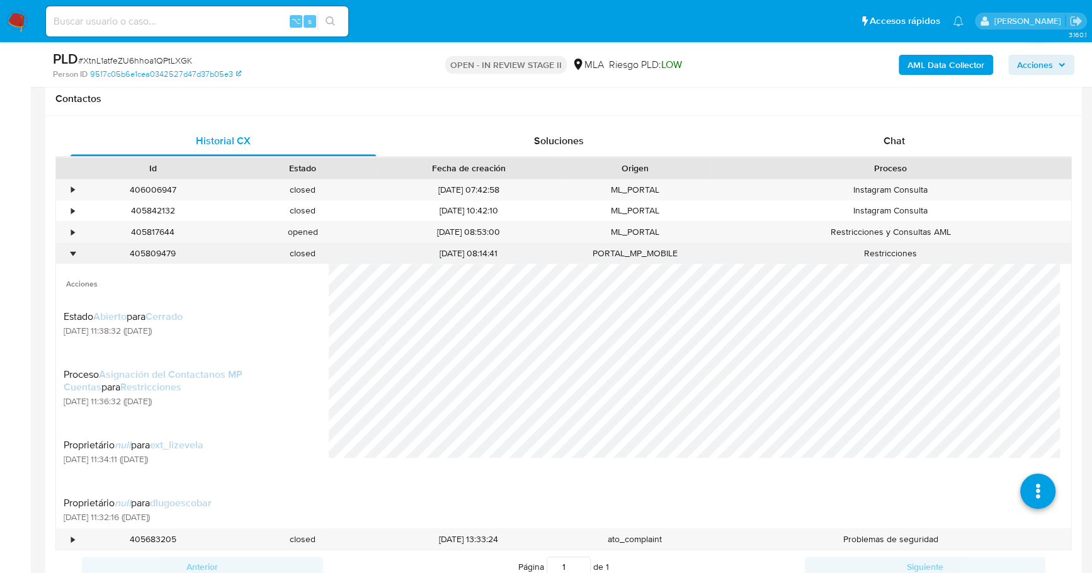
click at [67, 256] on div "•" at bounding box center [67, 253] width 22 height 21
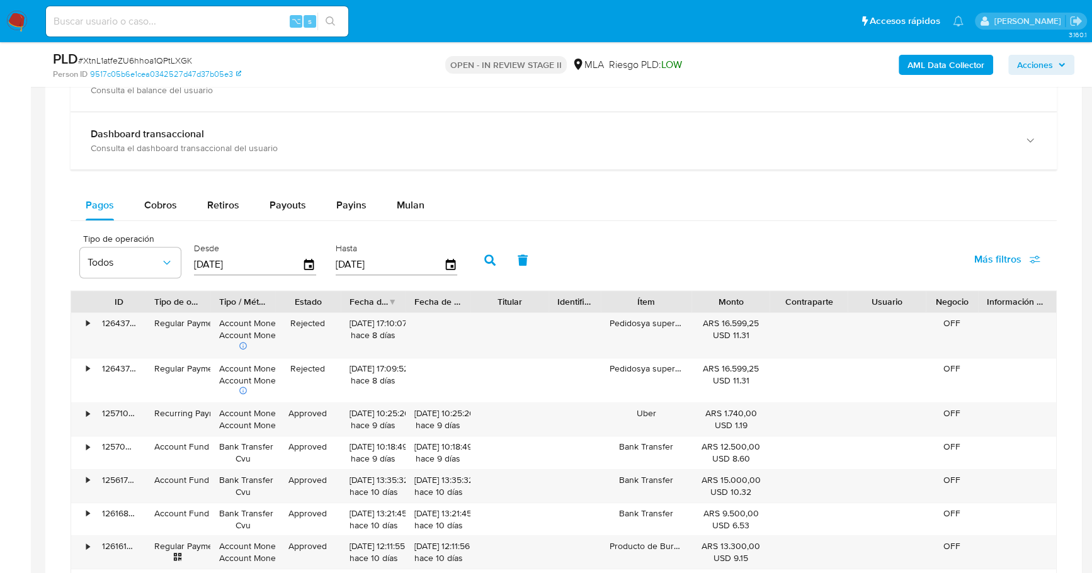
scroll to position [937, 0]
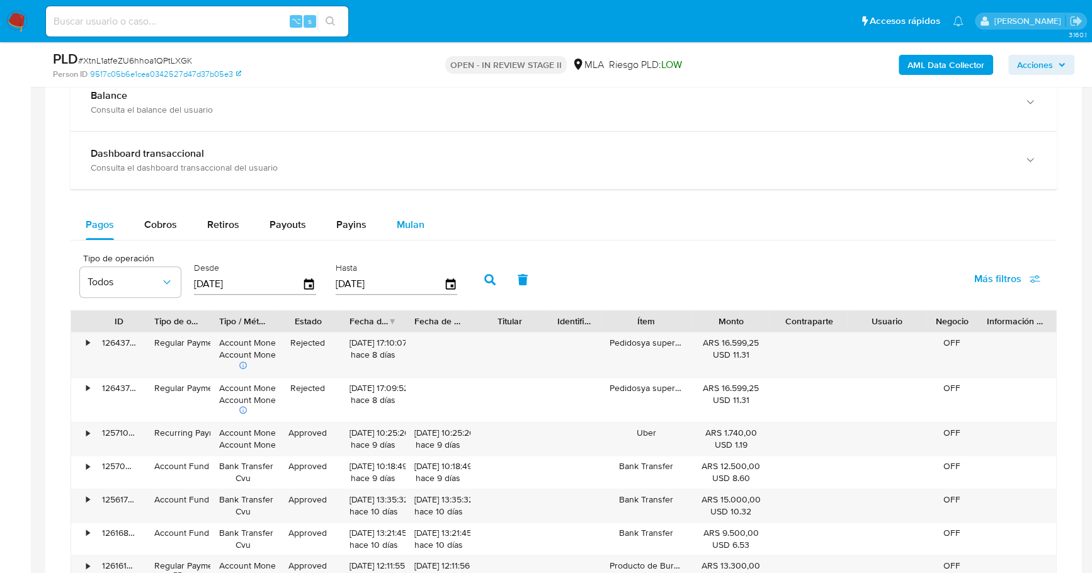
click at [400, 217] on span "Mulan" at bounding box center [411, 224] width 28 height 14
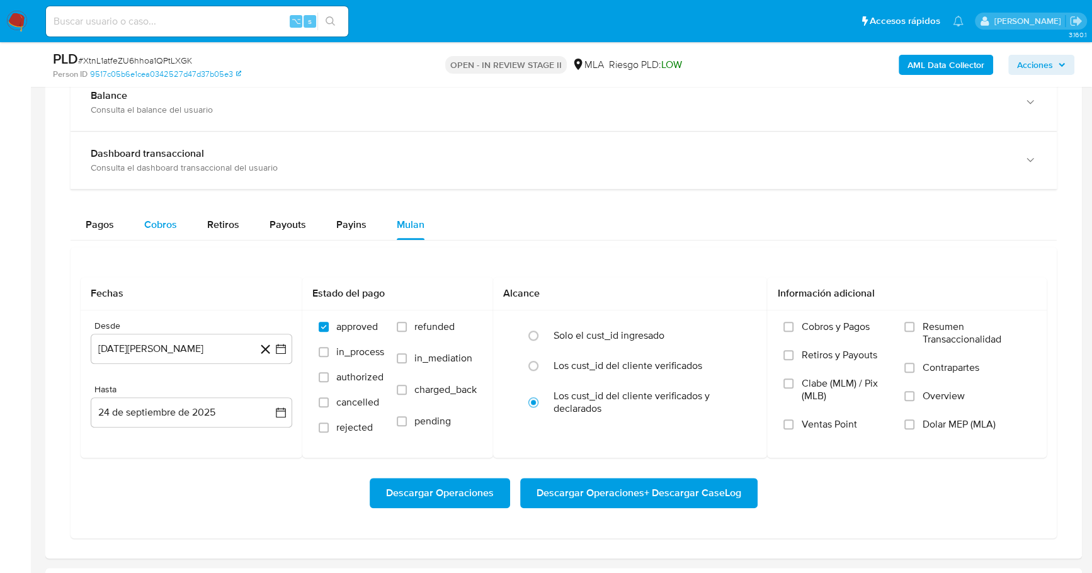
click at [167, 220] on span "Cobros" at bounding box center [160, 224] width 33 height 14
select select "10"
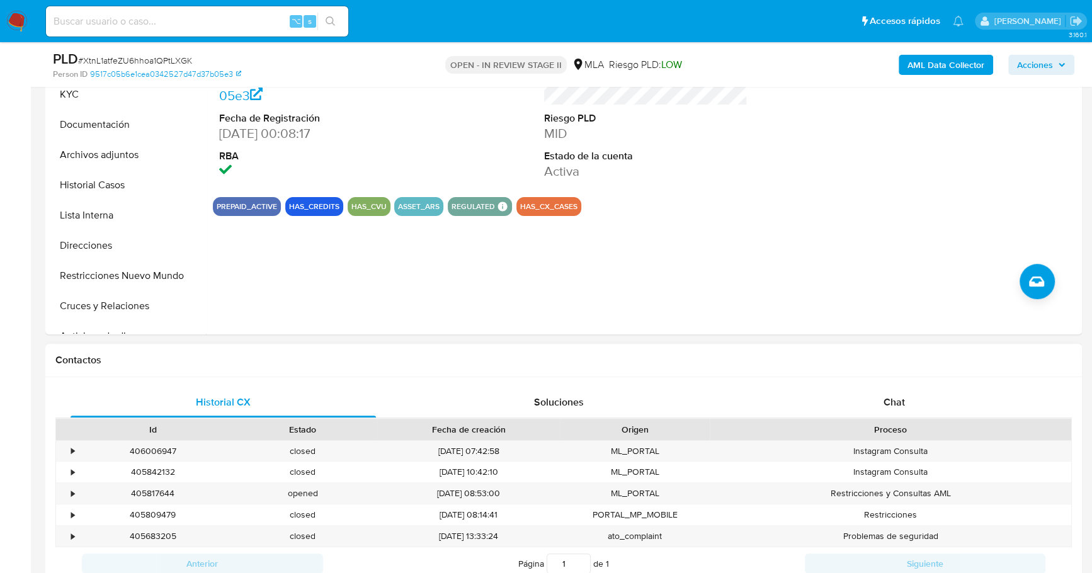
scroll to position [106, 0]
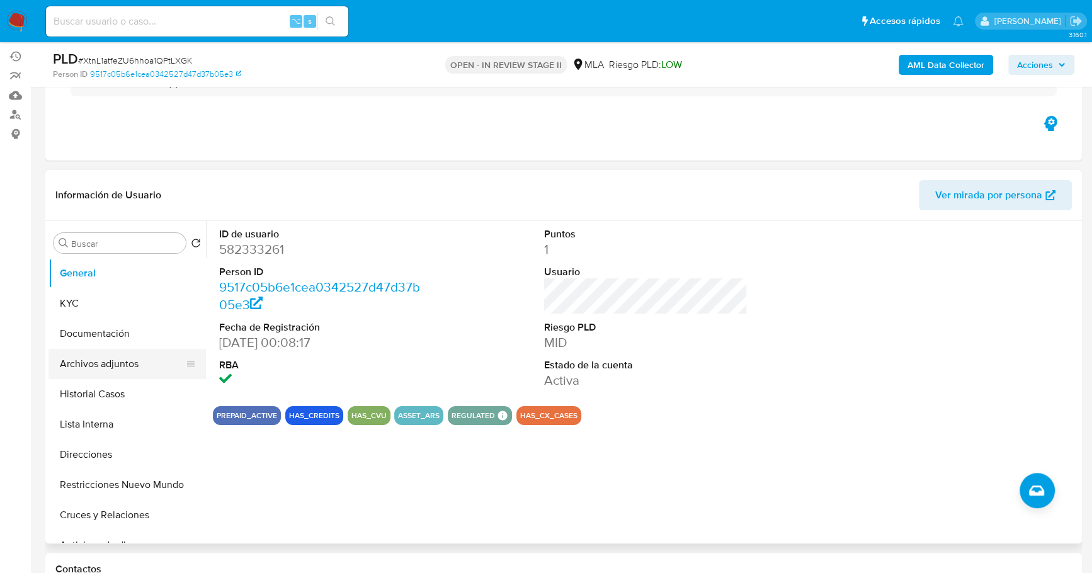
click at [82, 371] on button "Archivos adjuntos" at bounding box center [121, 364] width 147 height 30
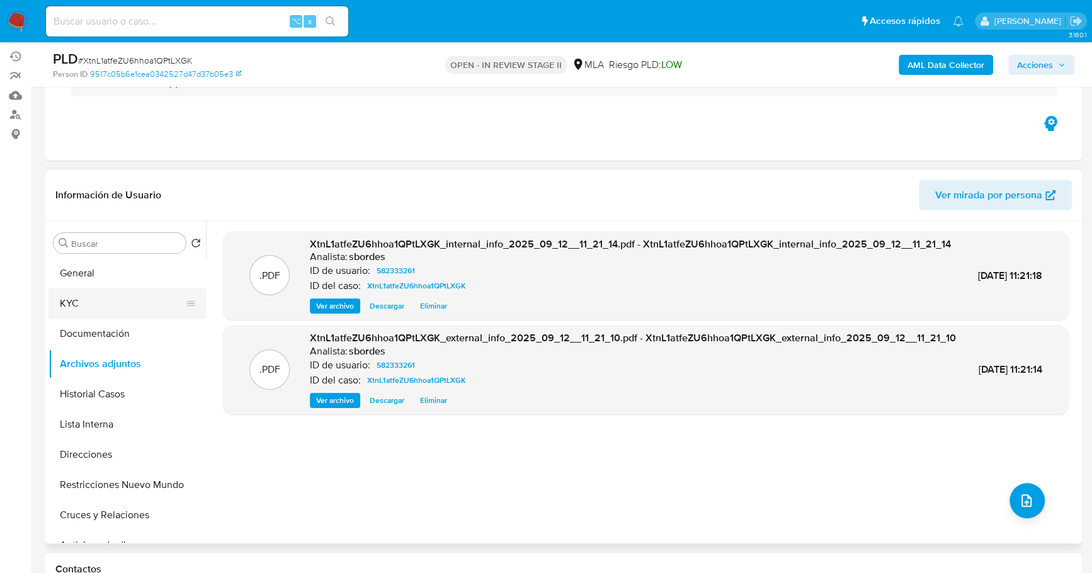
click at [83, 306] on button "KYC" at bounding box center [121, 303] width 147 height 30
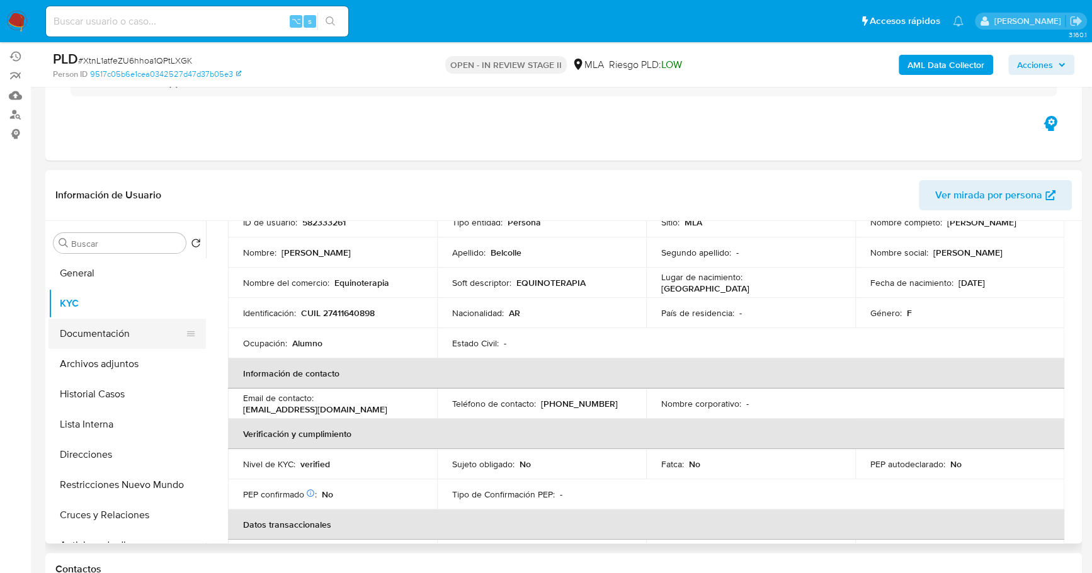
scroll to position [108, 0]
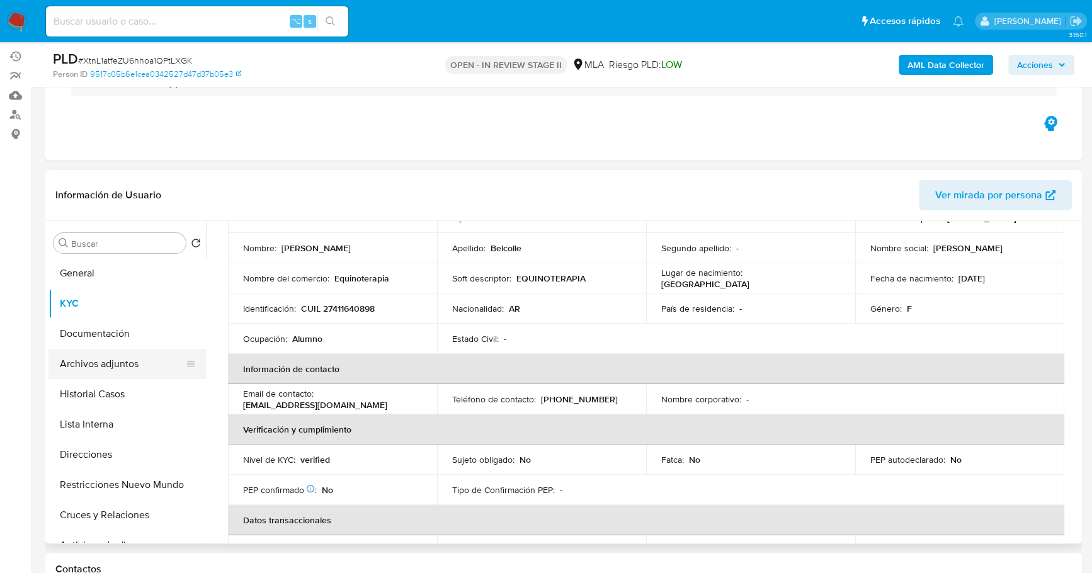
click at [94, 365] on button "Archivos adjuntos" at bounding box center [121, 364] width 147 height 30
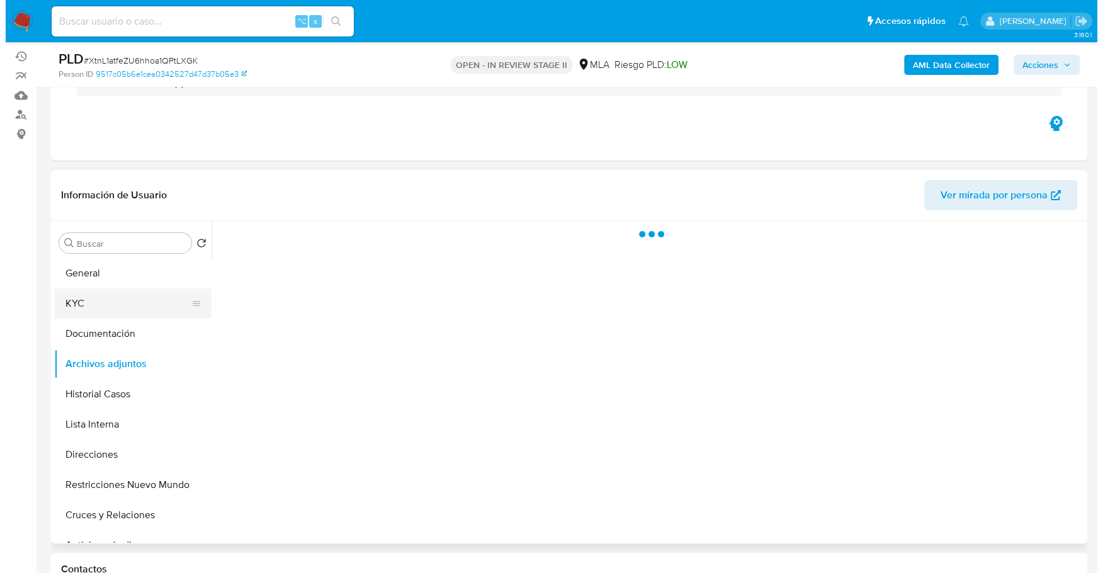
scroll to position [0, 0]
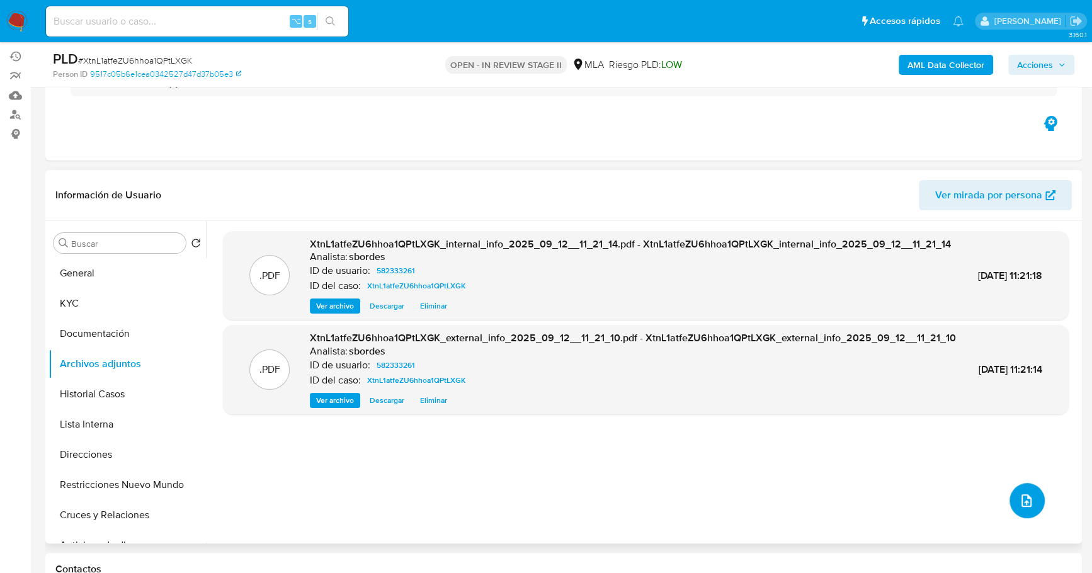
click at [1020, 485] on button "upload-file" at bounding box center [1026, 500] width 35 height 35
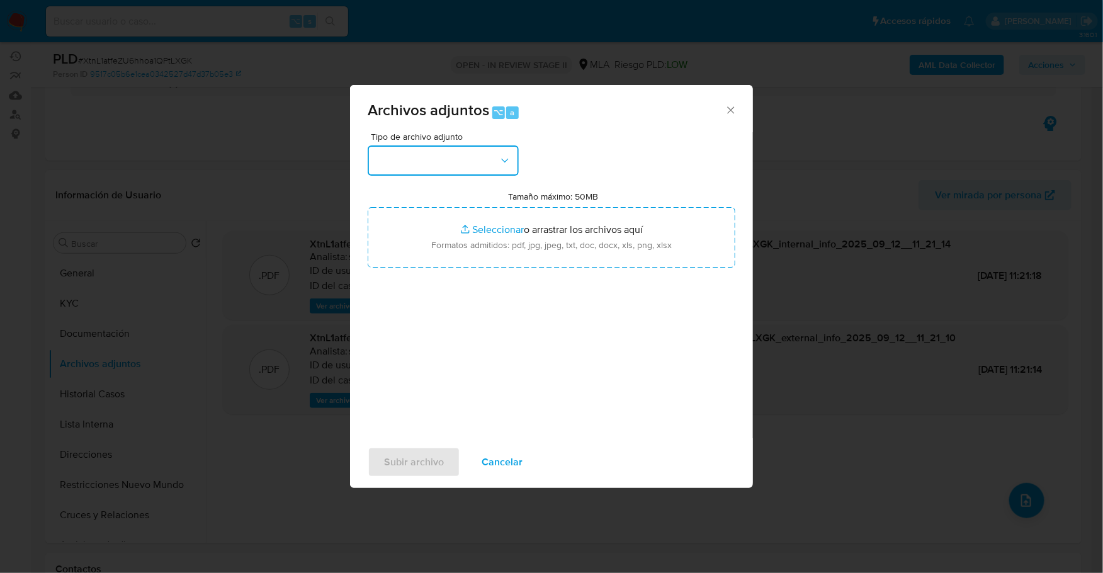
click at [460, 155] on button "button" at bounding box center [443, 160] width 151 height 30
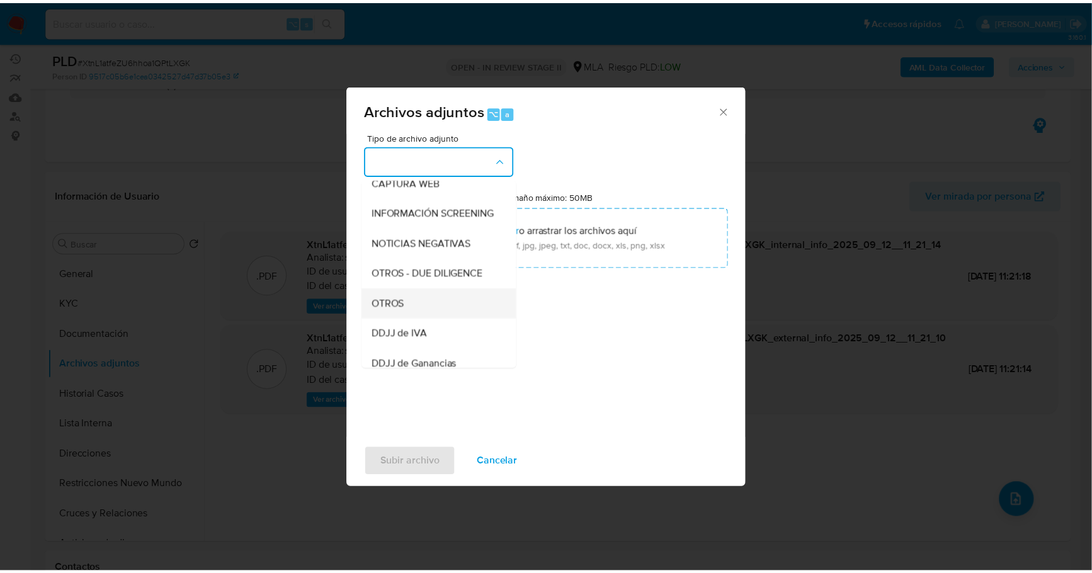
scroll to position [147, 0]
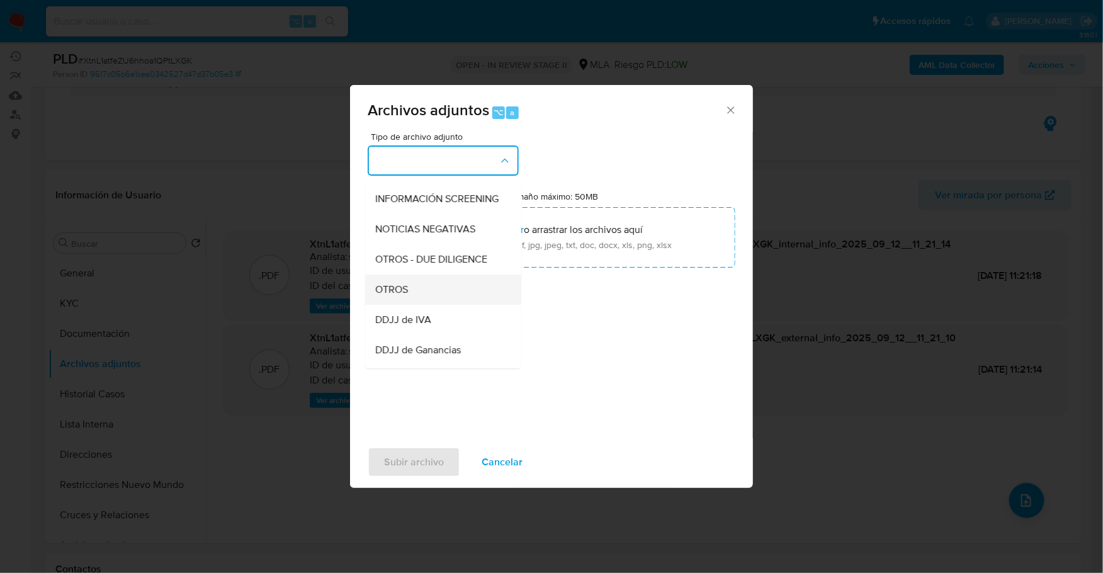
click at [422, 304] on div "OTROS" at bounding box center [439, 289] width 128 height 30
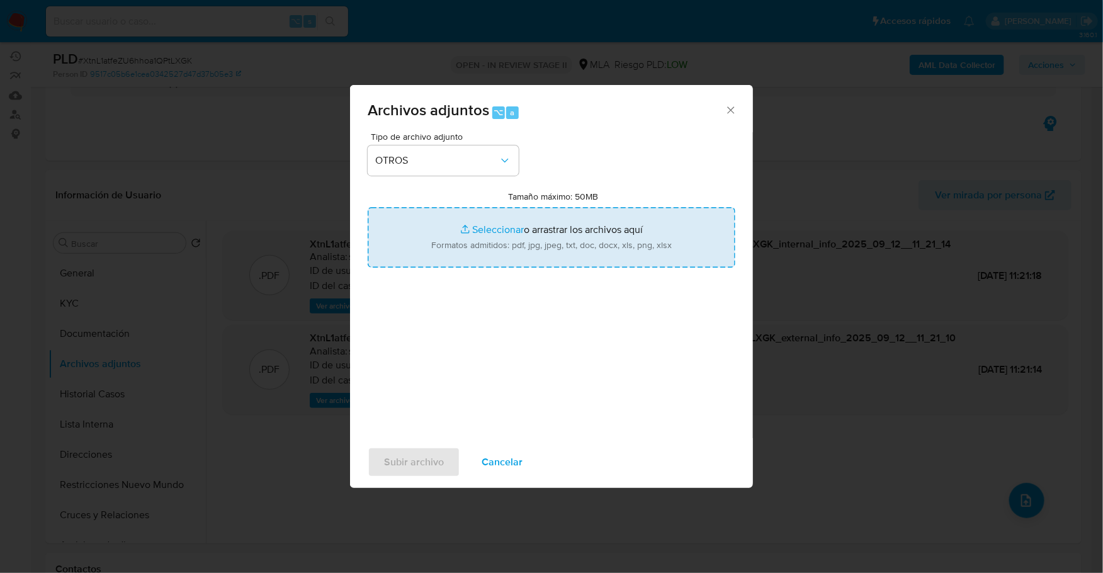
click at [485, 208] on input "Tamaño máximo: 50MB Seleccionar archivos" at bounding box center [552, 237] width 368 height 60
type input "C:\fakepath\Caselog XtnL1atfeZU6hhoa1QPtLXGK_2025_08_18_18_10_20.docx"
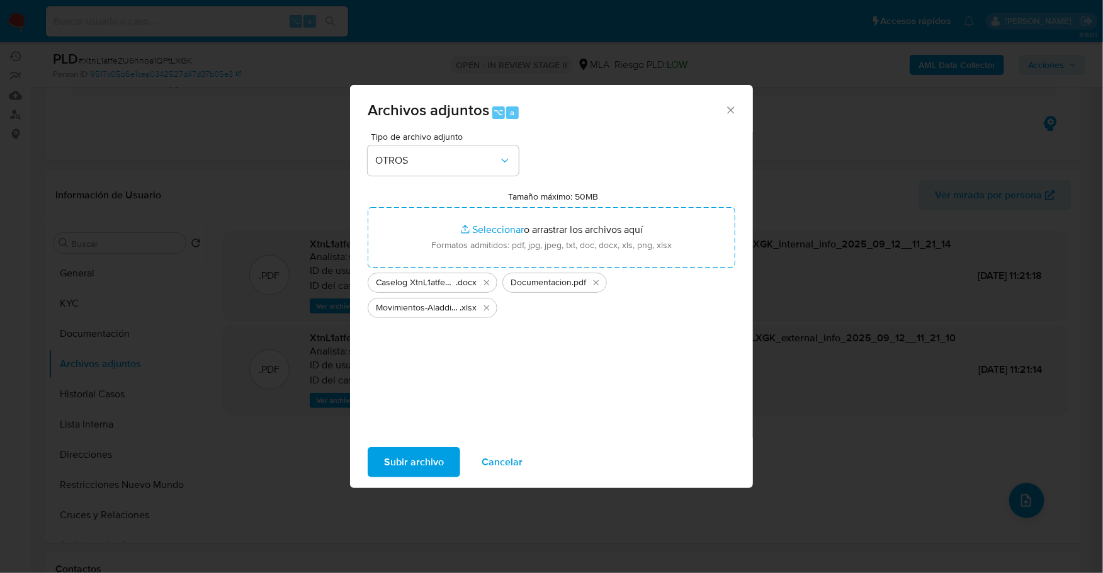
click at [425, 453] on span "Subir archivo" at bounding box center [414, 462] width 60 height 28
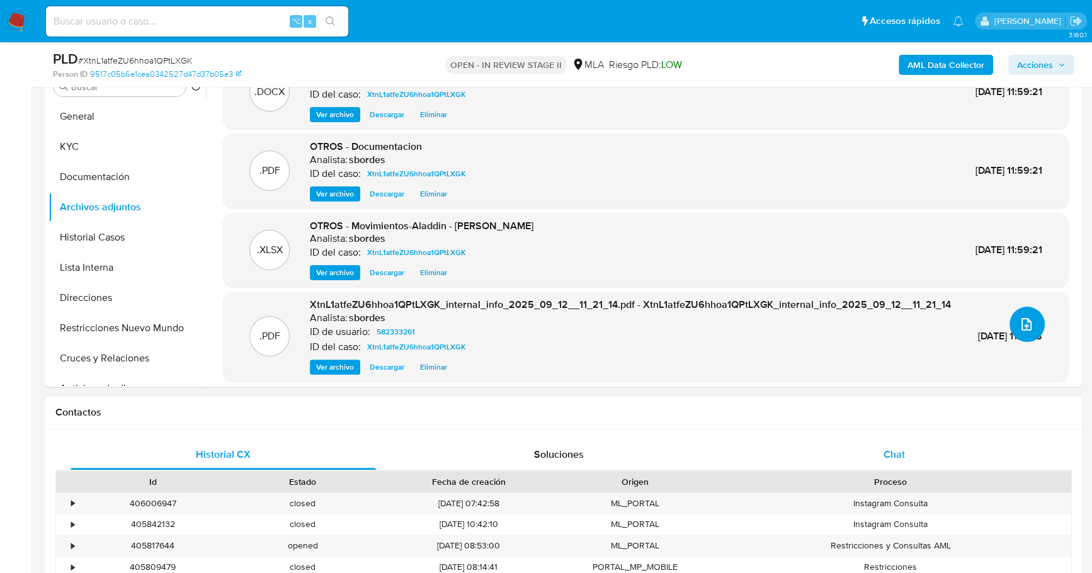
scroll to position [28, 0]
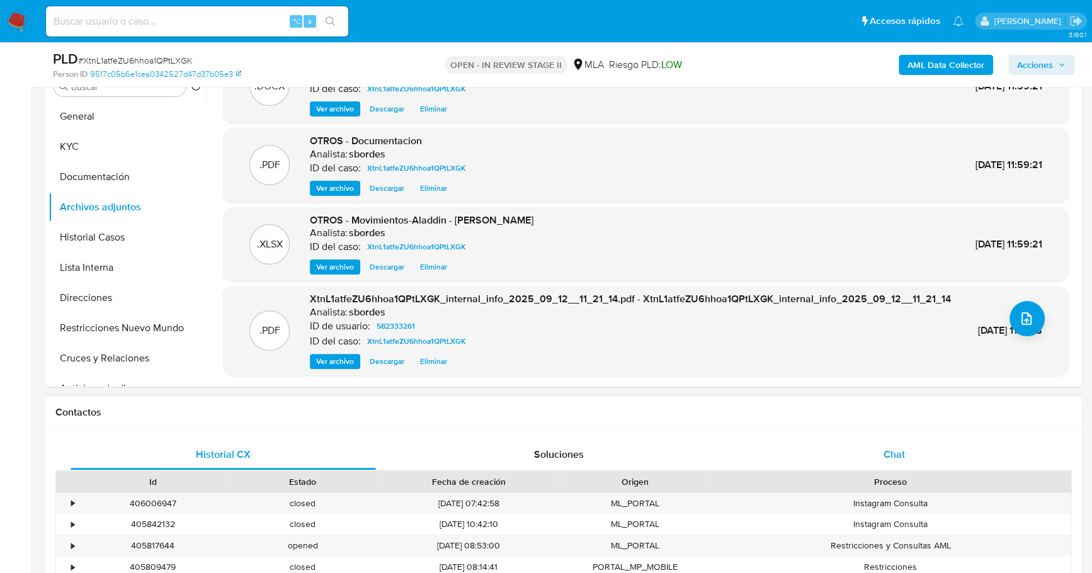
click at [890, 449] on span "Chat" at bounding box center [893, 454] width 21 height 14
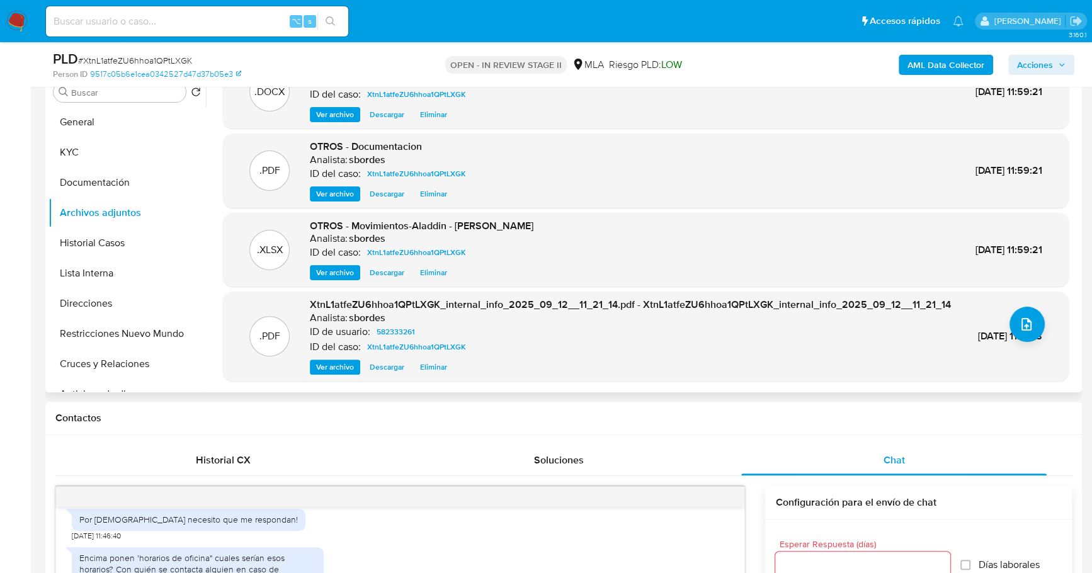
scroll to position [351, 0]
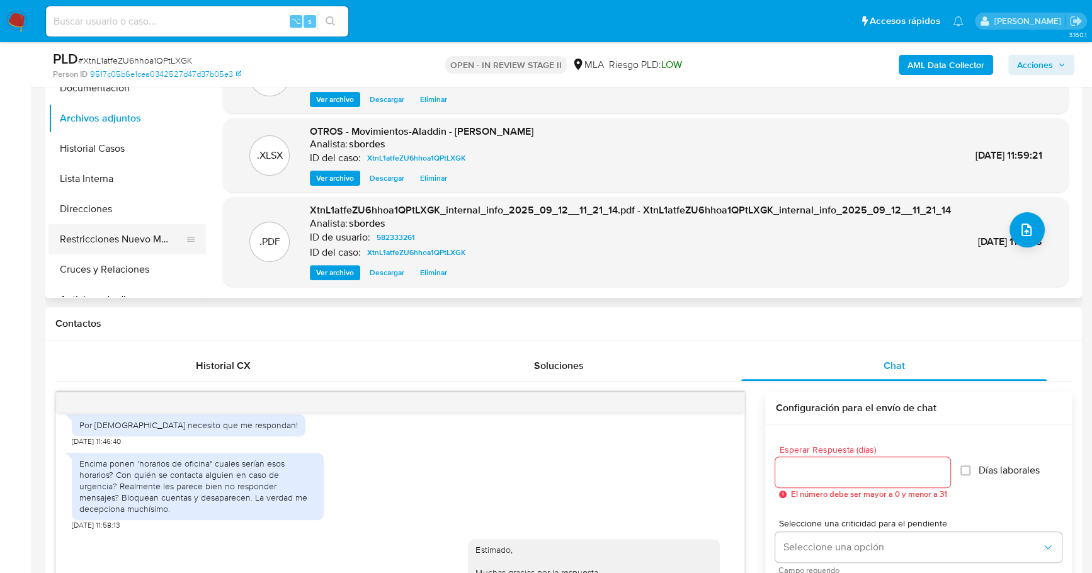
click at [103, 246] on button "Restricciones Nuevo Mundo" at bounding box center [121, 239] width 147 height 30
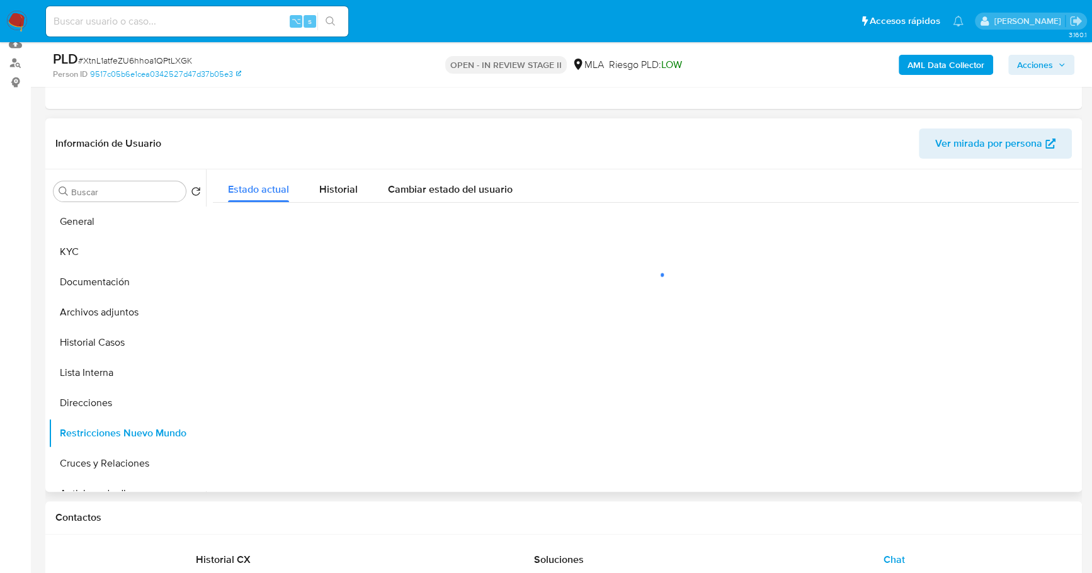
scroll to position [134, 0]
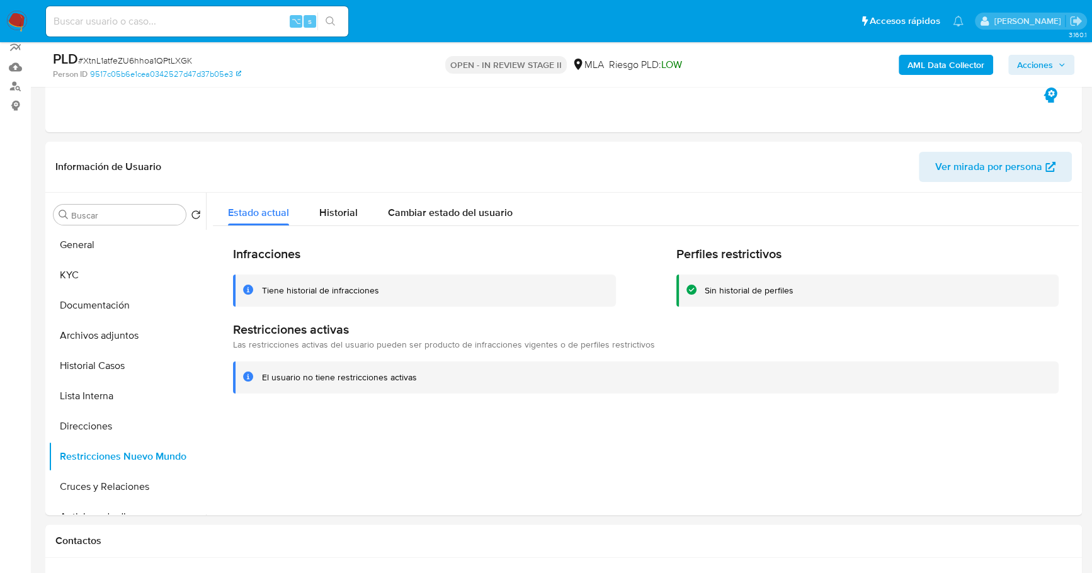
click at [1032, 71] on span "Acciones" at bounding box center [1035, 65] width 36 height 20
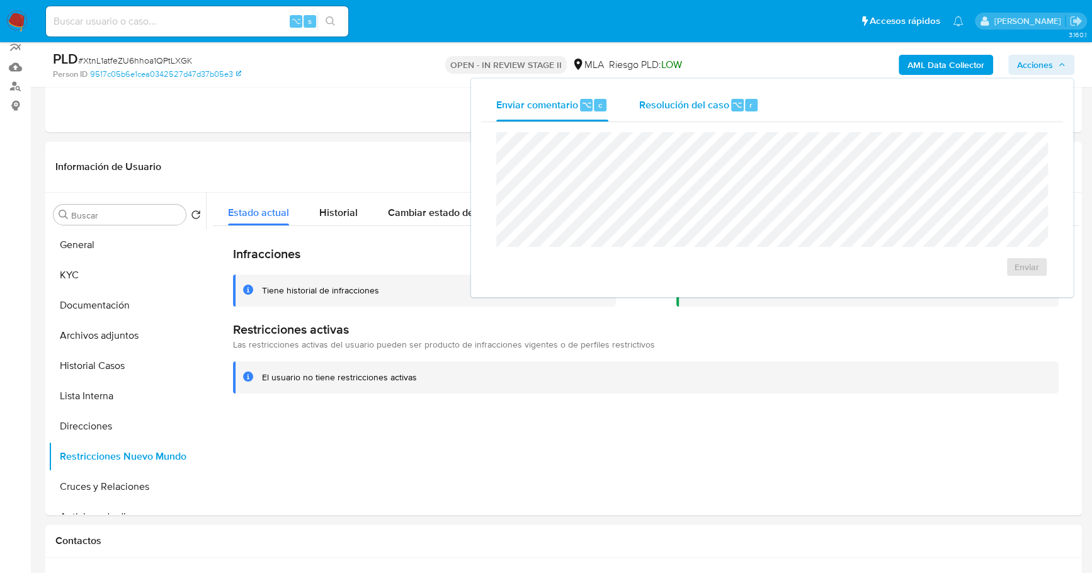
click at [711, 103] on span "Resolución del caso" at bounding box center [683, 104] width 90 height 14
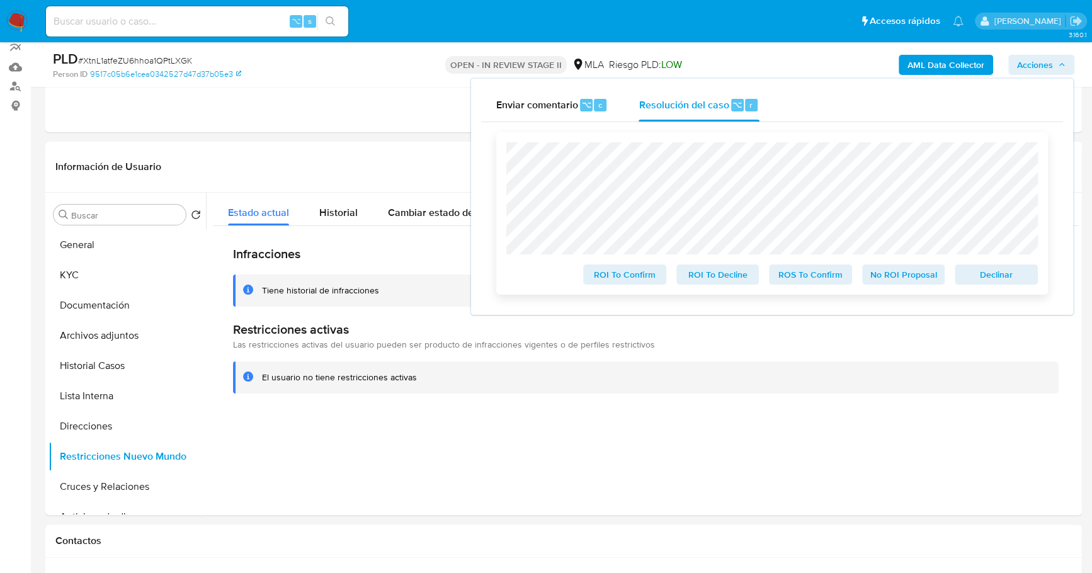
click at [874, 273] on span "No ROI Proposal" at bounding box center [903, 275] width 65 height 18
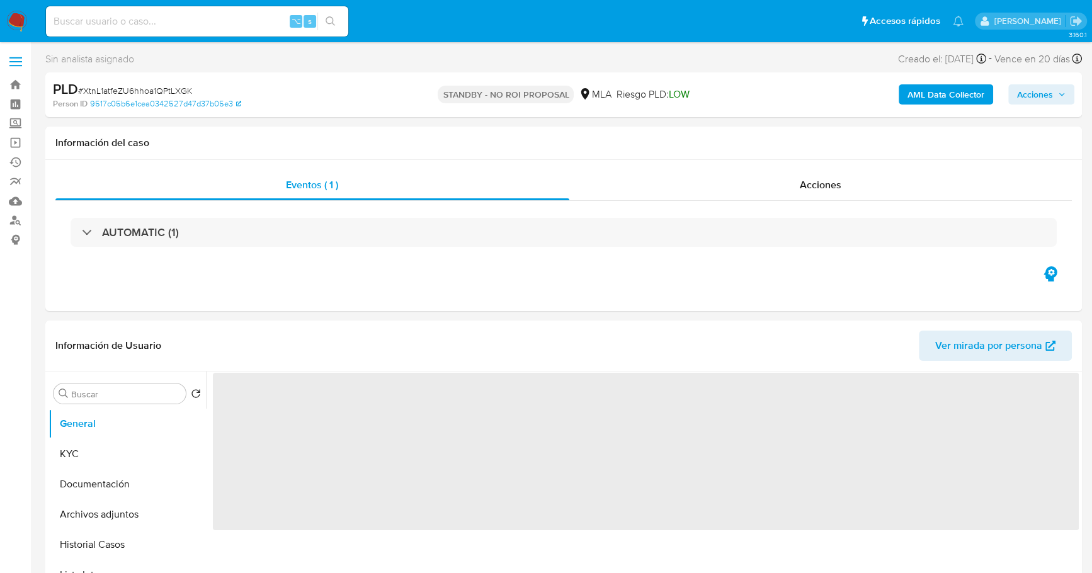
select select "10"
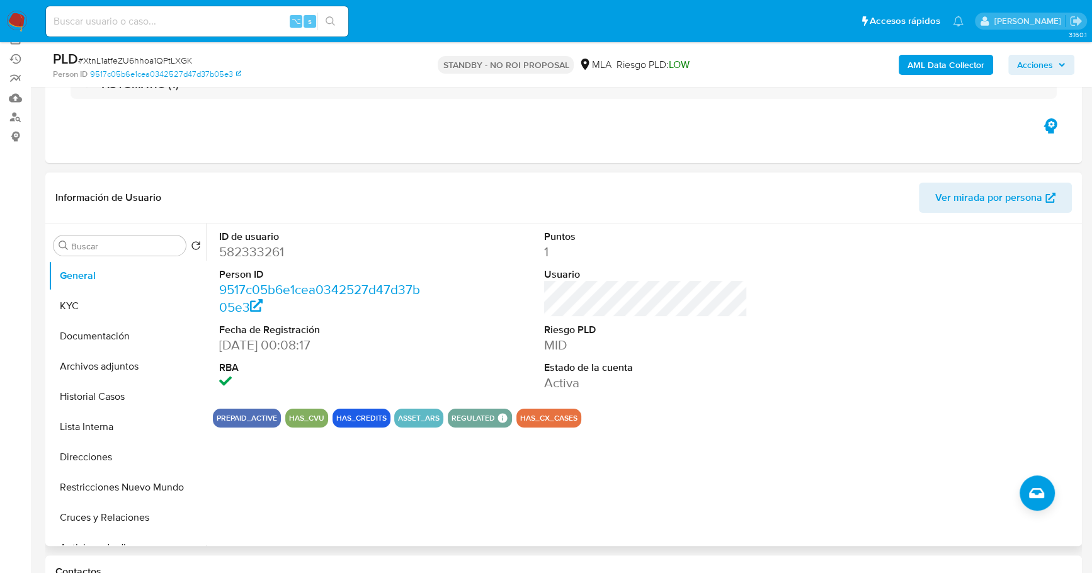
scroll to position [293, 0]
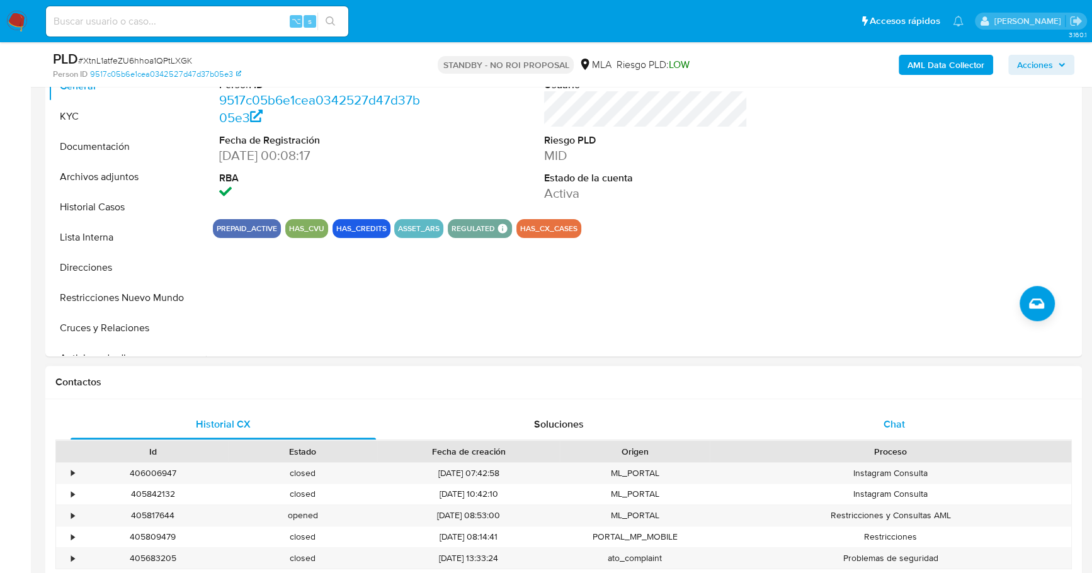
click at [842, 409] on div "Chat" at bounding box center [893, 424] width 305 height 30
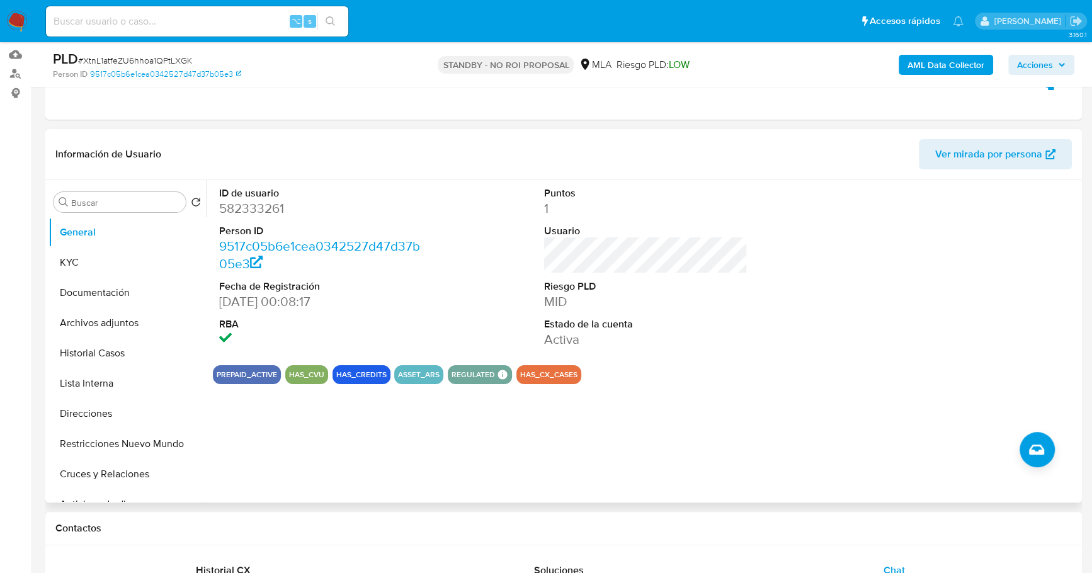
scroll to position [132, 0]
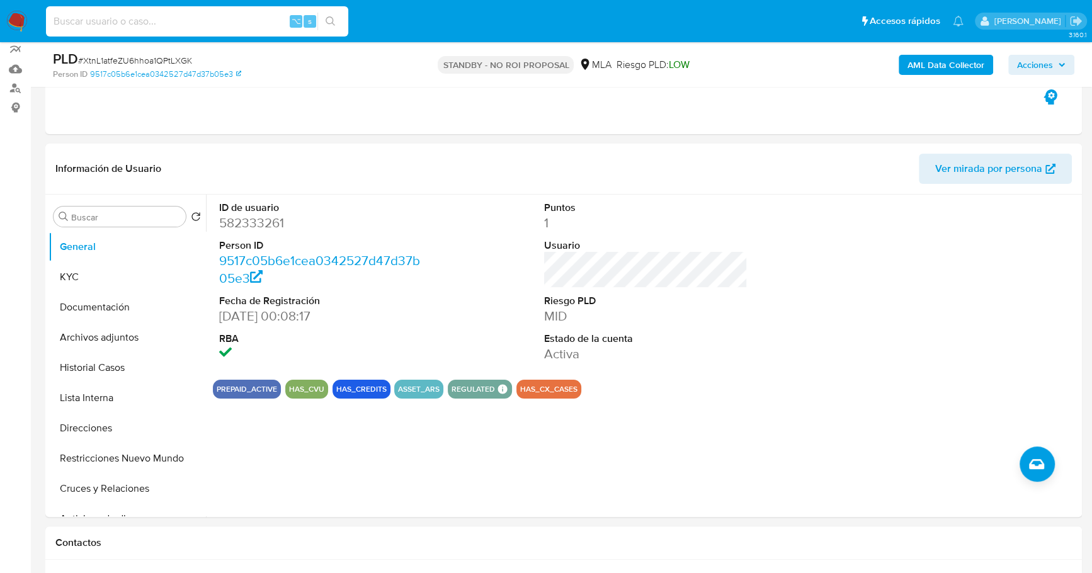
click at [148, 14] on input at bounding box center [197, 21] width 302 height 16
paste input "93791108"
type input "93791108"
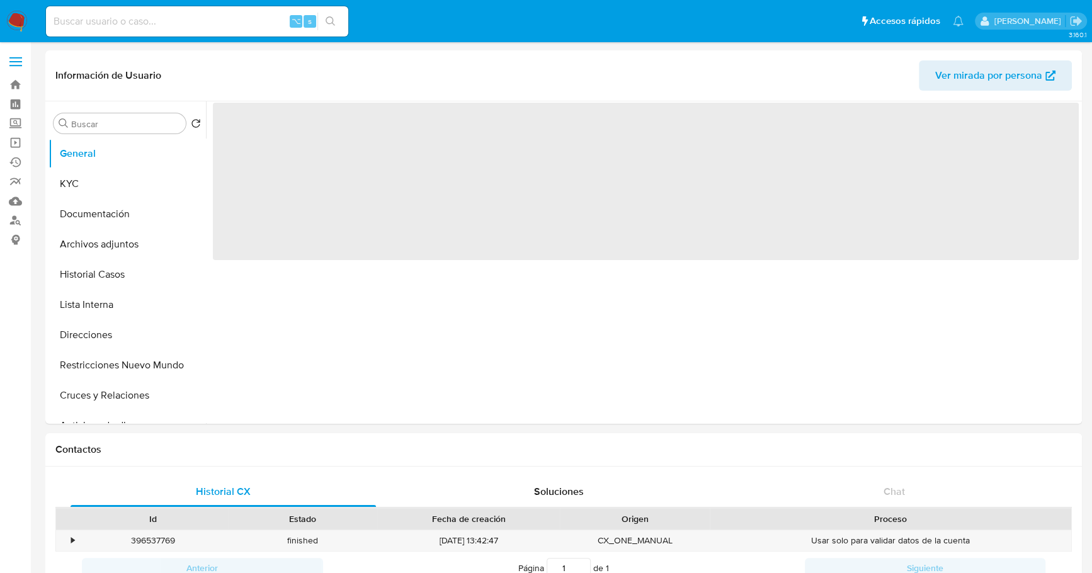
select select "10"
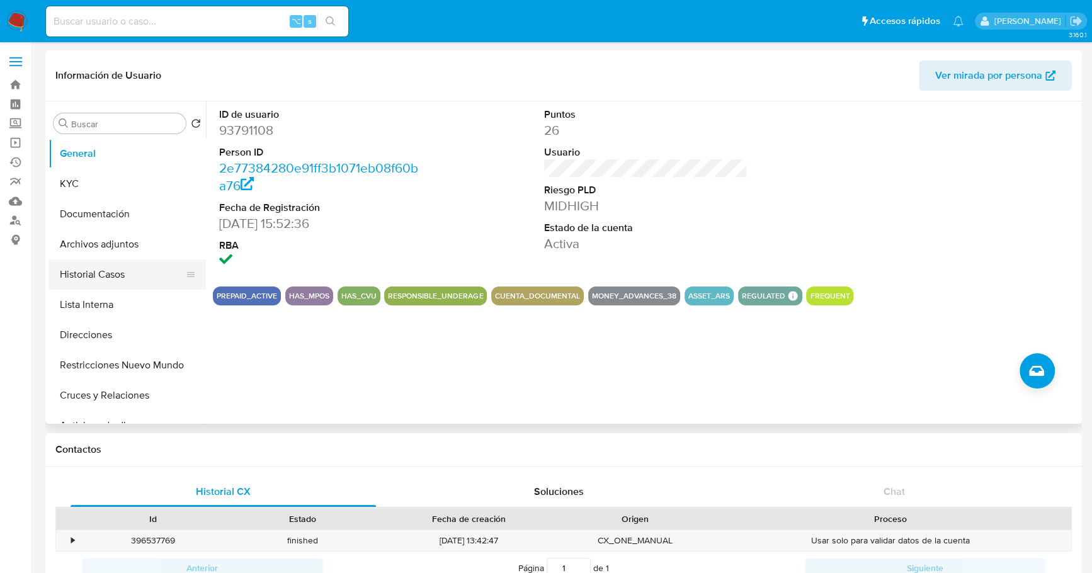
click at [102, 271] on button "Historial Casos" at bounding box center [121, 274] width 147 height 30
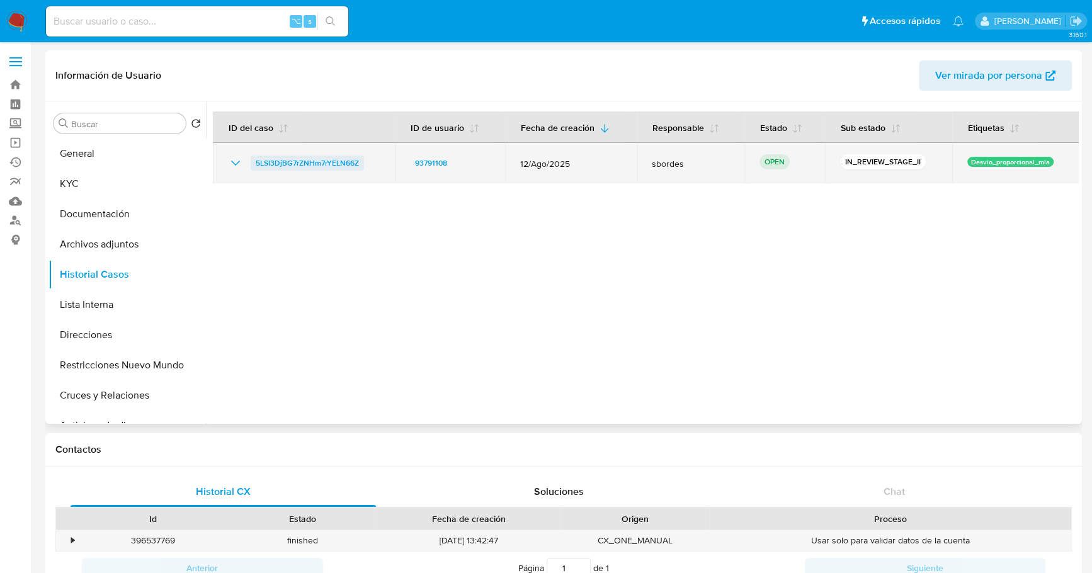
click at [319, 164] on span "5LSI3DjBG7rZNHm7rYELN66Z" at bounding box center [307, 162] width 103 height 15
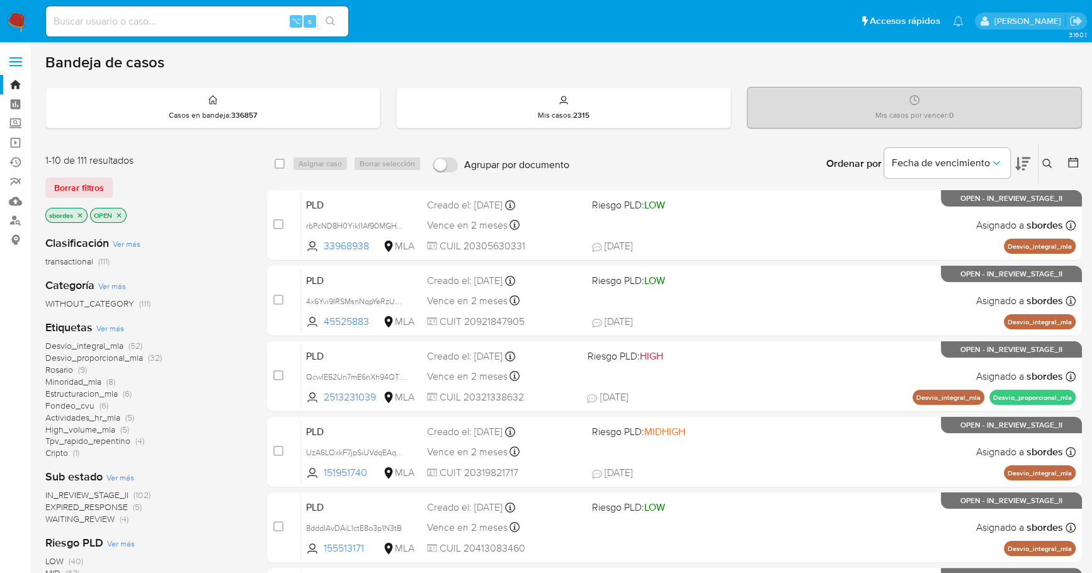
click at [81, 214] on icon "close-filter" at bounding box center [80, 215] width 4 height 4
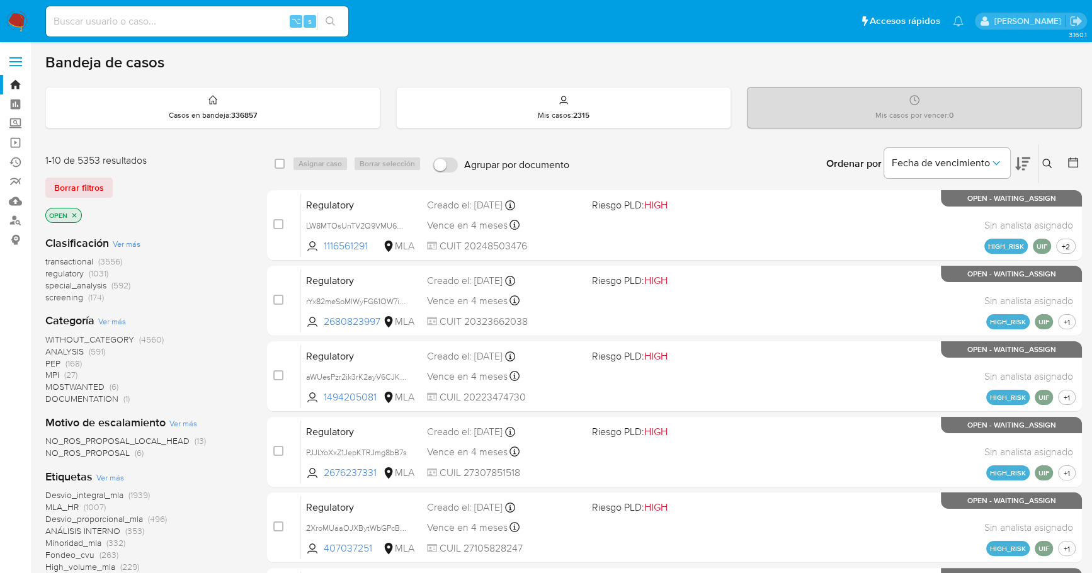
click at [1074, 161] on icon at bounding box center [1072, 162] width 13 height 13
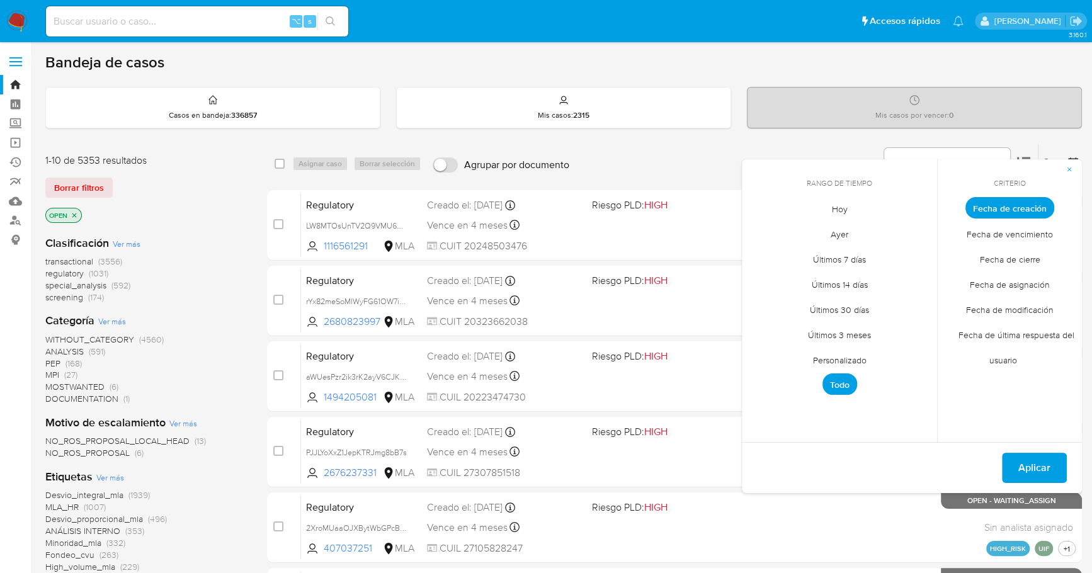
click at [681, 79] on div "Bandeja de casos Casos en bandeja : 336857 Mis casos : 2315 Mis casos por vence…" at bounding box center [563, 558] width 1036 height 1011
click at [12, 13] on img at bounding box center [16, 21] width 21 height 21
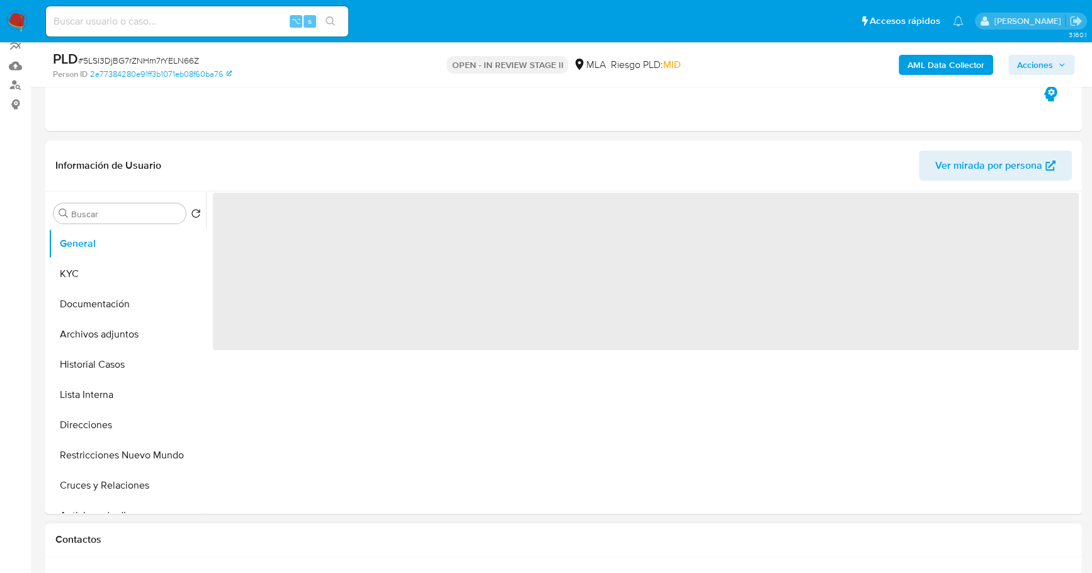
scroll to position [400, 0]
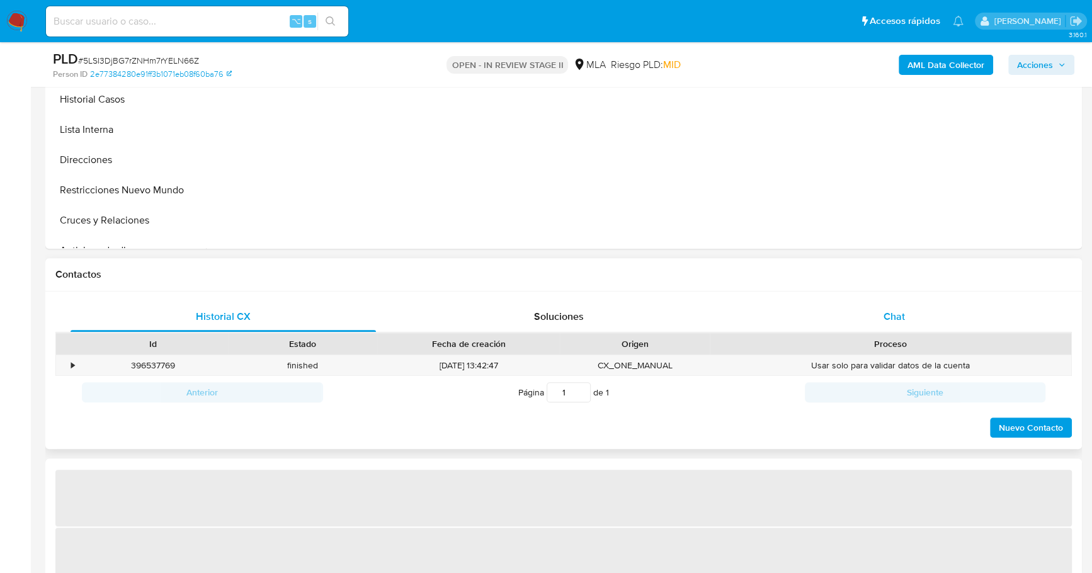
select select "10"
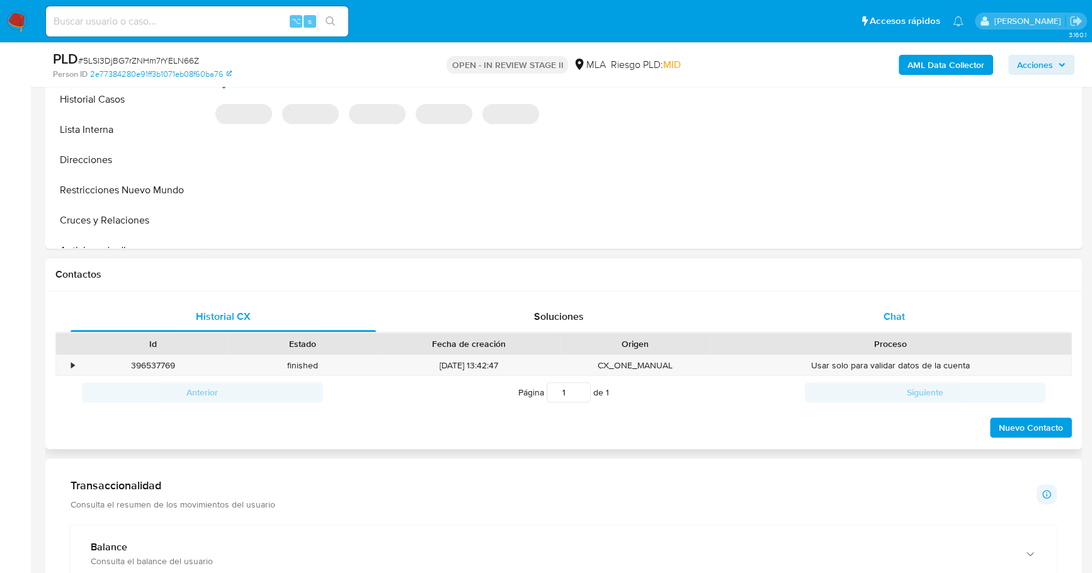
click at [891, 316] on span "Chat" at bounding box center [893, 316] width 21 height 14
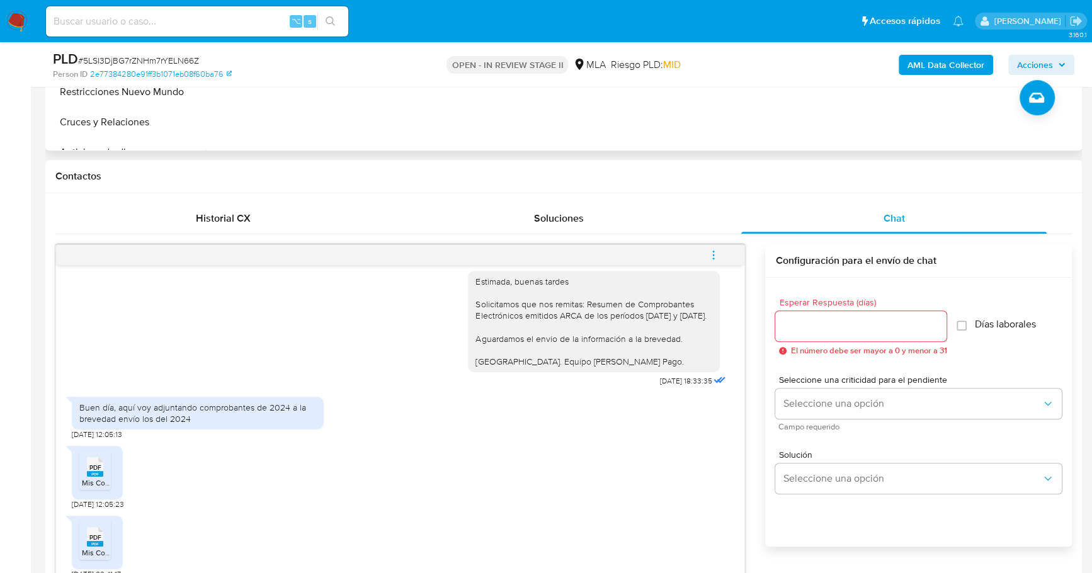
scroll to position [578, 0]
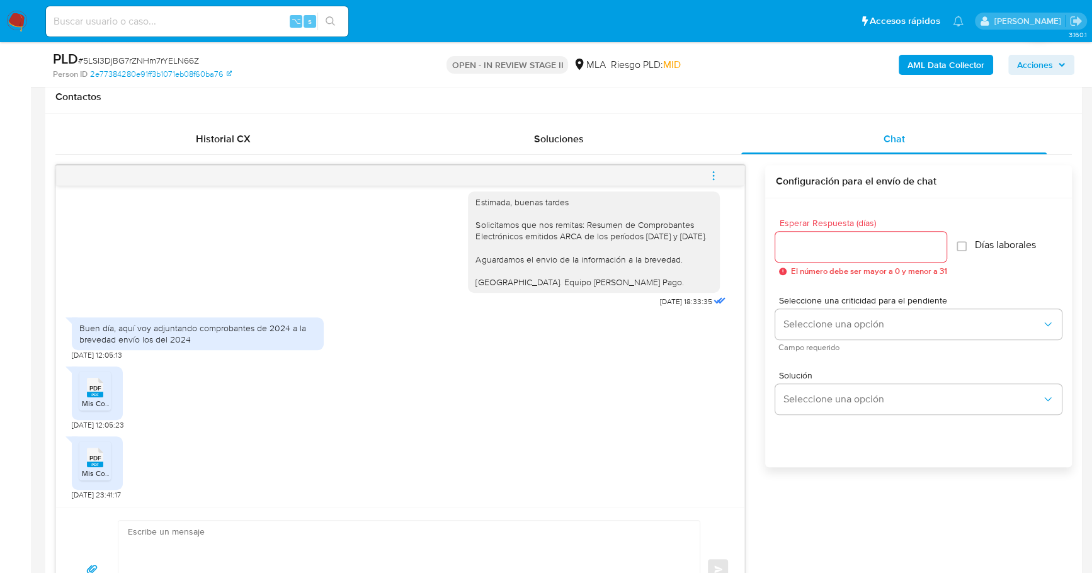
click at [95, 388] on span "PDF" at bounding box center [95, 388] width 12 height 8
click at [93, 454] on span "PDF" at bounding box center [95, 458] width 12 height 8
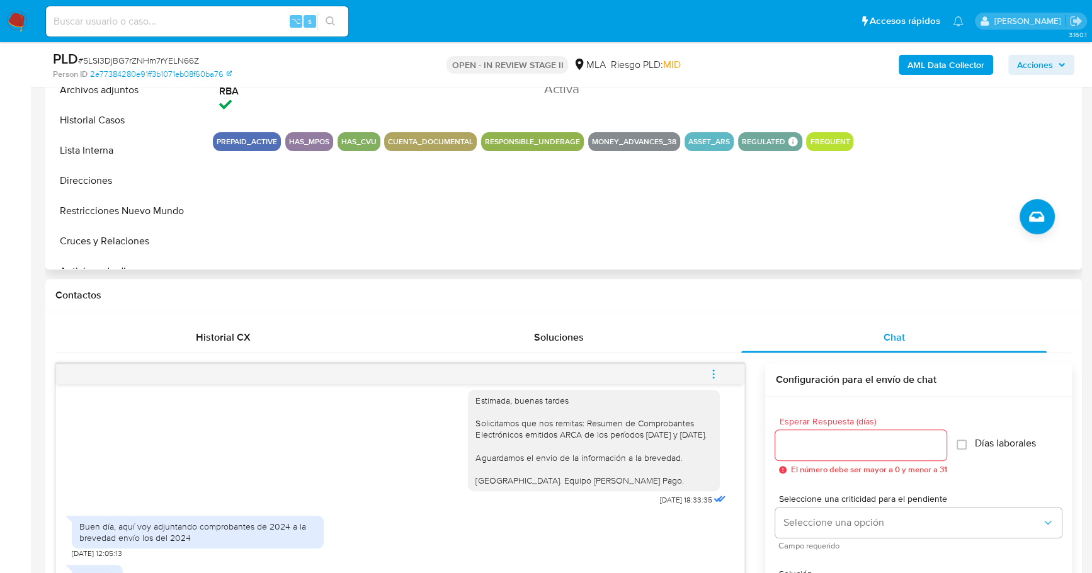
scroll to position [167, 0]
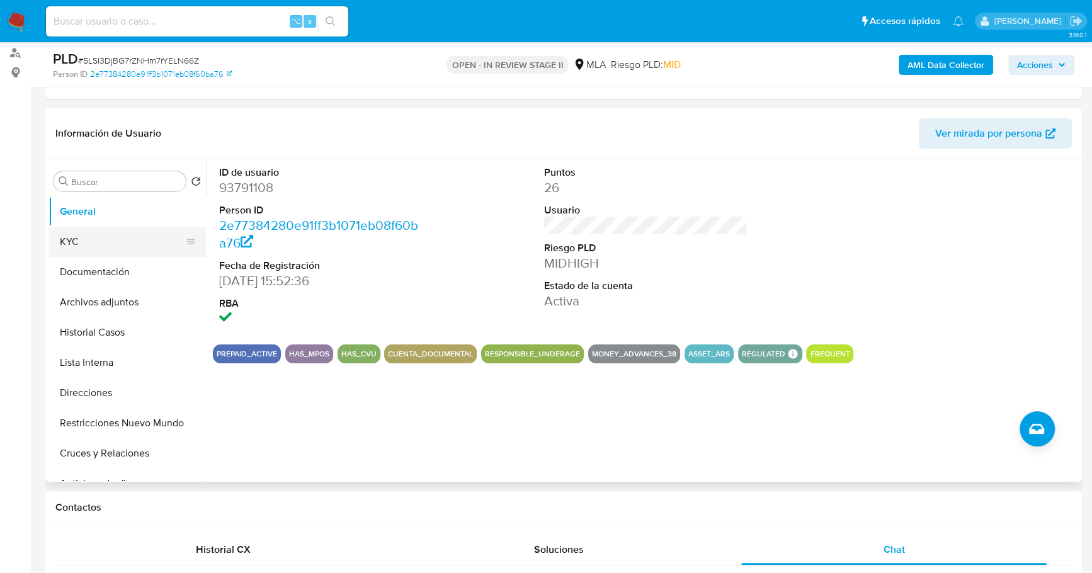
click at [74, 227] on button "KYC" at bounding box center [121, 242] width 147 height 30
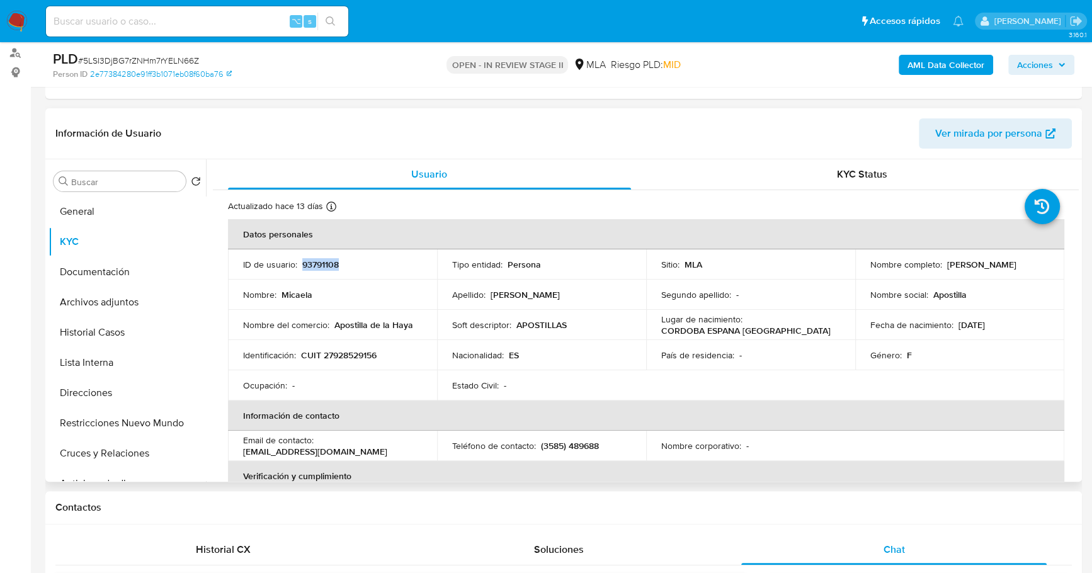
copy p "93791108"
click at [98, 272] on button "Documentación" at bounding box center [121, 272] width 147 height 30
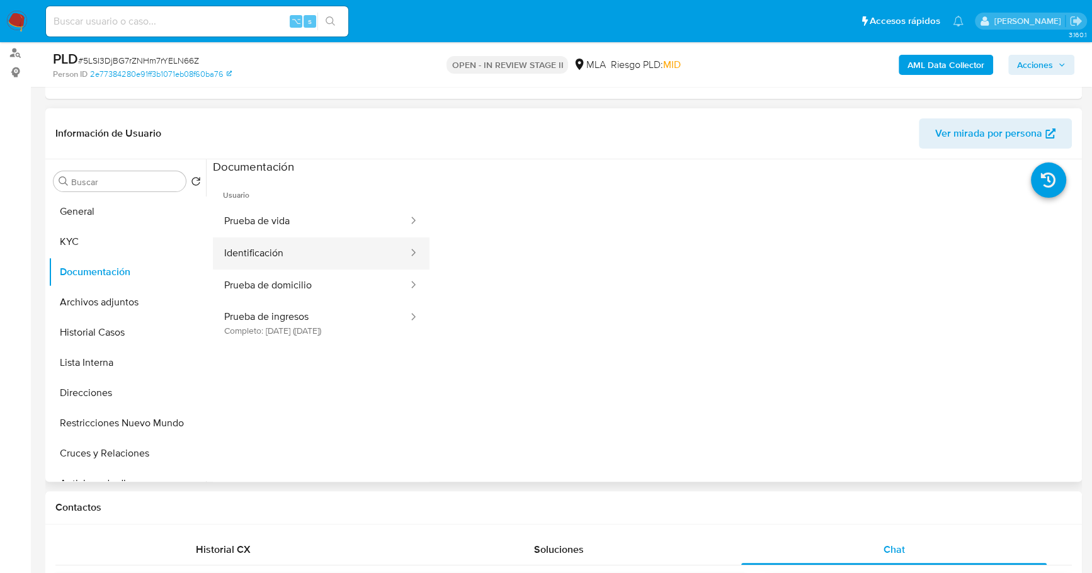
click at [284, 245] on button "Identificación" at bounding box center [311, 253] width 196 height 32
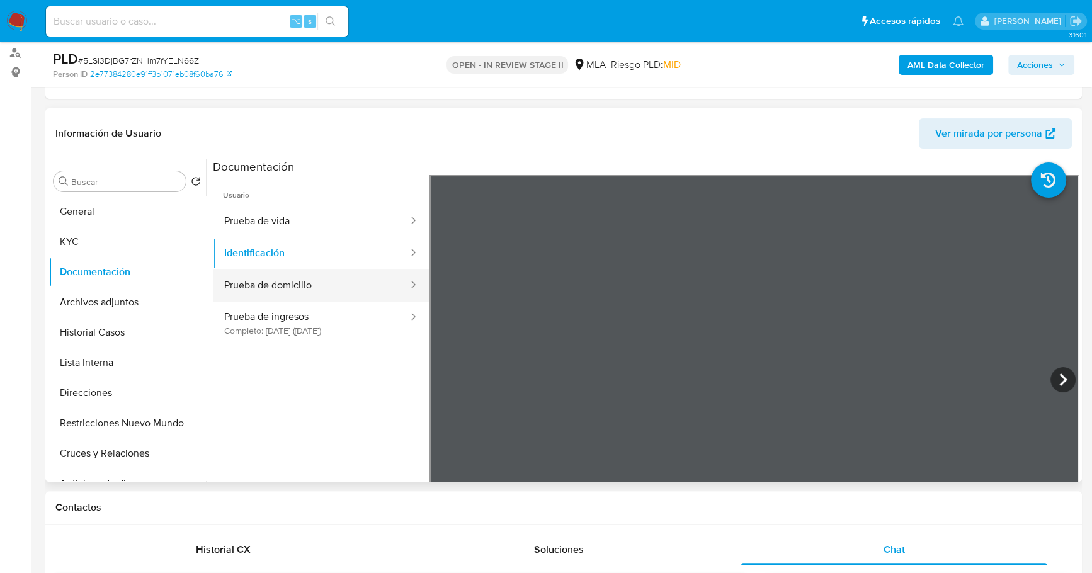
click at [281, 283] on button "Prueba de domicilio" at bounding box center [311, 285] width 196 height 32
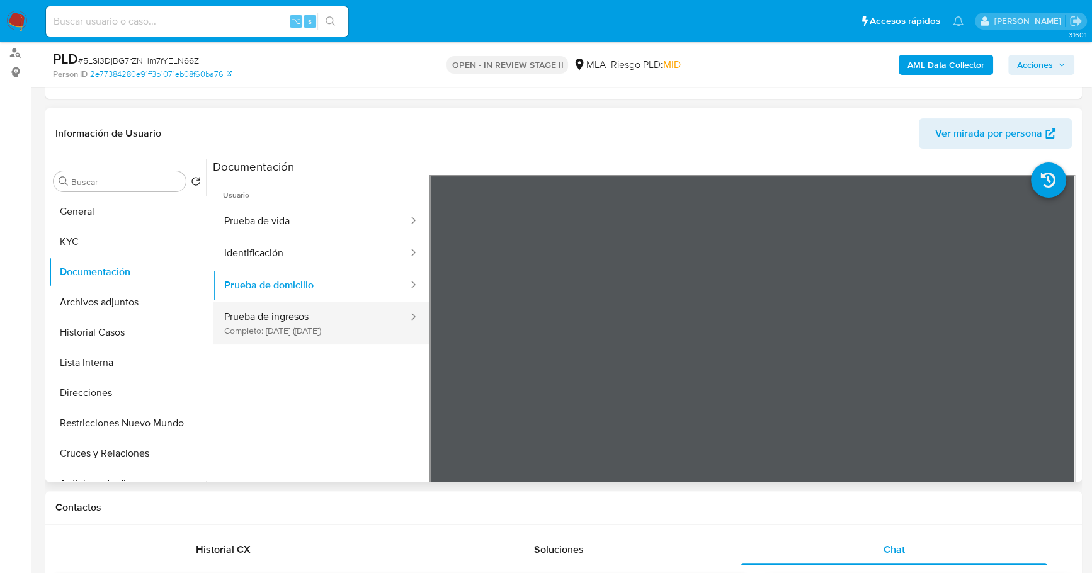
click at [288, 325] on button "Prueba de ingresos Completo: 26/11/2022 (hace 3 años)" at bounding box center [311, 323] width 196 height 43
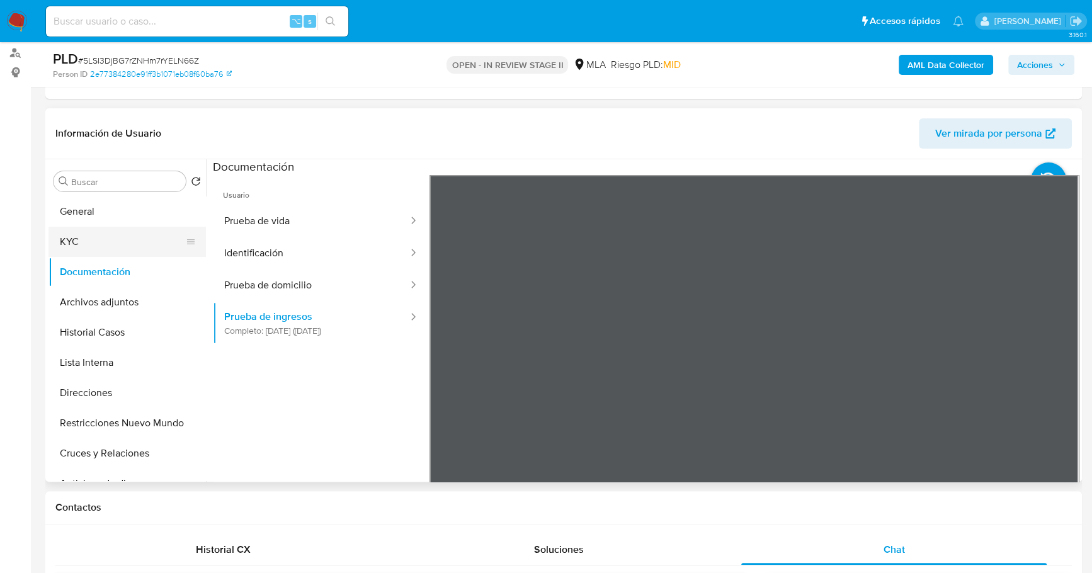
click at [74, 251] on button "KYC" at bounding box center [121, 242] width 147 height 30
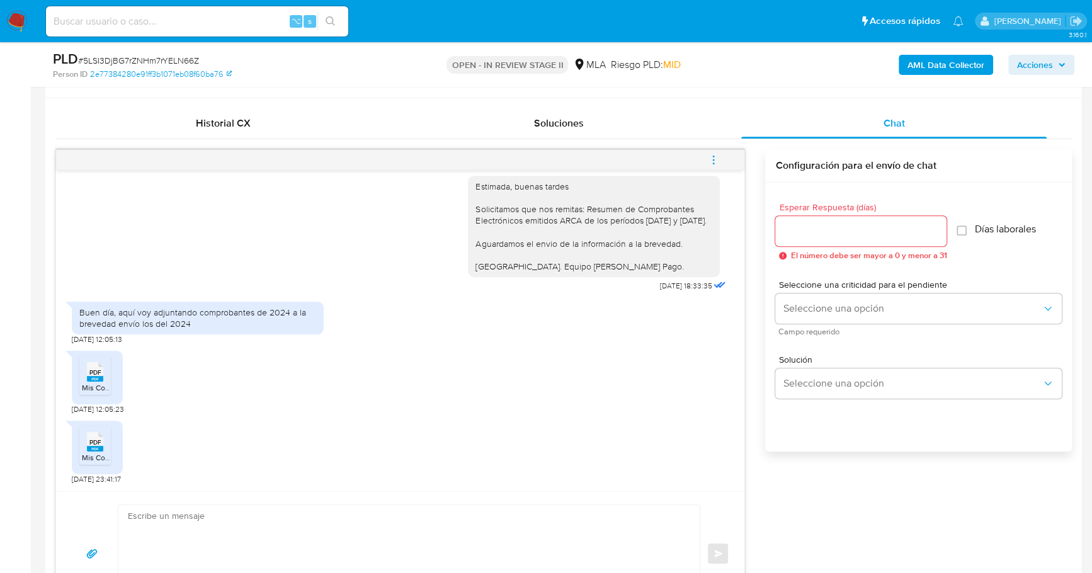
scroll to position [683, 0]
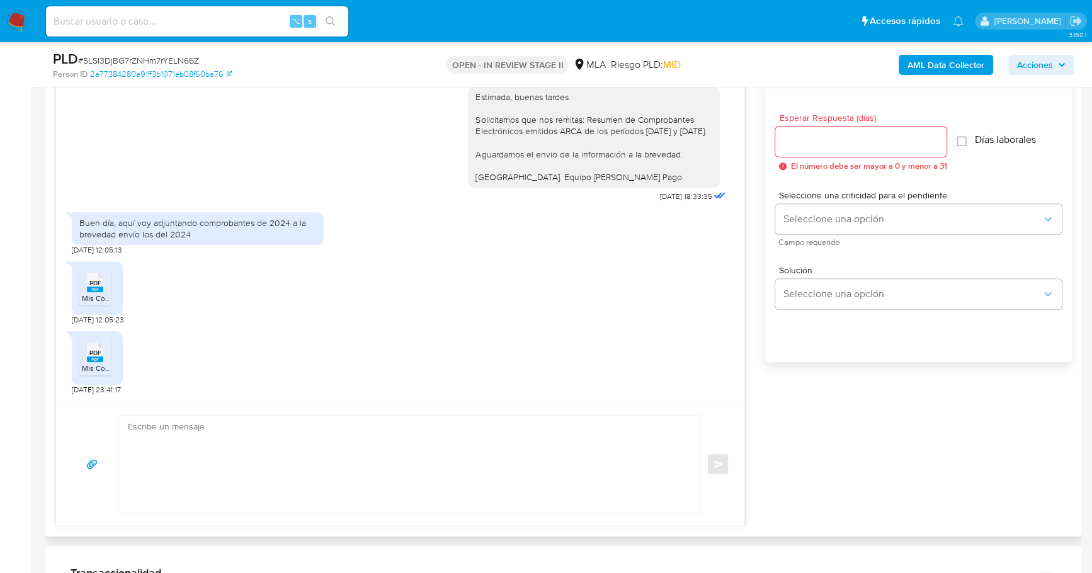
click at [225, 427] on textarea at bounding box center [406, 463] width 556 height 97
click at [574, 127] on div "Estimada, buenas tardes Solicitamos que nos remitas: Resumen de Comprobantes El…" at bounding box center [593, 137] width 237 height 92
drag, startPoint x: 576, startPoint y: 118, endPoint x: 700, endPoint y: 132, distance: 124.8
click at [700, 132] on div "Estimada, buenas tardes Solicitamos que nos remitas: Resumen de Comprobantes El…" at bounding box center [593, 137] width 237 height 92
copy div "Resumen de Comprobantes Electrónicos emitidos ARCA de los períodos 2024 y 2025."
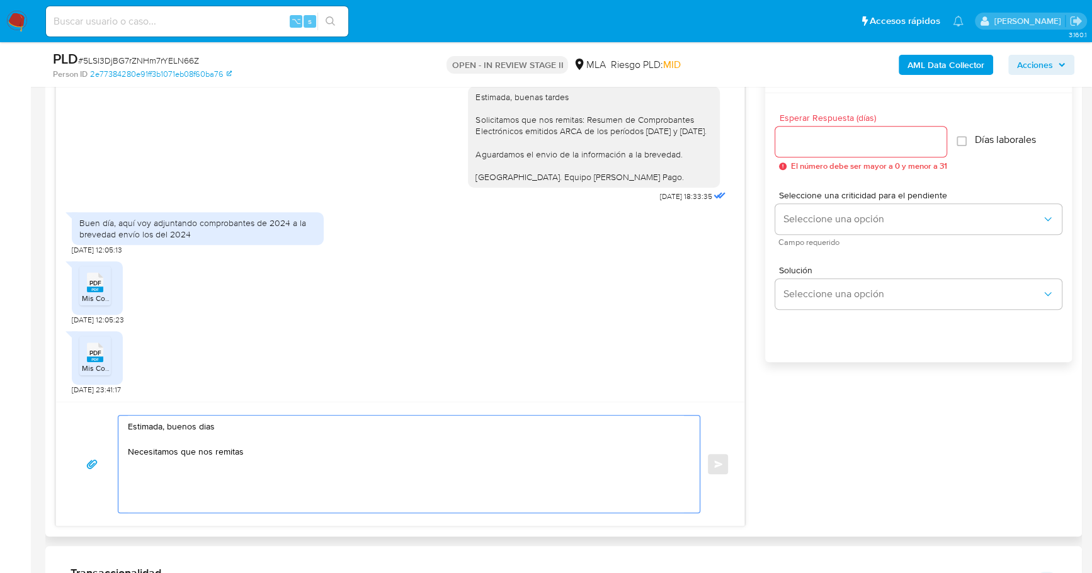
click at [316, 452] on textarea "Estimada, buenos dias Necesitamos que nos remitas" at bounding box center [406, 463] width 556 height 97
paste textarea "Resumen de Comprobantes Electrónicos emitidos ARCA de los períodos 2024 y 2025."
click at [146, 463] on textarea "Estimada, buenos dias Necesitamos que nos remitas Resumen de Comprobantes Elect…" at bounding box center [406, 463] width 556 height 97
click at [197, 464] on textarea "Estimada, buenos dias Necesitamos que nos remitas Resumen de Comprobantes Elect…" at bounding box center [406, 463] width 556 height 97
paste textarea "https://www.mercadopago.com.ar/ayuda/30181"
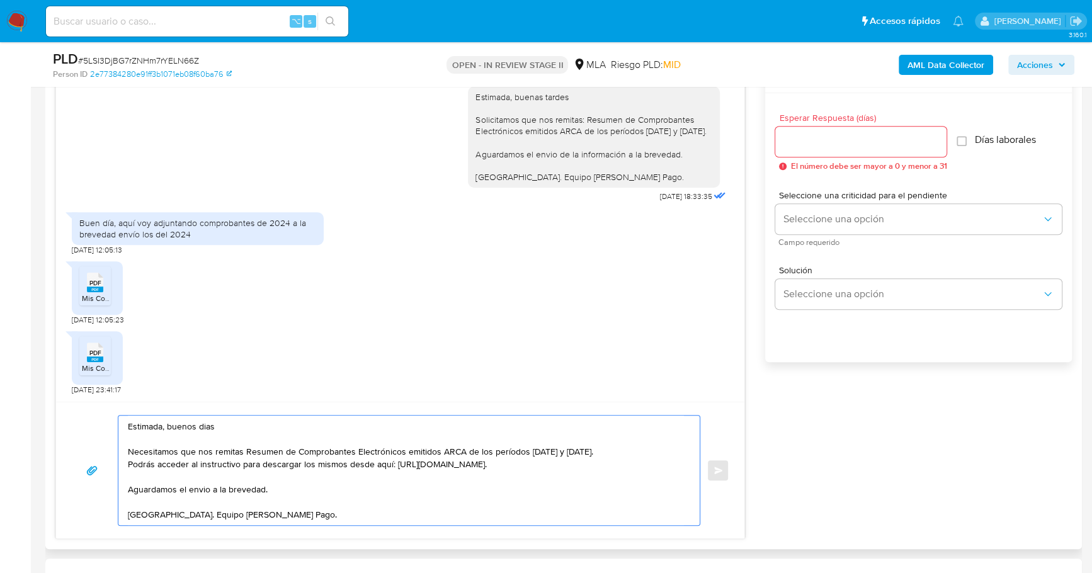
type textarea "Estimada, buenos dias Necesitamos que nos remitas Resumen de Comprobantes Elect…"
click at [884, 142] on input "Esperar Respuesta (días)" at bounding box center [860, 141] width 171 height 16
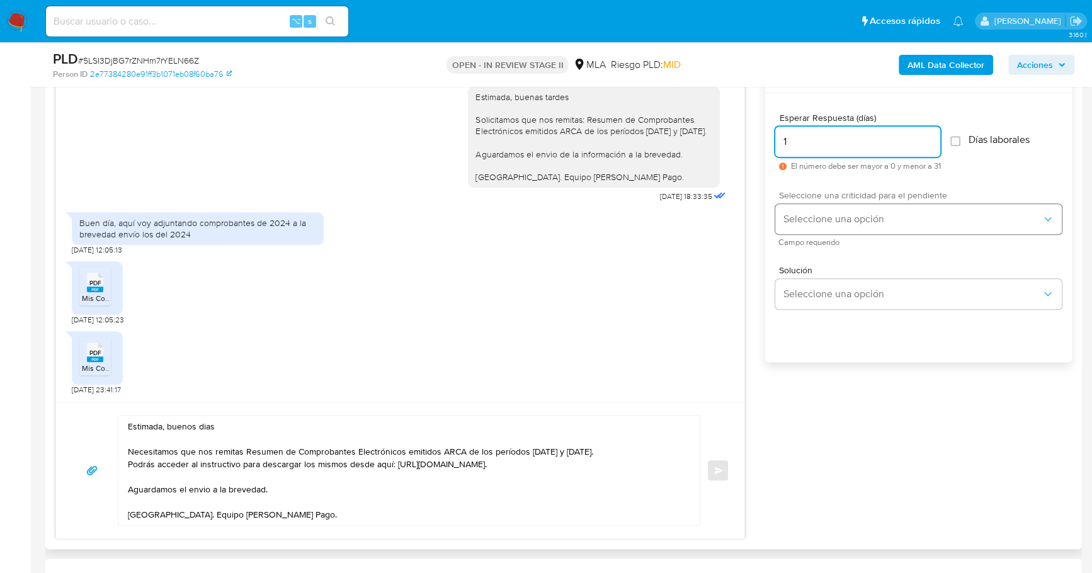
type input "1"
click at [883, 218] on span "Seleccione una opción" at bounding box center [911, 219] width 259 height 13
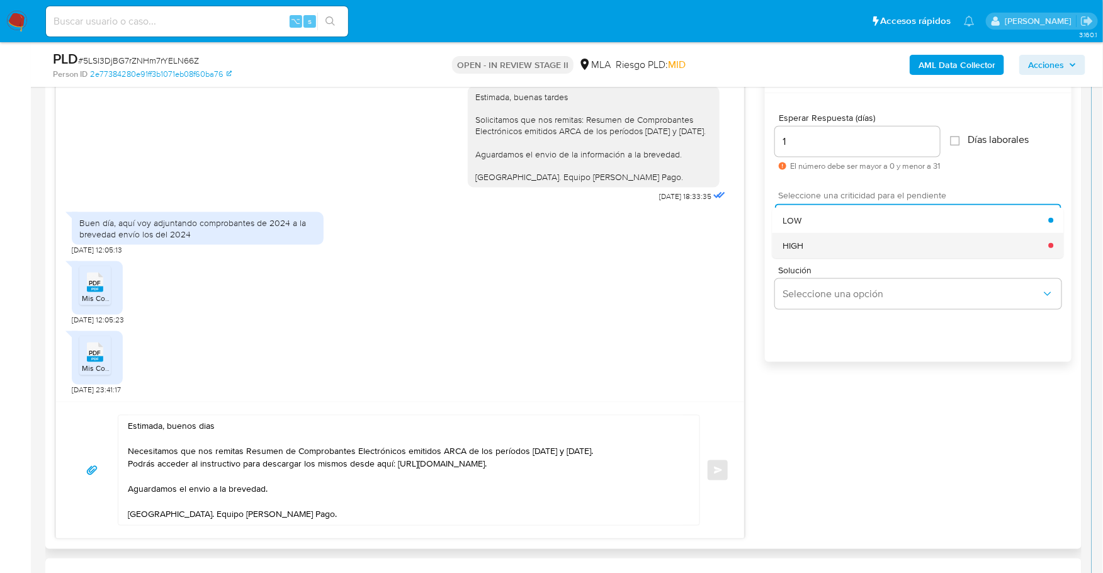
click at [869, 244] on div "HIGH" at bounding box center [915, 245] width 266 height 25
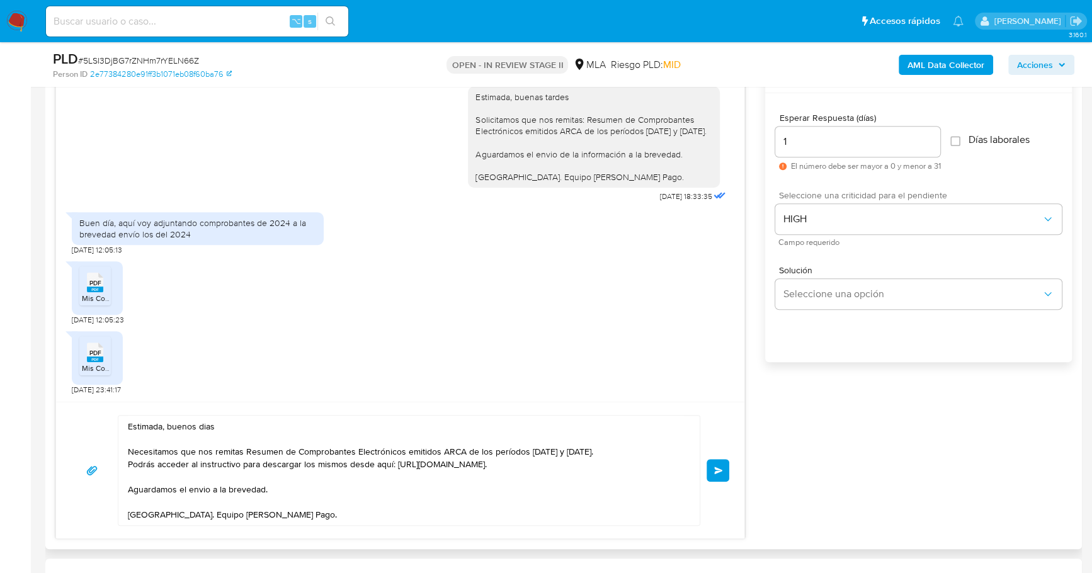
click at [722, 464] on button "Enviar" at bounding box center [717, 470] width 23 height 23
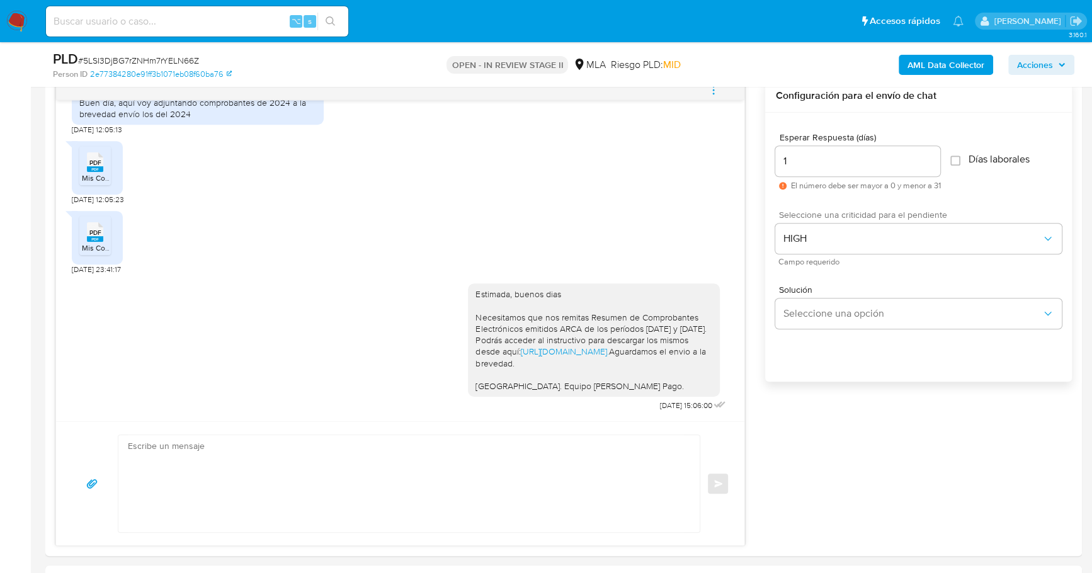
scroll to position [653, 0]
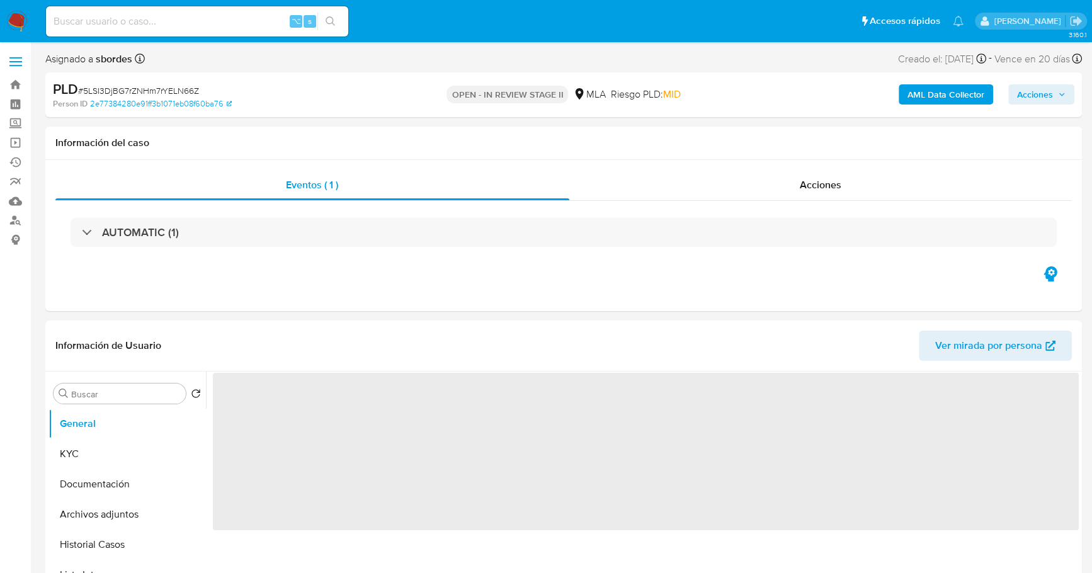
select select "10"
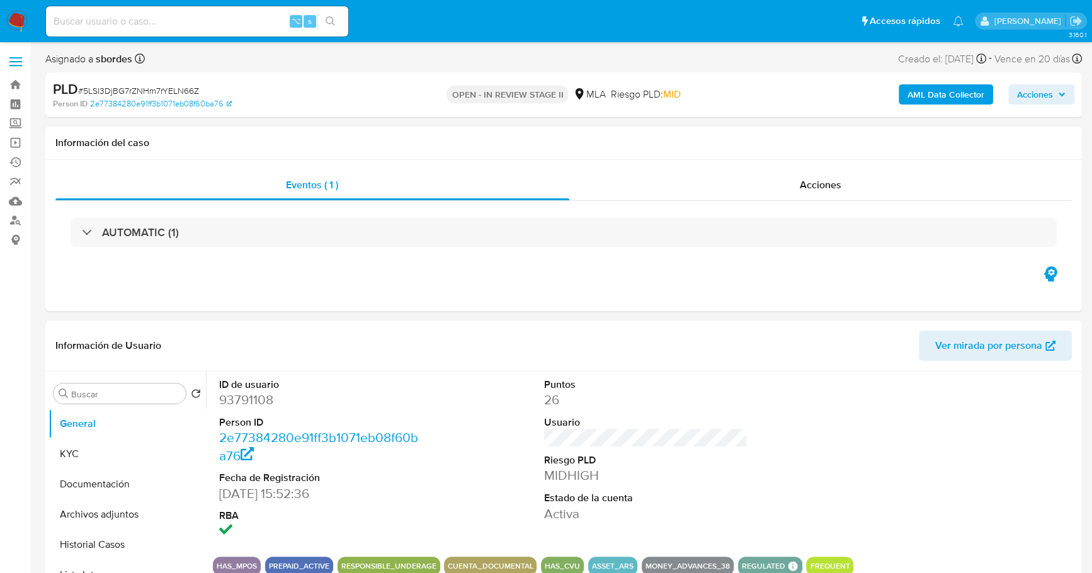
click at [166, 16] on input at bounding box center [197, 21] width 302 height 16
paste input "178429927"
type input "178429927"
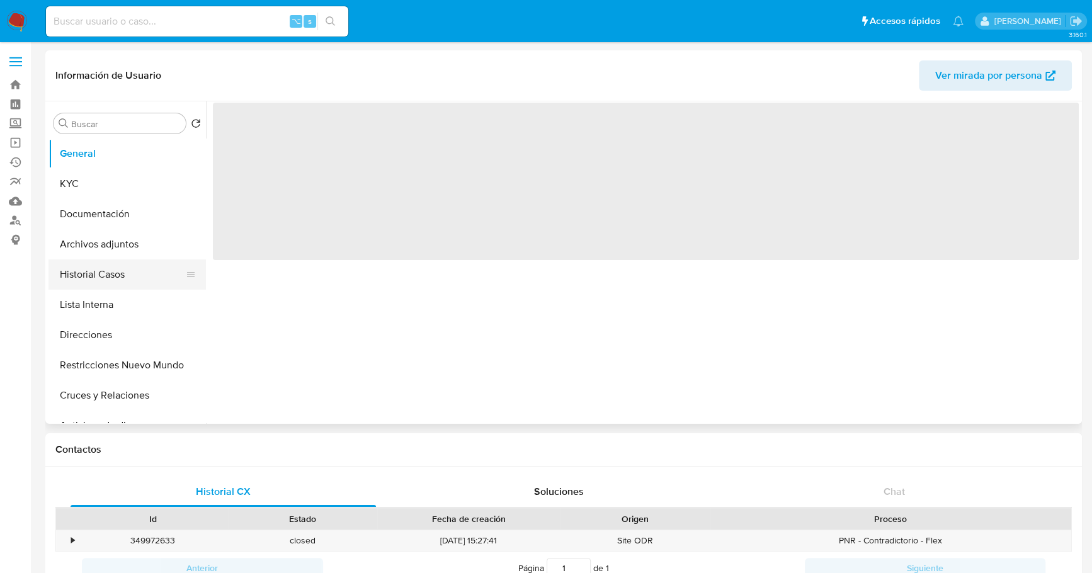
click at [107, 278] on button "Historial Casos" at bounding box center [121, 274] width 147 height 30
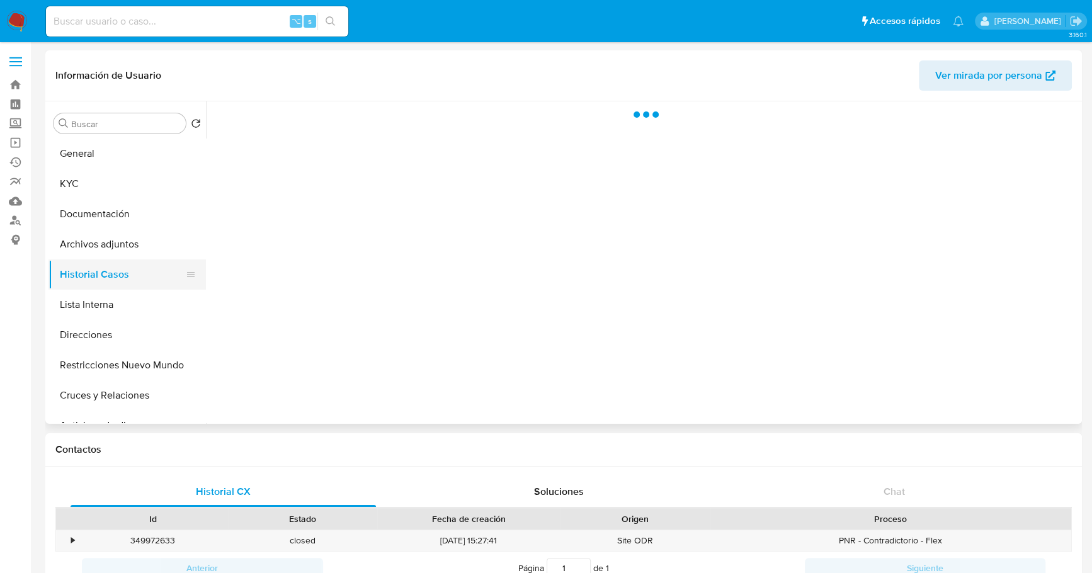
select select "10"
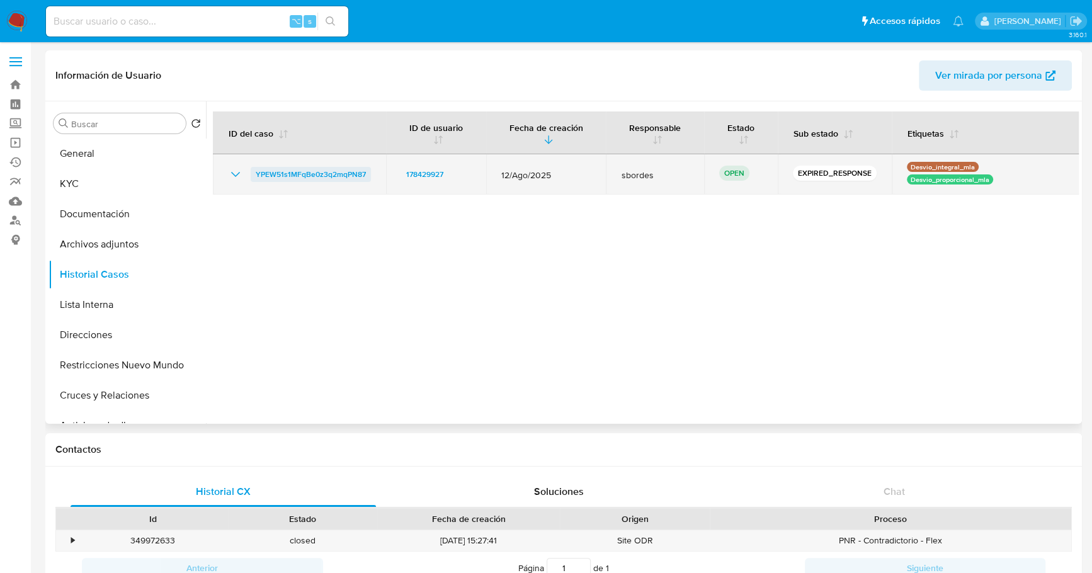
click at [286, 167] on span "YPEW51s1MFqBe0z3q2mqPN87" at bounding box center [311, 174] width 110 height 15
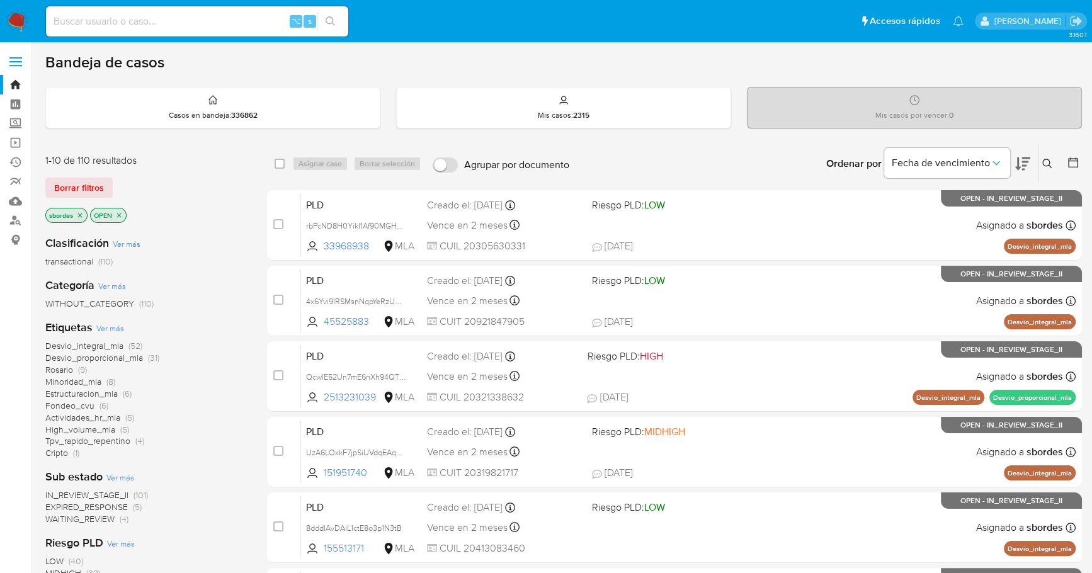
click at [1049, 159] on icon at bounding box center [1047, 164] width 10 height 10
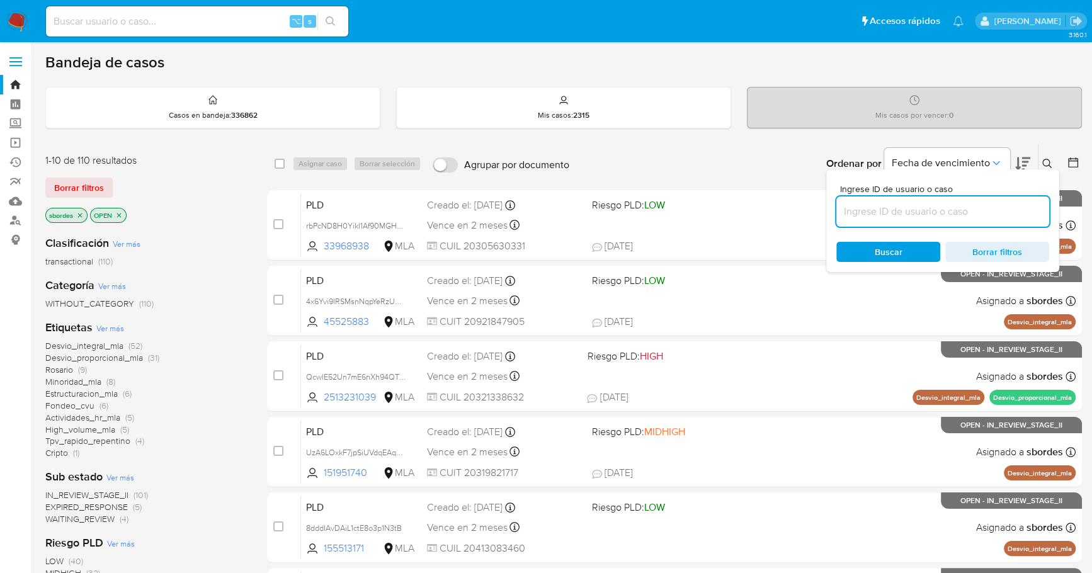
click at [968, 211] on input at bounding box center [942, 211] width 213 height 16
type input "YPEW51s1MFqBe0z3q2mqPN87"
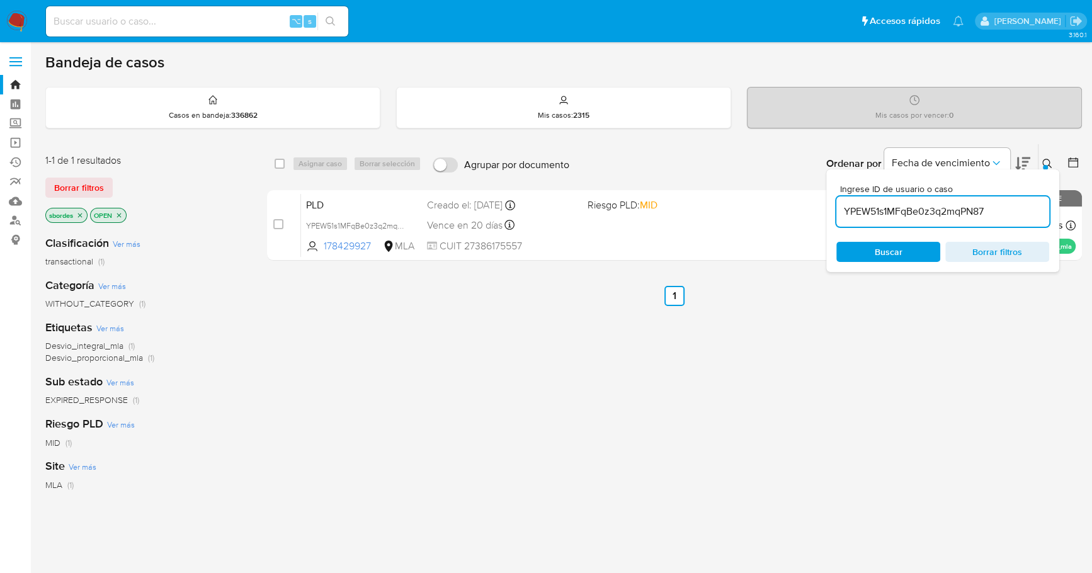
click at [1044, 162] on icon at bounding box center [1047, 164] width 10 height 10
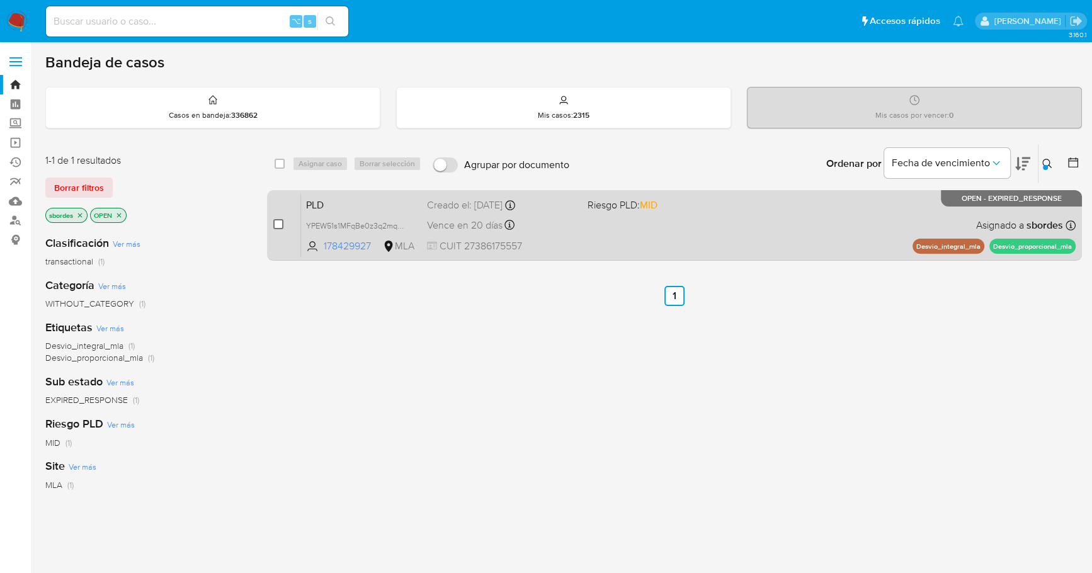
click at [277, 225] on input "checkbox" at bounding box center [278, 224] width 10 height 10
checkbox input "true"
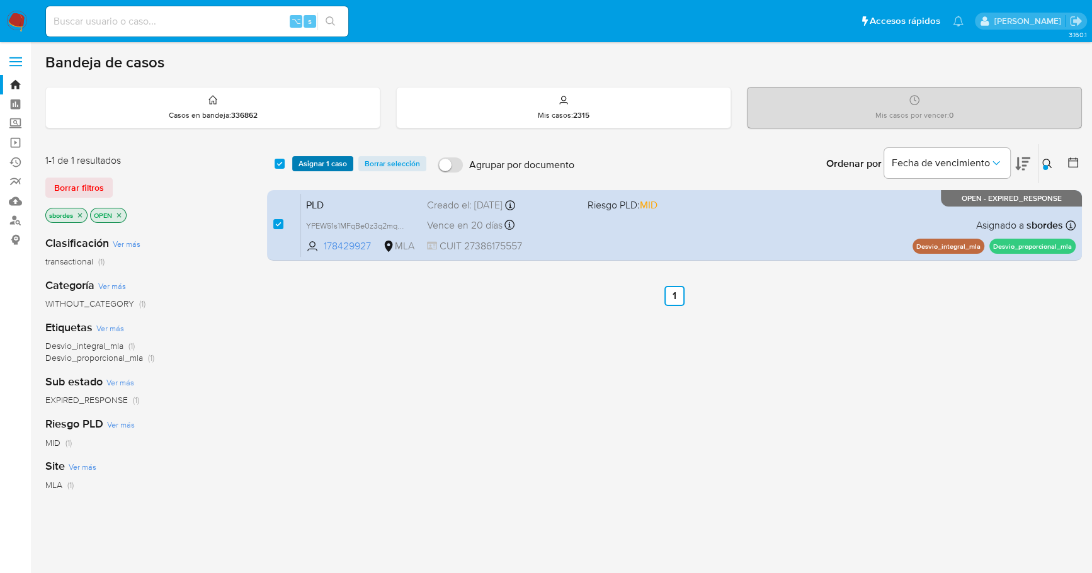
click at [312, 176] on div "select-all-cases-checkbox Asignar 1 caso Borrar selección Agrupar por documento…" at bounding box center [674, 163] width 815 height 39
click at [329, 157] on span "Asignar 1 caso" at bounding box center [322, 163] width 48 height 13
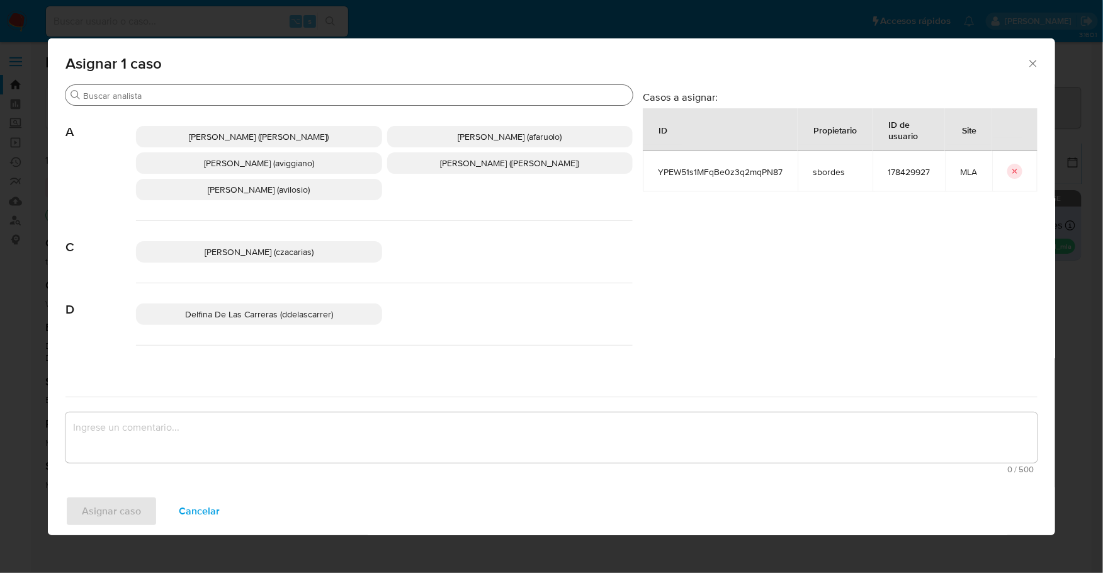
click at [188, 93] on input "Buscar" at bounding box center [355, 95] width 545 height 11
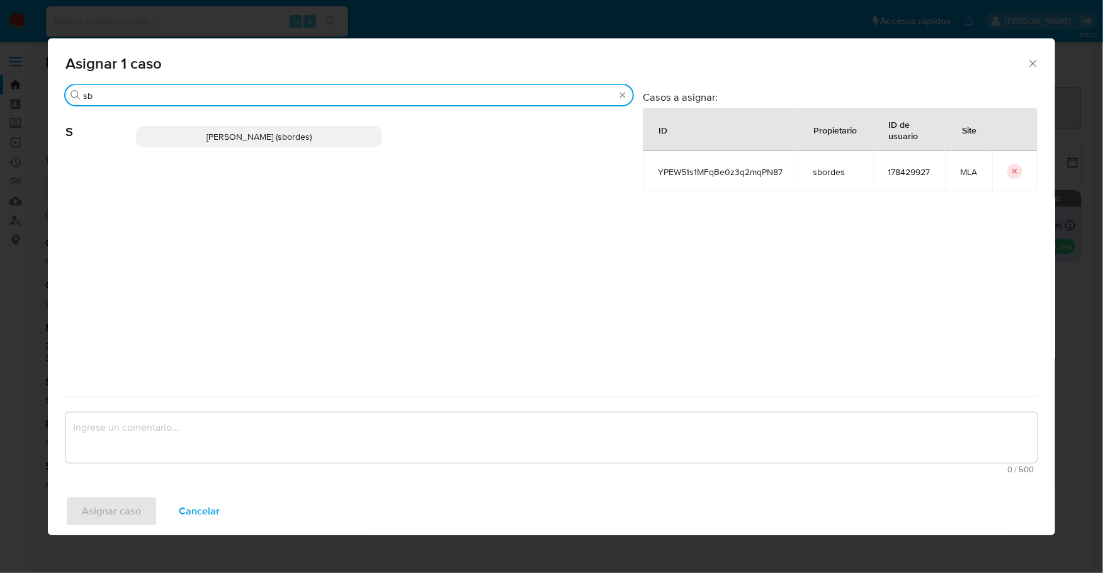
type input "sb"
click at [212, 143] on p "Stefania Bordes (sbordes)" at bounding box center [259, 136] width 246 height 21
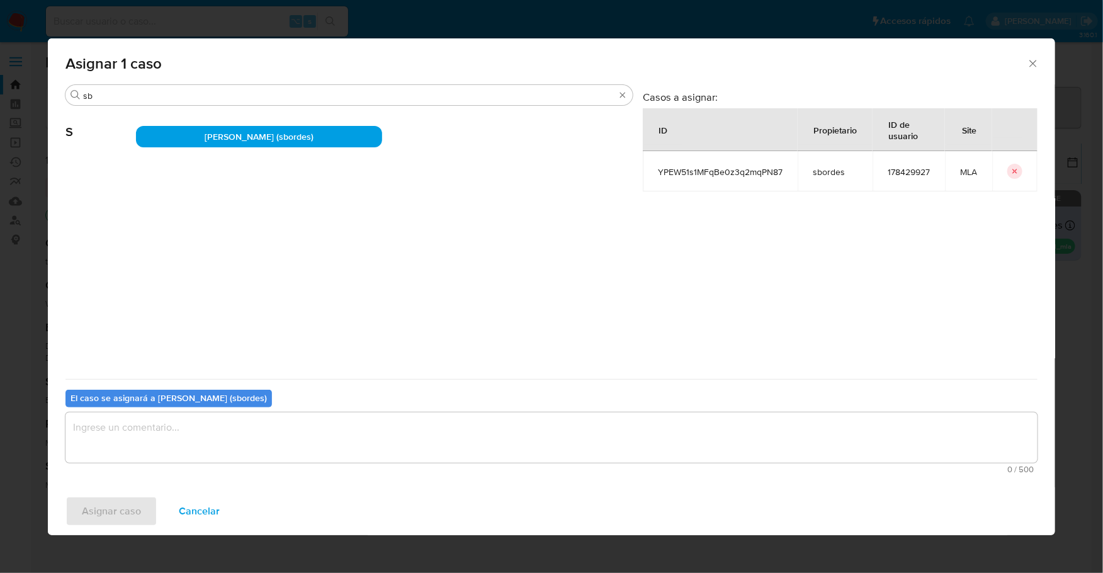
click at [199, 459] on textarea "assign-modal" at bounding box center [551, 437] width 972 height 50
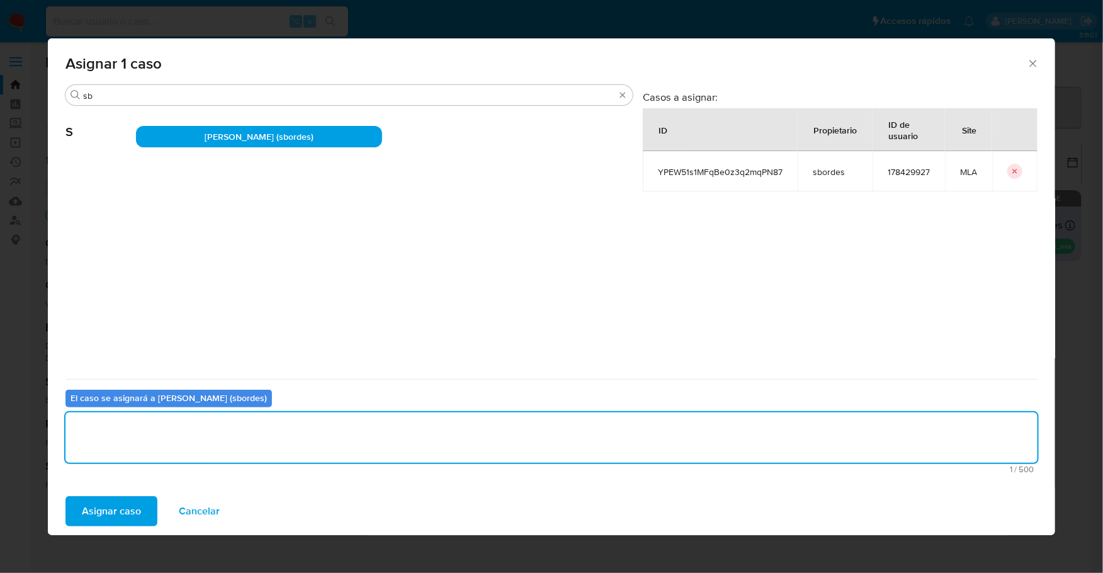
click at [121, 501] on span "Asignar caso" at bounding box center [111, 511] width 59 height 28
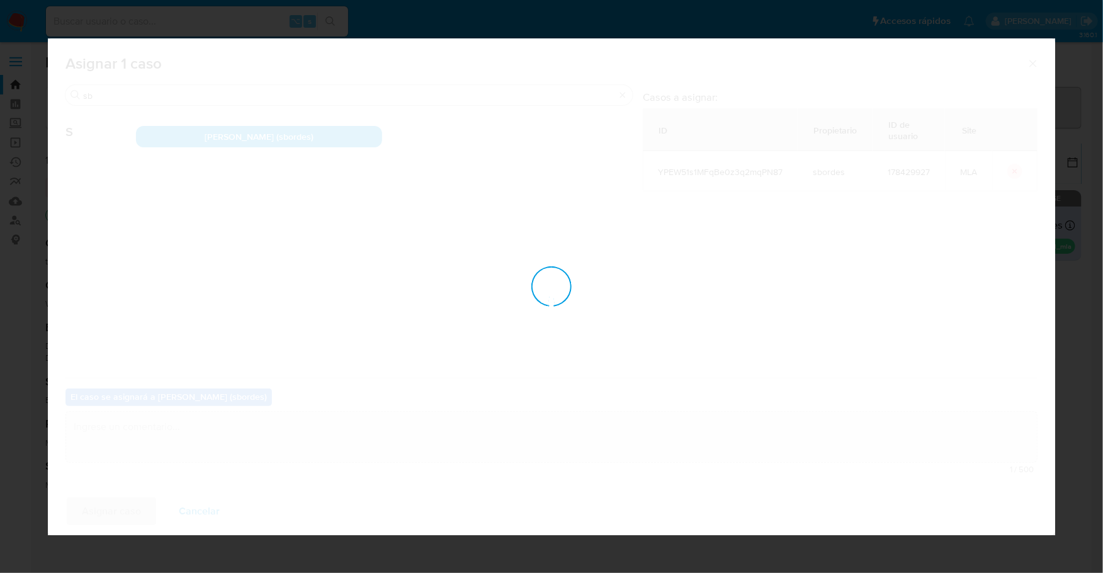
checkbox input "false"
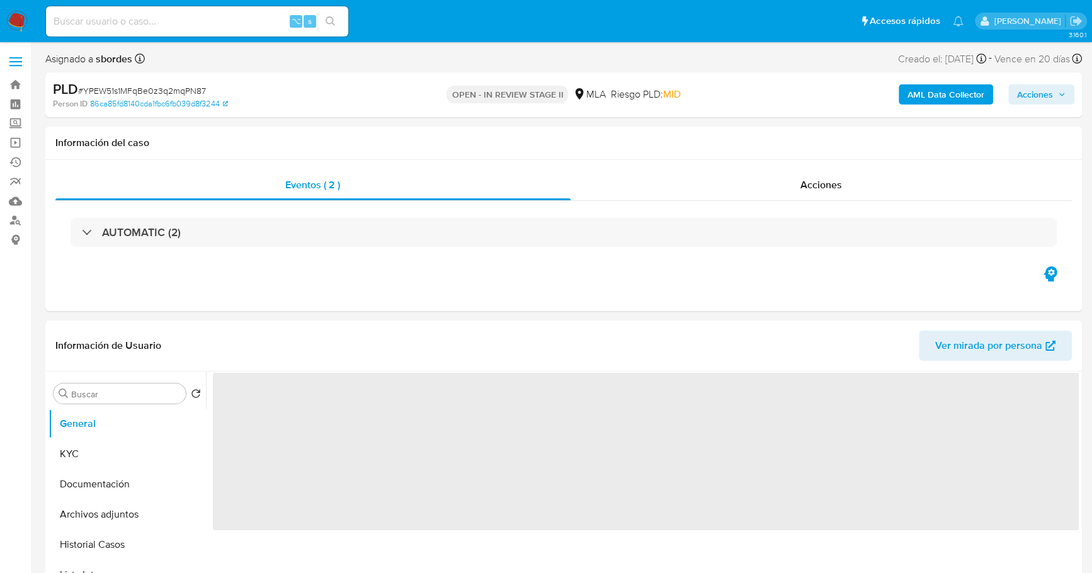
select select "10"
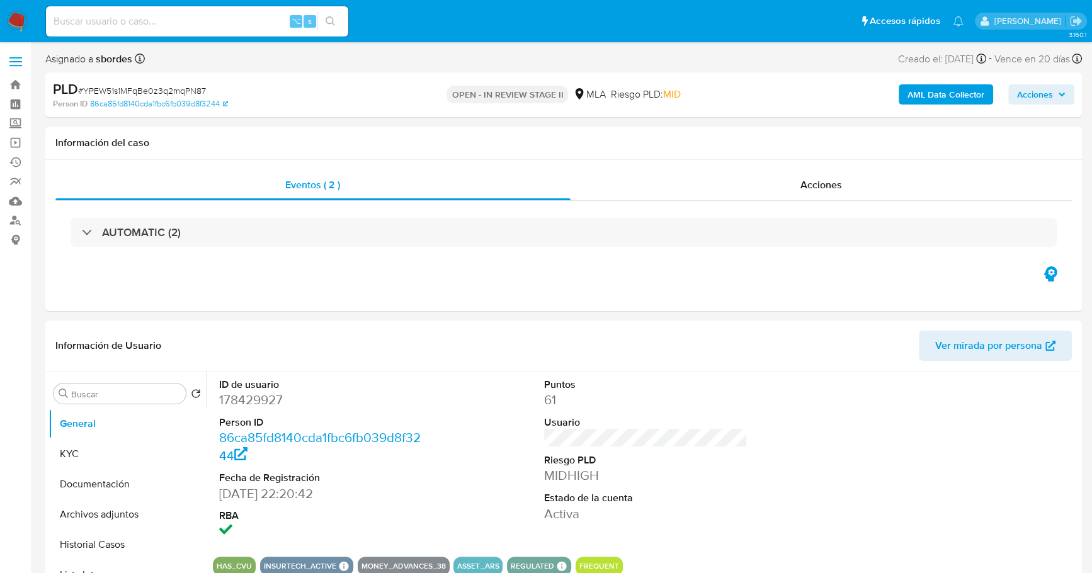
click at [176, 21] on input at bounding box center [197, 21] width 302 height 16
paste input "178429927"
type input "178429927"
click at [59, 449] on button "KYC" at bounding box center [121, 454] width 147 height 30
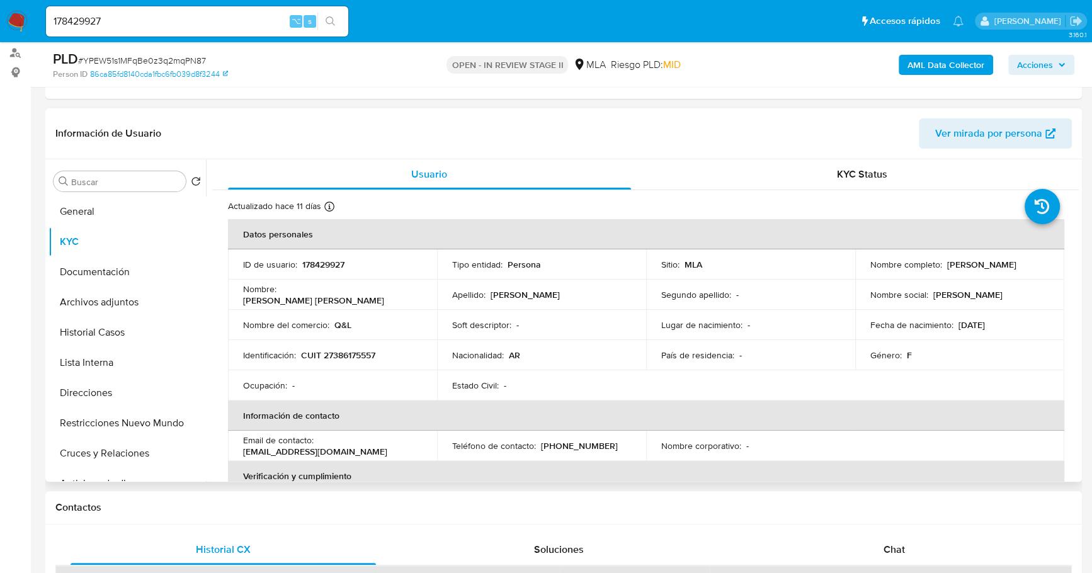
scroll to position [282, 0]
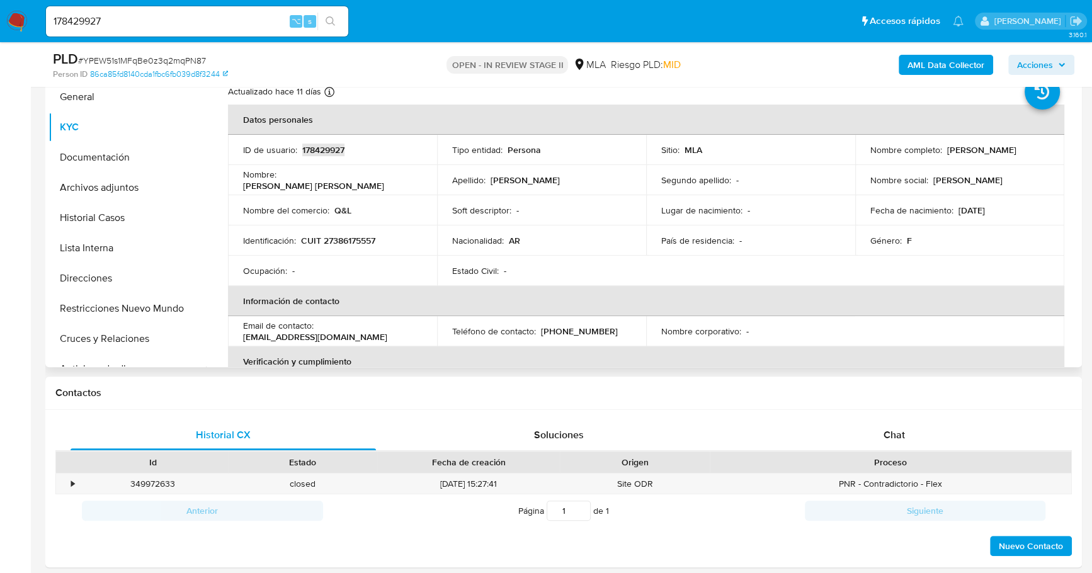
copy p "178429927"
click at [115, 161] on button "Documentación" at bounding box center [121, 157] width 147 height 30
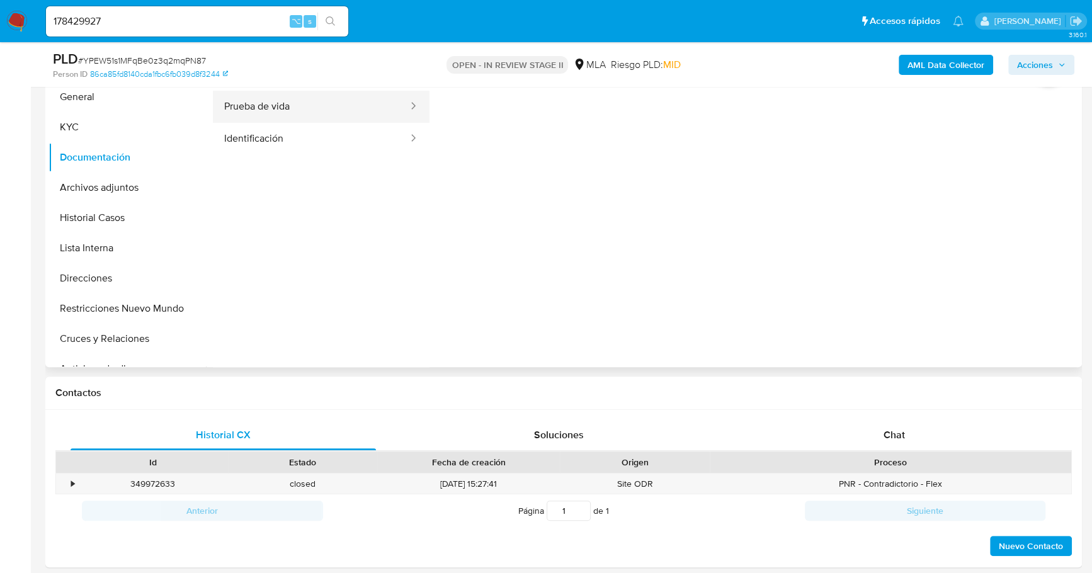
click at [285, 115] on button "Prueba de vida" at bounding box center [311, 107] width 196 height 32
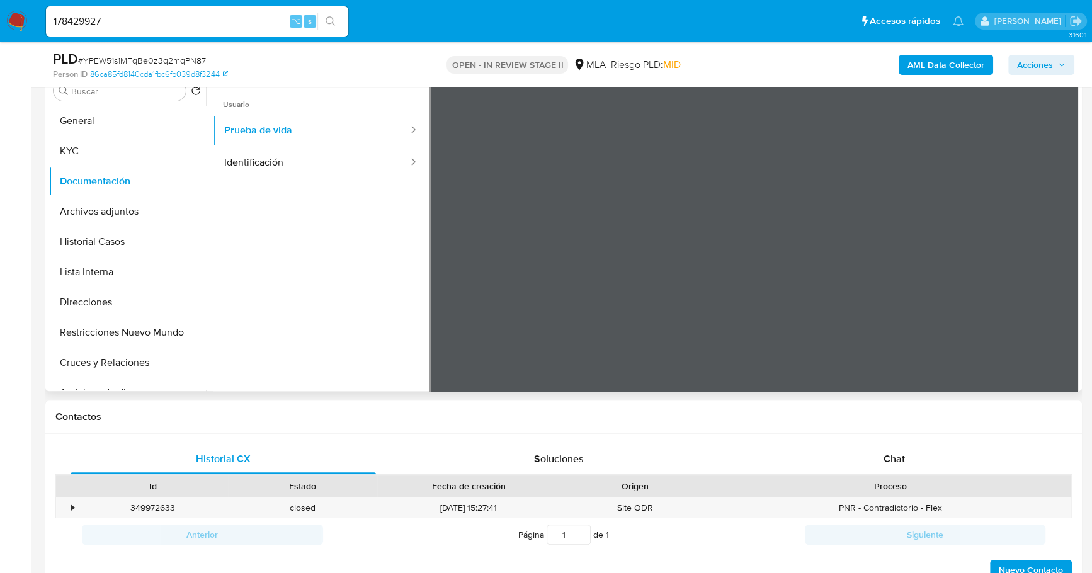
scroll to position [256, 0]
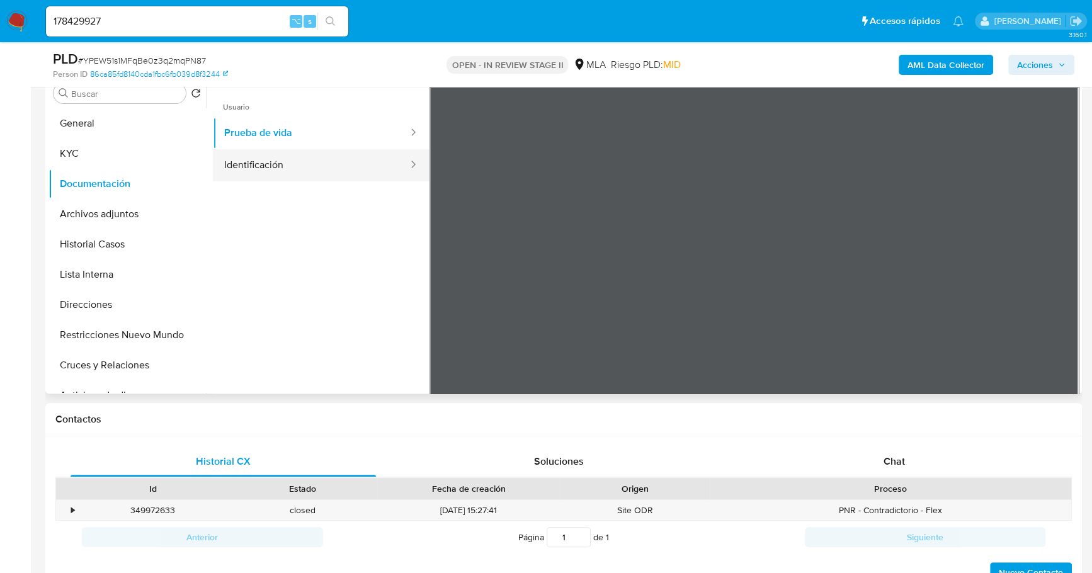
click at [281, 162] on button "Identificación" at bounding box center [311, 165] width 196 height 32
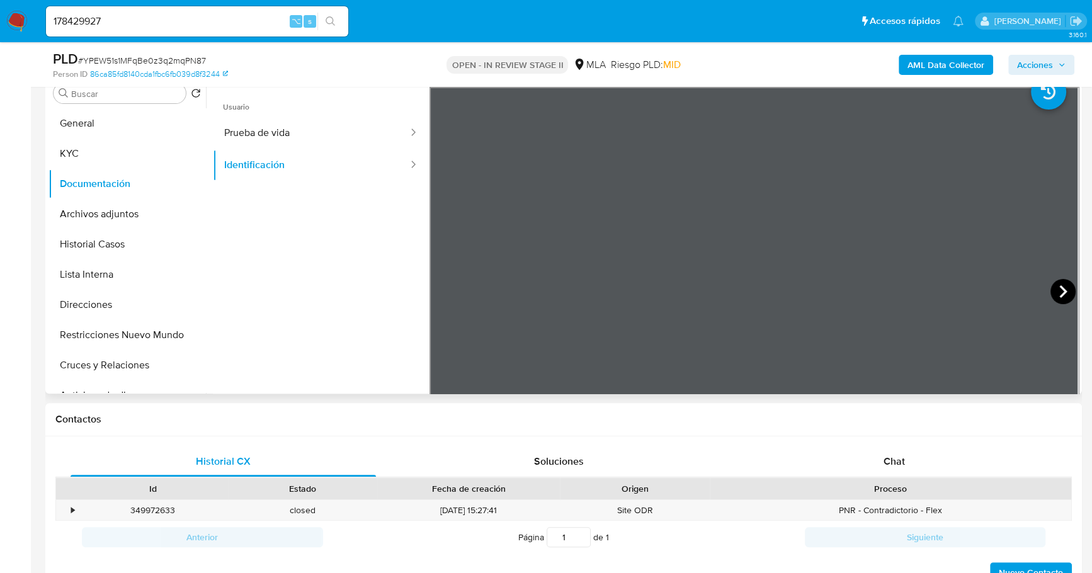
click at [1059, 295] on icon at bounding box center [1063, 291] width 8 height 13
click at [87, 147] on button "KYC" at bounding box center [121, 153] width 147 height 30
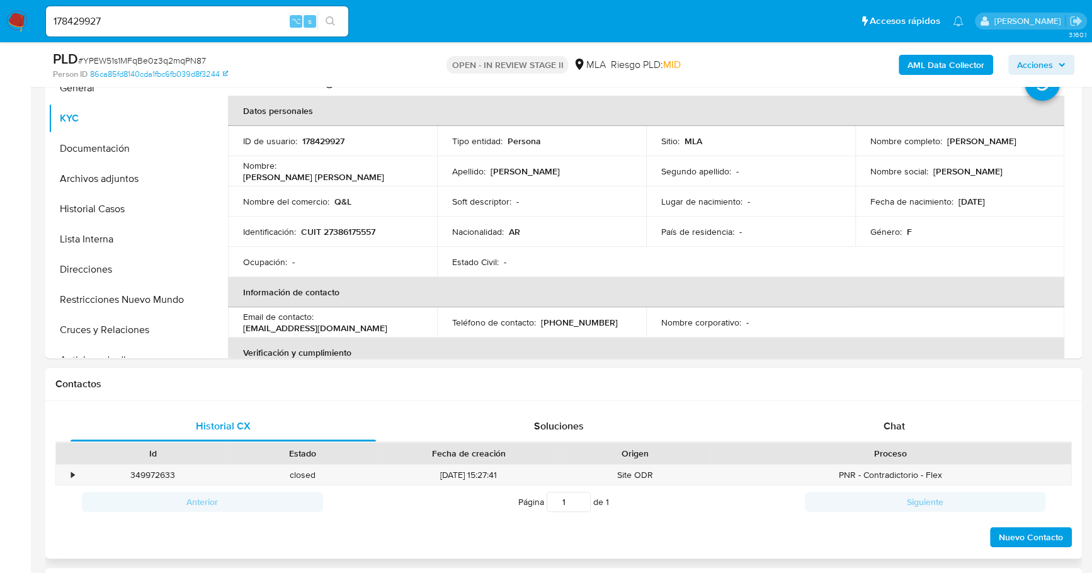
scroll to position [374, 0]
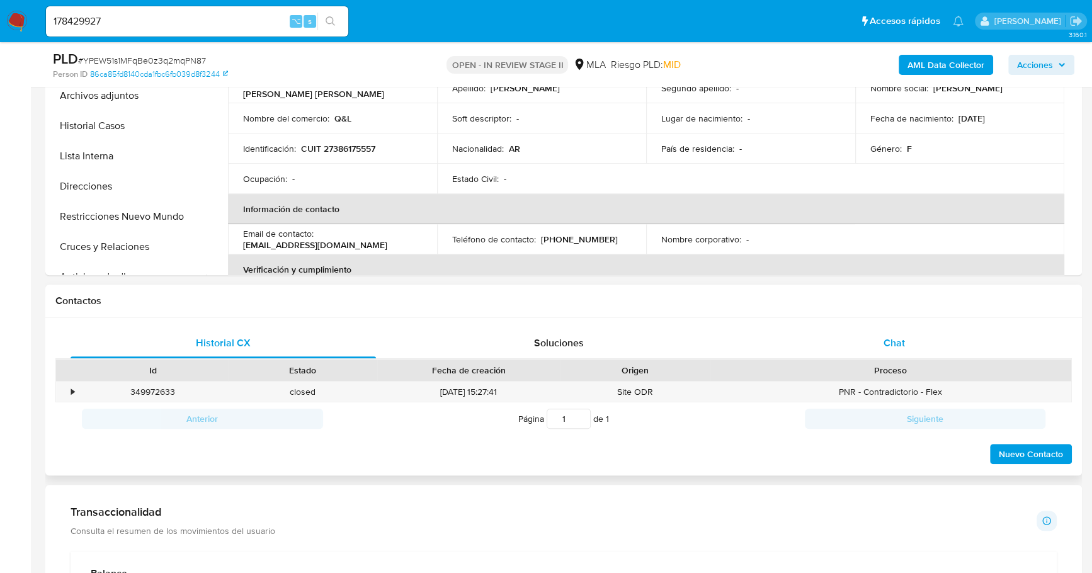
click at [891, 336] on span "Chat" at bounding box center [893, 343] width 21 height 14
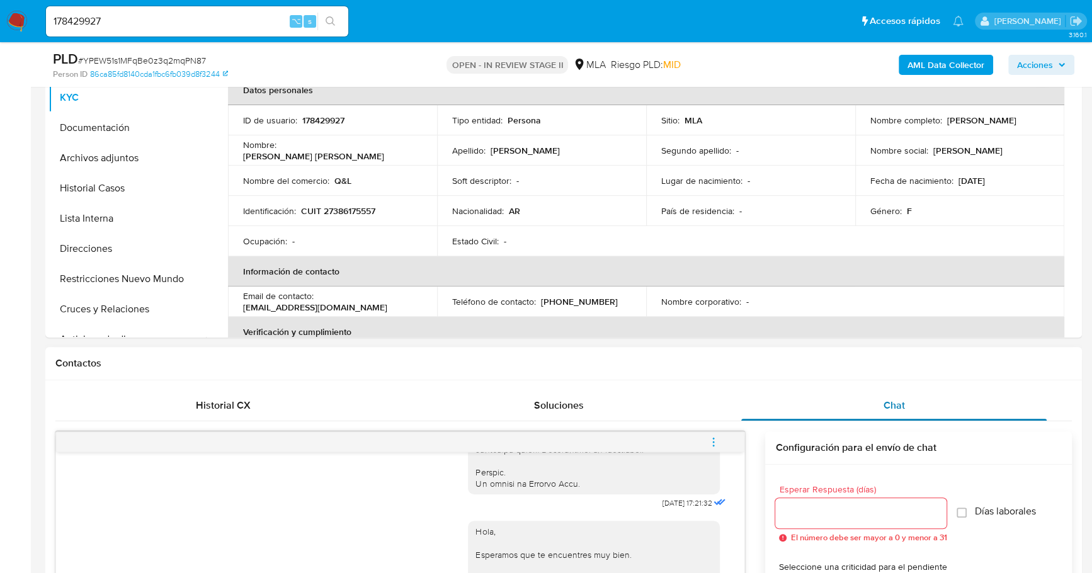
scroll to position [194, 0]
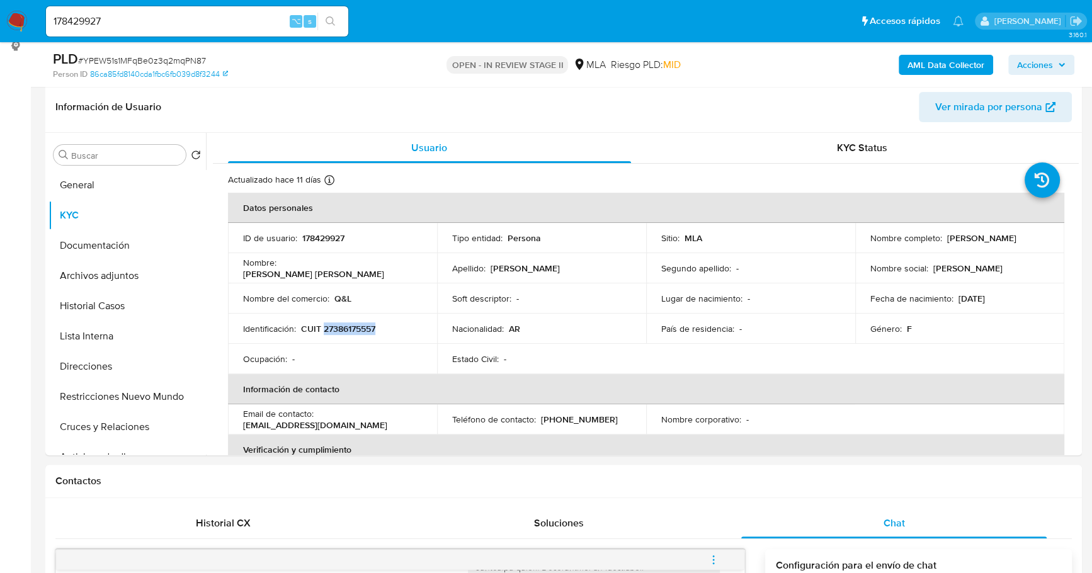
copy p "27386175557"
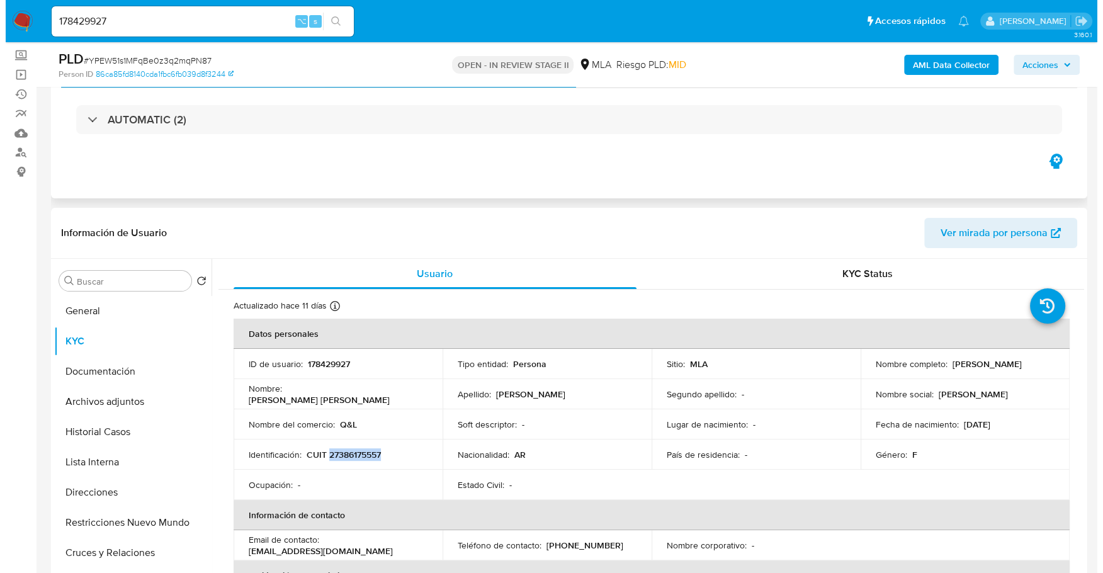
scroll to position [0, 0]
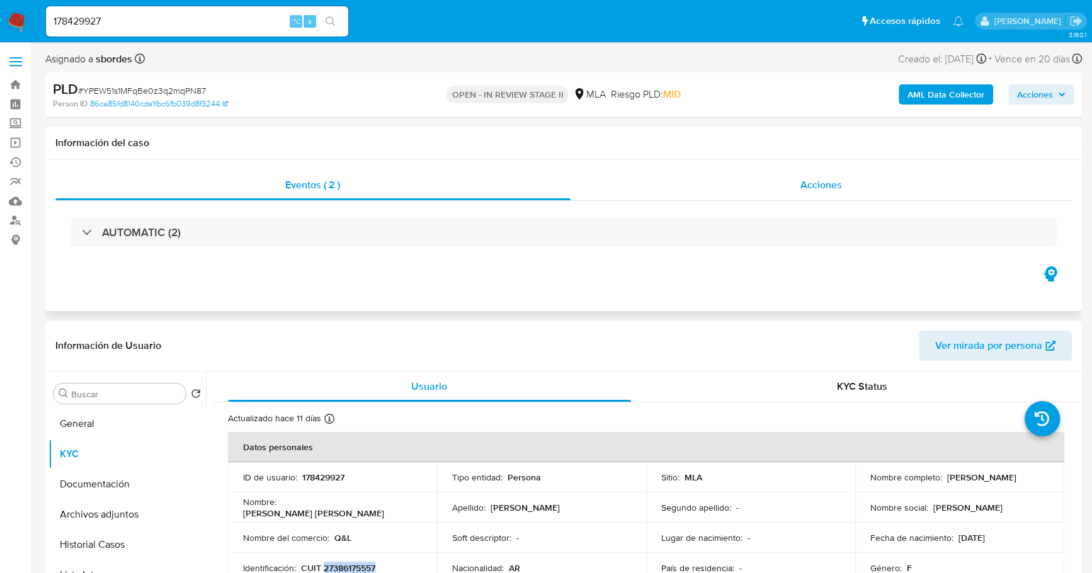
click at [851, 171] on div "Acciones" at bounding box center [821, 185] width 502 height 30
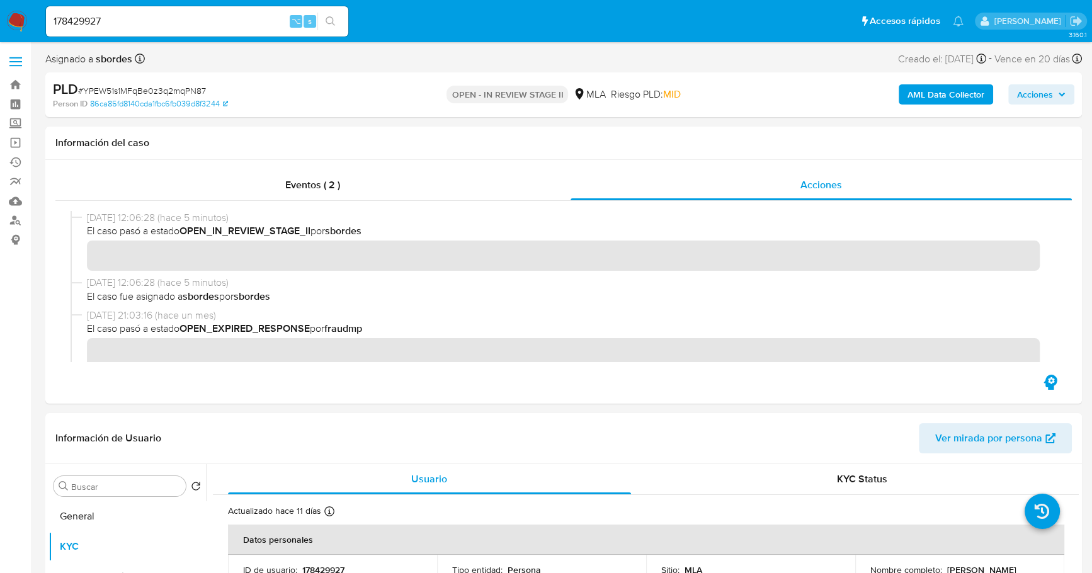
click at [925, 91] on b "AML Data Collector" at bounding box center [945, 94] width 77 height 20
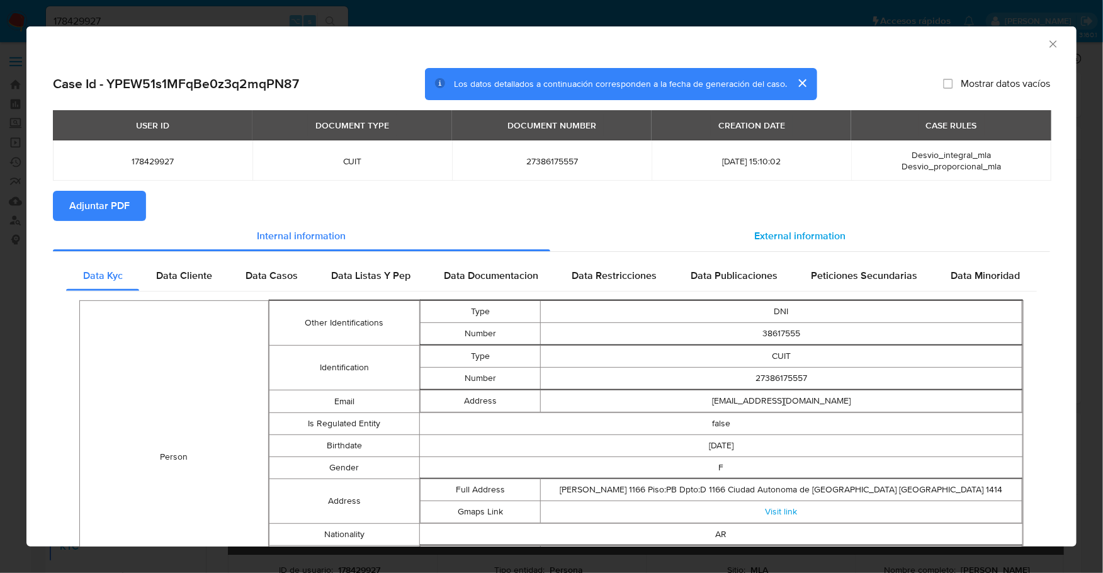
click at [697, 234] on div "External information" at bounding box center [800, 236] width 500 height 30
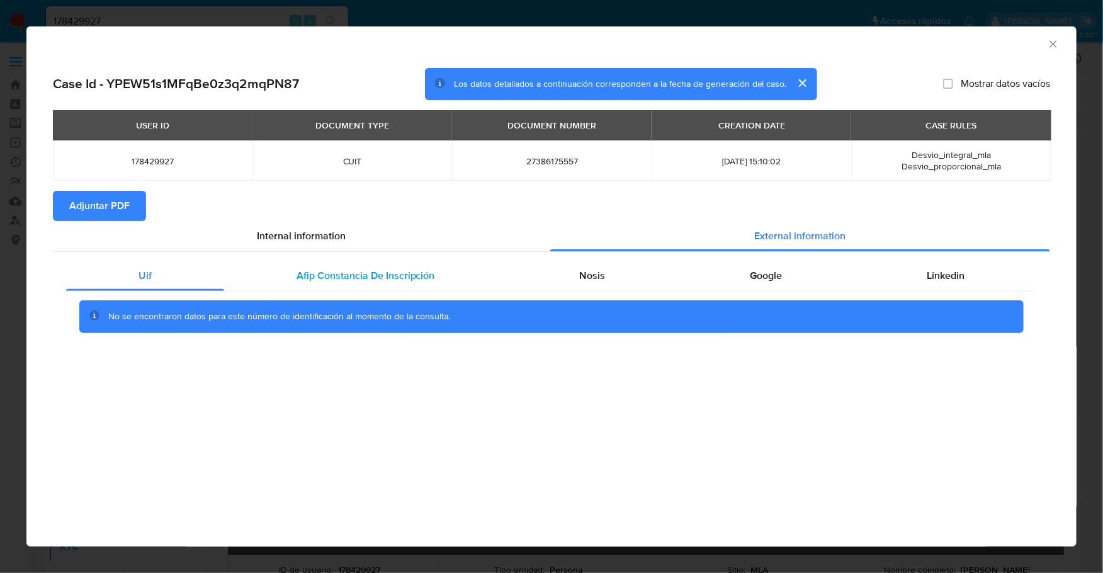
click at [366, 280] on span "Afip Constancia De Inscripción" at bounding box center [366, 275] width 138 height 14
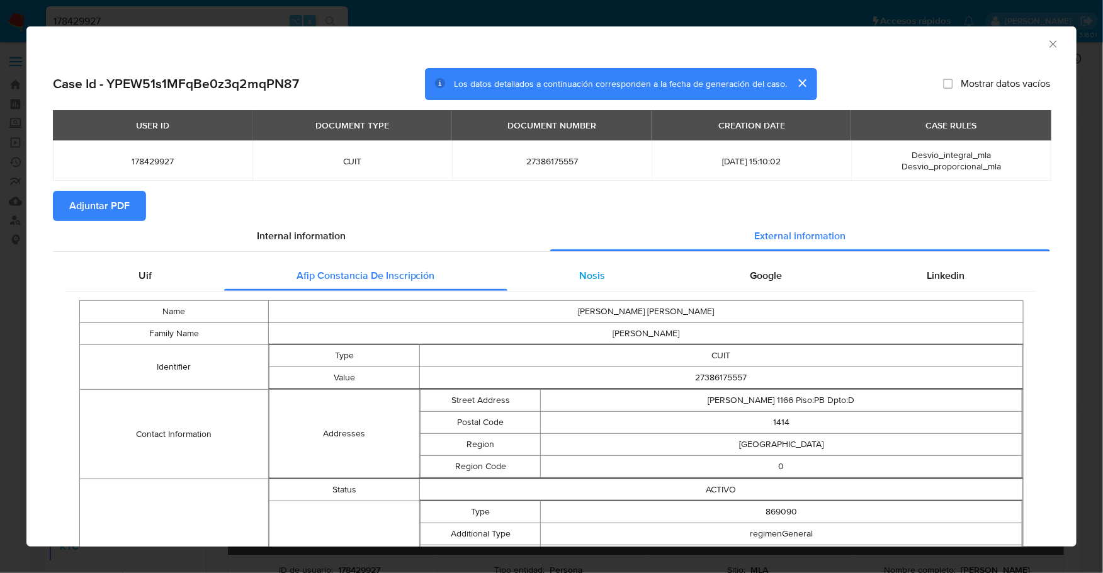
click at [609, 284] on div "Nosis" at bounding box center [592, 276] width 171 height 30
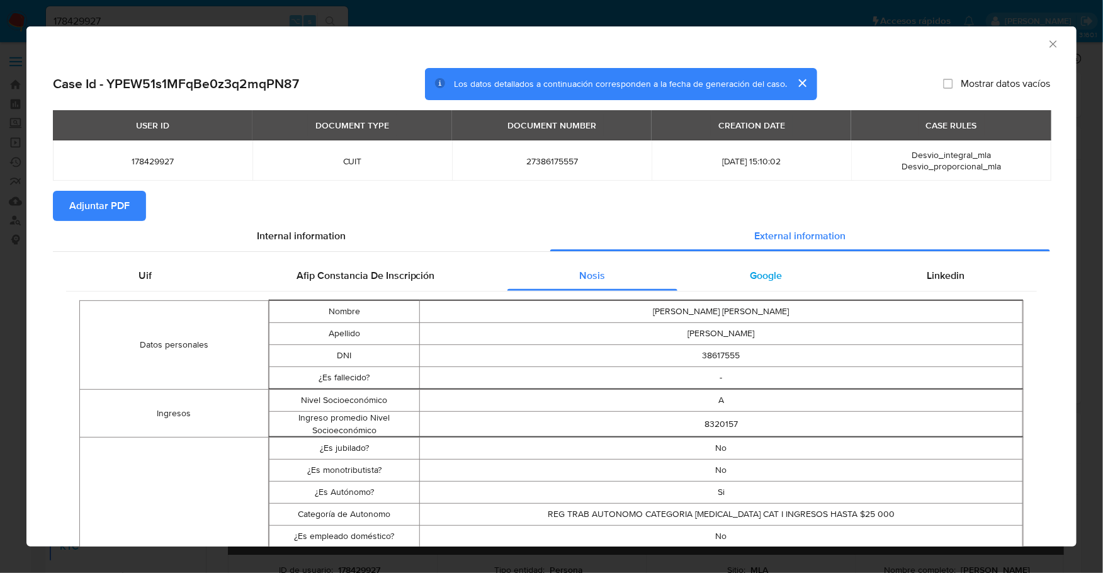
click at [770, 278] on span "Google" at bounding box center [766, 275] width 32 height 14
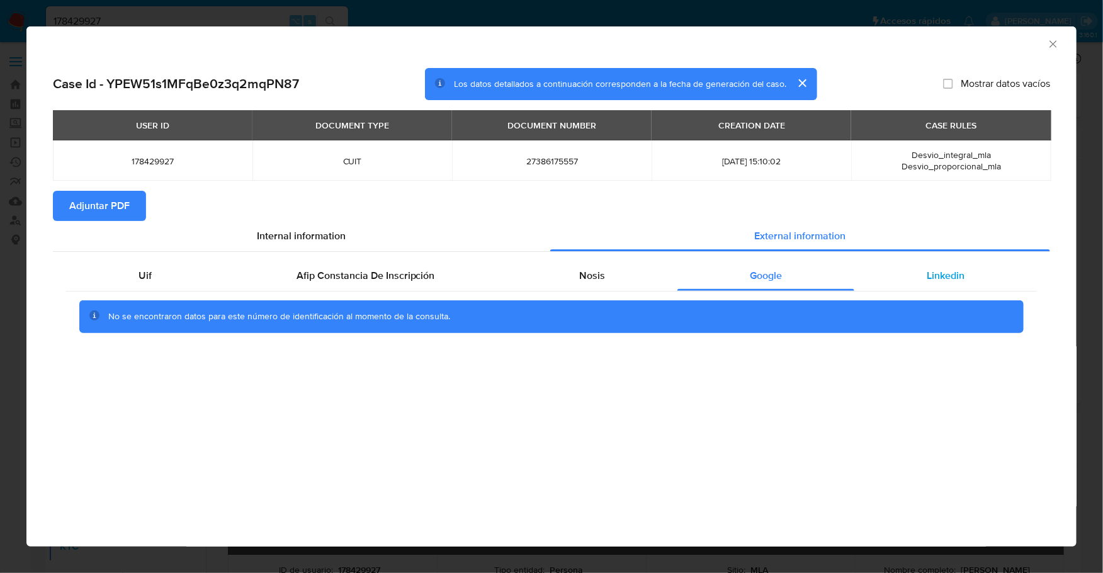
click at [967, 273] on div "Linkedin" at bounding box center [945, 276] width 183 height 30
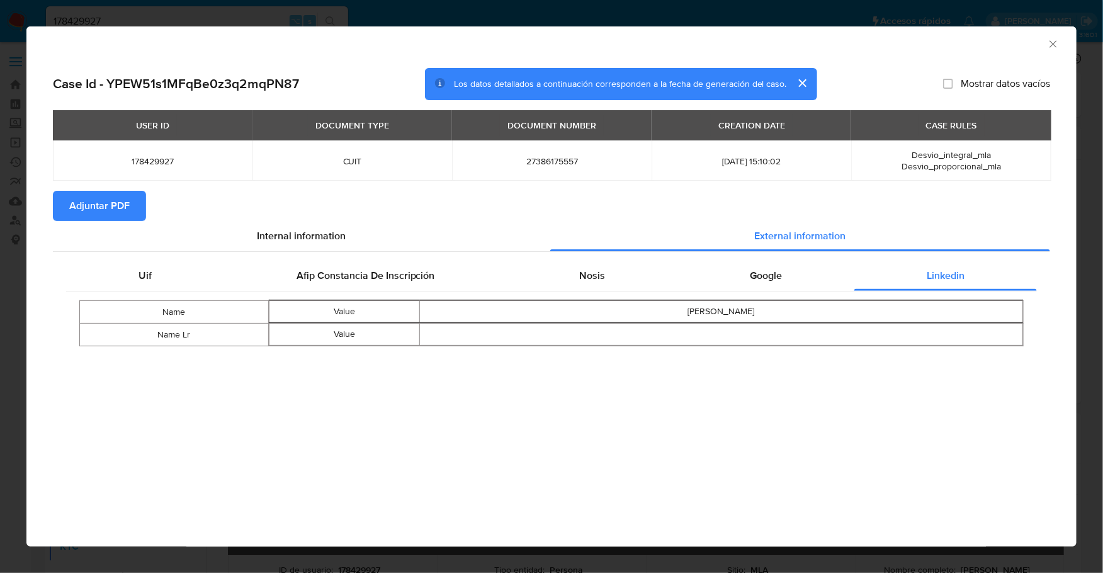
click at [121, 212] on span "Adjuntar PDF" at bounding box center [99, 206] width 60 height 28
click at [1054, 44] on icon "Cerrar ventana" at bounding box center [1053, 44] width 13 height 13
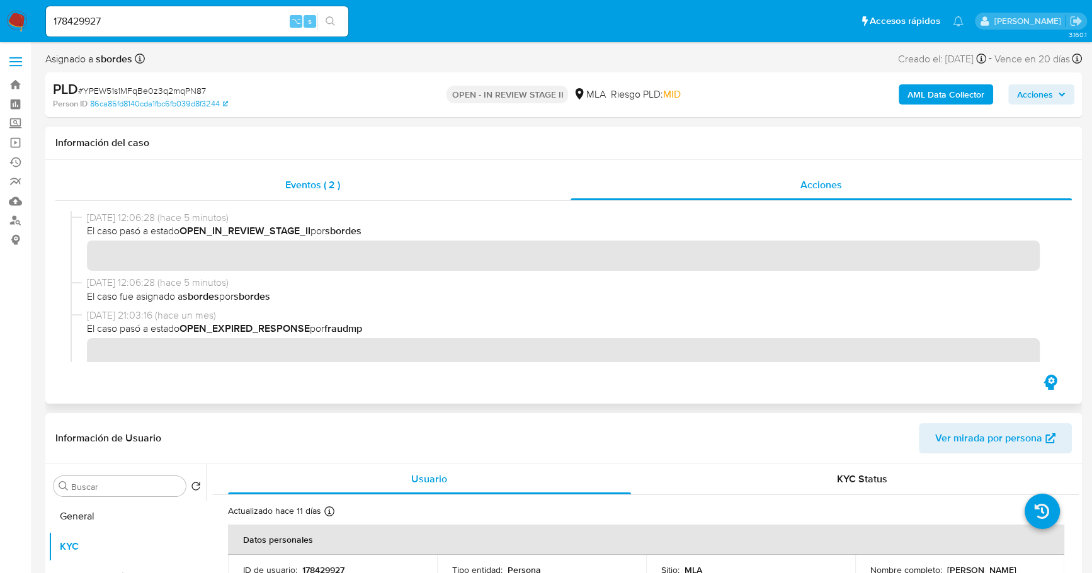
click at [418, 180] on div "Eventos ( 2 )" at bounding box center [312, 185] width 515 height 30
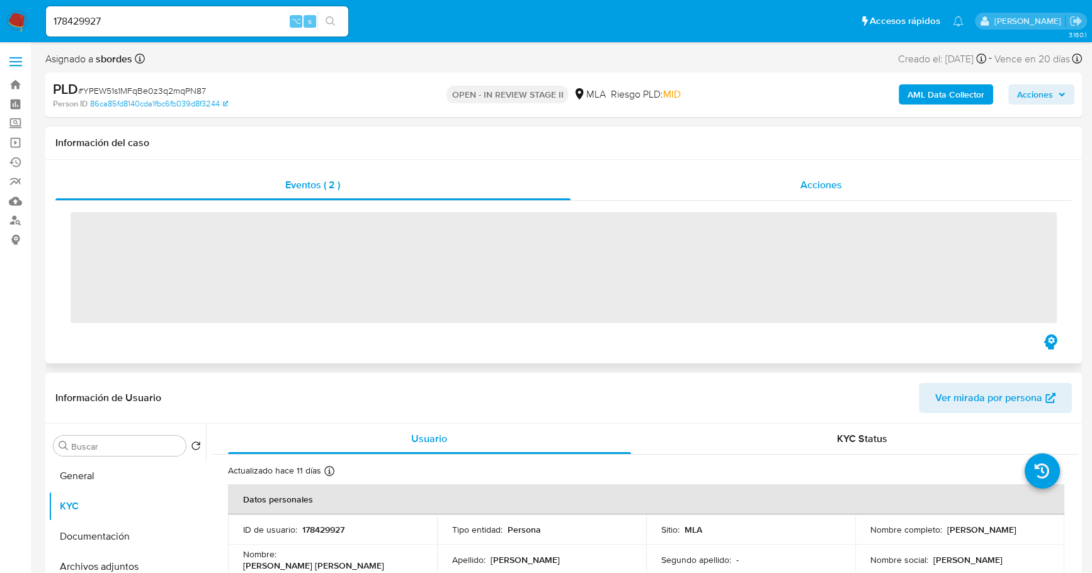
click at [699, 183] on div "Acciones" at bounding box center [821, 185] width 502 height 30
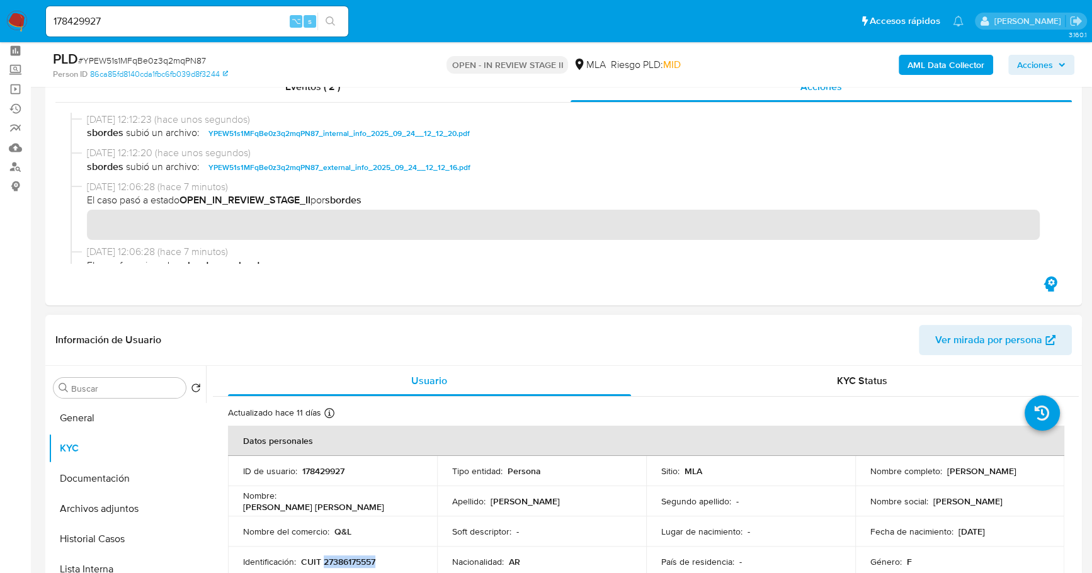
scroll to position [130, 0]
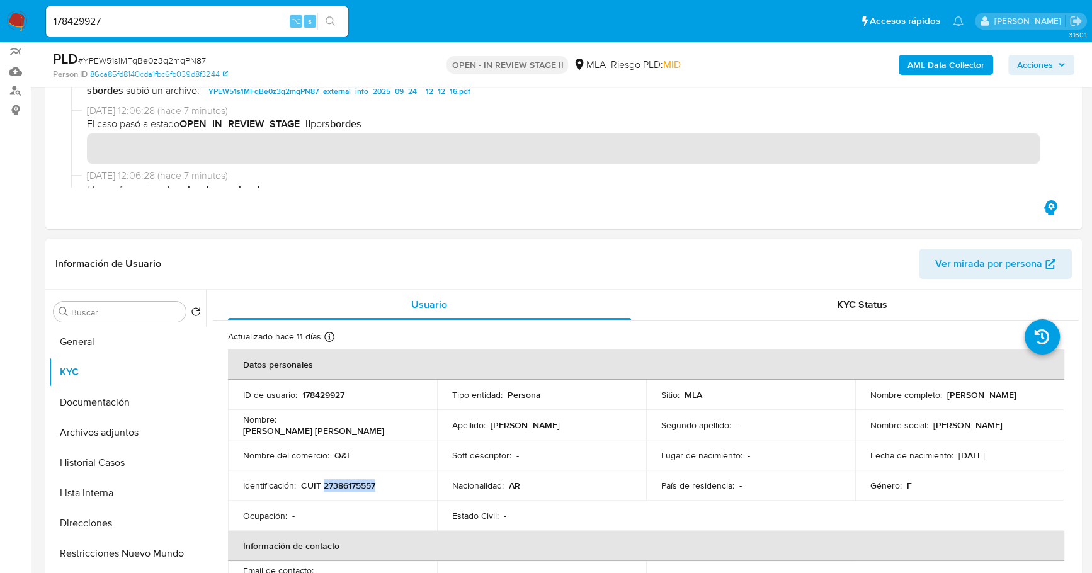
copy p "27386175557"
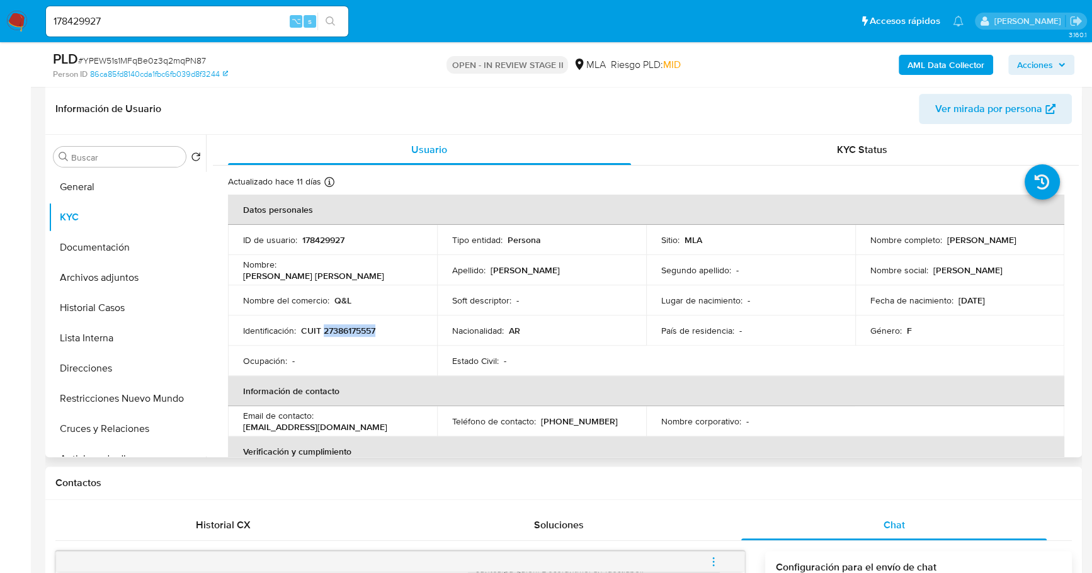
scroll to position [132, 0]
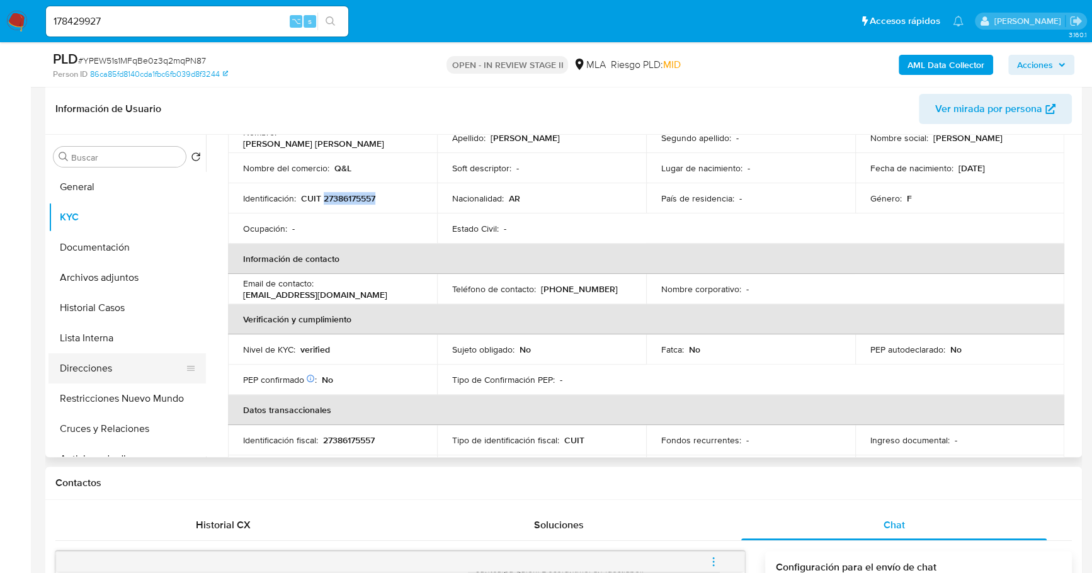
click at [98, 361] on button "Direcciones" at bounding box center [121, 368] width 147 height 30
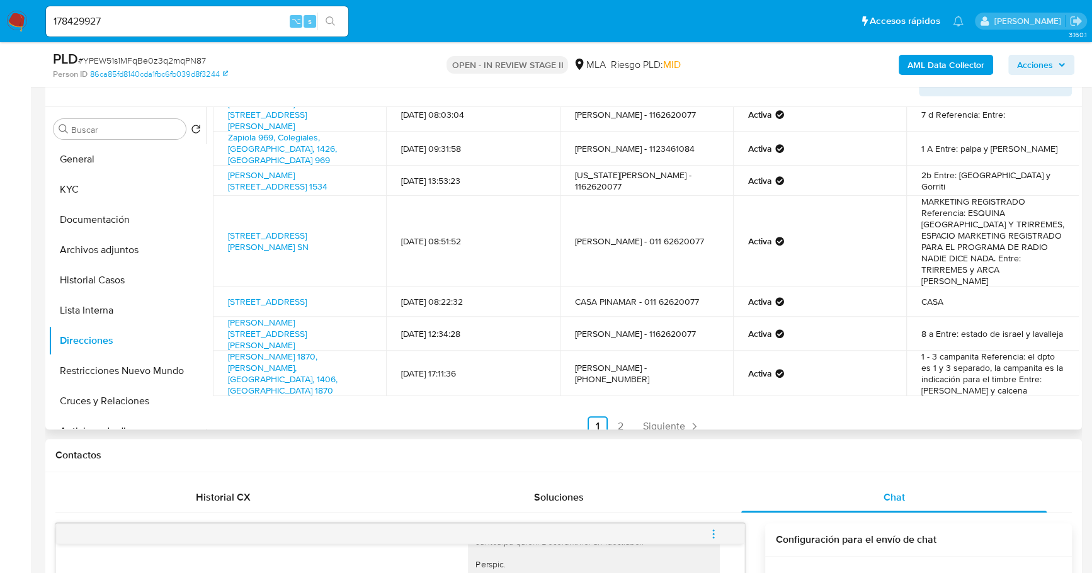
scroll to position [345, 0]
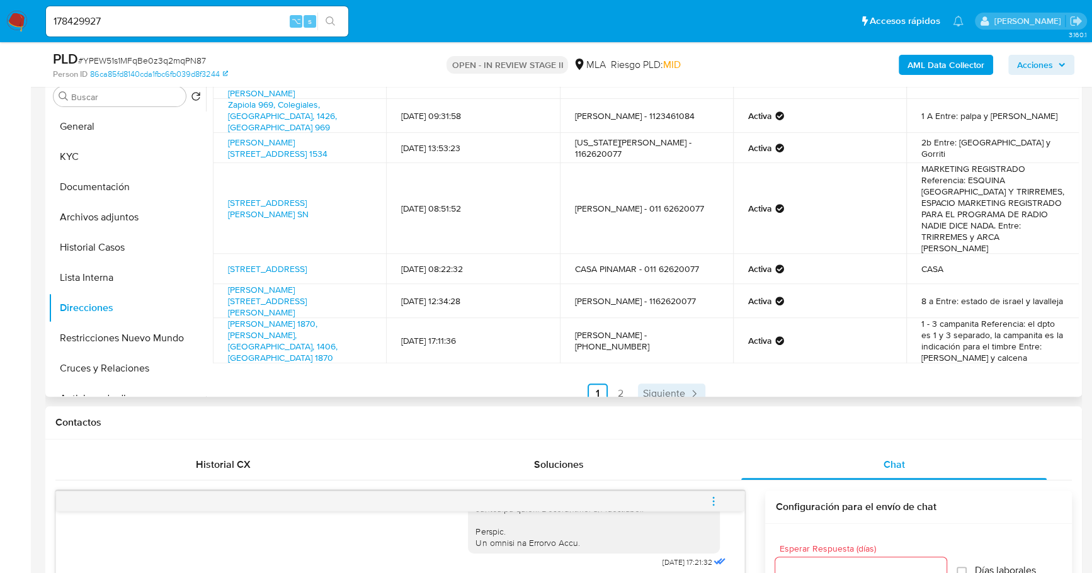
click at [679, 388] on span "Siguiente" at bounding box center [664, 393] width 42 height 10
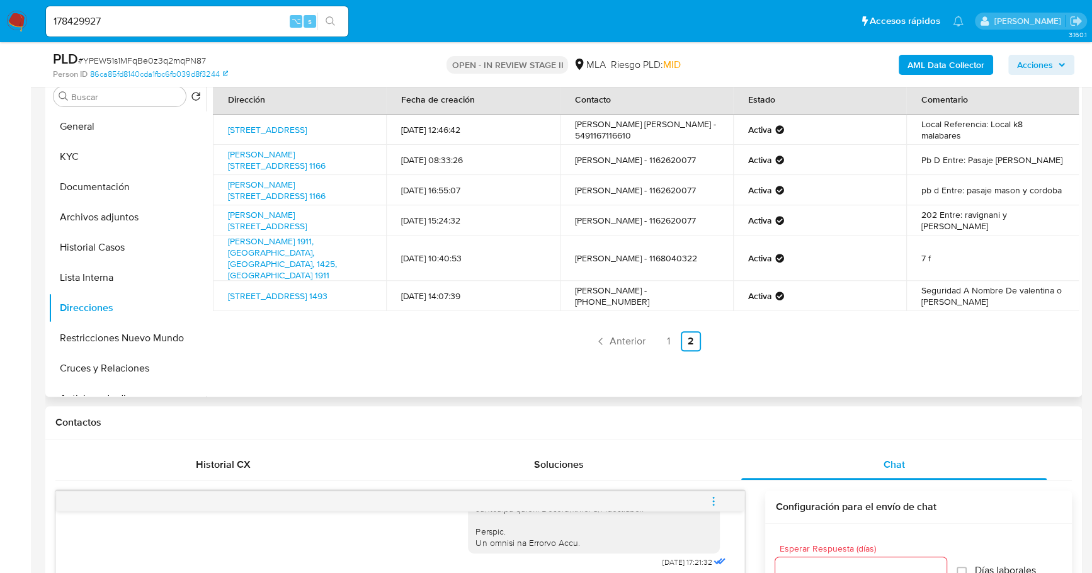
scroll to position [0, 0]
click at [124, 187] on button "Documentación" at bounding box center [121, 187] width 147 height 30
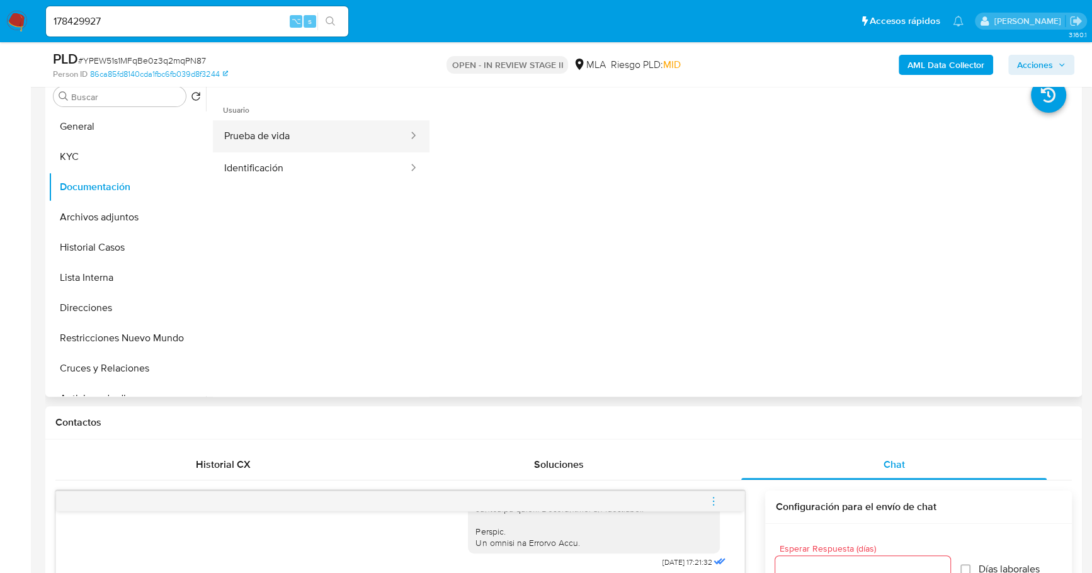
click at [290, 132] on button "Prueba de vida" at bounding box center [311, 136] width 196 height 32
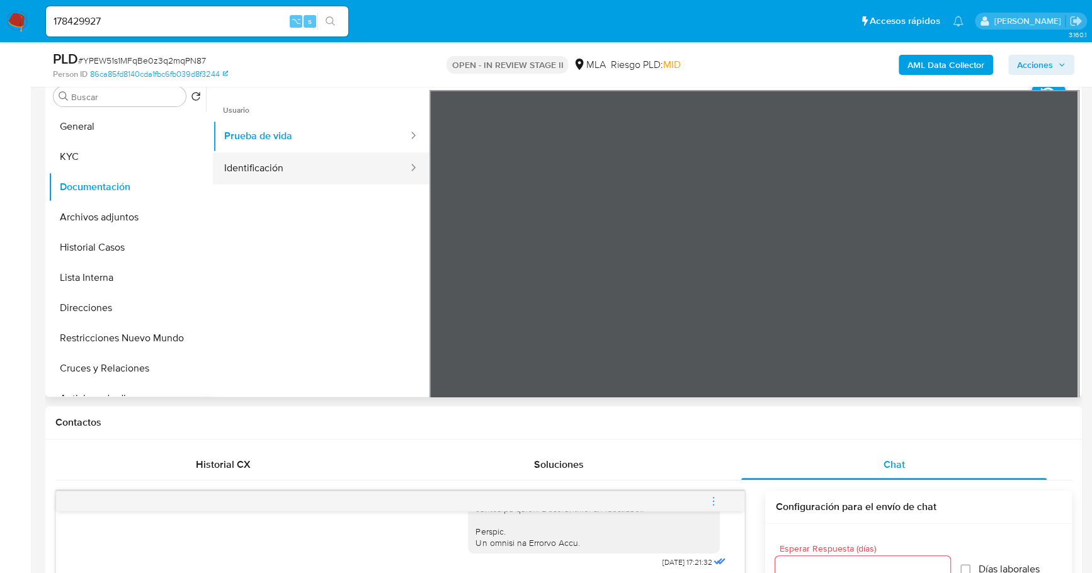
click at [282, 171] on button "Identificación" at bounding box center [311, 168] width 196 height 32
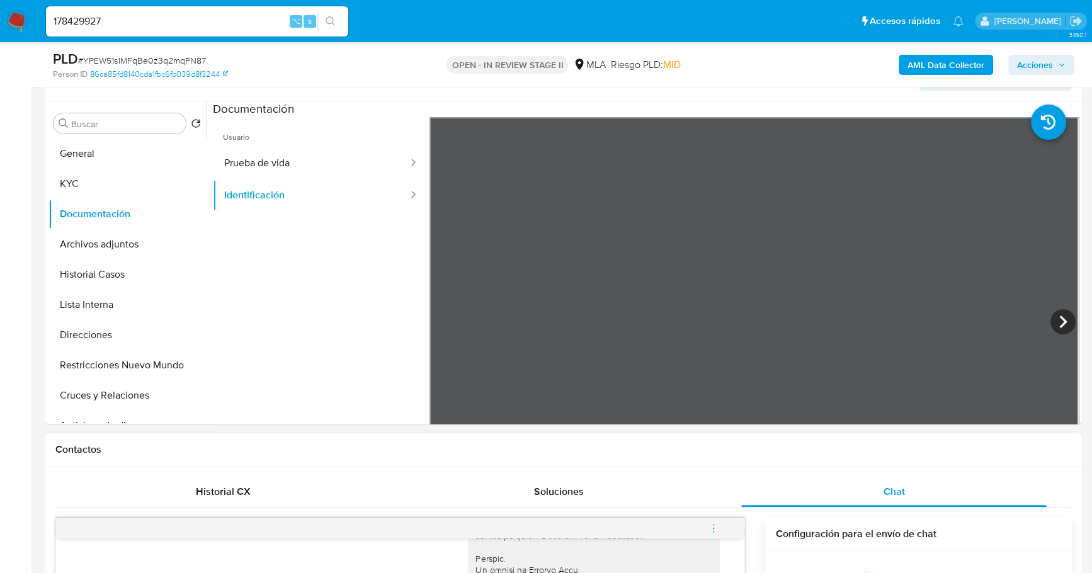
scroll to position [707, 0]
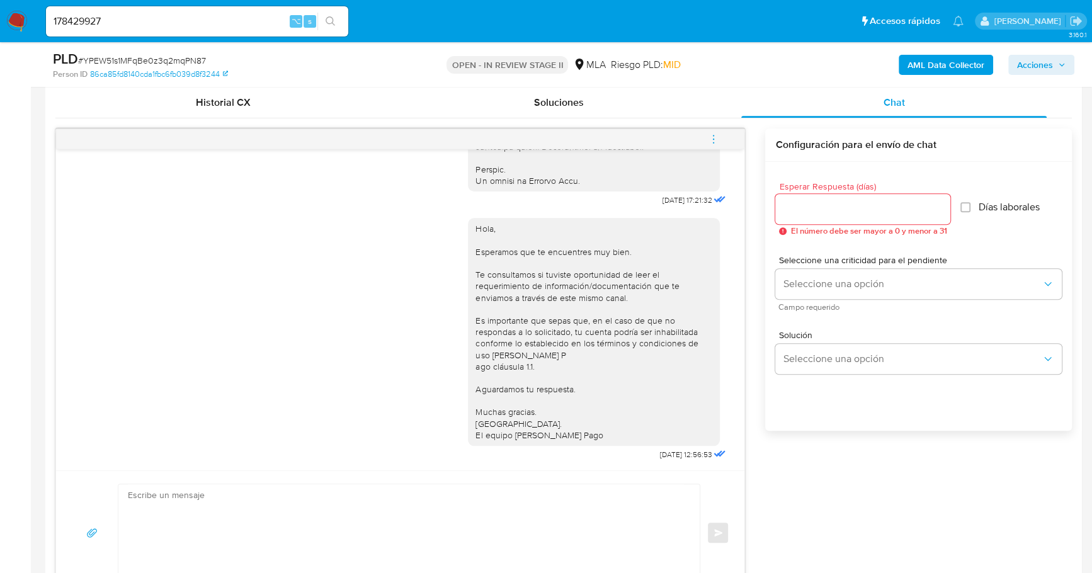
click at [711, 133] on icon "menu-action" at bounding box center [713, 138] width 11 height 11
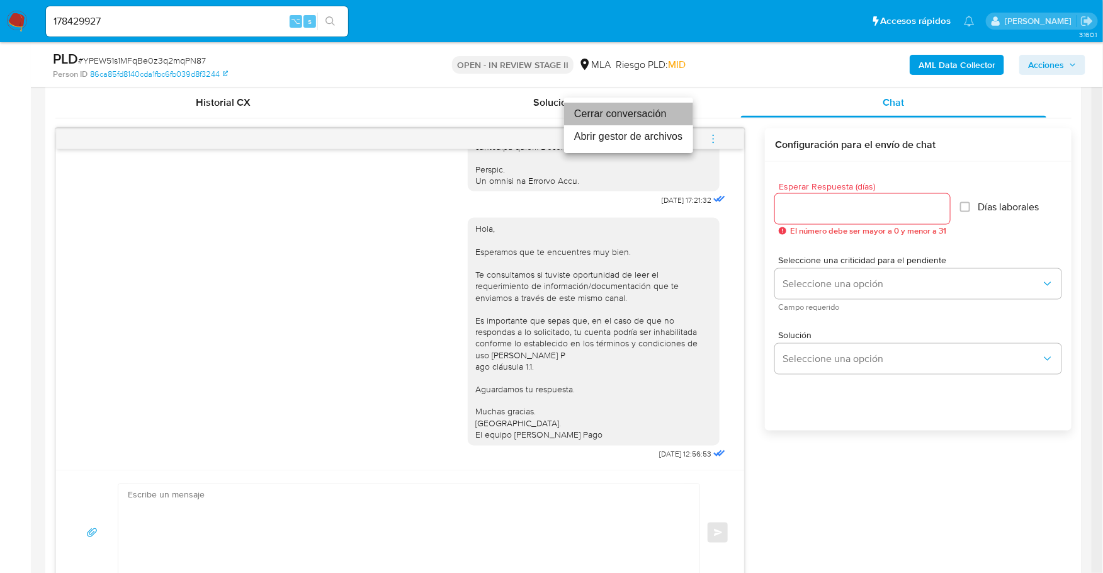
click at [640, 116] on li "Cerrar conversación" at bounding box center [628, 114] width 129 height 23
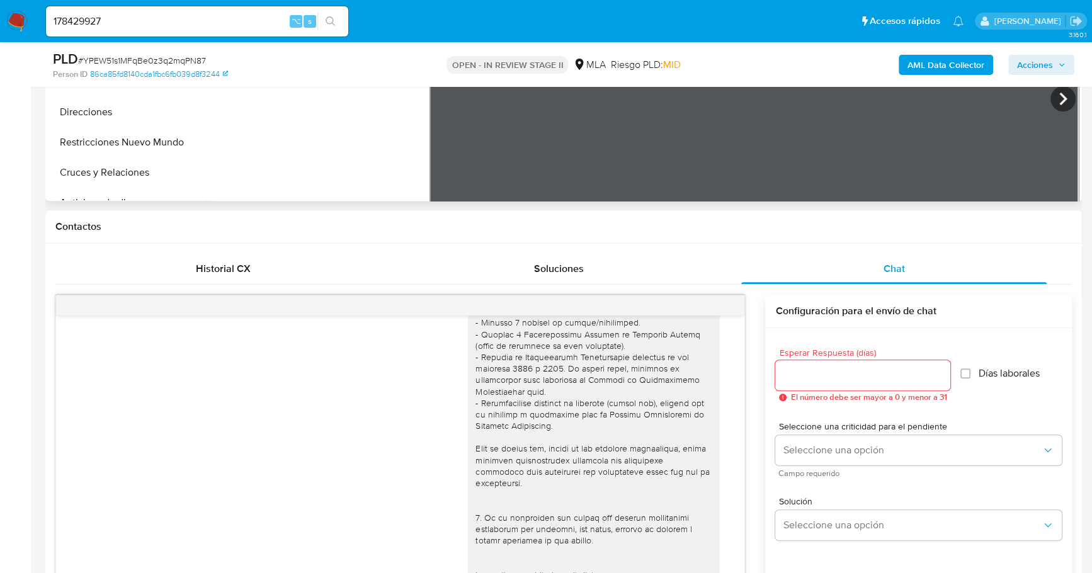
scroll to position [127, 0]
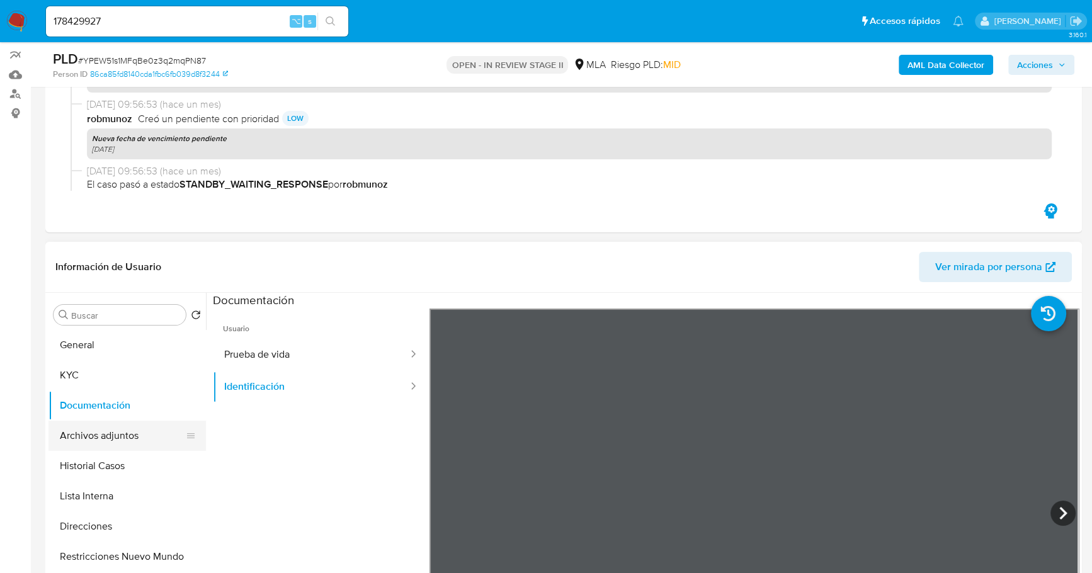
click at [106, 430] on button "Archivos adjuntos" at bounding box center [121, 436] width 147 height 30
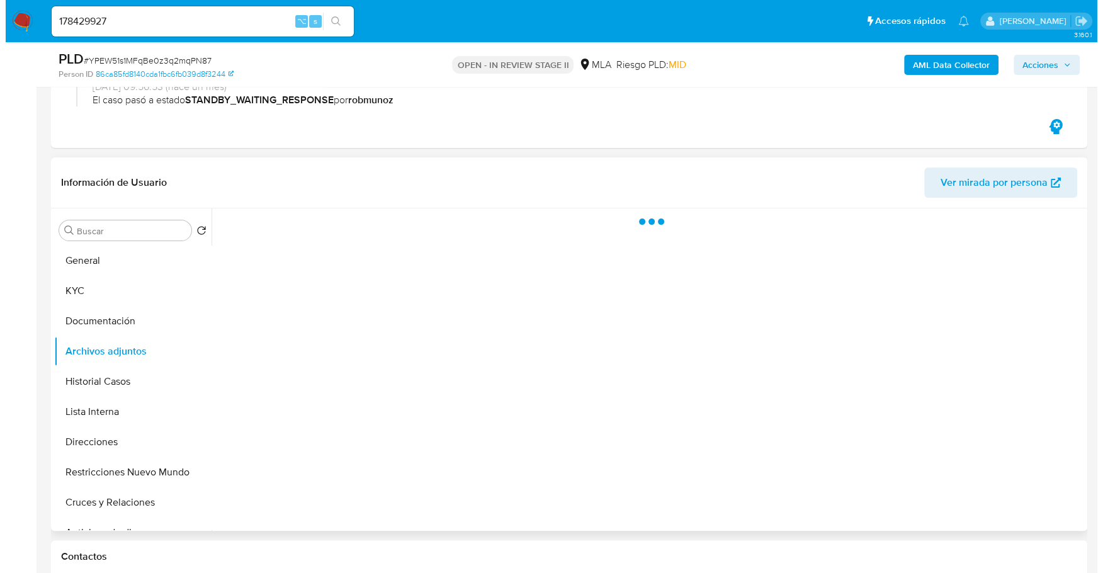
scroll to position [218, 0]
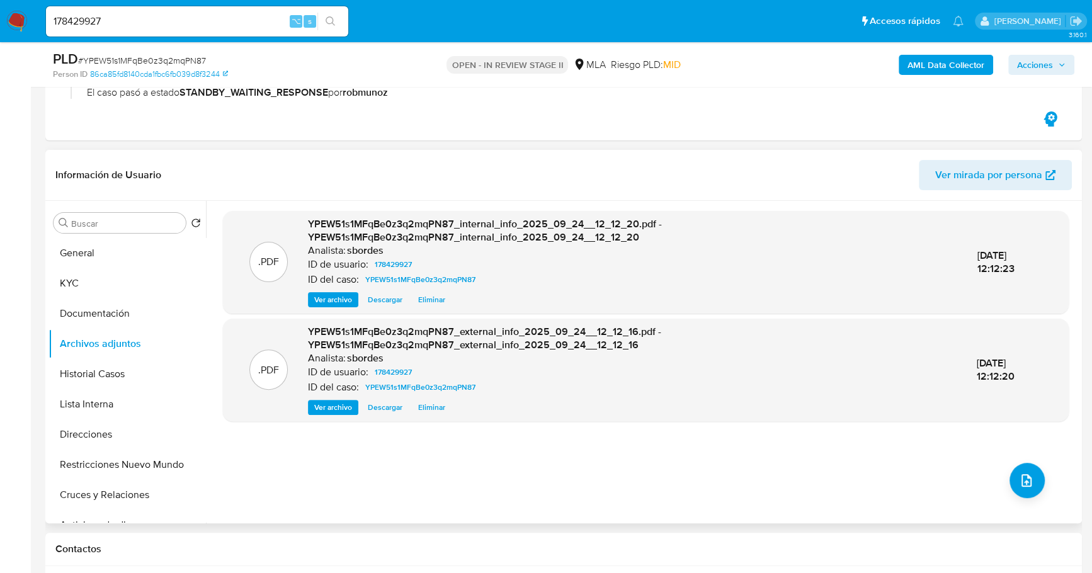
click at [1036, 494] on div ".PDF YPEW51s1MFqBe0z3q2mqPN87_internal_info_2025_09_24__12_12_20.pdf - YPEW51s1…" at bounding box center [645, 362] width 845 height 302
click at [1027, 483] on span "upload-file" at bounding box center [1026, 480] width 15 height 15
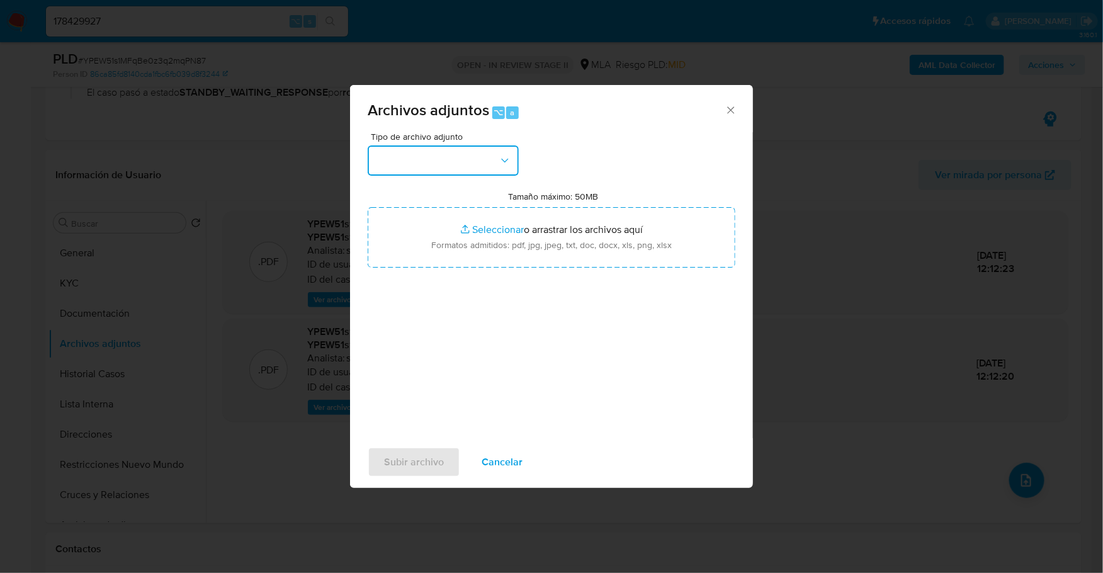
click at [451, 169] on button "button" at bounding box center [443, 160] width 151 height 30
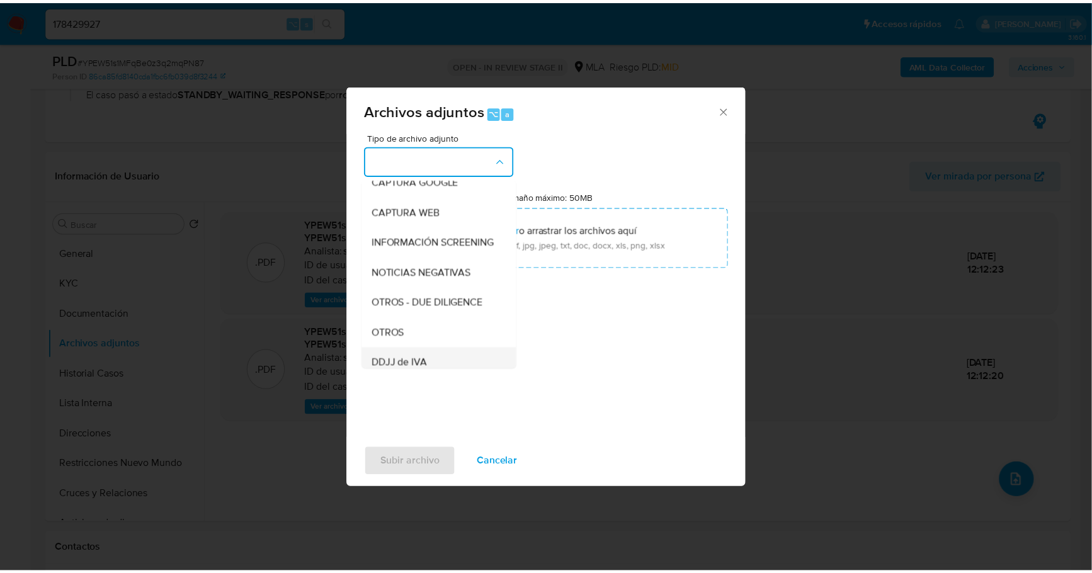
scroll to position [183, 0]
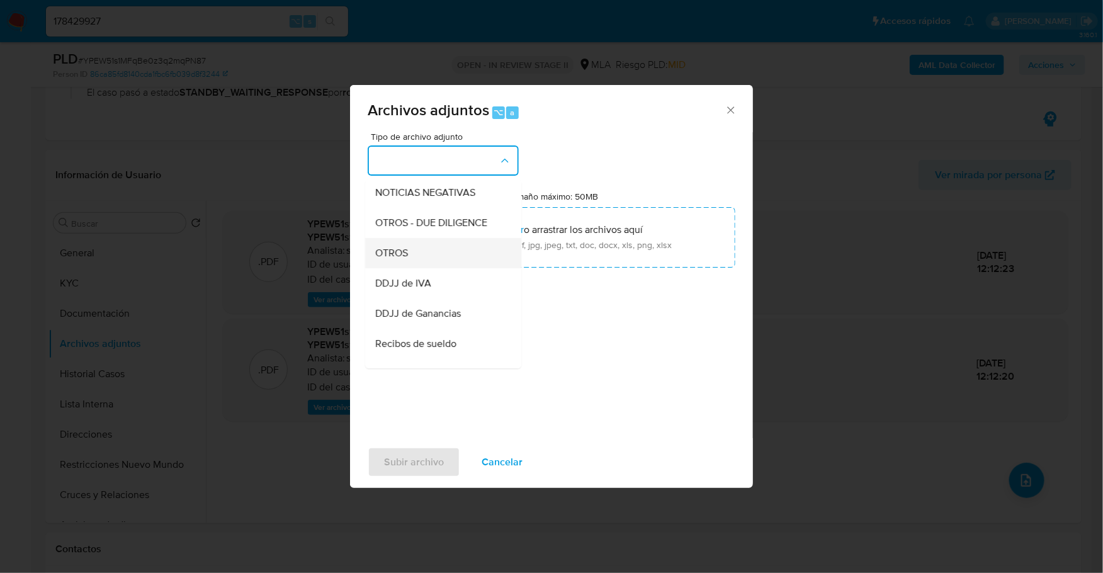
click at [405, 257] on div "OTROS" at bounding box center [439, 253] width 128 height 30
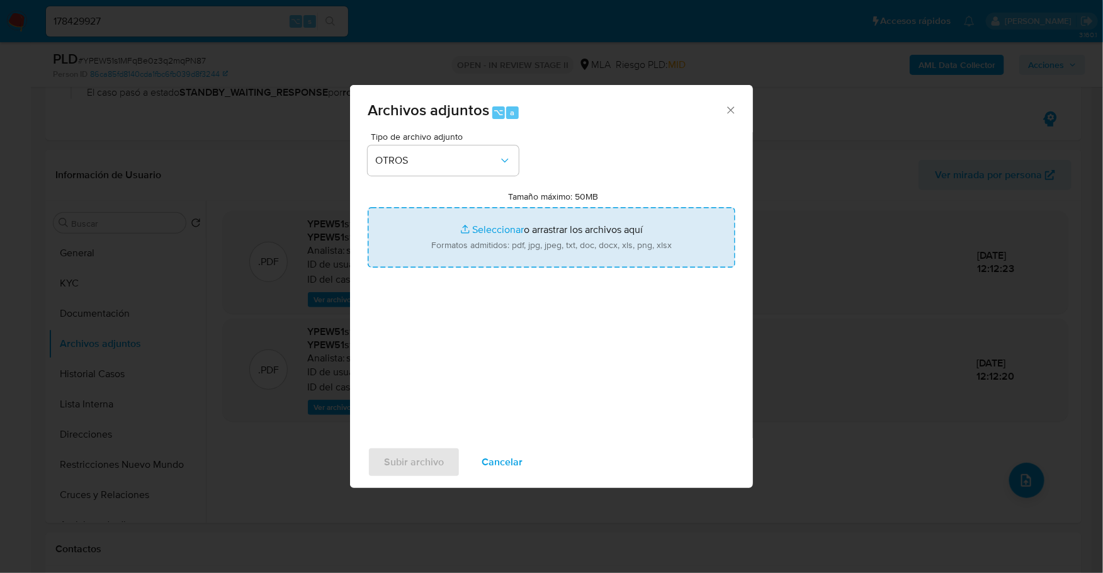
click at [499, 227] on input "Tamaño máximo: 50MB Seleccionar archivos" at bounding box center [552, 237] width 368 height 60
type input "C:\fakepath\Movimientos-Aladdin - Maria Iudica.xlsx"
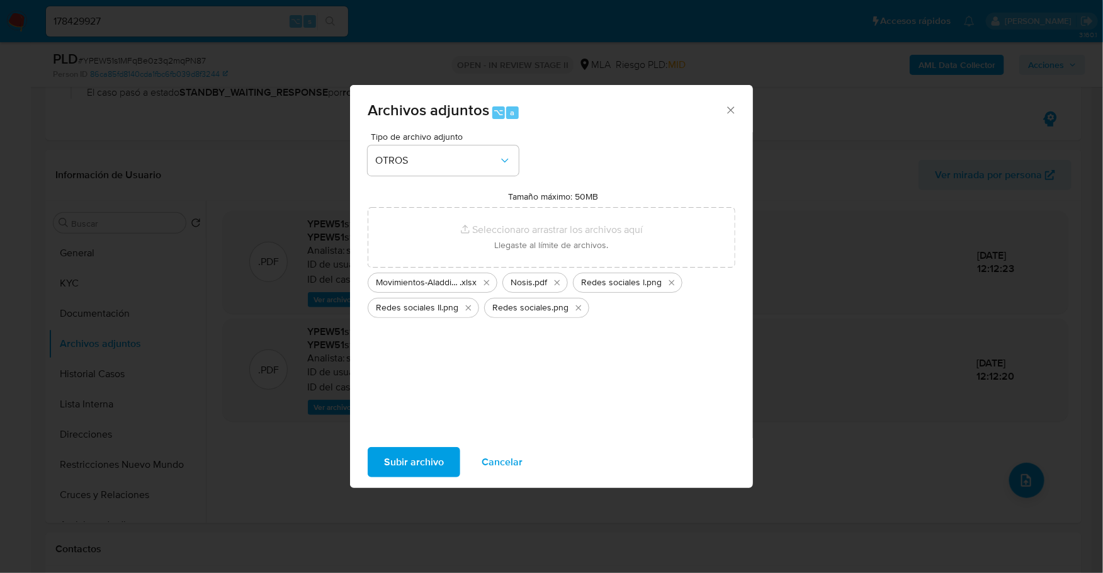
click at [408, 456] on span "Subir archivo" at bounding box center [414, 462] width 60 height 28
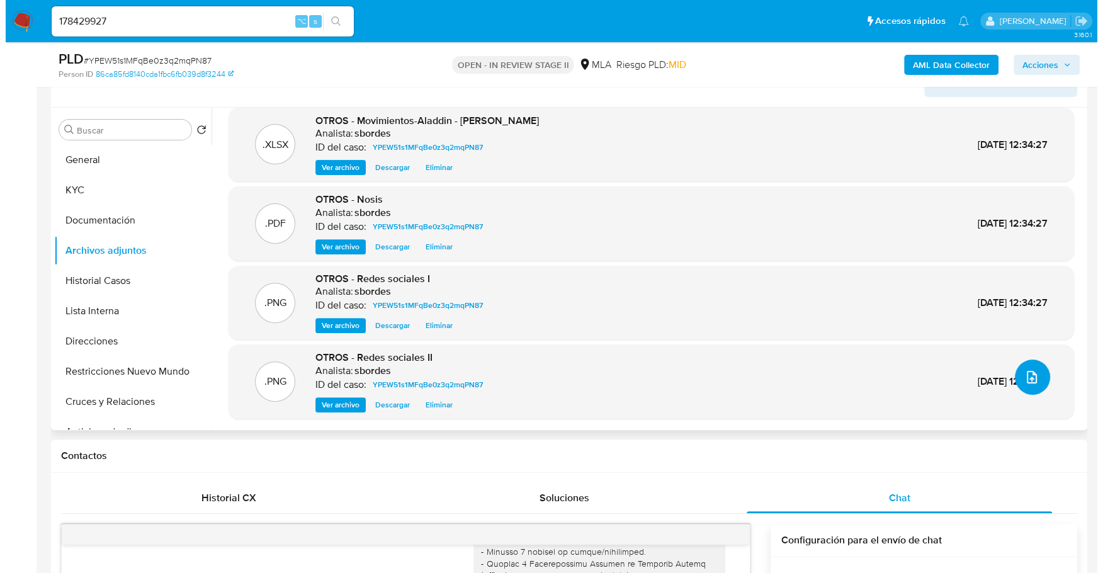
scroll to position [320, 0]
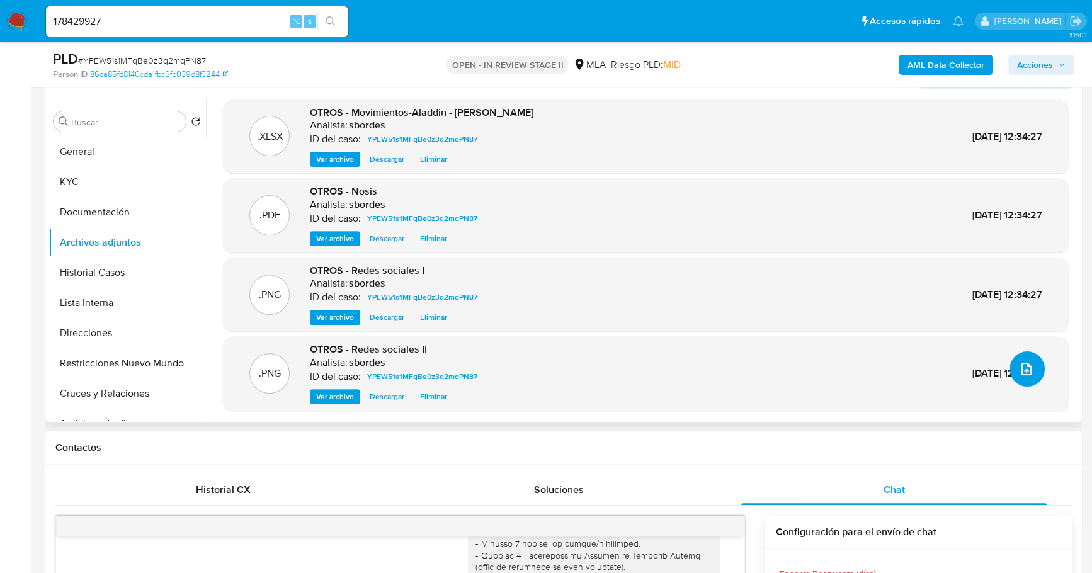
click at [1032, 368] on button "upload-file" at bounding box center [1026, 368] width 35 height 35
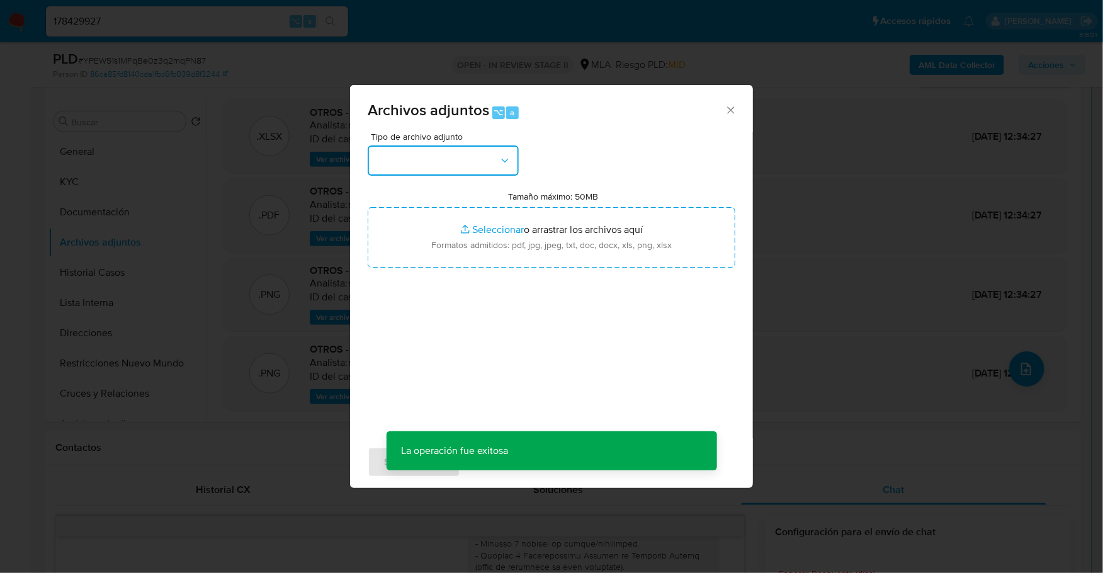
click at [475, 160] on button "button" at bounding box center [443, 160] width 151 height 30
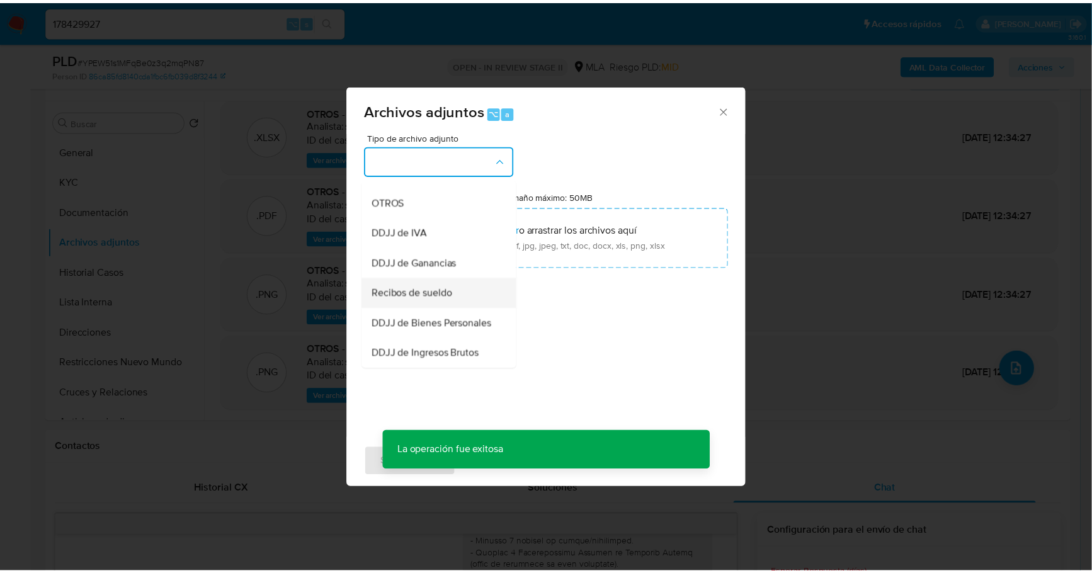
scroll to position [249, 0]
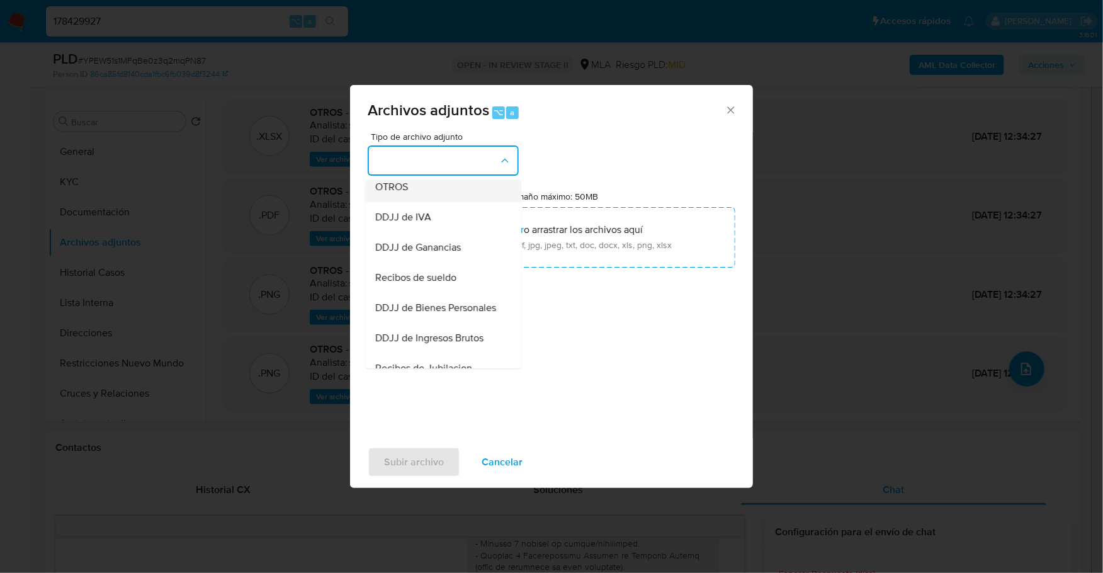
click at [417, 198] on div "OTROS" at bounding box center [439, 187] width 128 height 30
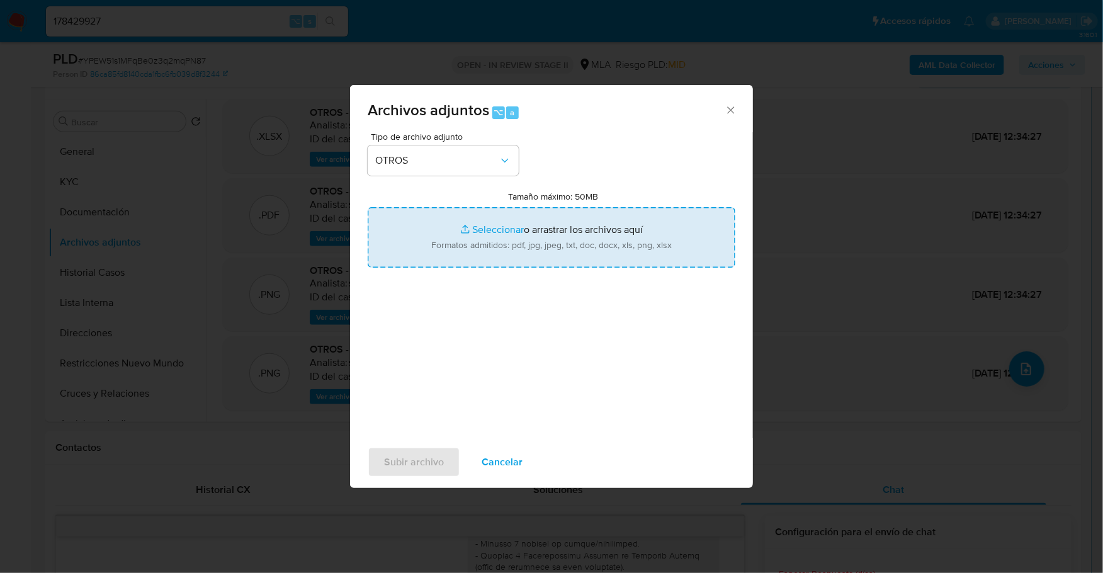
click at [496, 229] on input "Tamaño máximo: 50MB Seleccionar archivos" at bounding box center [552, 237] width 368 height 60
type input "C:\fakepath\AFIP - Administración Federal de Ingresos Públicos.pdf"
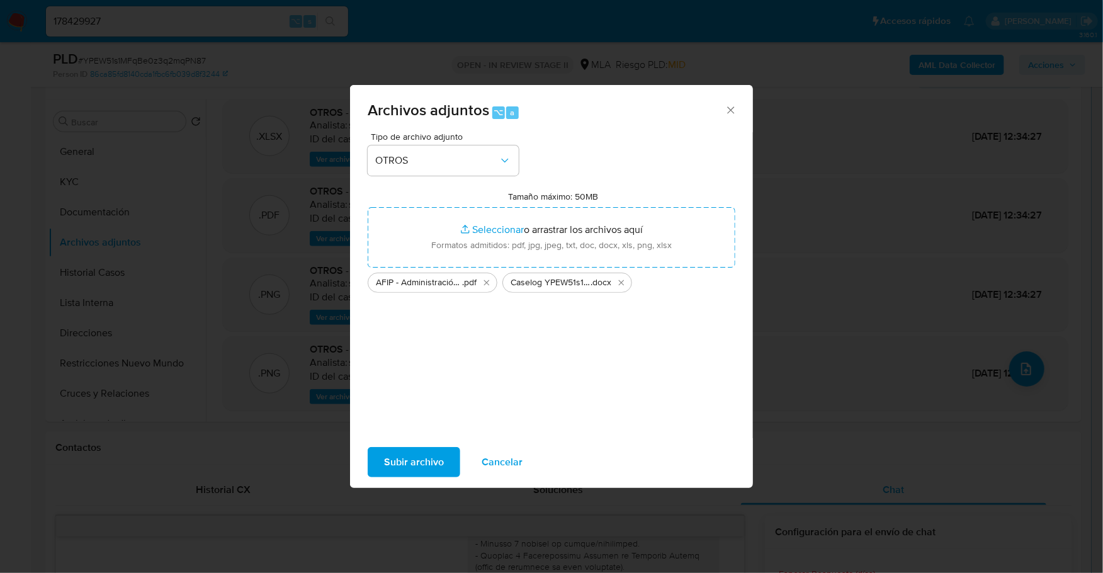
click at [432, 465] on span "Subir archivo" at bounding box center [414, 462] width 60 height 28
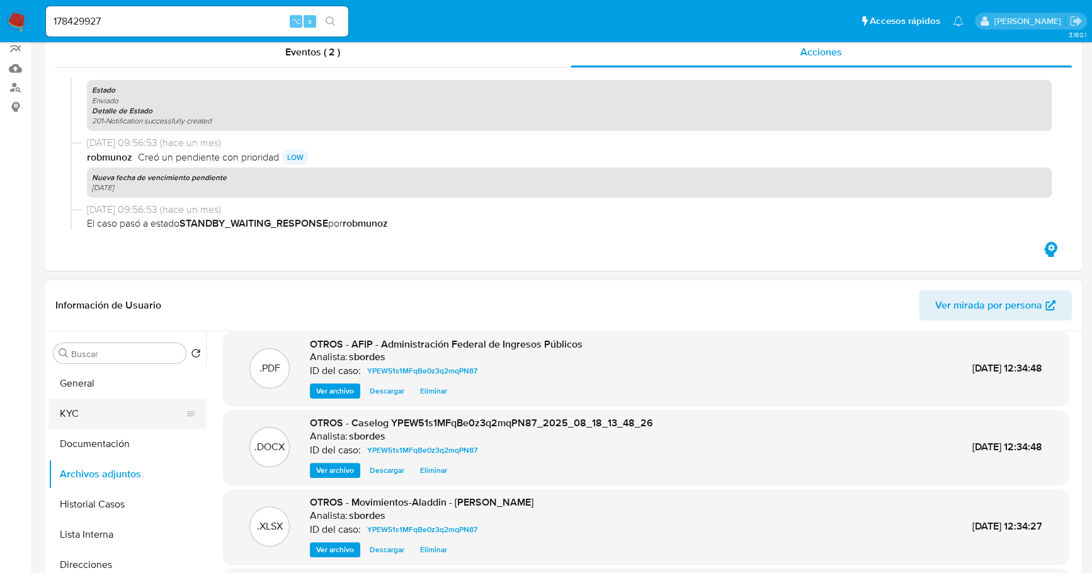
scroll to position [154, 0]
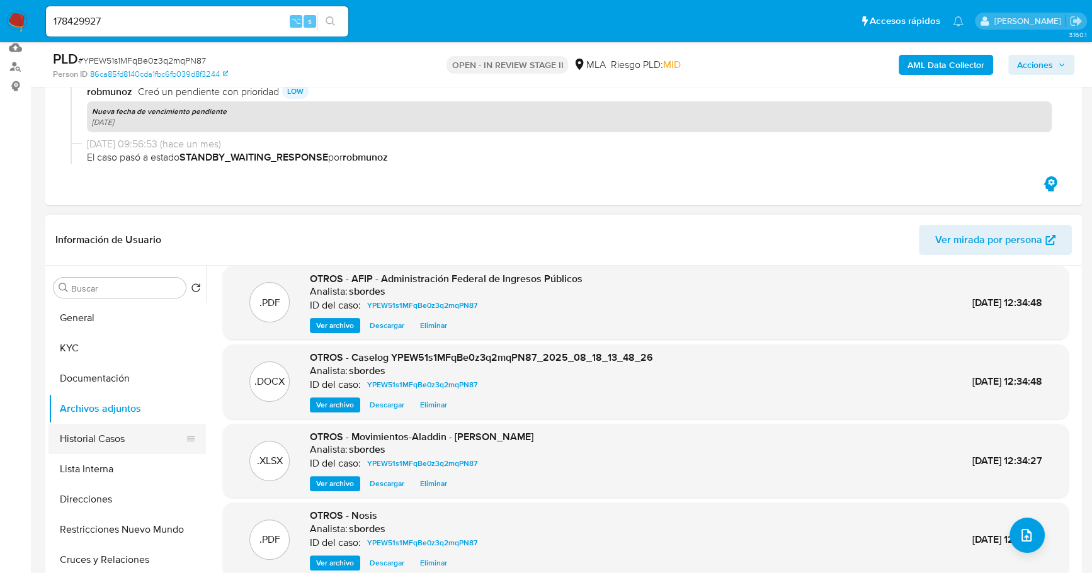
click at [108, 442] on button "Historial Casos" at bounding box center [121, 439] width 147 height 30
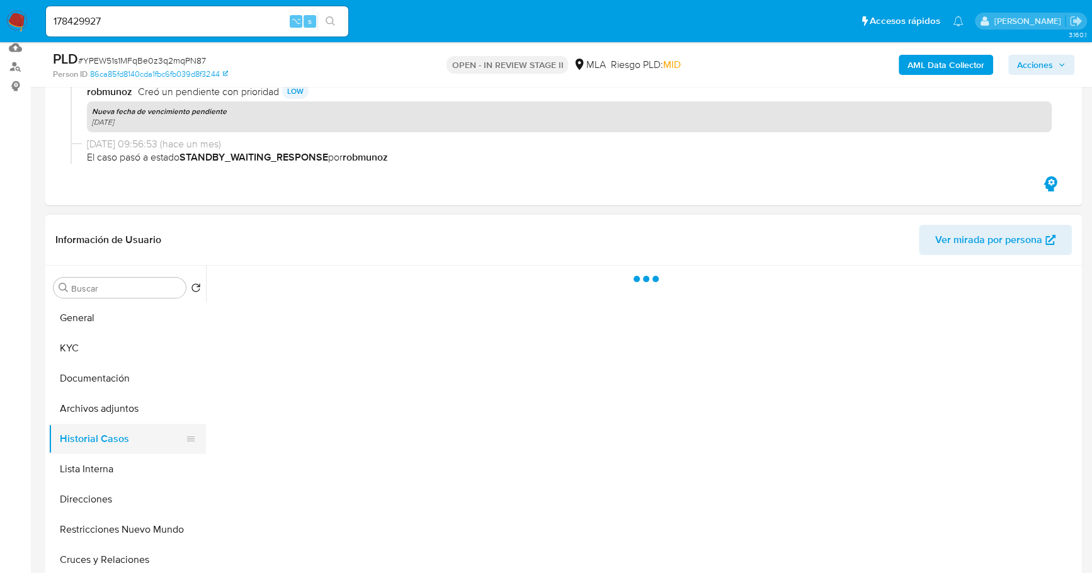
scroll to position [0, 0]
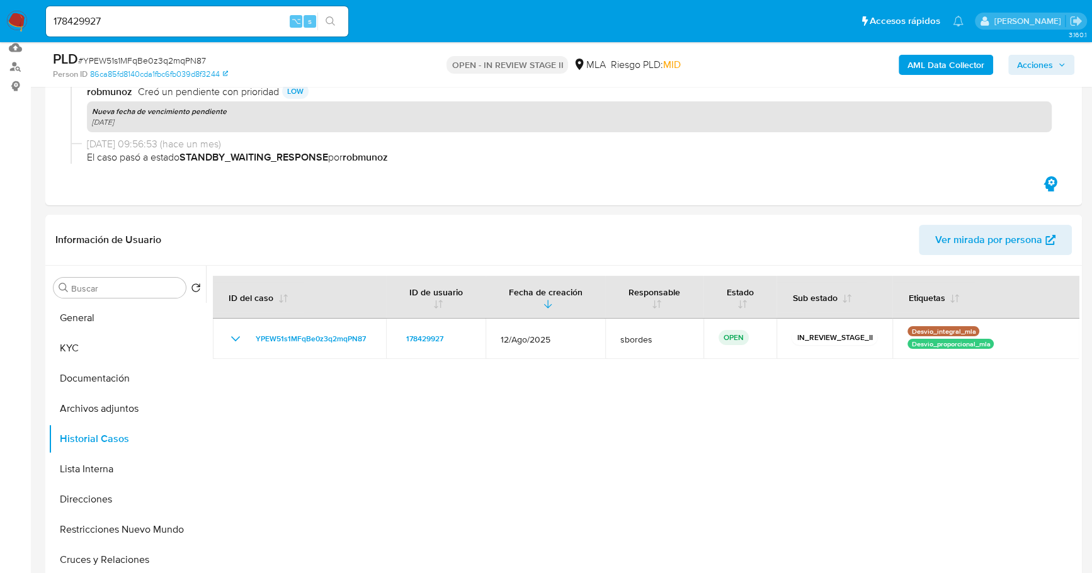
click at [1058, 57] on span "Acciones" at bounding box center [1041, 65] width 48 height 18
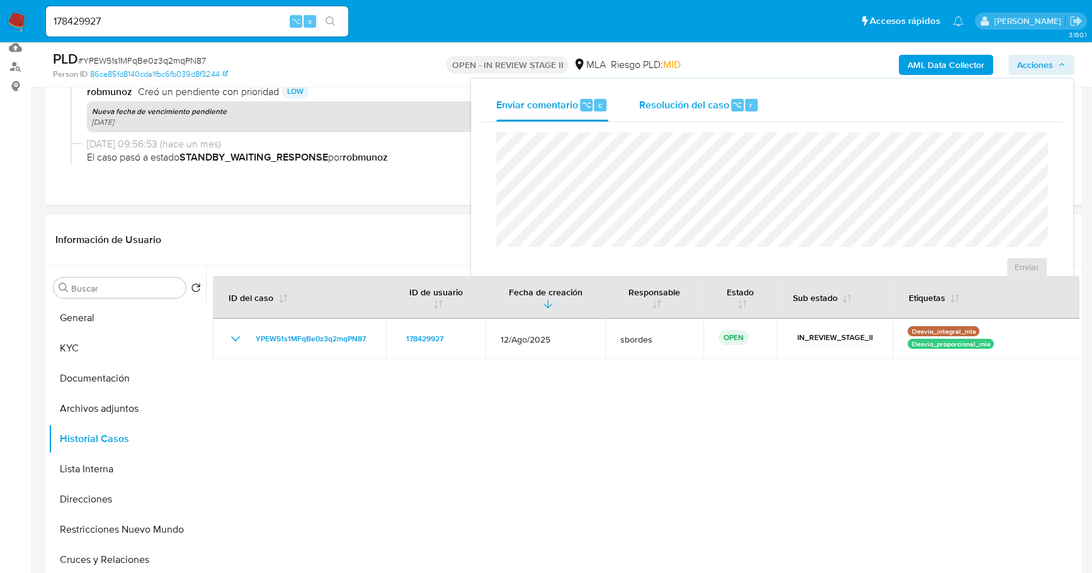
click at [675, 103] on span "Resolución del caso" at bounding box center [683, 104] width 90 height 14
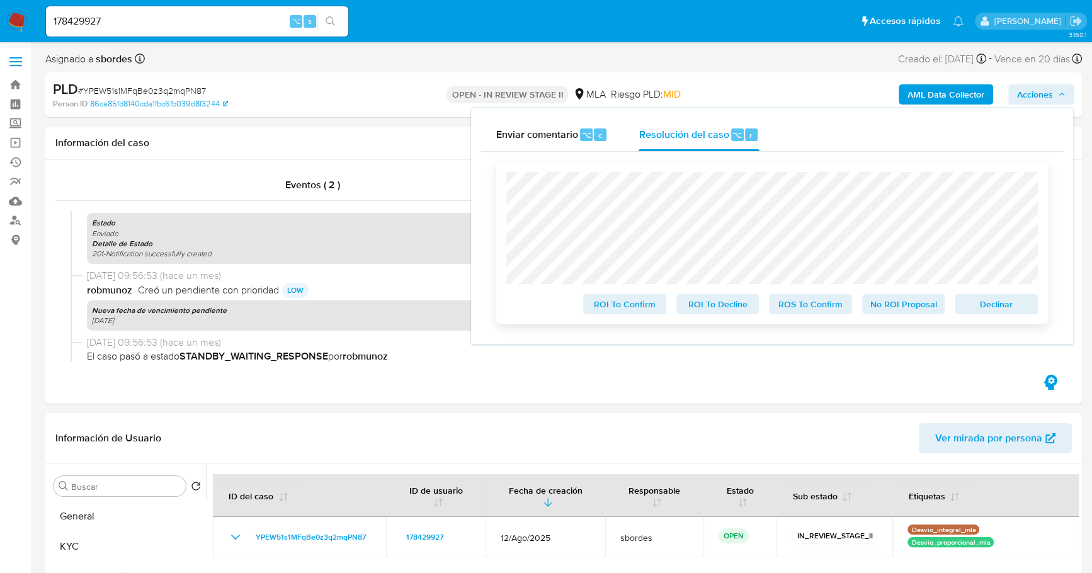
click at [900, 304] on span "No ROI Proposal" at bounding box center [903, 304] width 65 height 18
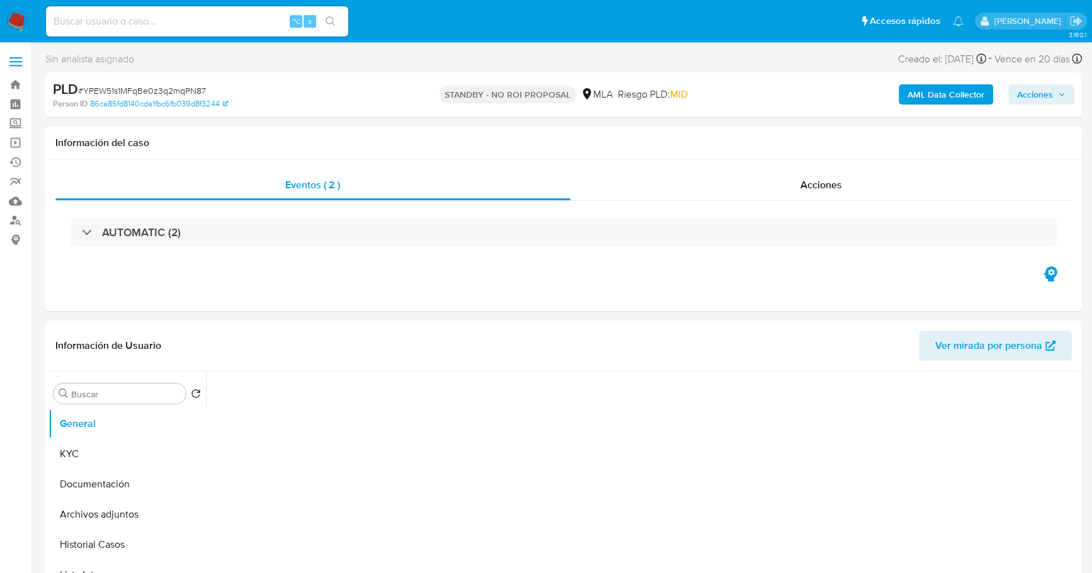
select select "10"
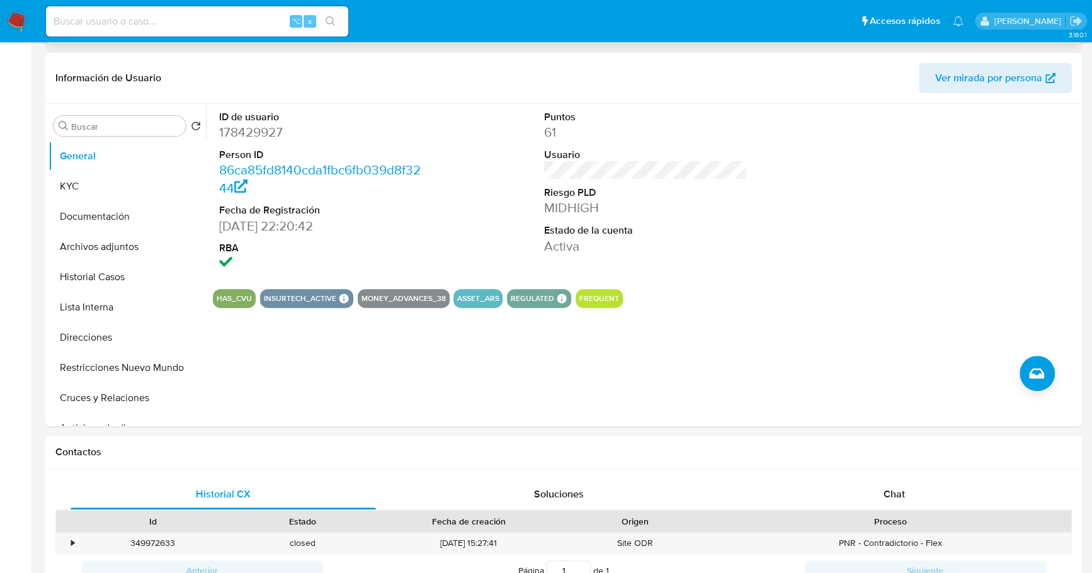
scroll to position [326, 0]
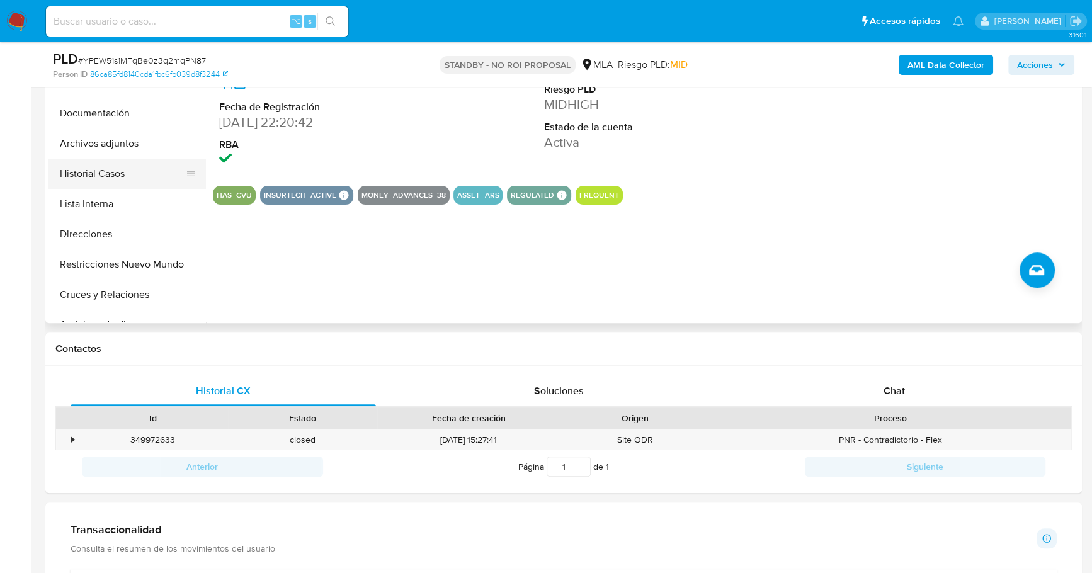
click at [90, 166] on button "Historial Casos" at bounding box center [121, 174] width 147 height 30
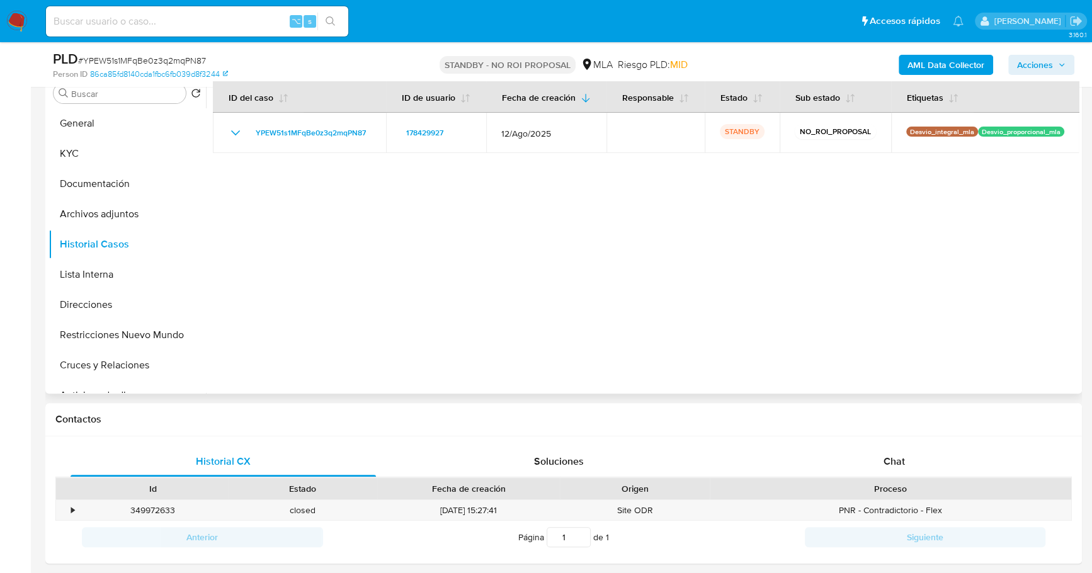
scroll to position [230, 0]
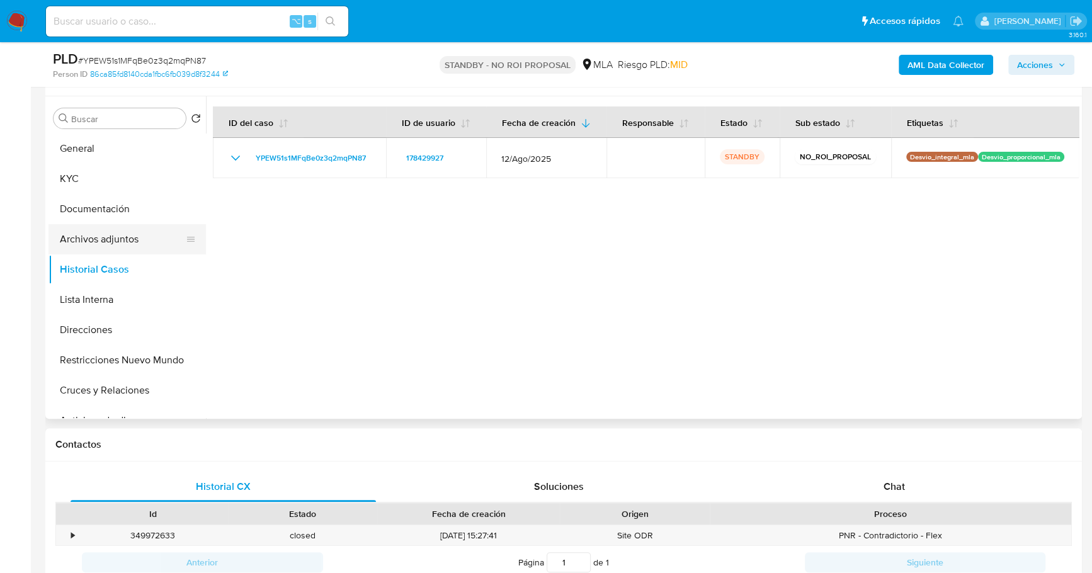
click at [91, 240] on button "Archivos adjuntos" at bounding box center [121, 239] width 147 height 30
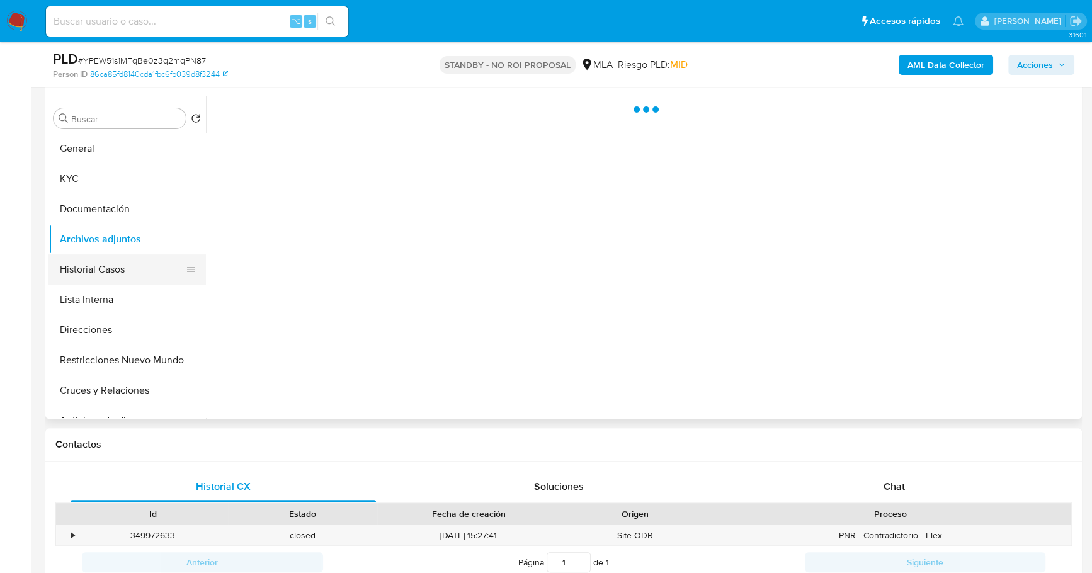
click at [93, 264] on button "Historial Casos" at bounding box center [121, 269] width 147 height 30
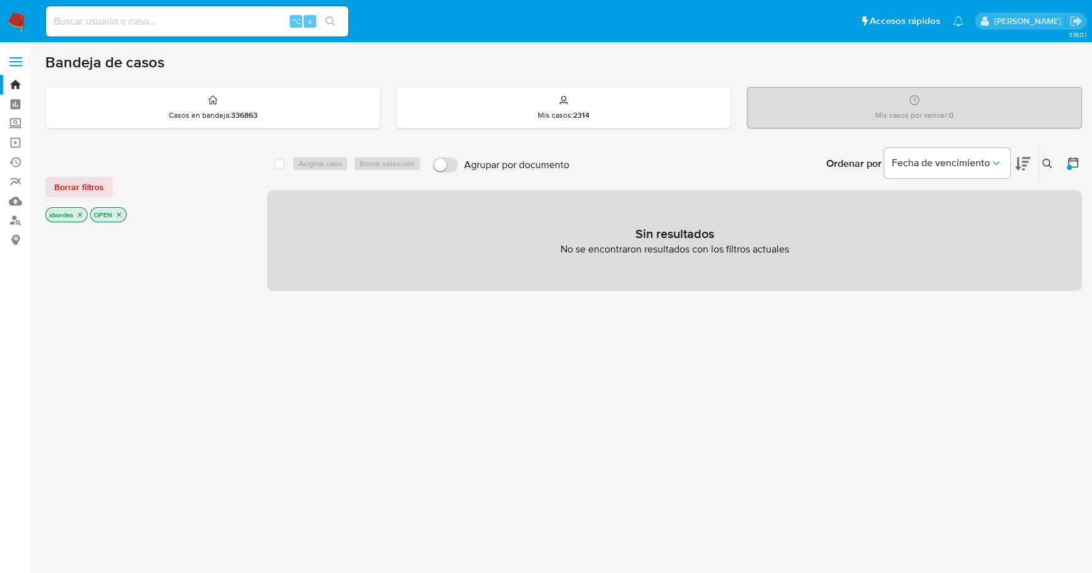
click at [137, 20] on input at bounding box center [197, 21] width 302 height 16
paste input "582333261"
type input "582333261"
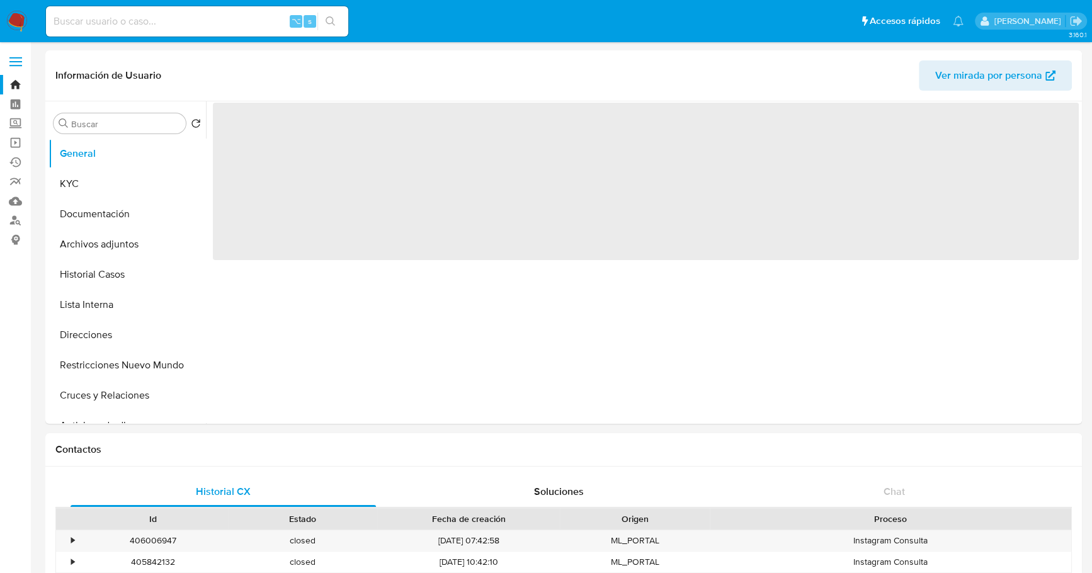
select select "10"
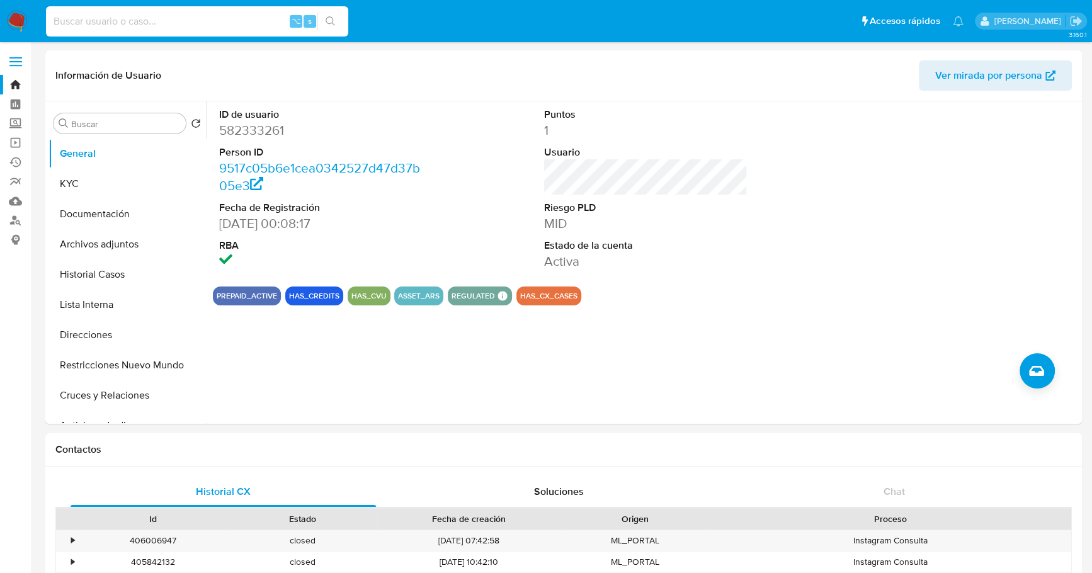
click at [210, 23] on input at bounding box center [197, 21] width 302 height 16
paste input "406548261"
type input "406548261"
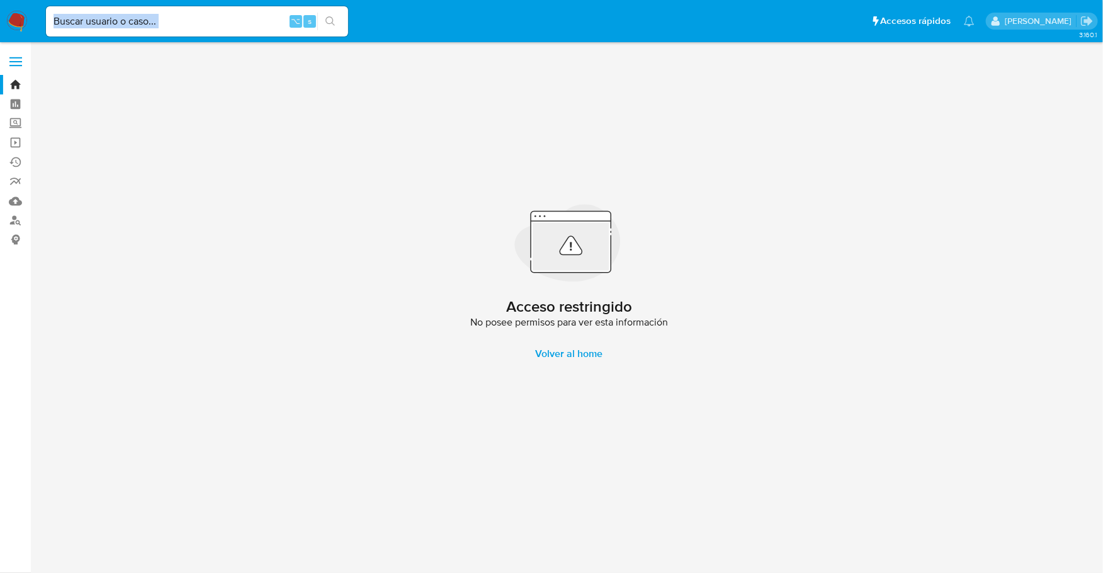
drag, startPoint x: 227, startPoint y: 30, endPoint x: 199, endPoint y: 25, distance: 28.2
click at [200, 25] on div "⌥ s" at bounding box center [197, 21] width 302 height 30
click at [225, 20] on input at bounding box center [197, 21] width 302 height 16
paste input "354477760"
type input "354477760"
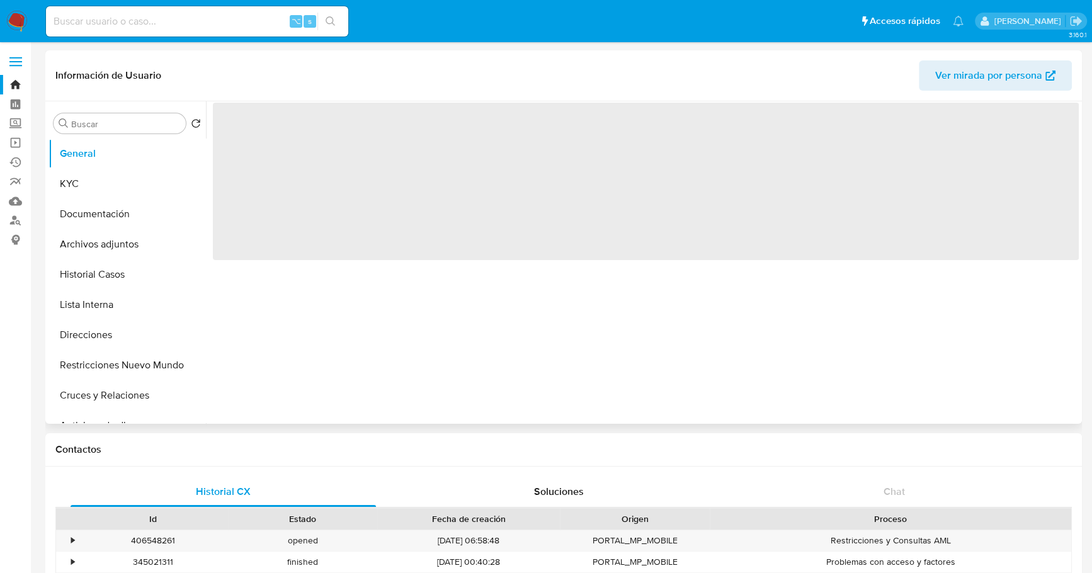
select select "10"
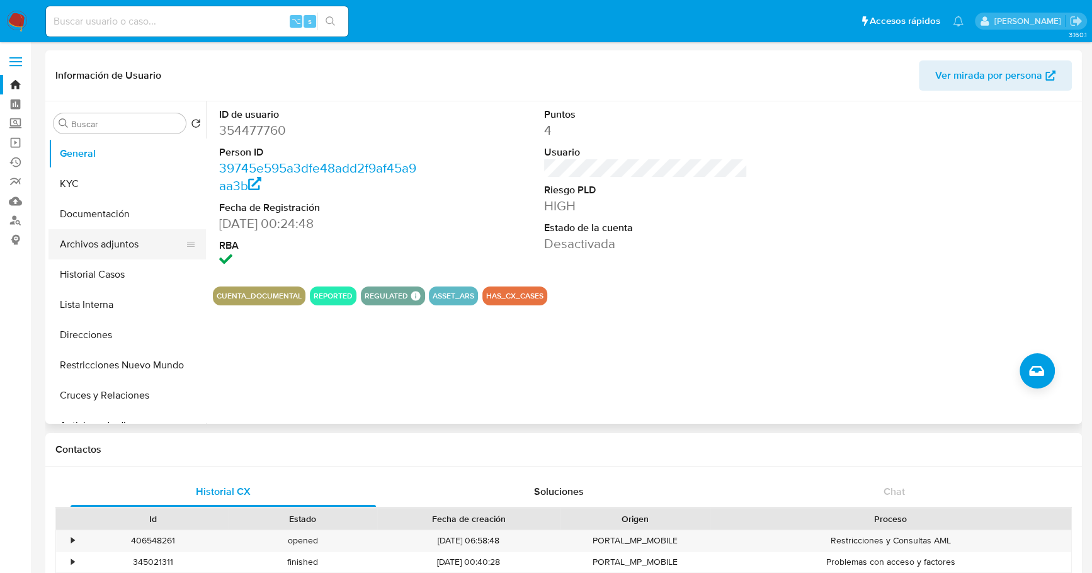
click at [98, 244] on button "Archivos adjuntos" at bounding box center [121, 244] width 147 height 30
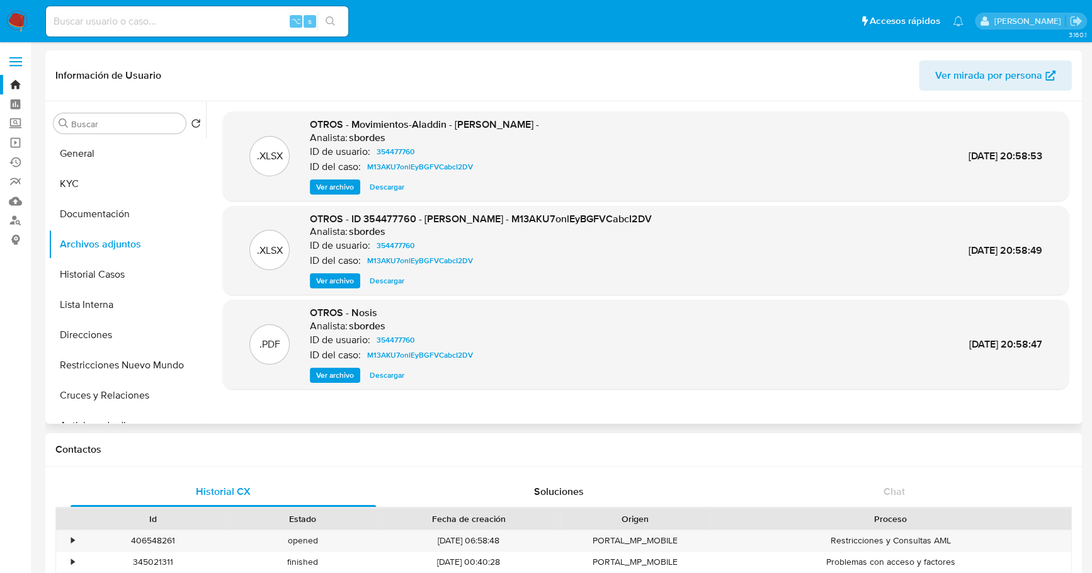
click at [384, 283] on span "Descargar" at bounding box center [387, 280] width 35 height 13
click at [69, 186] on button "KYC" at bounding box center [121, 184] width 147 height 30
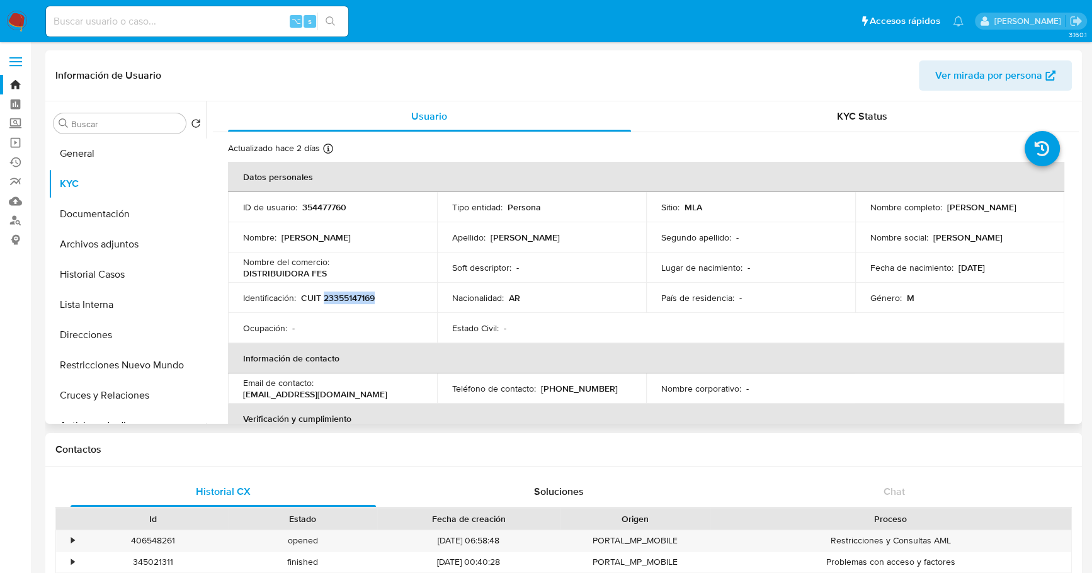
copy p "23355147169"
click at [110, 244] on button "Archivos adjuntos" at bounding box center [121, 244] width 147 height 30
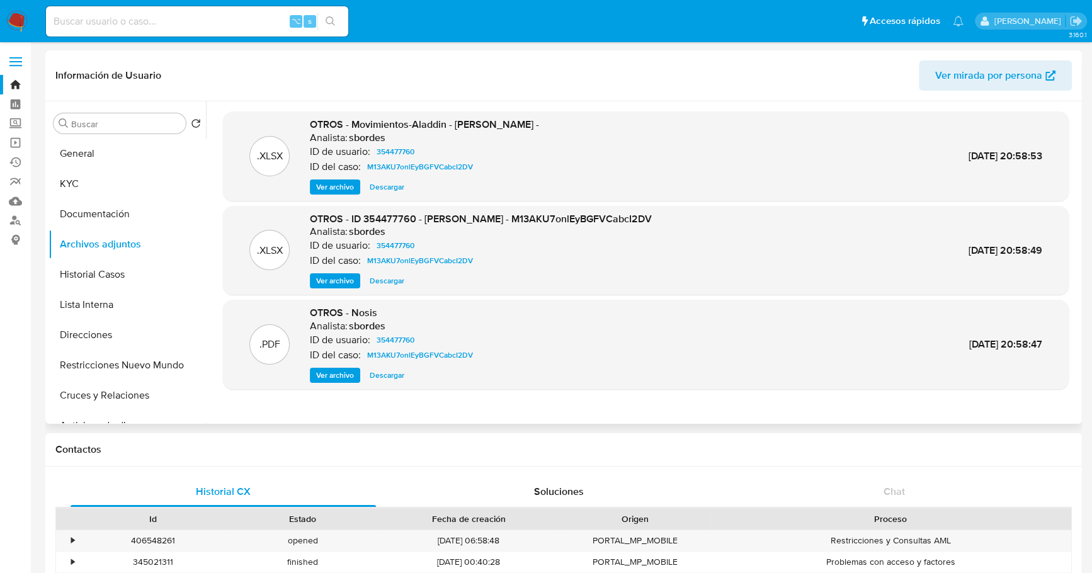
click at [378, 280] on span "Descargar" at bounding box center [387, 280] width 35 height 13
click at [158, 25] on input at bounding box center [197, 21] width 302 height 16
paste input "1689832864"
type input "1689832864"
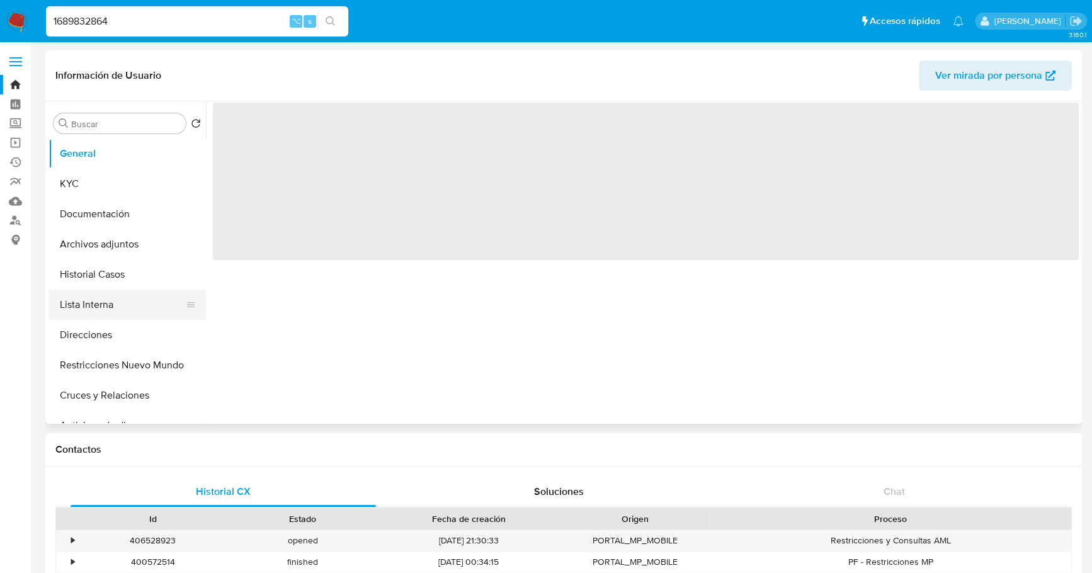
select select "10"
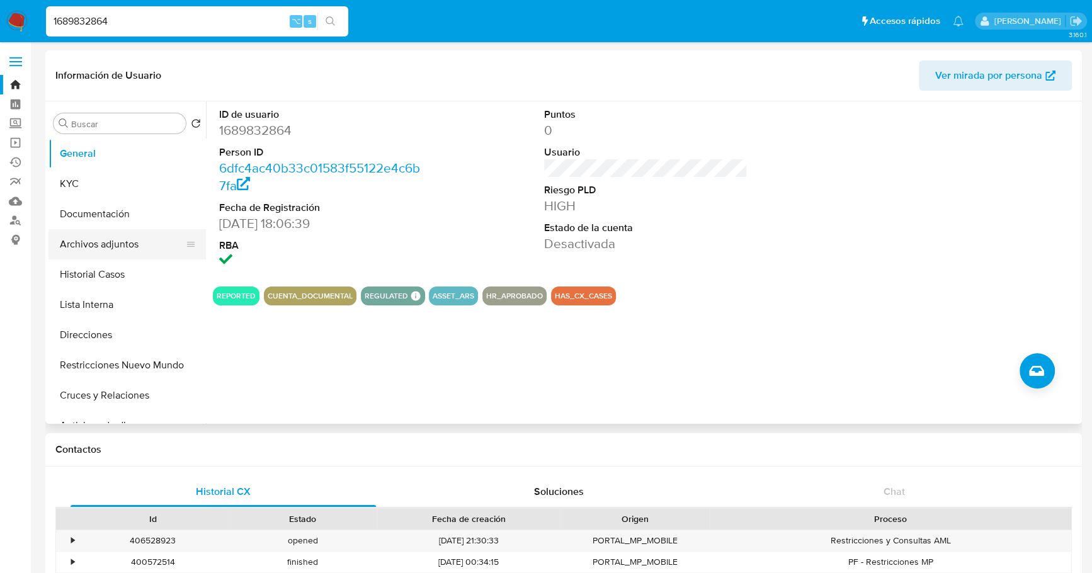
click at [99, 243] on button "Archivos adjuntos" at bounding box center [121, 244] width 147 height 30
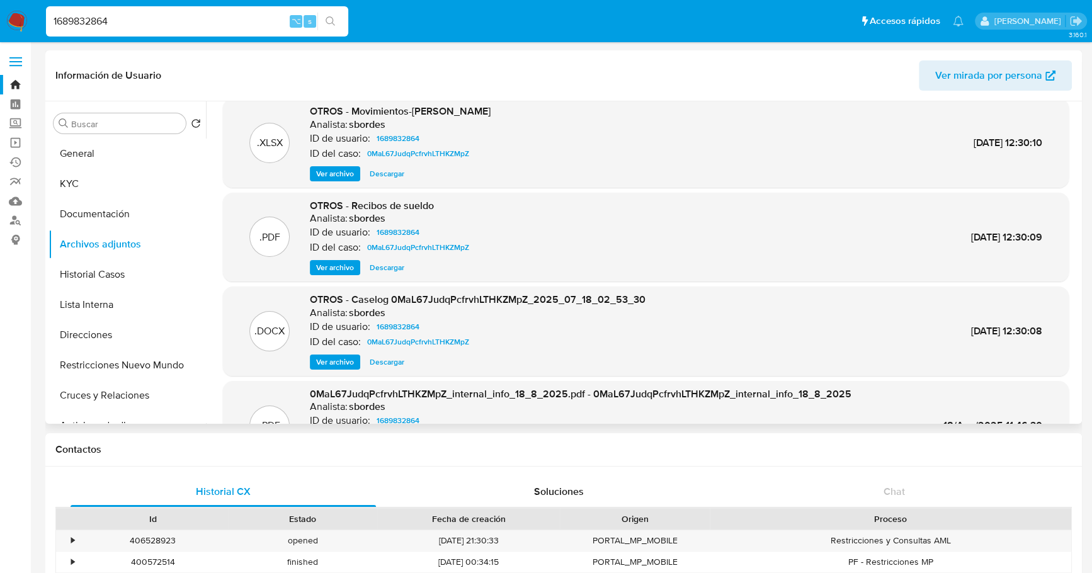
scroll to position [29, 0]
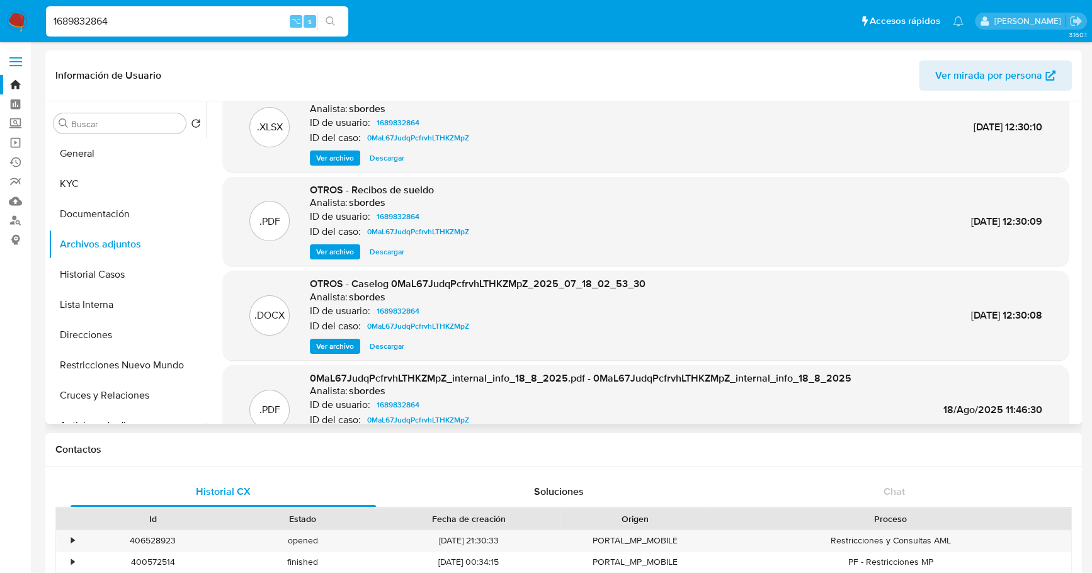
click at [381, 350] on span "Descargar" at bounding box center [387, 346] width 35 height 13
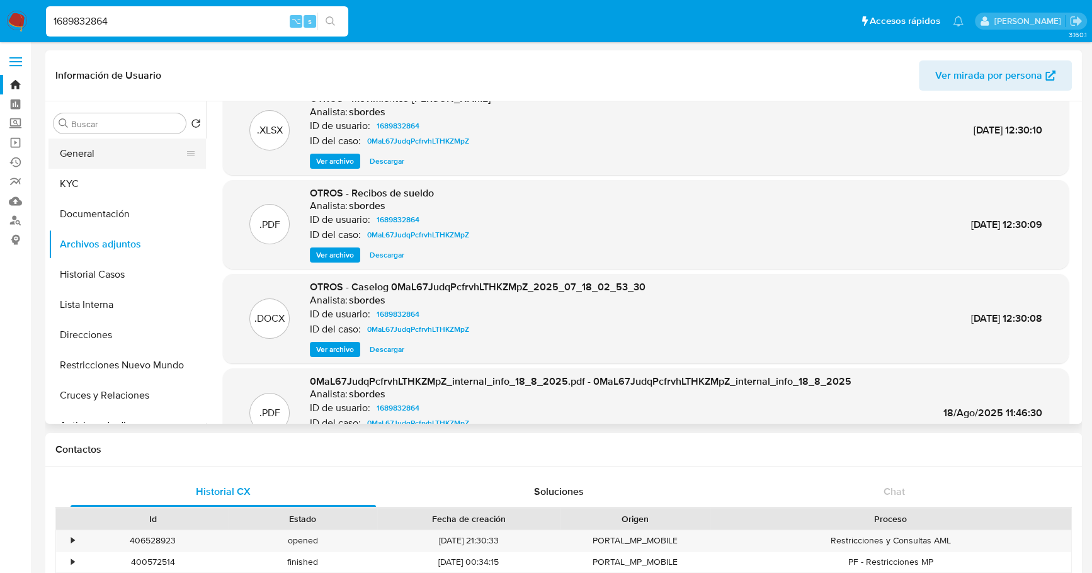
click at [99, 148] on button "General" at bounding box center [121, 153] width 147 height 30
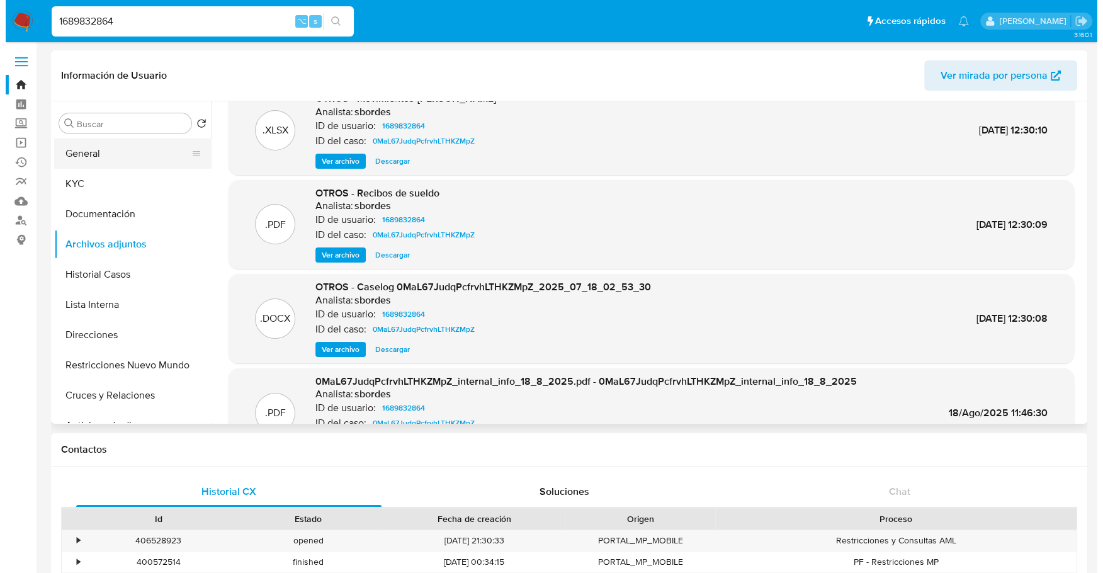
scroll to position [0, 0]
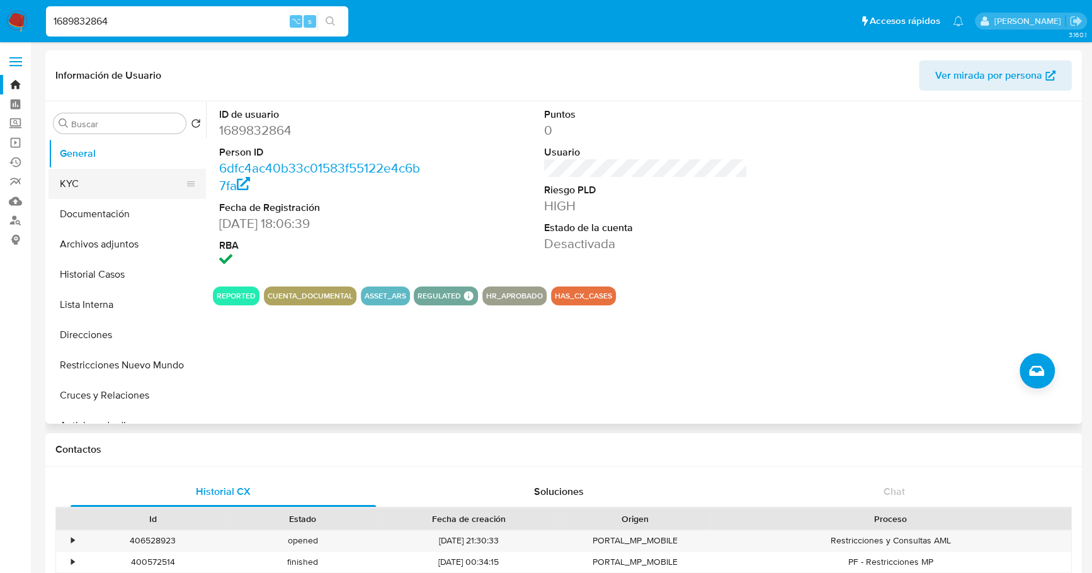
click at [85, 191] on button "KYC" at bounding box center [121, 184] width 147 height 30
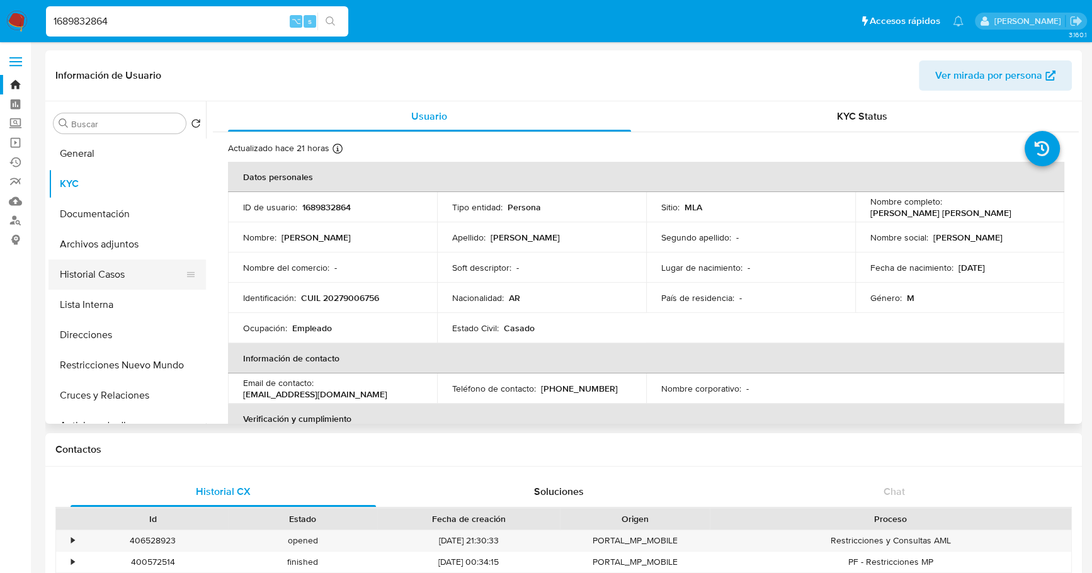
click at [92, 278] on button "Historial Casos" at bounding box center [121, 274] width 147 height 30
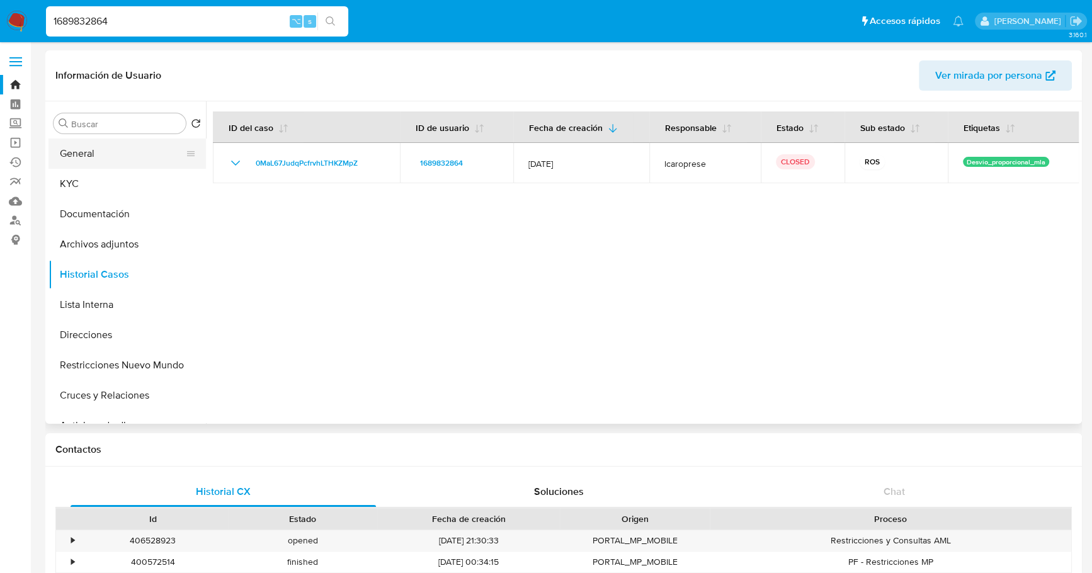
click at [96, 154] on button "General" at bounding box center [121, 153] width 147 height 30
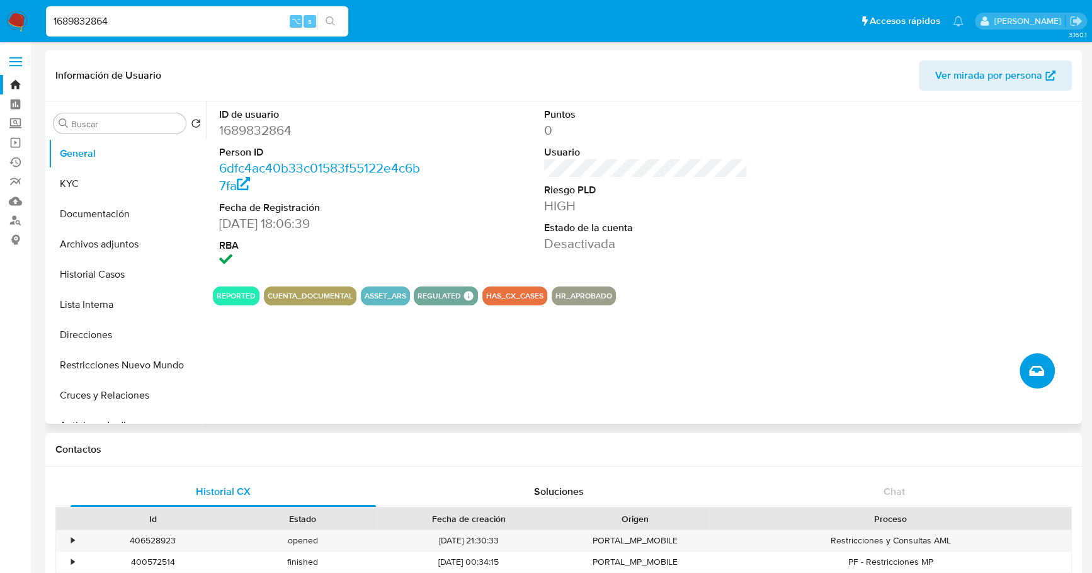
click at [1029, 373] on icon "Crear caso manual" at bounding box center [1036, 370] width 15 height 15
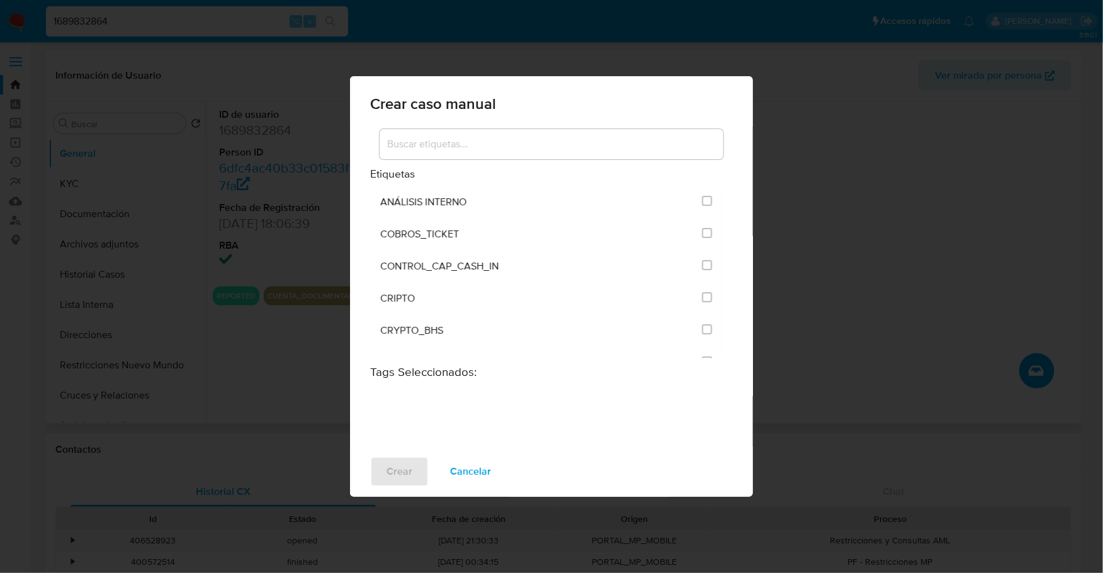
click at [485, 144] on input at bounding box center [552, 144] width 344 height 16
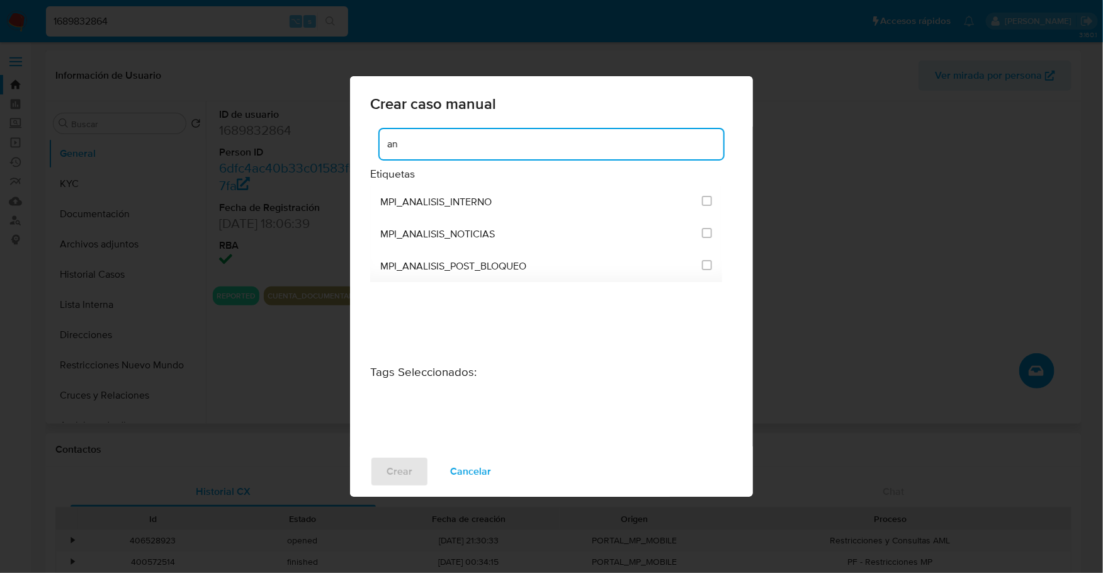
type input "a"
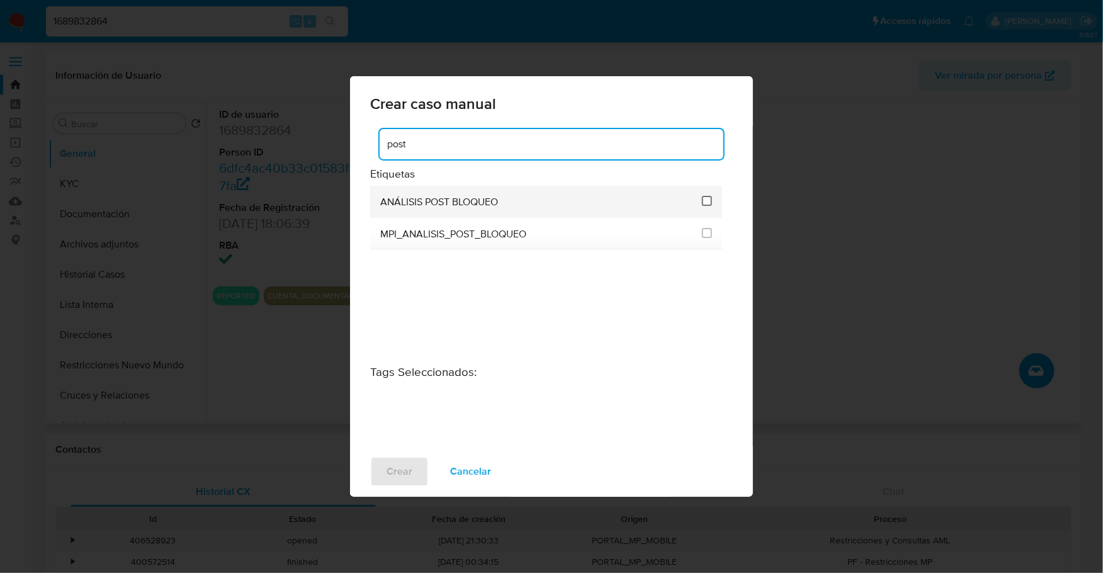
type input "post"
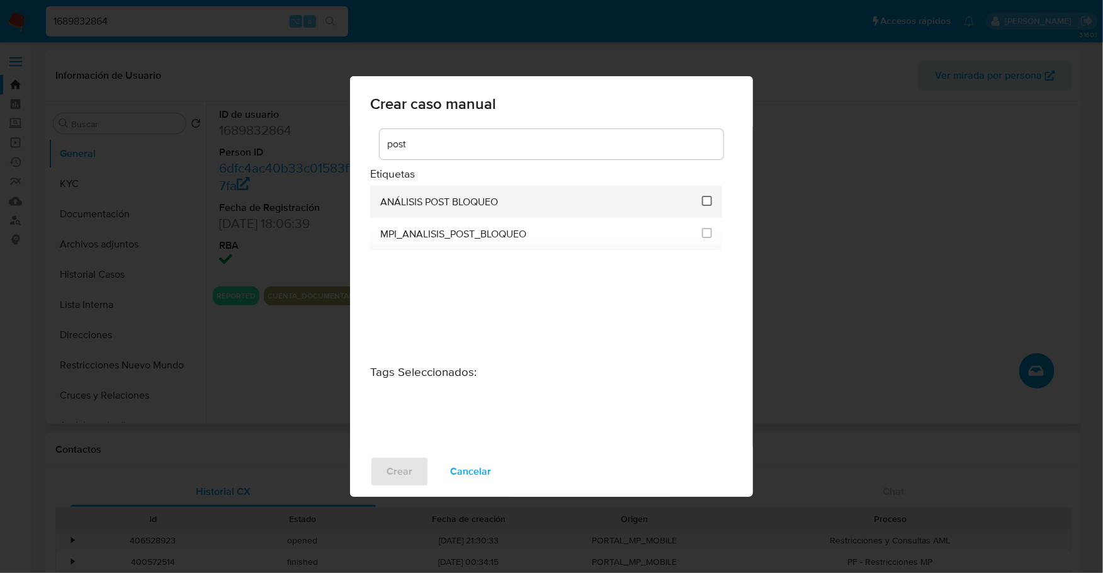
click at [704, 198] on input "3249" at bounding box center [707, 201] width 10 height 10
checkbox input "true"
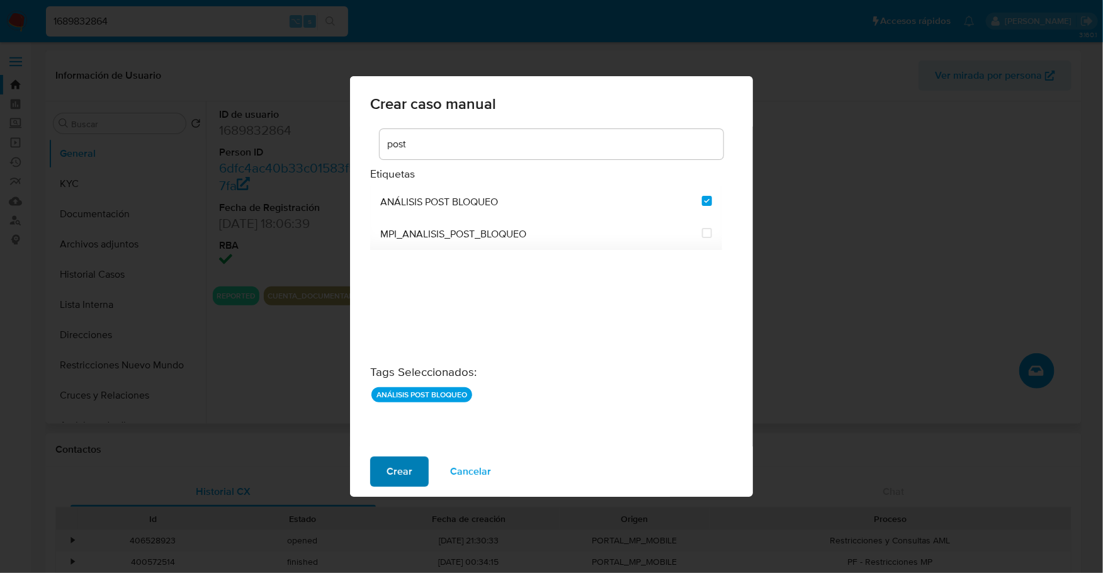
click at [392, 468] on span "Crear" at bounding box center [400, 472] width 26 height 28
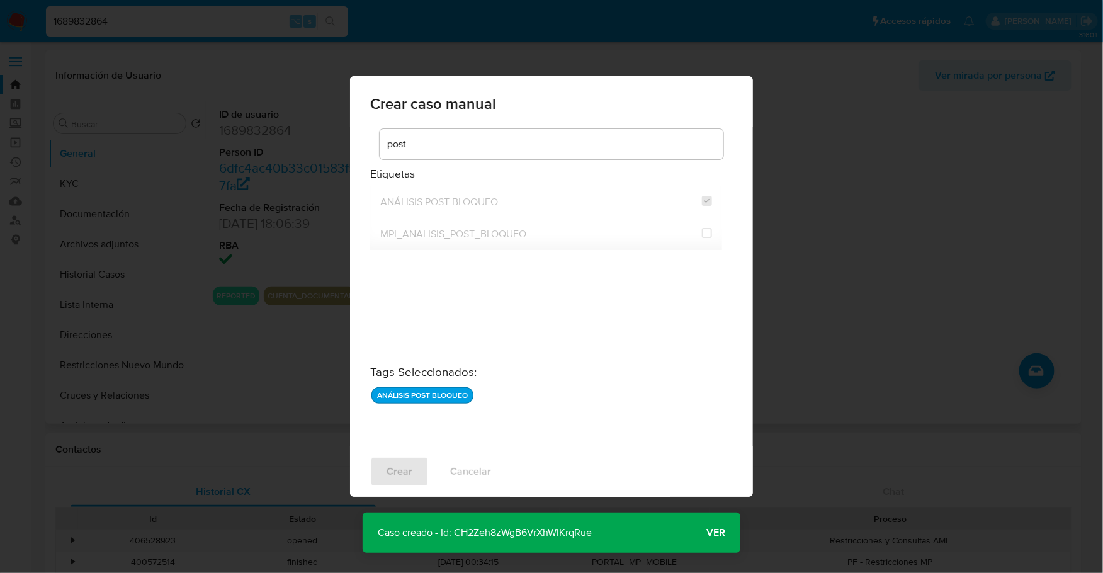
click at [725, 533] on span "Ver" at bounding box center [715, 533] width 19 height 0
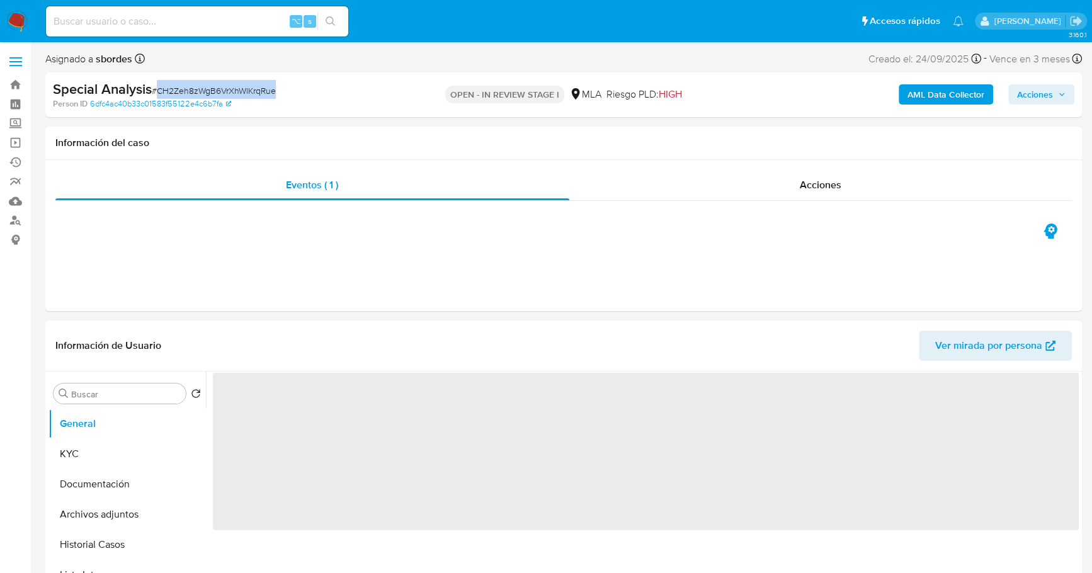
select select "10"
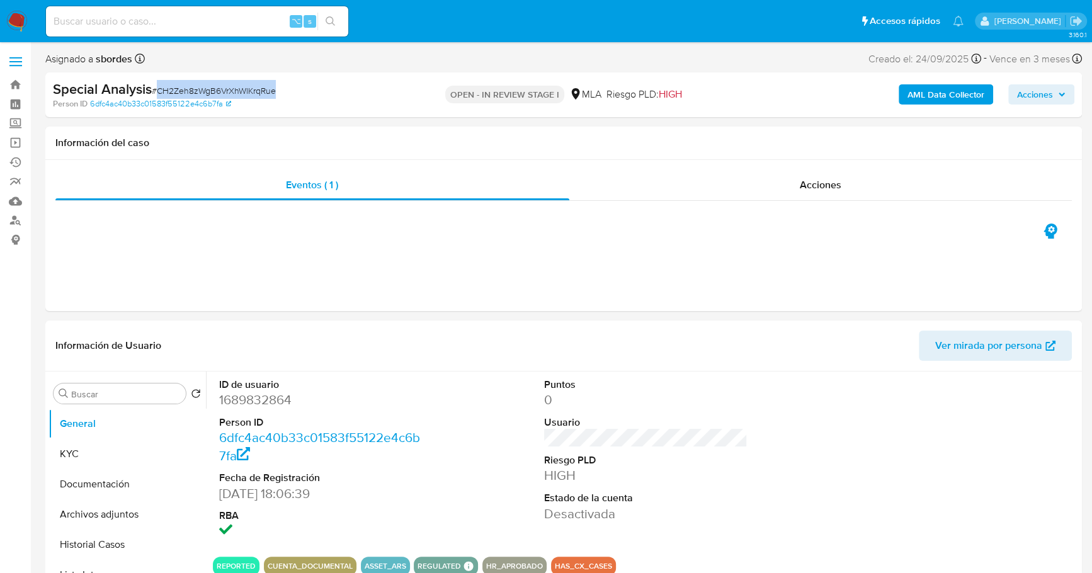
click at [1022, 93] on span "Acciones" at bounding box center [1035, 94] width 36 height 20
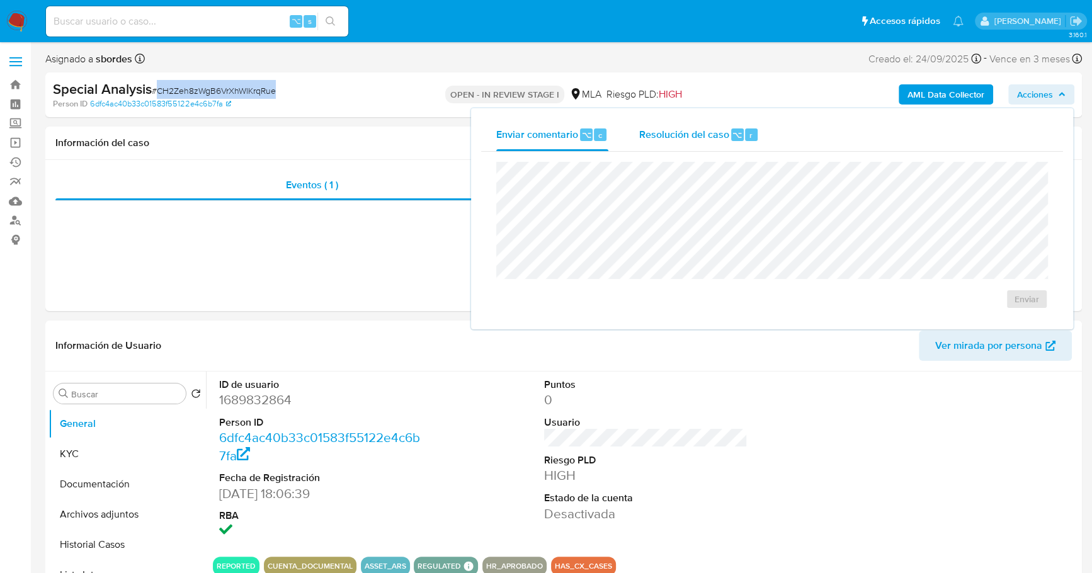
click at [743, 125] on div "Resolución del caso ⌥ r" at bounding box center [698, 134] width 120 height 33
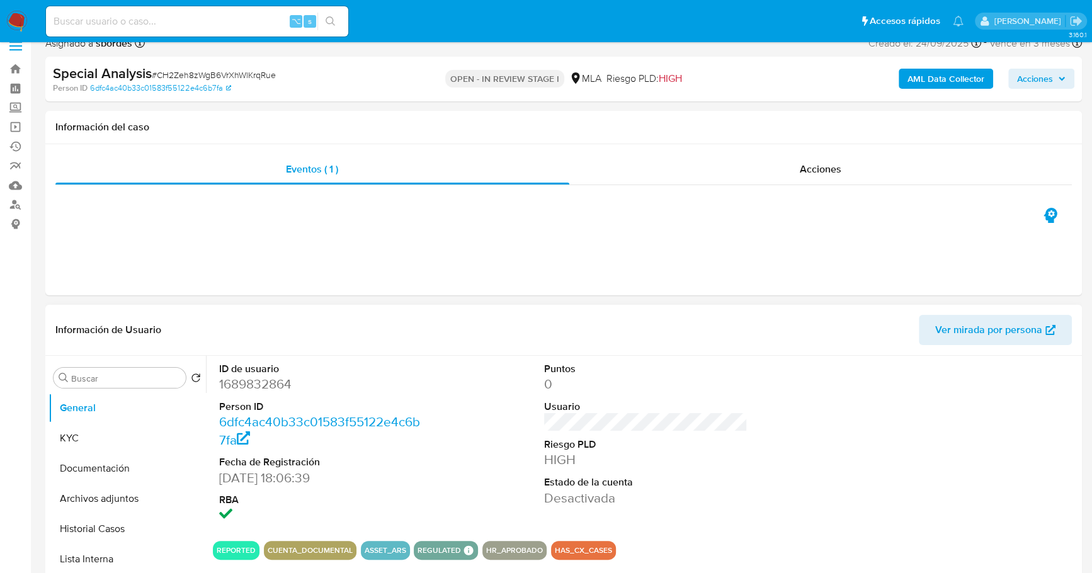
scroll to position [16, 0]
copy dd "1689832864"
click at [77, 444] on button "KYC" at bounding box center [121, 437] width 147 height 30
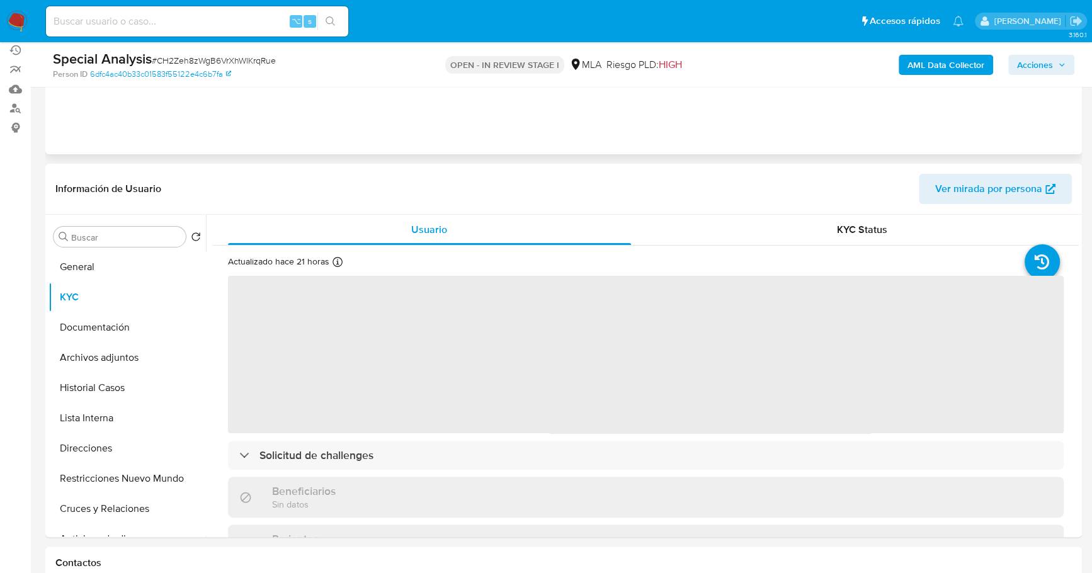
scroll to position [116, 0]
